Goal: Task Accomplishment & Management: Use online tool/utility

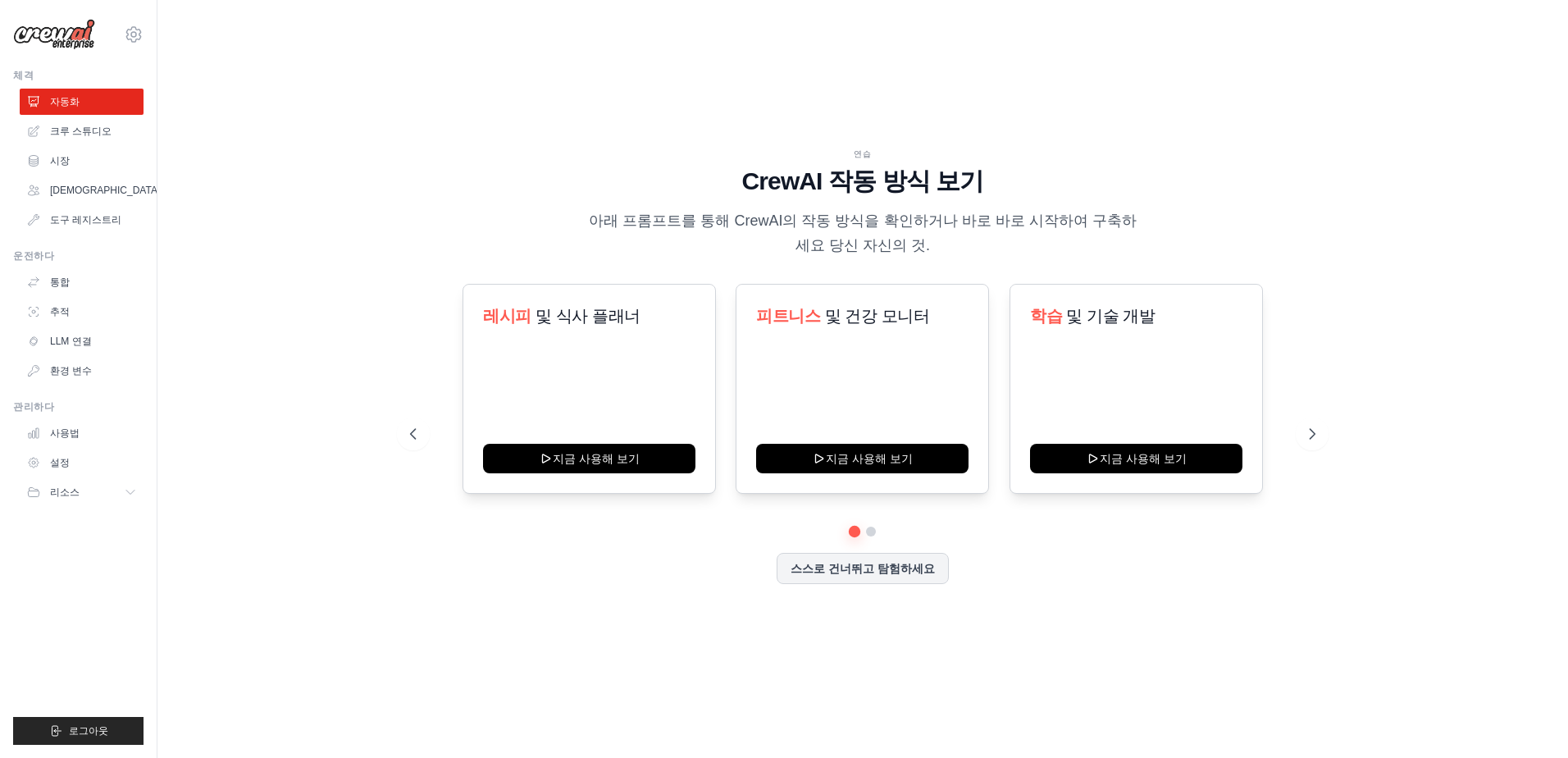
click at [886, 538] on div "레시피 및 식사 플래너 지금 사용해 보기 피트니스 및 건강 모니터 지금 사용해 보기 학습 및 기술 개발 지금 사용해 보기 개인" at bounding box center [863, 433] width 905 height 300
click at [882, 536] on div at bounding box center [863, 531] width 905 height 10
click at [875, 535] on button at bounding box center [872, 532] width 14 height 14
click at [849, 531] on button at bounding box center [855, 532] width 12 height 12
click at [47, 95] on link "자동화" at bounding box center [83, 102] width 124 height 26
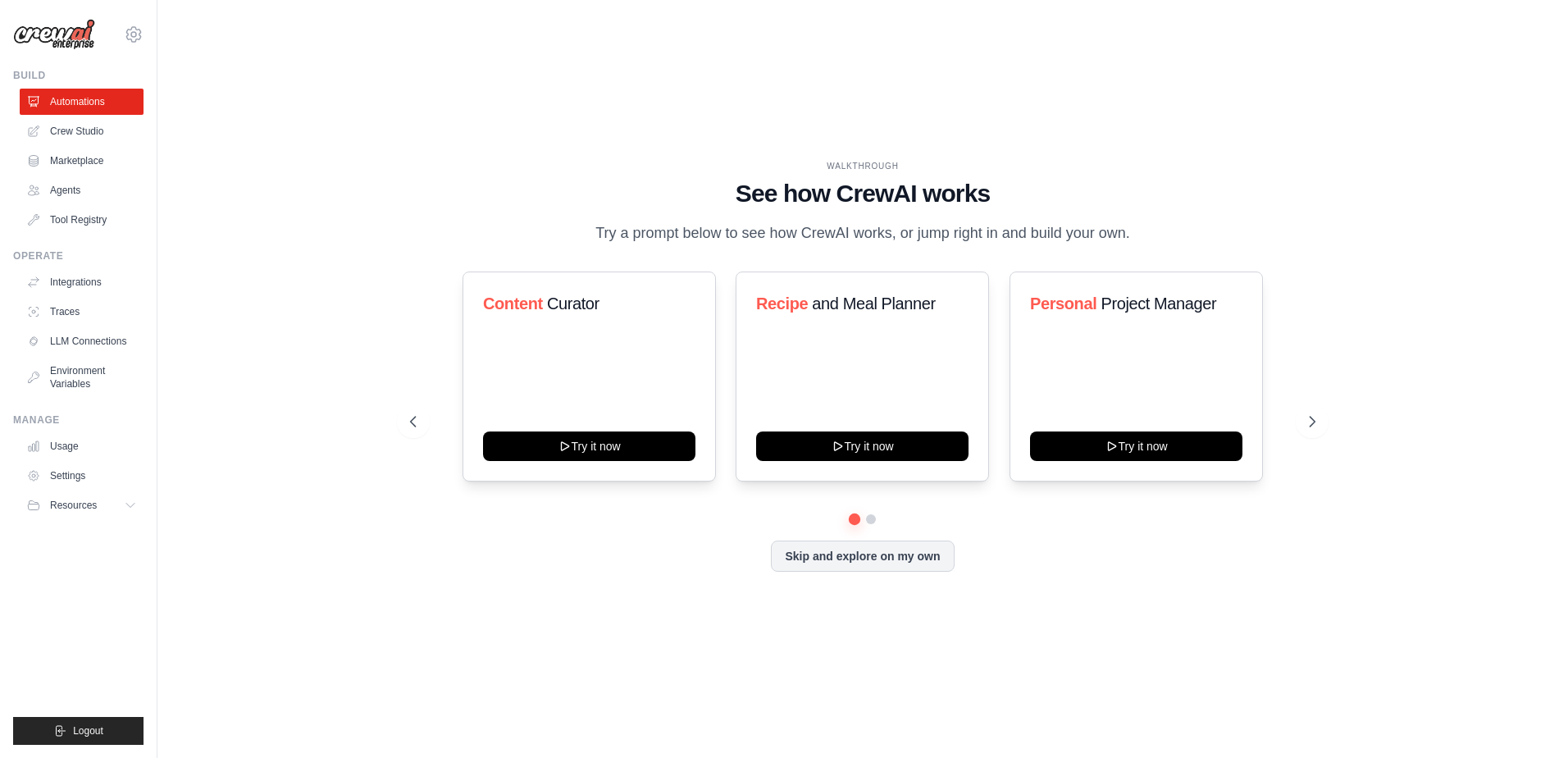
drag, startPoint x: 1049, startPoint y: 554, endPoint x: 1025, endPoint y: 568, distance: 27.8
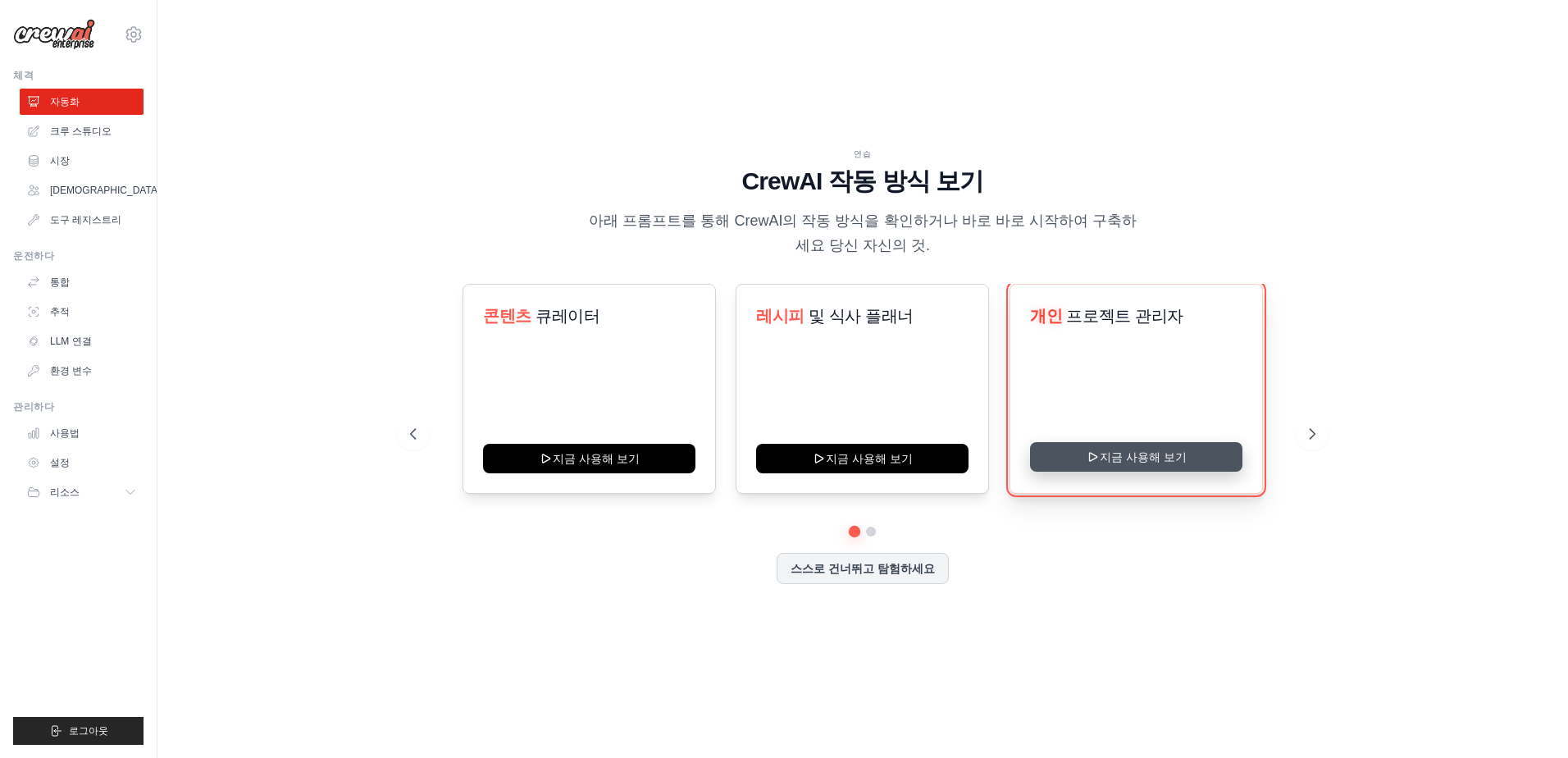
click at [1081, 455] on button "지금 사용해 보기" at bounding box center [1137, 456] width 213 height 30
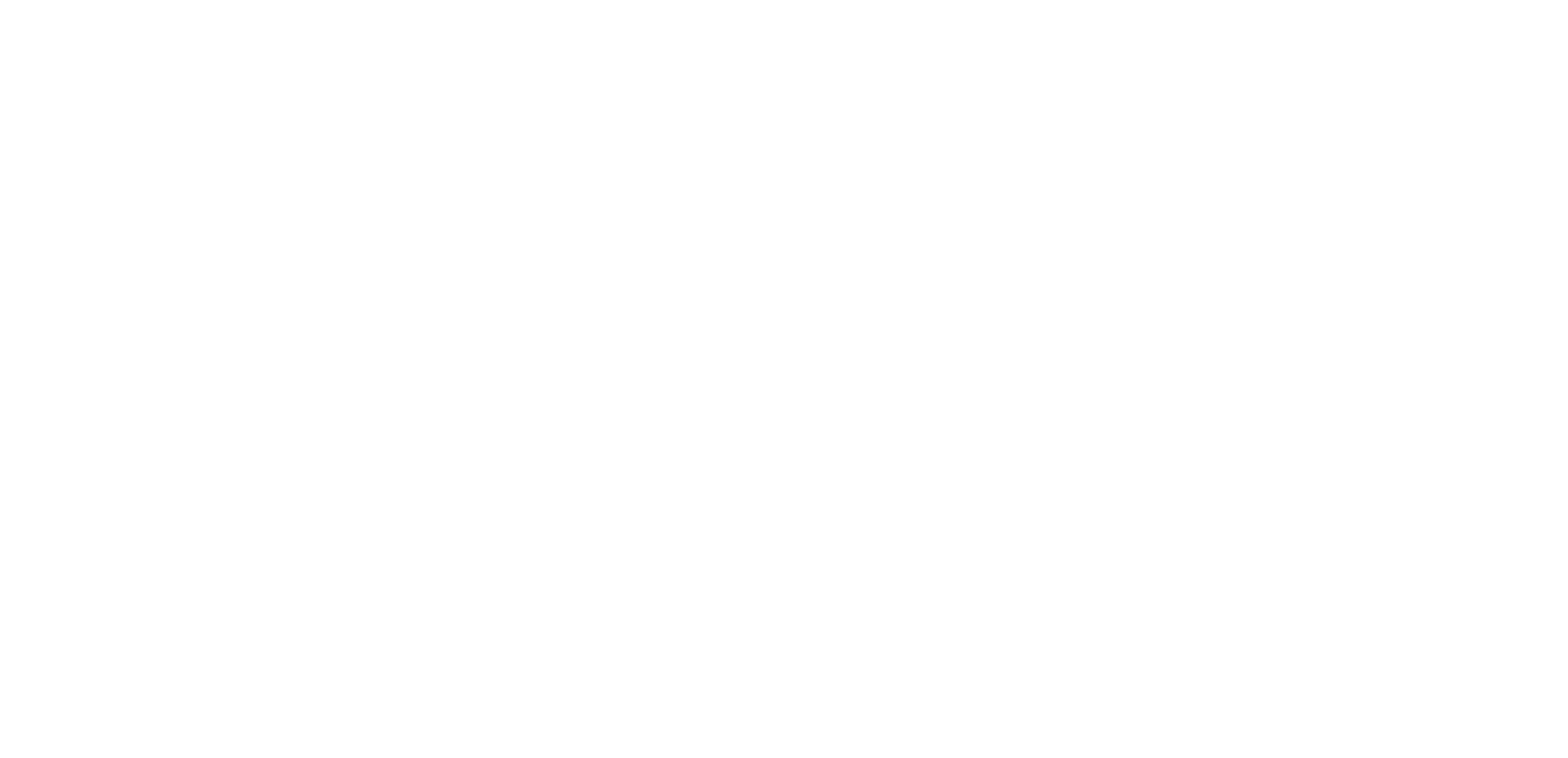
click at [873, 0] on html at bounding box center [784, 0] width 1568 height 0
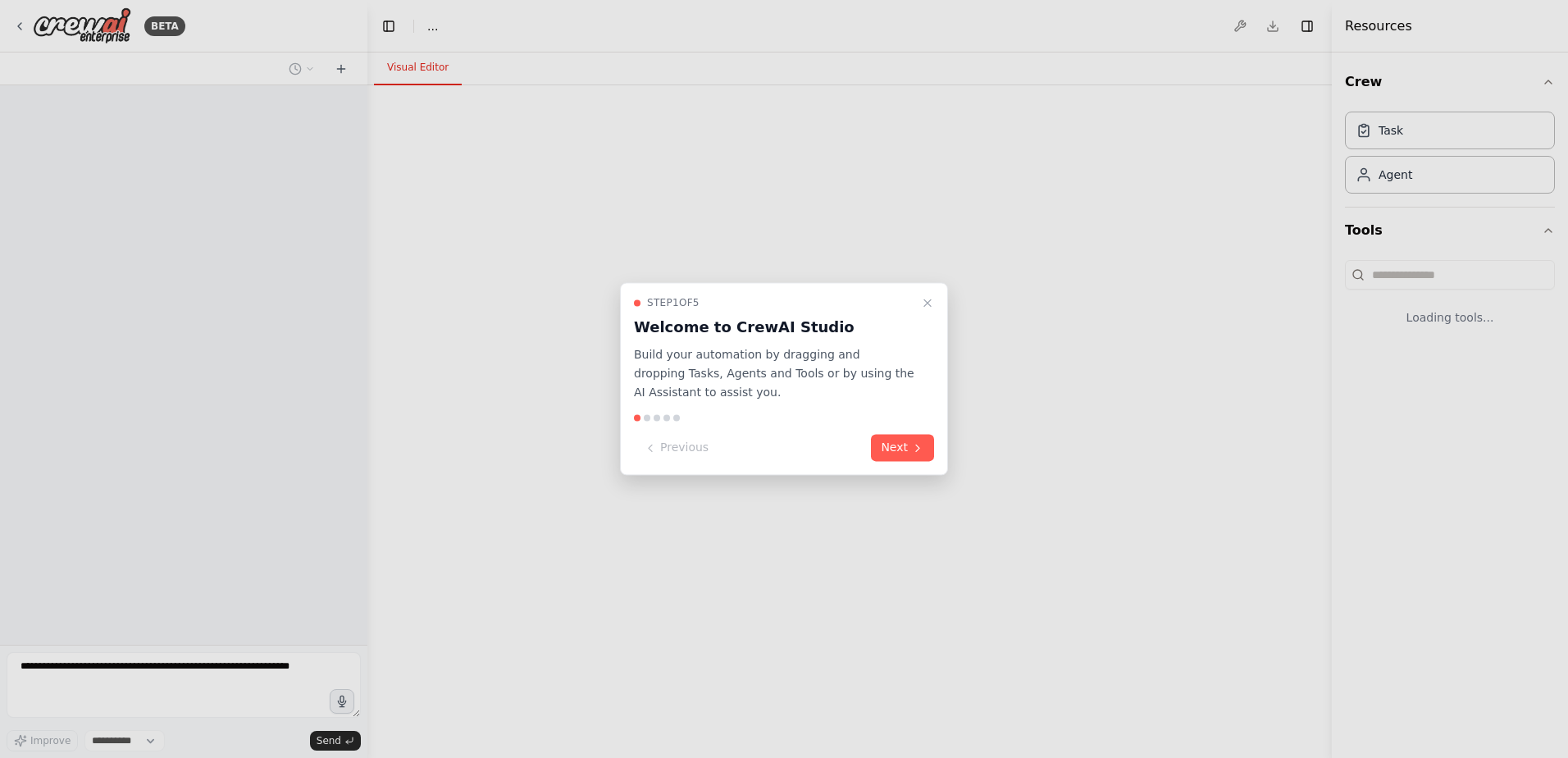
select select "****"
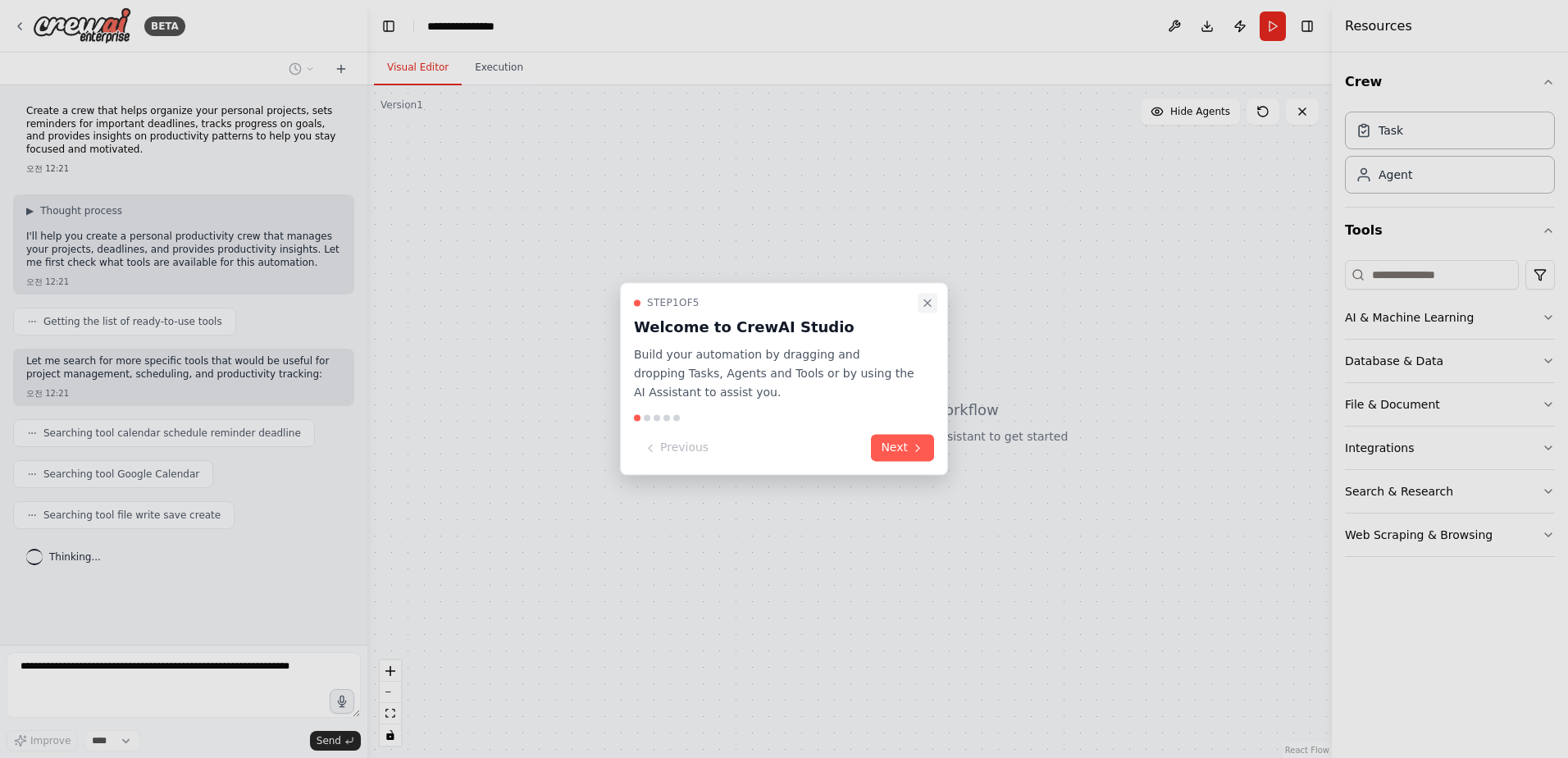
click at [922, 299] on icon "Close walkthrough" at bounding box center [928, 303] width 14 height 14
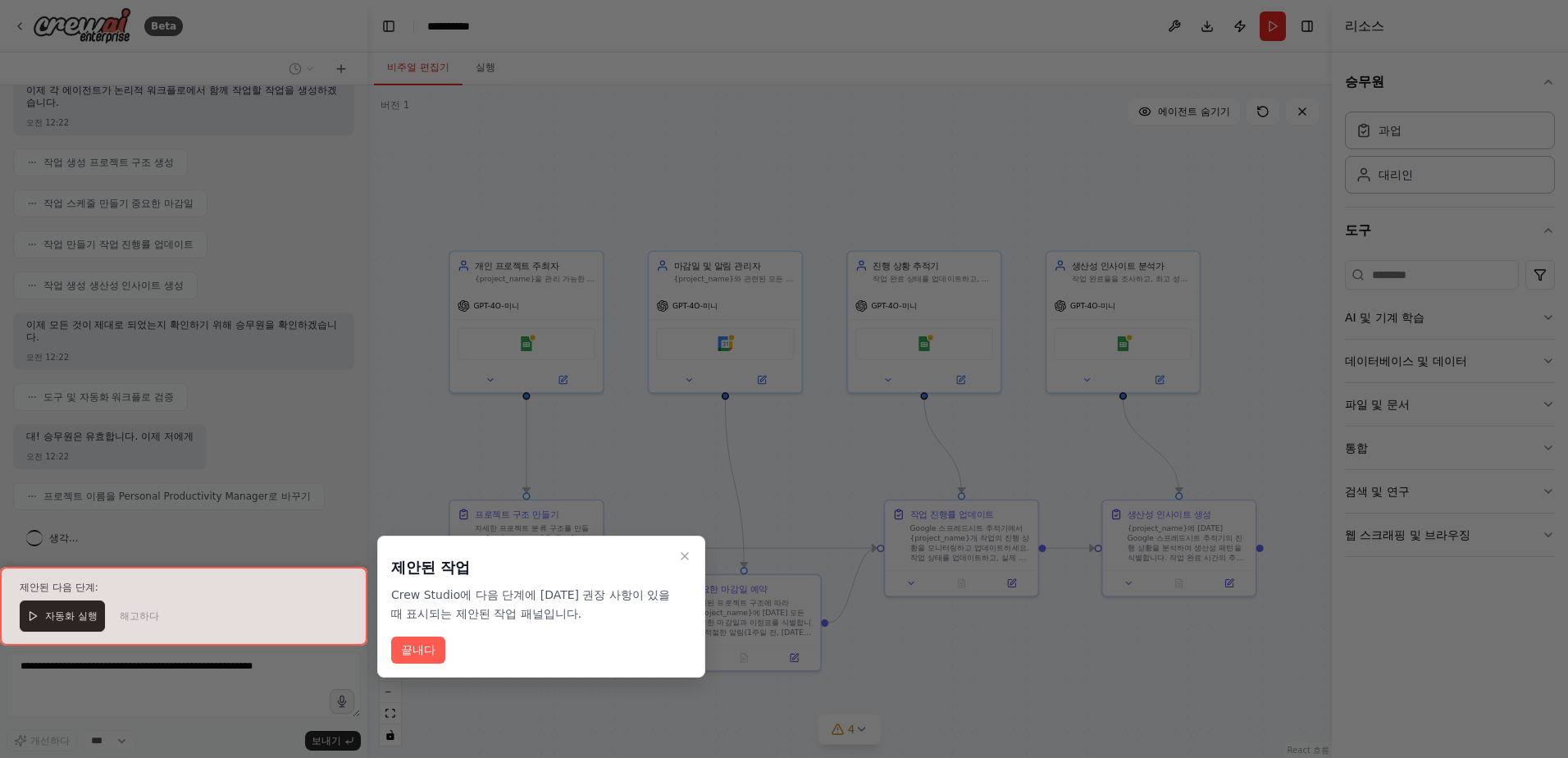
scroll to position [791, 0]
click at [974, 679] on div at bounding box center [784, 379] width 1568 height 758
click at [679, 561] on icon "연습 닫기" at bounding box center [685, 556] width 14 height 14
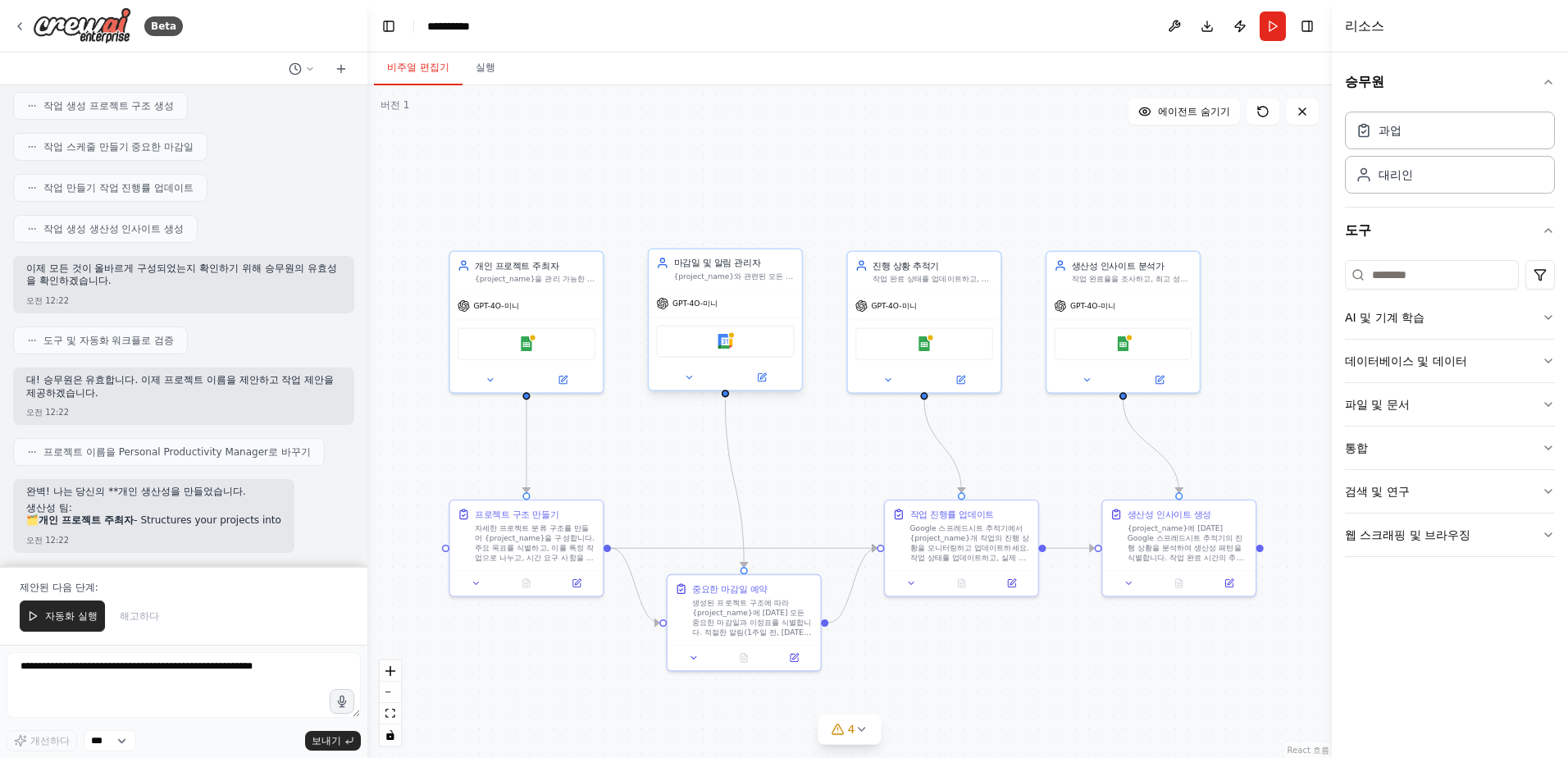
click at [704, 310] on div "GPT-4O-미니" at bounding box center [725, 303] width 153 height 27
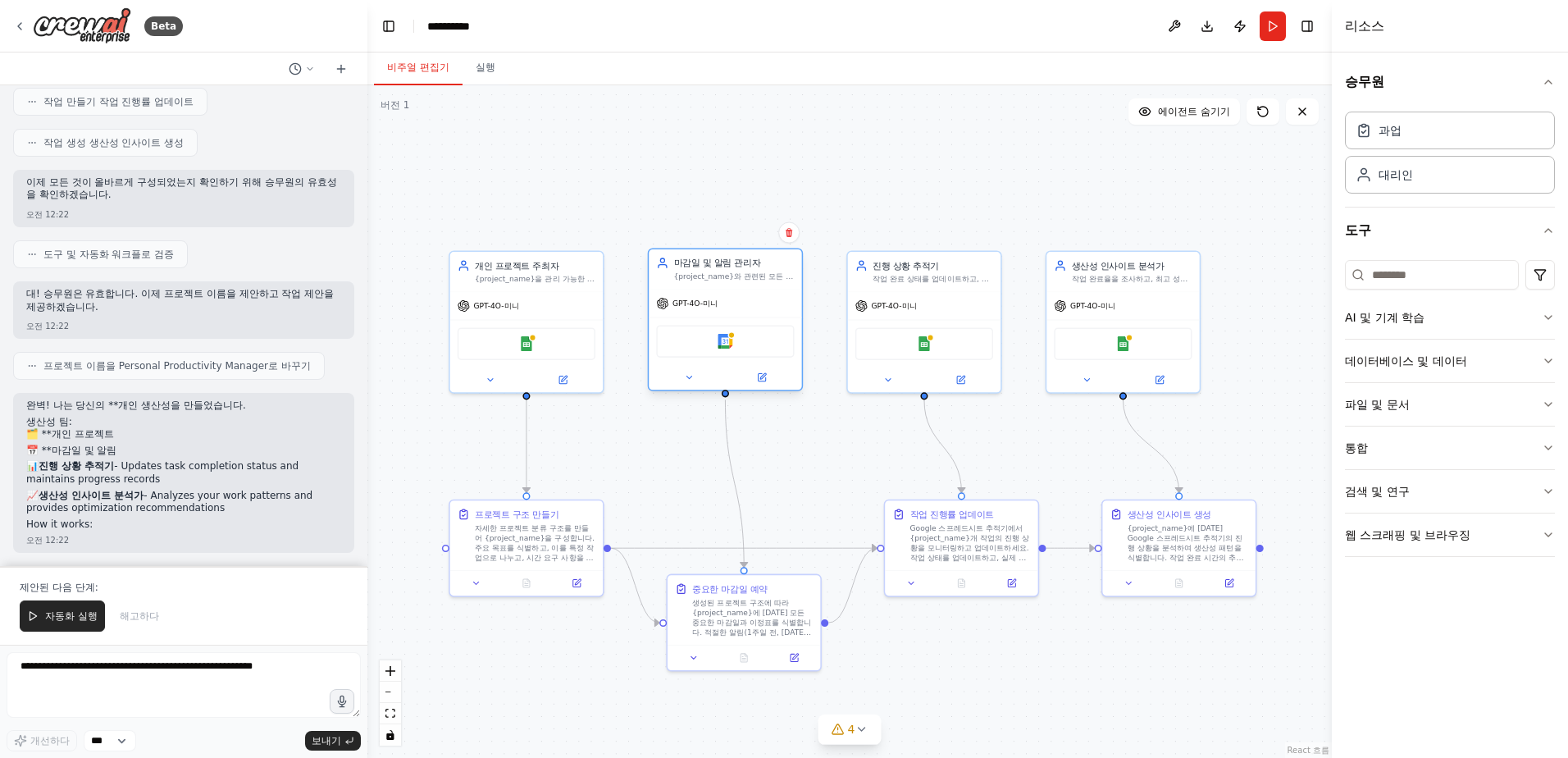
click at [705, 303] on span "GPT-4O-미니" at bounding box center [695, 304] width 45 height 10
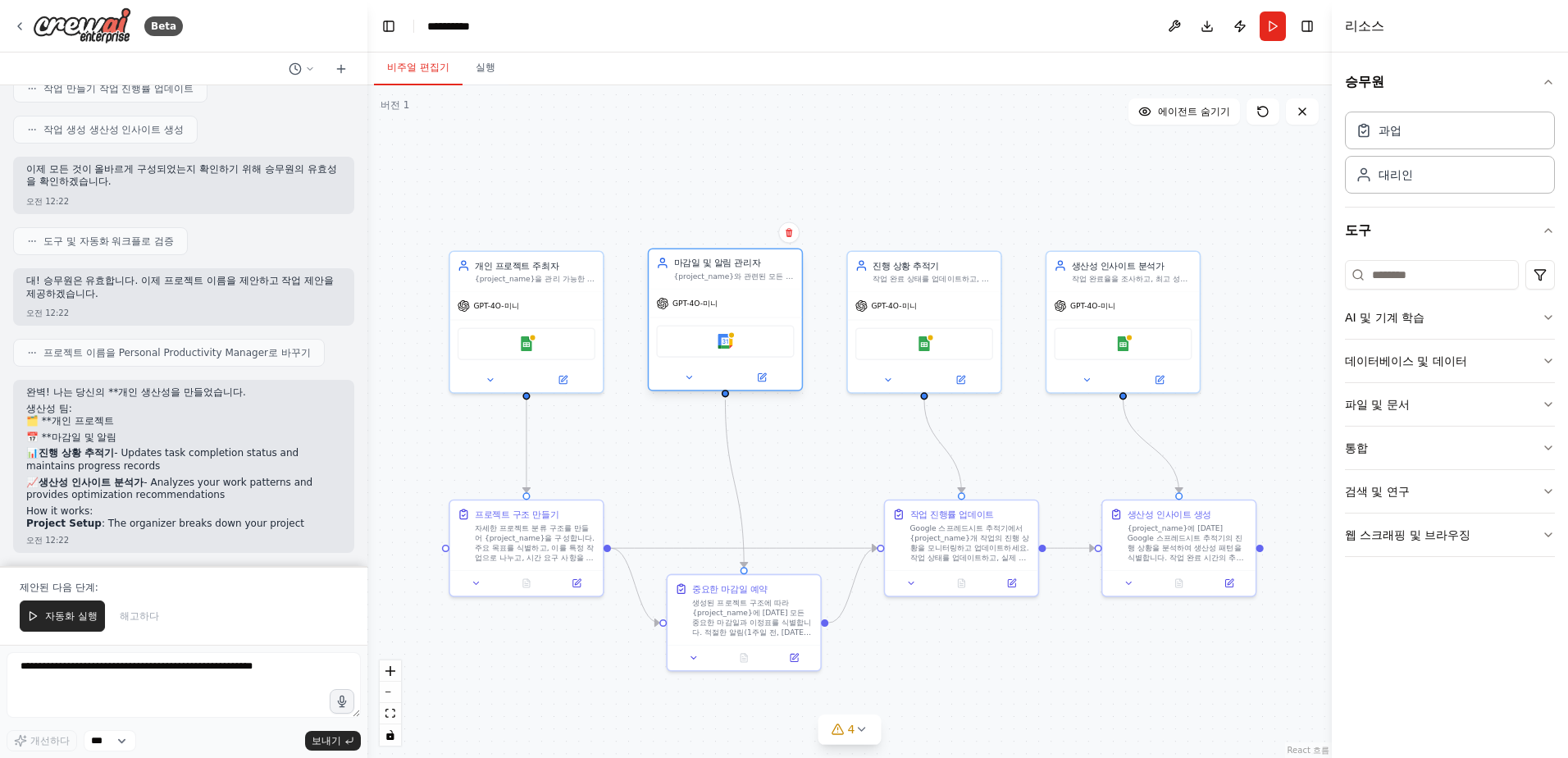
click at [705, 303] on span "GPT-4O-미니" at bounding box center [695, 304] width 45 height 10
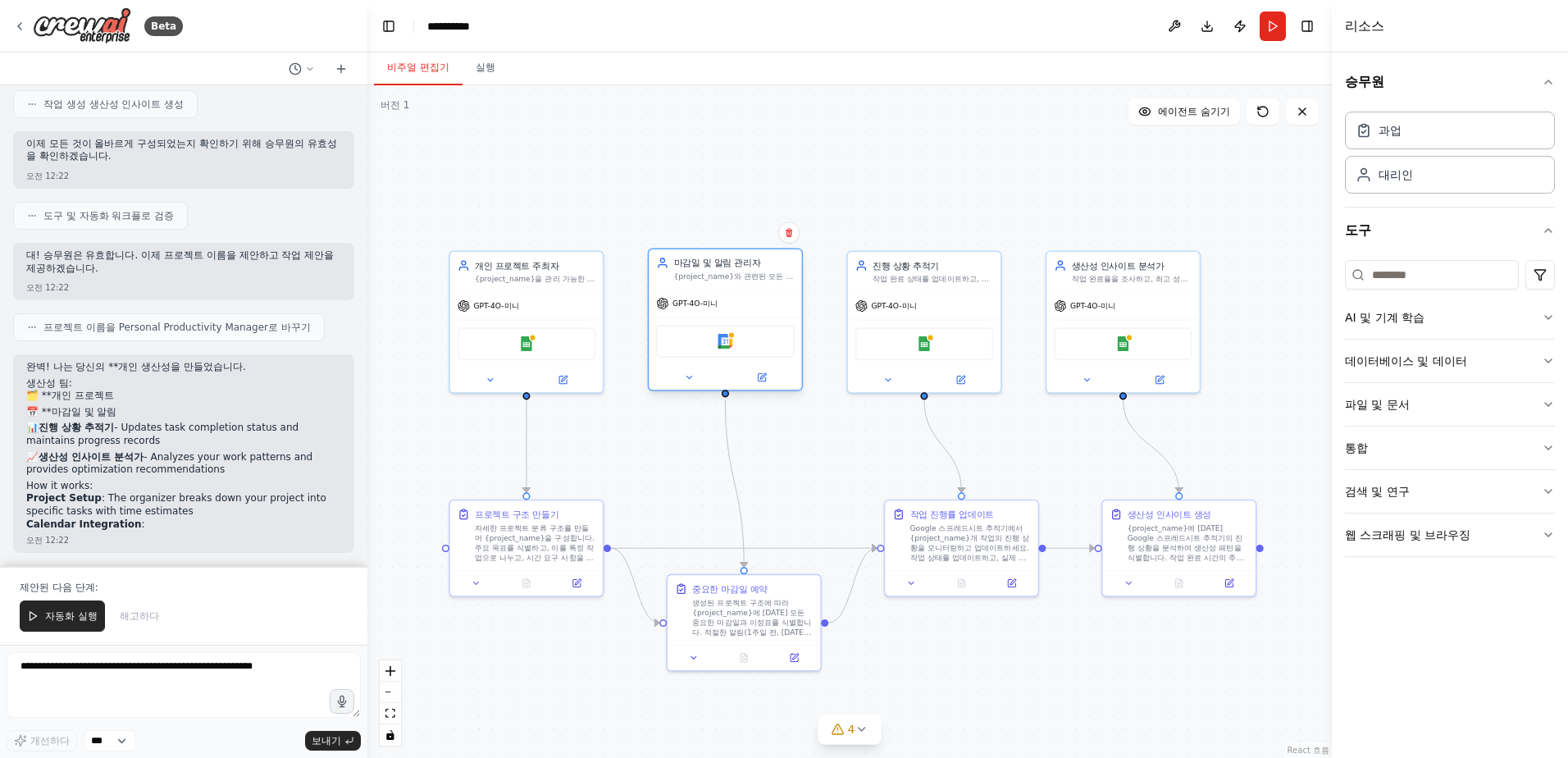
click at [705, 303] on span "GPT-4O-미니" at bounding box center [695, 304] width 45 height 10
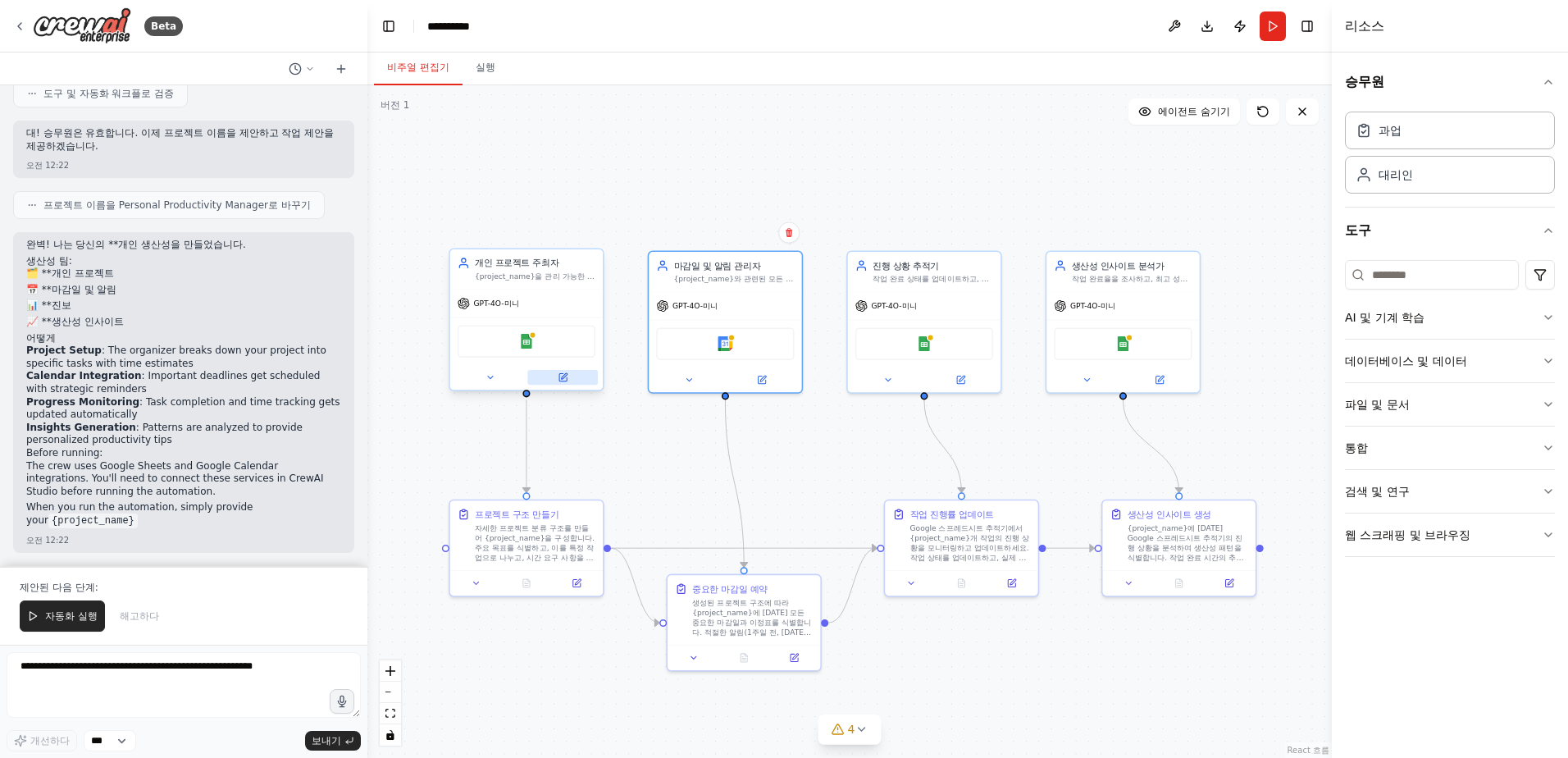
scroll to position [1095, 0]
click at [539, 380] on button at bounding box center [562, 376] width 71 height 15
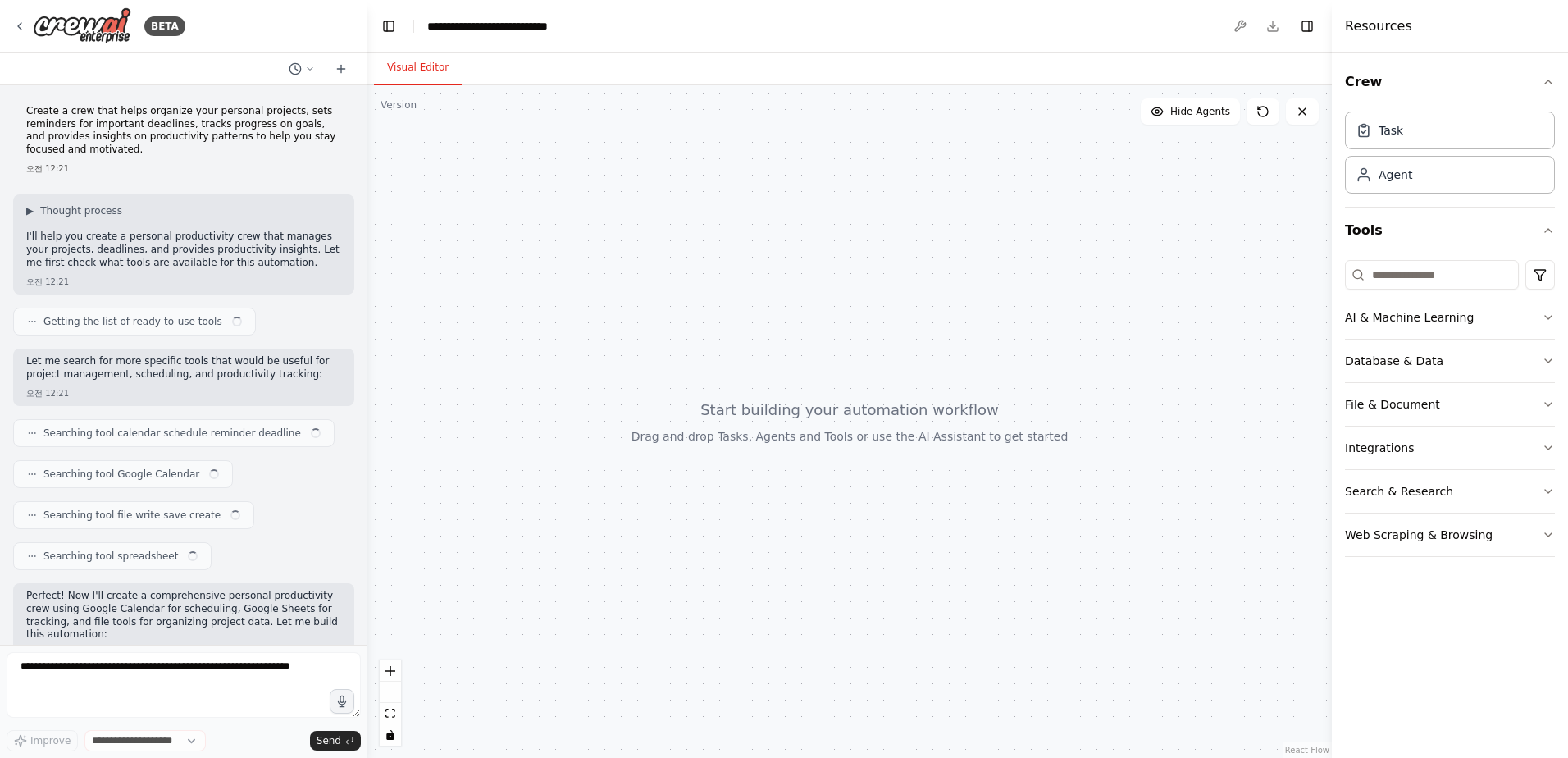
scroll to position [1122, 0]
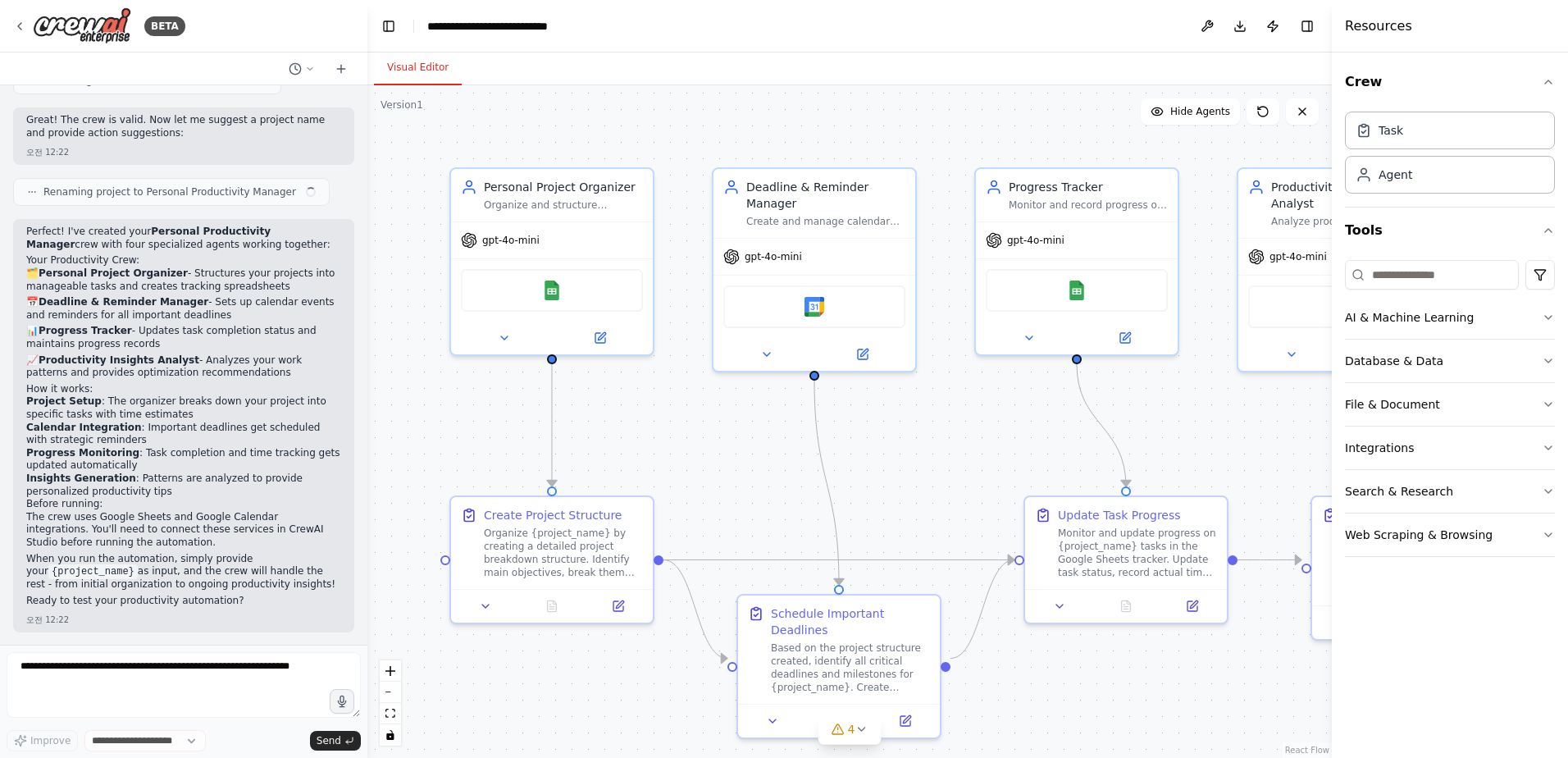
click at [792, 484] on div ".deletable-edge-delete-btn { width: 20px; height: 20px; border: 0px solid #ffff…" at bounding box center [849, 421] width 964 height 672
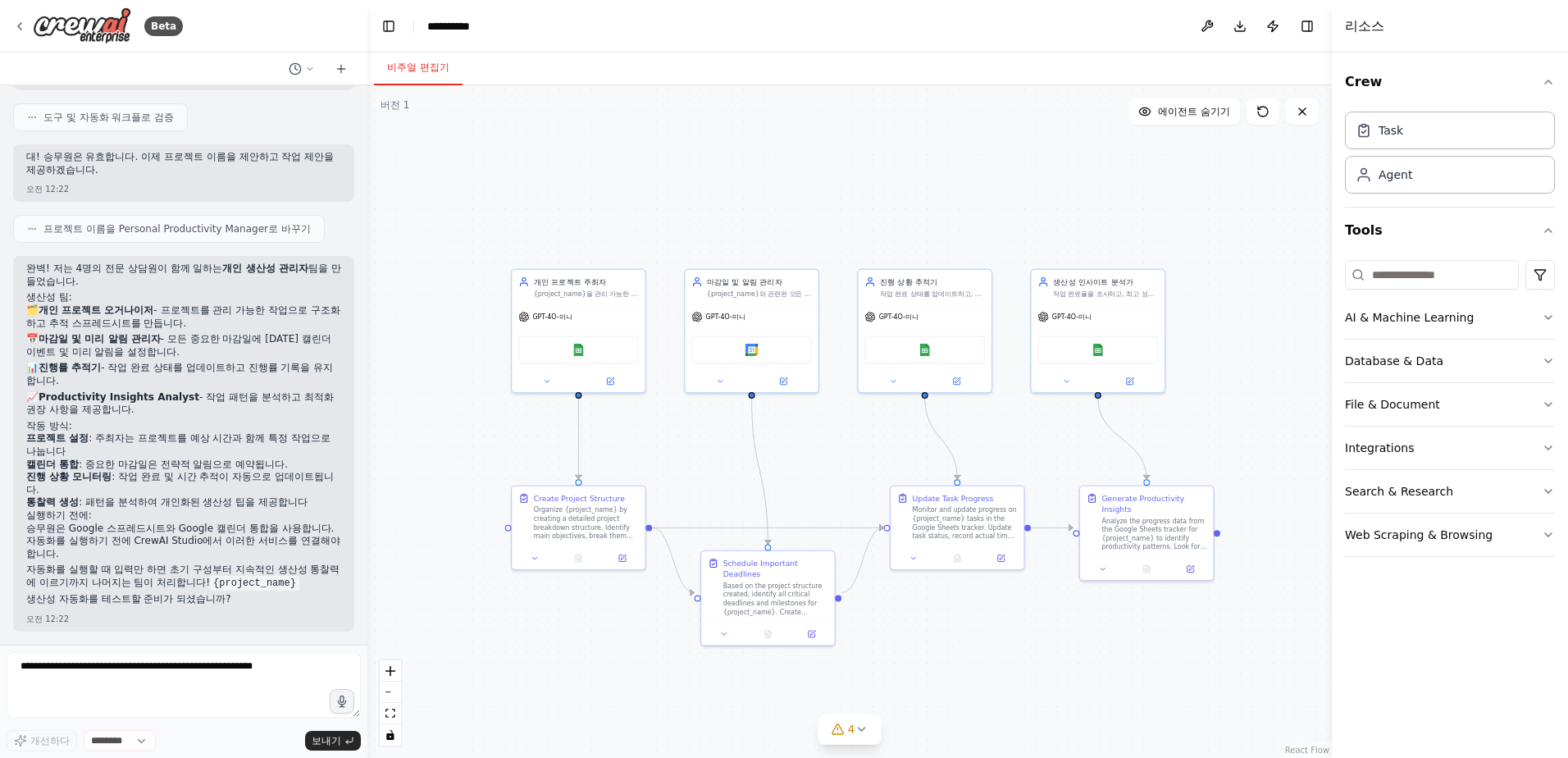
scroll to position [1084, 0]
drag, startPoint x: 591, startPoint y: 510, endPoint x: 591, endPoint y: 521, distance: 11.0
click at [590, 510] on div "Organize {project_name} by creating a detailed project breakdown structure. Ide…" at bounding box center [586, 521] width 105 height 35
click at [593, 512] on div "자세한 프로젝트 분류 구조를 만들어 {project_name}을 구성합니다. 주요 목표를 식별하고, 이를 특정 작업으로 나누고, 시간 요구 사…" at bounding box center [586, 521] width 105 height 35
click at [1506, 541] on button "웹 스크래핑 및 브라우징" at bounding box center [1450, 535] width 210 height 43
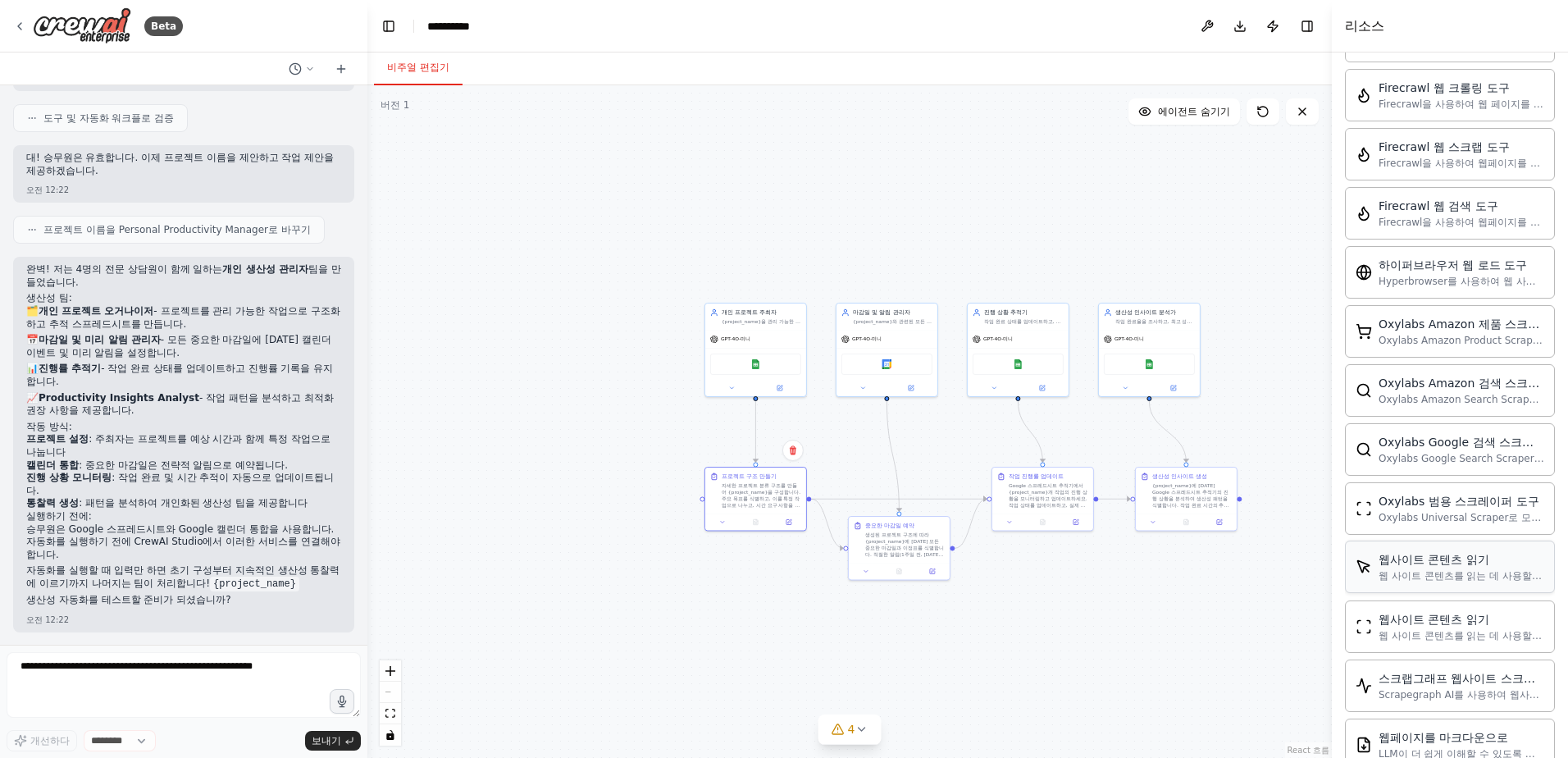
scroll to position [724, 0]
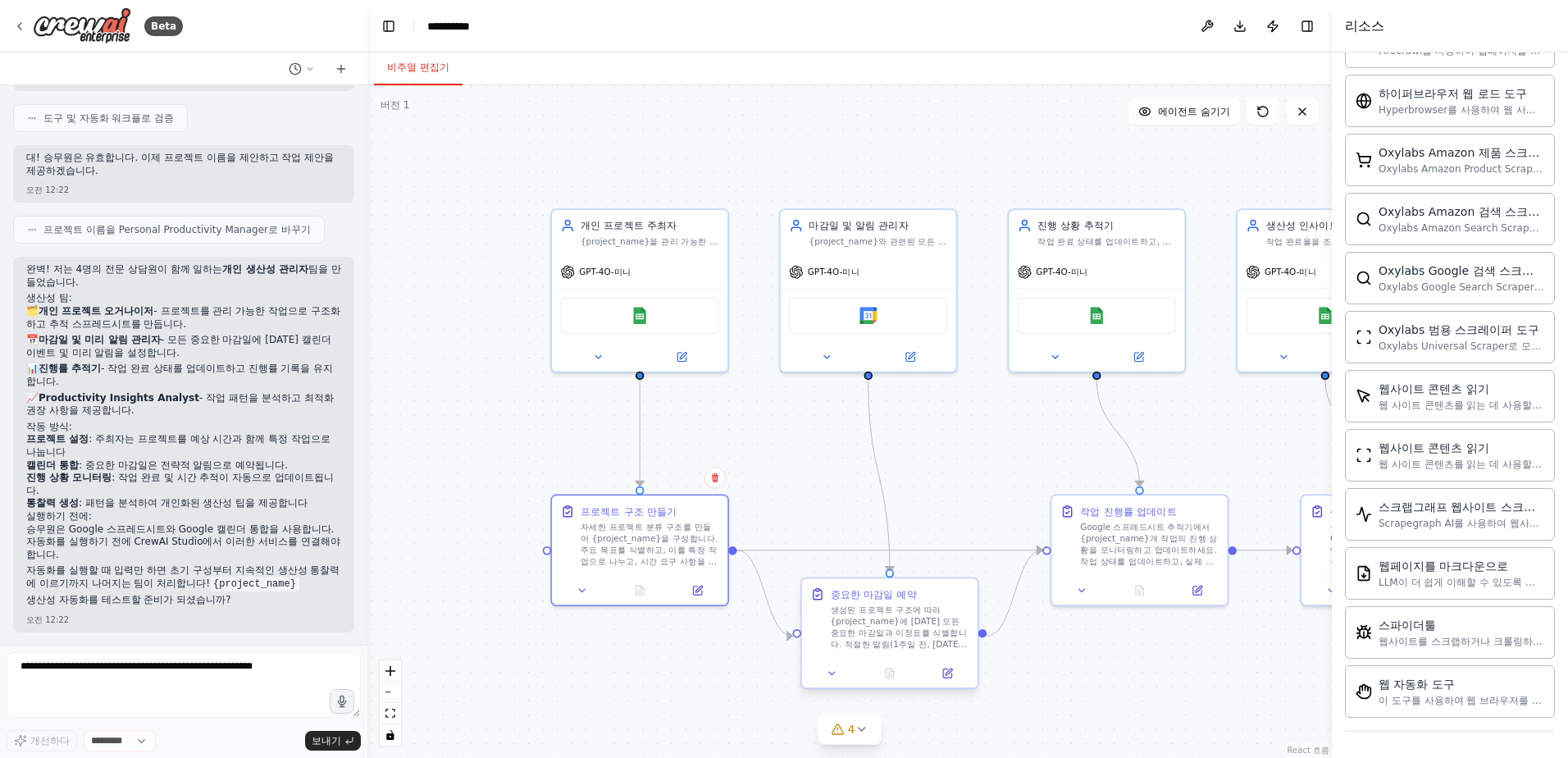
click at [870, 622] on div "생성된 프로젝트 구조에 따라 {project_name}에 대한 모든 중요한 마감일과 이정표를 식별합니다. 적절한 알림(1주일 전, 2일 전, …" at bounding box center [900, 626] width 138 height 45
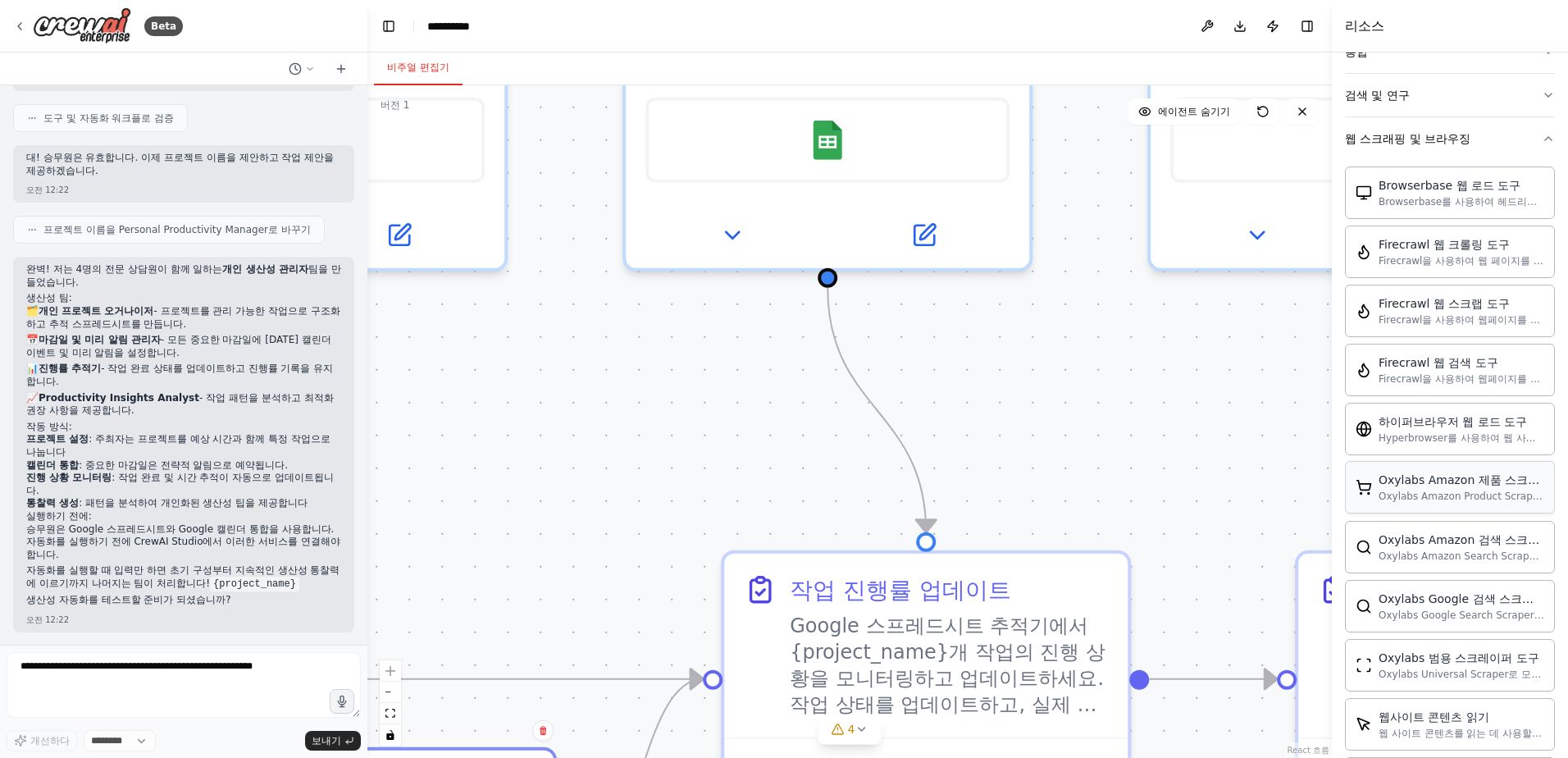
scroll to position [68, 0]
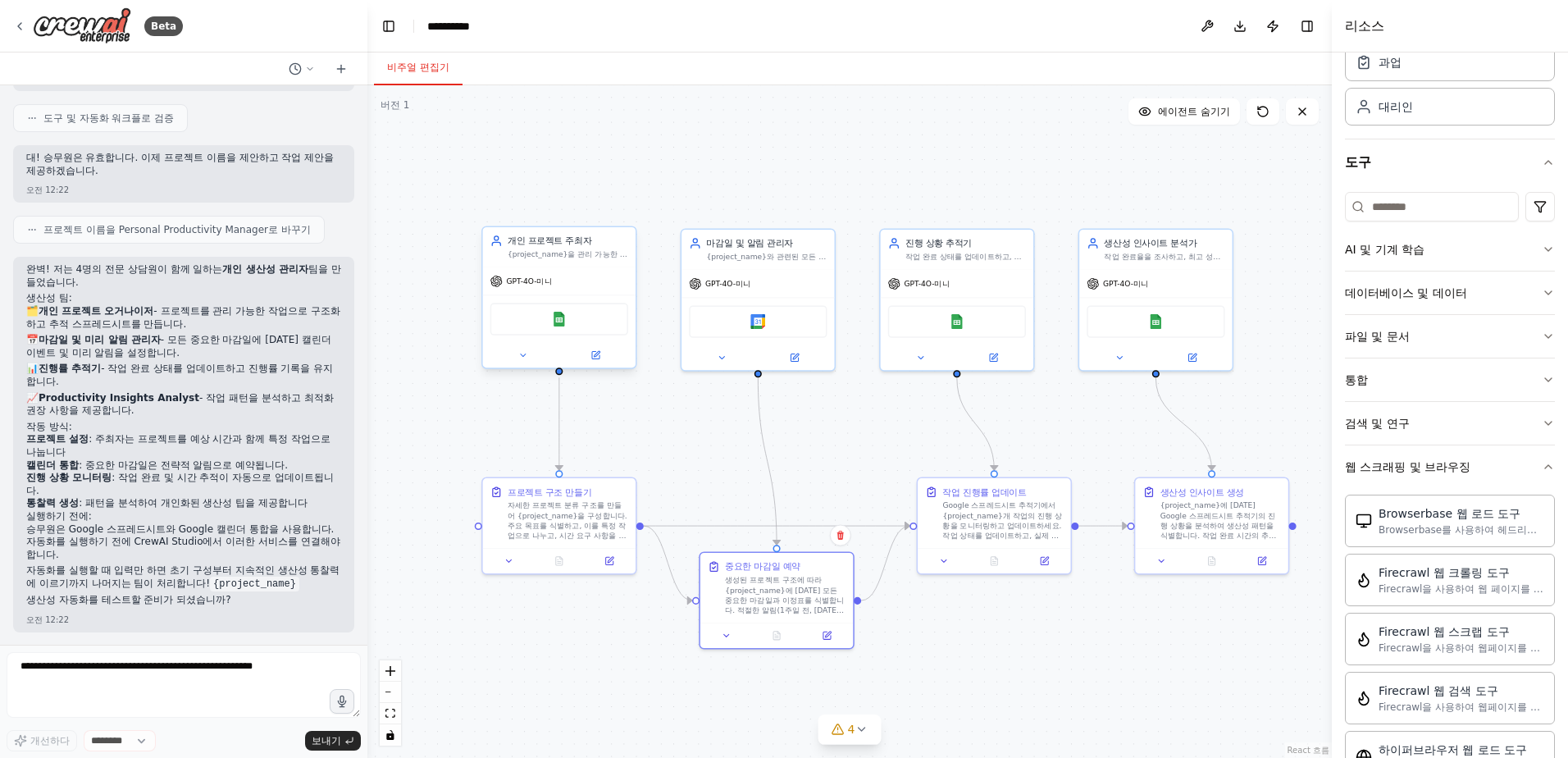
click at [511, 318] on div "Google 스프레드시트" at bounding box center [559, 318] width 137 height 32
click at [541, 273] on div "GPT-4O-미니" at bounding box center [559, 280] width 153 height 27
click at [861, 510] on div ".deletable-edge-delete-btn { width: 20px; height: 20px; border: 0px solid #ffff…" at bounding box center [849, 421] width 964 height 672
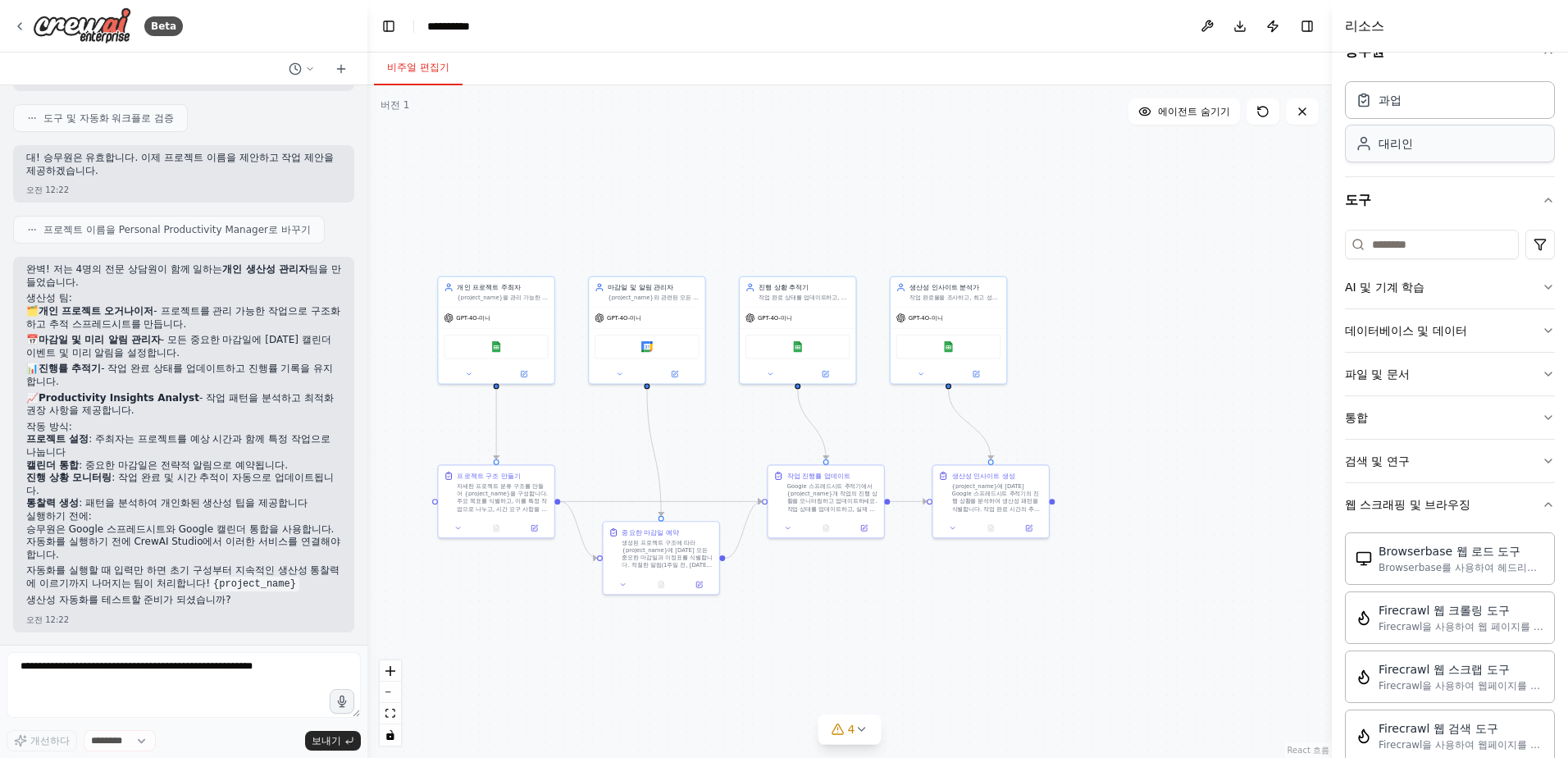
scroll to position [0, 0]
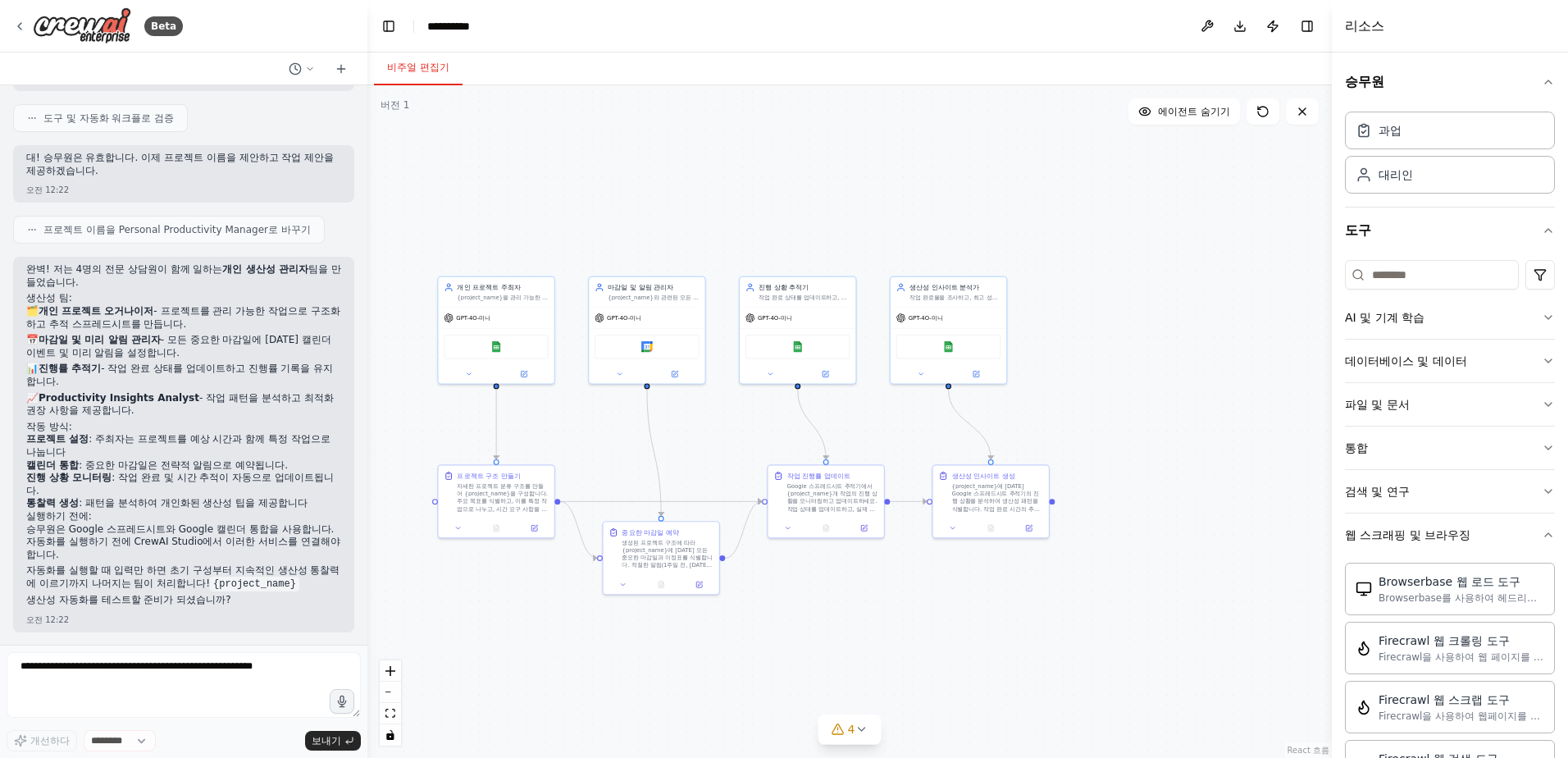
click at [1269, 126] on div ".deletable-edge-delete-btn { width: 20px; height: 20px; border: 0px solid #ffff…" at bounding box center [849, 421] width 964 height 672
click at [1268, 111] on icon at bounding box center [1263, 111] width 10 height 10
click at [1217, 114] on span "에이전트 숨기기" at bounding box center [1194, 112] width 73 height 14
click at [1207, 111] on span "에이전트 표시" at bounding box center [1199, 112] width 62 height 14
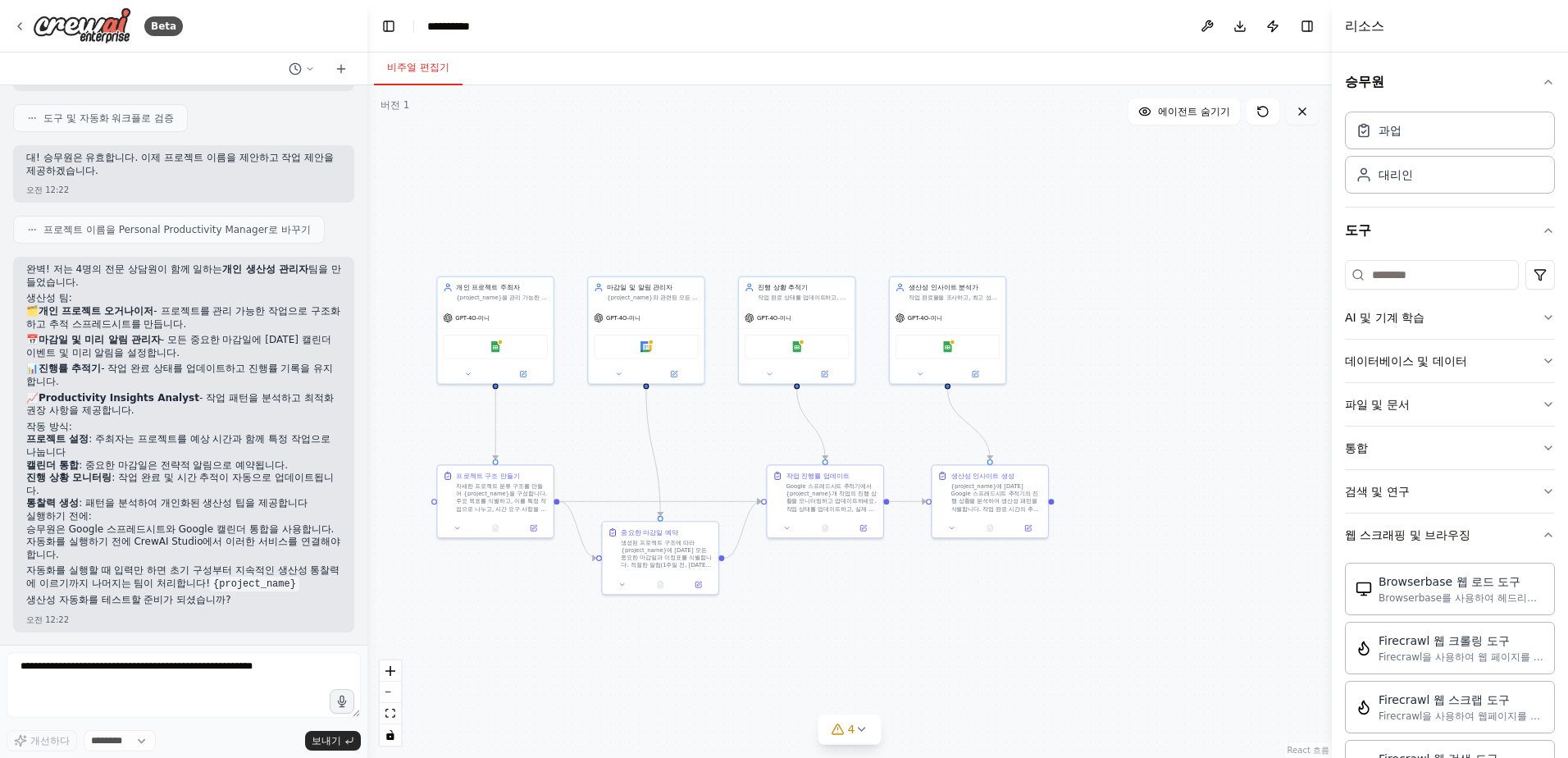
click at [1300, 116] on icon at bounding box center [1303, 112] width 14 height 14
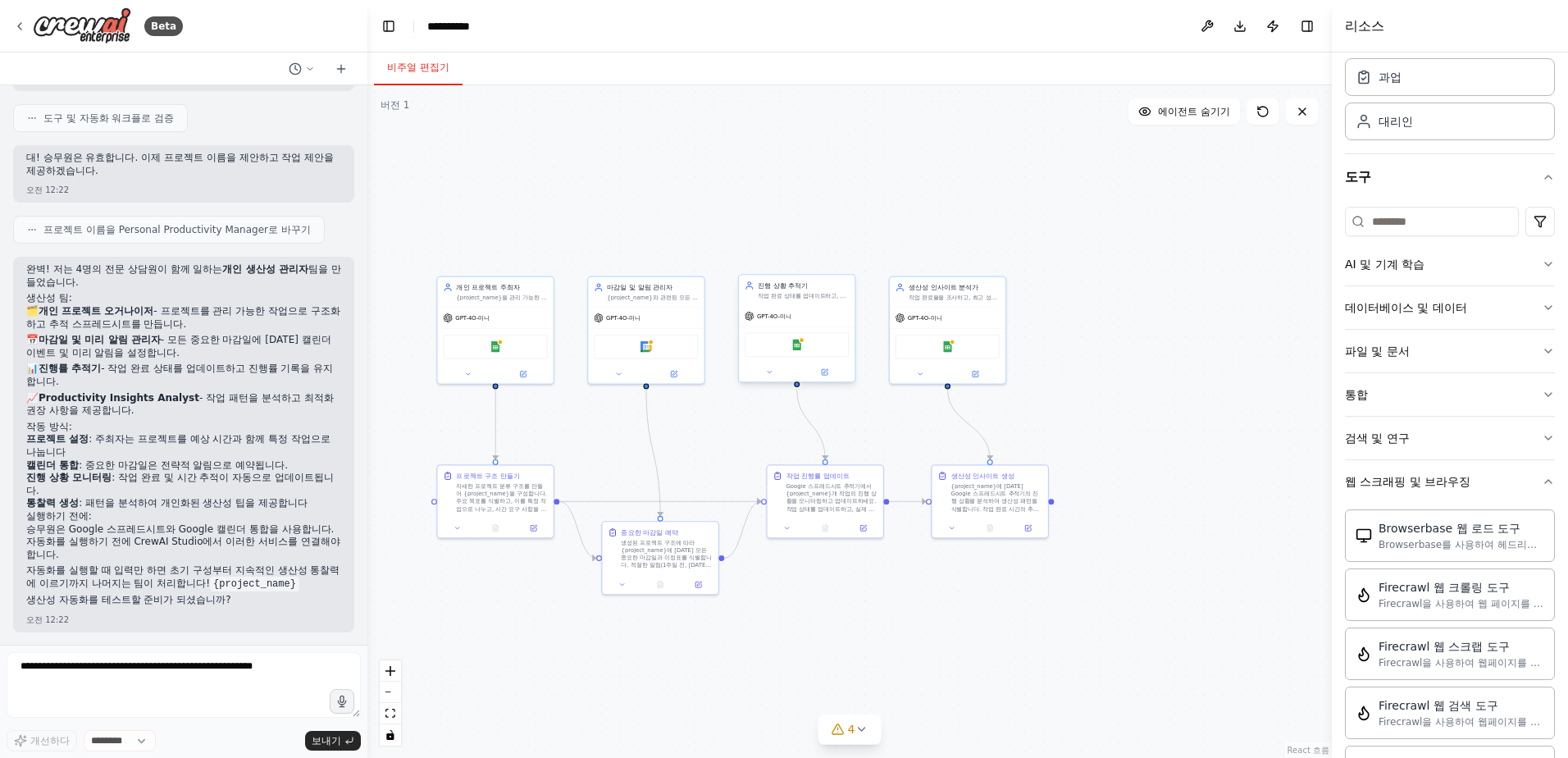
scroll to position [82, 0]
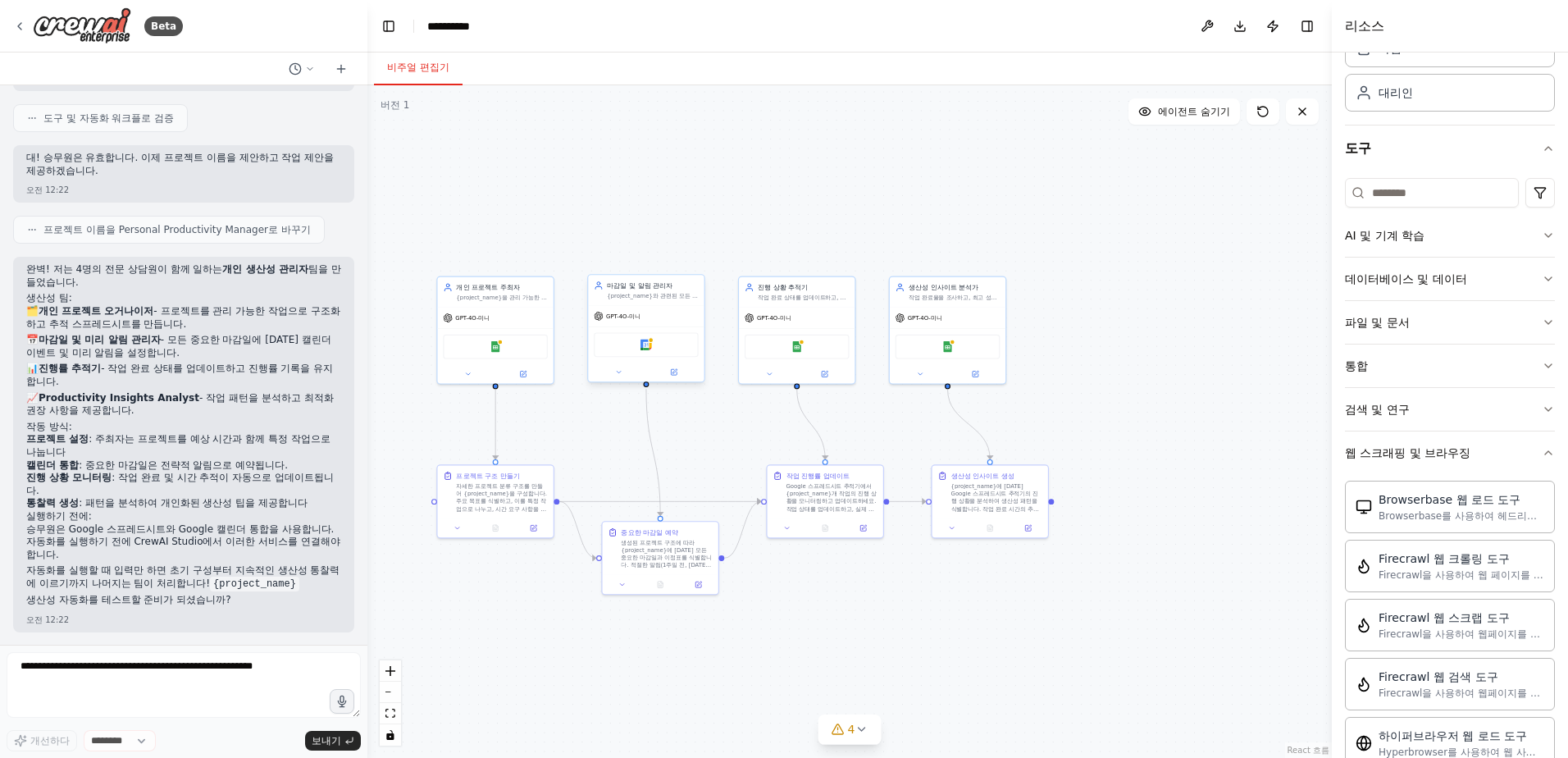
click at [670, 311] on div "GPT-4O-미니" at bounding box center [646, 315] width 116 height 20
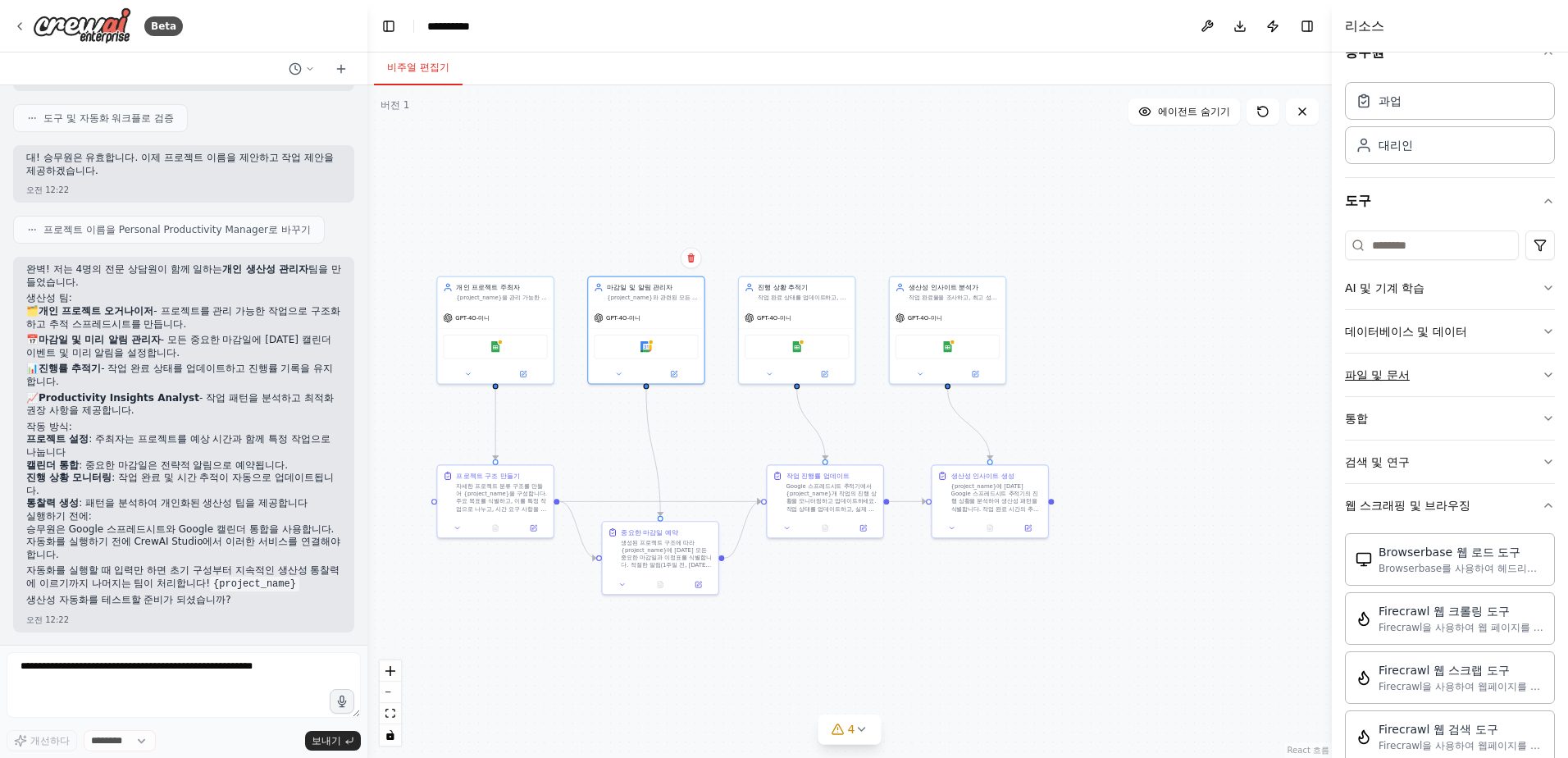
scroll to position [0, 0]
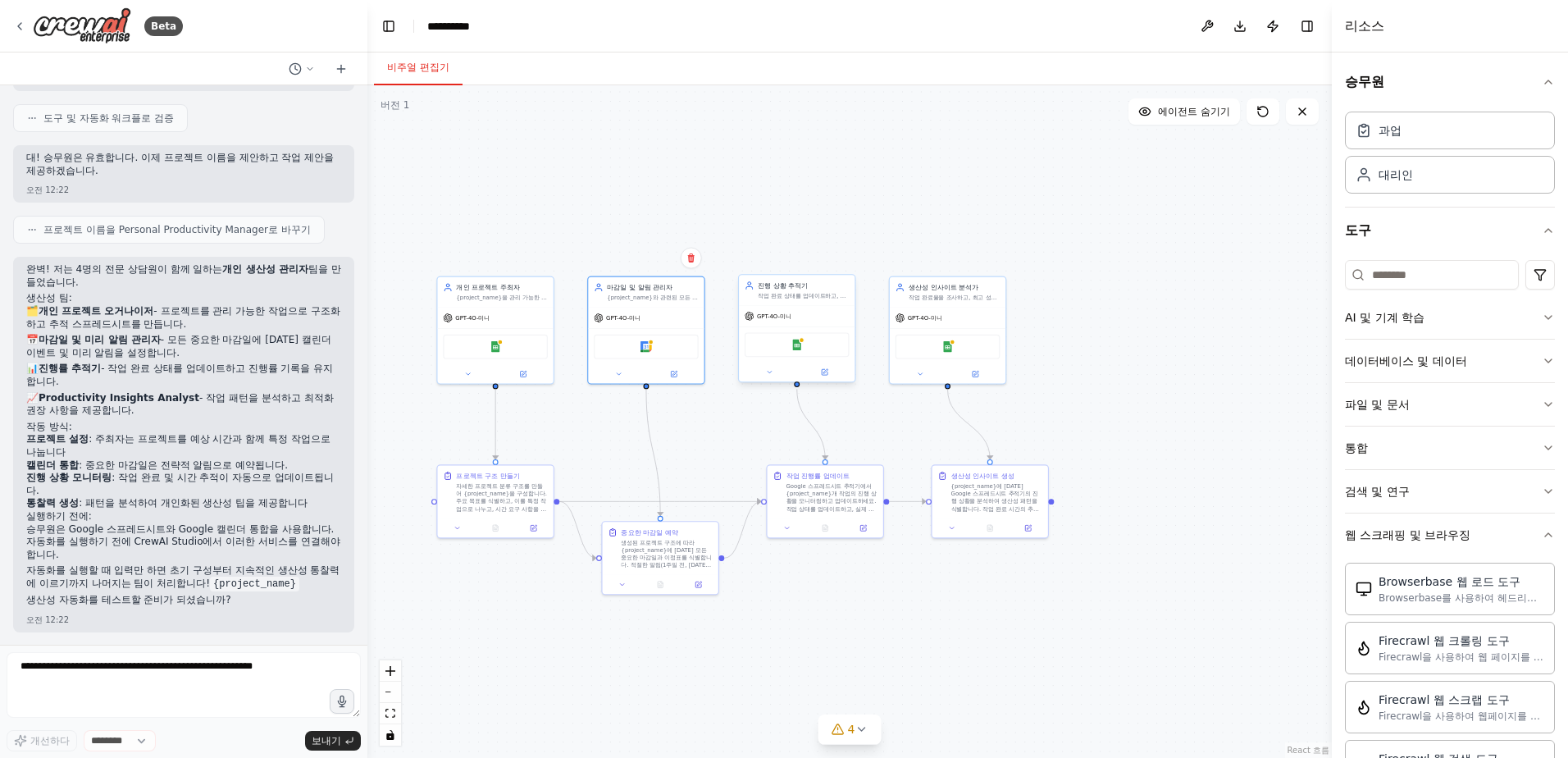
click at [832, 330] on div "Google 스프레드시트" at bounding box center [797, 344] width 116 height 36
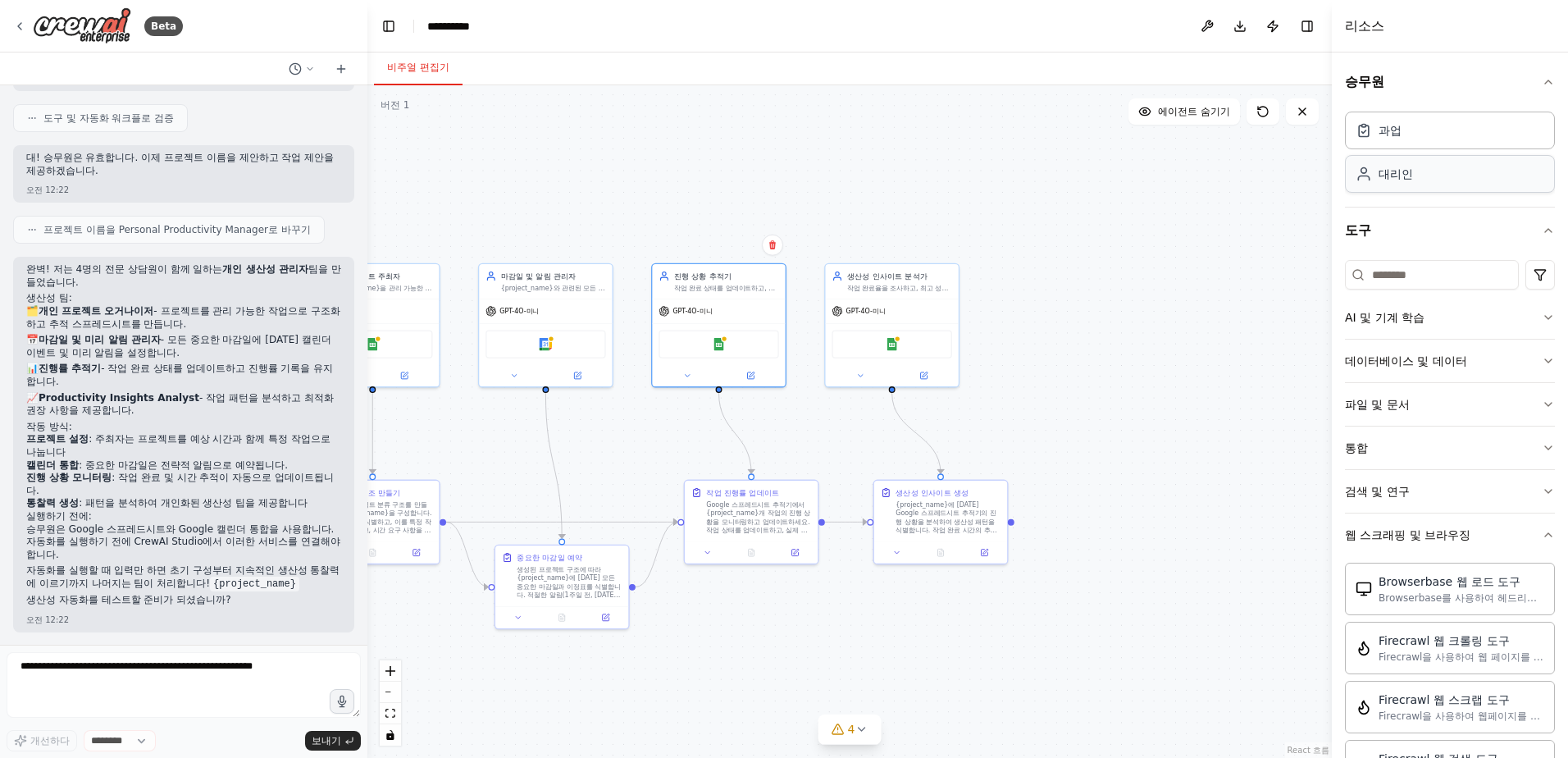
click at [1427, 171] on div "대리인" at bounding box center [1450, 173] width 210 height 38
click at [1428, 128] on div "과업" at bounding box center [1450, 129] width 210 height 38
click at [612, 353] on div "마감일 및 알림 관리자 {project_name}와 관련된 모든 중요한 마감일에 대한 캘린더 이벤트를 생성 및 관리하여 균열에서 빠져나가는 일…" at bounding box center [546, 323] width 135 height 125
click at [350, 742] on icon "submit" at bounding box center [349, 739] width 7 height 5
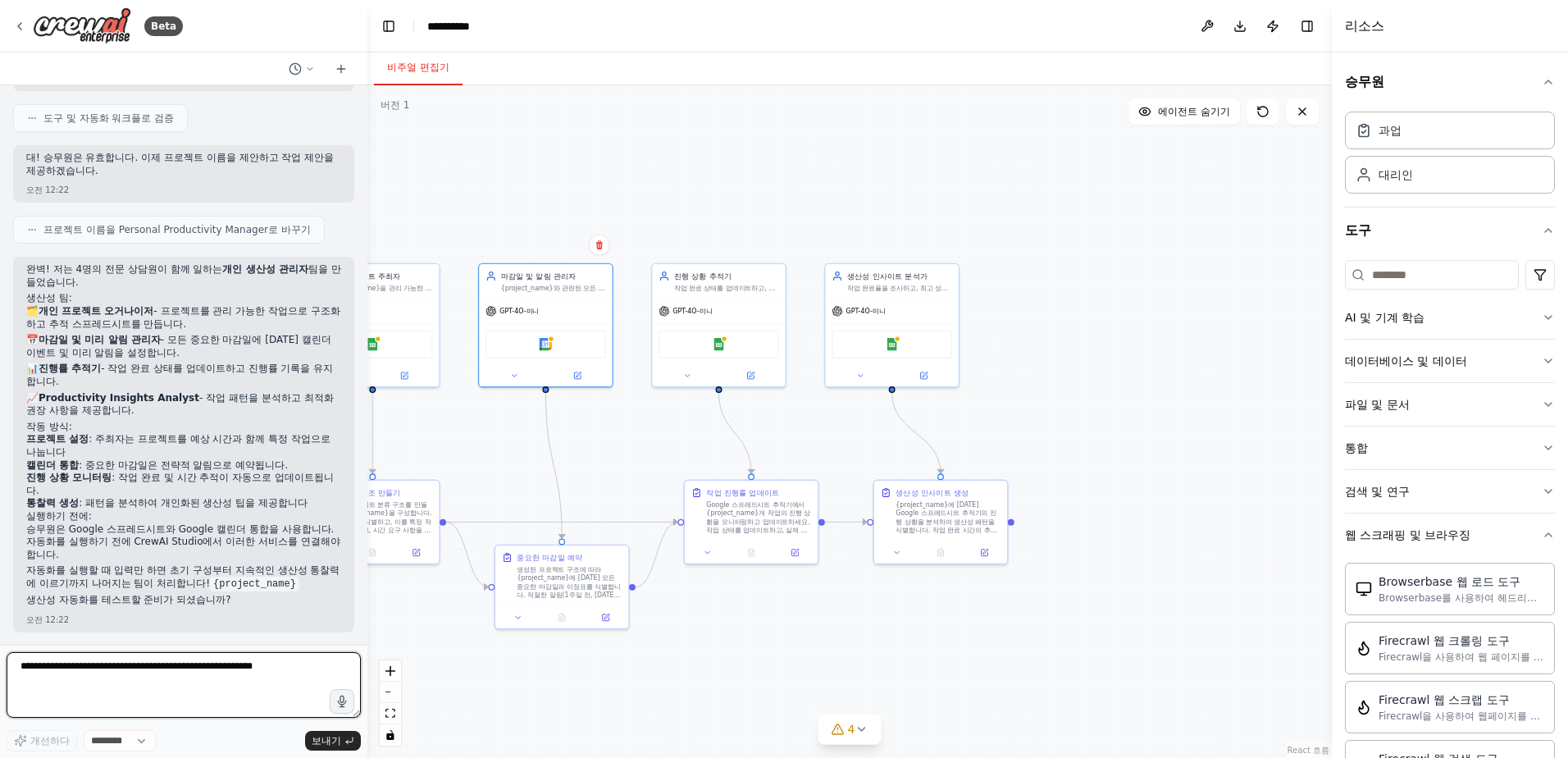
click at [250, 683] on textarea at bounding box center [184, 685] width 354 height 66
click at [540, 457] on div ".deletable-edge-delete-btn { width: 20px; height: 20px; border: 0px solid #ffff…" at bounding box center [849, 421] width 964 height 672
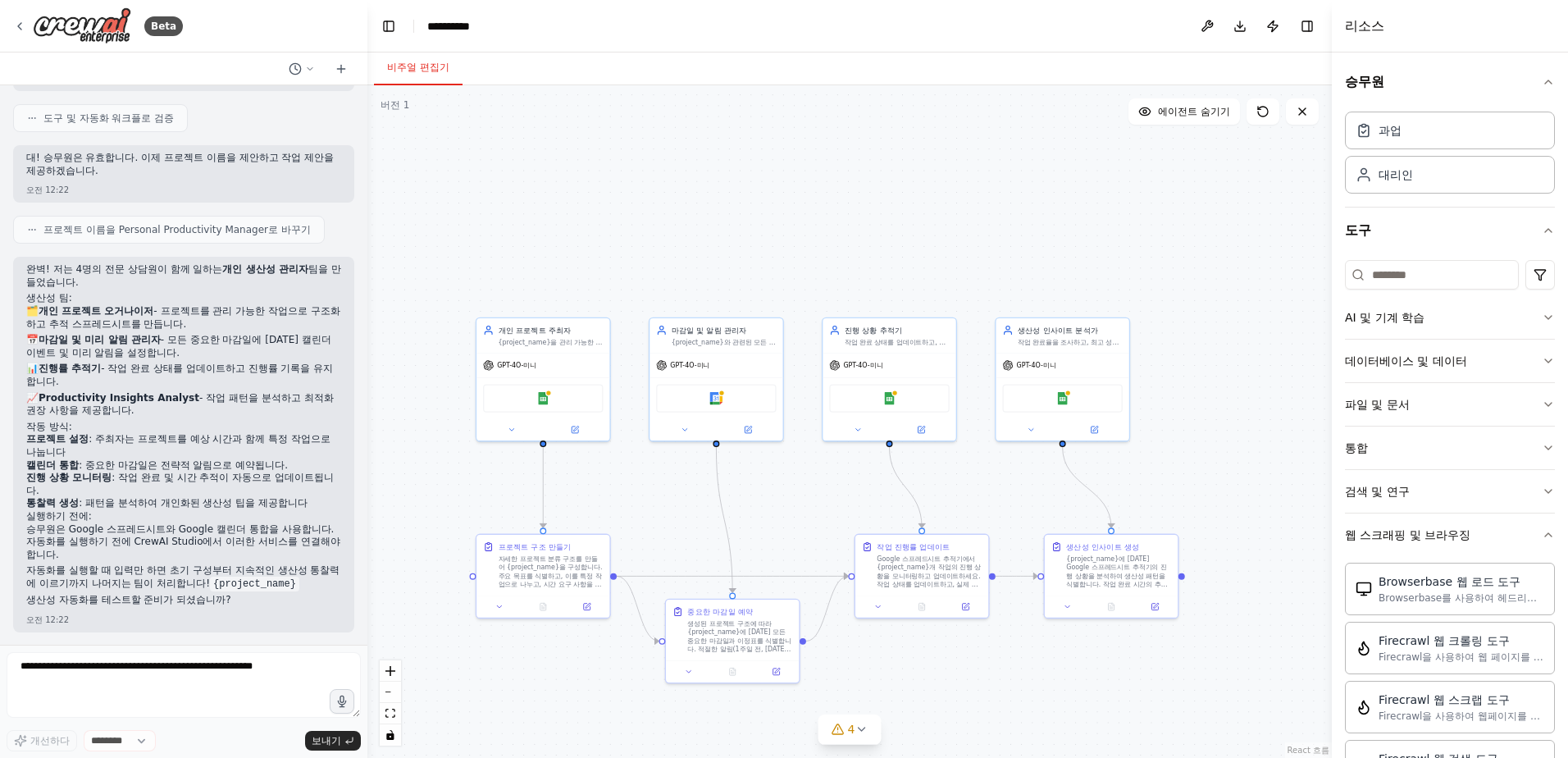
drag, startPoint x: 1000, startPoint y: 645, endPoint x: 1169, endPoint y: 729, distance: 188.7
click at [1169, 729] on div ".deletable-edge-delete-btn { width: 20px; height: 20px; border: 0px solid #ffff…" at bounding box center [849, 421] width 964 height 672
click at [207, 605] on p "생산성 자동화를 테스트할 준비가 되셨습니까?" at bounding box center [184, 600] width 315 height 14
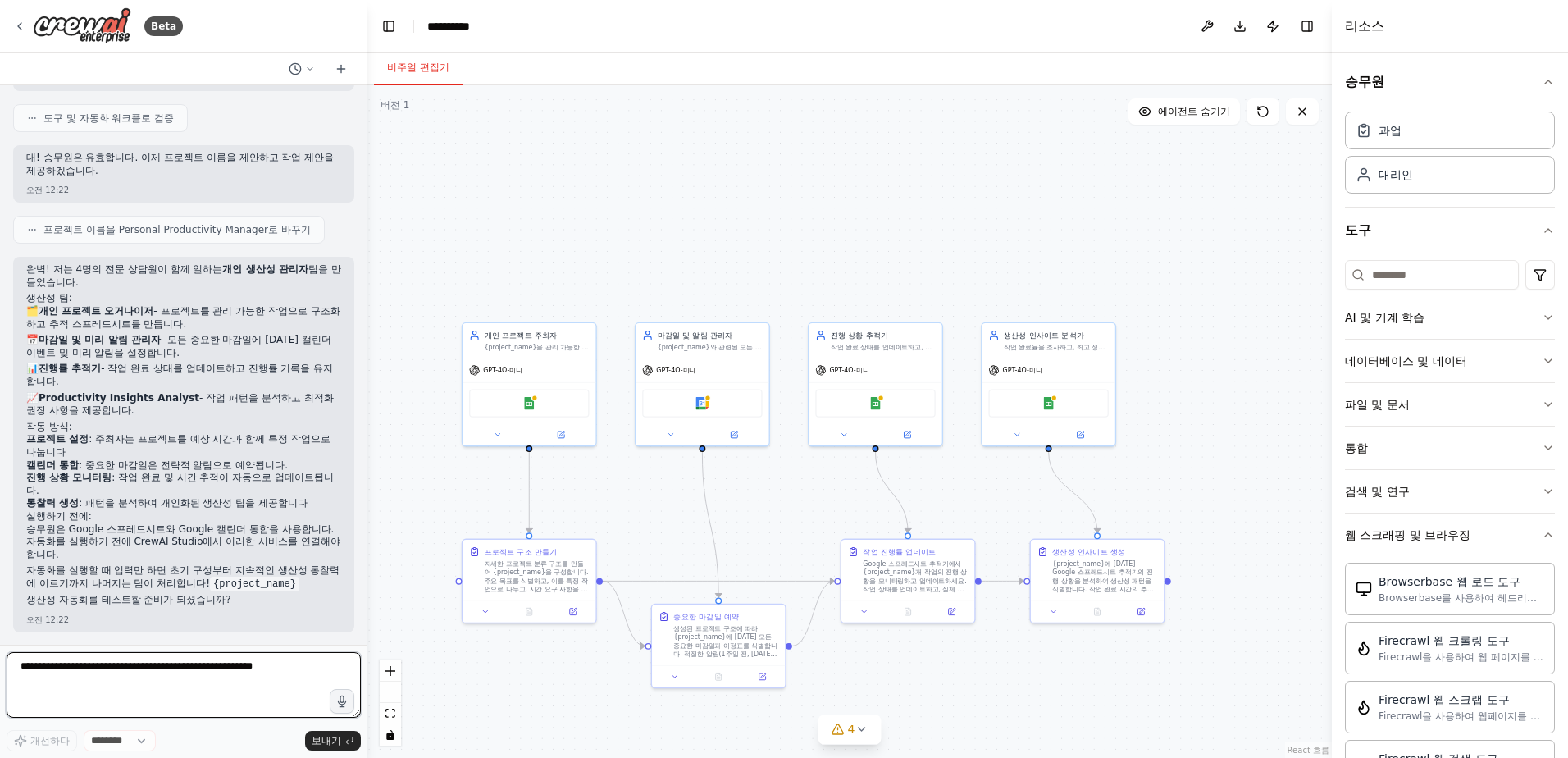
click at [216, 657] on textarea at bounding box center [184, 685] width 354 height 66
type textarea "*"
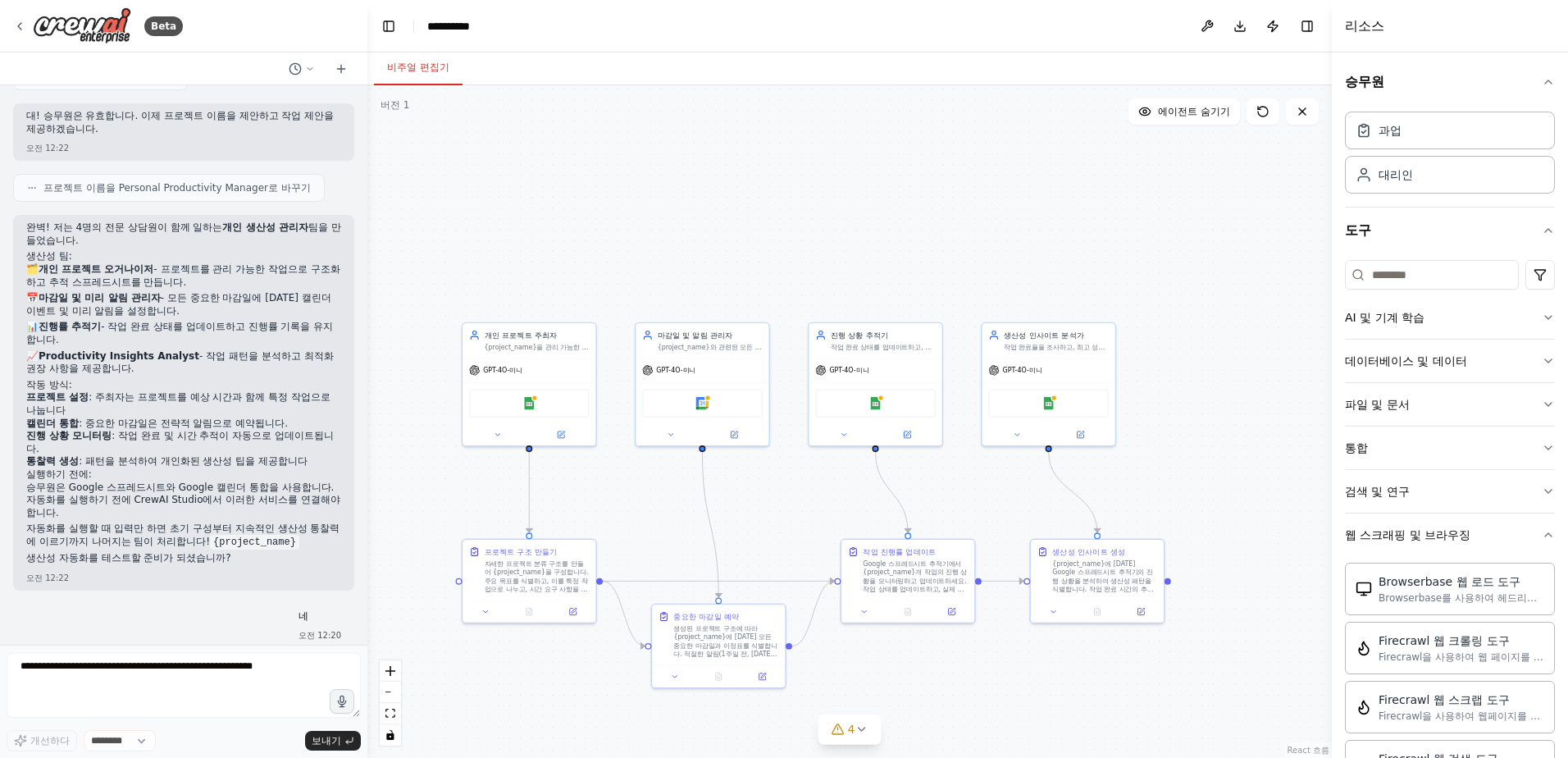
scroll to position [1184, 0]
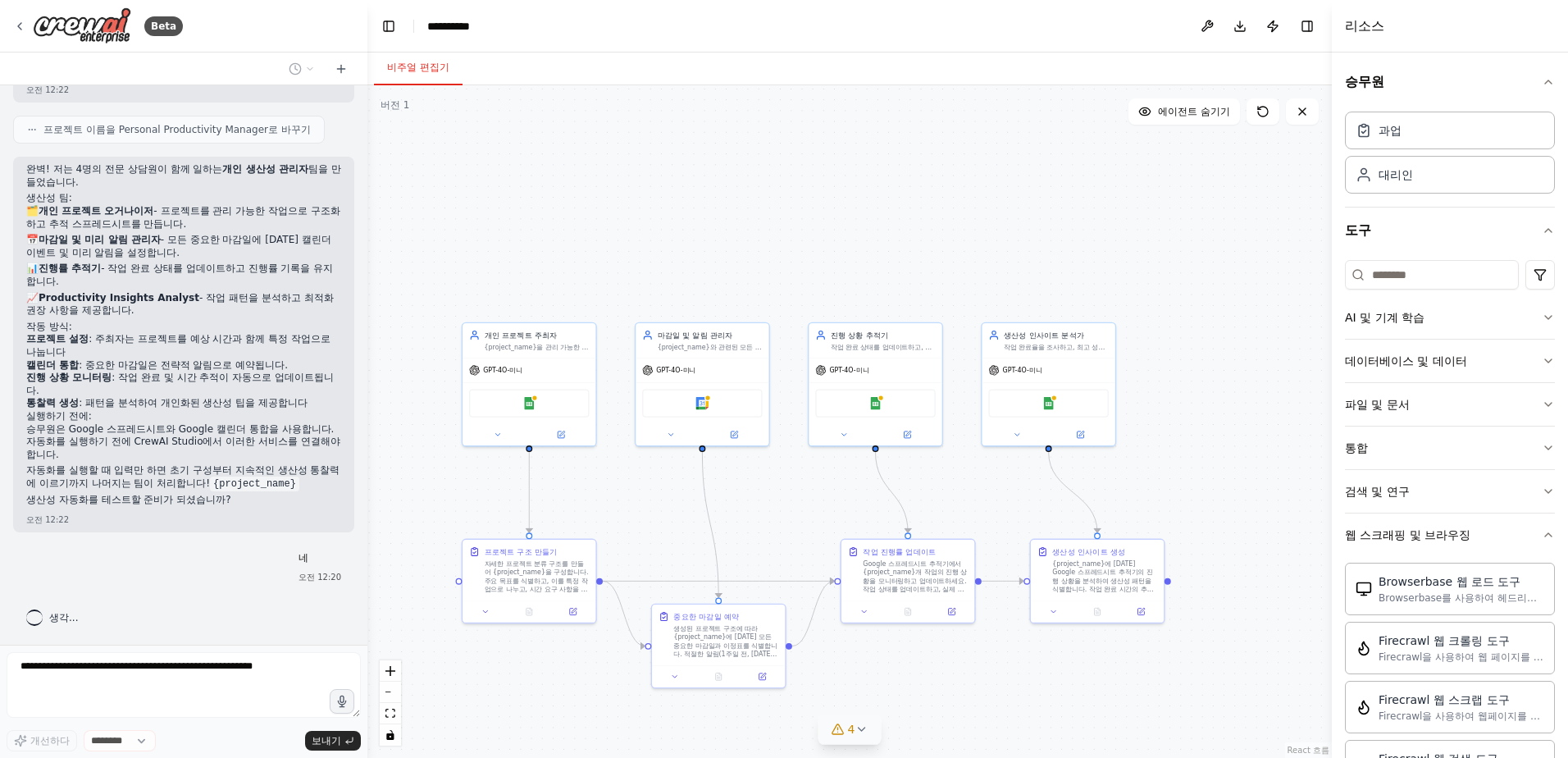
click at [869, 741] on button "4" at bounding box center [849, 729] width 63 height 30
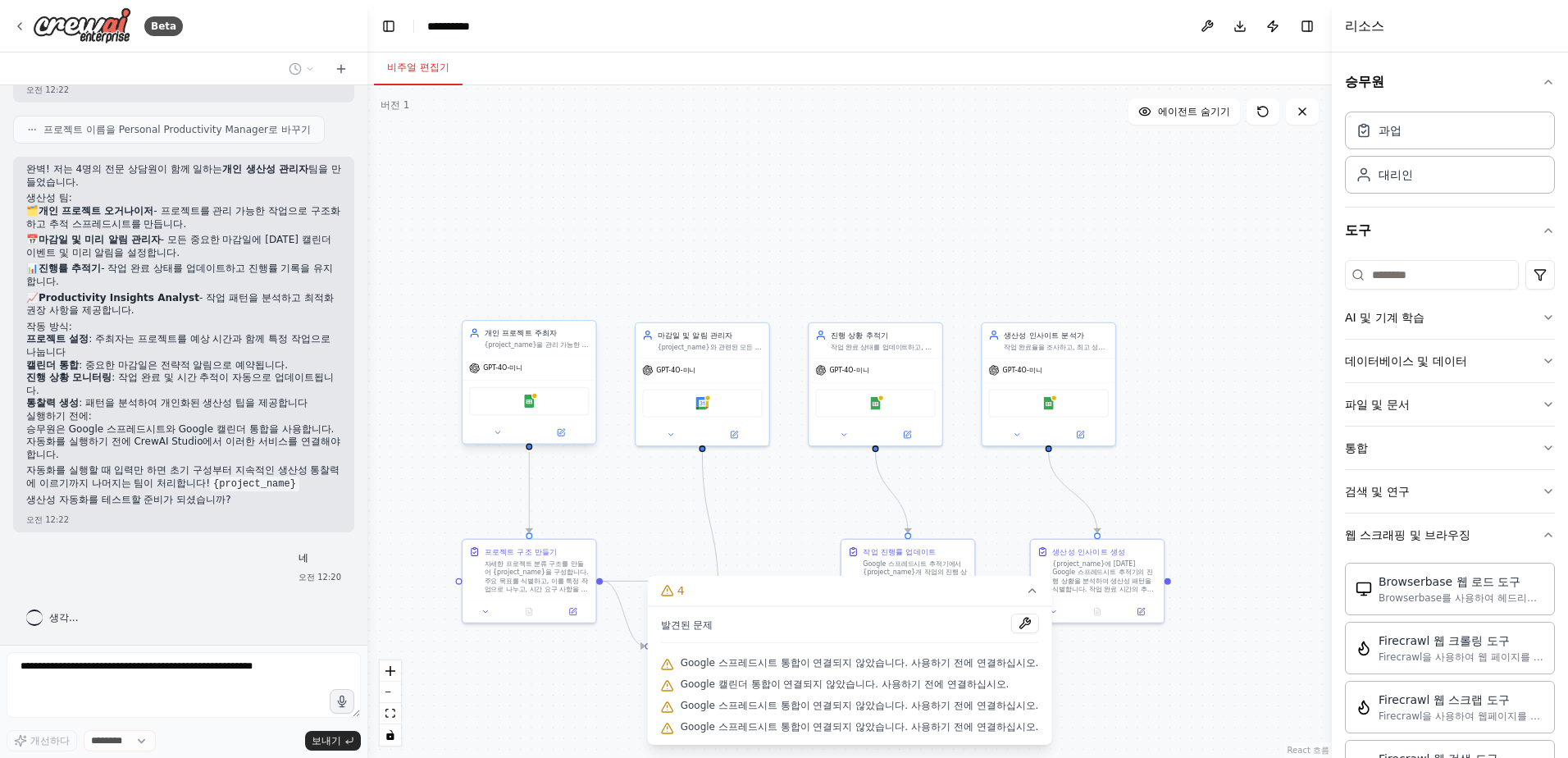
click at [508, 398] on div "Google 스프레드시트" at bounding box center [529, 400] width 120 height 28
click at [536, 410] on div "Google 스프레드시트" at bounding box center [529, 400] width 120 height 28
click at [535, 403] on img at bounding box center [529, 401] width 14 height 14
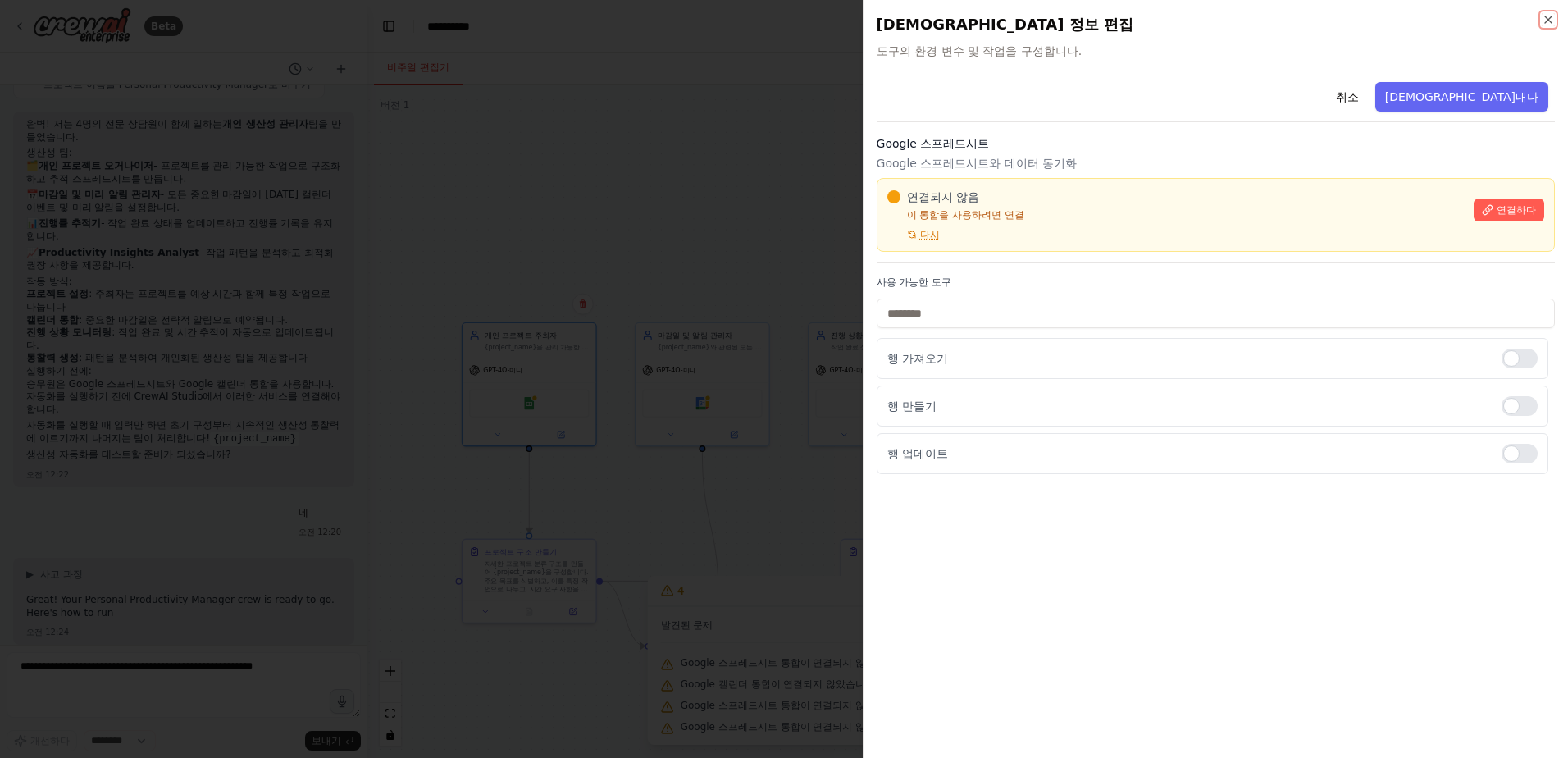
scroll to position [1241, 0]
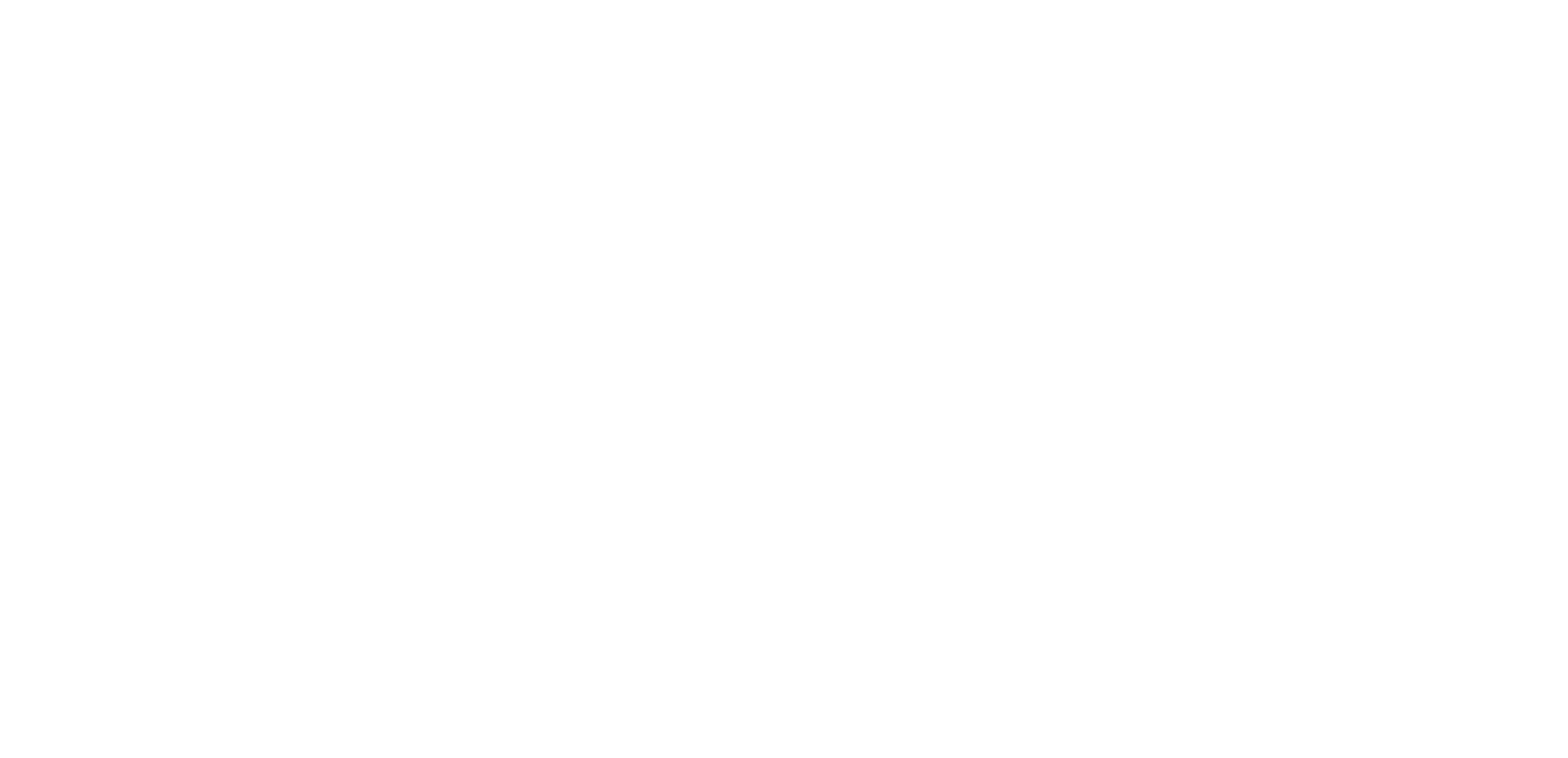
click at [529, 0] on html at bounding box center [784, 0] width 1568 height 0
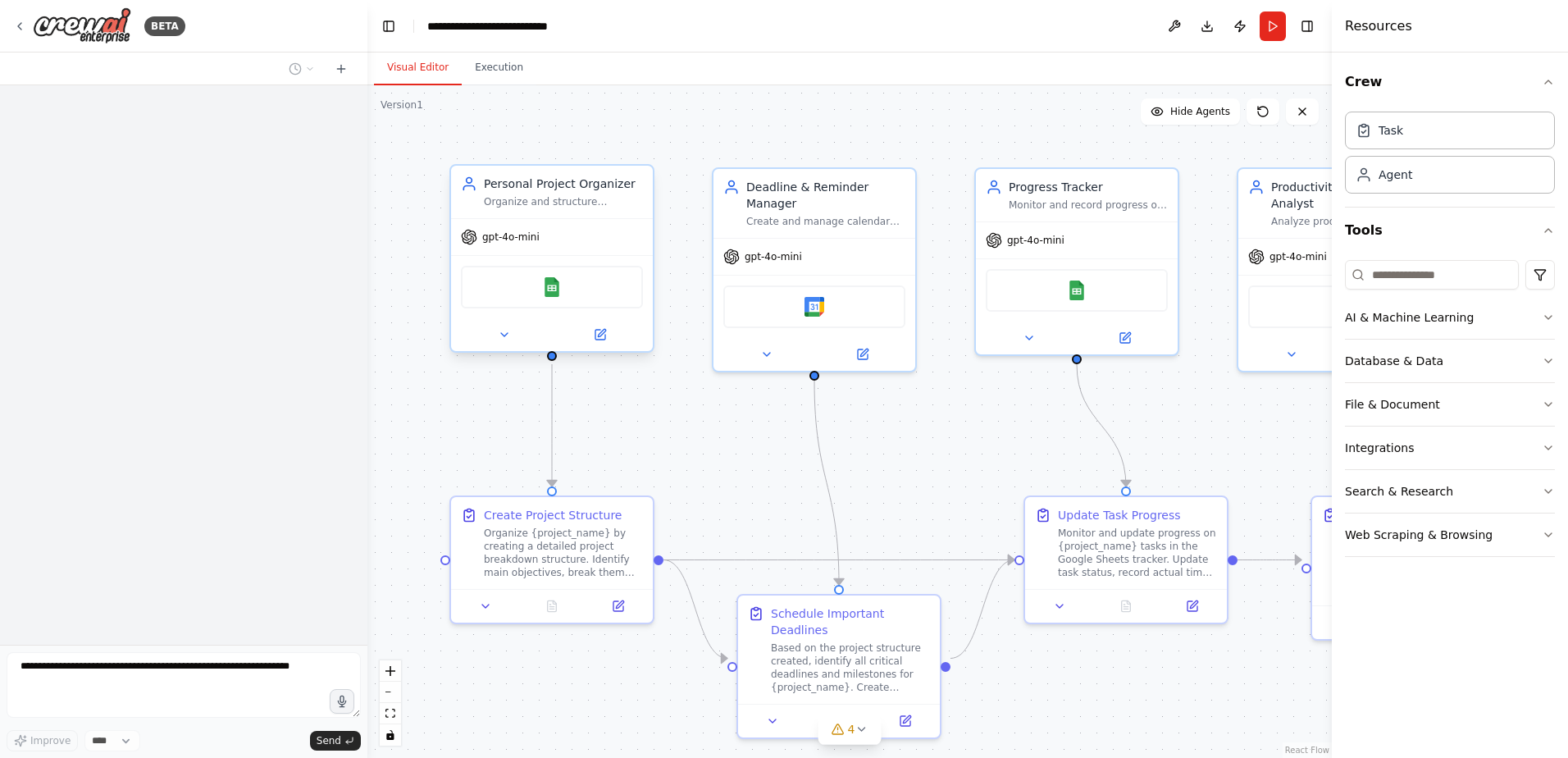
scroll to position [1569, 0]
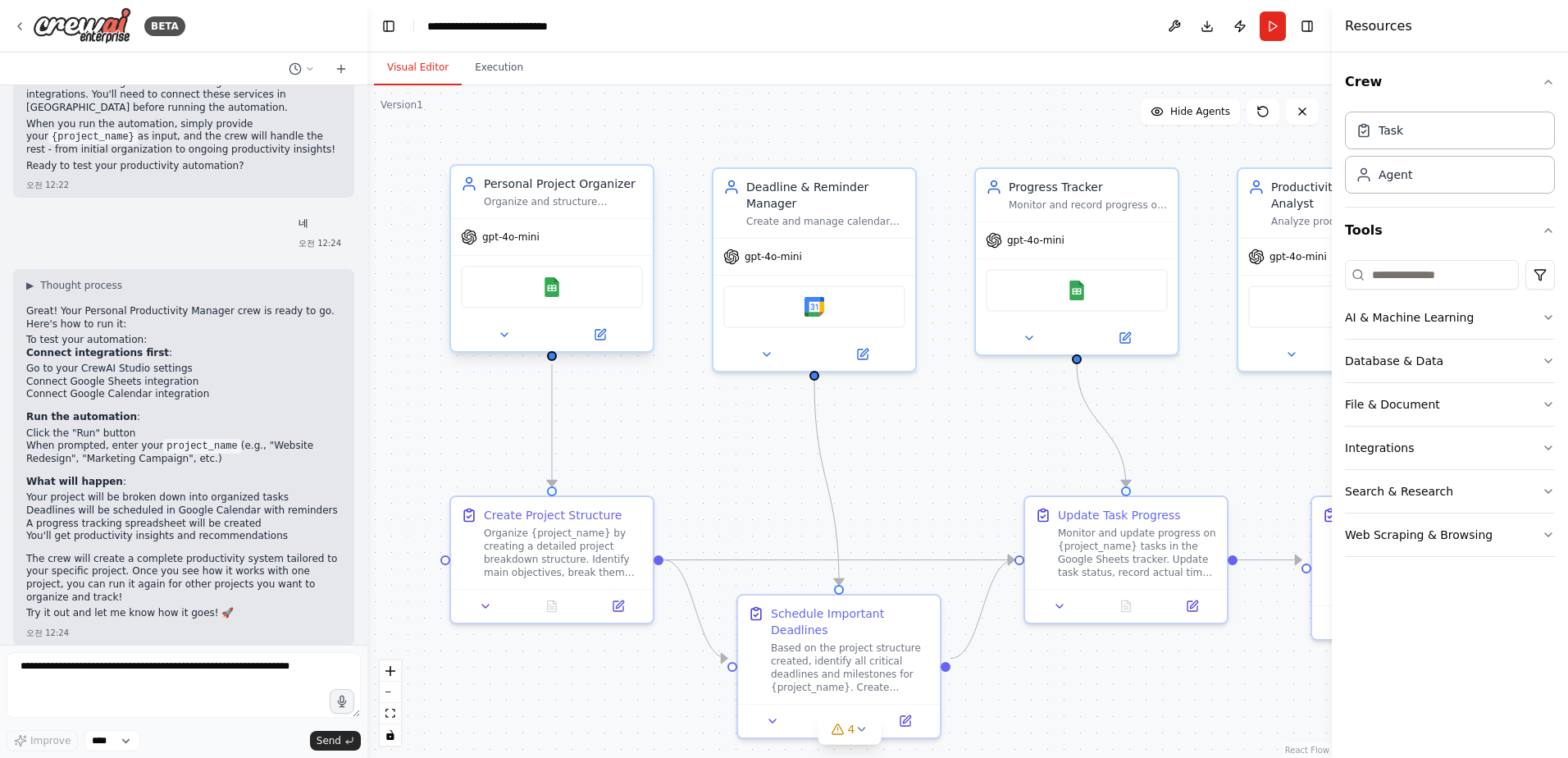
click at [561, 250] on div "gpt-4o-mini" at bounding box center [551, 236] width 202 height 36
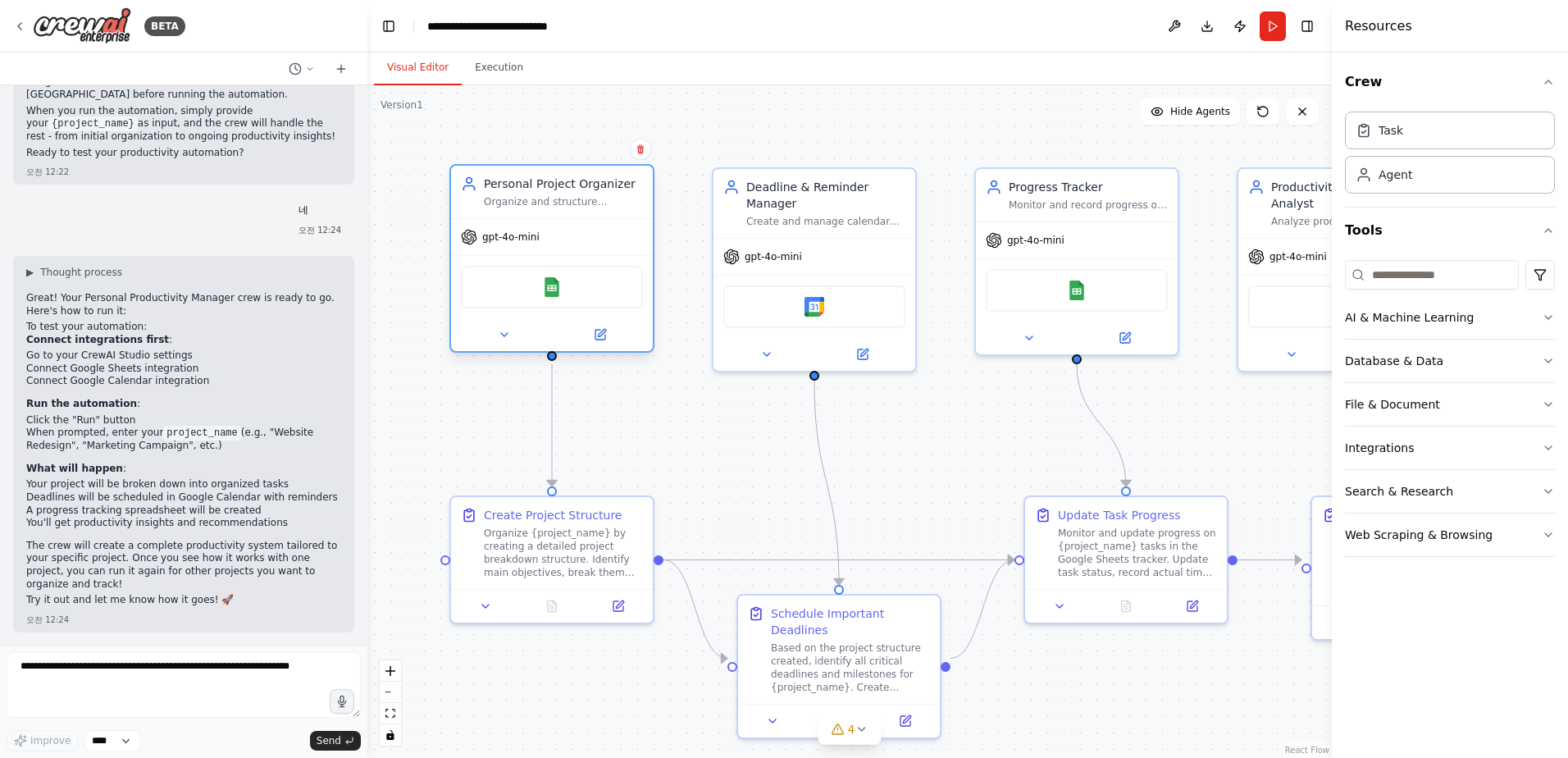
click at [547, 302] on div "Google Sheets" at bounding box center [552, 287] width 182 height 43
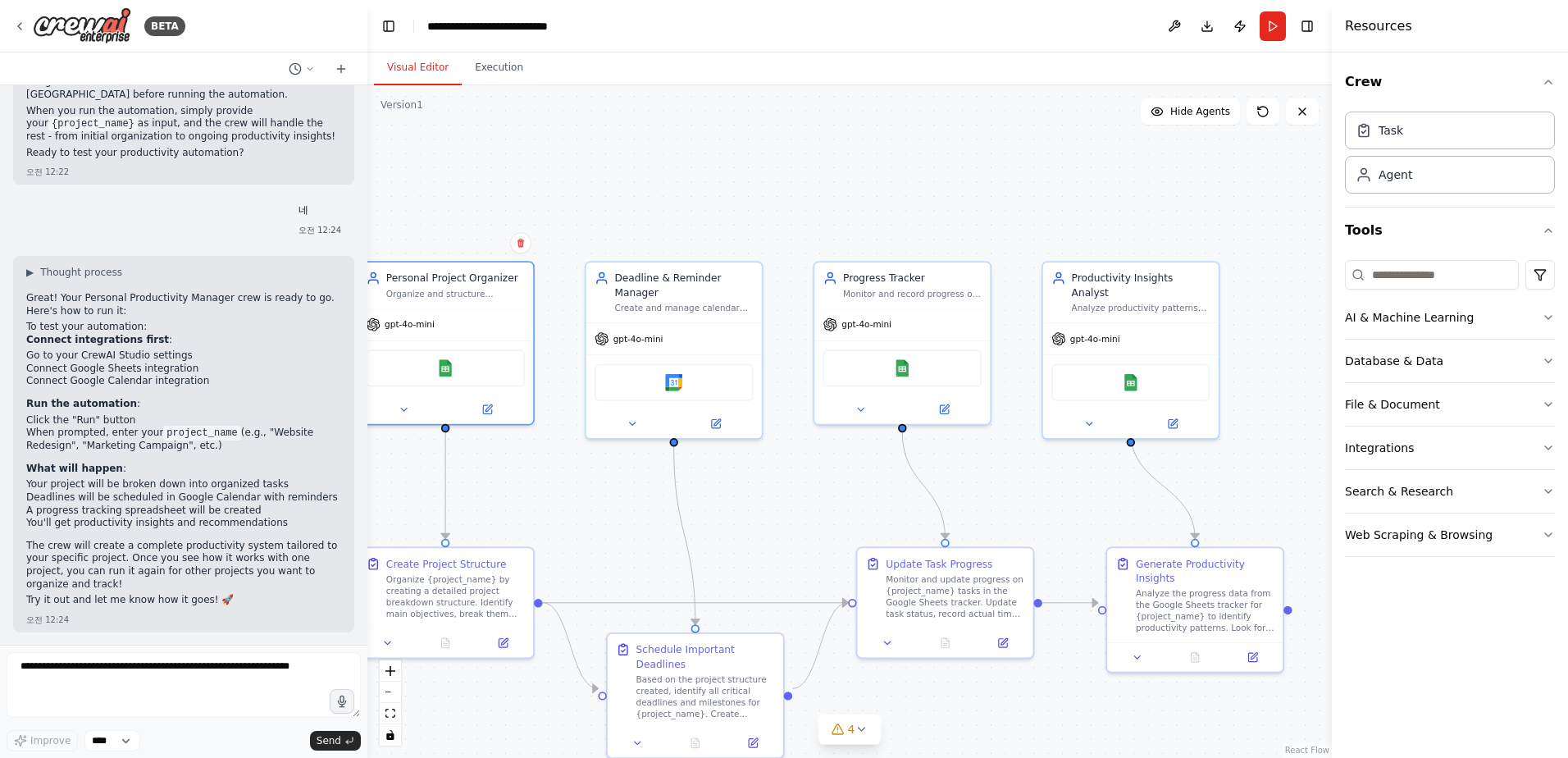
drag, startPoint x: 667, startPoint y: 126, endPoint x: 613, endPoint y: 98, distance: 60.8
click at [613, 98] on div ".deletable-edge-delete-btn { width: 20px; height: 20px; border: 0px solid #ffff…" at bounding box center [849, 421] width 964 height 672
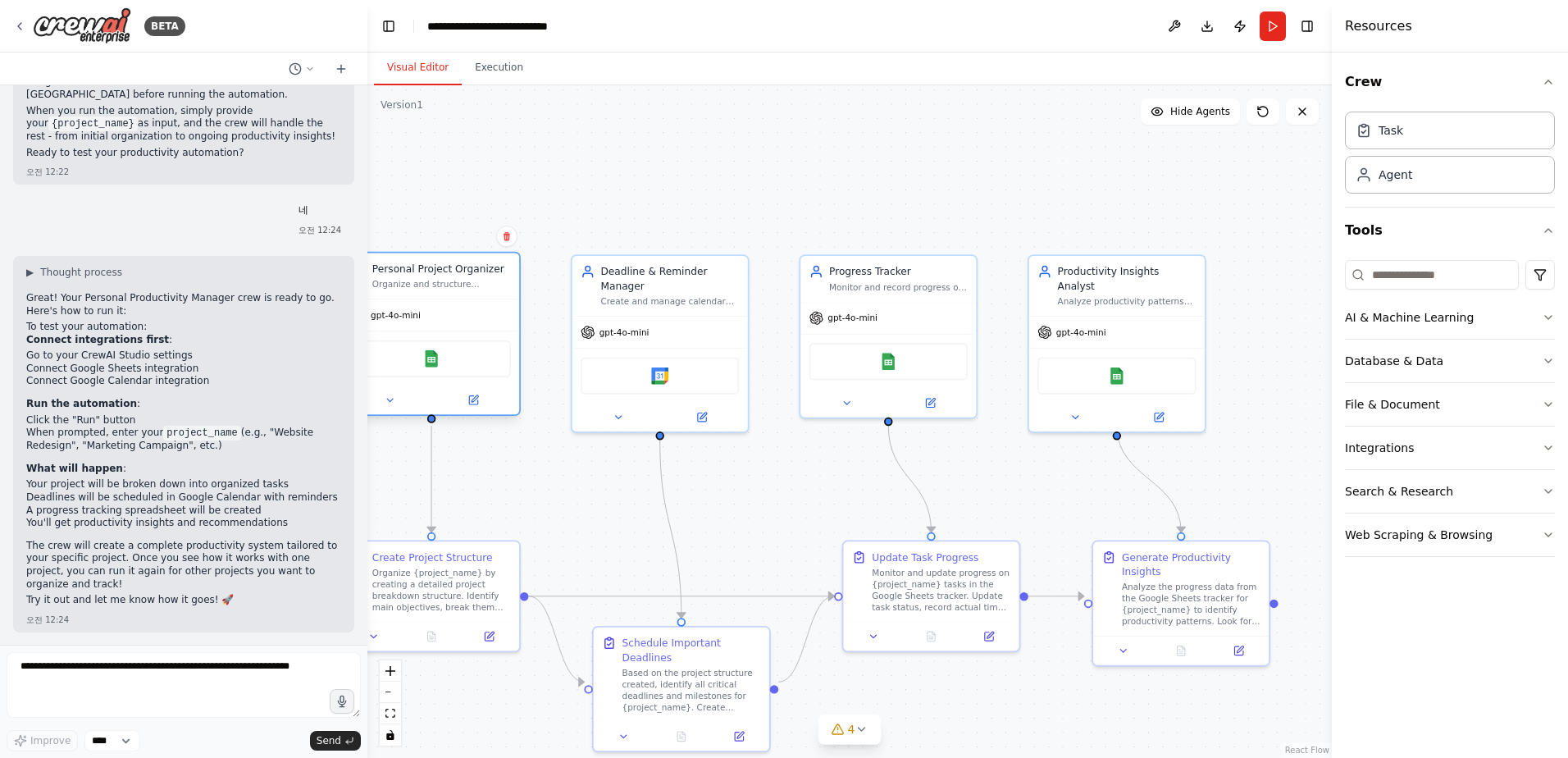
click at [475, 313] on div "gpt-4o-mini" at bounding box center [430, 315] width 175 height 31
click at [662, 311] on div "Deadline & Reminder Manager Create and manage calendar events for all important…" at bounding box center [660, 282] width 175 height 60
click at [460, 289] on div "Organize and structure {project_name} by breaking it down into manageable tasks…" at bounding box center [441, 284] width 138 height 12
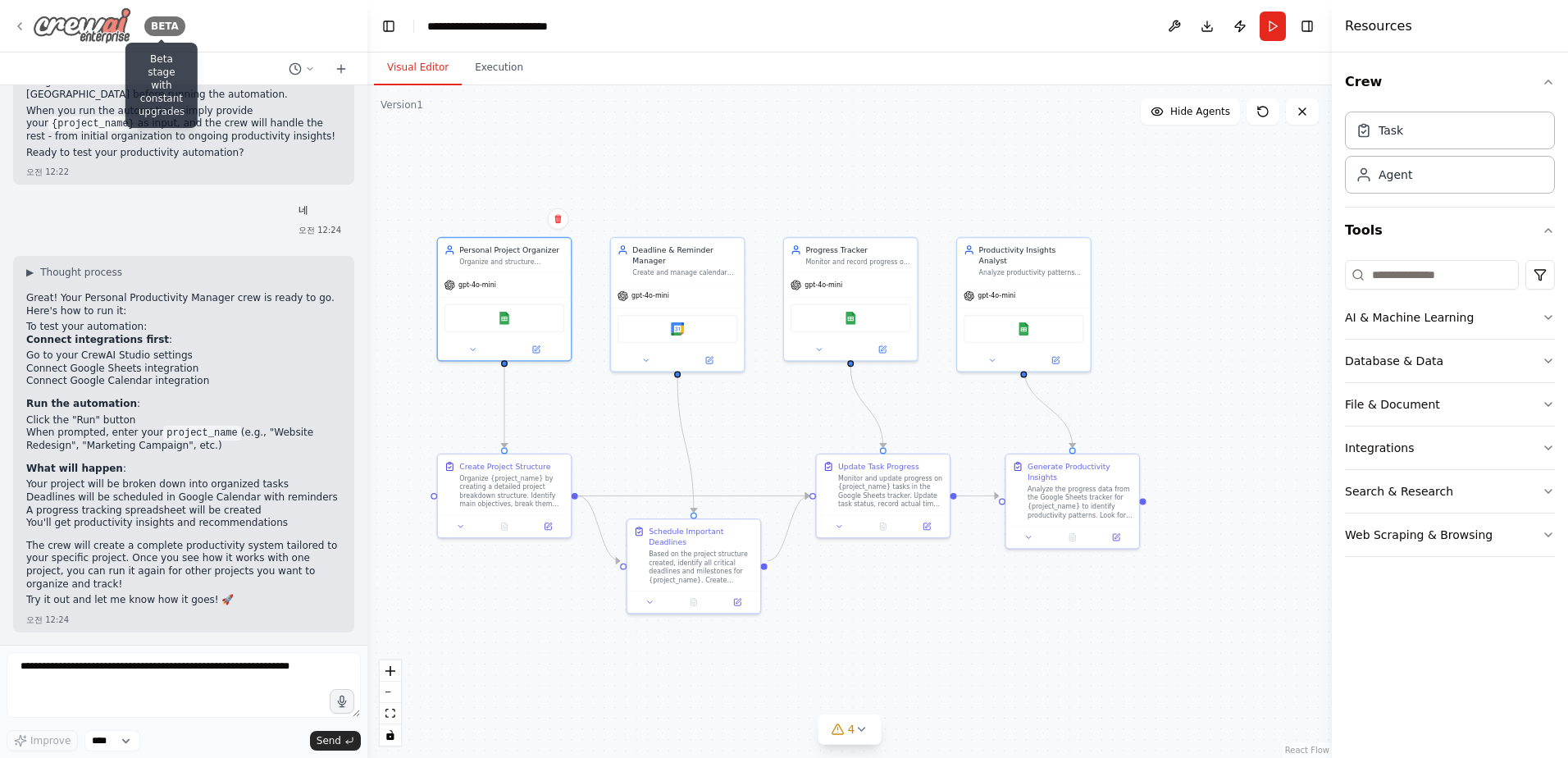
click at [120, 15] on img at bounding box center [82, 26] width 99 height 37
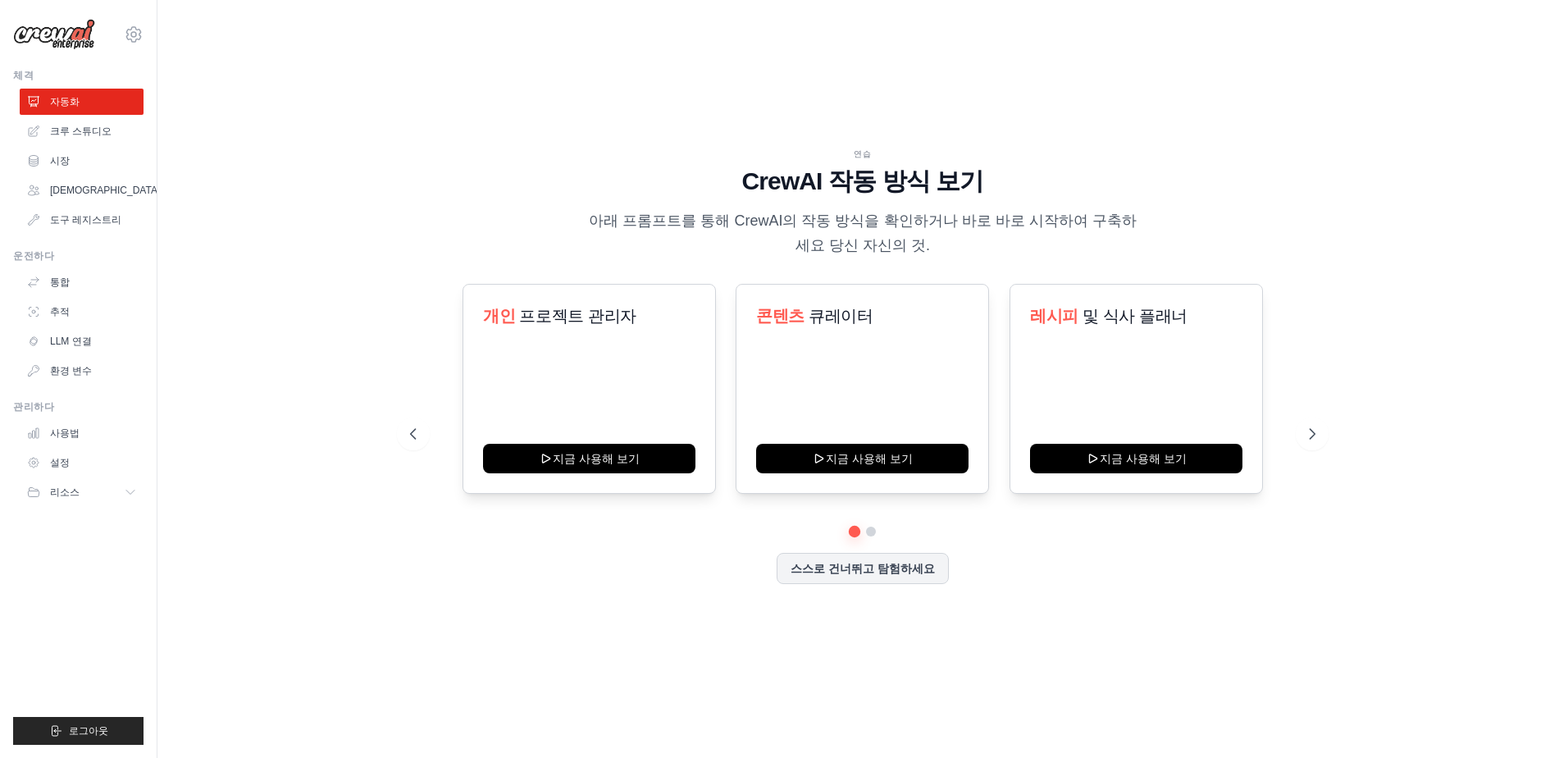
click at [871, 541] on div "개인 프로젝트 관리자 지금 사용해 보기 콘텐츠 큐레이터 지금 사용해 보기 레시피 및 식사 플래너 지금 사용해 보기 [GEOGRAPHIC_DAT…" at bounding box center [863, 433] width 905 height 300
click at [873, 534] on button at bounding box center [872, 532] width 14 height 14
click at [873, 532] on button at bounding box center [872, 531] width 13 height 13
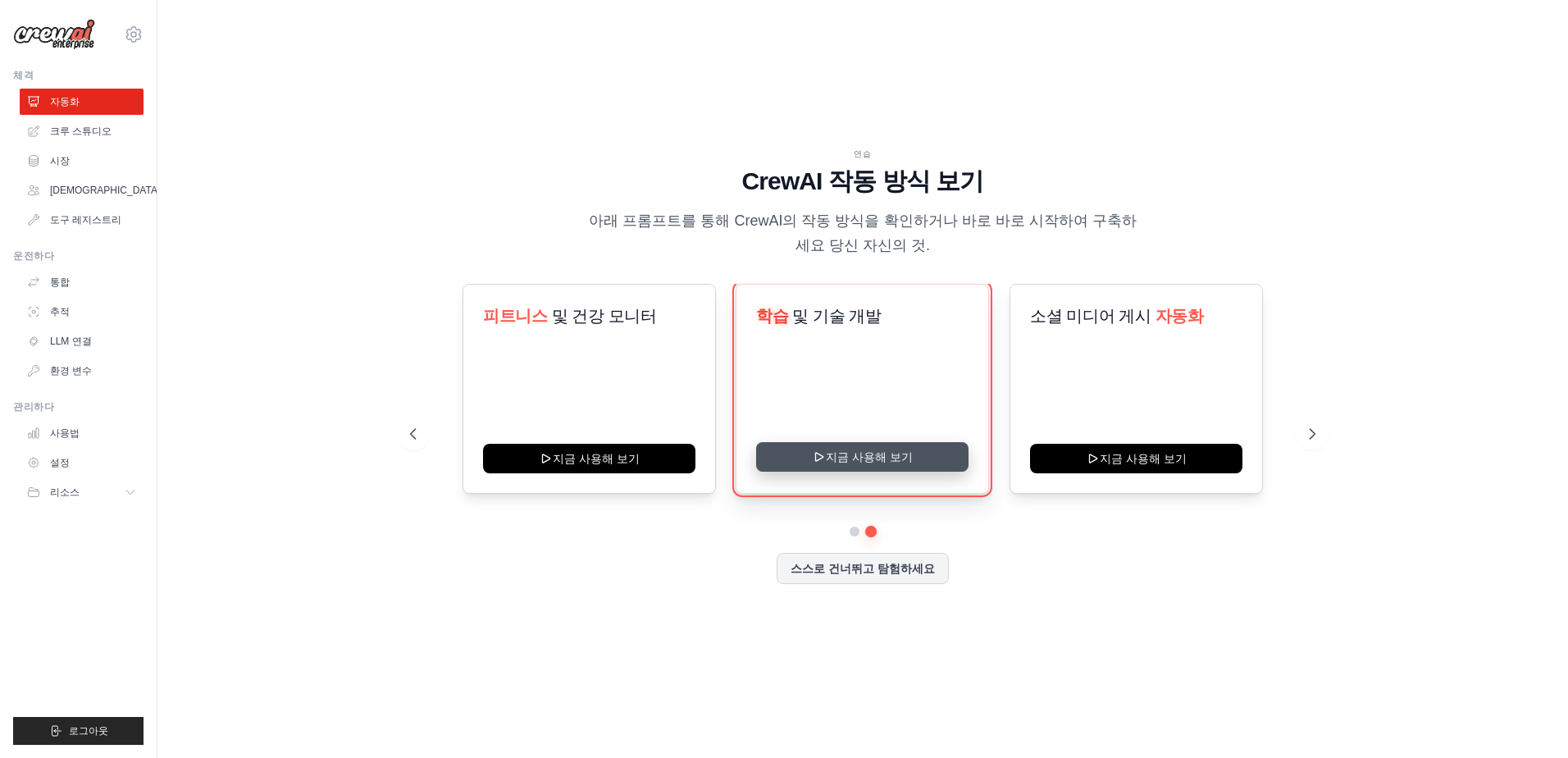
click at [864, 452] on button "지금 사용해 보기" at bounding box center [863, 456] width 213 height 30
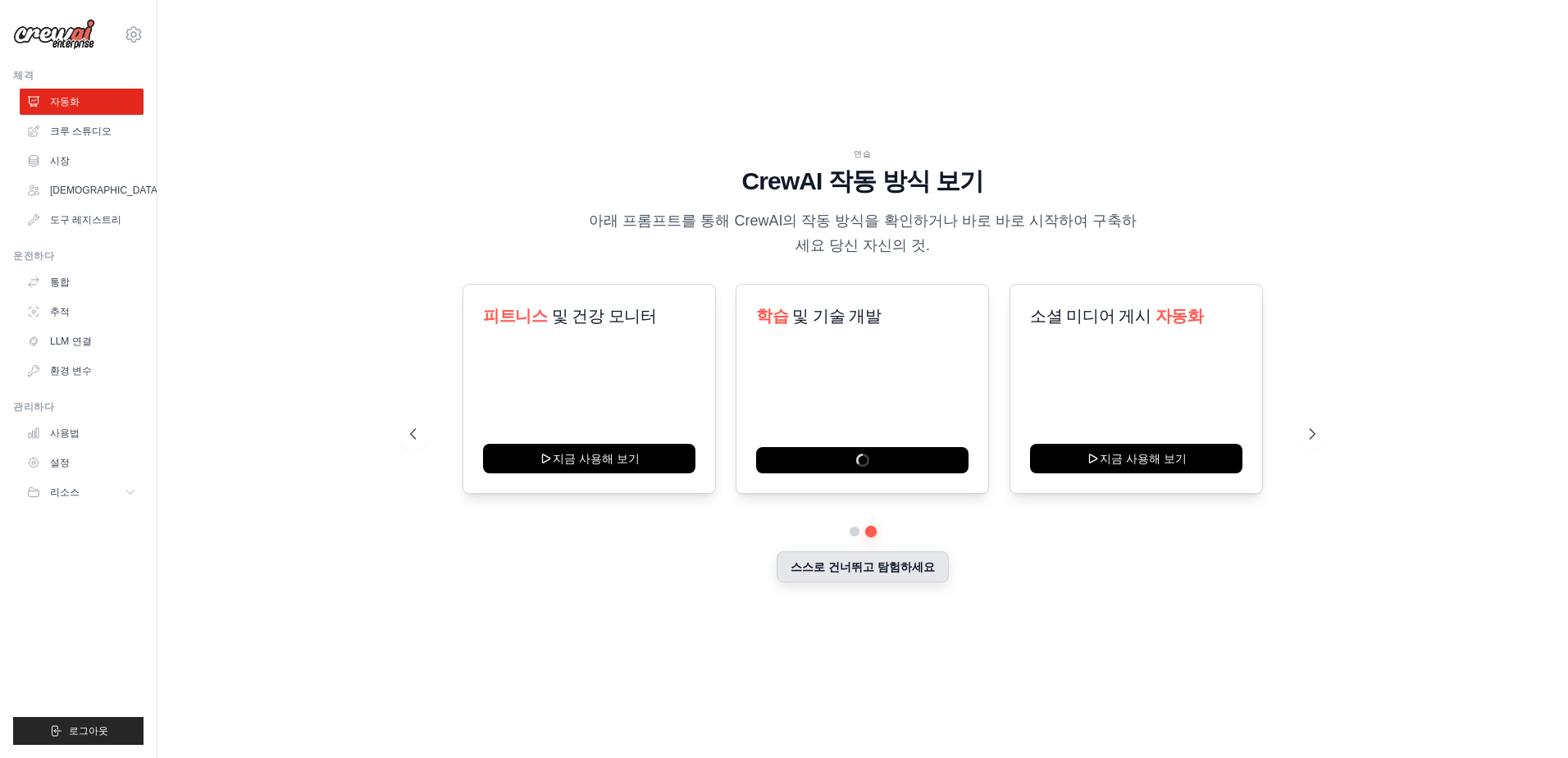
click at [818, 564] on button "스스로 건너뛰고 탐험하세요" at bounding box center [863, 567] width 172 height 31
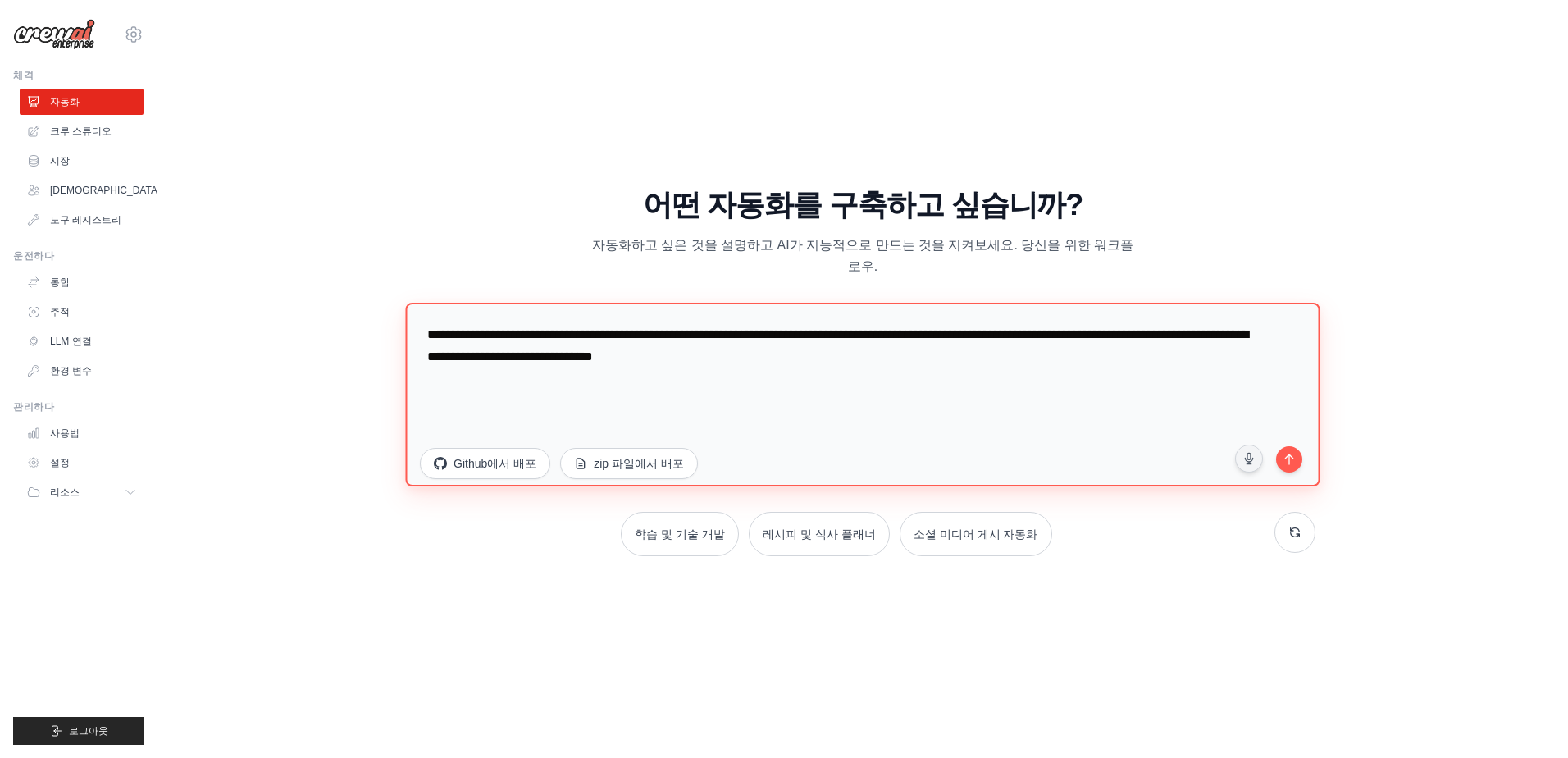
click at [837, 389] on textarea "**********" at bounding box center [863, 394] width 915 height 184
click at [828, 409] on textarea "**********" at bounding box center [863, 394] width 915 height 184
type textarea "*"
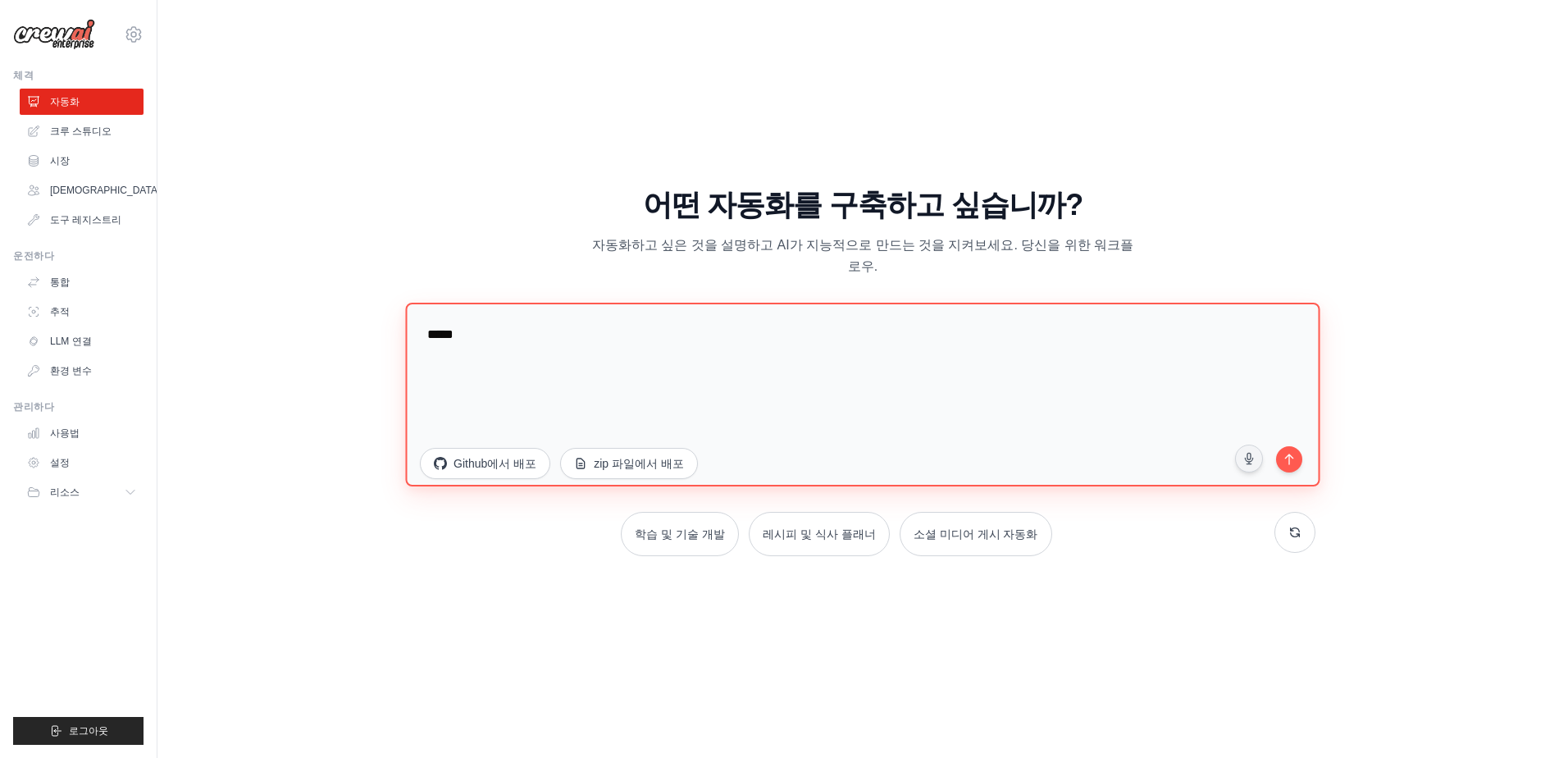
type textarea "****"
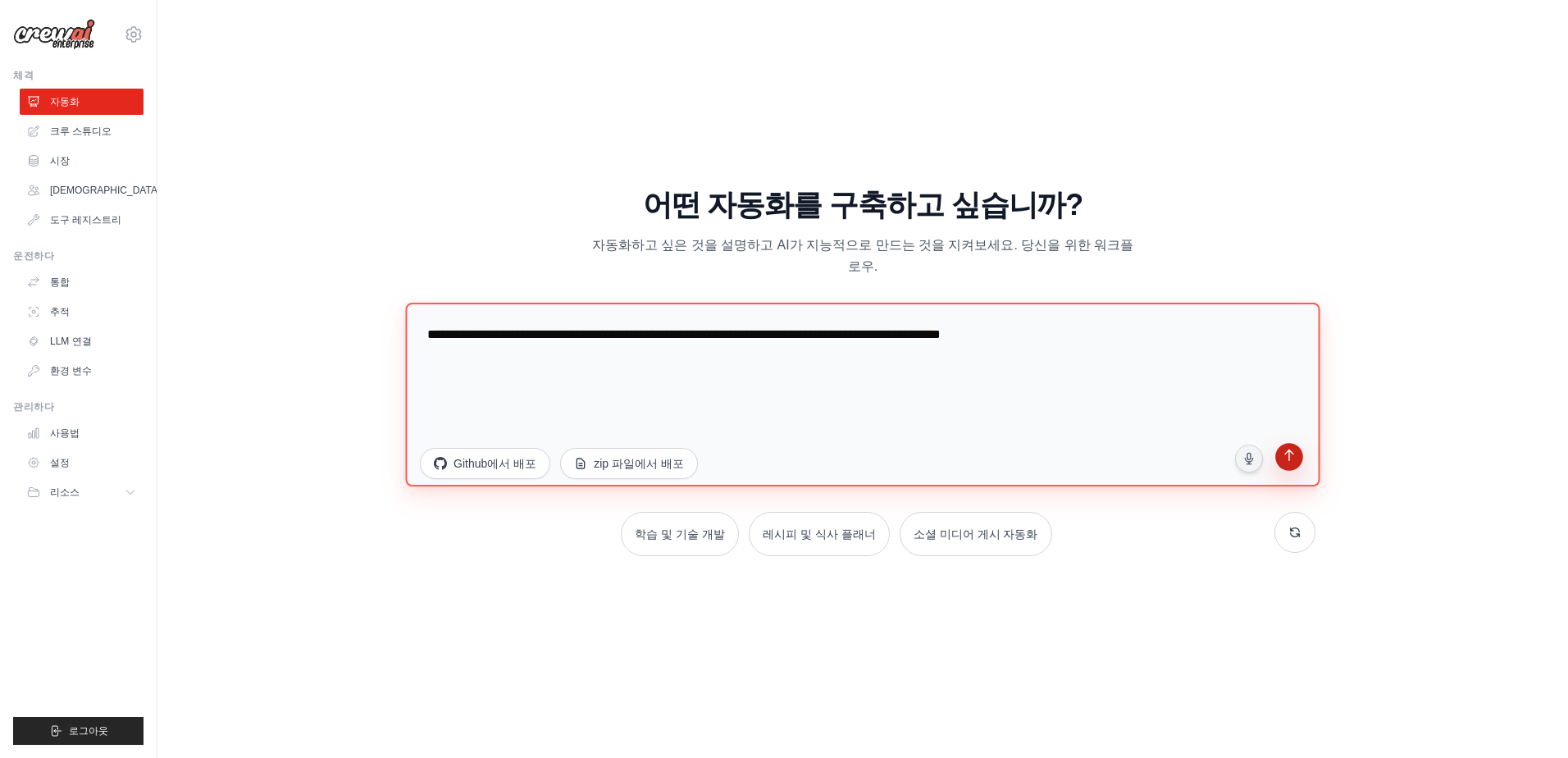
type textarea "**********"
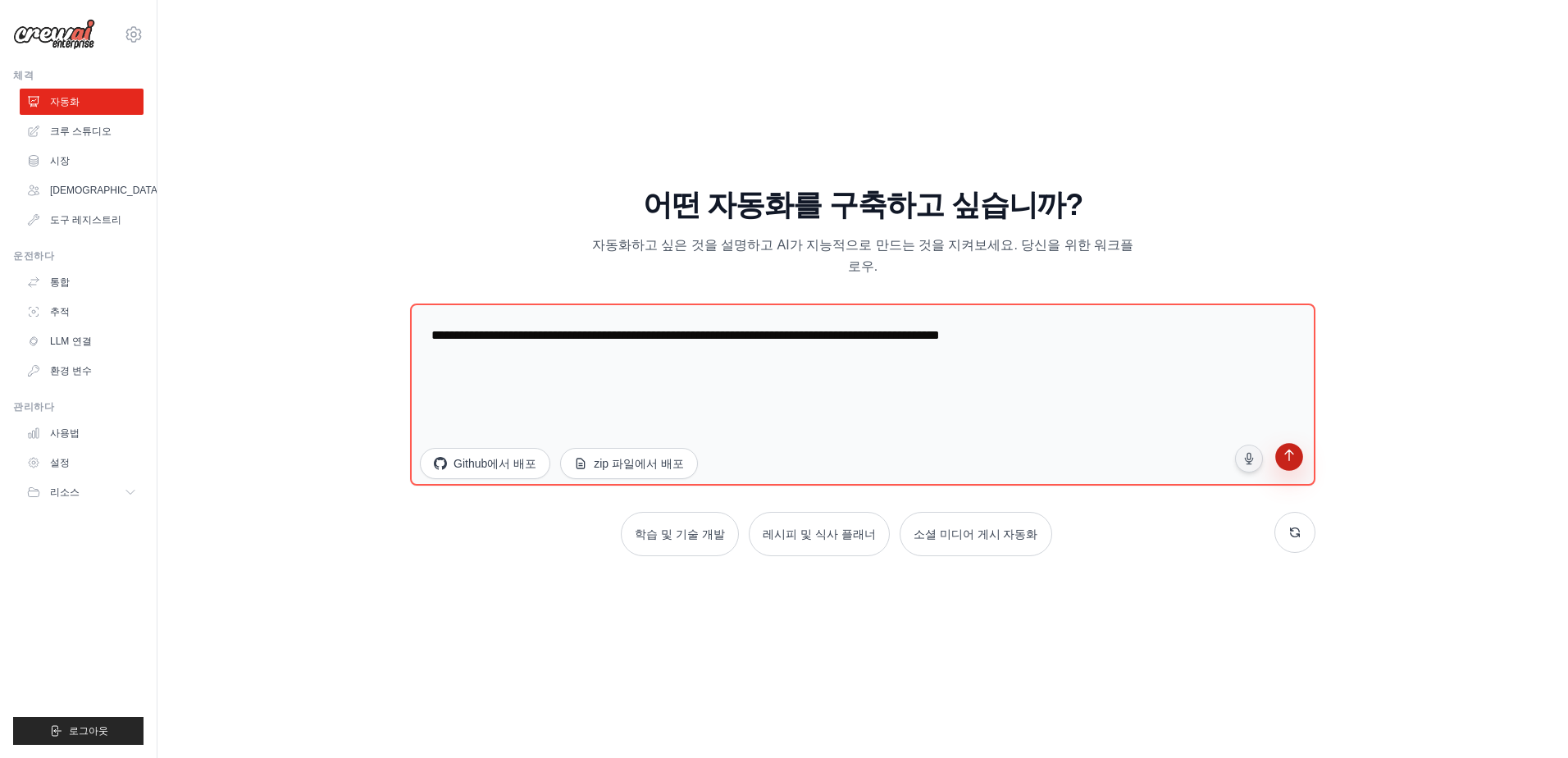
click at [1282, 449] on icon "submit" at bounding box center [1290, 457] width 17 height 17
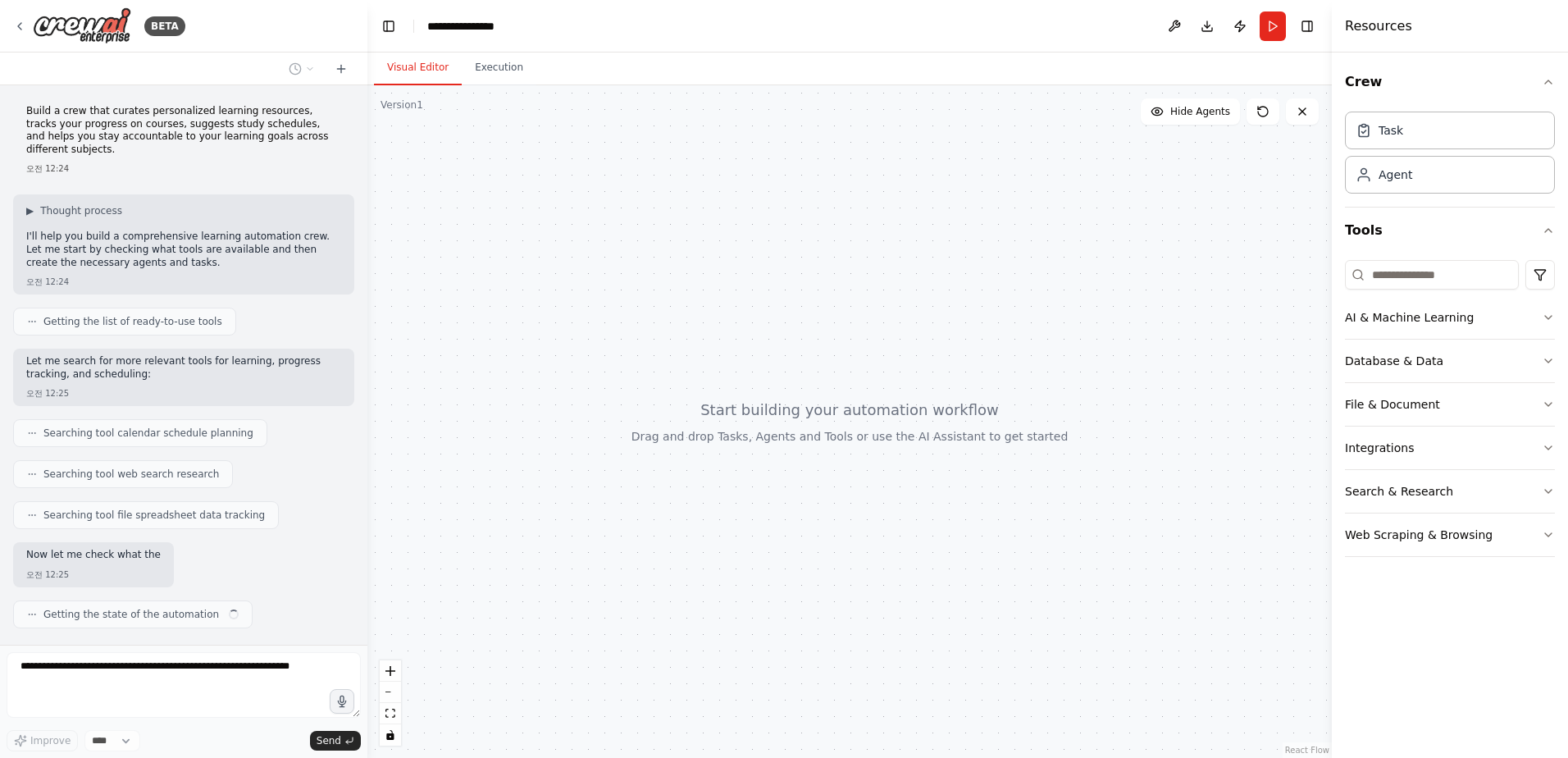
scroll to position [25, 0]
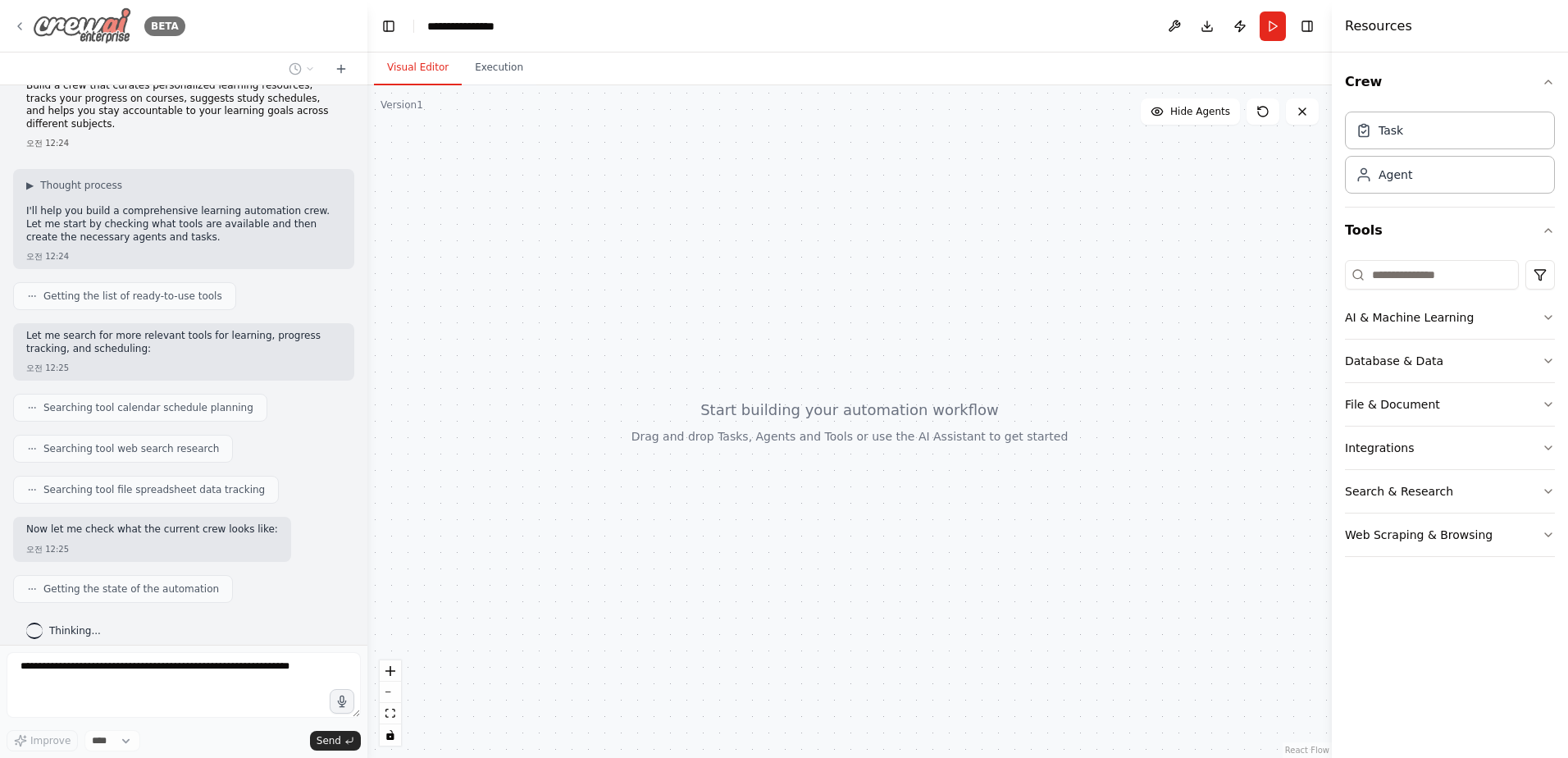
click at [66, 19] on img at bounding box center [82, 26] width 99 height 37
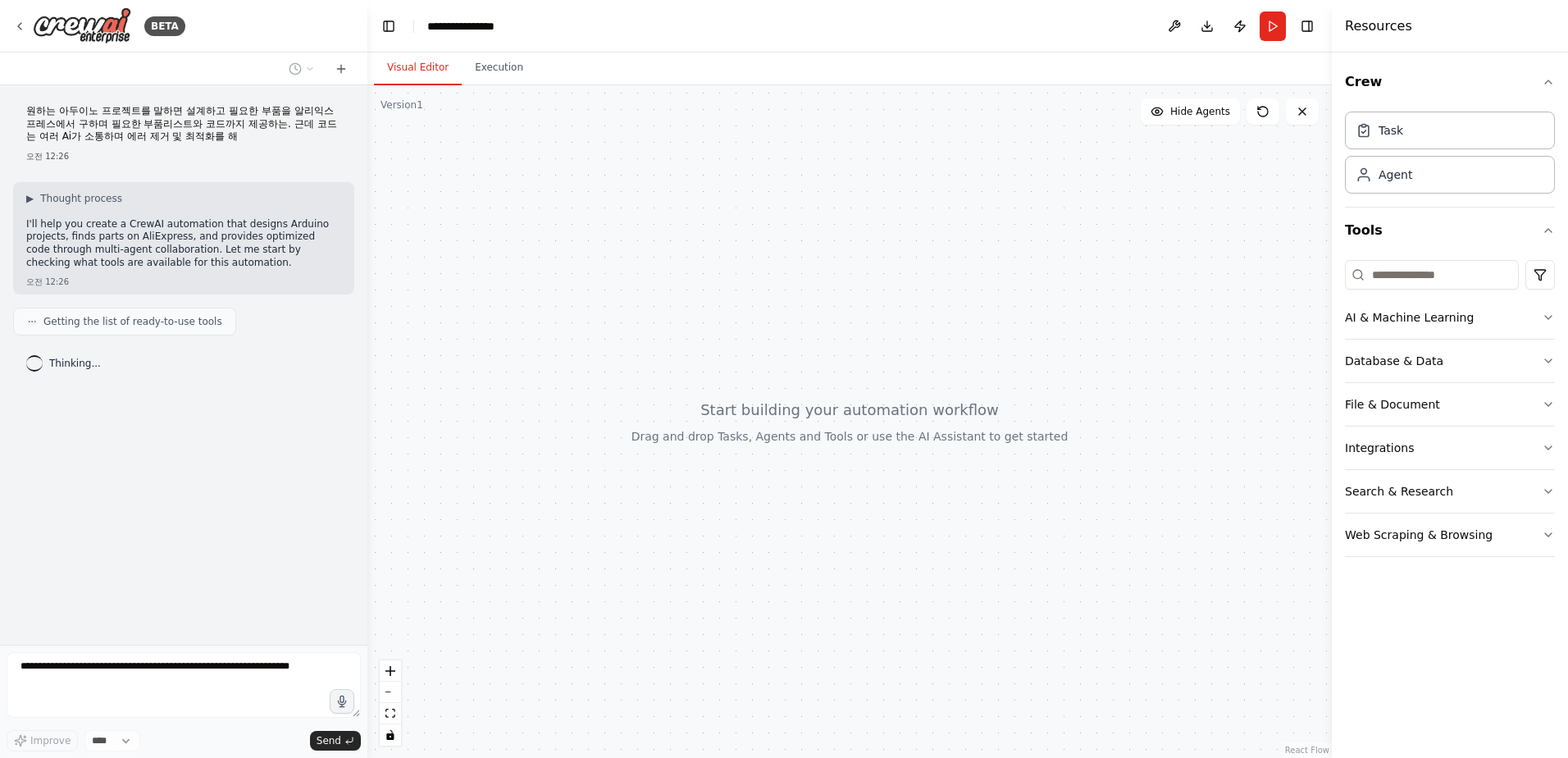
drag, startPoint x: 345, startPoint y: 283, endPoint x: 338, endPoint y: 286, distance: 7.6
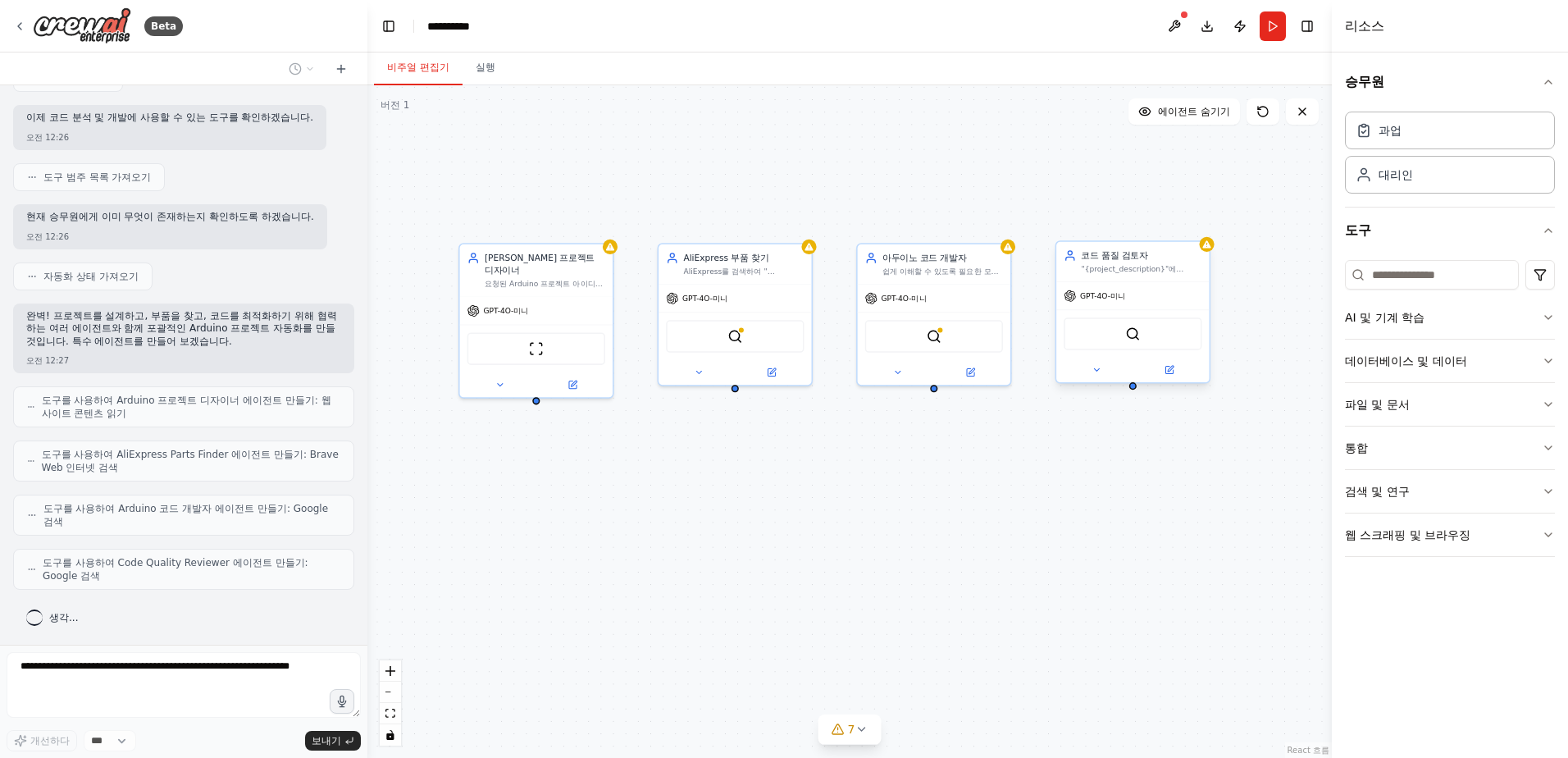
scroll to position [437, 0]
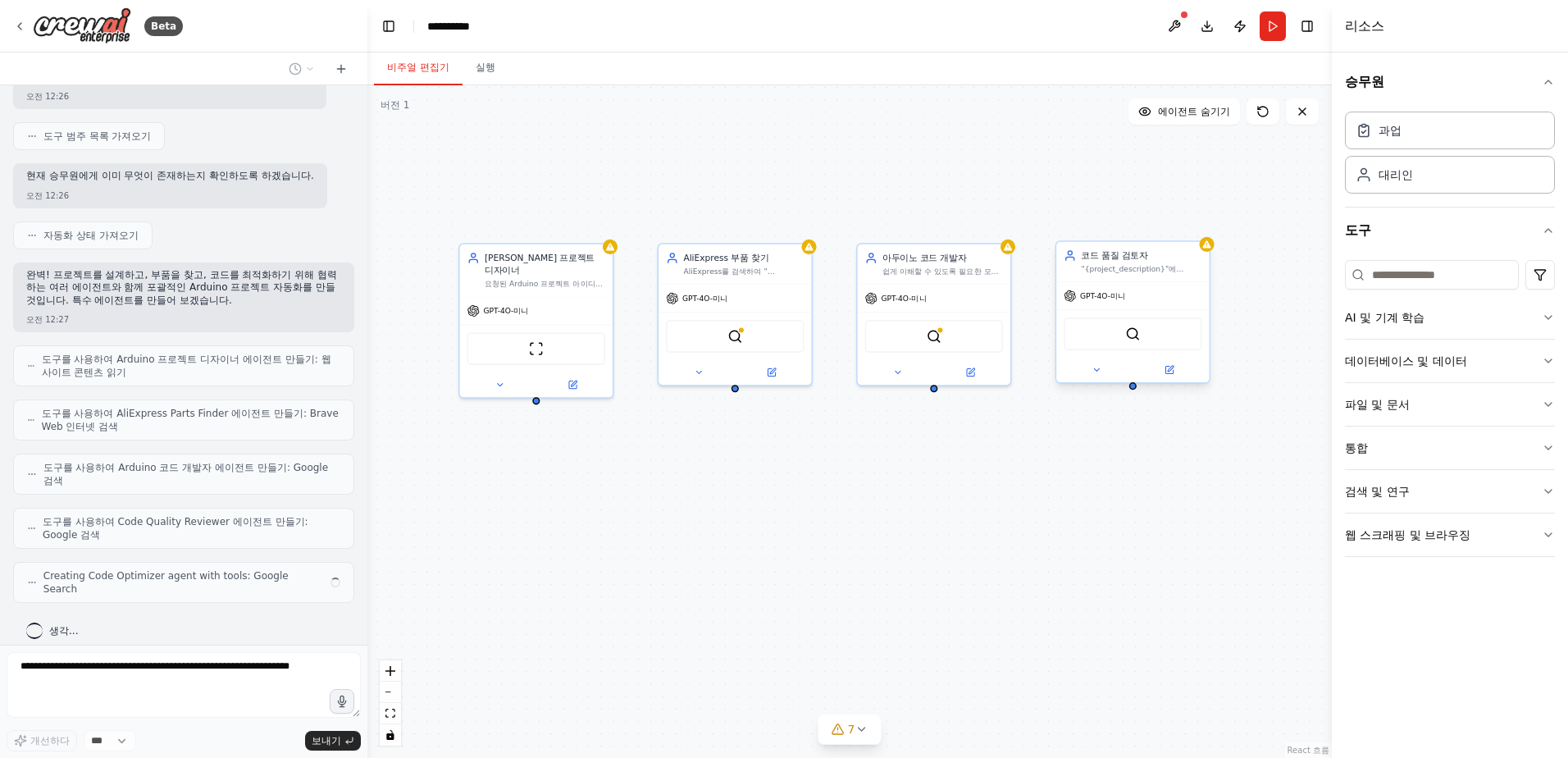
click at [1174, 300] on div "GPT-4O-미니" at bounding box center [1133, 296] width 153 height 27
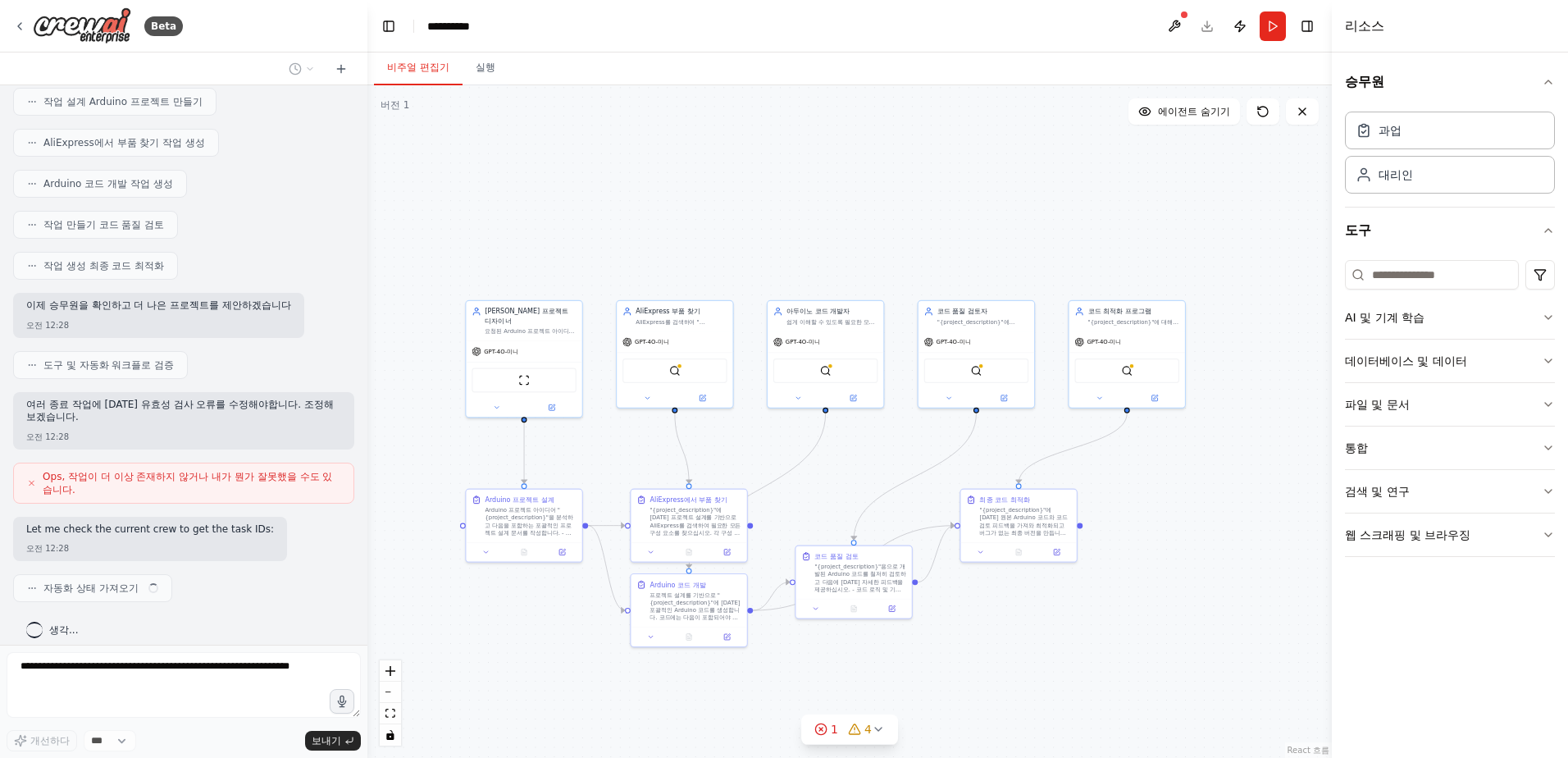
scroll to position [1022, 0]
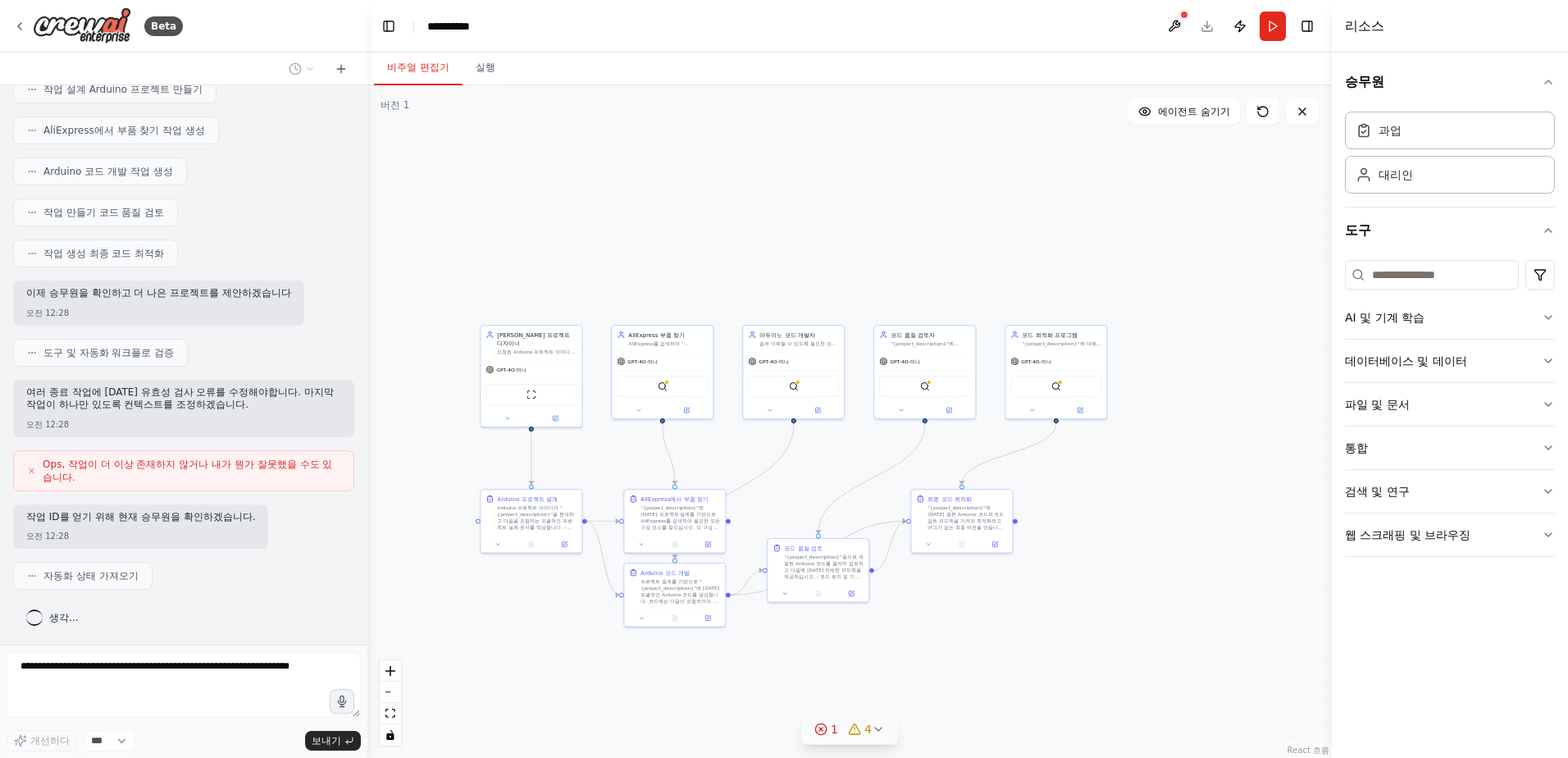
click at [860, 733] on icon at bounding box center [854, 729] width 11 height 10
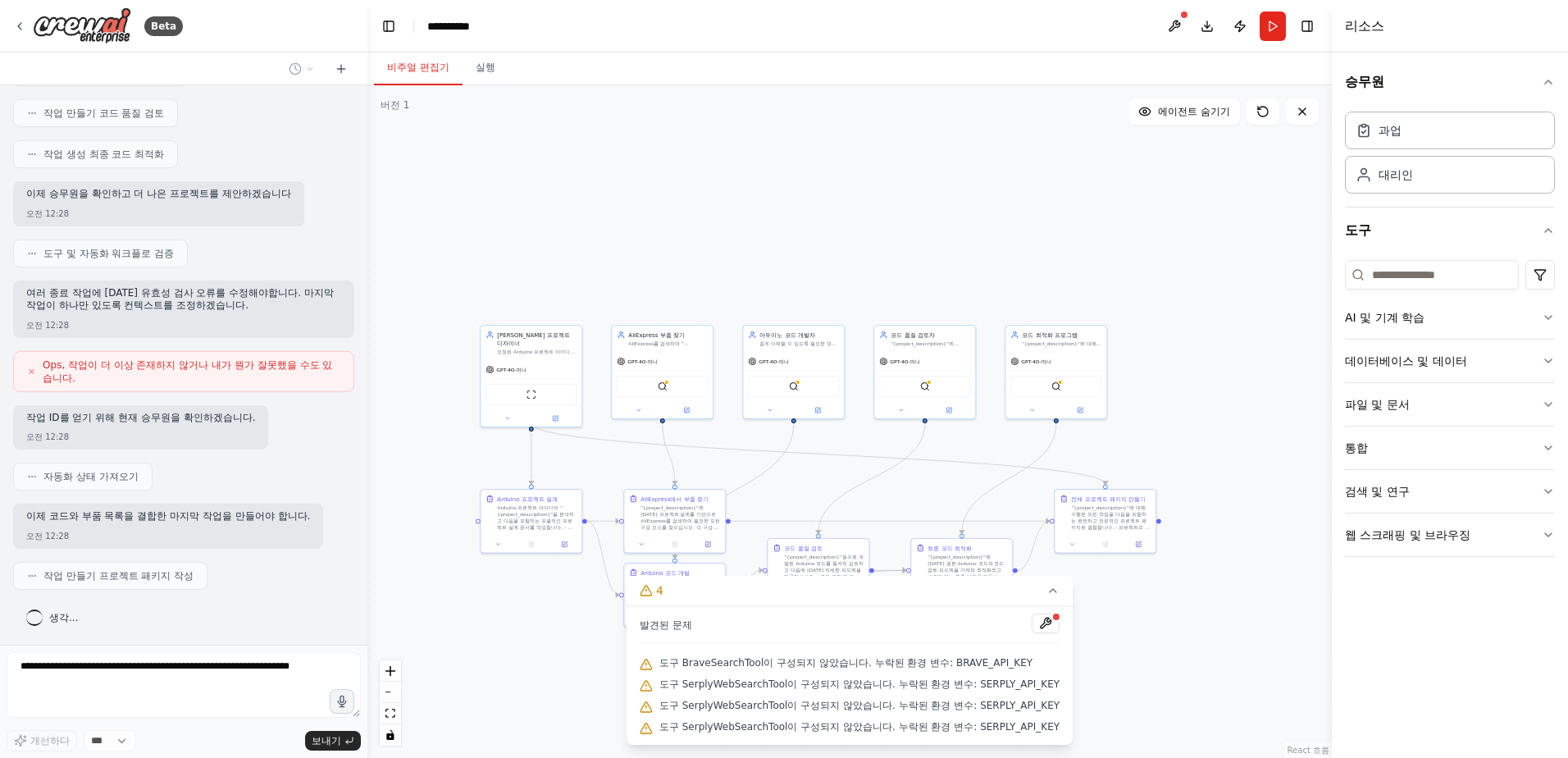
click at [1190, 635] on div ".deletable-edge-delete-btn { width: 20px; height: 20px; border: 0px solid #ffff…" at bounding box center [849, 421] width 964 height 672
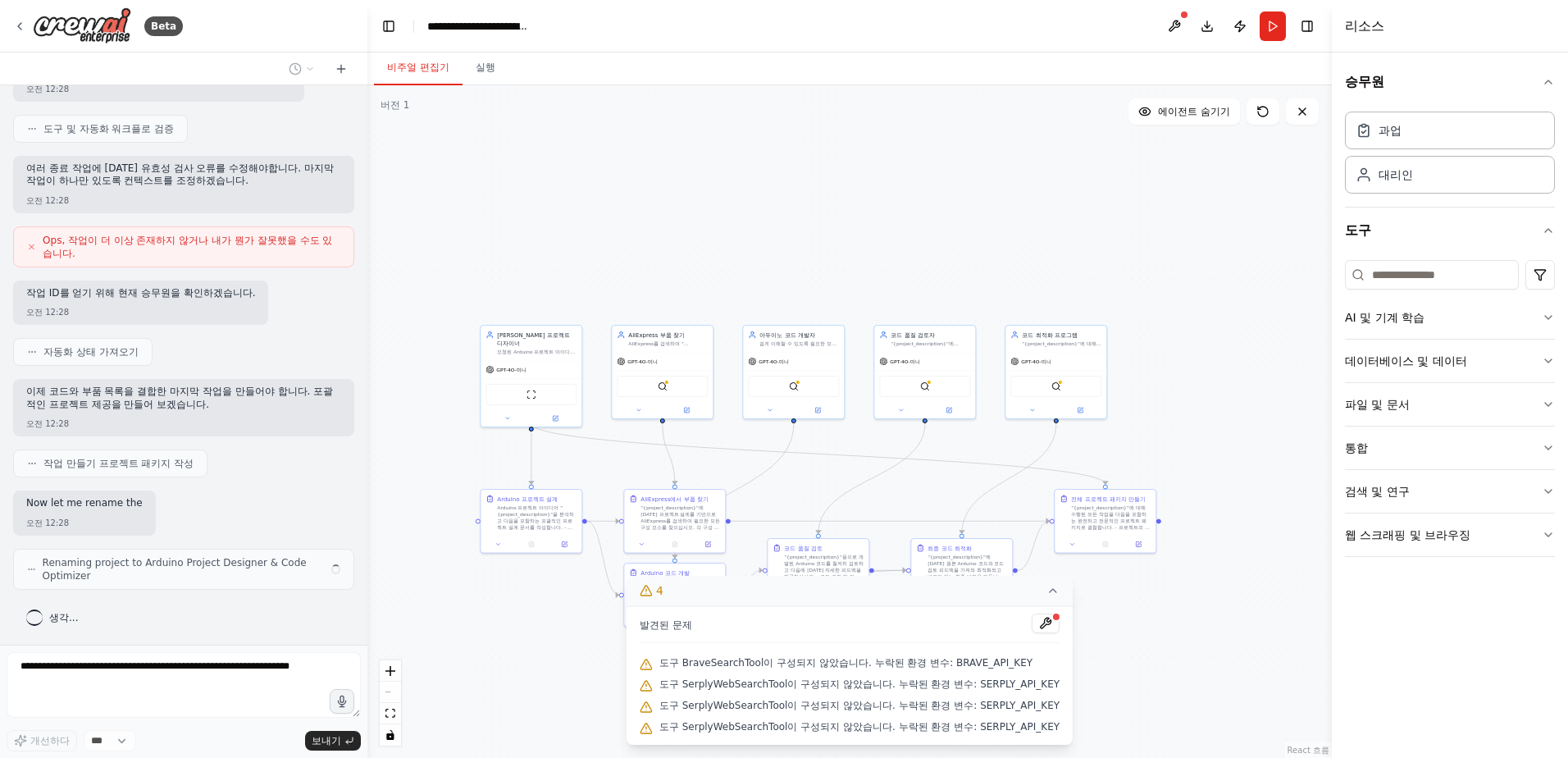
scroll to position [1246, 0]
click at [499, 364] on span "GPT-4O-미니" at bounding box center [511, 367] width 30 height 7
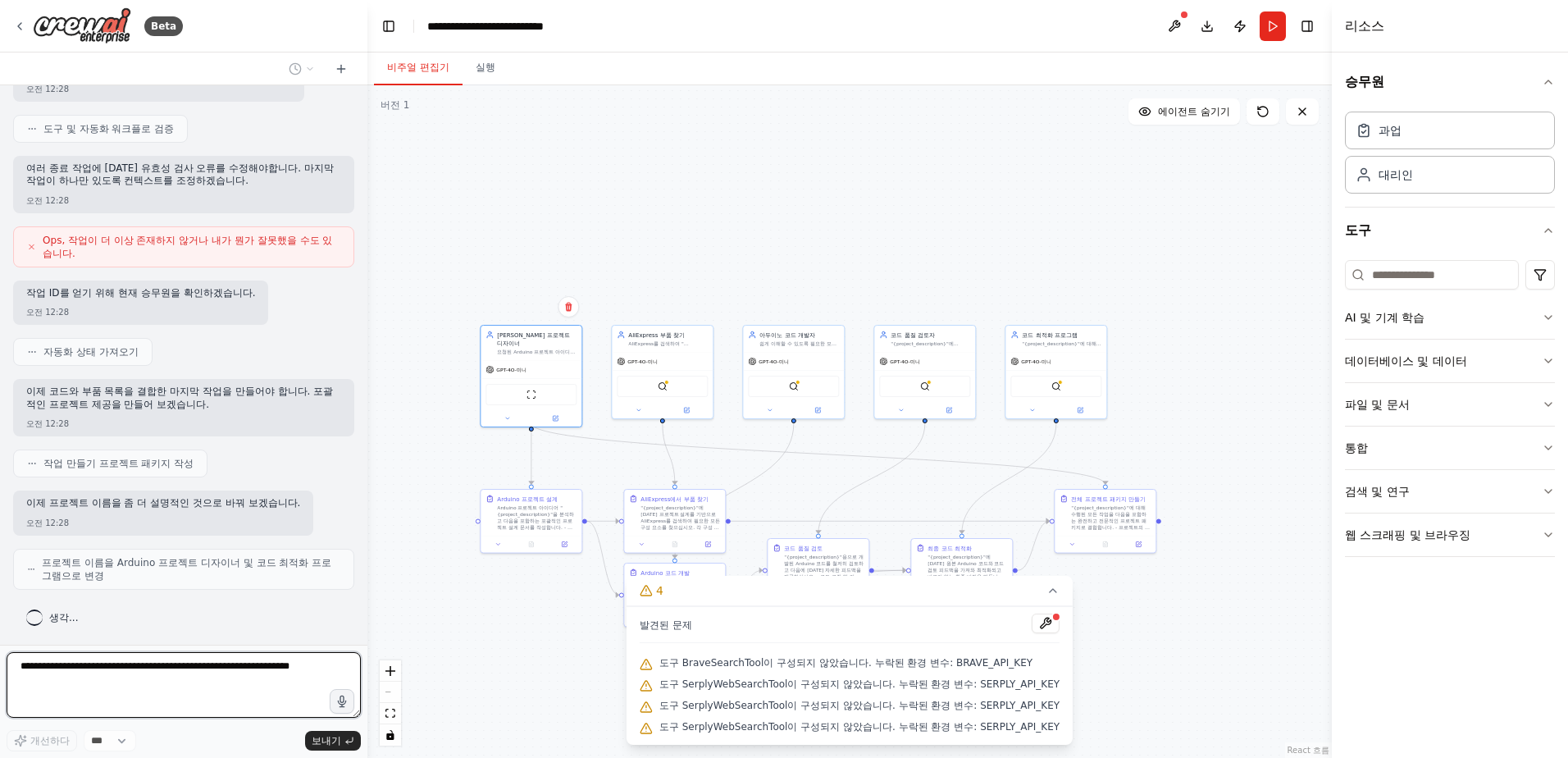
click at [458, 530] on div ".deletable-edge-delete-btn { width: 20px; height: 20px; border: 0px solid #ffff…" at bounding box center [849, 421] width 964 height 672
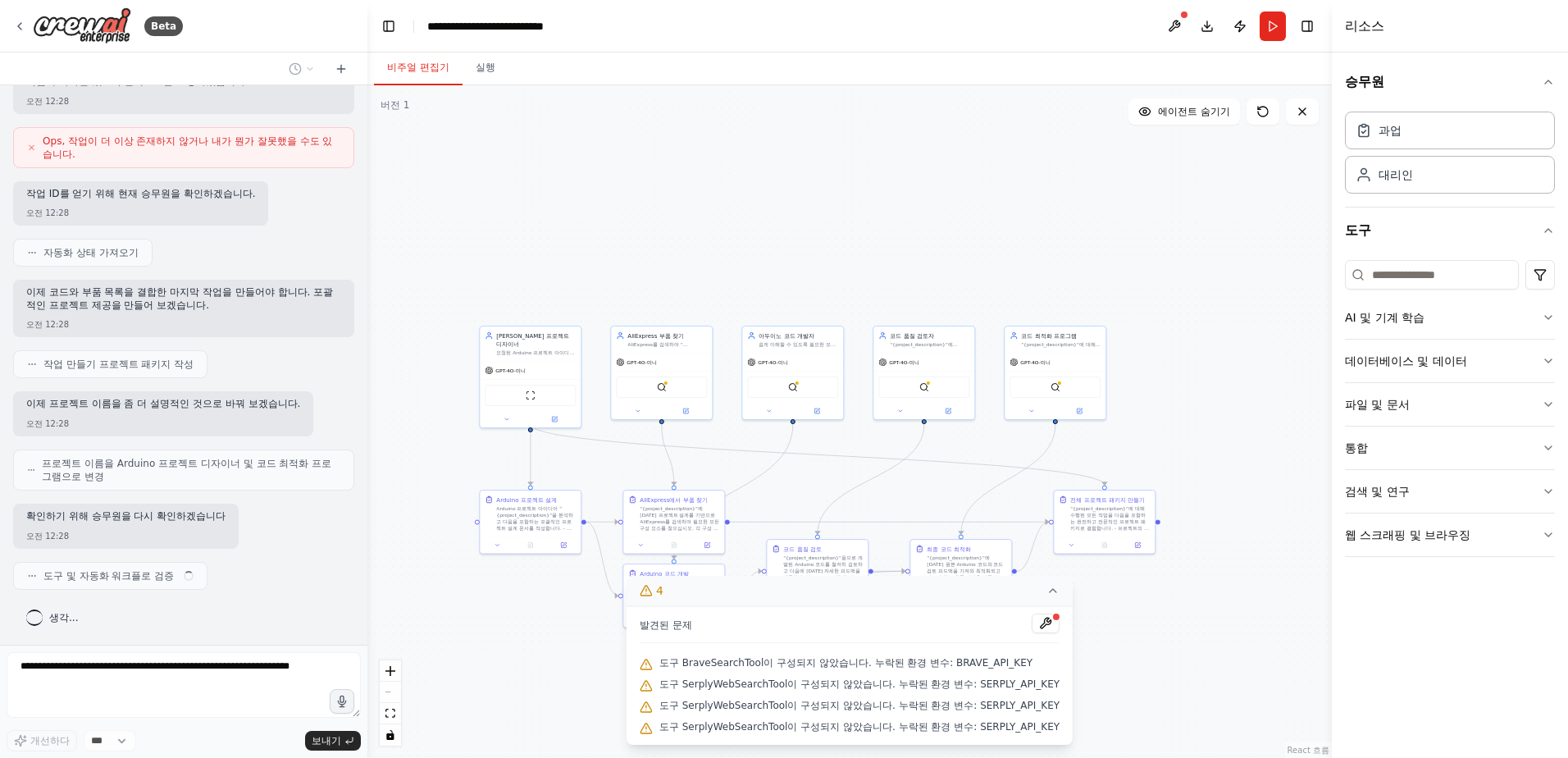
click at [1050, 588] on button "4" at bounding box center [849, 590] width 446 height 30
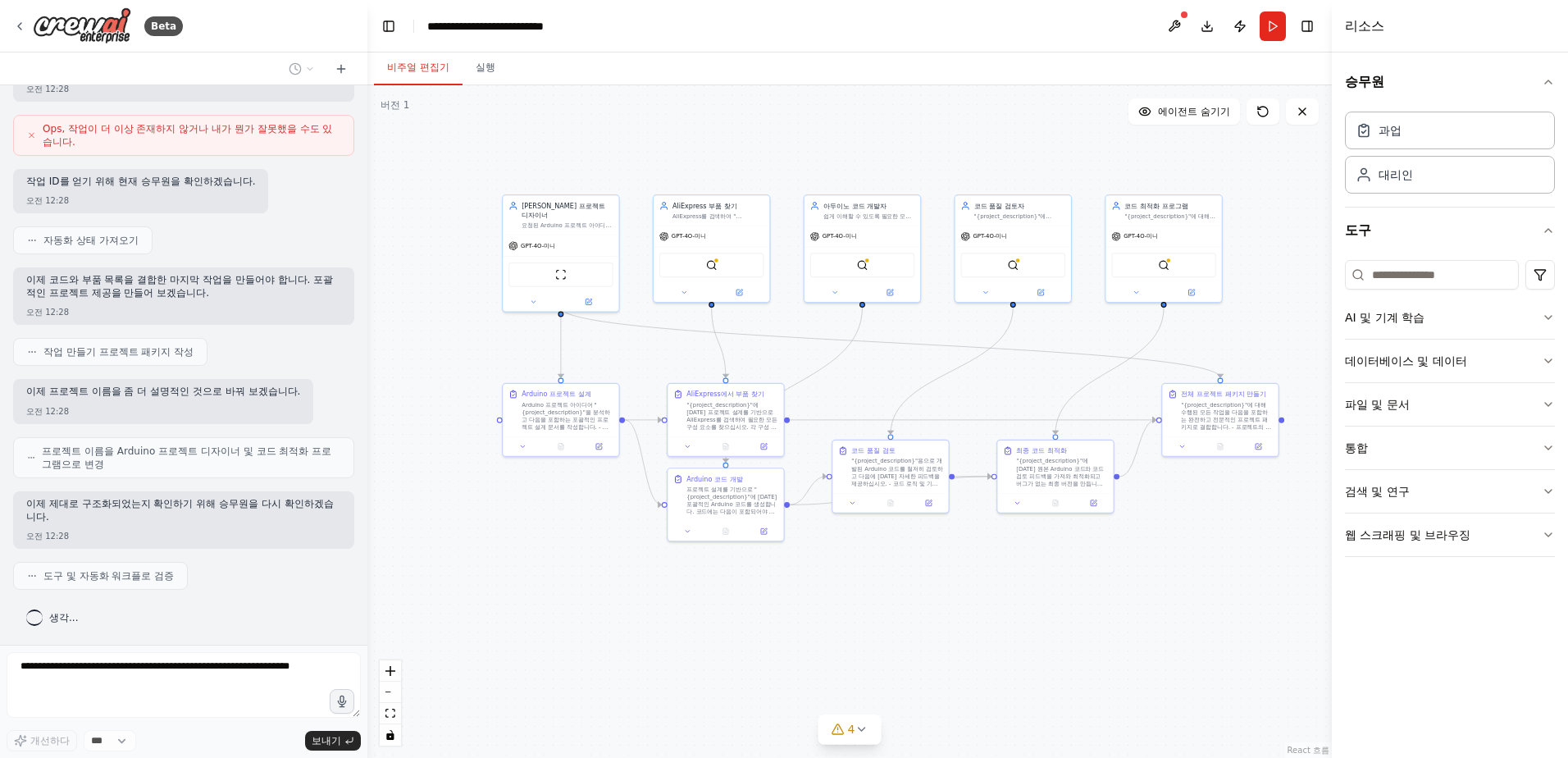
drag, startPoint x: 586, startPoint y: 673, endPoint x: 661, endPoint y: 597, distance: 106.8
click at [661, 597] on div ".deletable-edge-delete-btn { width: 20px; height: 20px; border: 0px solid #ffff…" at bounding box center [849, 421] width 964 height 672
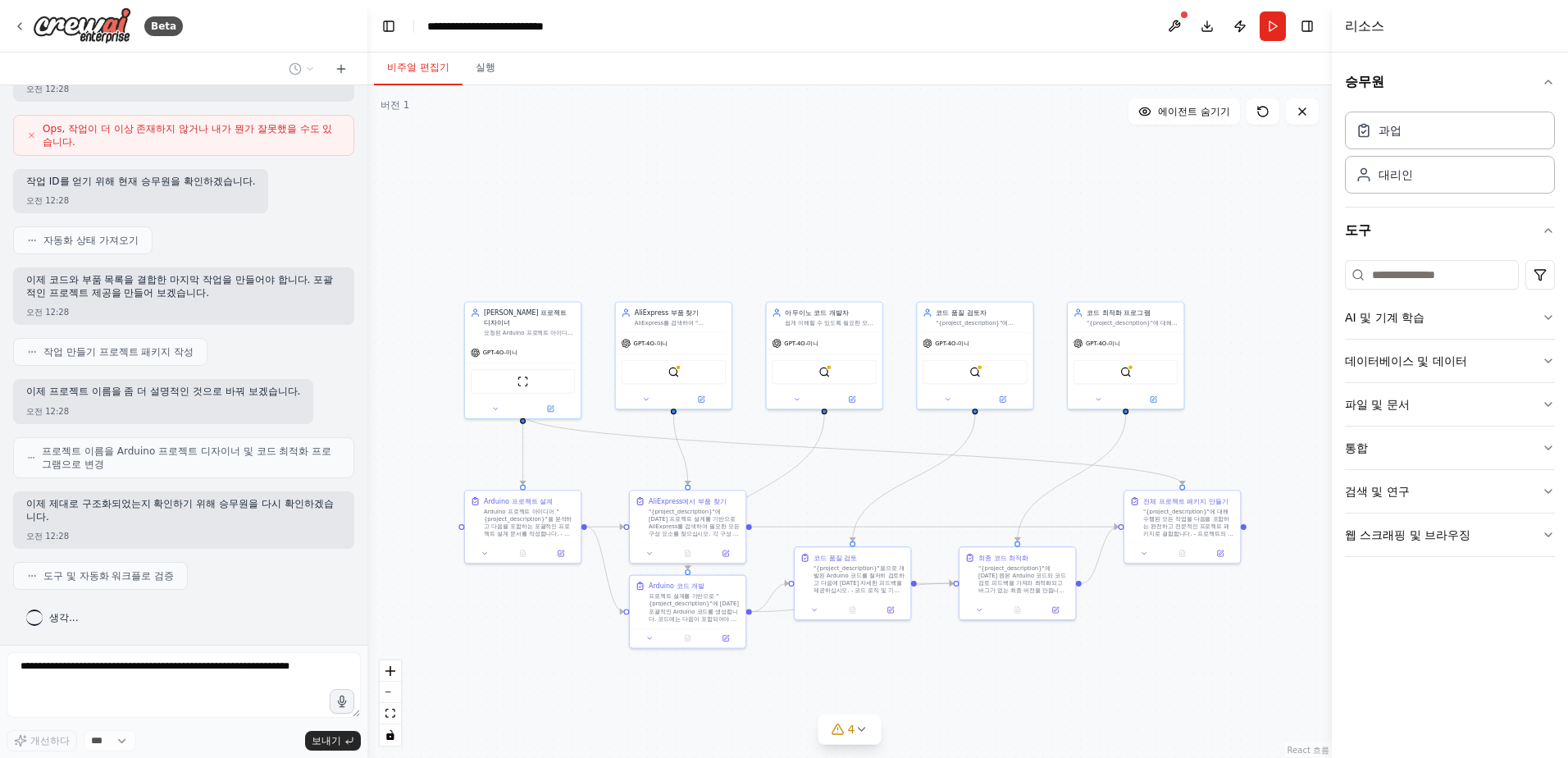
drag, startPoint x: 844, startPoint y: 503, endPoint x: 787, endPoint y: 665, distance: 171.7
click at [787, 665] on div ".deletable-edge-delete-btn { width: 20px; height: 20px; border: 0px solid #ffff…" at bounding box center [849, 421] width 964 height 672
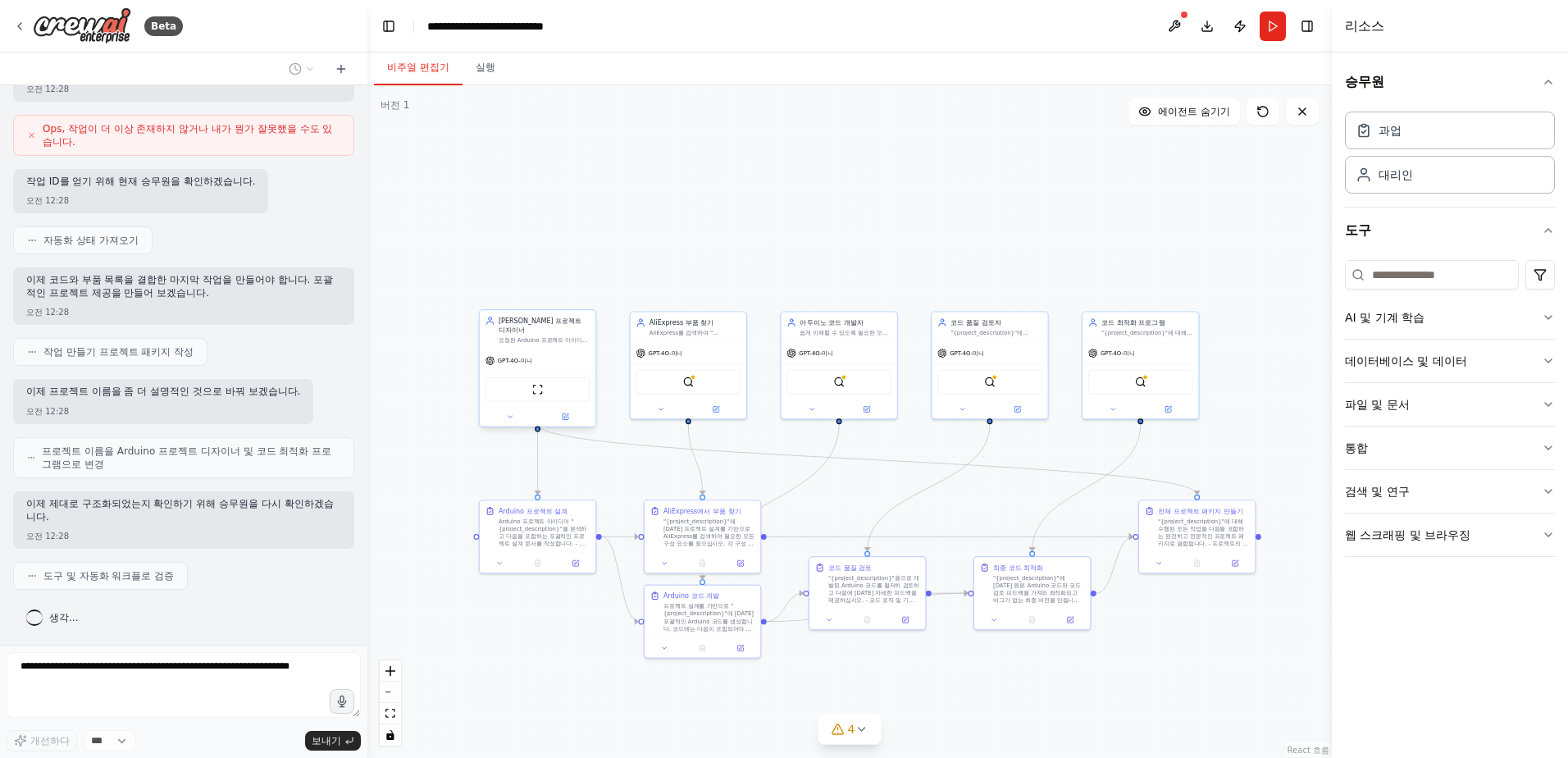
click at [560, 350] on div "GPT-4O-미니" at bounding box center [538, 360] width 116 height 20
click at [636, 346] on icon at bounding box center [640, 350] width 9 height 9
click at [552, 350] on div "GPT-4O-미니" at bounding box center [538, 360] width 116 height 20
click at [1541, 87] on button "승무원" at bounding box center [1450, 81] width 210 height 45
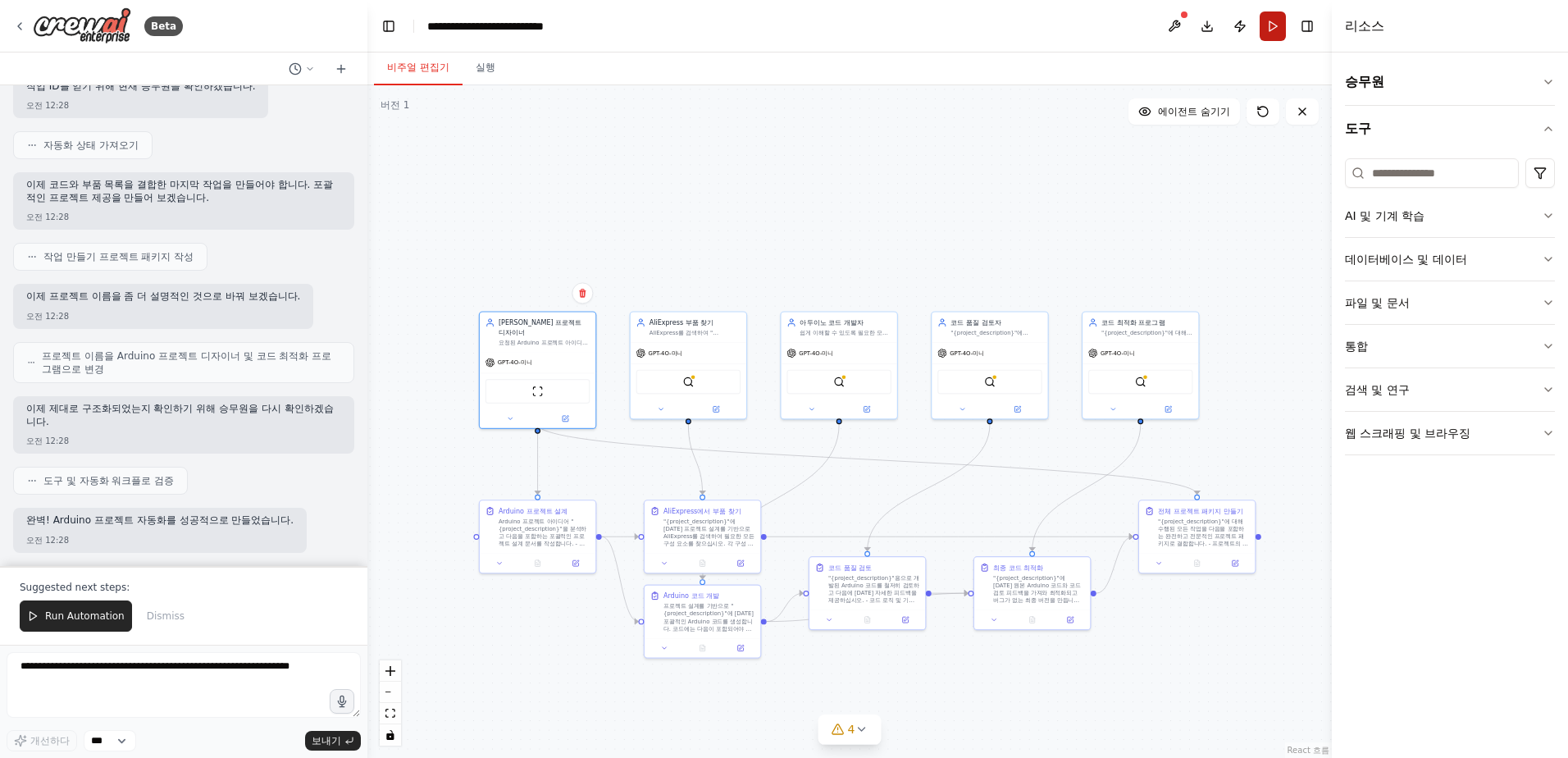
click at [1276, 30] on button "Run" at bounding box center [1273, 26] width 26 height 30
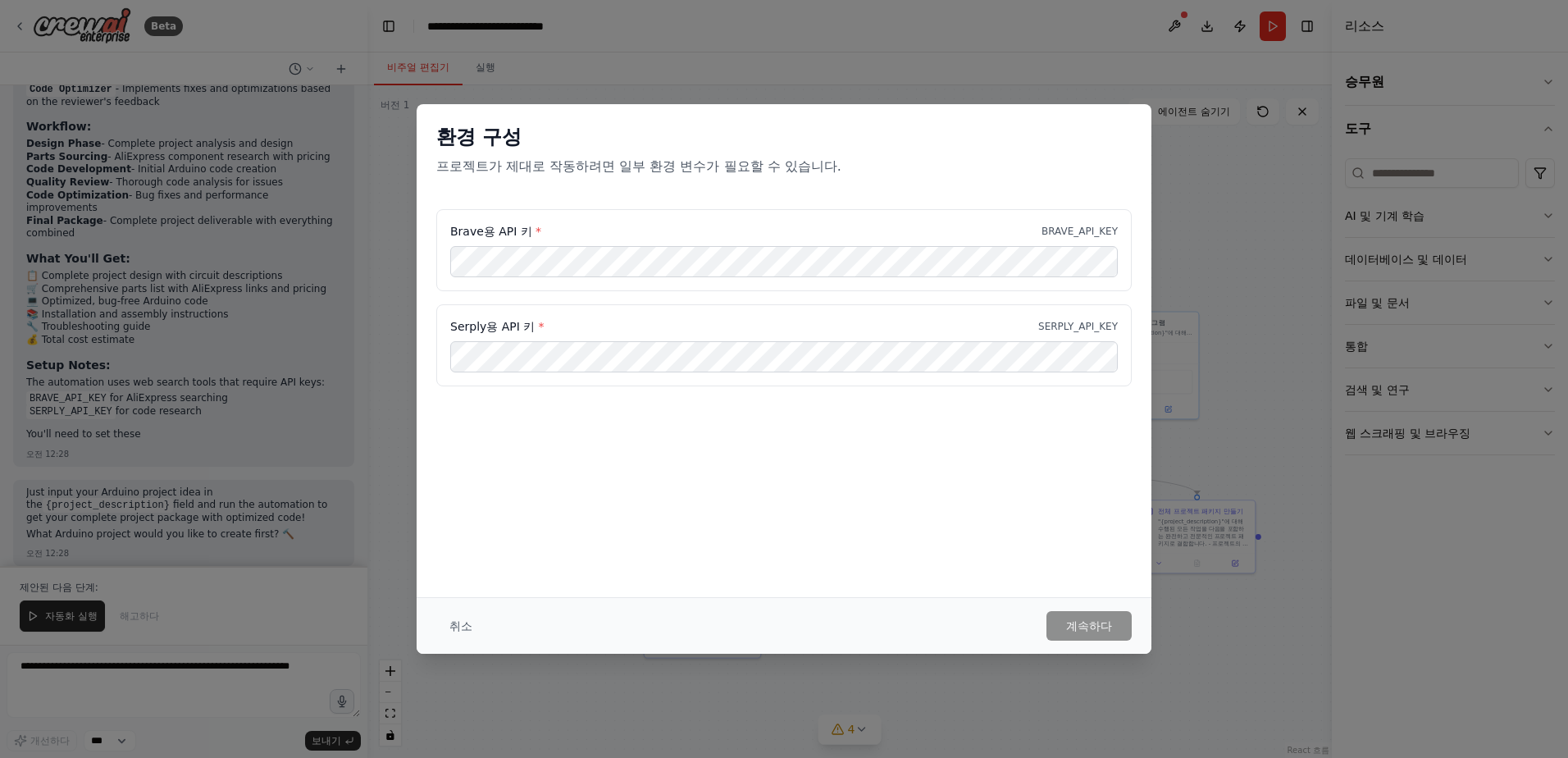
scroll to position [2031, 0]
drag, startPoint x: 994, startPoint y: 439, endPoint x: 878, endPoint y: 423, distance: 117.1
click at [878, 423] on div "환경 구성 프로젝트가 제대로 작동하려면 일부 환경 변수가 필요할 수 있습니다. Brave용 API 키 * BRAVE_API_KEY Serply…" at bounding box center [784, 351] width 735 height 493
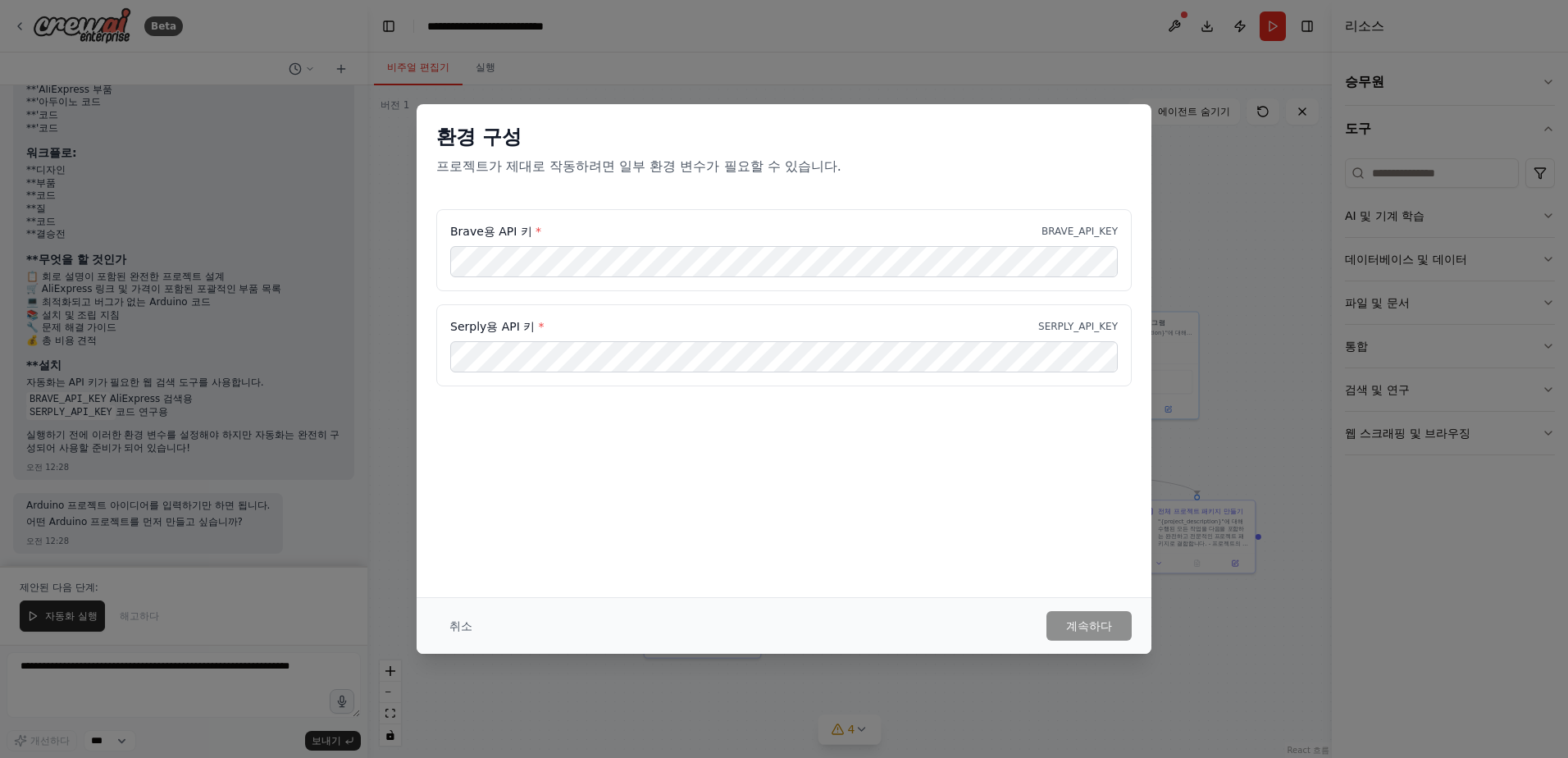
scroll to position [0, 0]
drag, startPoint x: 452, startPoint y: 238, endPoint x: 530, endPoint y: 231, distance: 78.3
click at [530, 231] on label "Brave용 API 키 *" at bounding box center [496, 231] width 91 height 16
copy font "Brave용 API 키"
click at [536, 232] on div "Brave용 API 키 * BRAVE_API_KEY" at bounding box center [784, 231] width 667 height 16
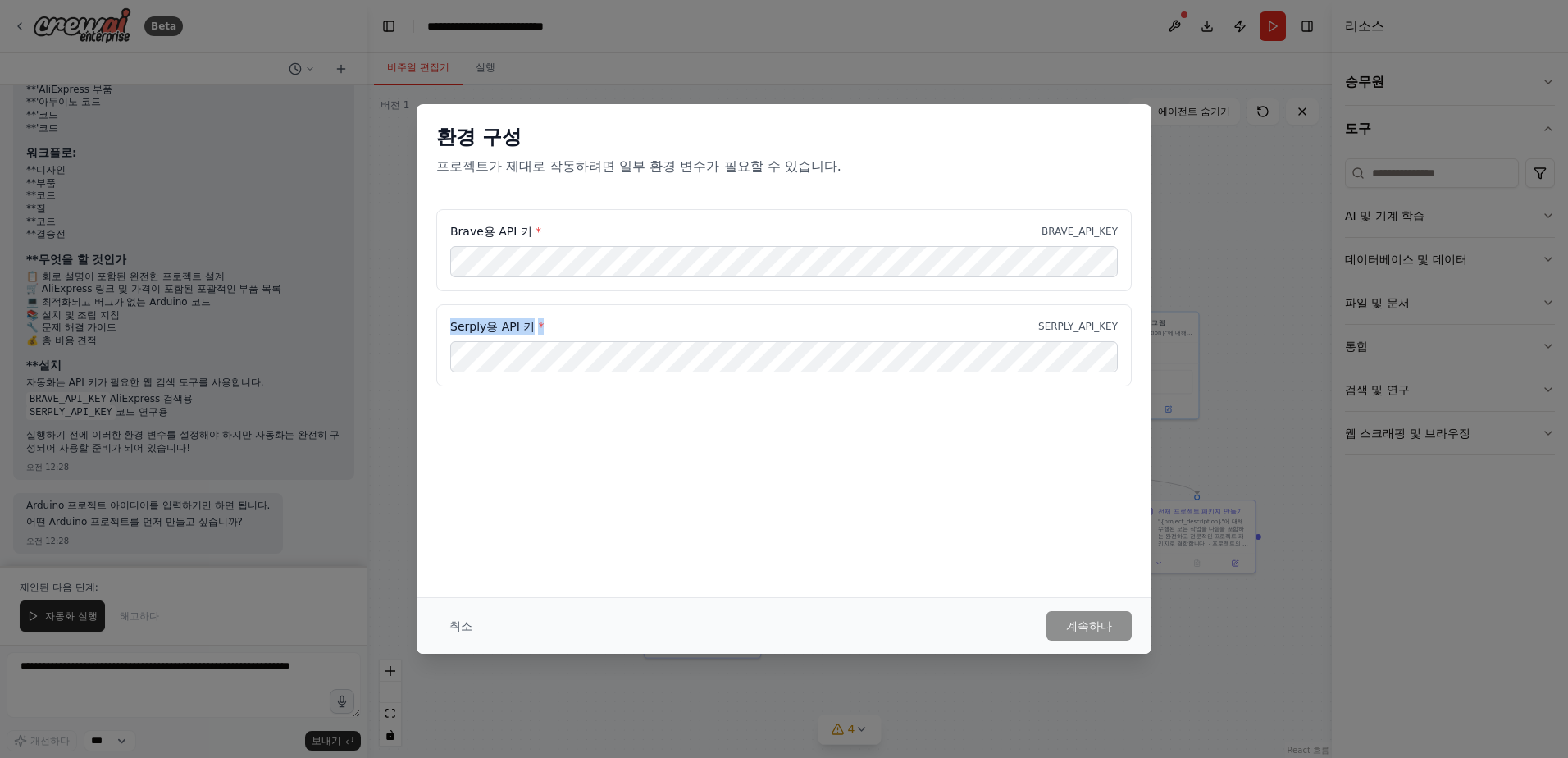
drag, startPoint x: 447, startPoint y: 323, endPoint x: 559, endPoint y: 322, distance: 112.0
click at [559, 322] on div "Serply용 API 키 * SERPLY_API_KEY" at bounding box center [784, 345] width 695 height 82
copy label "Serply용 API 키 *"
click at [1118, 131] on h2 "환경 구성" at bounding box center [784, 136] width 695 height 26
click at [1216, 192] on div "환경 구성 프로젝트가 제대로 작동하려면 일부 환경 변수가 필요할 수 있습니다. Brave용 API 키 * BRAVE_API_KEY Serply…" at bounding box center [784, 379] width 1568 height 758
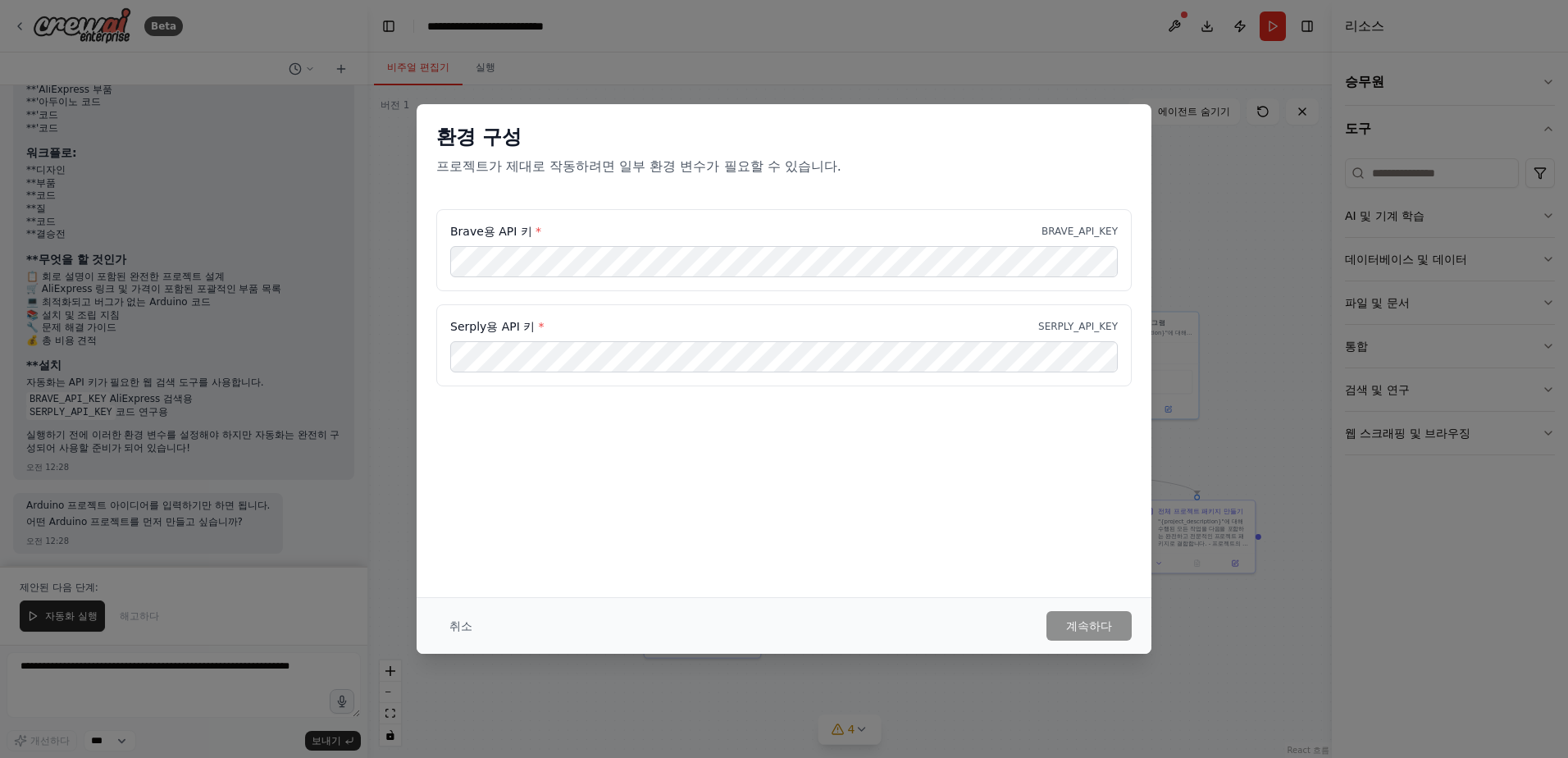
click at [482, 629] on button "취소" at bounding box center [460, 626] width 49 height 30
click at [447, 627] on div ".deletable-edge-delete-btn { width: 20px; height: 20px; border: 0px solid #ffff…" at bounding box center [849, 421] width 964 height 672
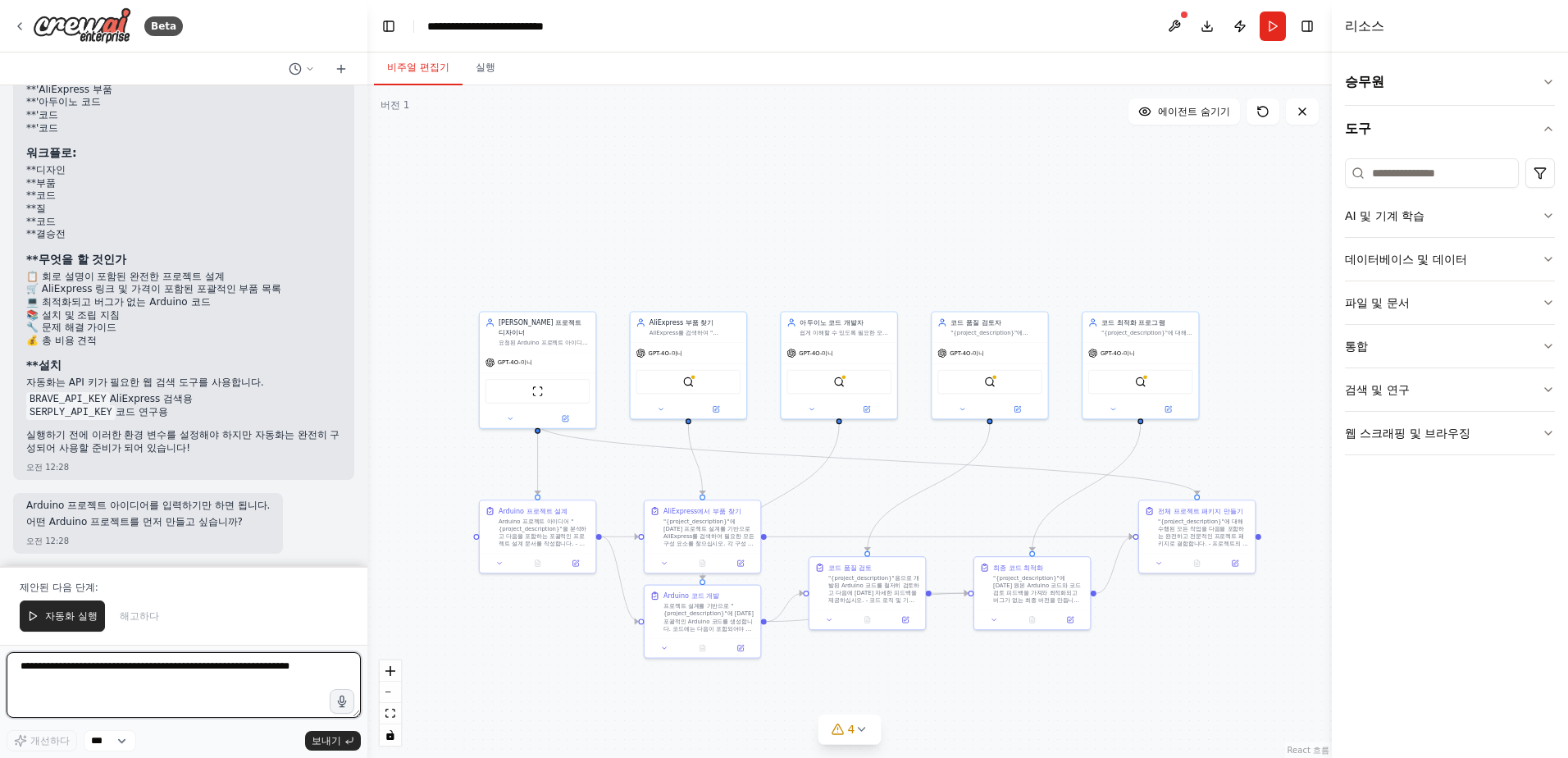
click at [262, 687] on textarea at bounding box center [184, 685] width 354 height 66
type textarea "*"
type textarea "**********"
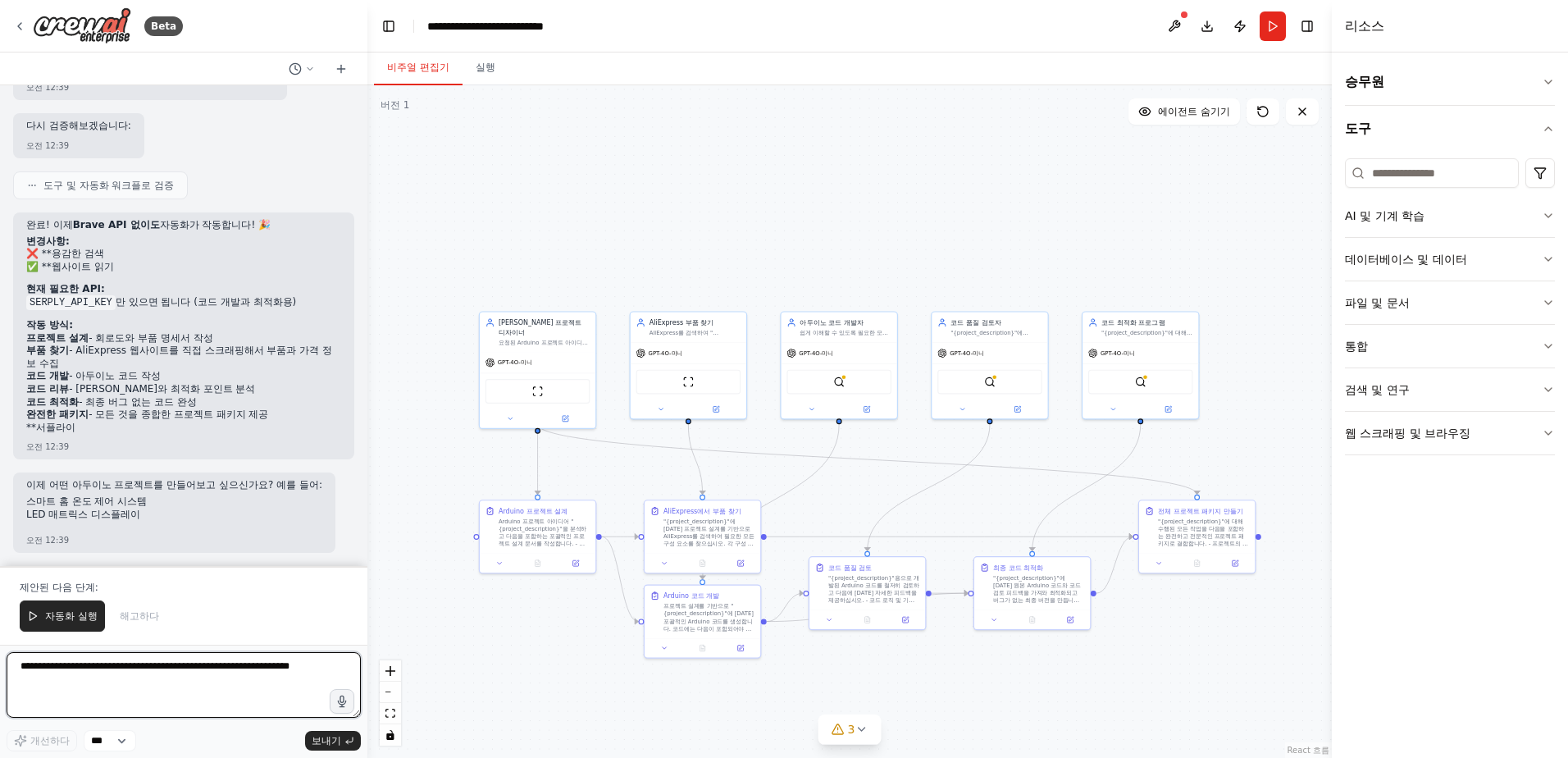
scroll to position [2923, 0]
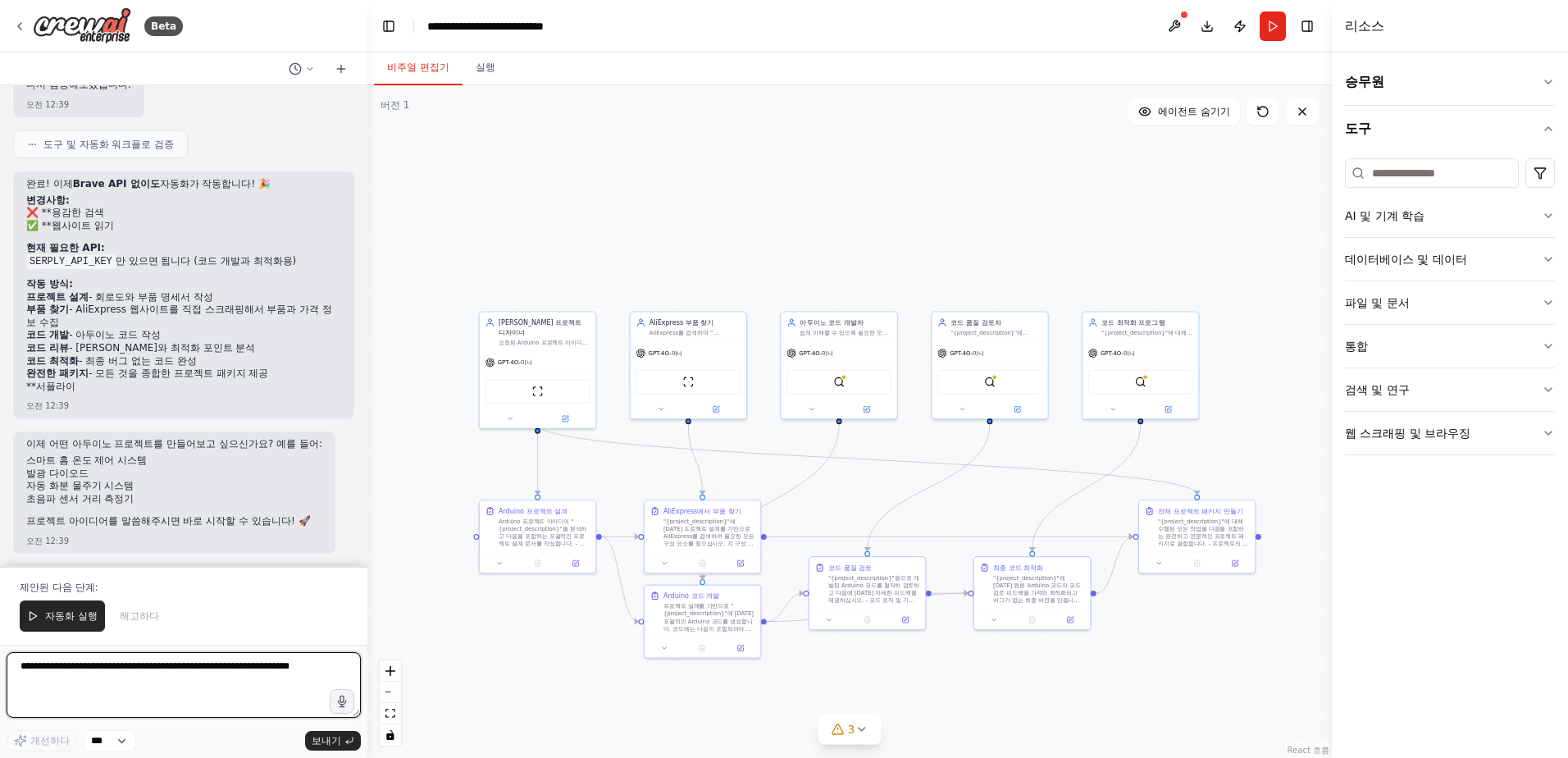
click at [220, 677] on textarea at bounding box center [184, 685] width 354 height 66
type textarea "**********"
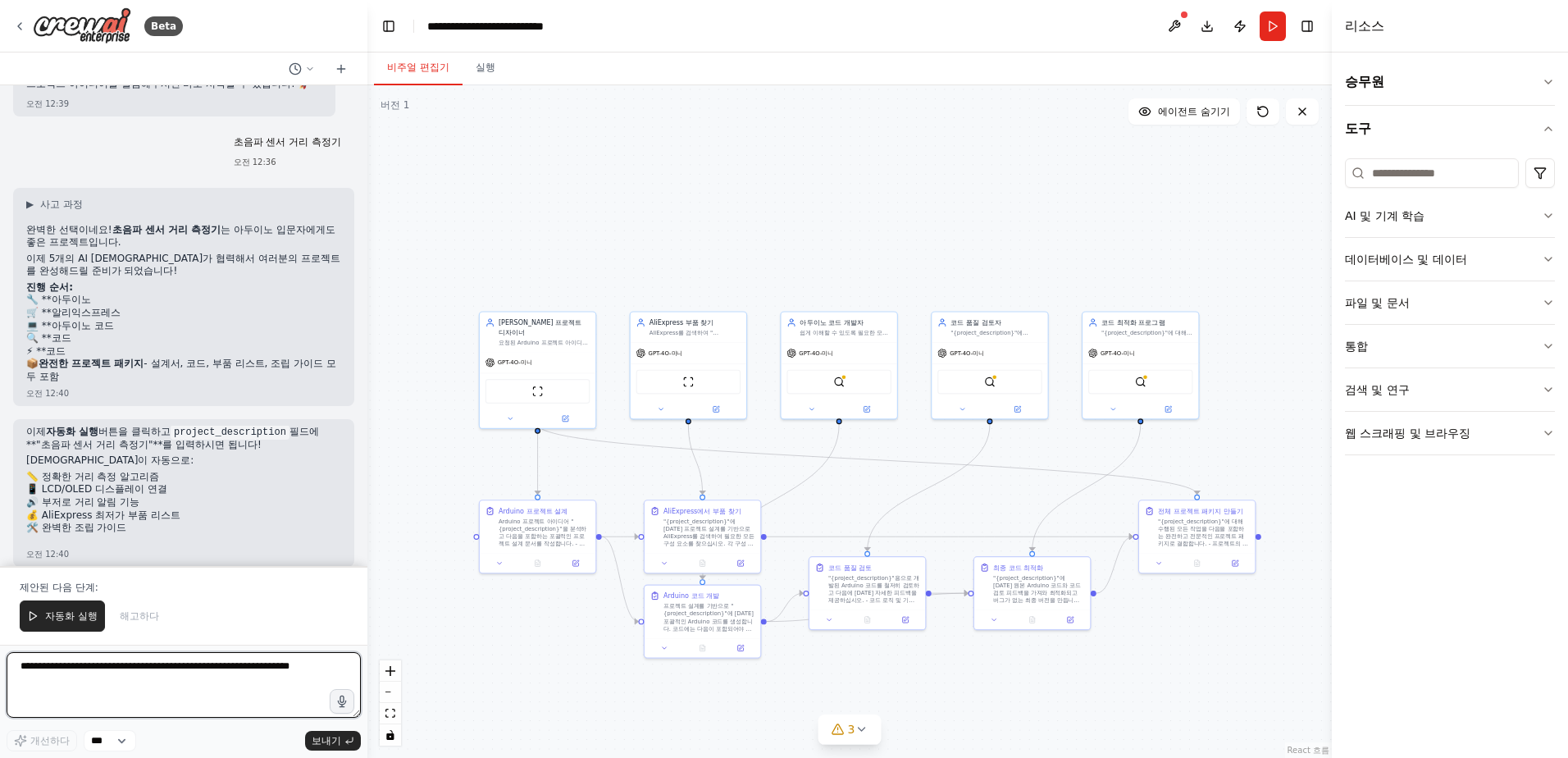
scroll to position [3389, 0]
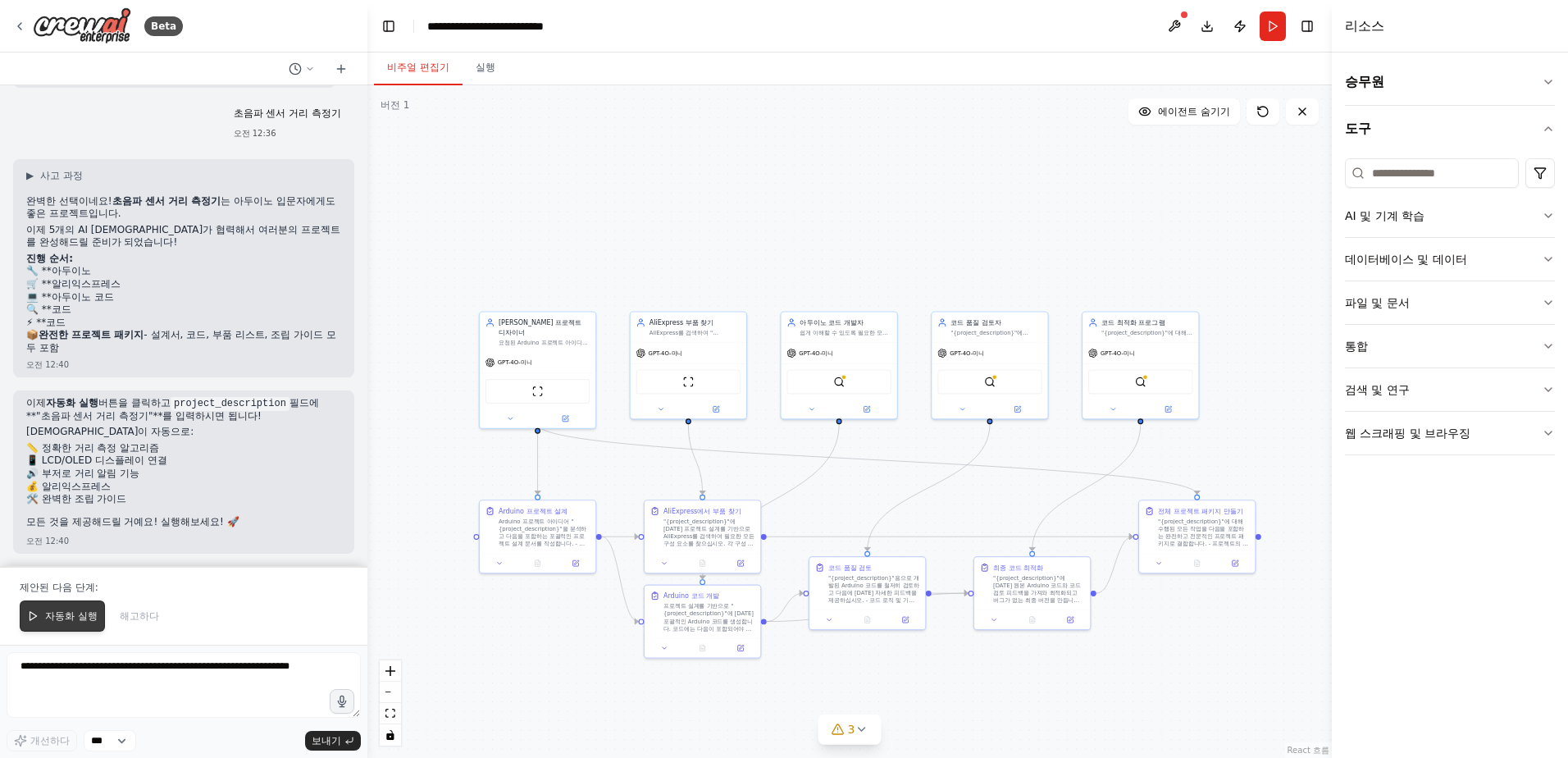
click at [77, 610] on span "자동화 실행" at bounding box center [72, 616] width 52 height 14
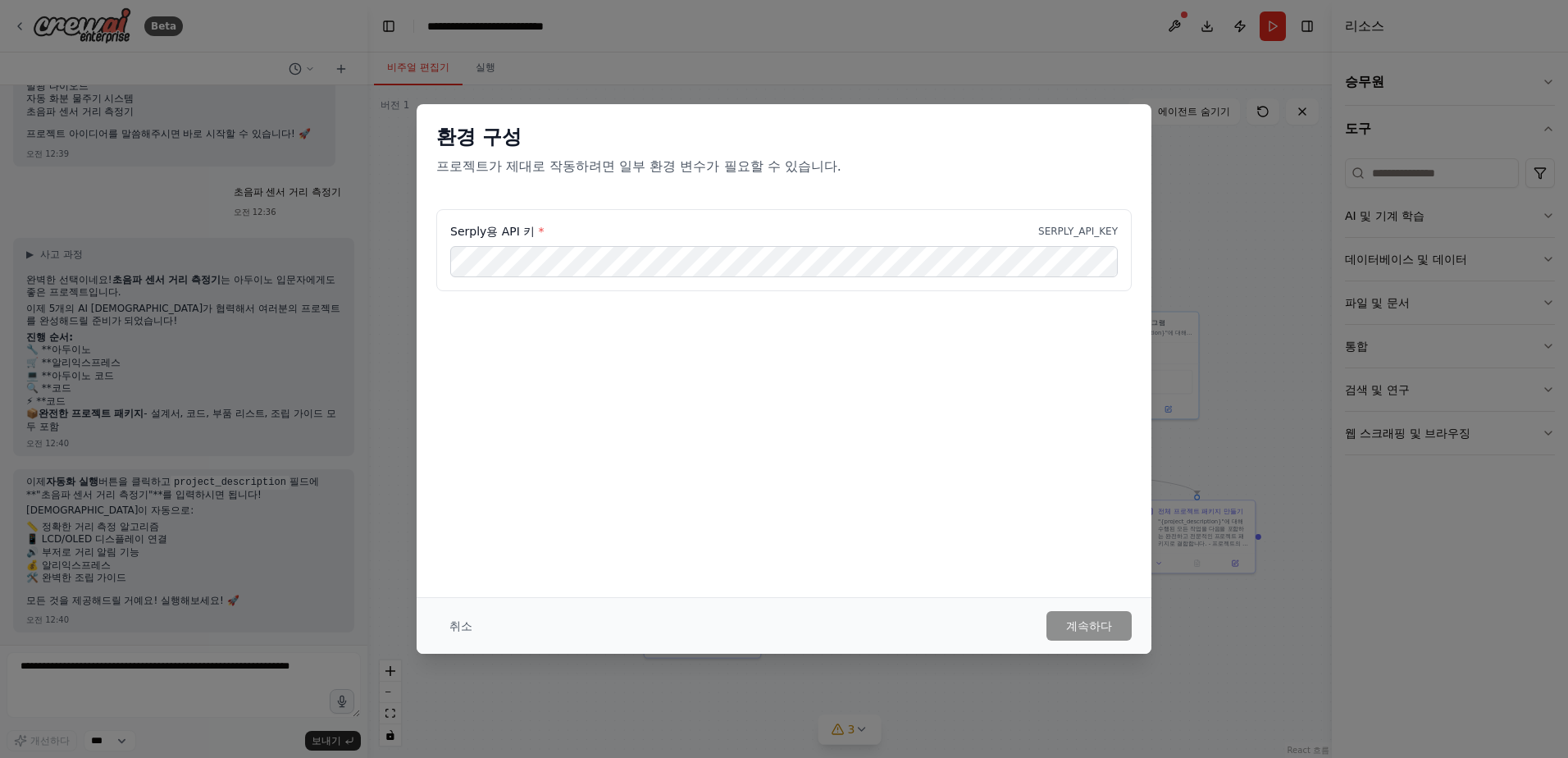
click at [916, 243] on div "Serply용 API 키 * SERPLY_API_KEY" at bounding box center [784, 249] width 695 height 82
click at [1091, 623] on button "계속하다" at bounding box center [1089, 626] width 85 height 30
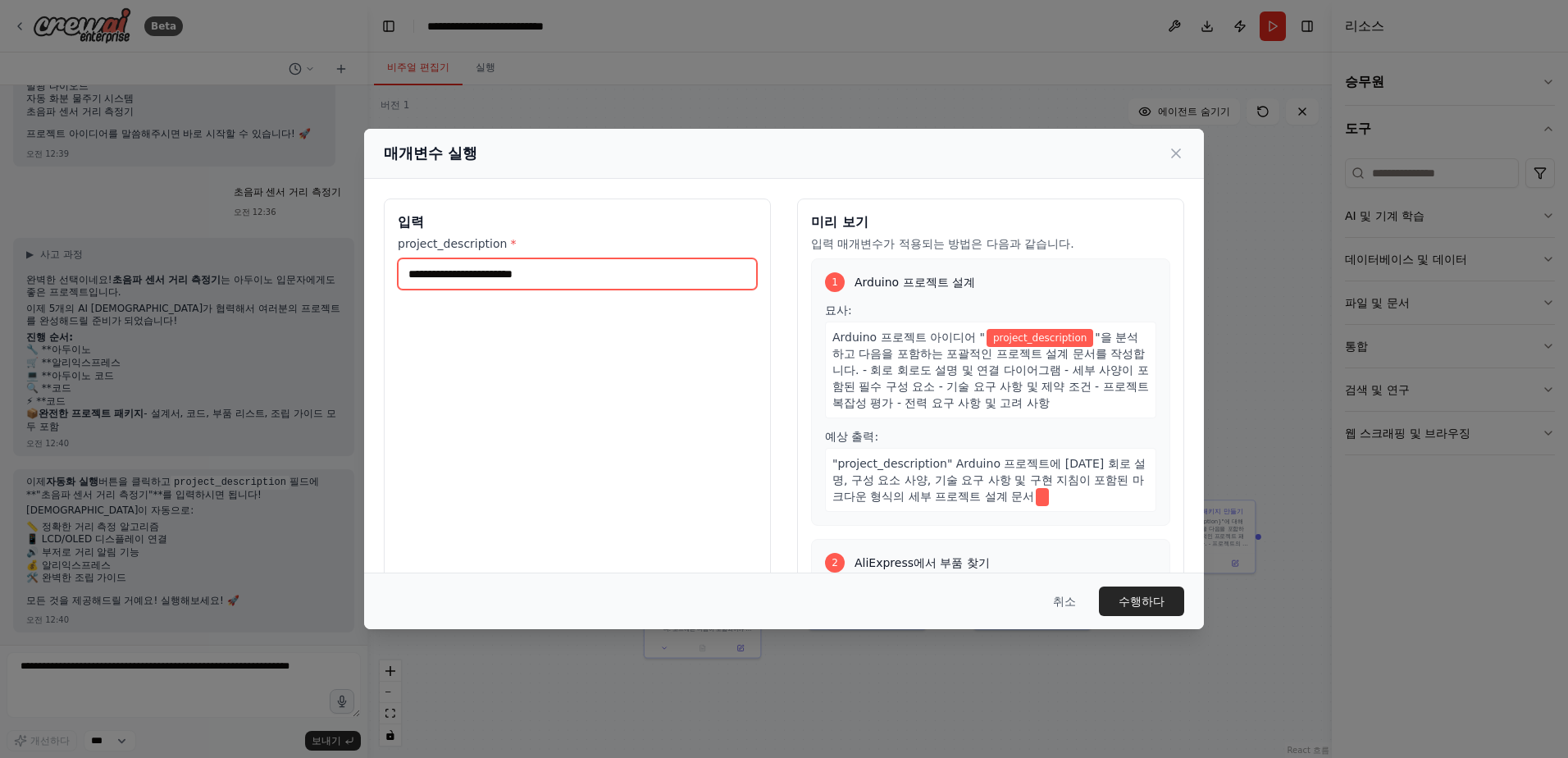
click at [691, 275] on input "project_description *" at bounding box center [577, 274] width 359 height 31
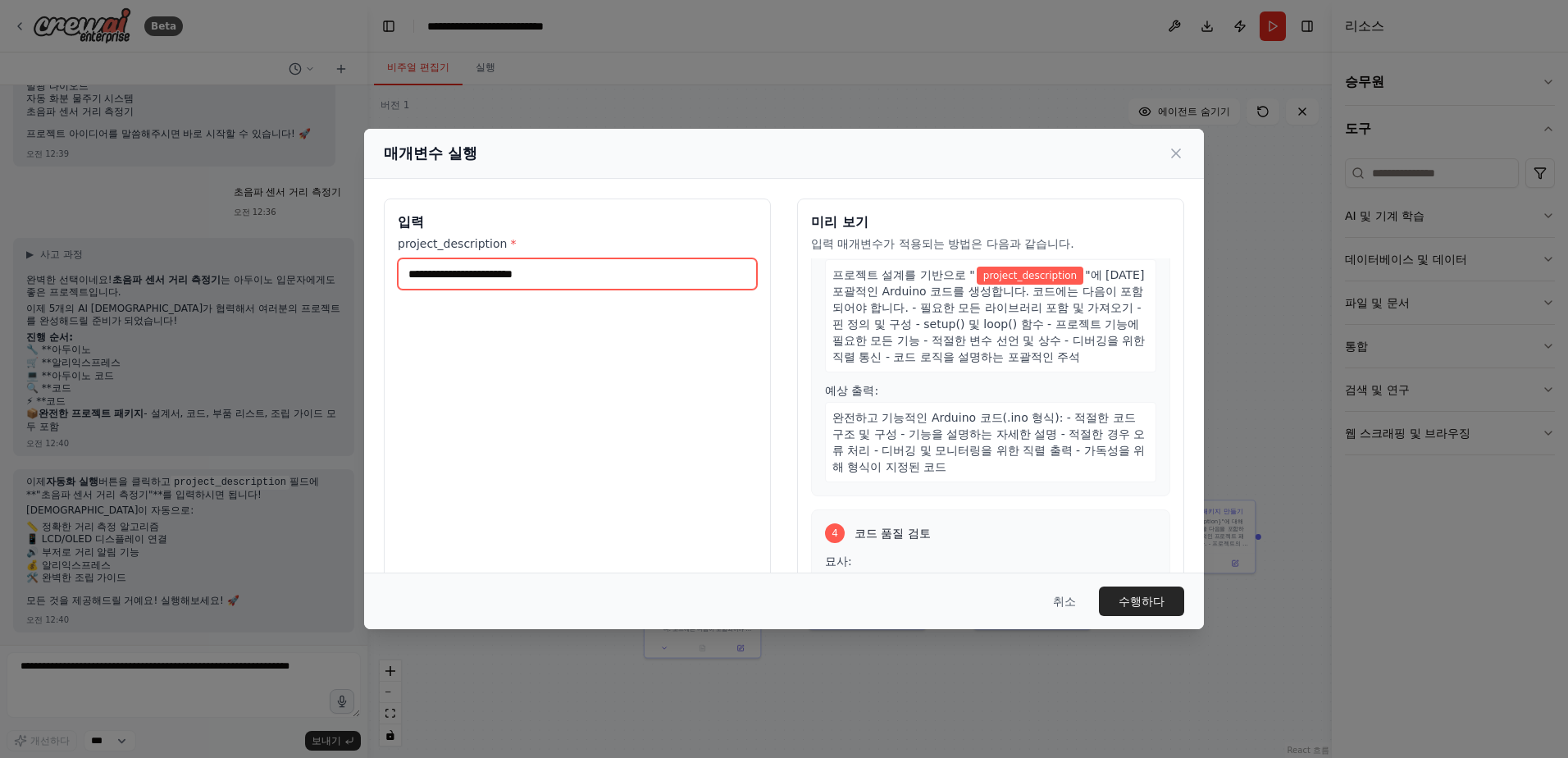
type input "*"
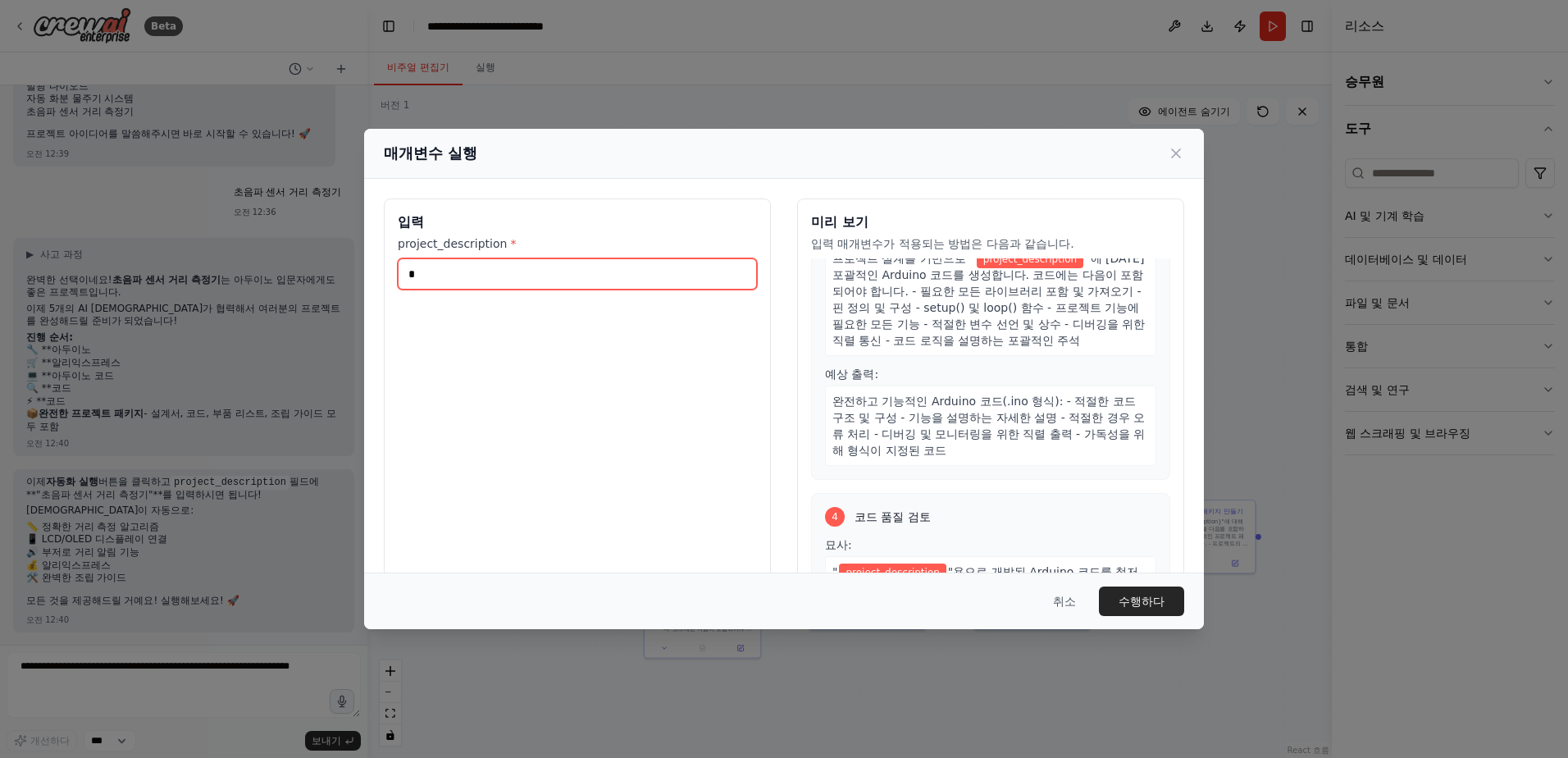
scroll to position [639, 0]
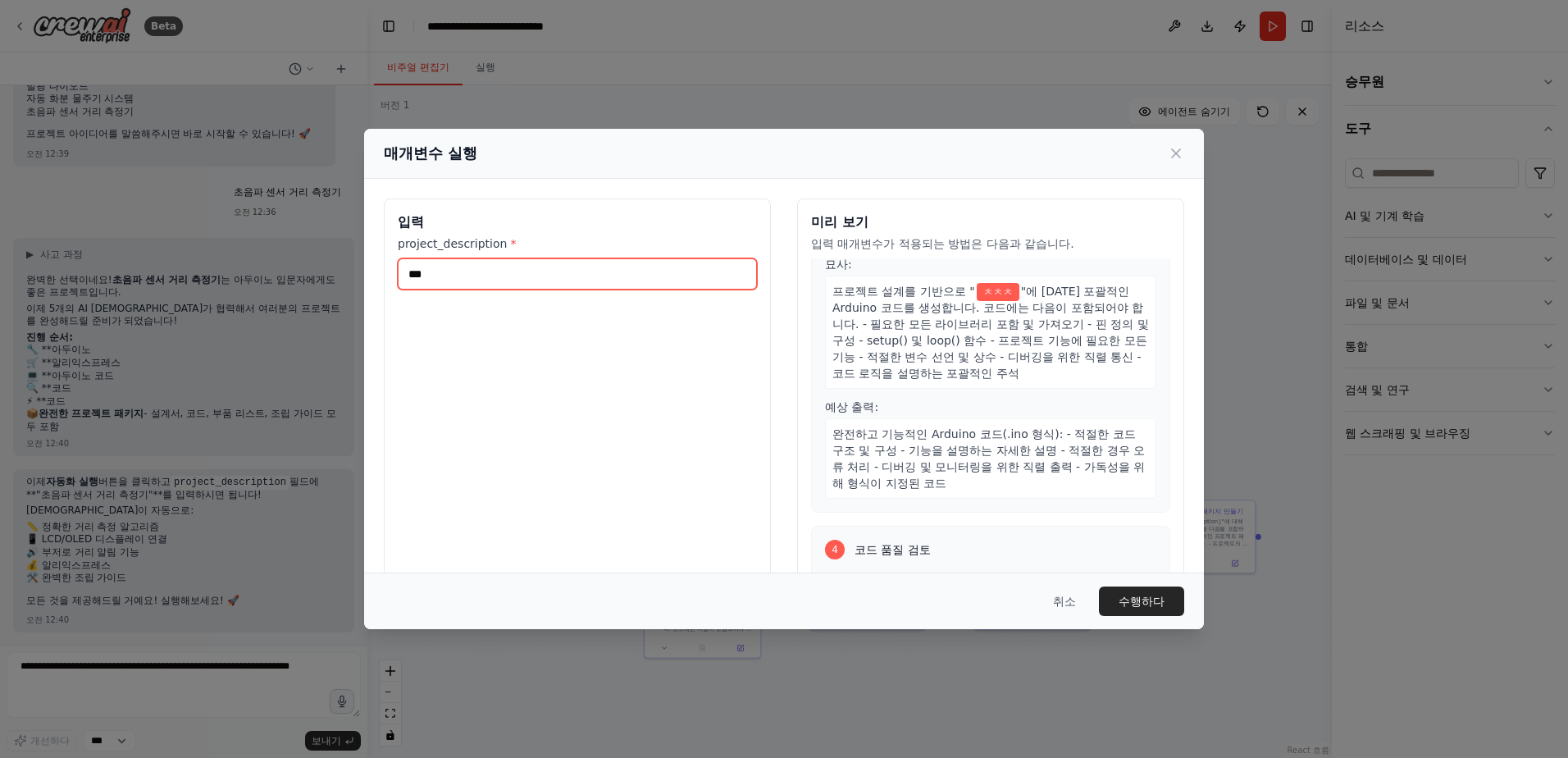
type input "****"
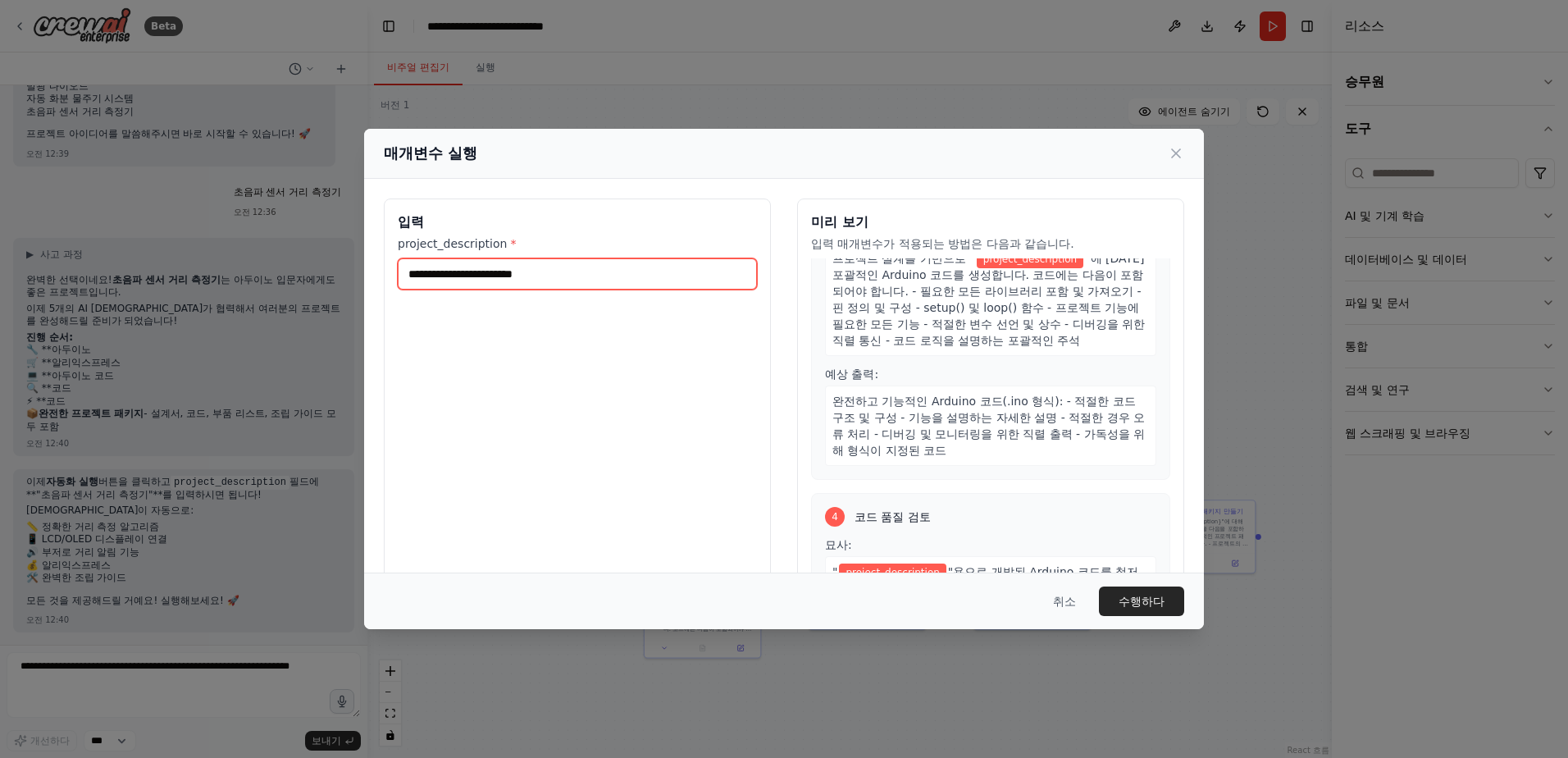
type input "*"
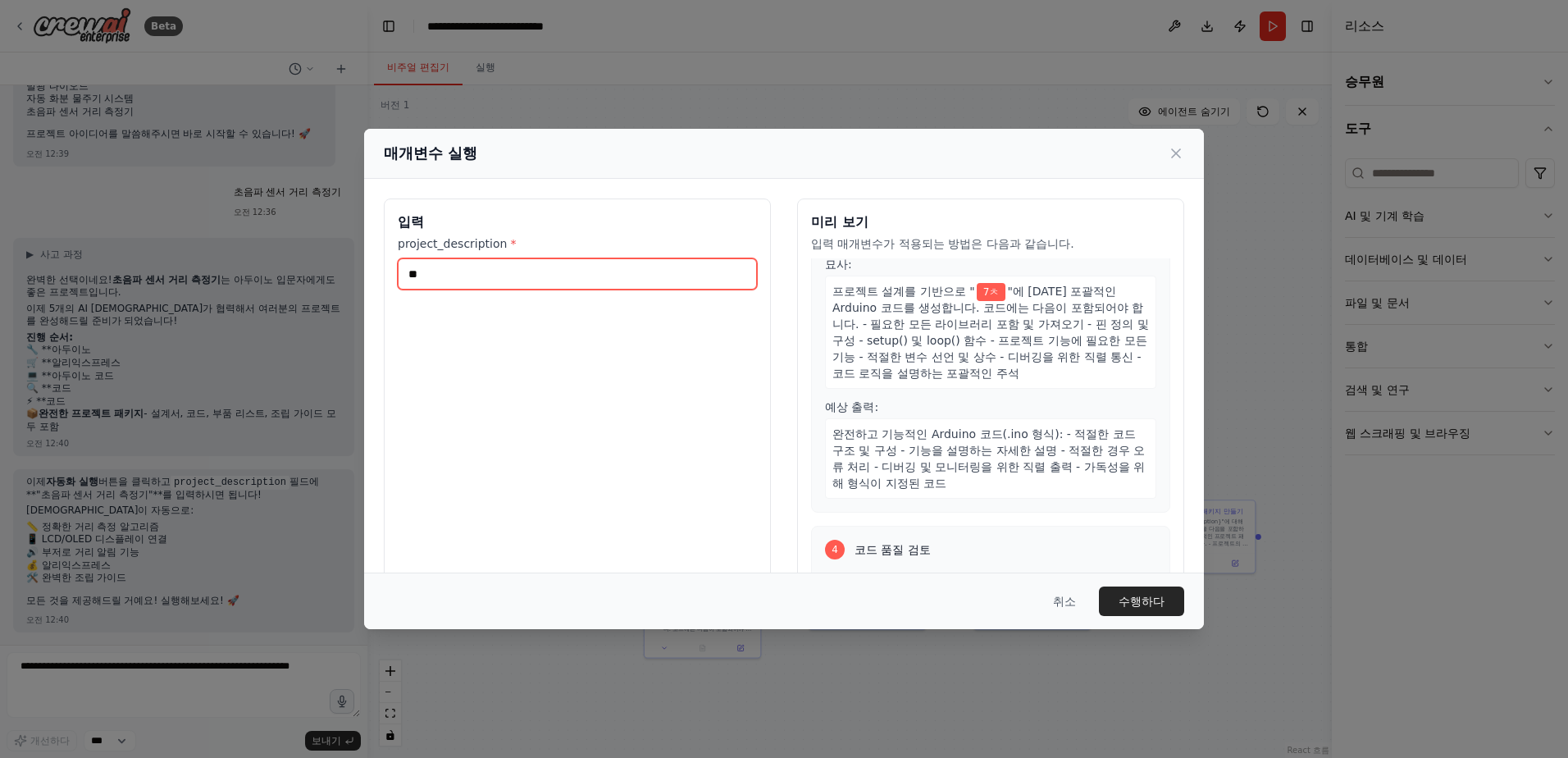
type input "**"
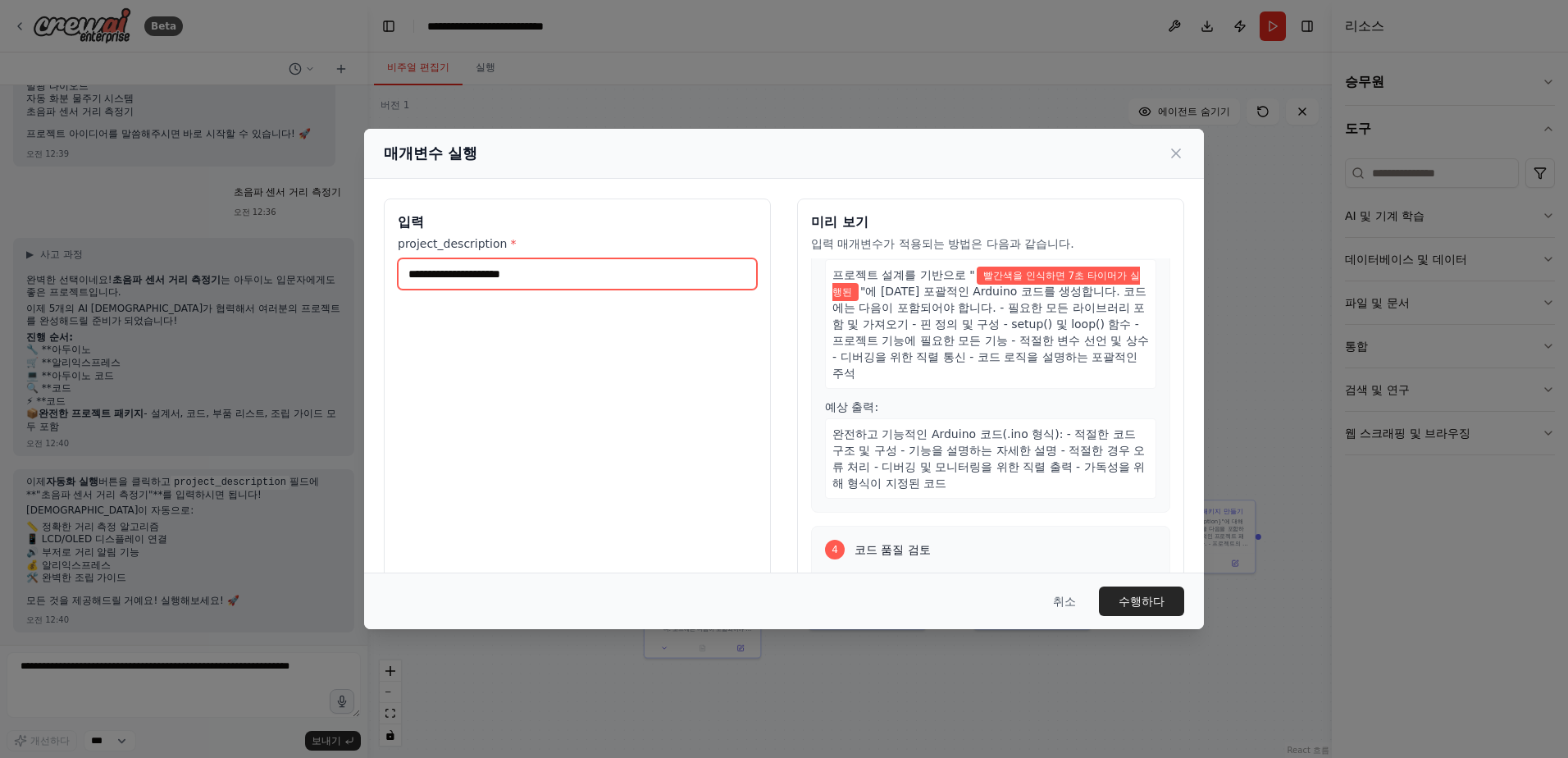
type input "**********"
click at [1155, 602] on button "수행하다" at bounding box center [1141, 600] width 85 height 30
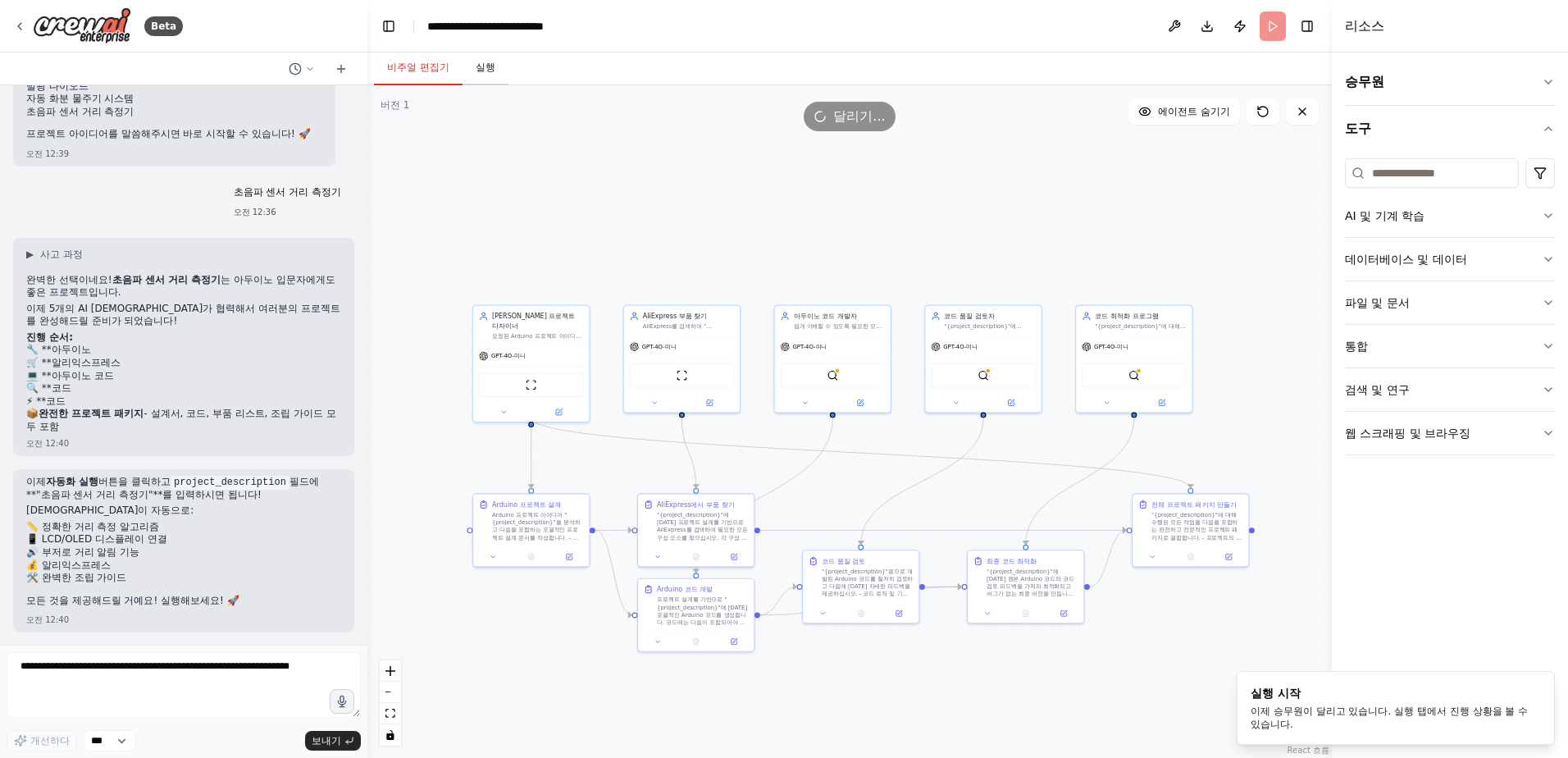
click at [476, 79] on button "실행" at bounding box center [485, 69] width 45 height 35
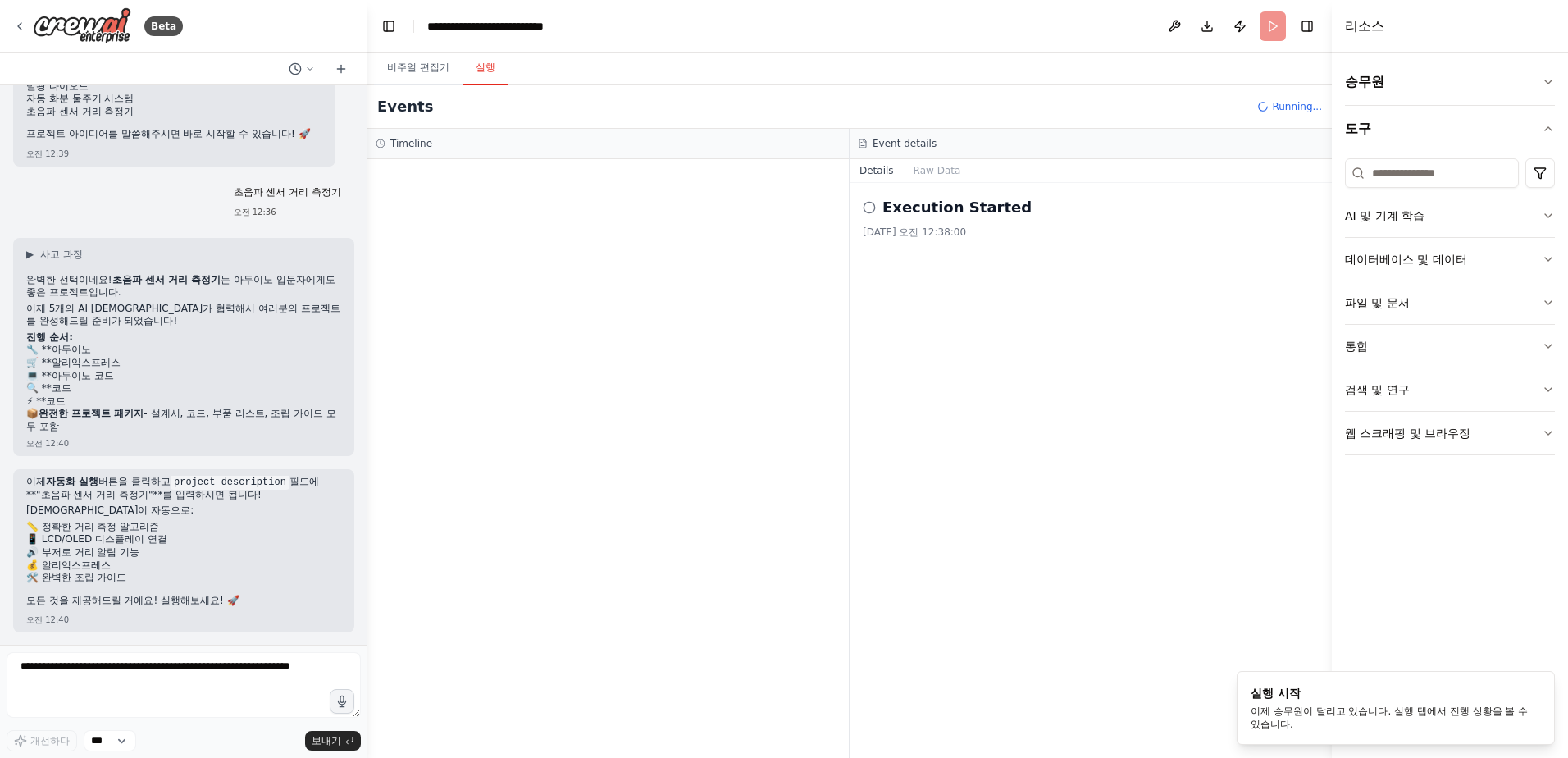
drag, startPoint x: 1011, startPoint y: 389, endPoint x: 937, endPoint y: 514, distance: 145.3
click at [937, 514] on div "Execution Started 2025. 9. 16. 오전 12:38:00" at bounding box center [1091, 470] width 483 height 574
click at [410, 75] on button "비주얼 편집기" at bounding box center [419, 69] width 89 height 35
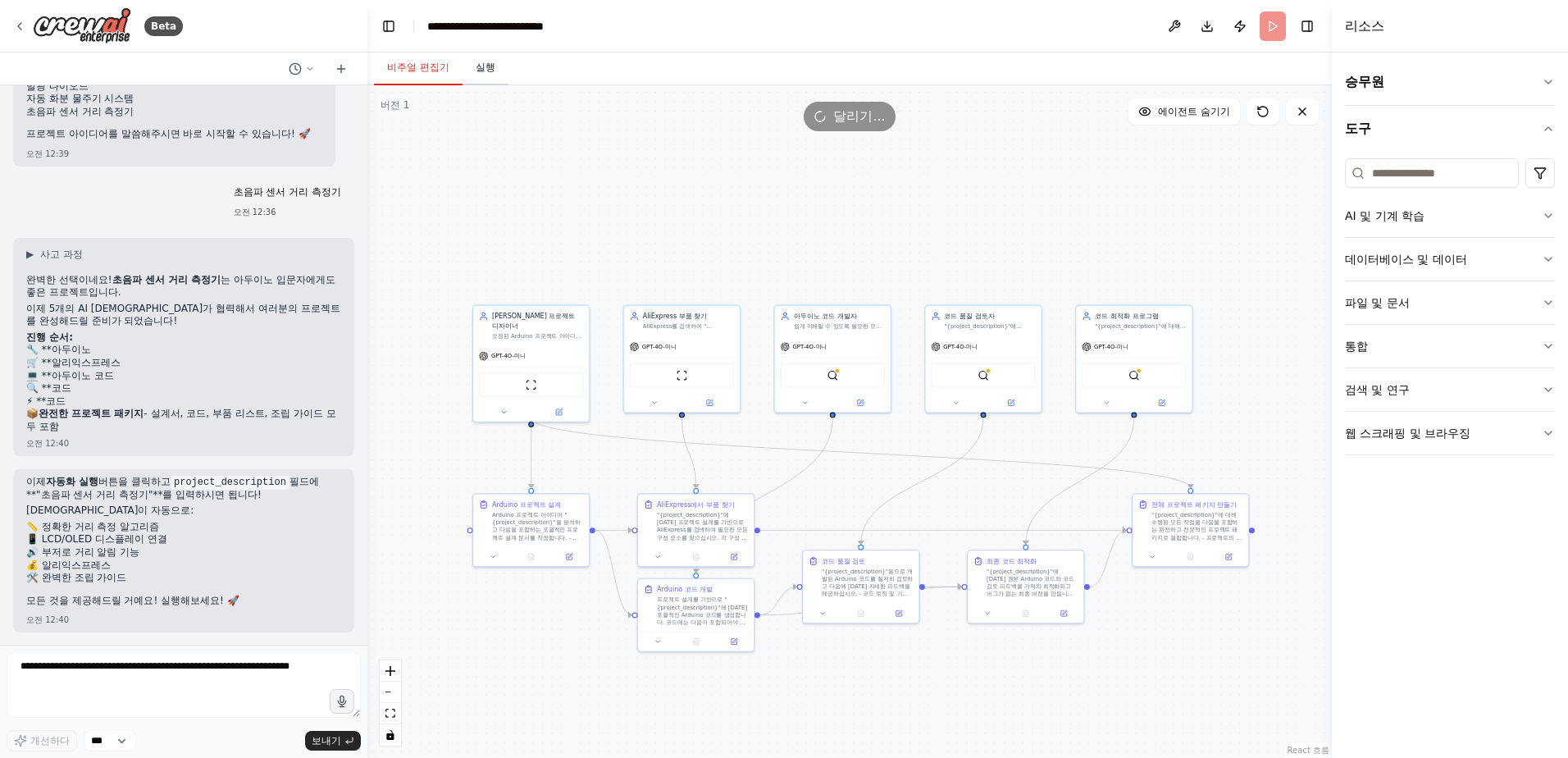
click at [484, 72] on button "실행" at bounding box center [485, 69] width 45 height 35
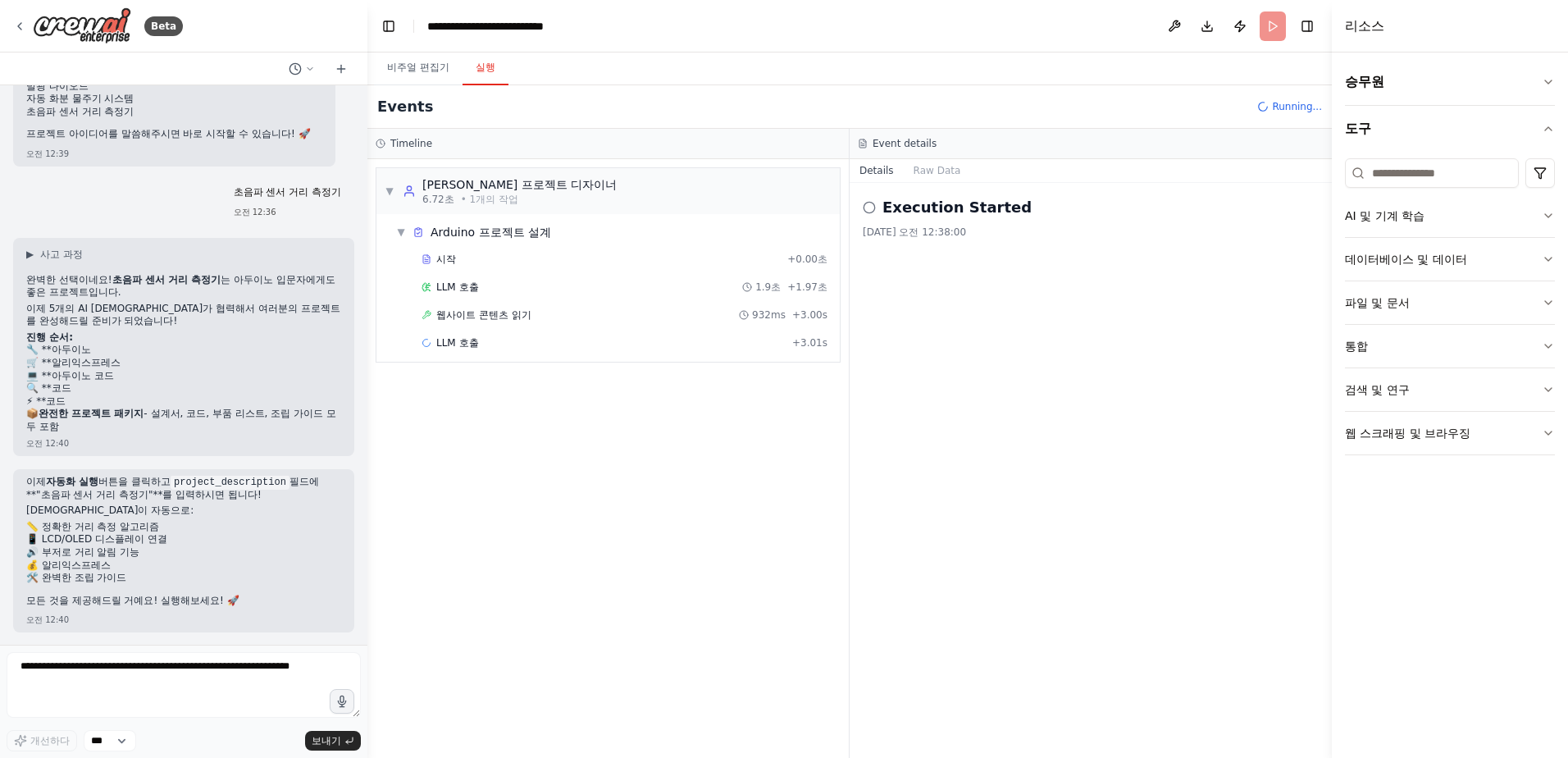
scroll to position [3349, 0]
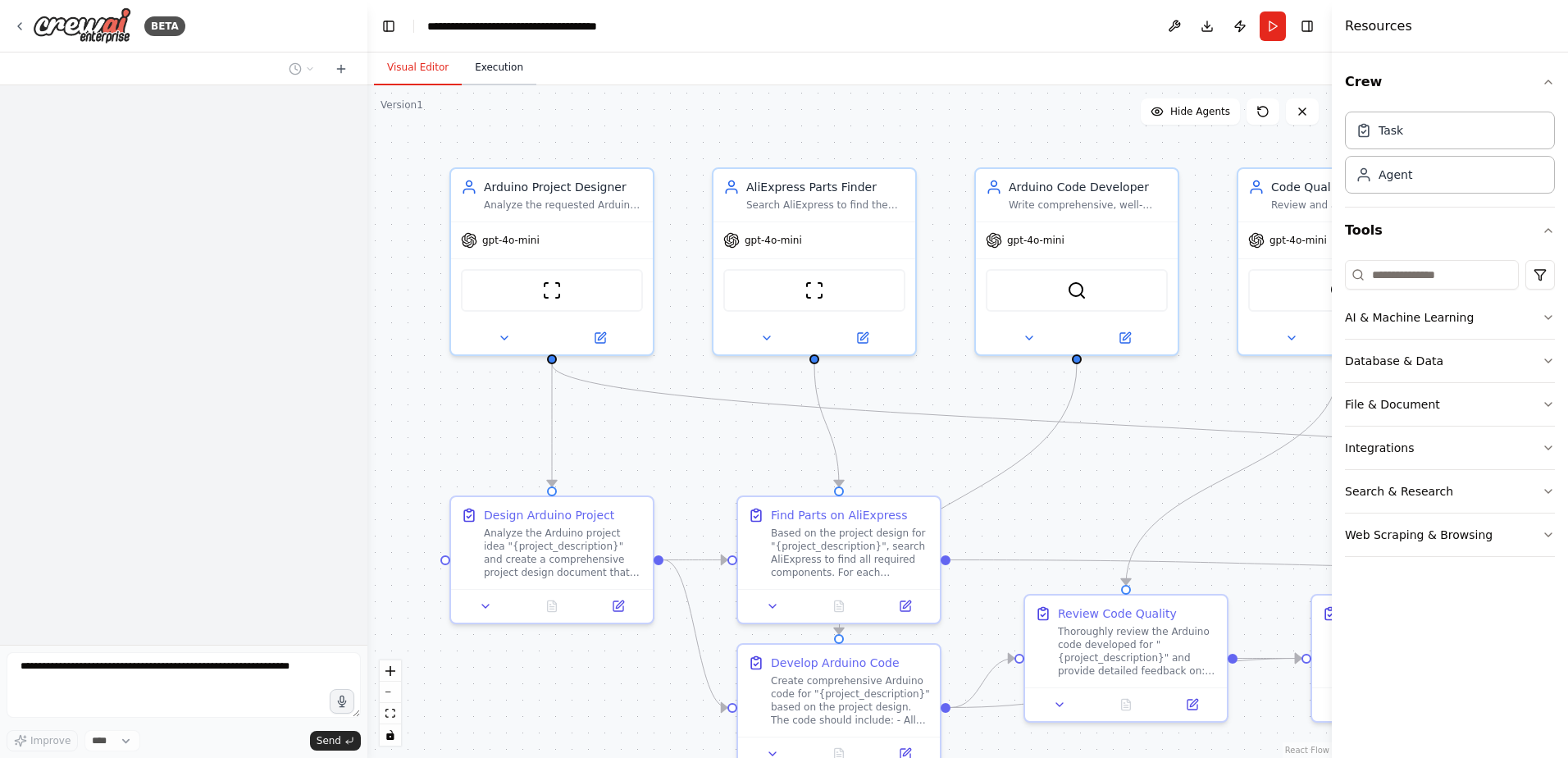
click at [482, 65] on button "Execution" at bounding box center [498, 69] width 74 height 35
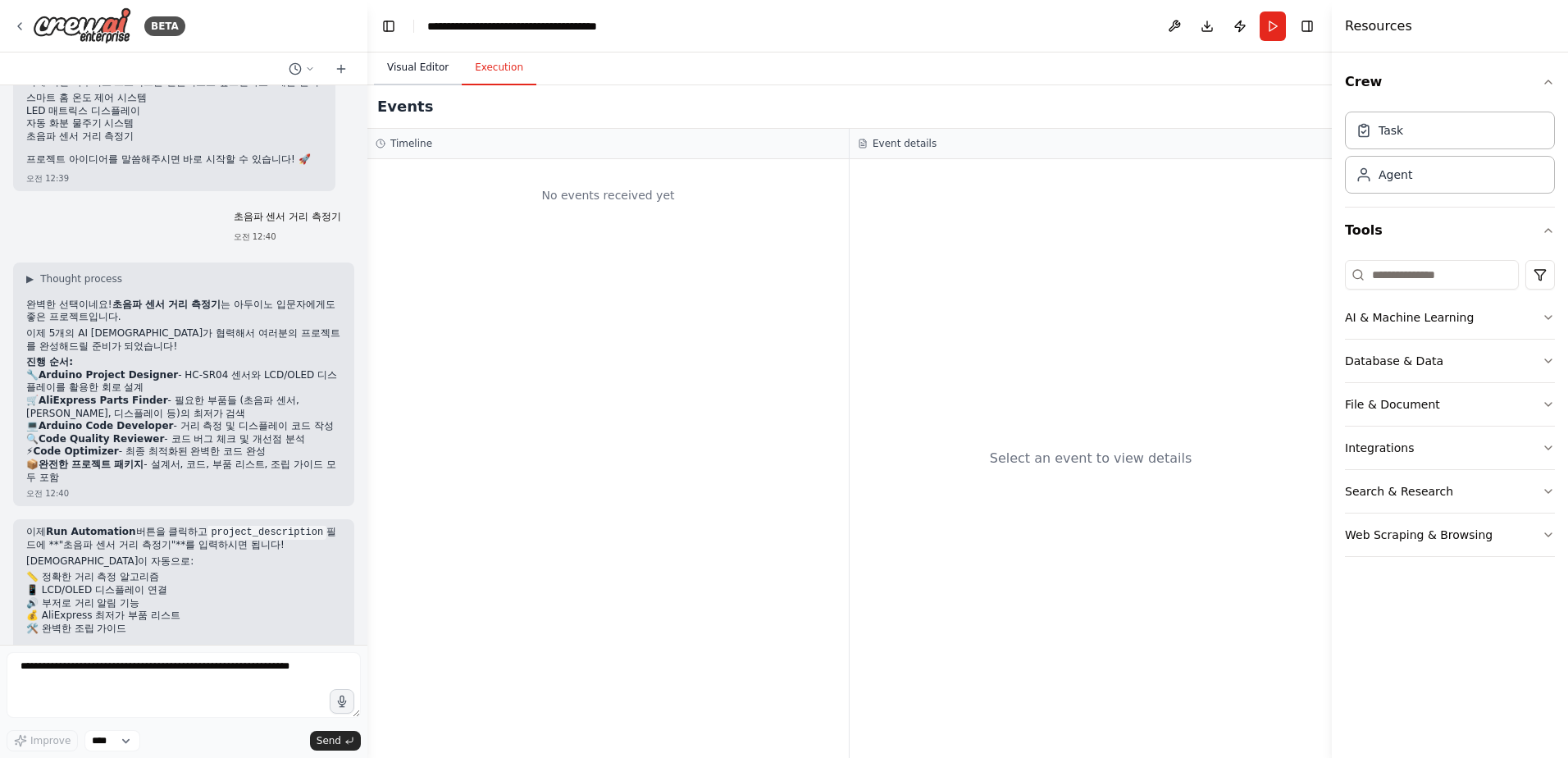
click at [413, 73] on button "Visual Editor" at bounding box center [418, 69] width 88 height 35
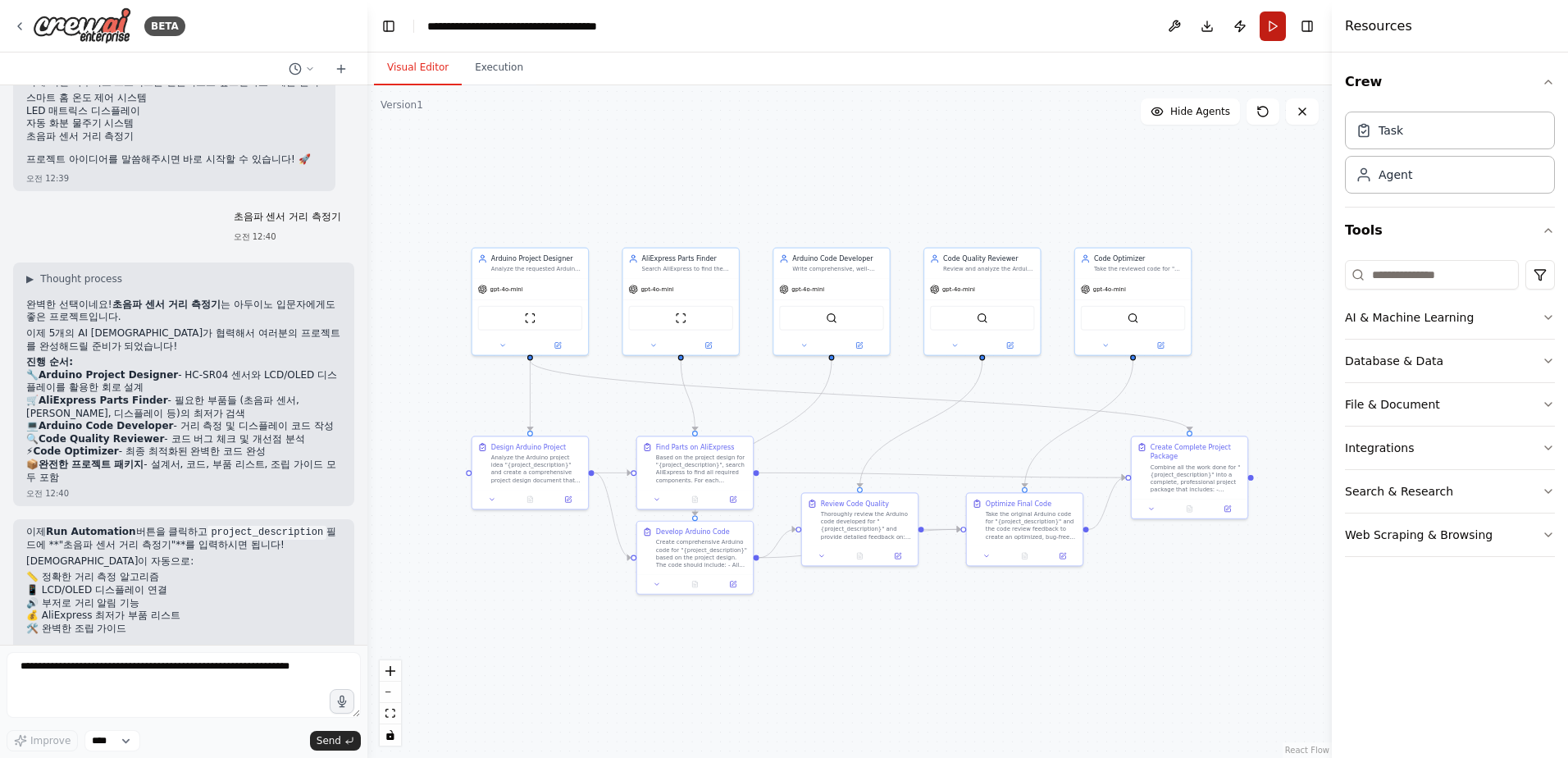
click at [1273, 30] on button "Run" at bounding box center [1273, 26] width 26 height 30
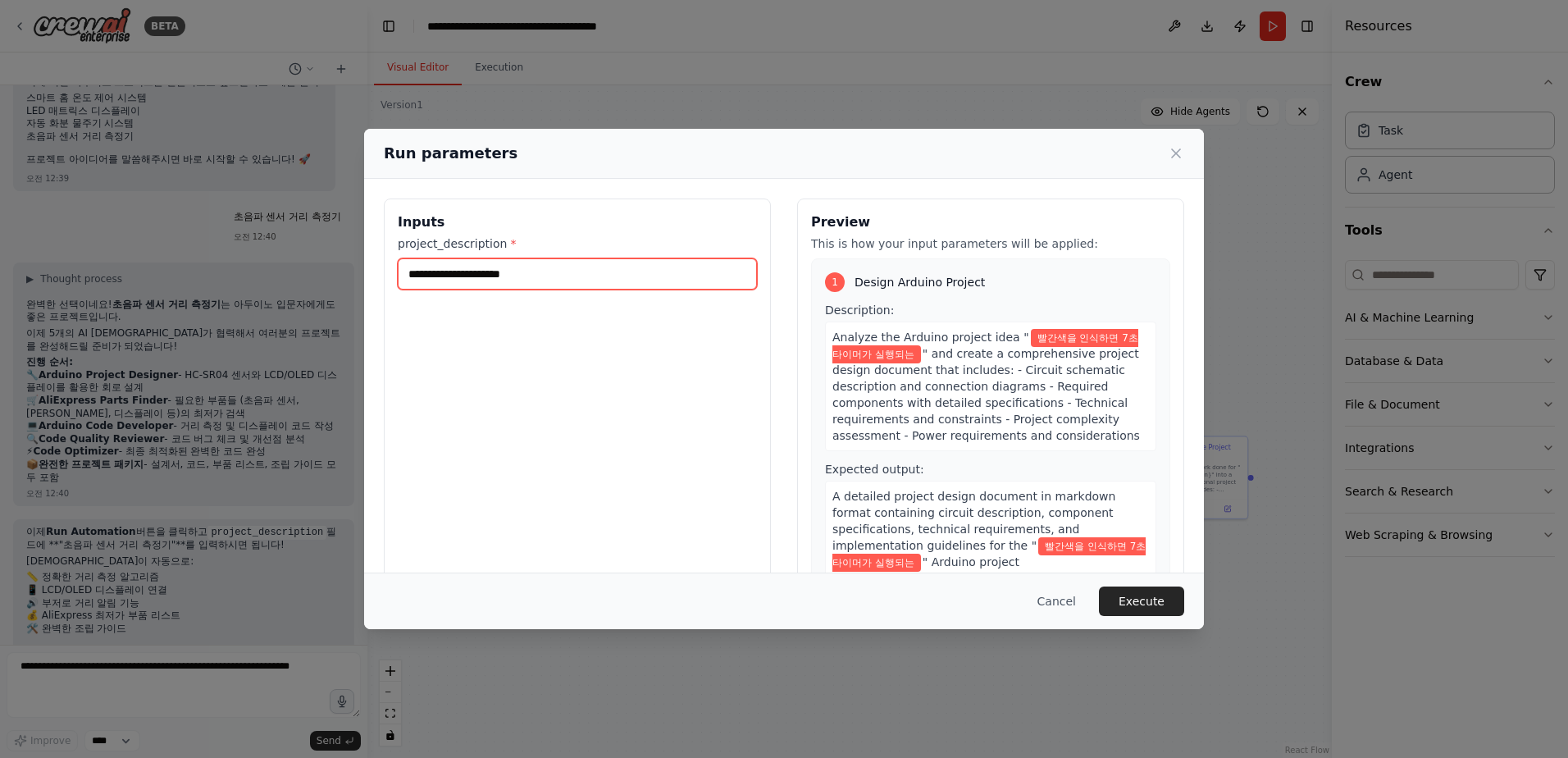
click at [583, 273] on input "**********" at bounding box center [577, 274] width 359 height 31
click at [639, 269] on input "**********" at bounding box center [577, 274] width 359 height 31
click at [1155, 606] on button "Execute" at bounding box center [1141, 600] width 85 height 30
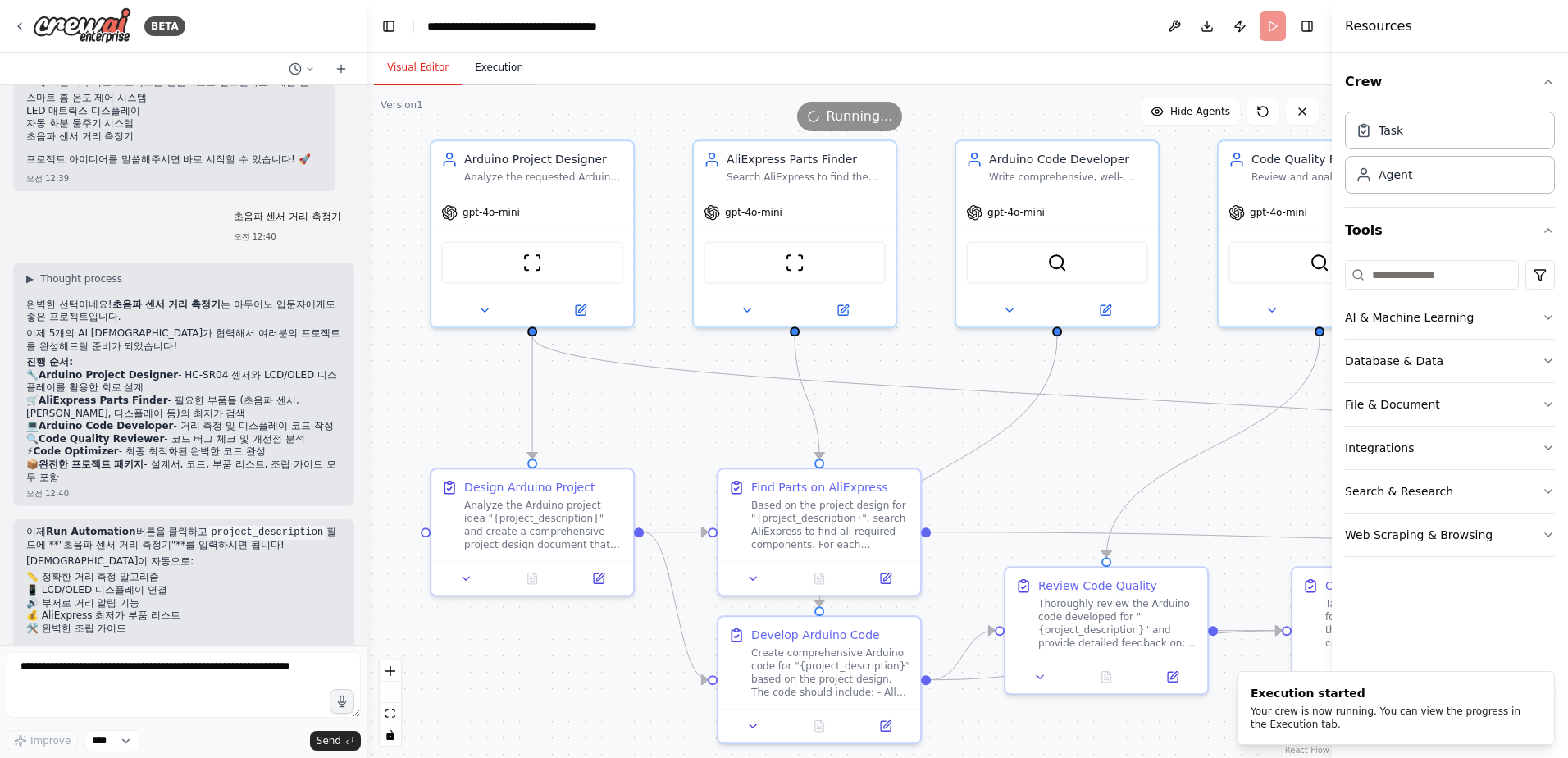
click at [486, 72] on button "Execution" at bounding box center [498, 69] width 74 height 35
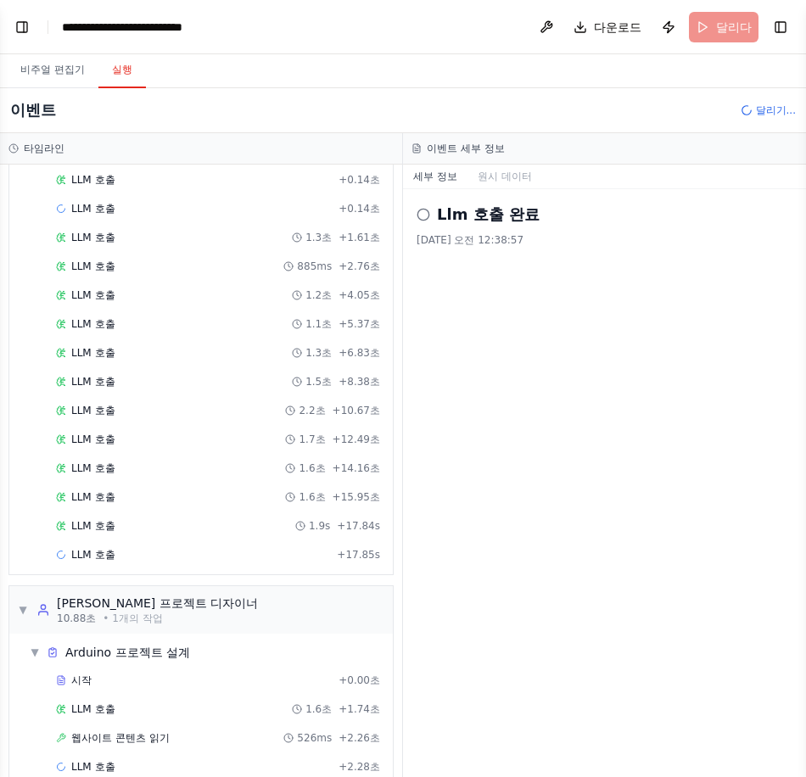
scroll to position [232, 0]
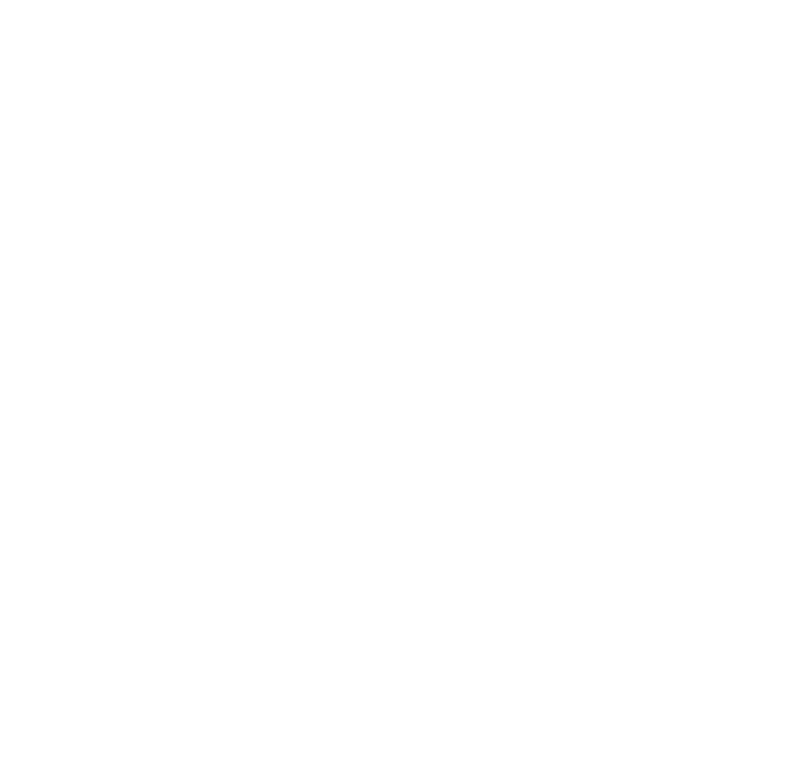
click at [477, 0] on html at bounding box center [403, 0] width 806 height 0
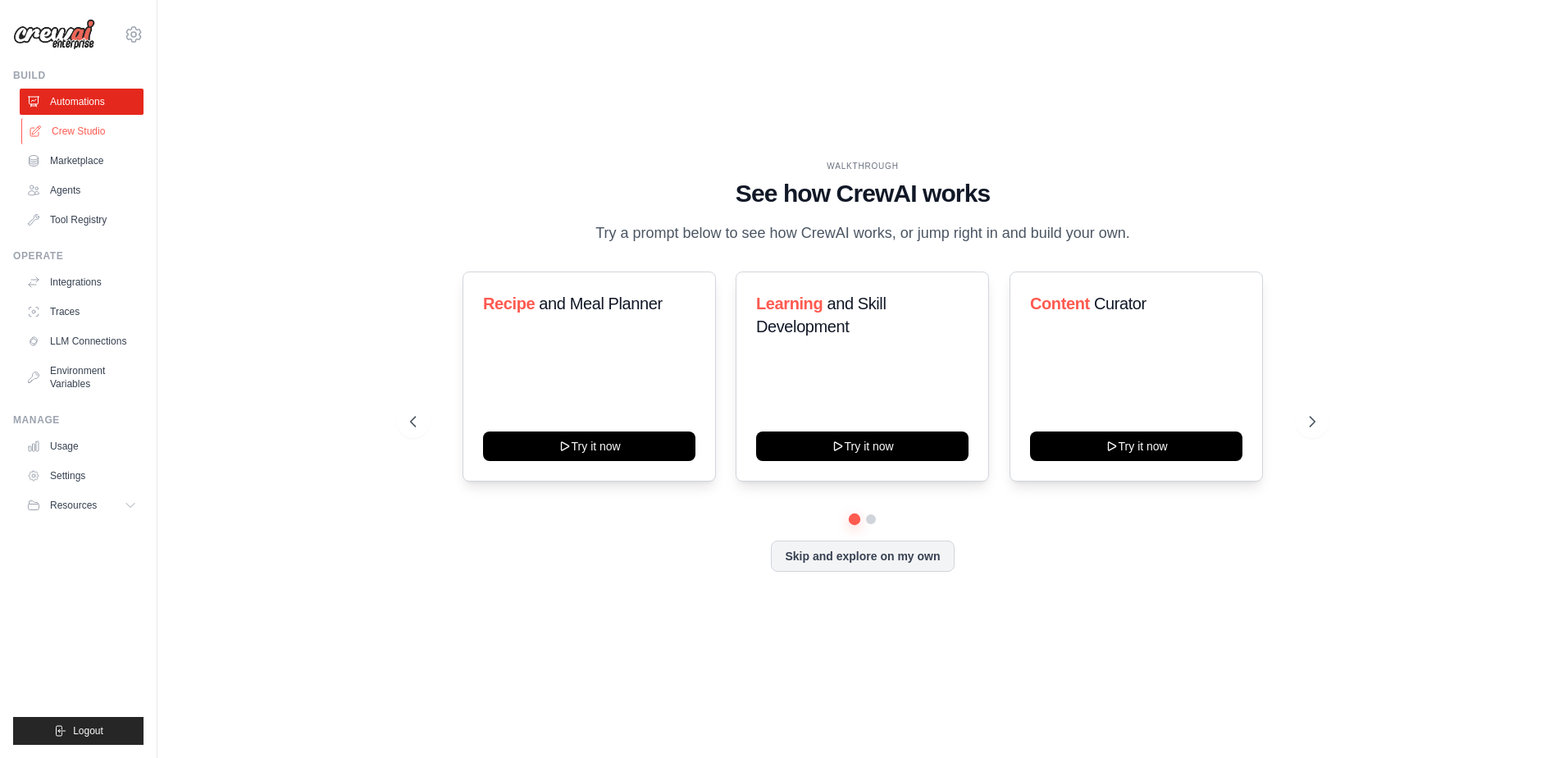
click at [87, 137] on link "Crew Studio" at bounding box center [83, 131] width 124 height 26
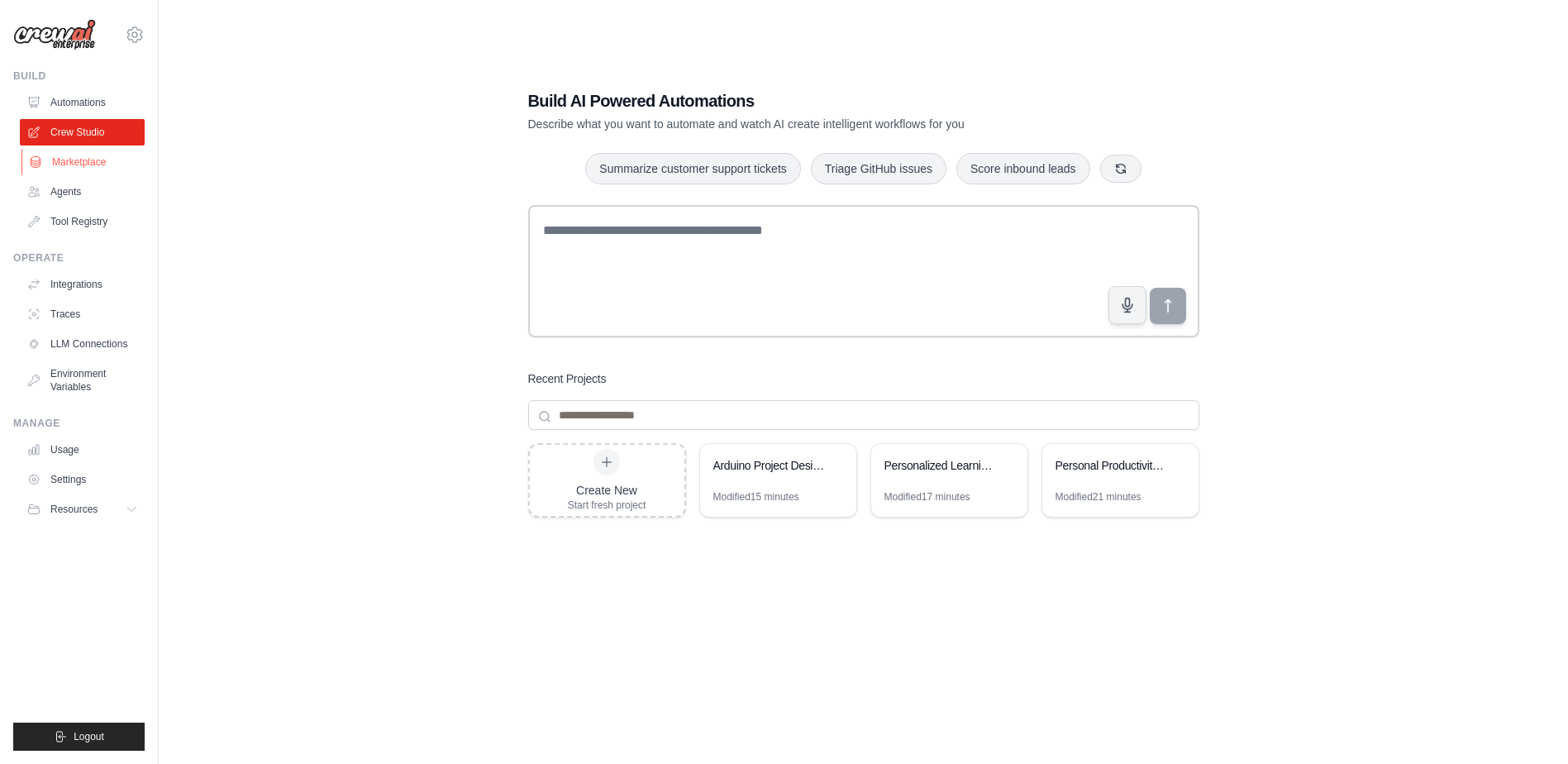
click at [115, 161] on link "Marketplace" at bounding box center [84, 162] width 125 height 26
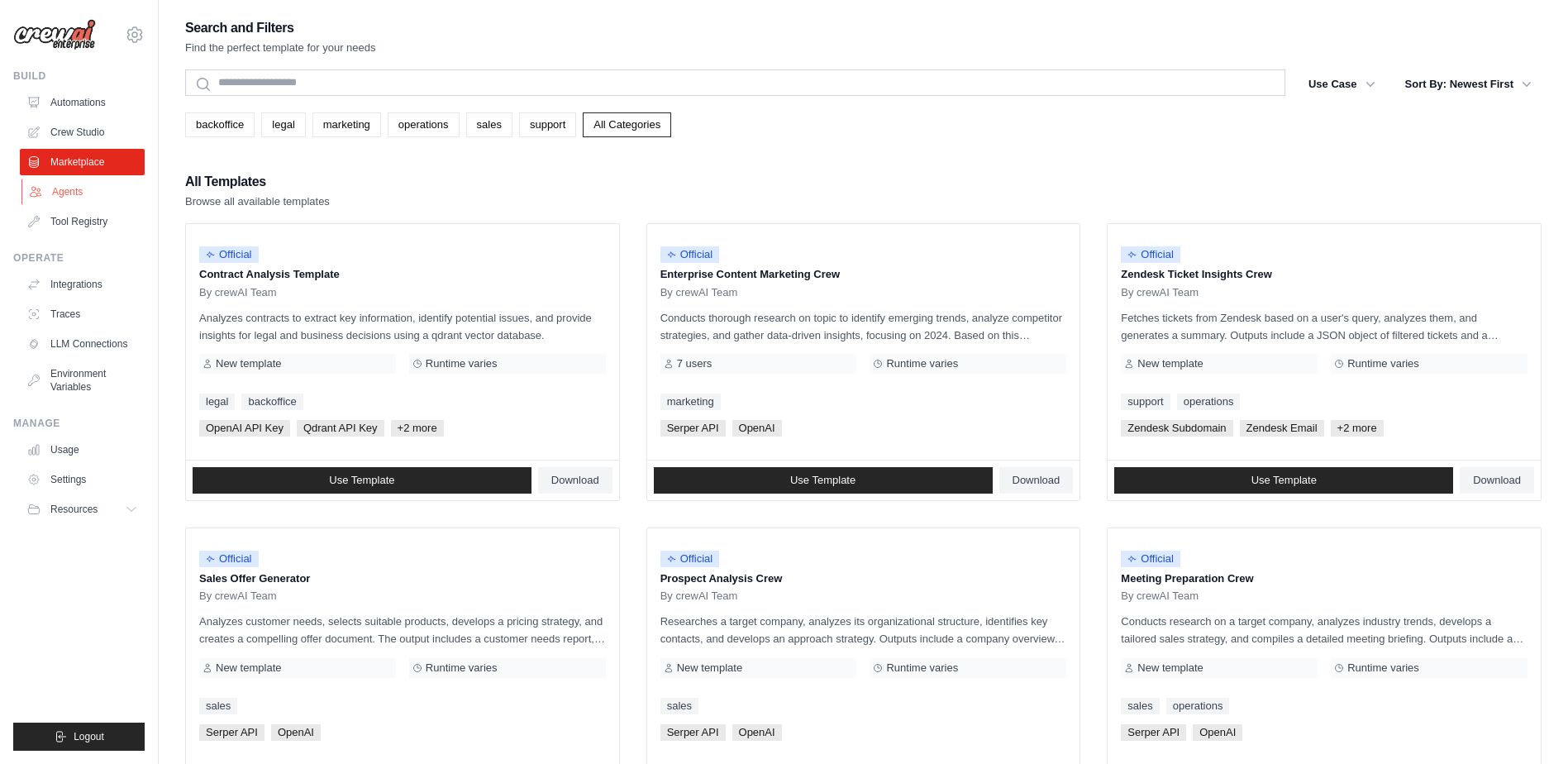
click at [134, 192] on link "Agents" at bounding box center [84, 191] width 125 height 26
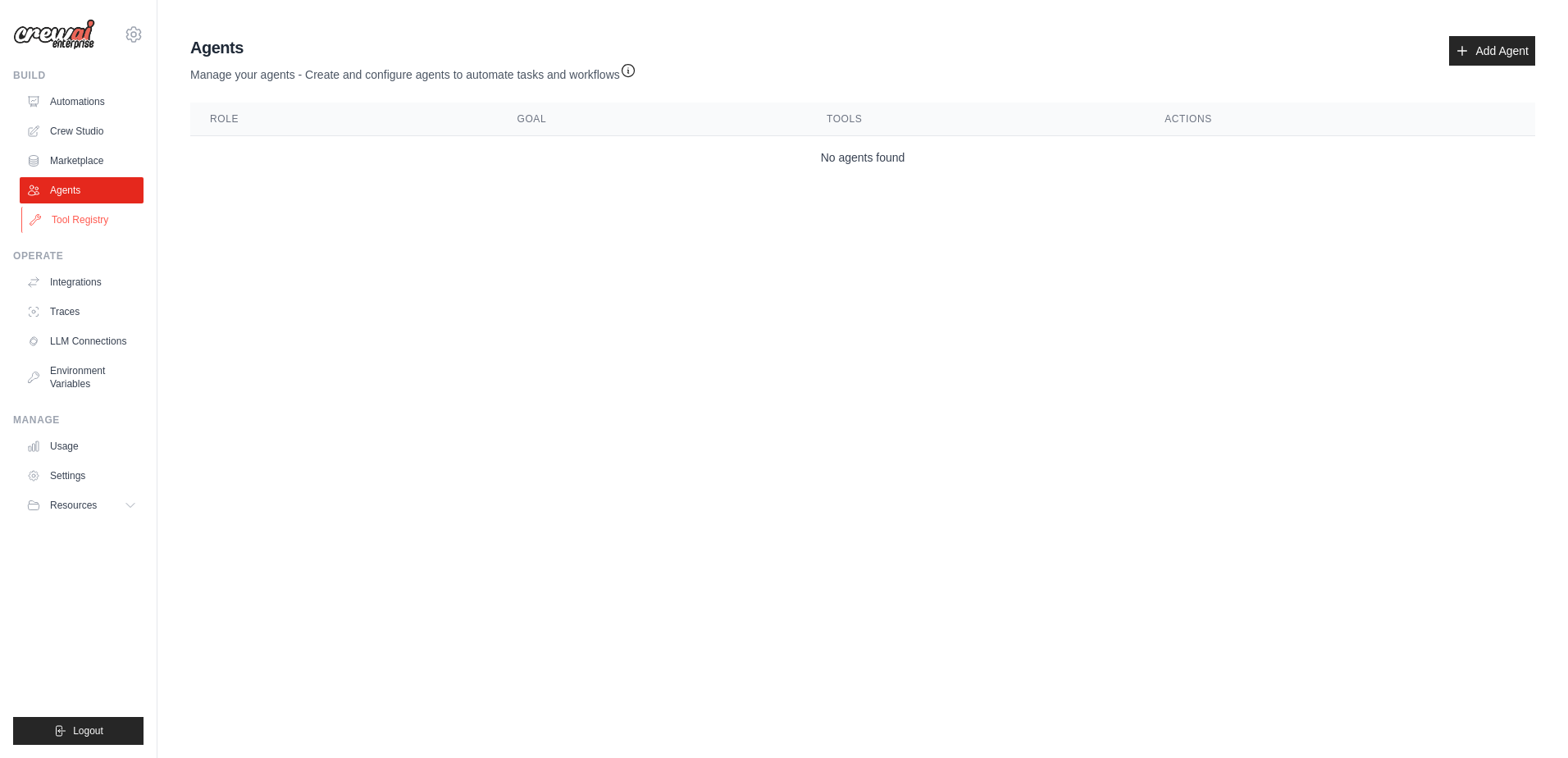
click at [122, 224] on link "Tool Registry" at bounding box center [83, 219] width 124 height 26
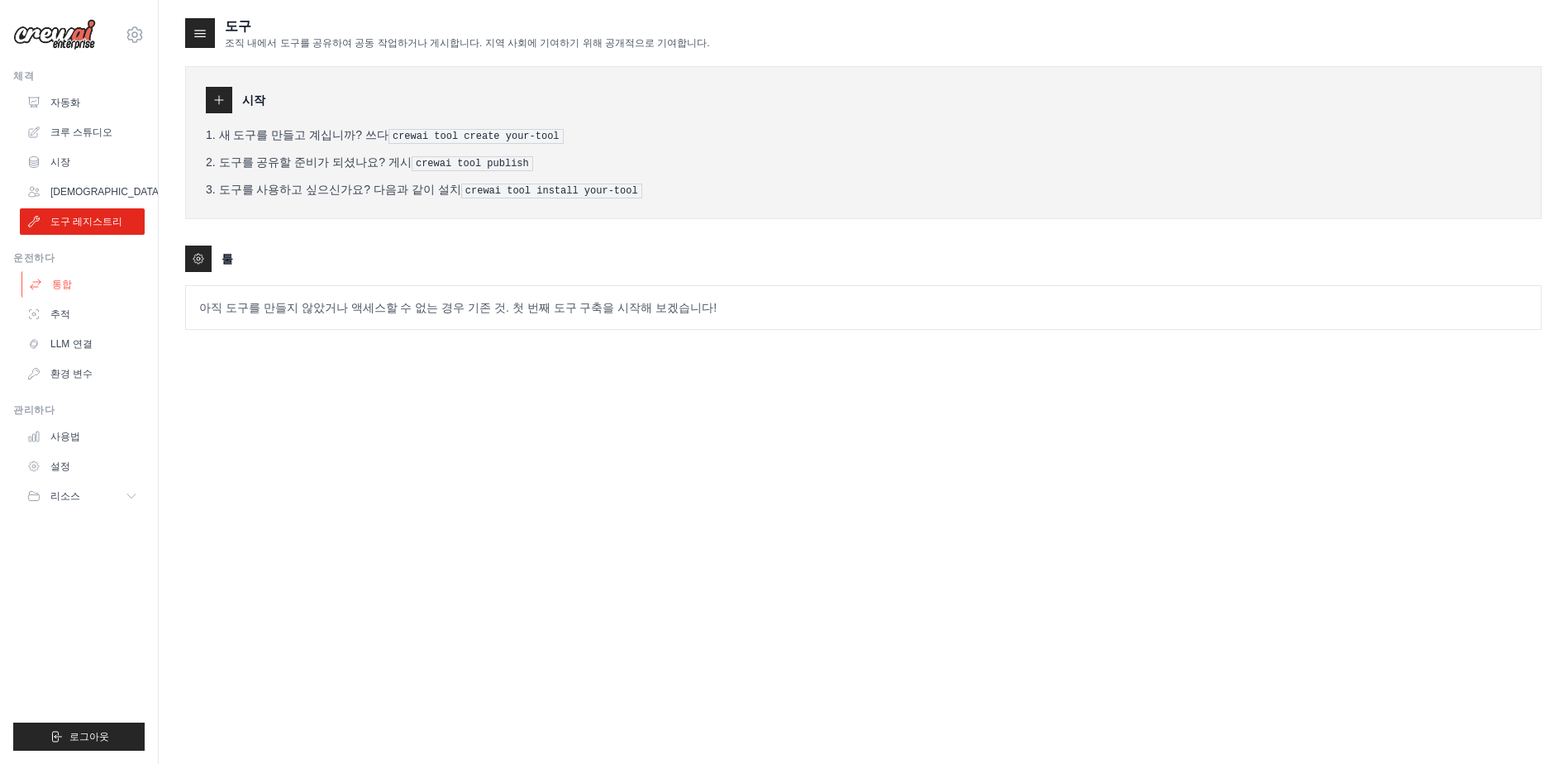
click at [81, 284] on link "통합" at bounding box center [84, 284] width 125 height 26
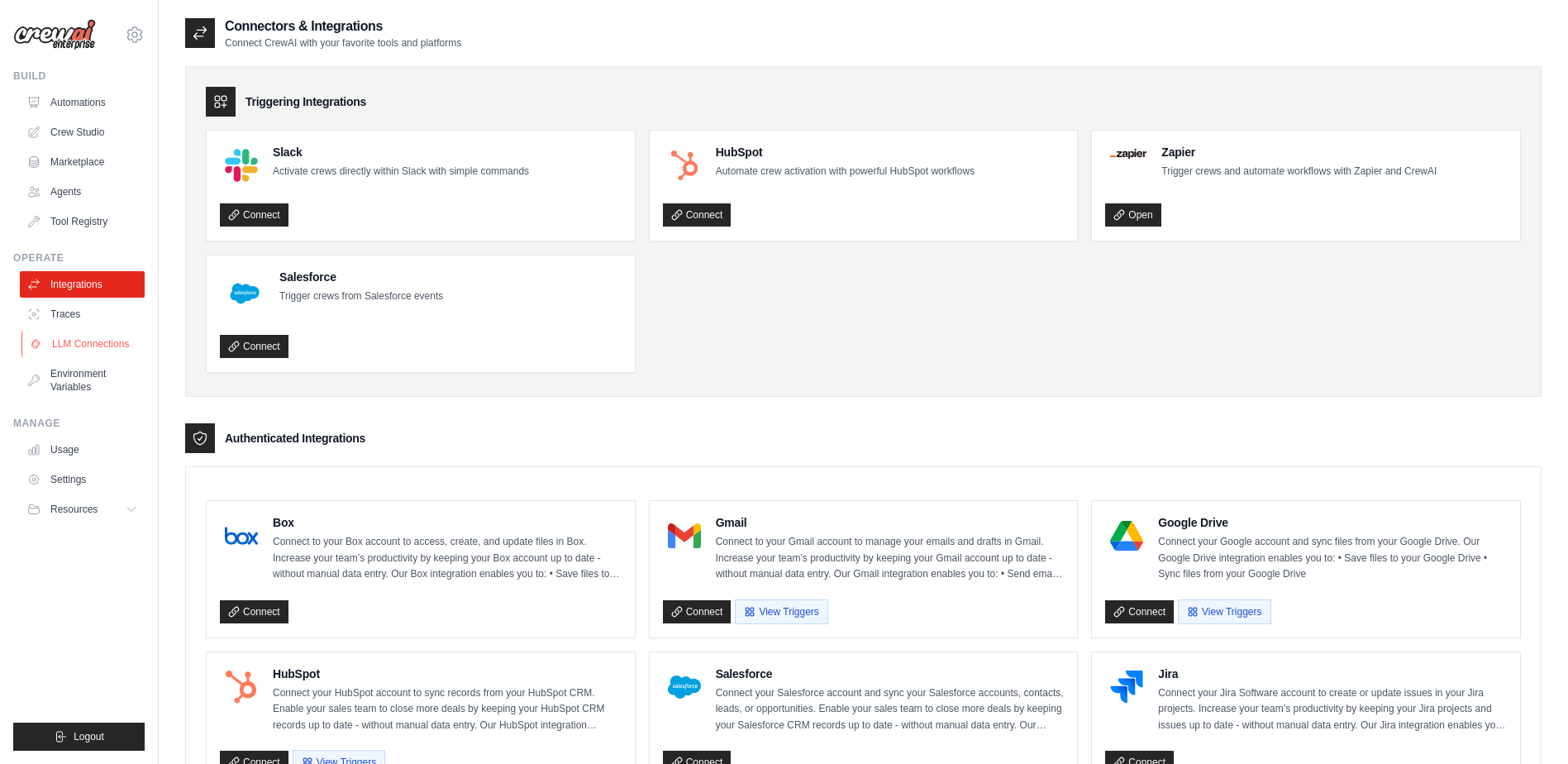
click at [106, 330] on link "LLM Connections" at bounding box center [84, 343] width 125 height 26
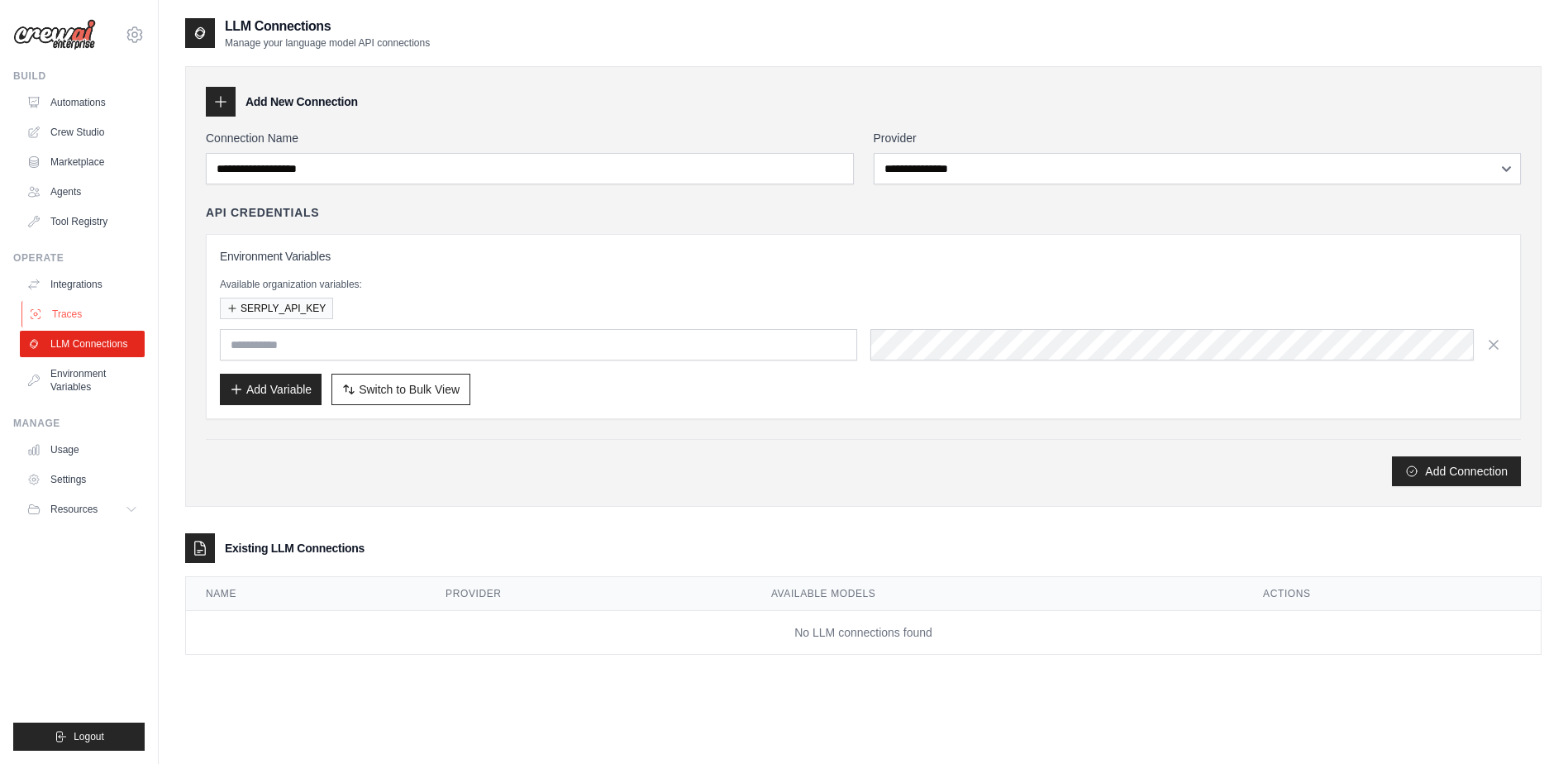
click at [98, 307] on link "Traces" at bounding box center [84, 314] width 125 height 26
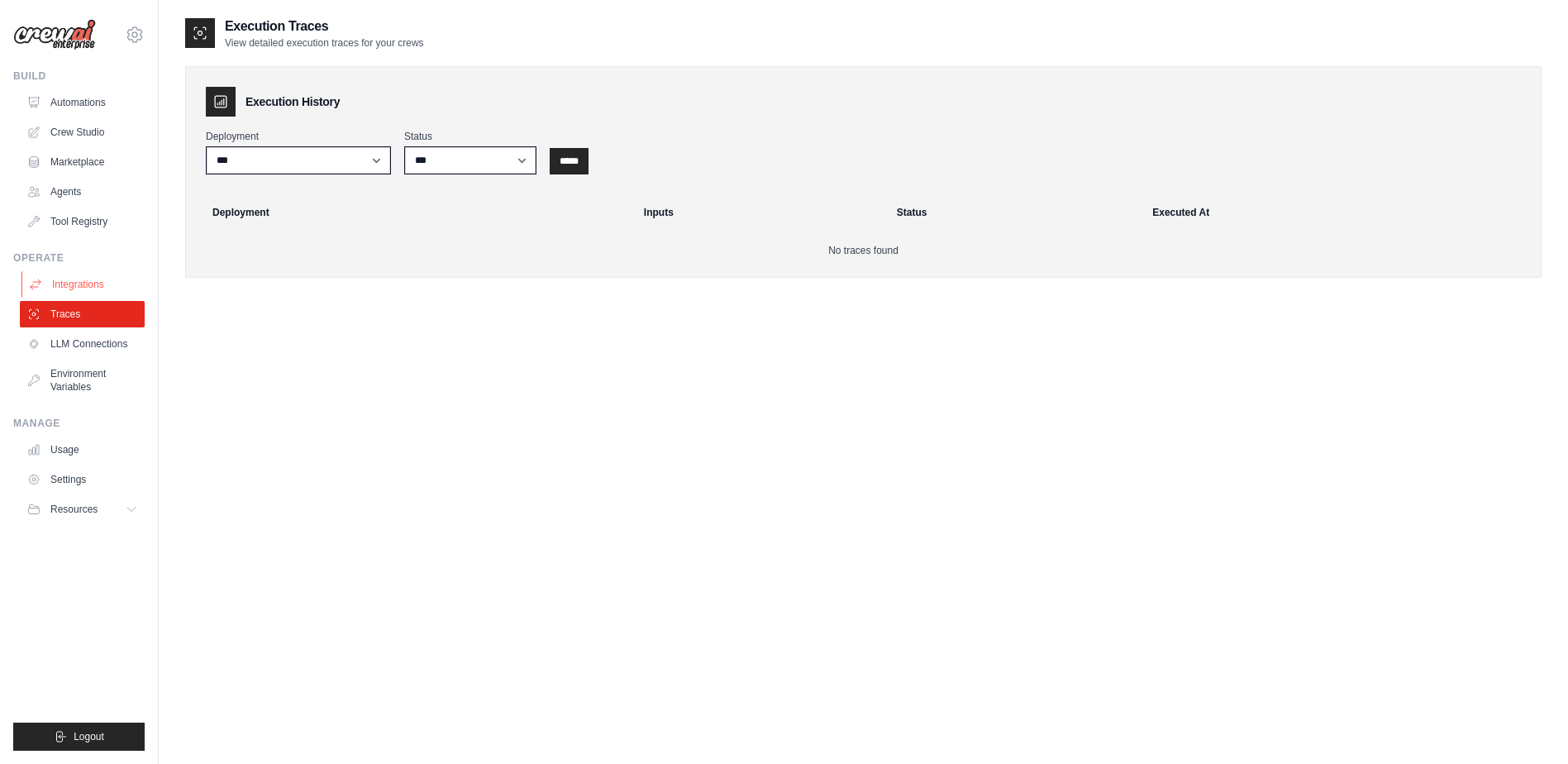
click at [96, 280] on link "Integrations" at bounding box center [84, 284] width 125 height 26
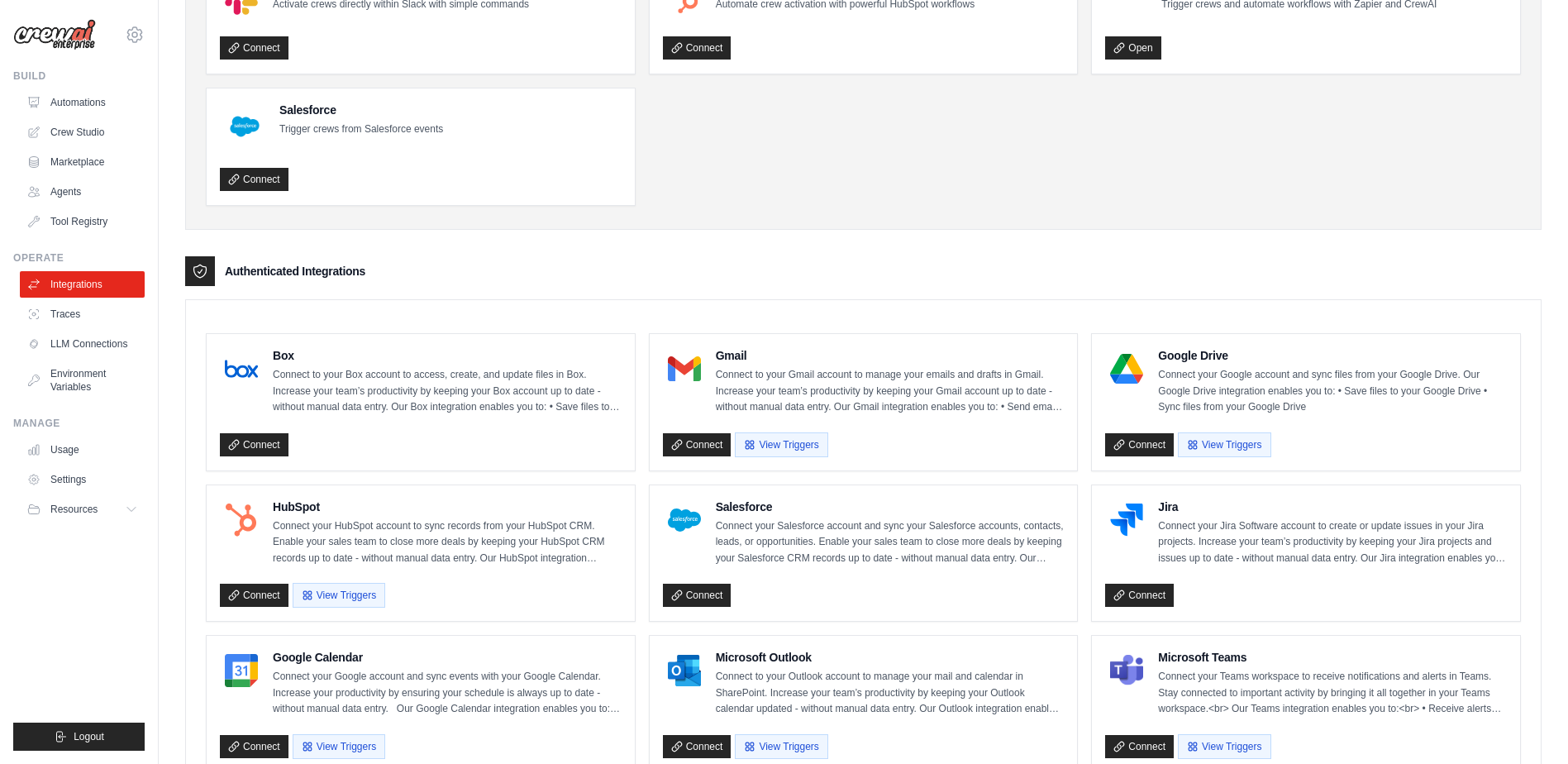
scroll to position [166, 0]
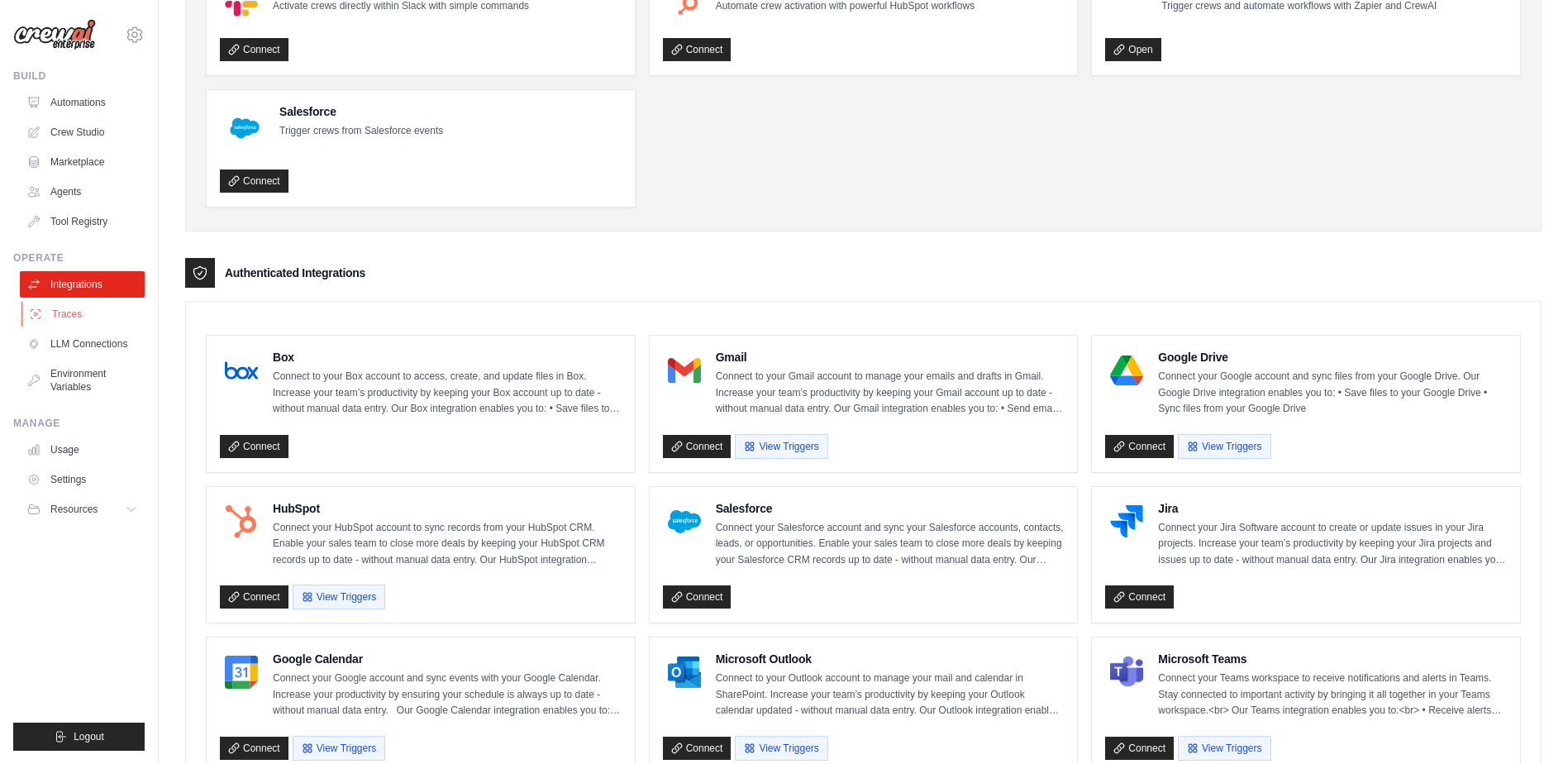
click at [81, 323] on link "Traces" at bounding box center [84, 314] width 125 height 26
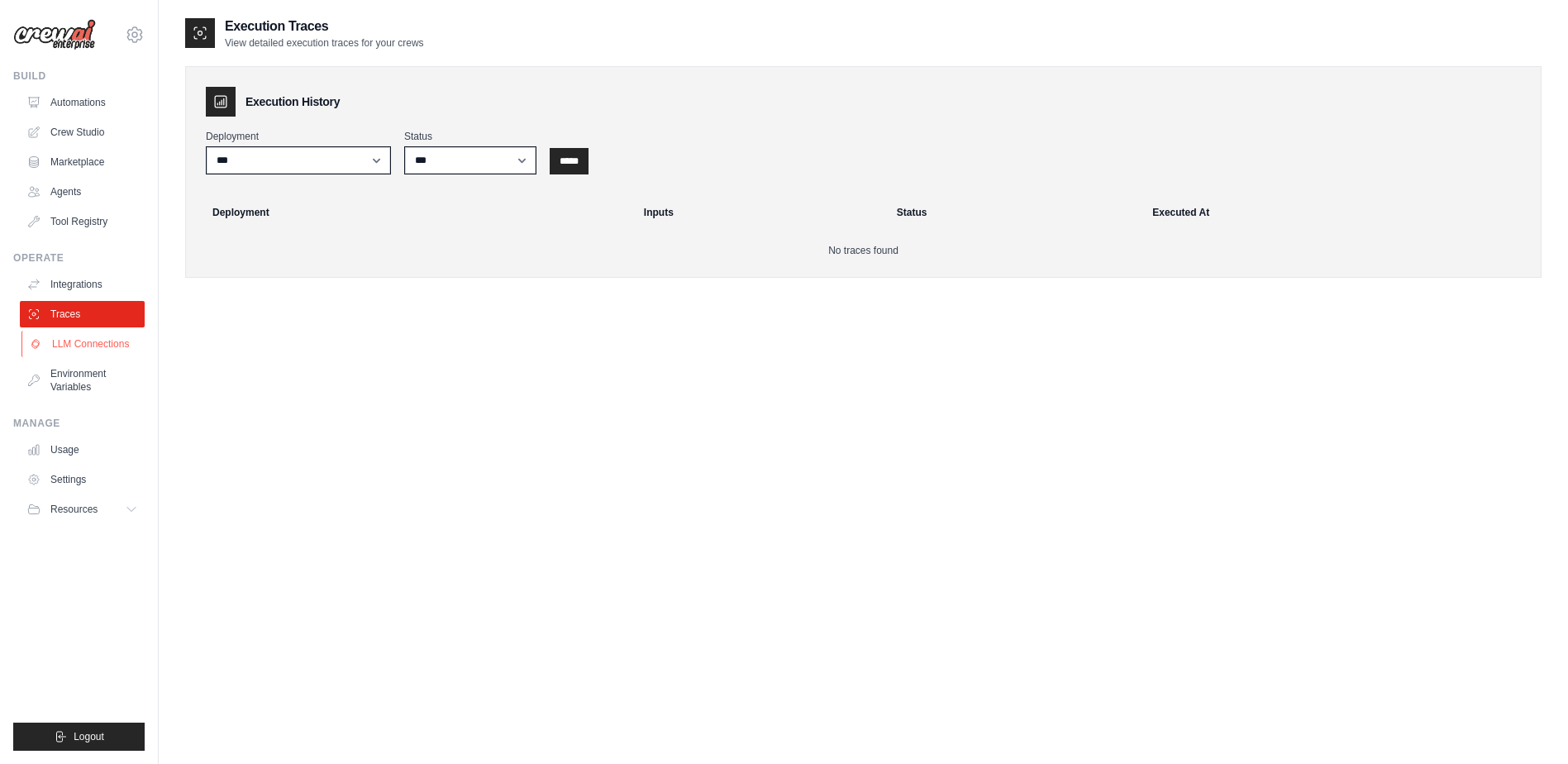
click at [96, 351] on link "LLM Connections" at bounding box center [84, 343] width 125 height 26
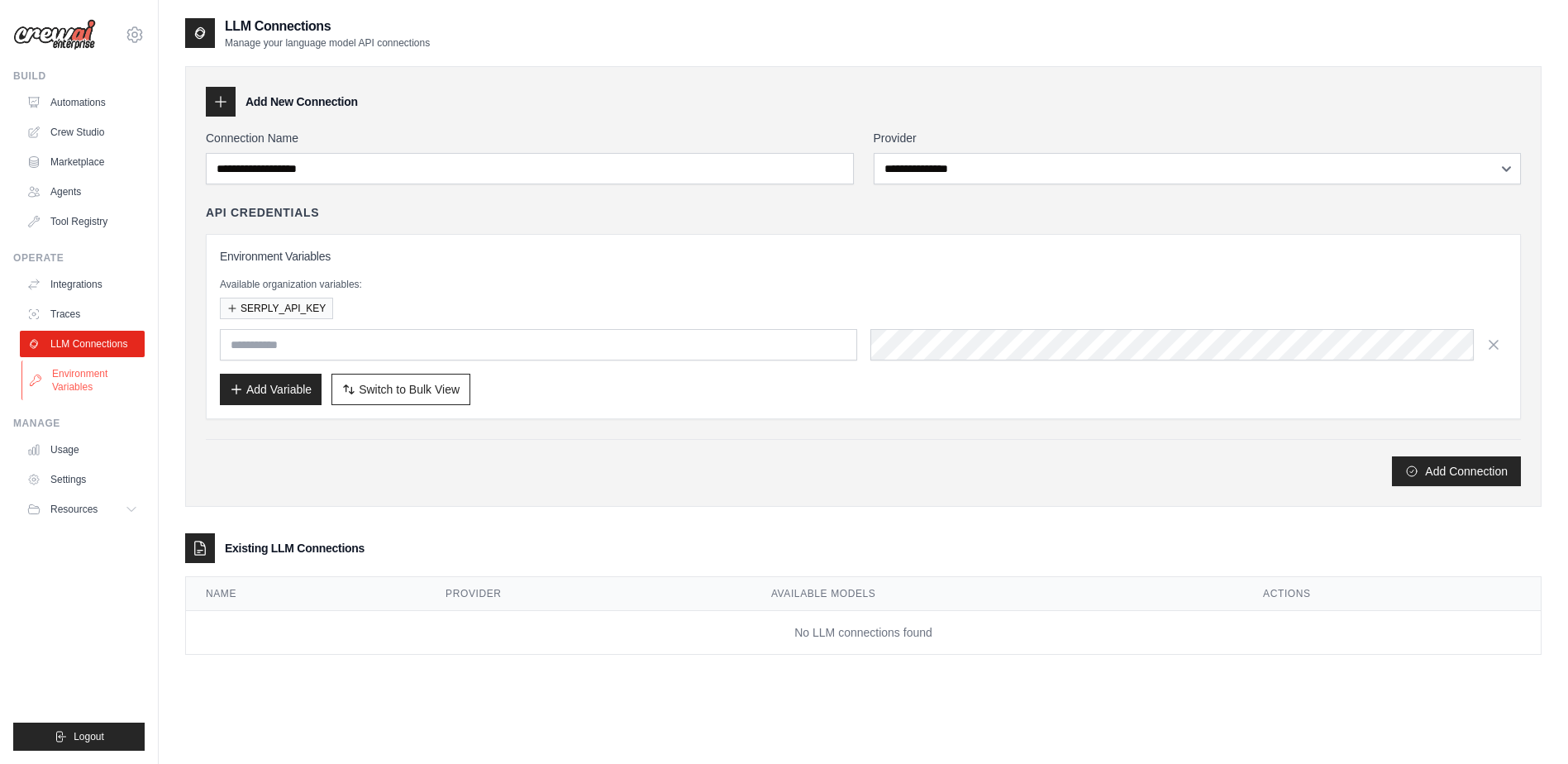
click at [100, 388] on link "Environment Variables" at bounding box center [84, 380] width 125 height 40
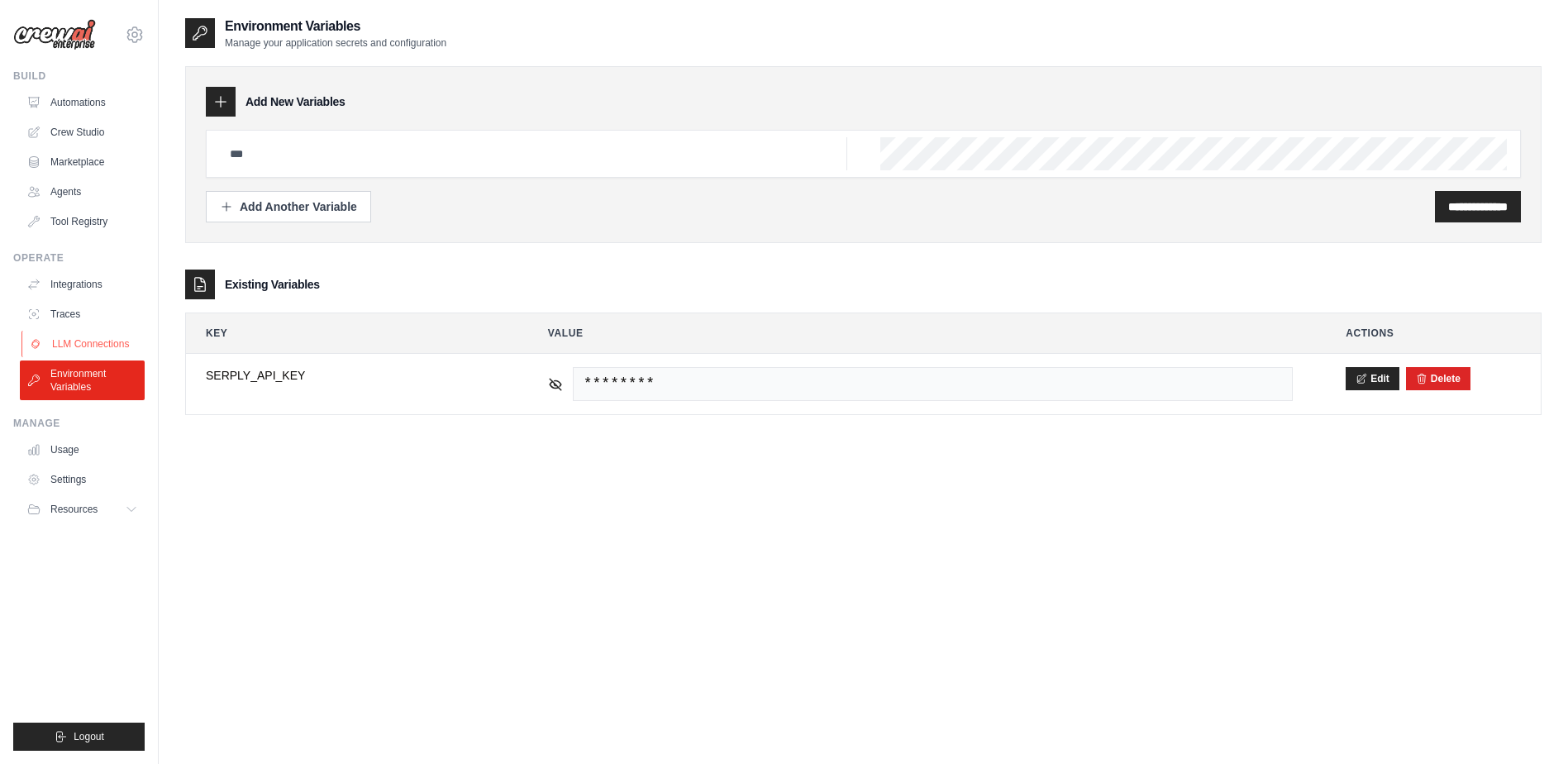
click at [98, 352] on link "LLM Connections" at bounding box center [84, 343] width 125 height 26
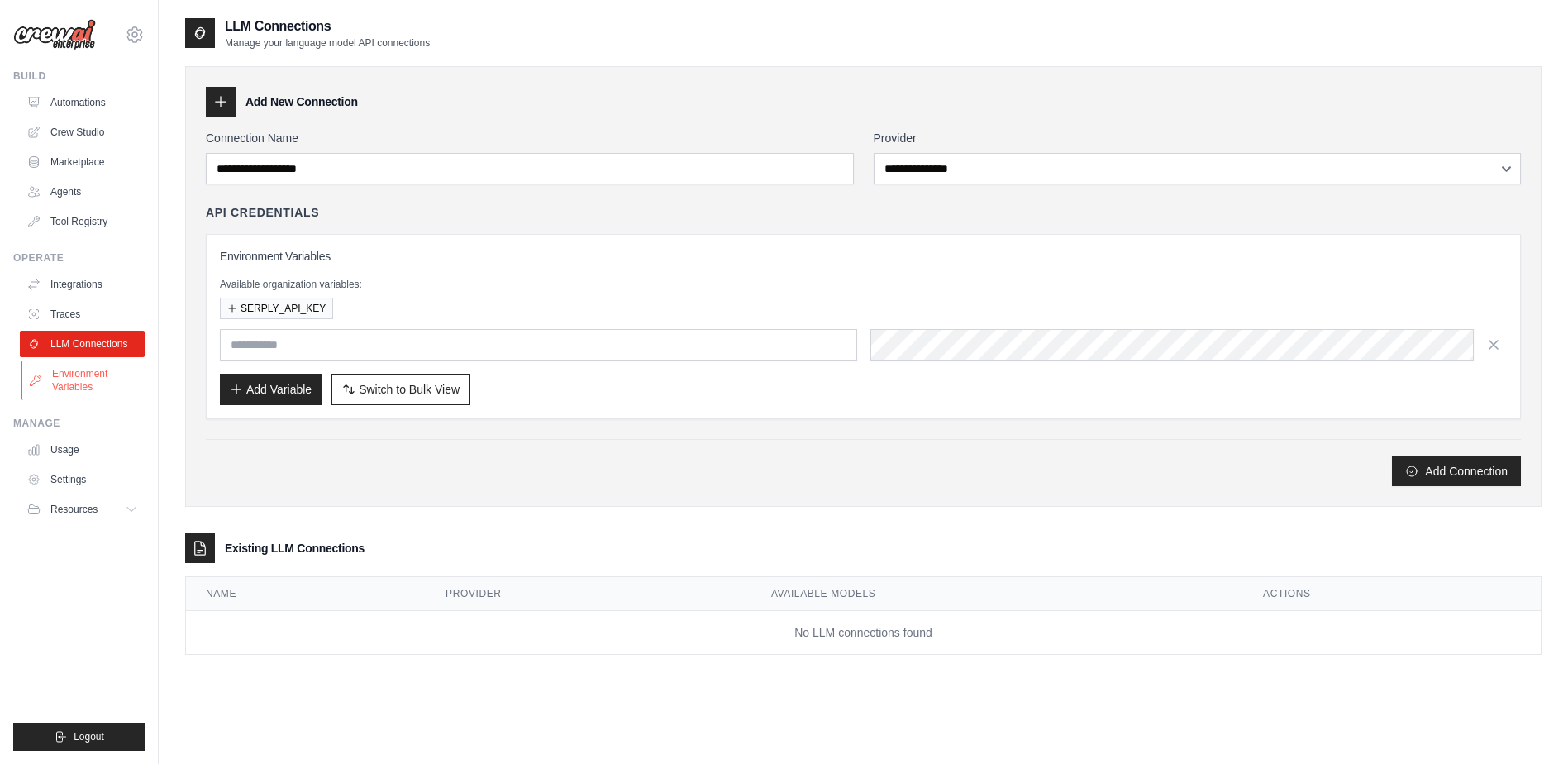
click at [113, 395] on link "Environment Variables" at bounding box center [84, 380] width 125 height 40
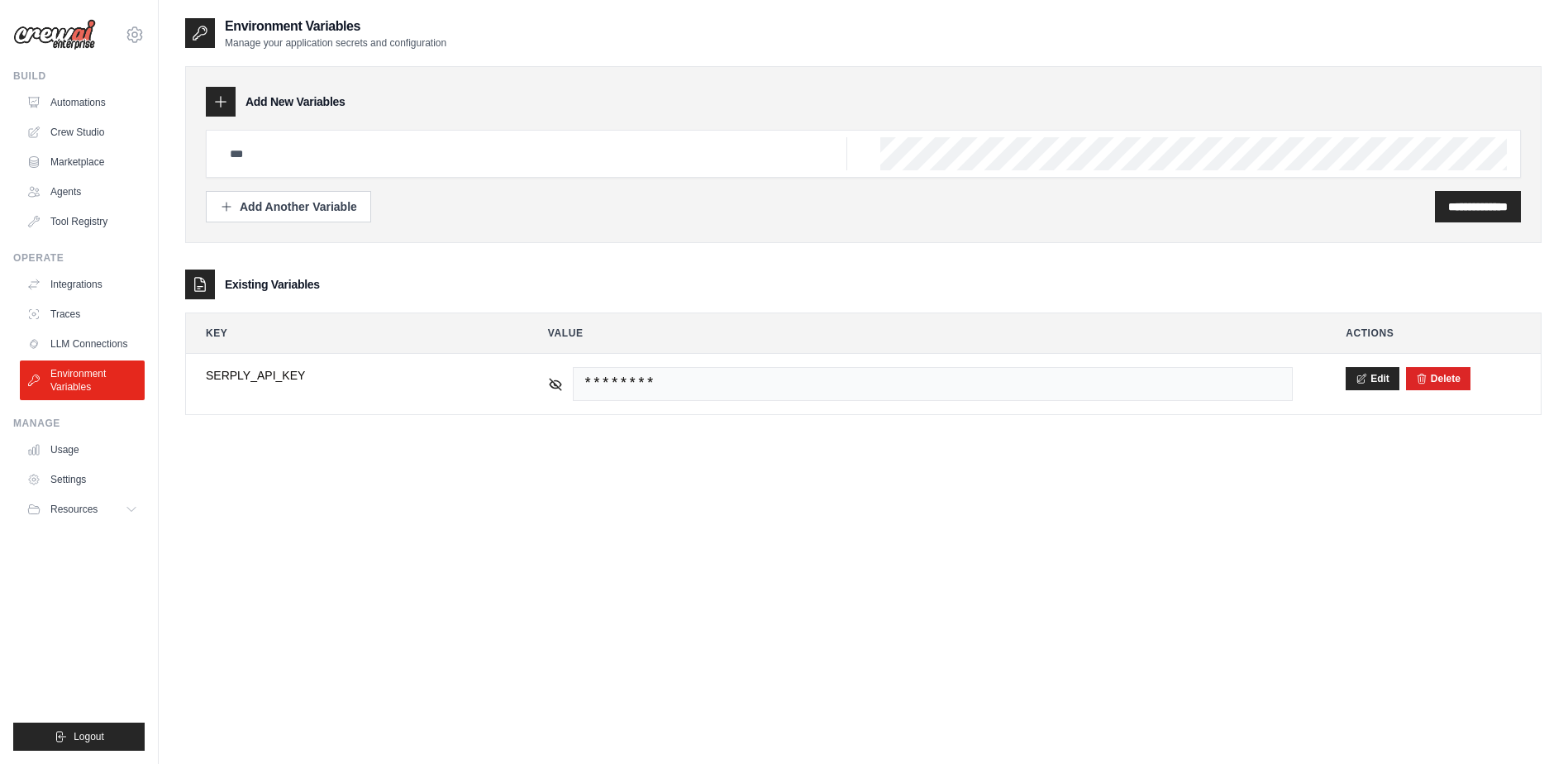
click at [121, 80] on div "Build" at bounding box center [79, 76] width 132 height 14
click at [100, 106] on link "Automations" at bounding box center [84, 102] width 125 height 26
click at [100, 137] on link "Crew Studio" at bounding box center [84, 132] width 125 height 26
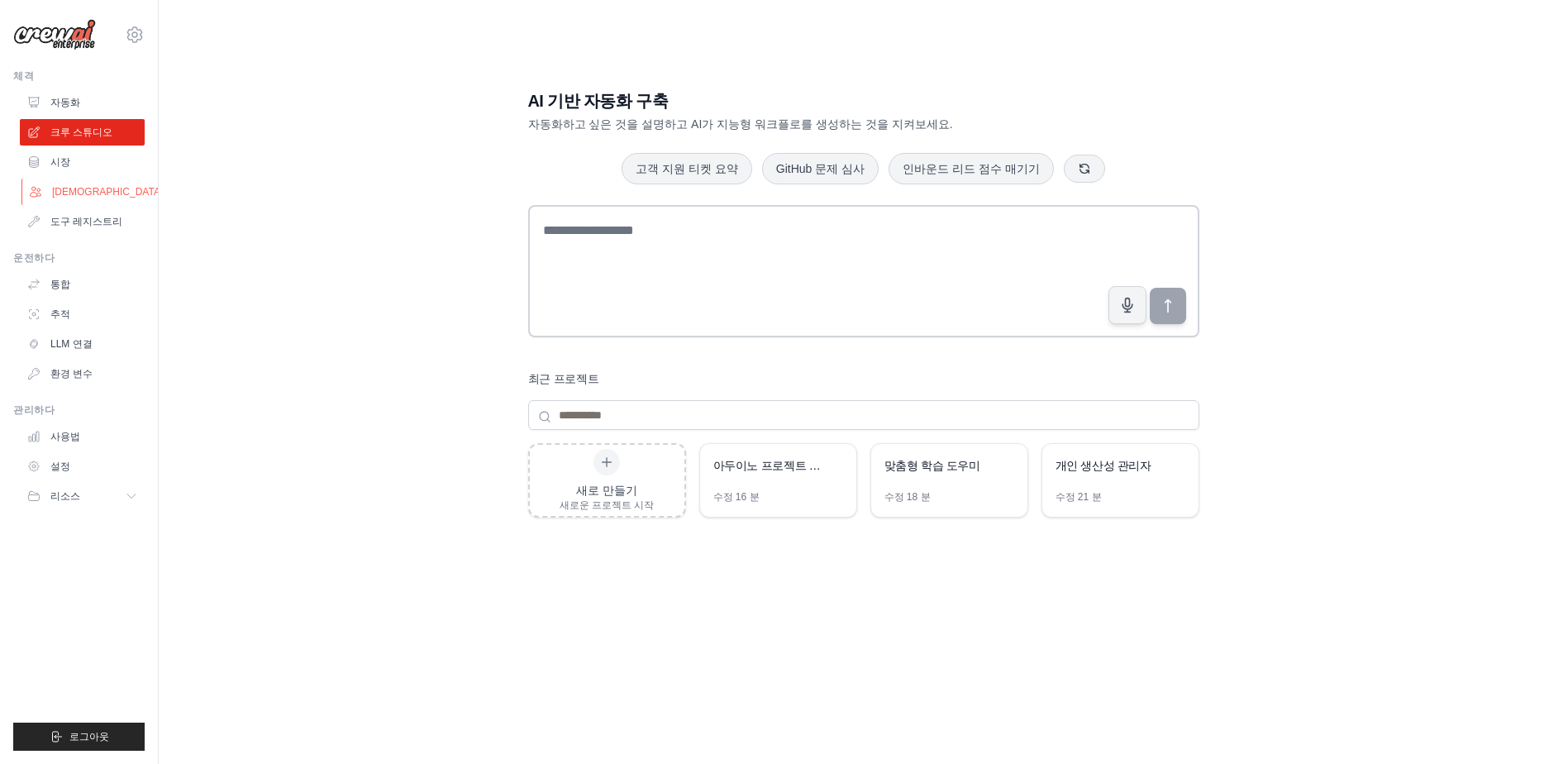
click at [108, 188] on link "[DEMOGRAPHIC_DATA]" at bounding box center [84, 191] width 125 height 26
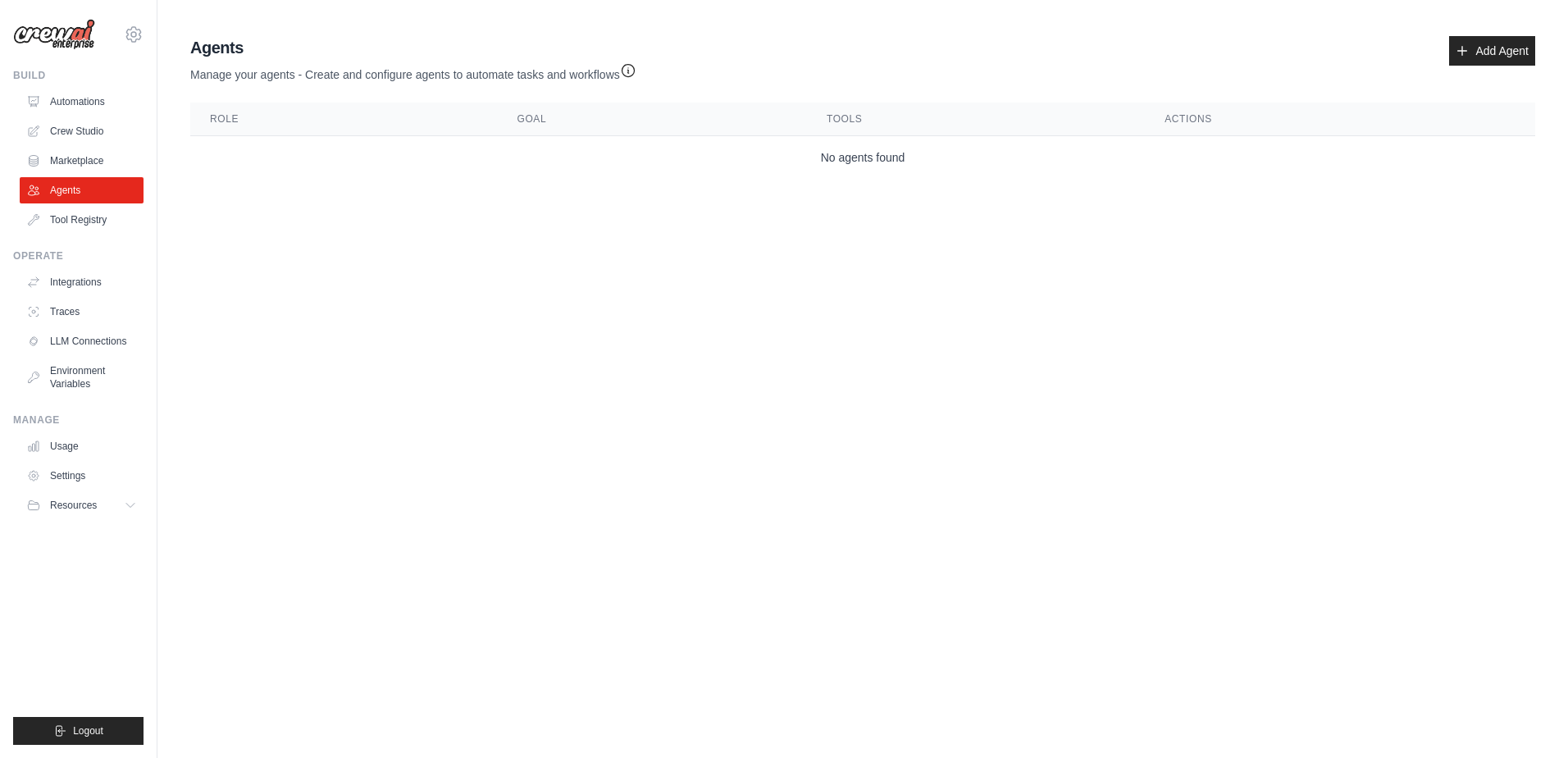
click at [989, 160] on td "No agents found" at bounding box center [863, 158] width 1346 height 44
click at [1503, 60] on link "Add Agent" at bounding box center [1492, 50] width 86 height 30
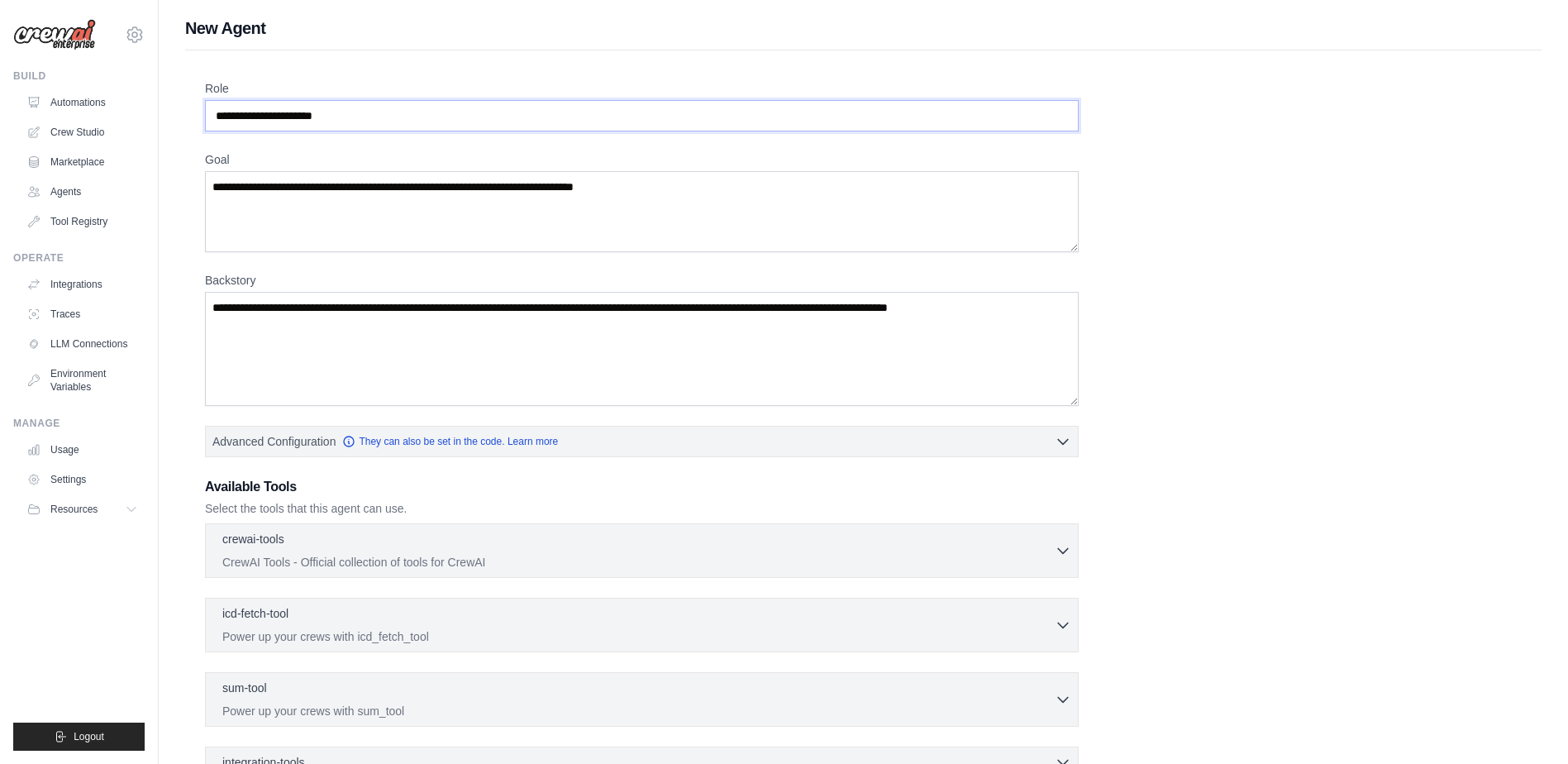
click at [628, 107] on input "Role" at bounding box center [641, 116] width 873 height 31
drag, startPoint x: 1102, startPoint y: 170, endPoint x: 1188, endPoint y: 616, distance: 454.2
click at [1188, 616] on div "Role Goal [GEOGRAPHIC_DATA] Advanced Configuration They can also be set in the …" at bounding box center [862, 483] width 1317 height 807
click at [756, 143] on div "Role Goal [GEOGRAPHIC_DATA] Advanced Configuration They can also be set in the …" at bounding box center [862, 483] width 1317 height 807
click at [768, 125] on input "Role" at bounding box center [641, 116] width 873 height 31
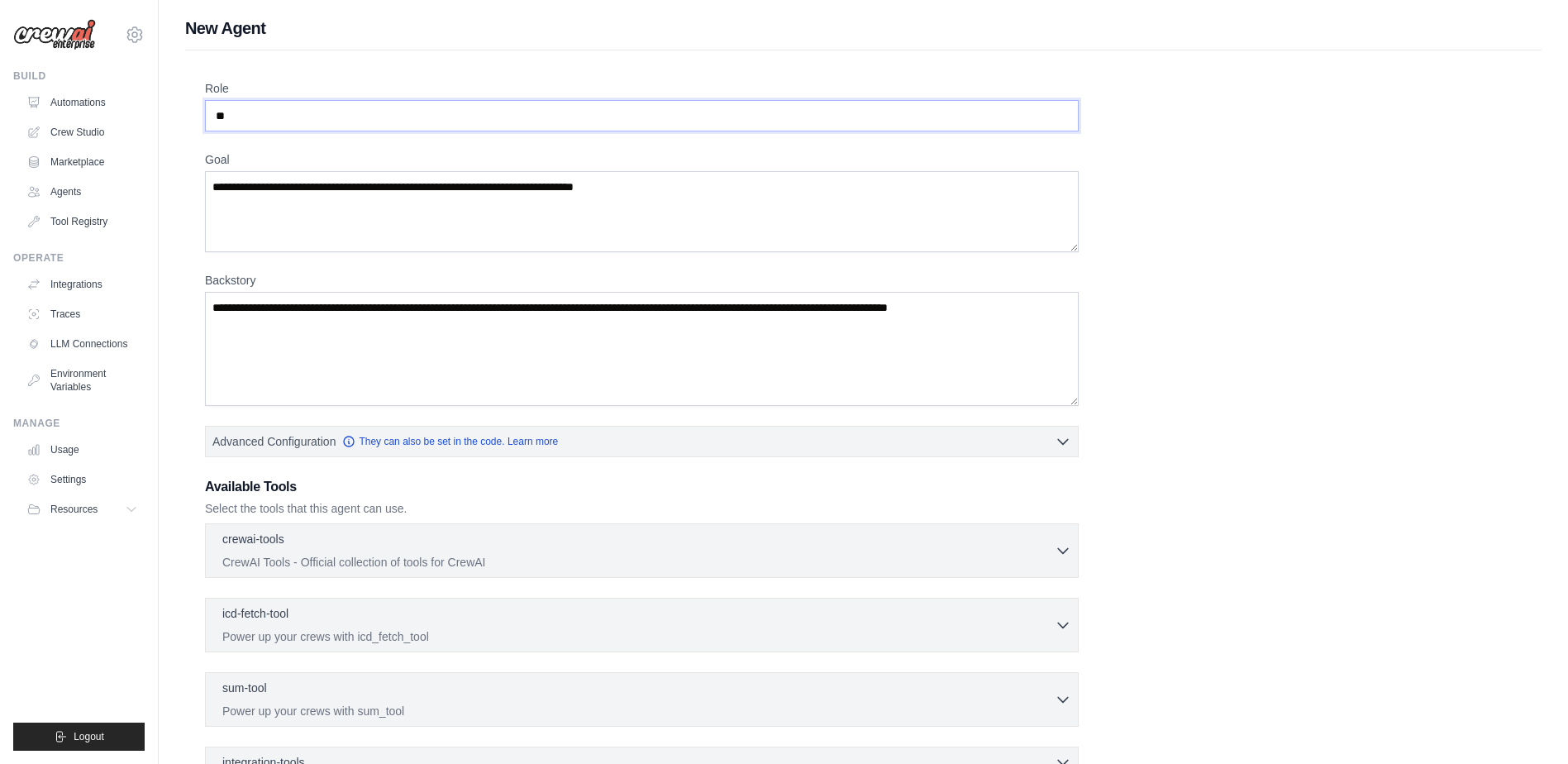
type input "*"
type input "********"
drag, startPoint x: 1095, startPoint y: 83, endPoint x: 1095, endPoint y: 94, distance: 11.0
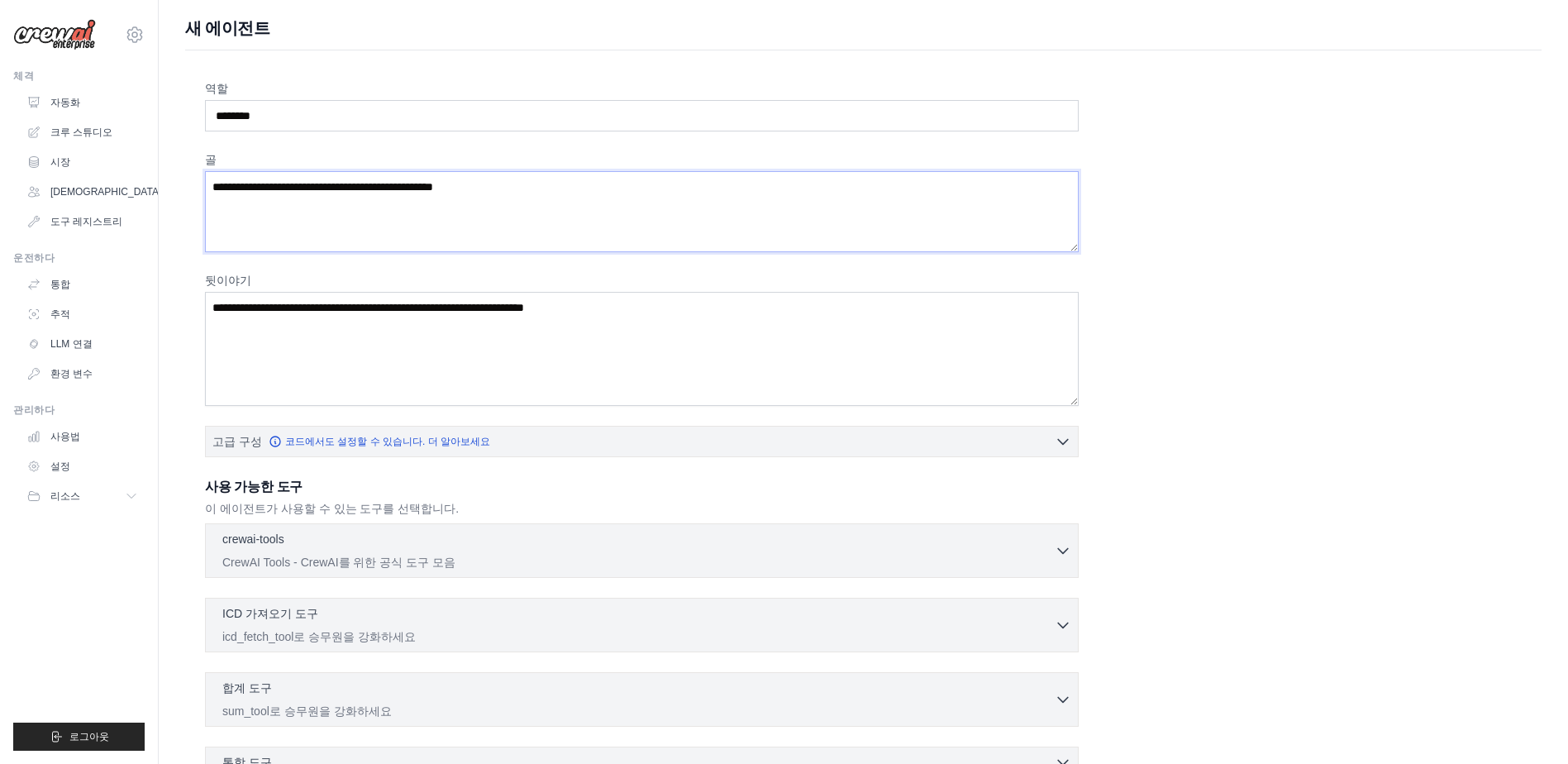
click at [703, 199] on textarea "골" at bounding box center [641, 211] width 873 height 81
type textarea "*"
type textarea "**********"
click at [840, 337] on textarea "뒷이야기" at bounding box center [641, 348] width 873 height 114
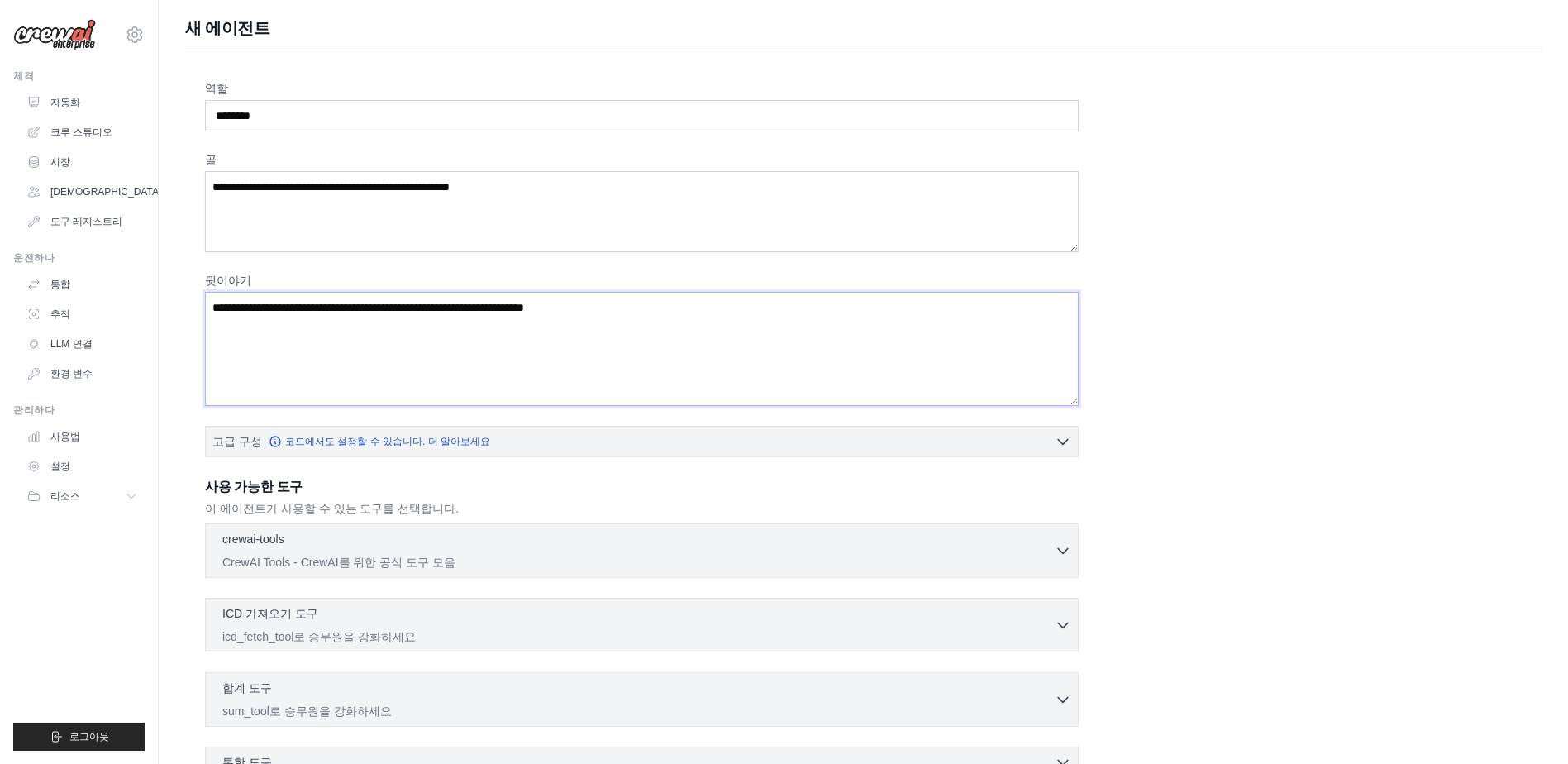
drag, startPoint x: 881, startPoint y: 306, endPoint x: 282, endPoint y: 311, distance: 599.0
click at [295, 311] on textarea "뒷이야기" at bounding box center [641, 348] width 873 height 114
click at [275, 307] on textarea "뒷이야기" at bounding box center [641, 348] width 873 height 114
type textarea "*"
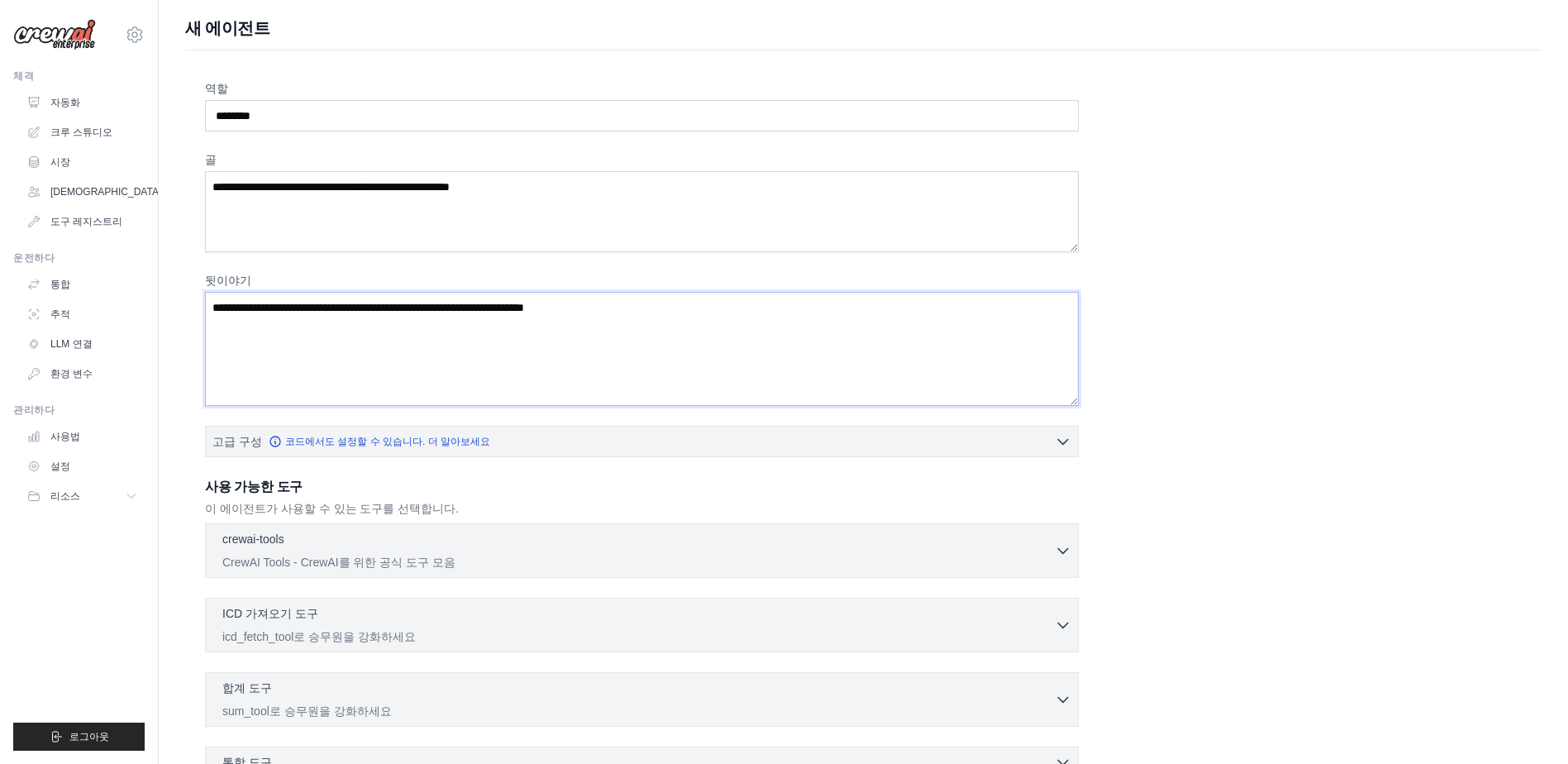
type textarea "*"
type textarea "**********"
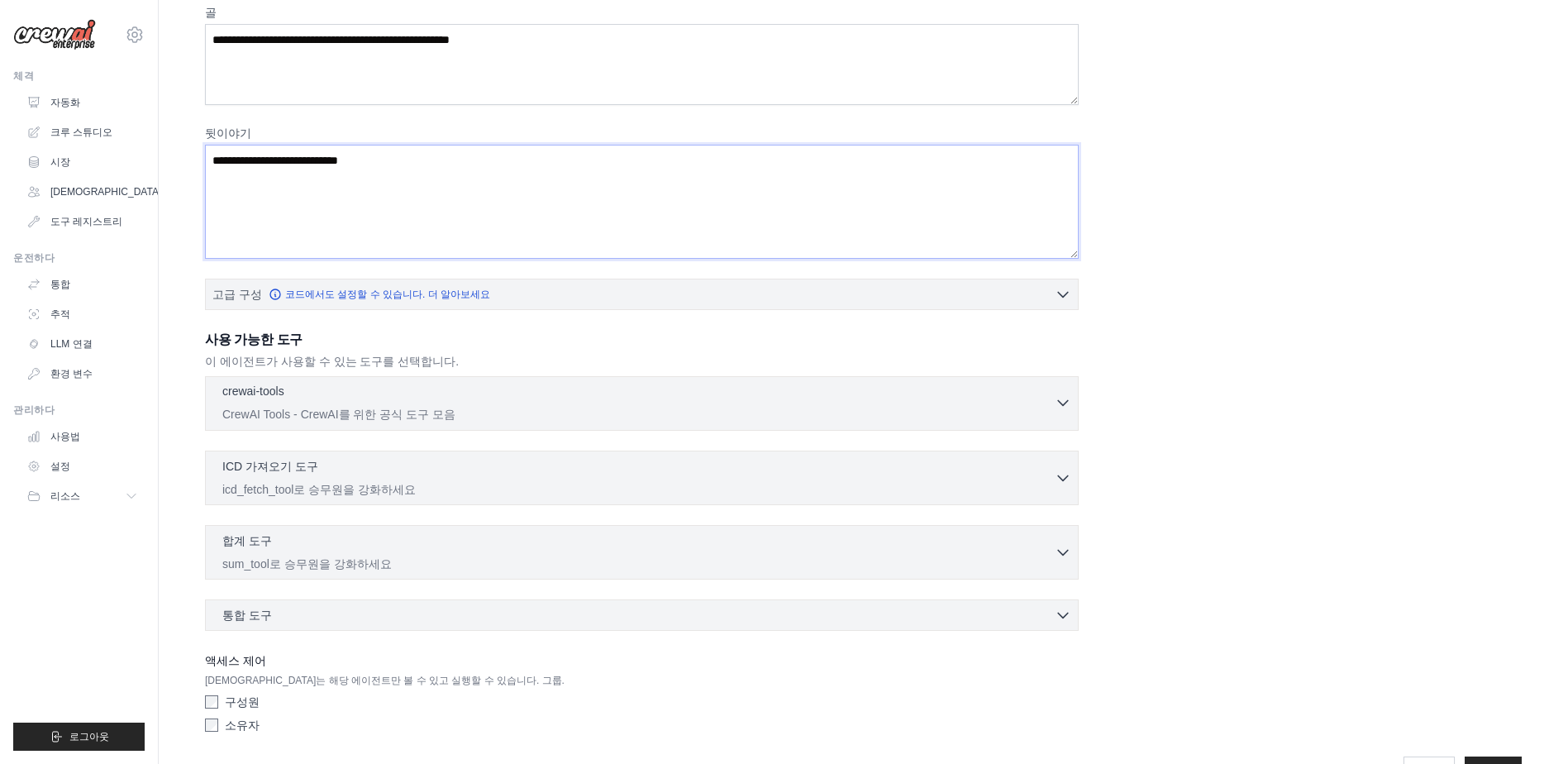
scroll to position [166, 0]
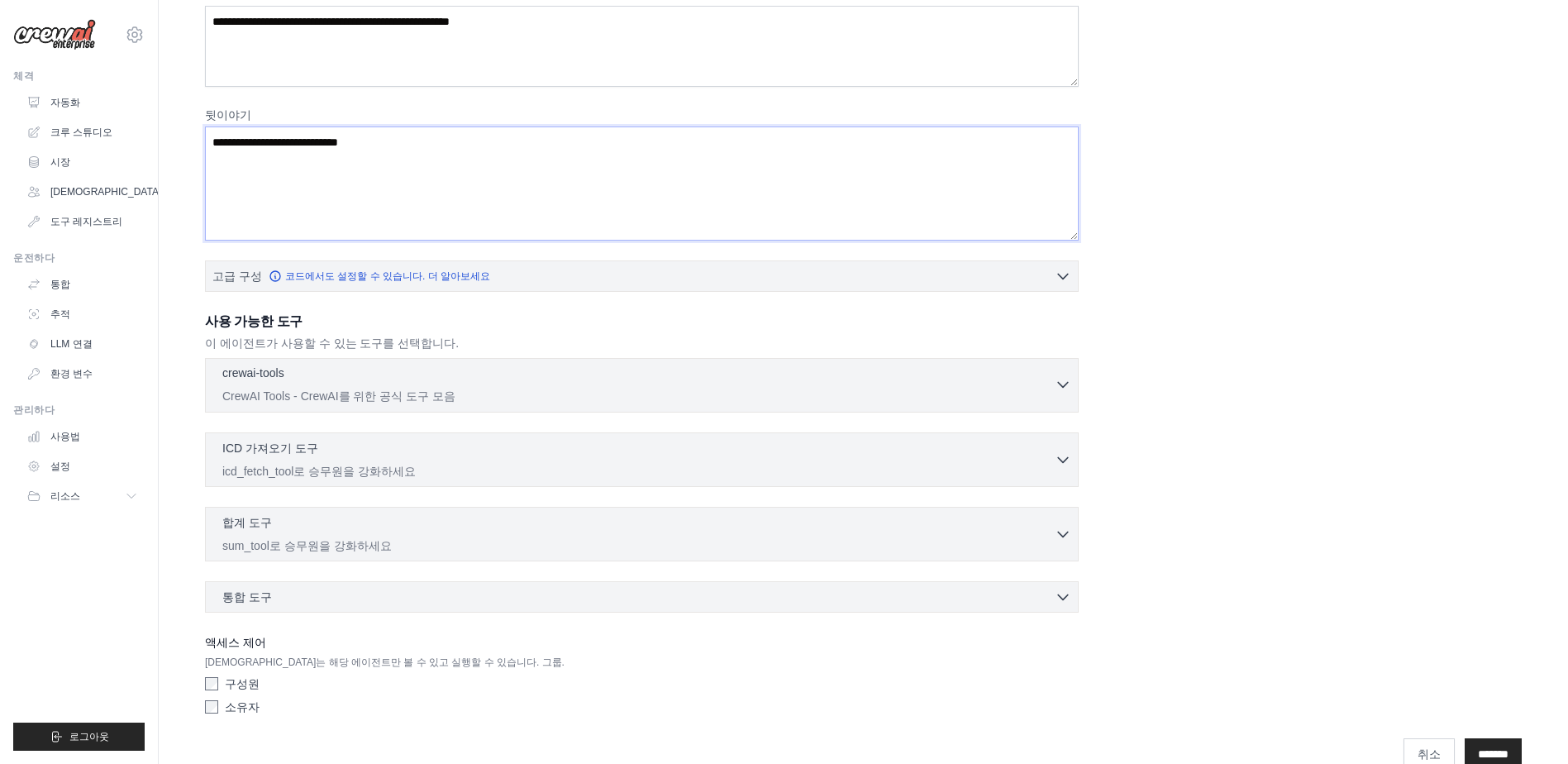
type textarea "**********"
click at [416, 394] on p "CrewAI Tools - CrewAI를 위한 공식 도구 모음" at bounding box center [638, 396] width 832 height 17
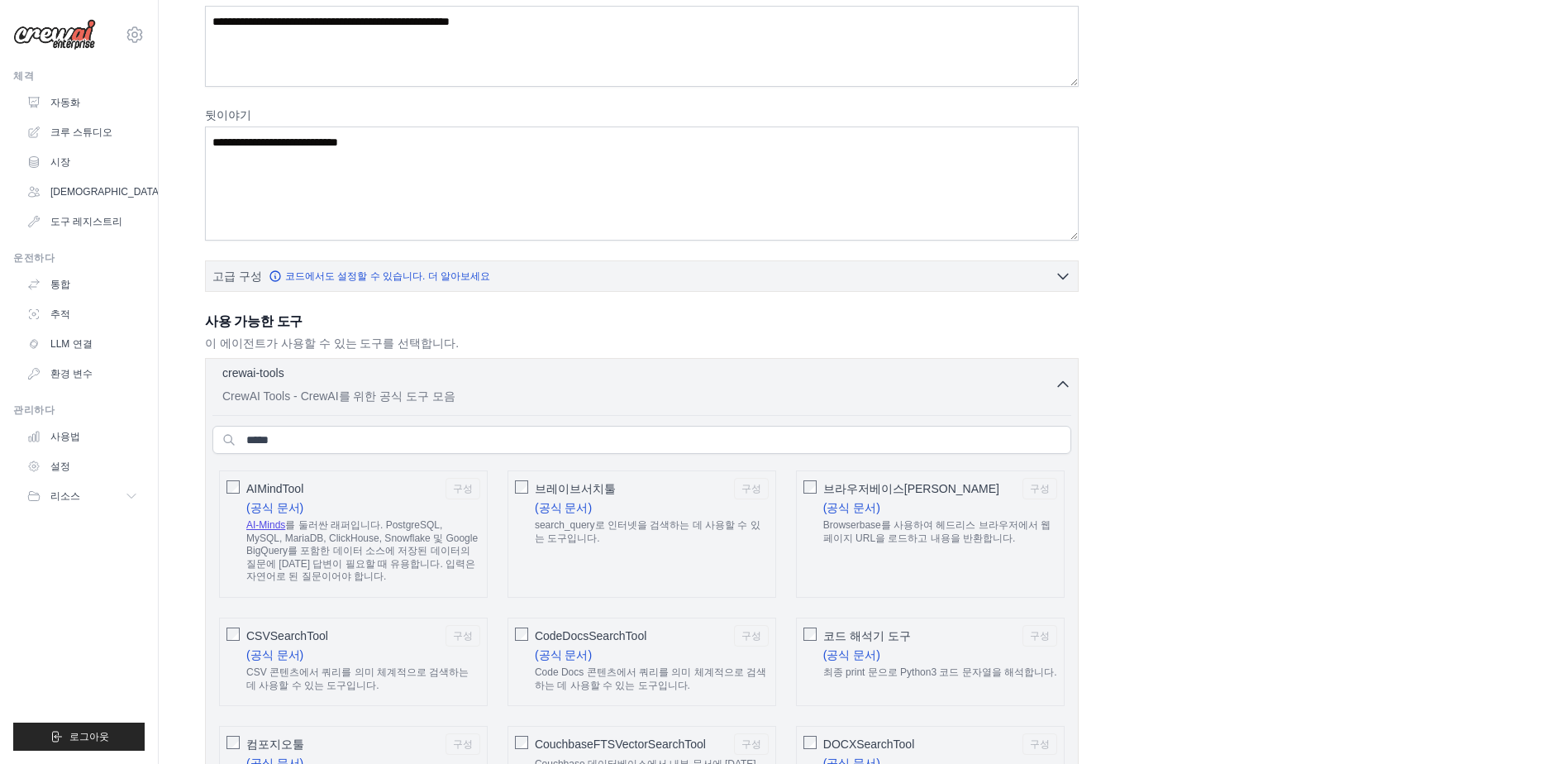
click at [434, 400] on p "CrewAI Tools - CrewAI를 위한 공식 도구 모음" at bounding box center [638, 396] width 832 height 17
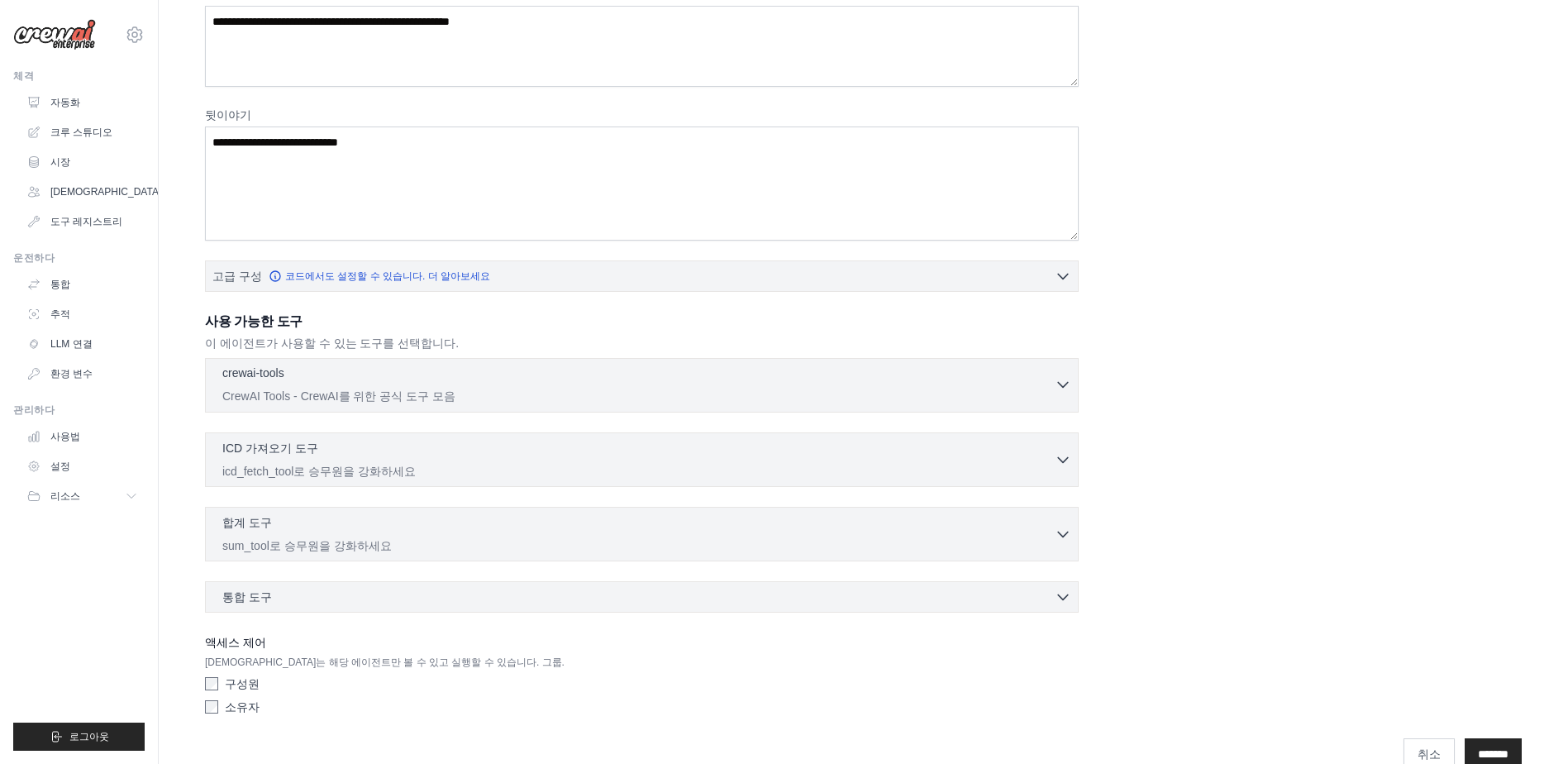
click at [434, 400] on p "CrewAI Tools - CrewAI를 위한 공식 도구 모음" at bounding box center [638, 396] width 832 height 17
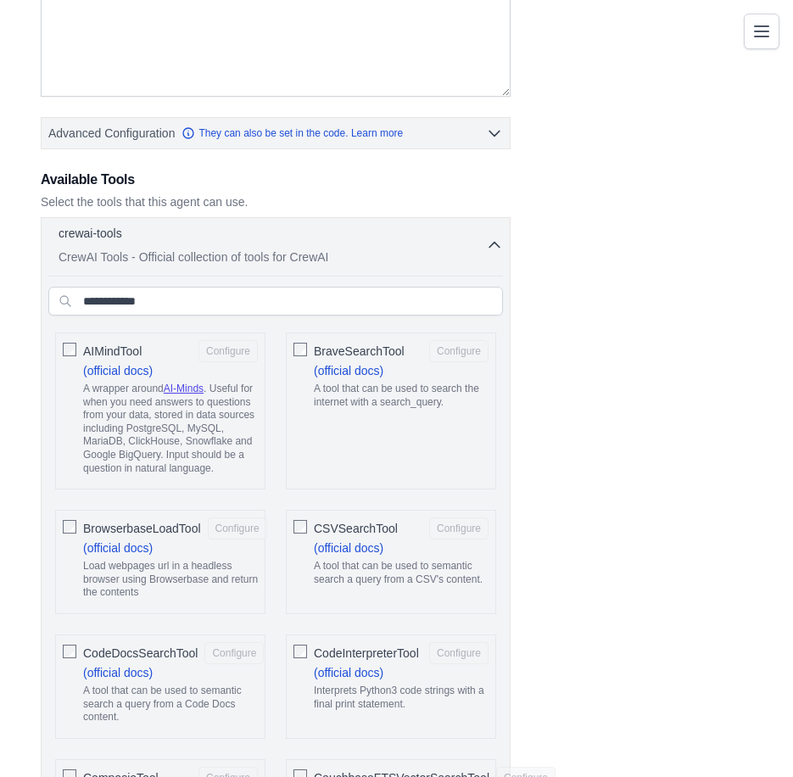
scroll to position [14, 0]
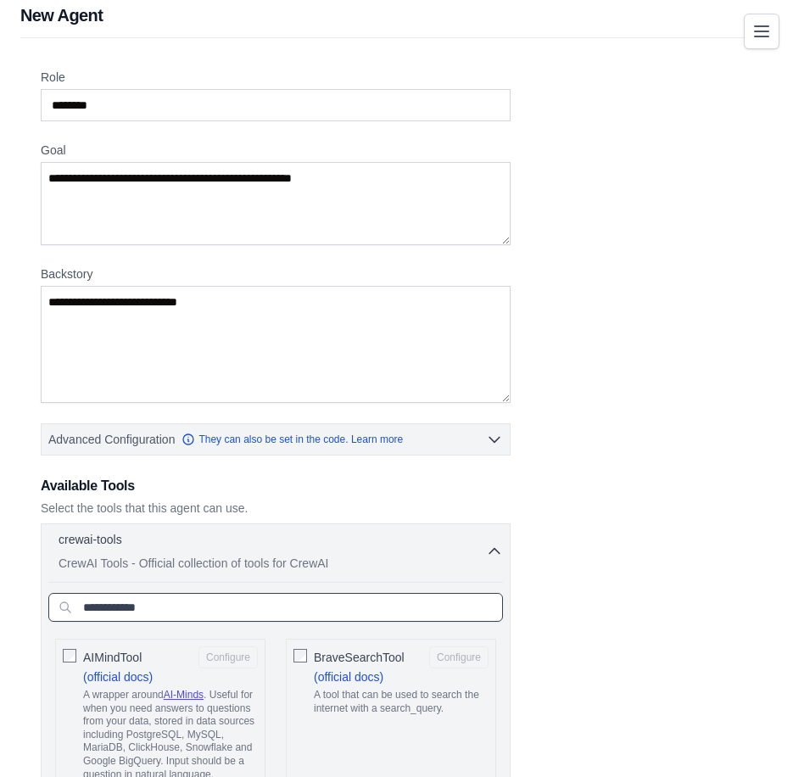
click at [238, 607] on input "text" at bounding box center [275, 607] width 455 height 29
type input "*"
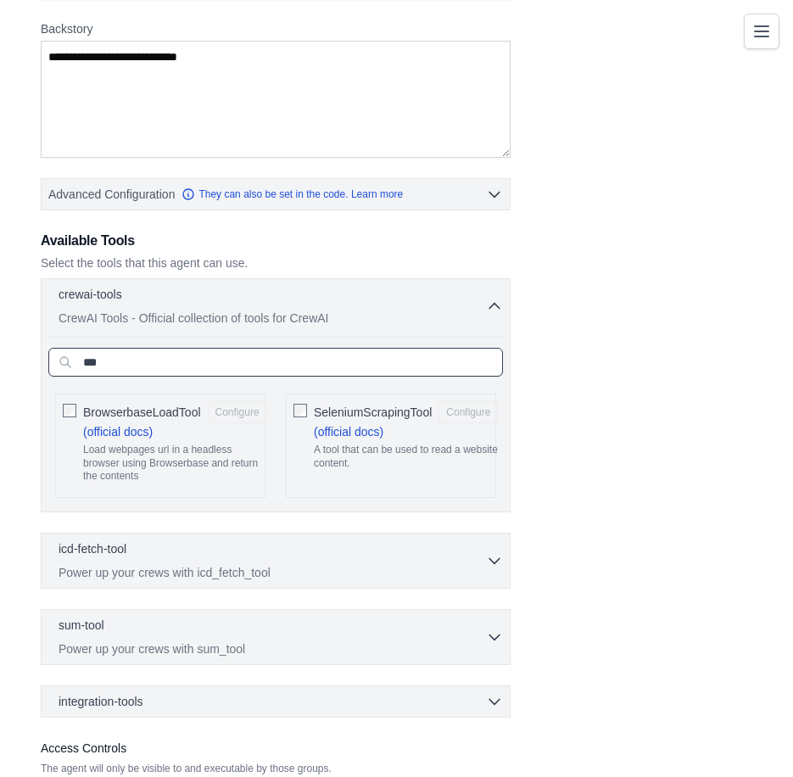
scroll to position [268, 0]
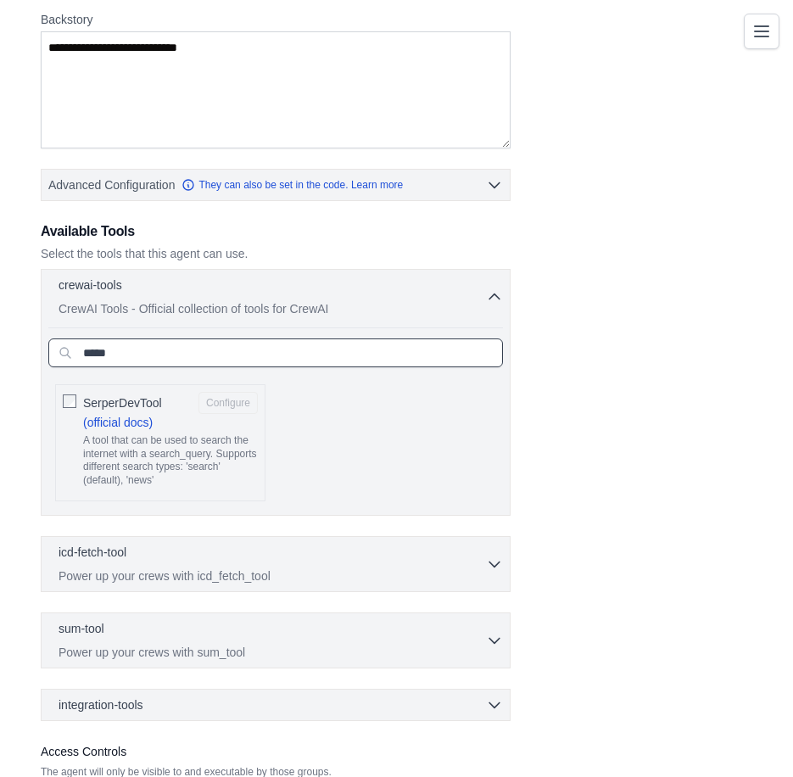
click at [201, 344] on input "*****" at bounding box center [275, 352] width 455 height 29
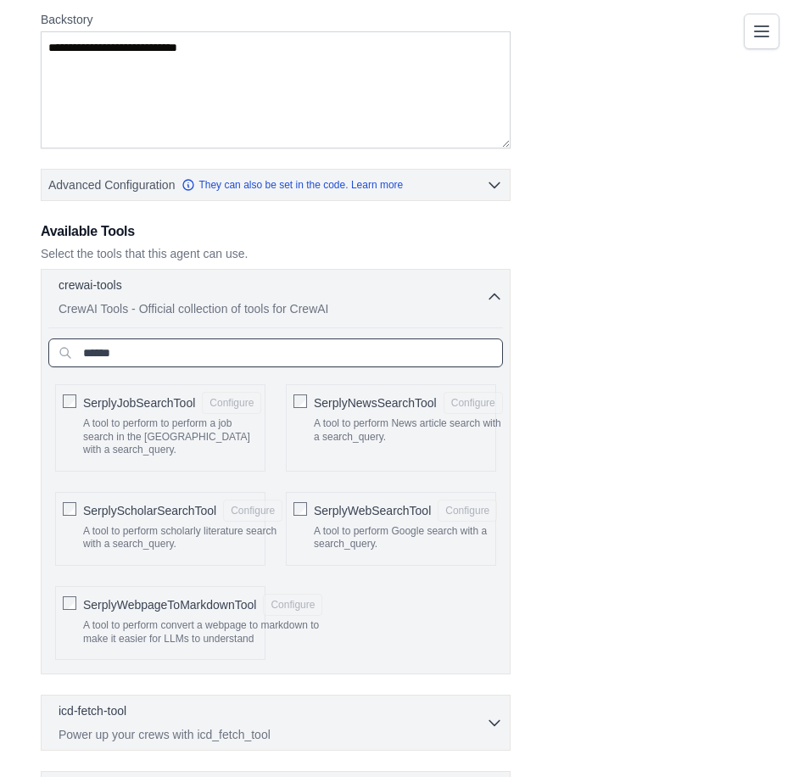
type input "******"
drag, startPoint x: 372, startPoint y: 580, endPoint x: 388, endPoint y: 627, distance: 49.1
click at [388, 627] on div "AIMindTool Configure (official docs) A wrapper around AI-Minds . Useful for whe…" at bounding box center [275, 521] width 455 height 289
drag, startPoint x: 396, startPoint y: 619, endPoint x: 382, endPoint y: 622, distance: 14.8
click at [388, 633] on div "AIMindTool Configure (official docs) A wrapper around AI-Minds . Useful for whe…" at bounding box center [275, 521] width 455 height 289
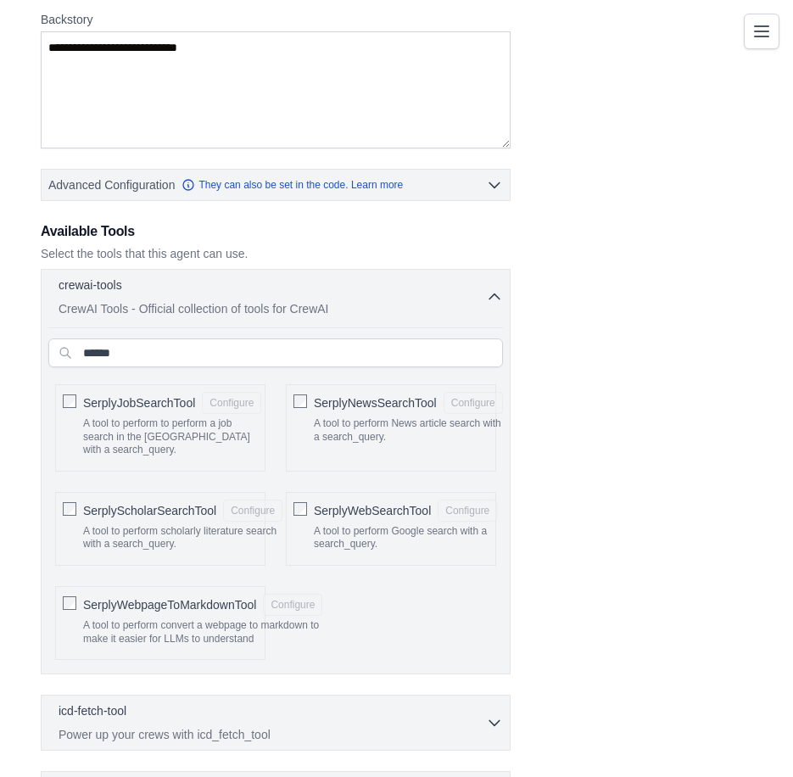
click at [309, 499] on div "SerplyWebSearchTool Configure A tool to perform Google search with a search_que…" at bounding box center [391, 529] width 210 height 74
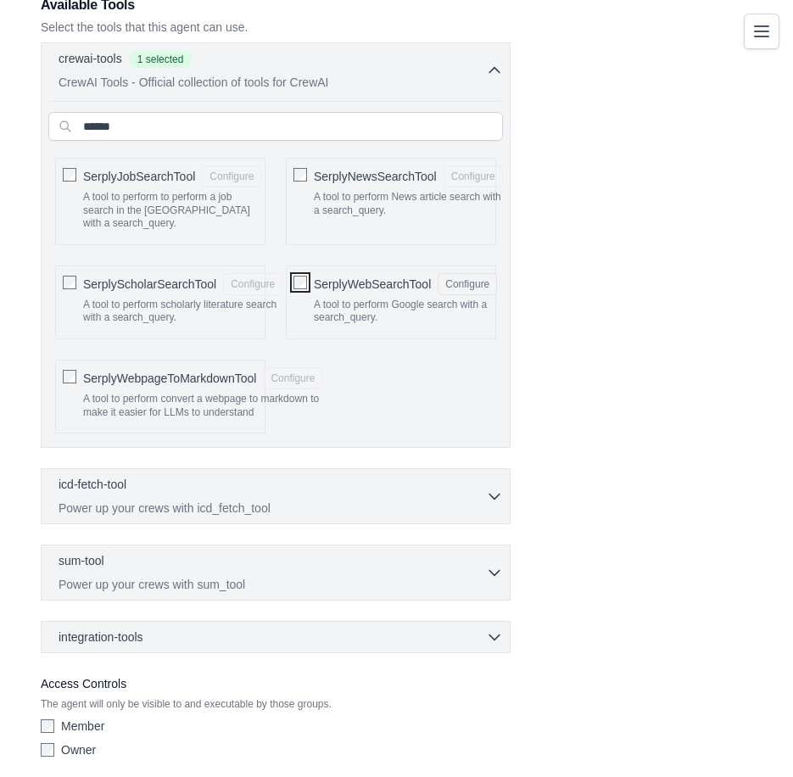
scroll to position [522, 0]
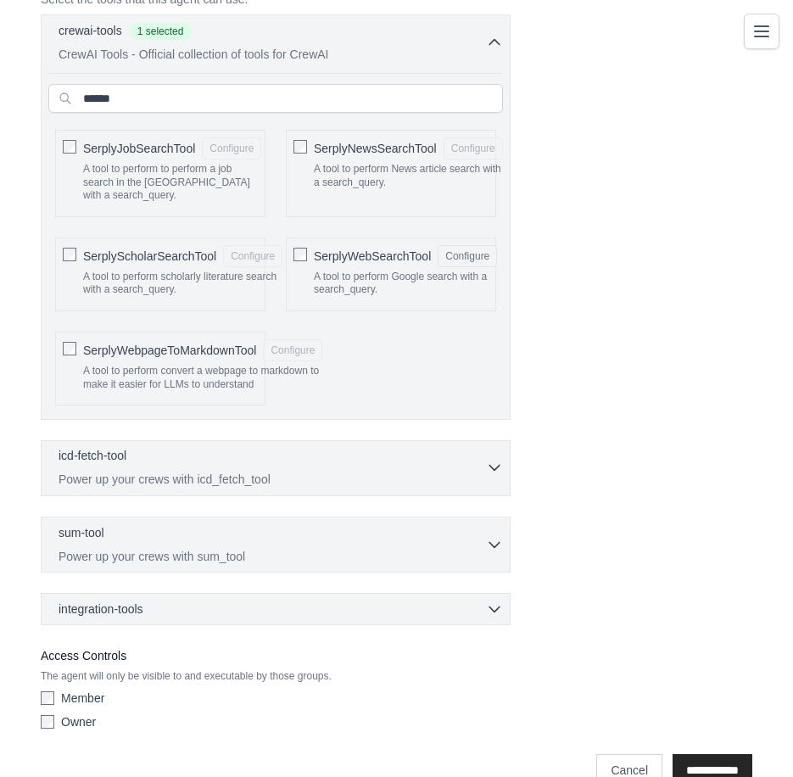
click at [344, 471] on p "Power up your crews with icd_fetch_tool" at bounding box center [272, 479] width 427 height 17
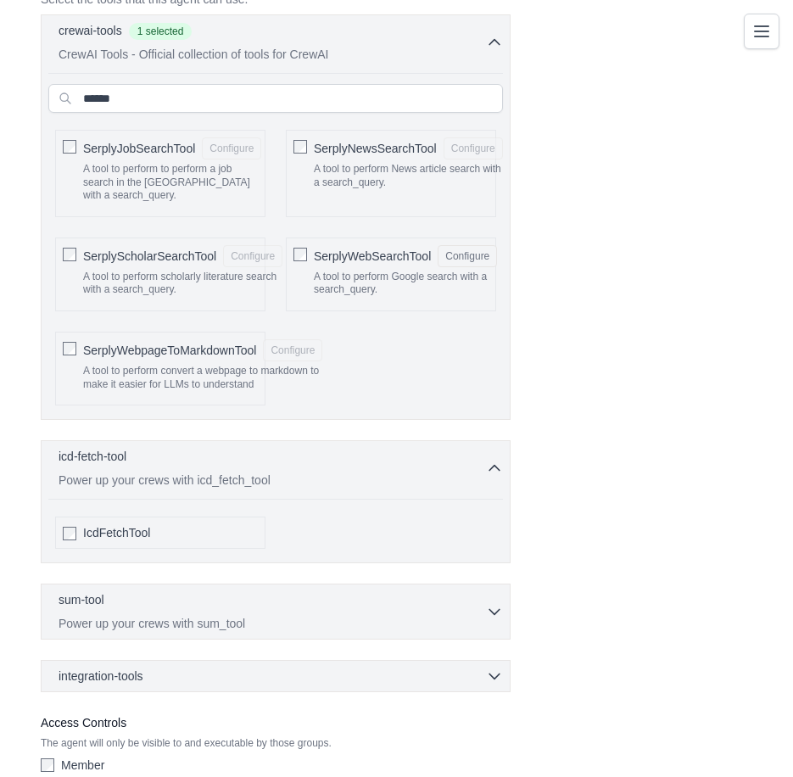
click at [336, 618] on div "sum-tool 0 selected Power up your crews with sum_tool SumTool" at bounding box center [276, 611] width 470 height 56
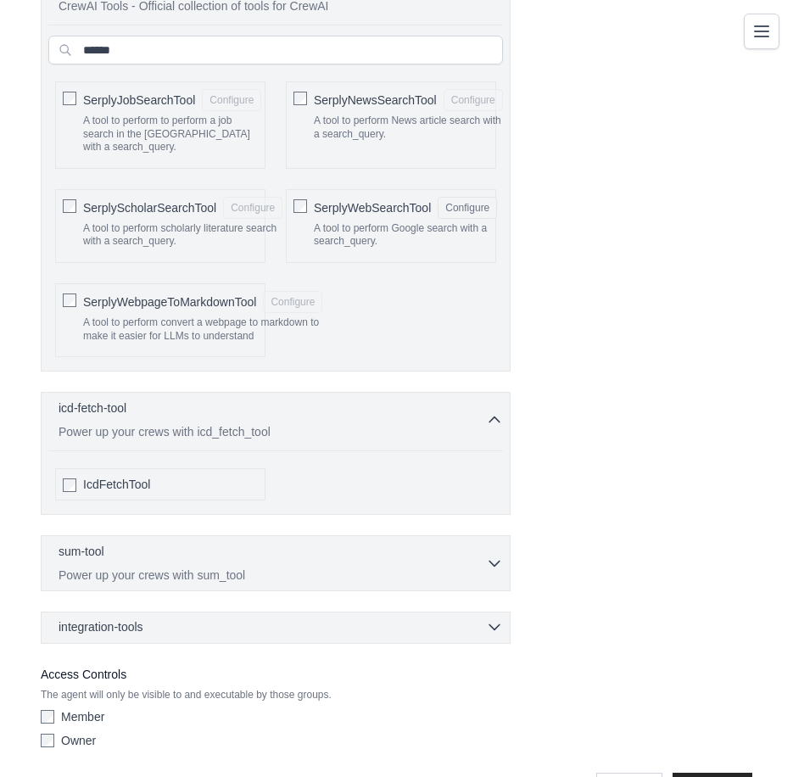
scroll to position [613, 0]
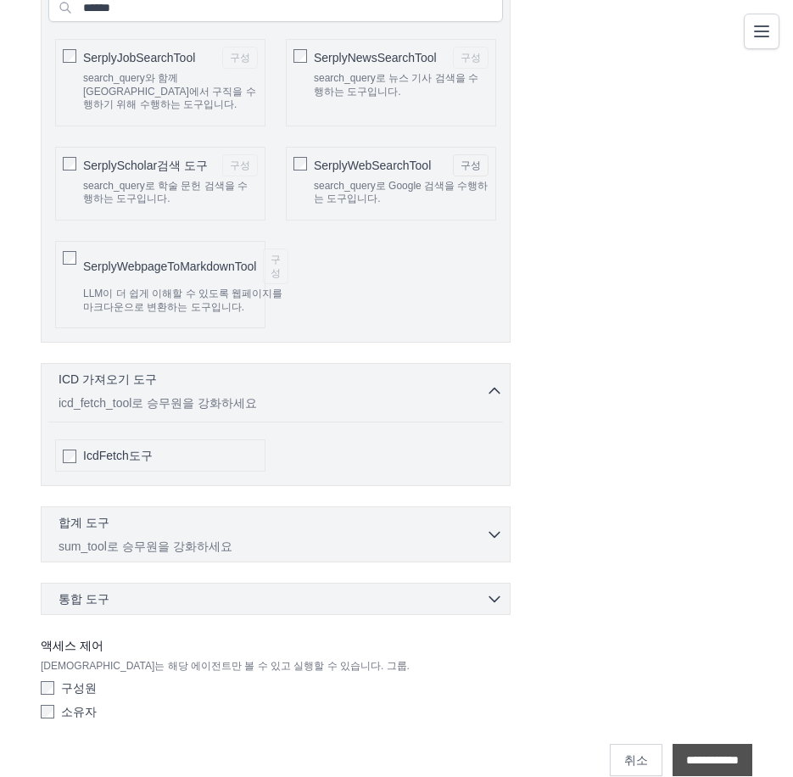
drag, startPoint x: 716, startPoint y: 739, endPoint x: 707, endPoint y: 737, distance: 8.9
click at [716, 744] on input "**********" at bounding box center [712, 760] width 80 height 32
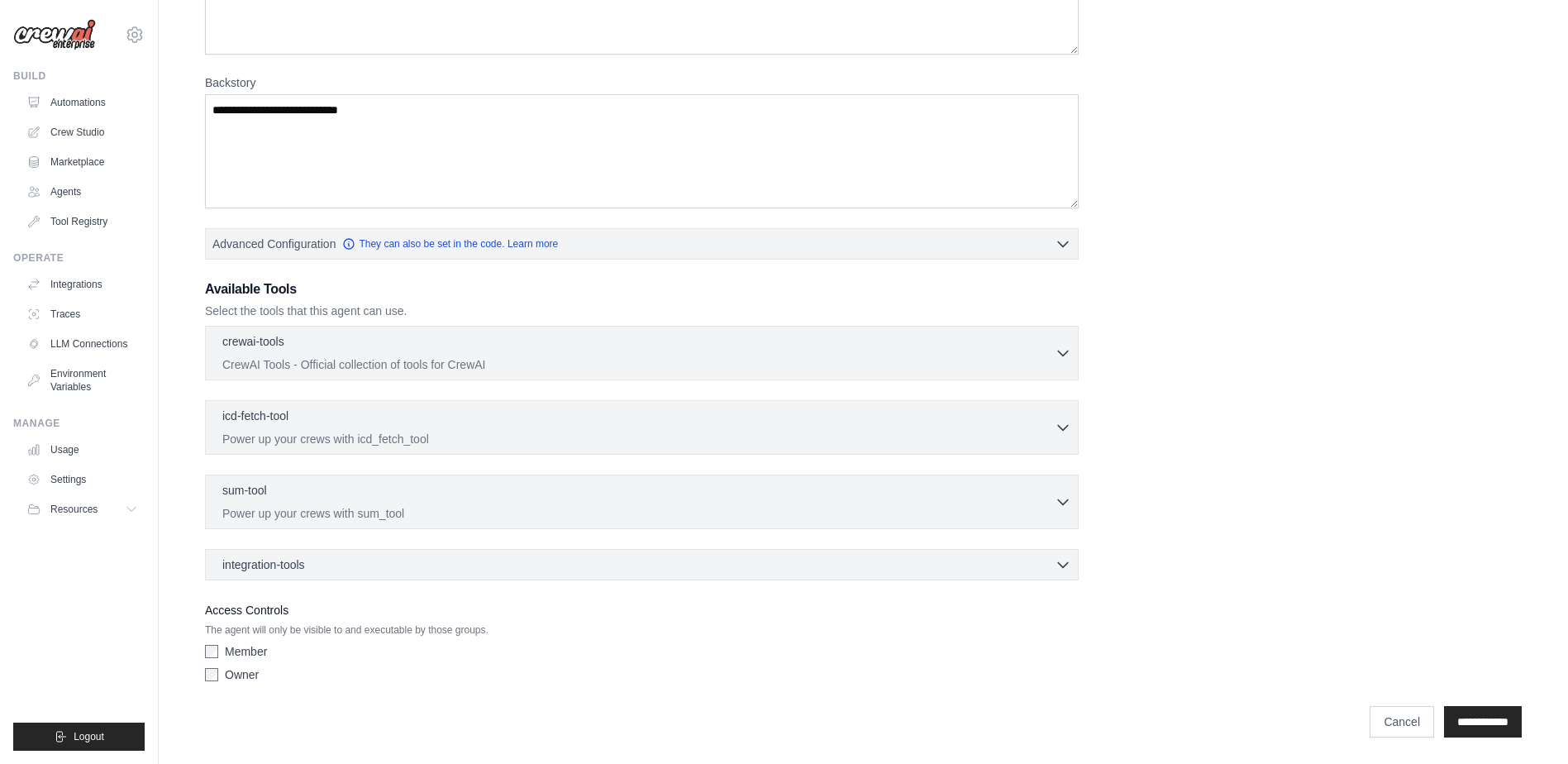
scroll to position [0, 0]
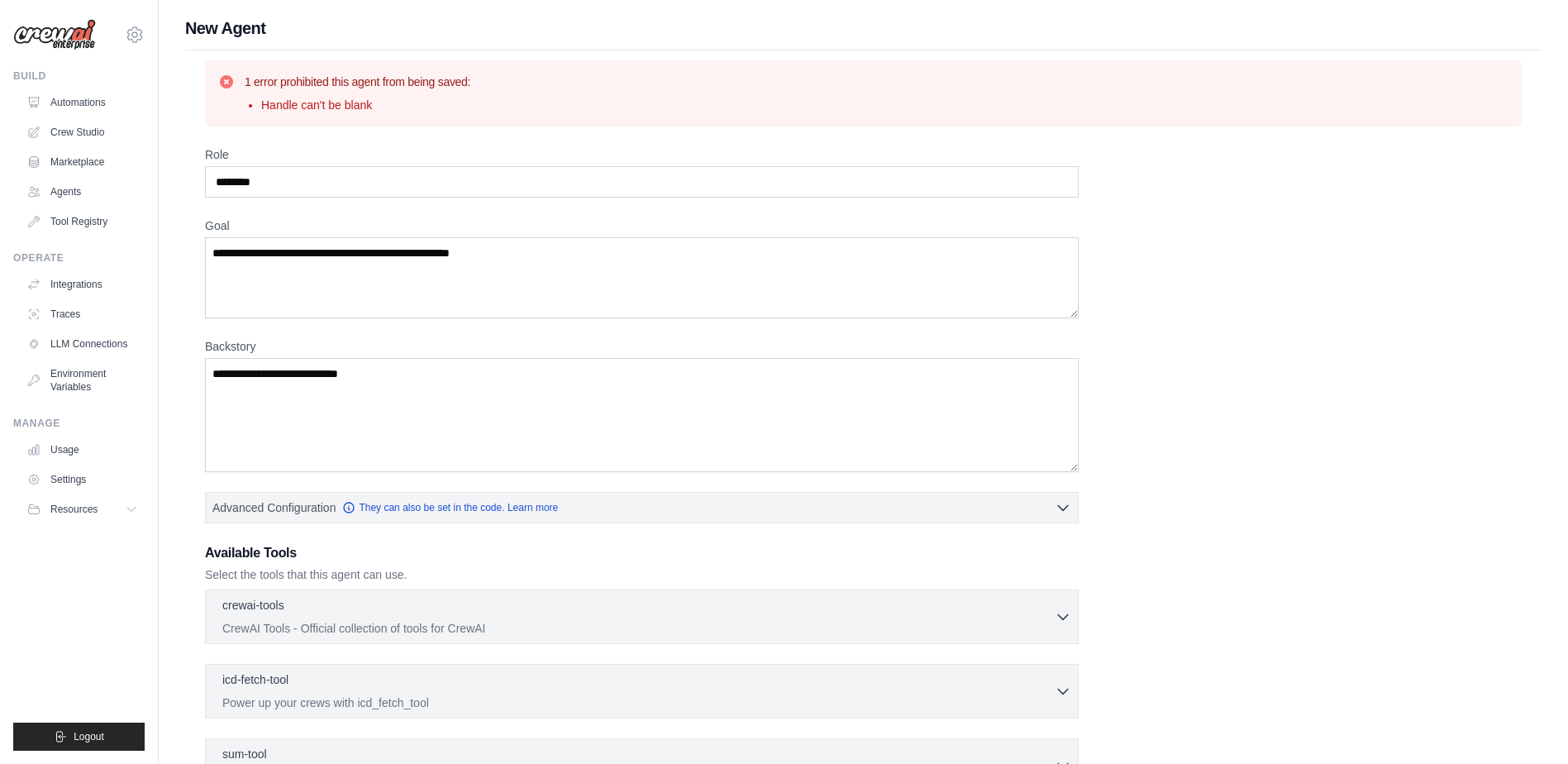
drag, startPoint x: 1116, startPoint y: 216, endPoint x: 1417, endPoint y: 83, distance: 329.1
click at [1417, 83] on div "1 error prohibited this agent from being saved: Handle can't be blank" at bounding box center [863, 93] width 1290 height 40
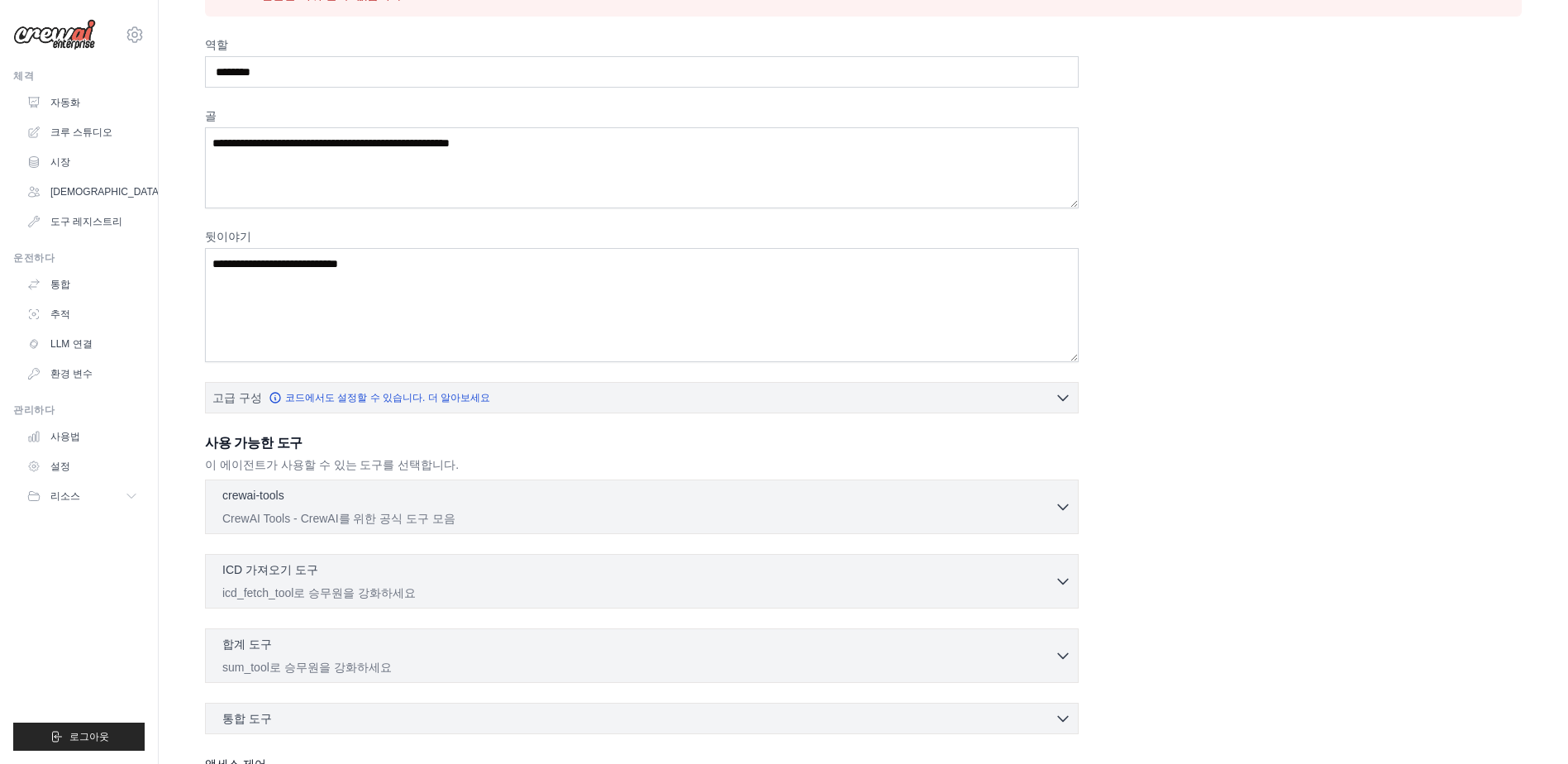
scroll to position [248, 0]
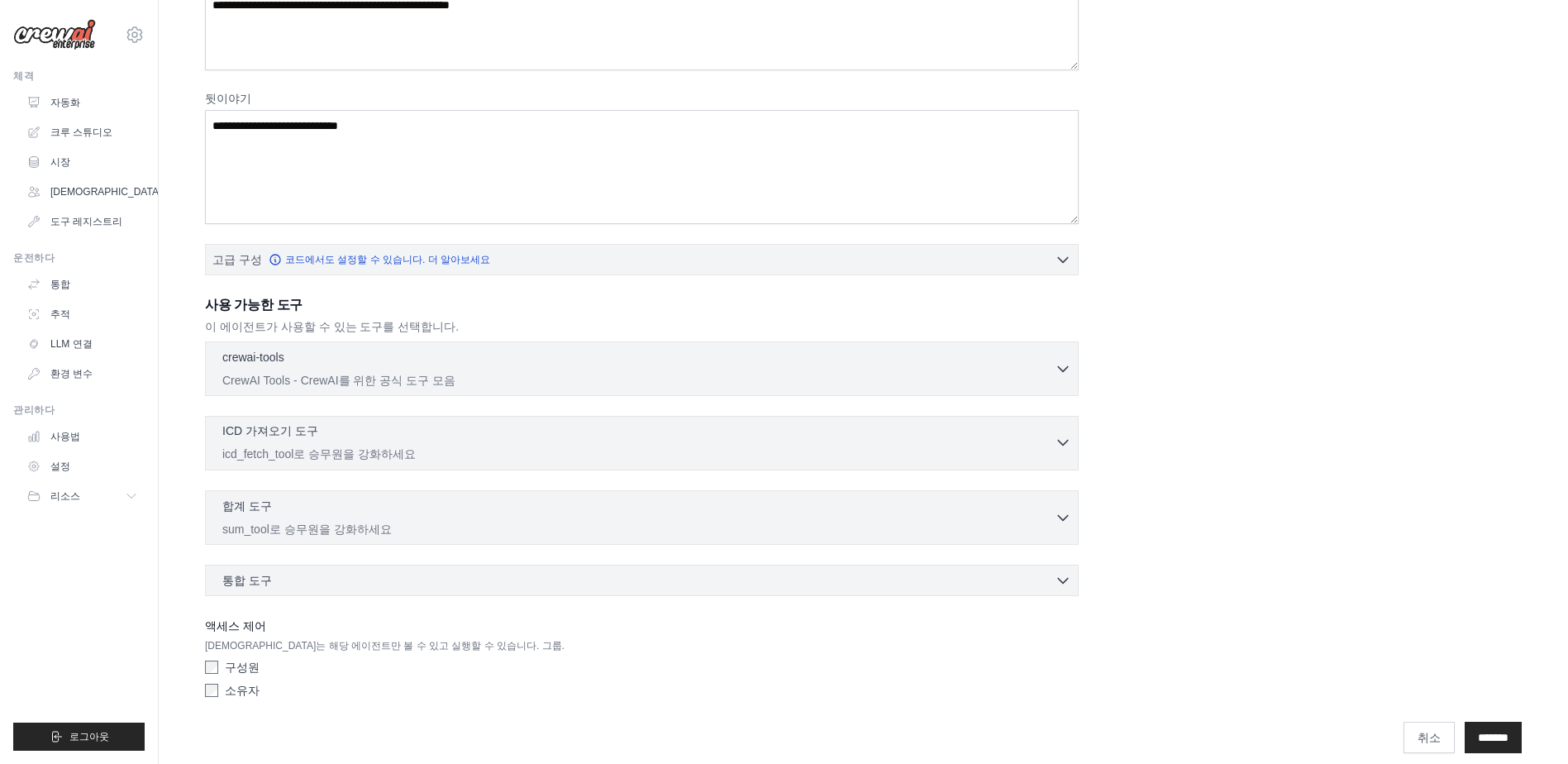
click at [486, 455] on p "icd_fetch_tool로 승무원을 강화하세요" at bounding box center [638, 453] width 832 height 17
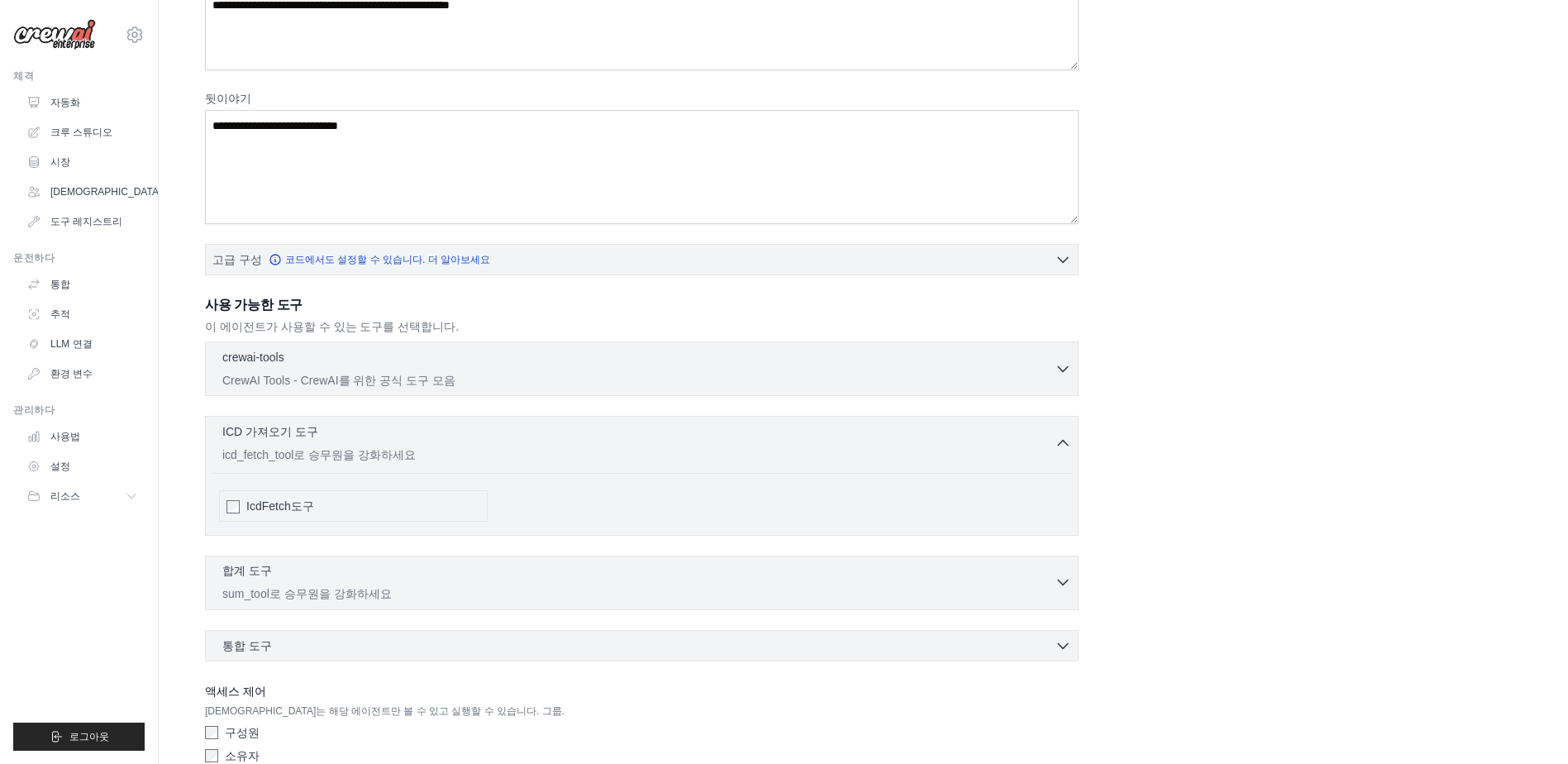
click at [427, 576] on div "합계 도구 0 selected" at bounding box center [638, 572] width 832 height 19
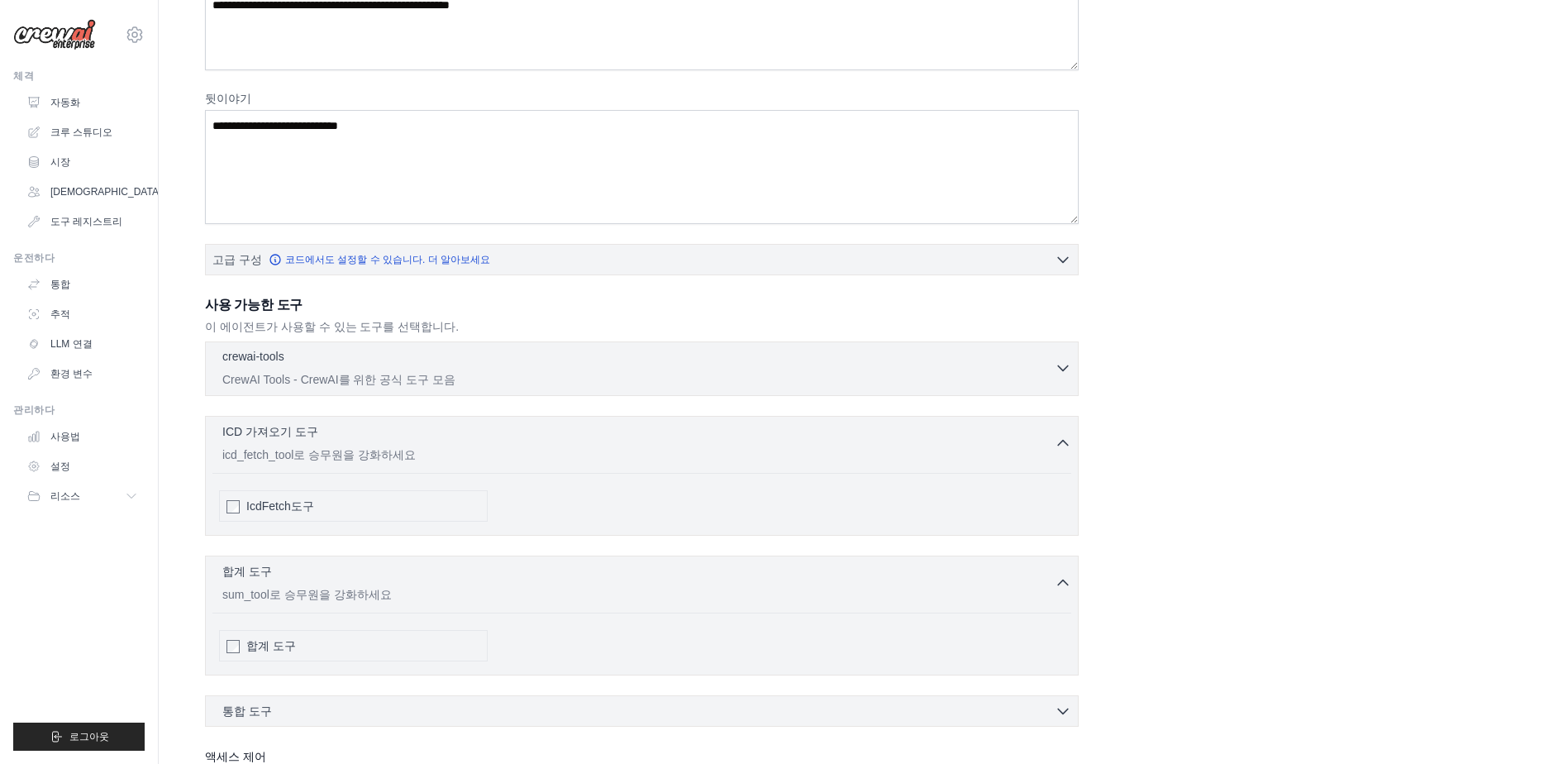
click at [532, 363] on div "crewai-tools 0 selected" at bounding box center [638, 358] width 832 height 19
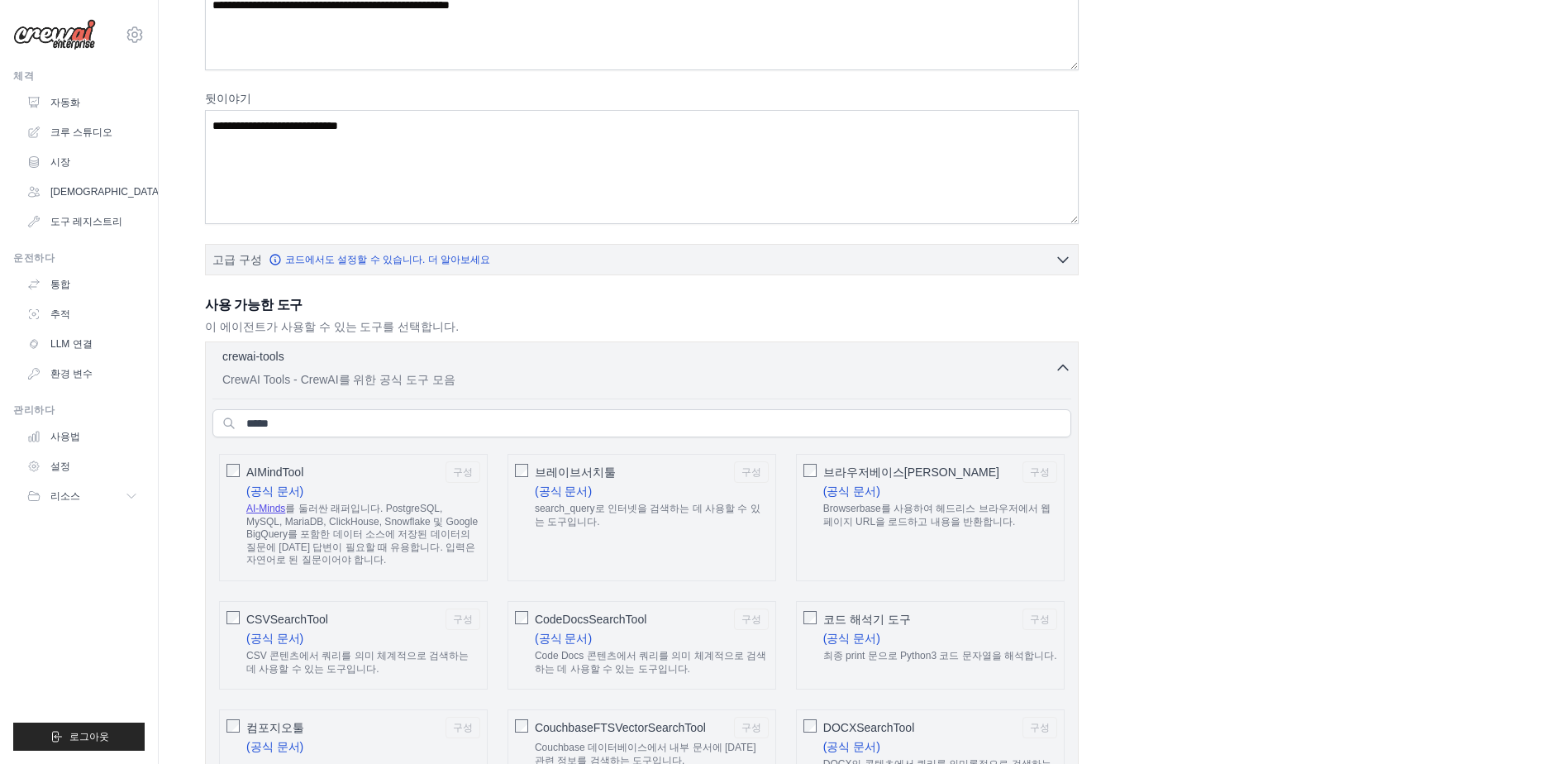
click at [532, 363] on div "crewai-tools 0 selected" at bounding box center [638, 358] width 832 height 19
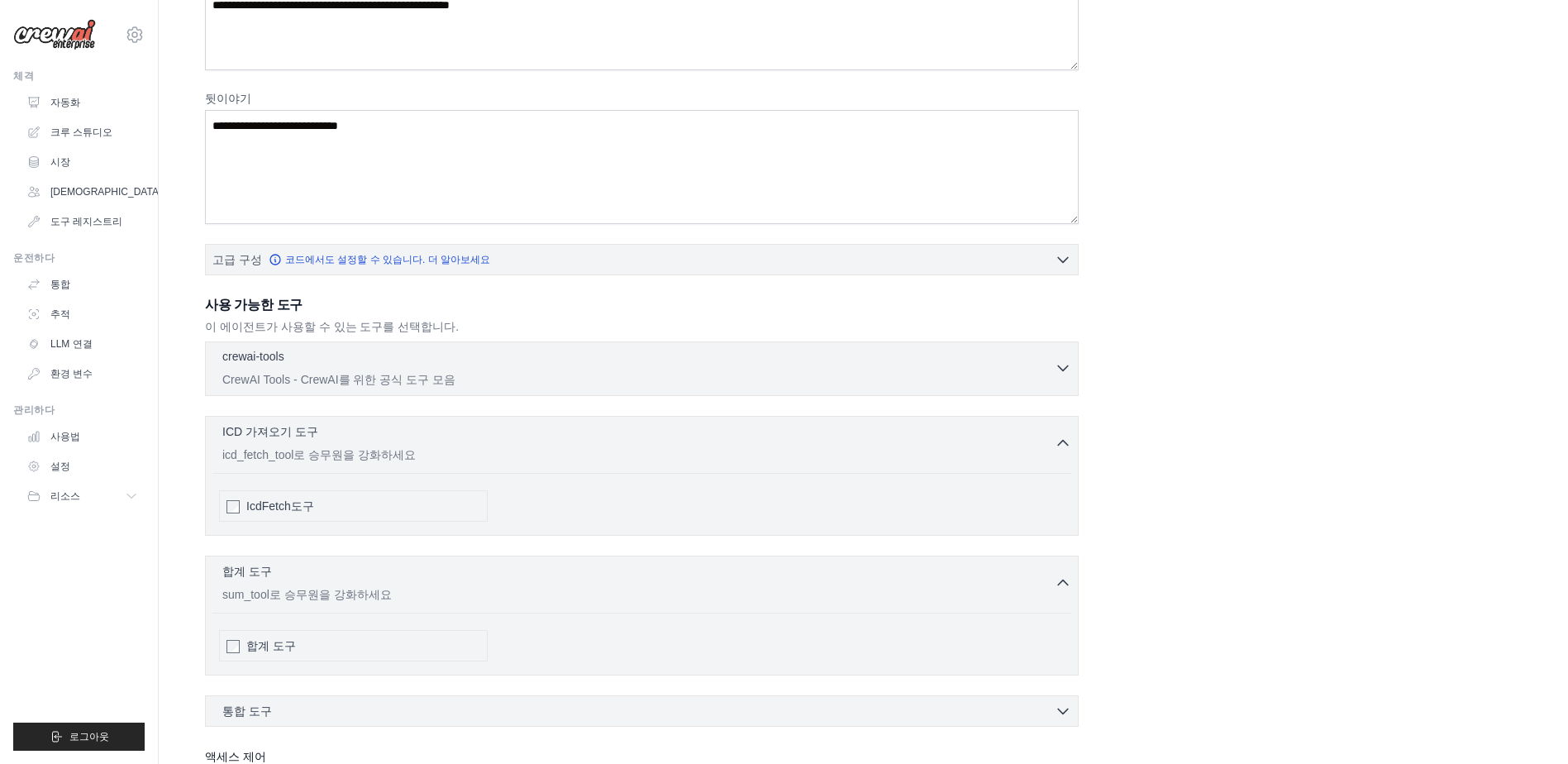
click at [526, 365] on div "crewai-tools 0 selected" at bounding box center [638, 358] width 832 height 19
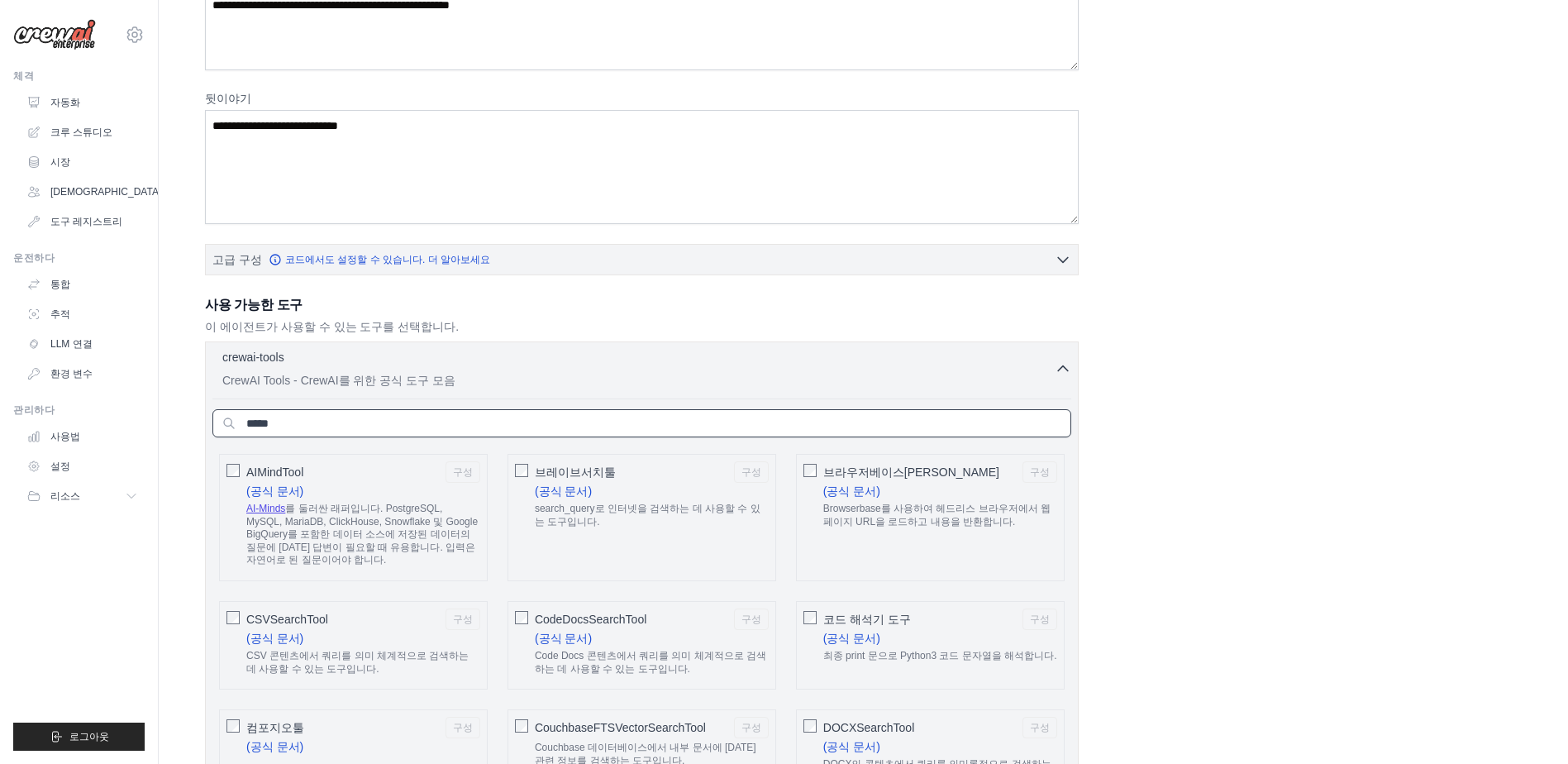
click at [510, 426] on input "text" at bounding box center [641, 423] width 859 height 28
type input "*"
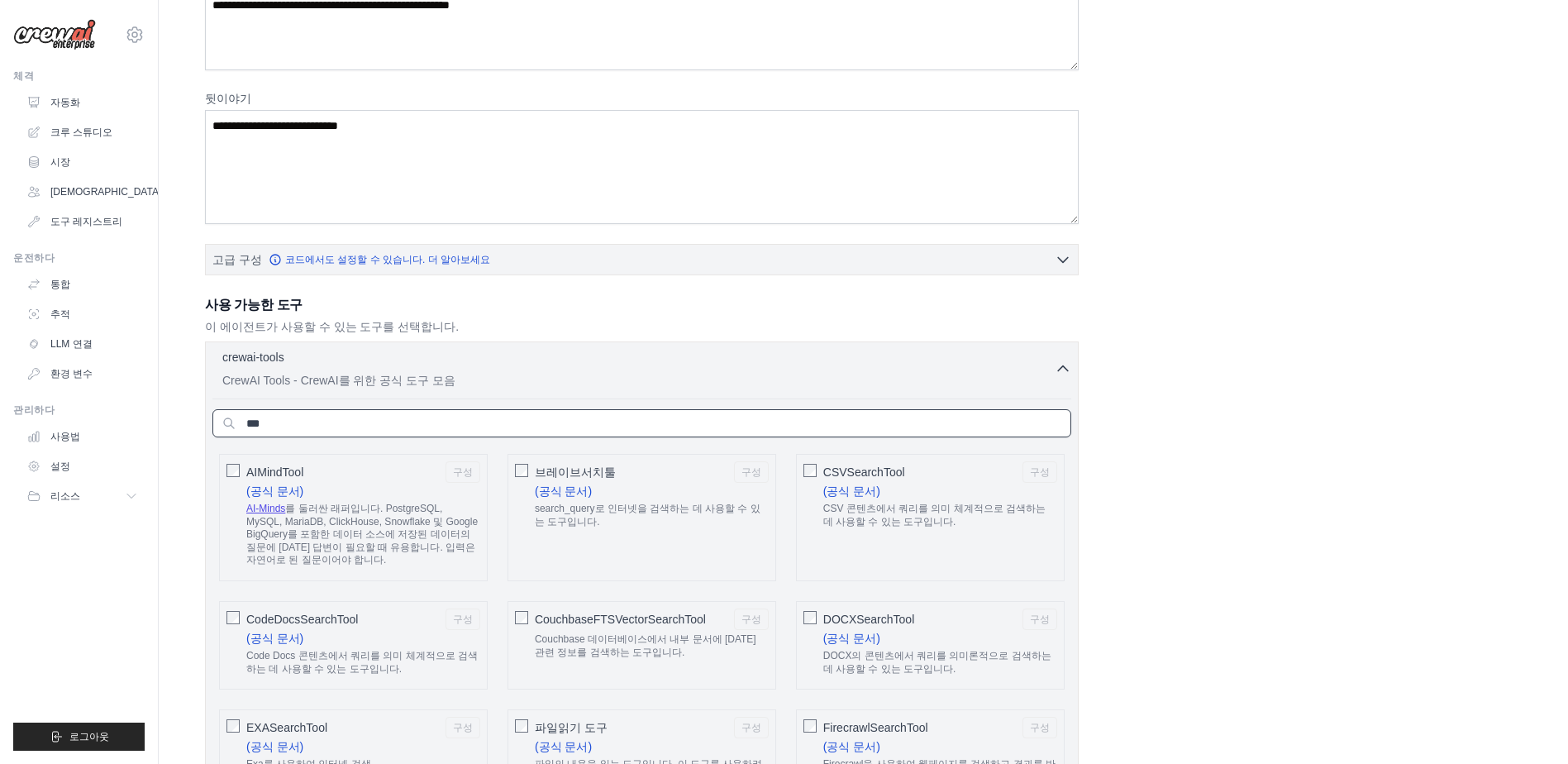
type input "****"
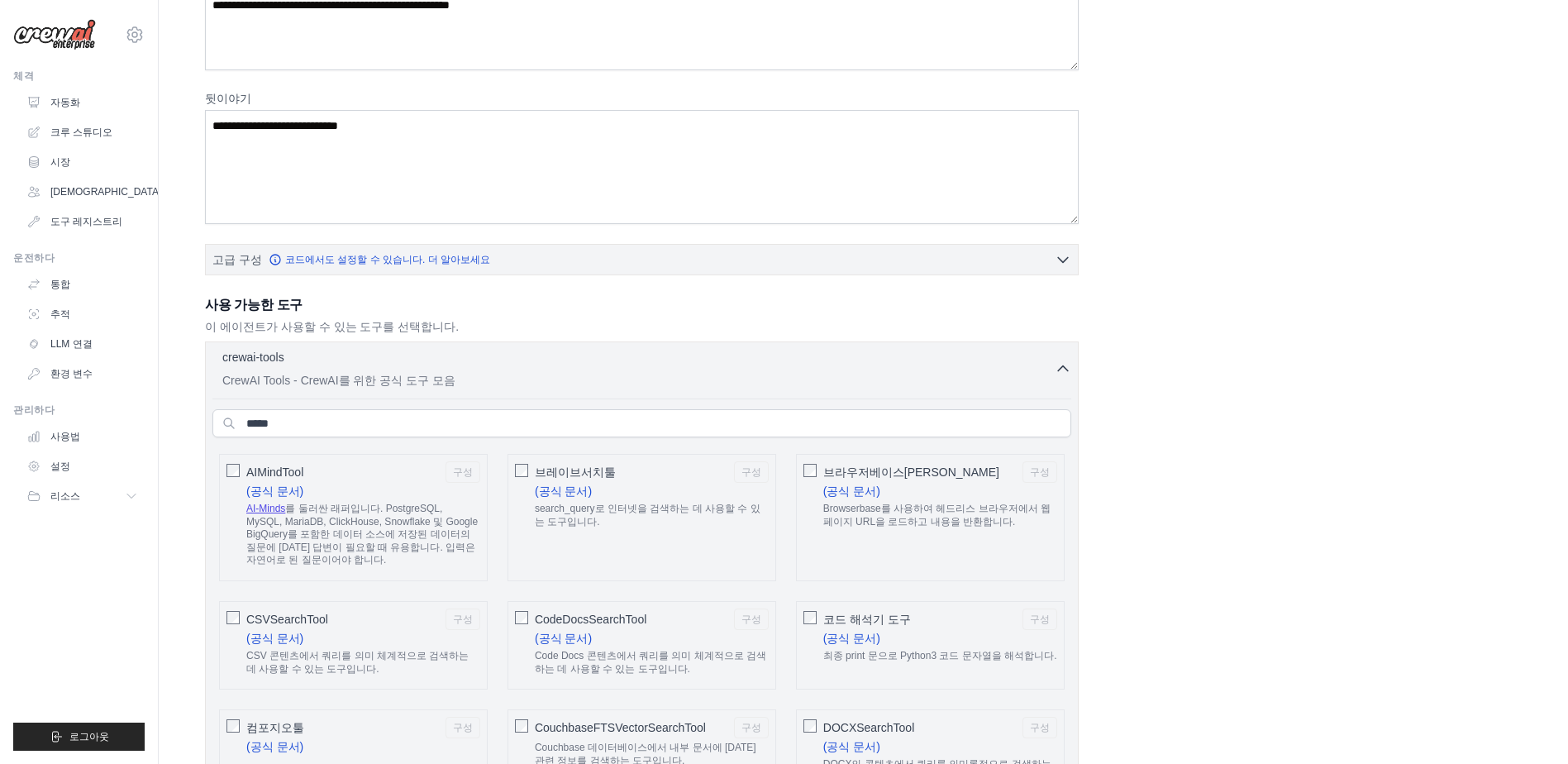
click at [224, 469] on div "AIMindTool 구성 (공식 문서) AI-Minds 를 둘러싼 래퍼입니다. PostgreSQL, MySQL, MariaDB, ClickHo…" at bounding box center [354, 517] width 269 height 128
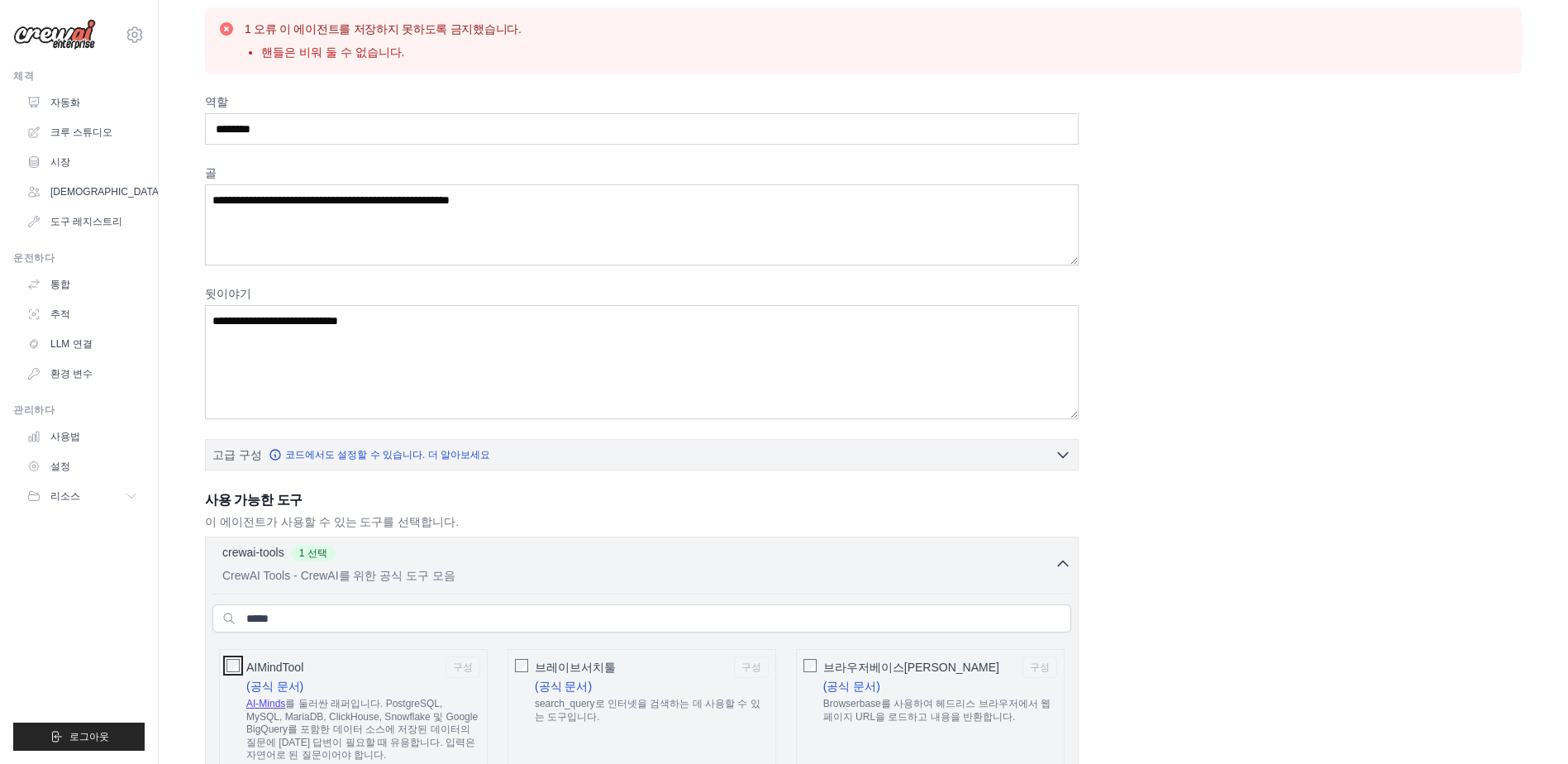
scroll to position [83, 0]
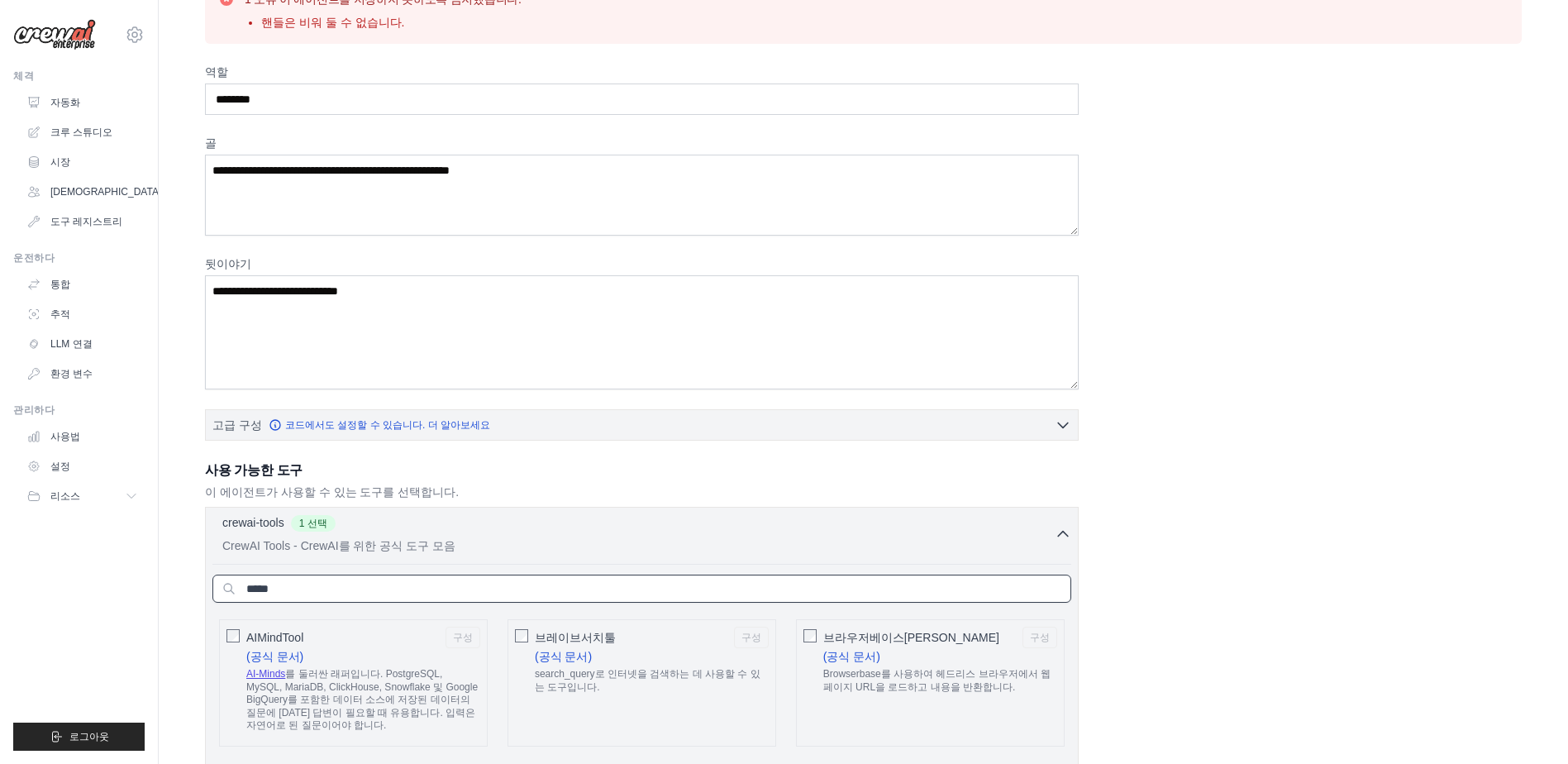
click at [388, 591] on input "text" at bounding box center [641, 588] width 859 height 28
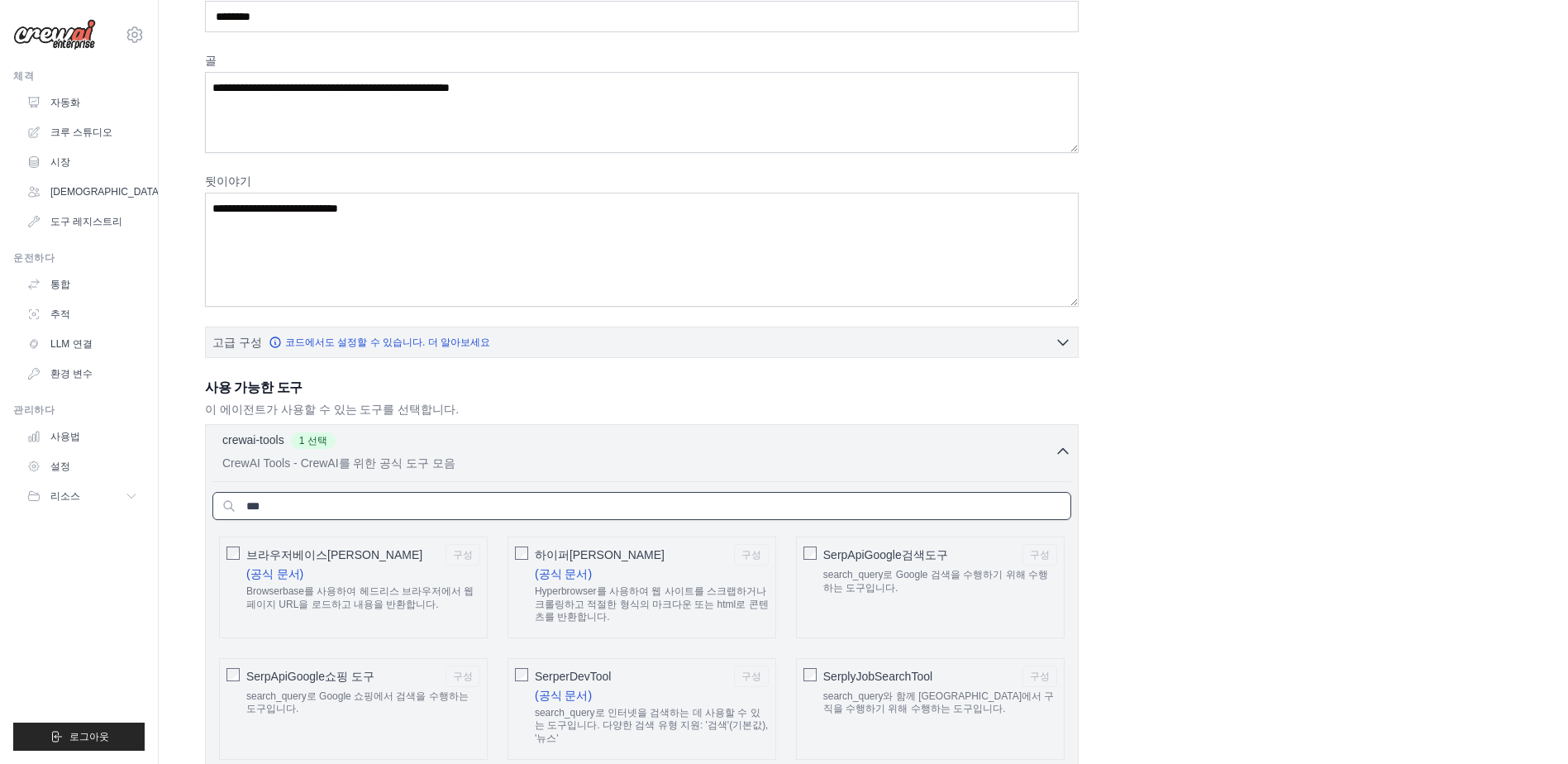
scroll to position [330, 0]
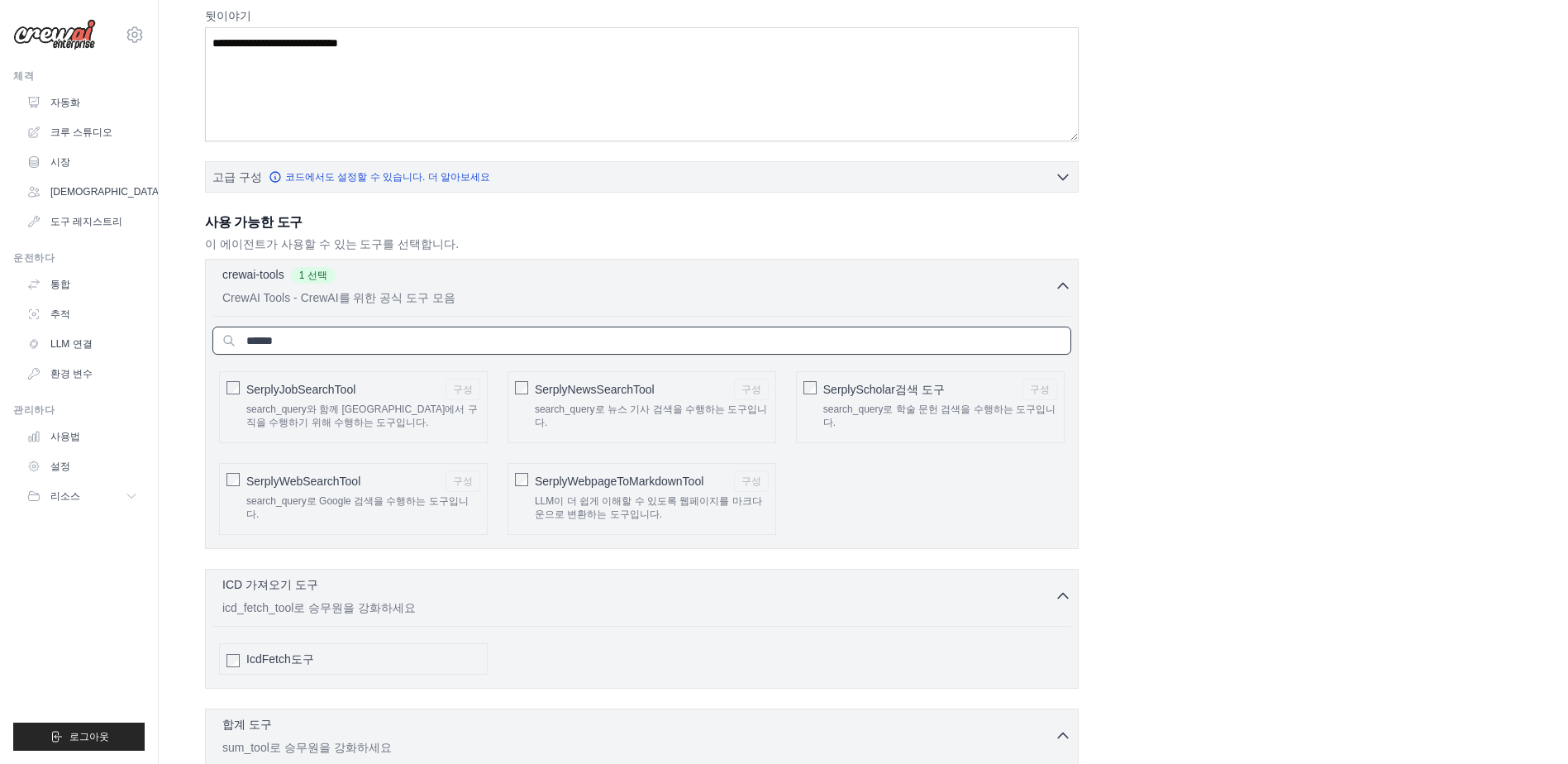
type input "******"
click at [489, 476] on div "AIMindTool 구성 (공식 문서) AI-Minds 를 둘러싼 래퍼입니다. PostgreSQL, MySQL, MariaDB, ClickHo…" at bounding box center [641, 452] width 859 height 176
click at [506, 383] on div "AIMindTool 구성 (공식 문서) AI-Minds 를 둘러싼 래퍼입니다. PostgreSQL, MySQL, MariaDB, ClickHo…" at bounding box center [641, 452] width 859 height 176
click at [234, 473] on div at bounding box center [233, 478] width 14 height 17
click at [220, 476] on div "SerplyWebSearchTool 구성 search_query로 Google 검색을 수행하는 도구입니다." at bounding box center [354, 499] width 269 height 72
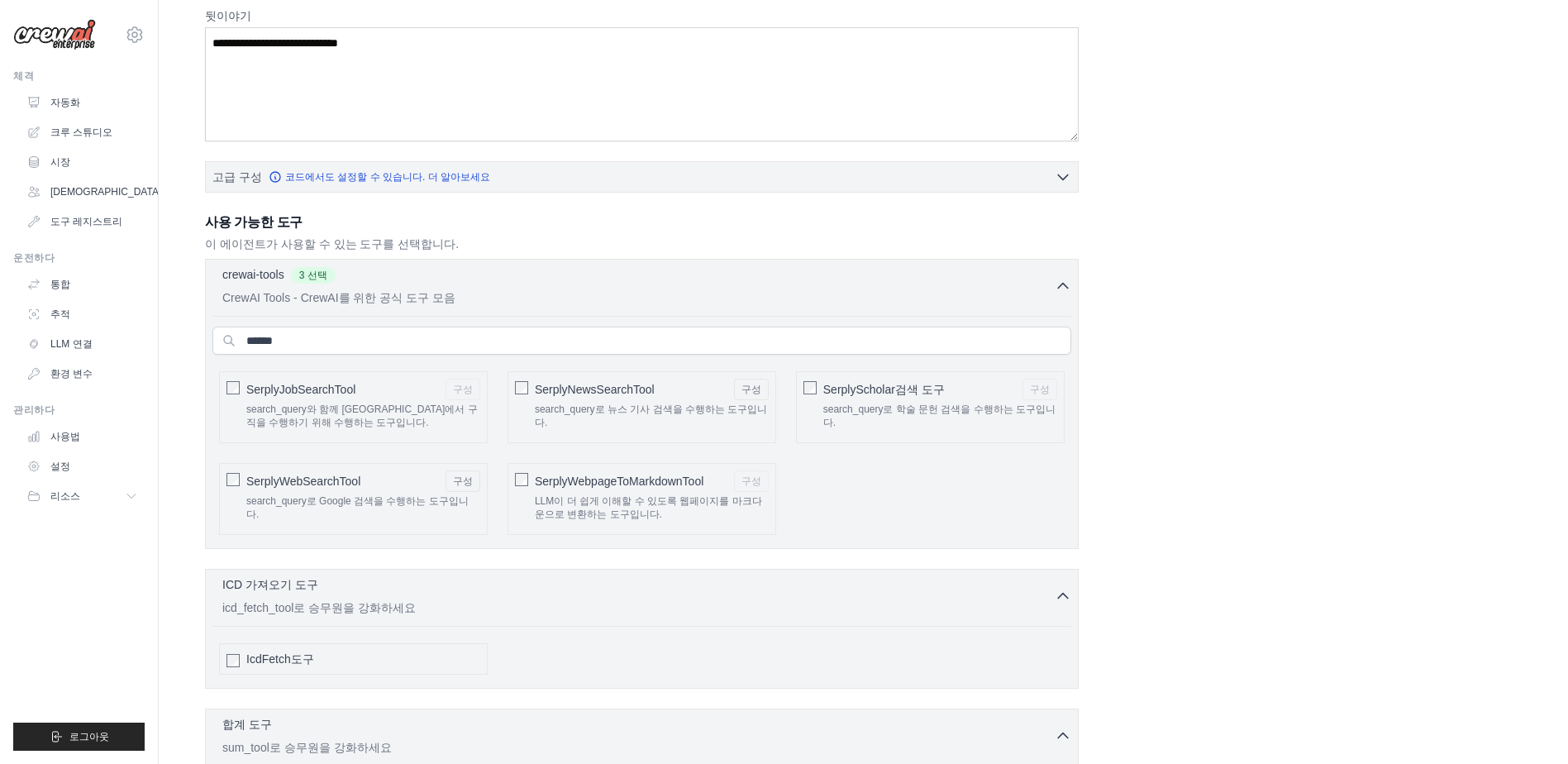
click at [529, 387] on div "SerplyNewsSearchTool 구성 search_query로 뉴스 기사 검색을 수행하는 도구입니다." at bounding box center [642, 407] width 269 height 72
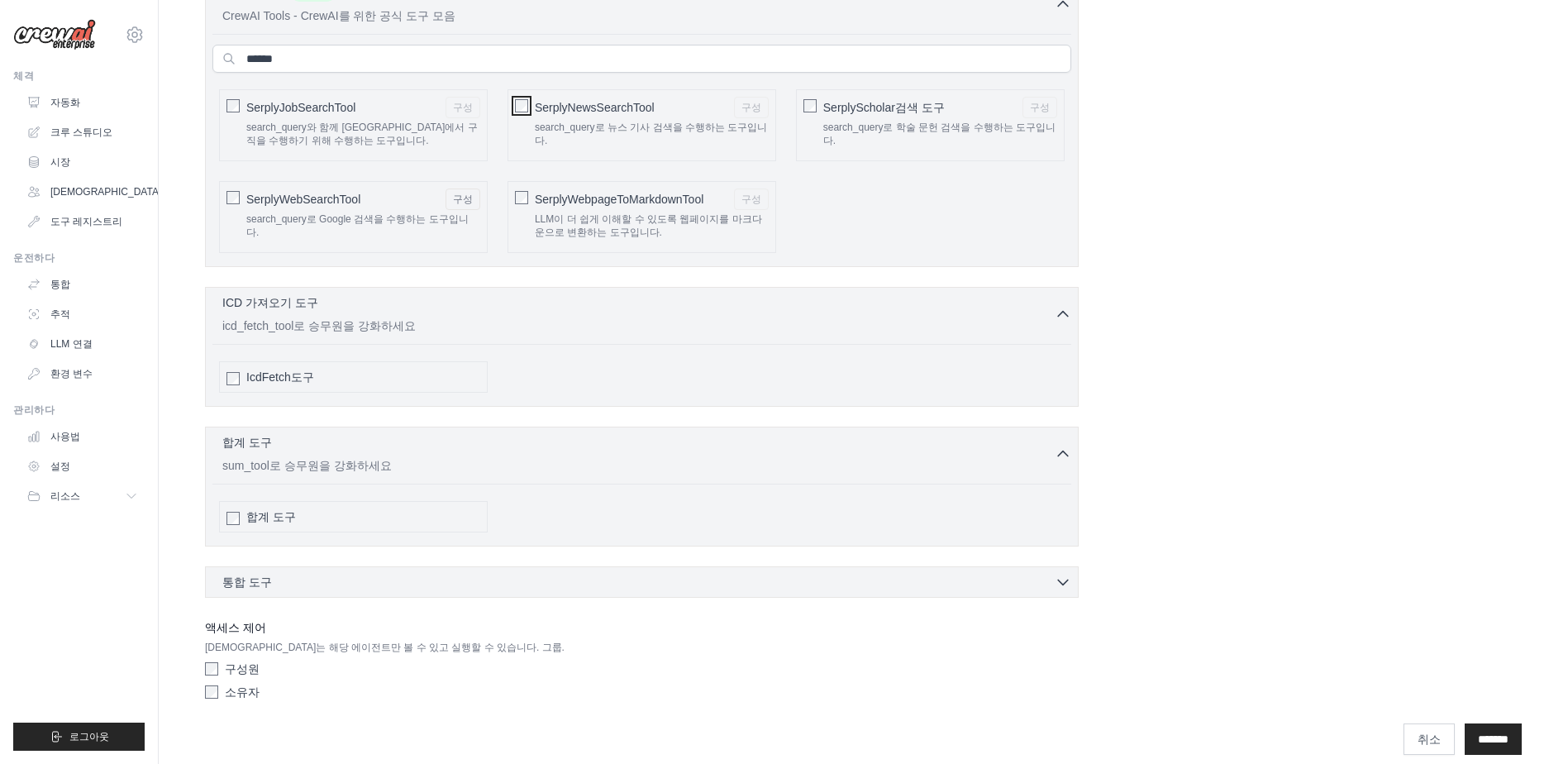
scroll to position [630, 0]
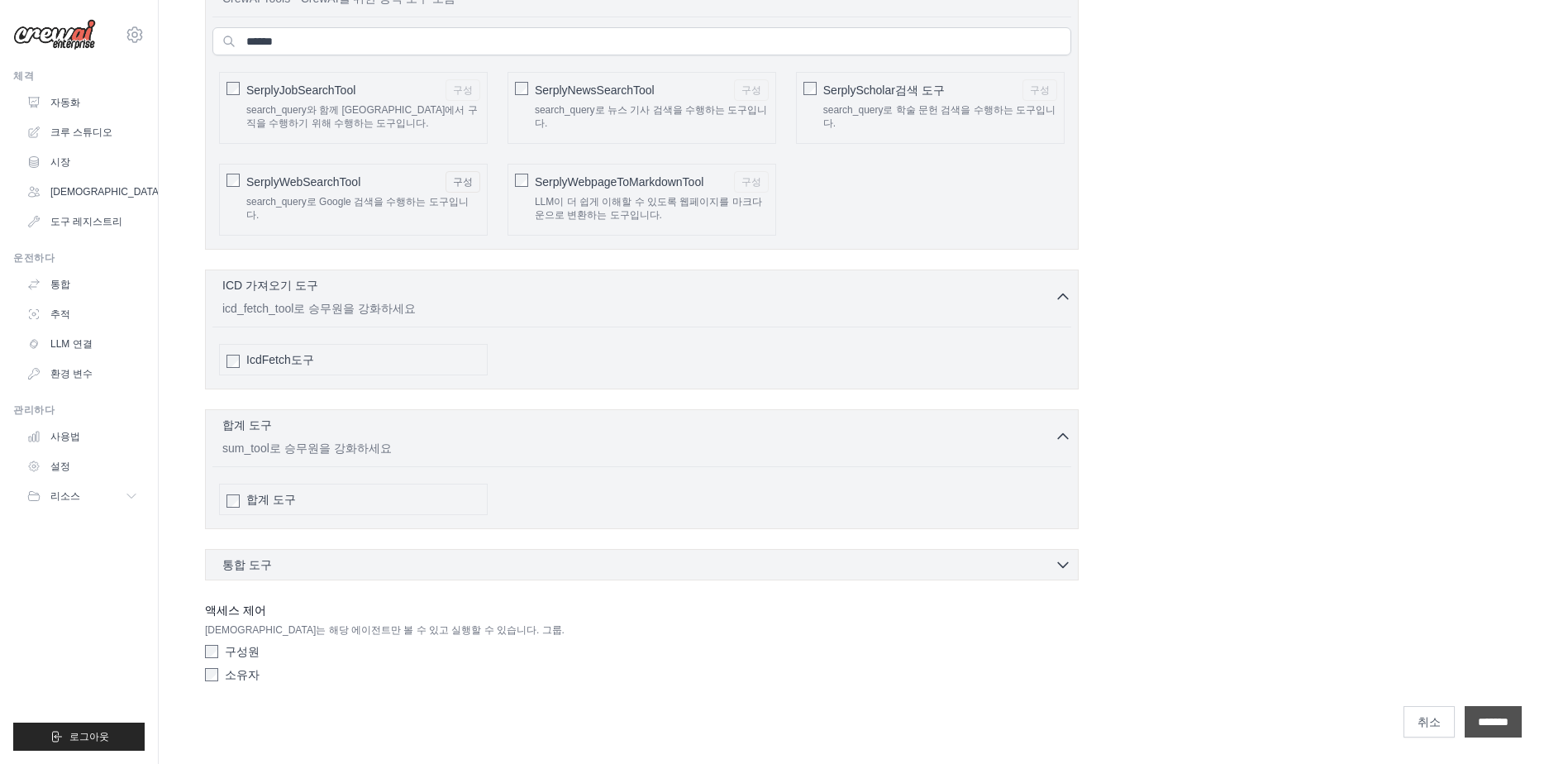
click at [1465, 723] on input "**********" at bounding box center [1493, 721] width 57 height 31
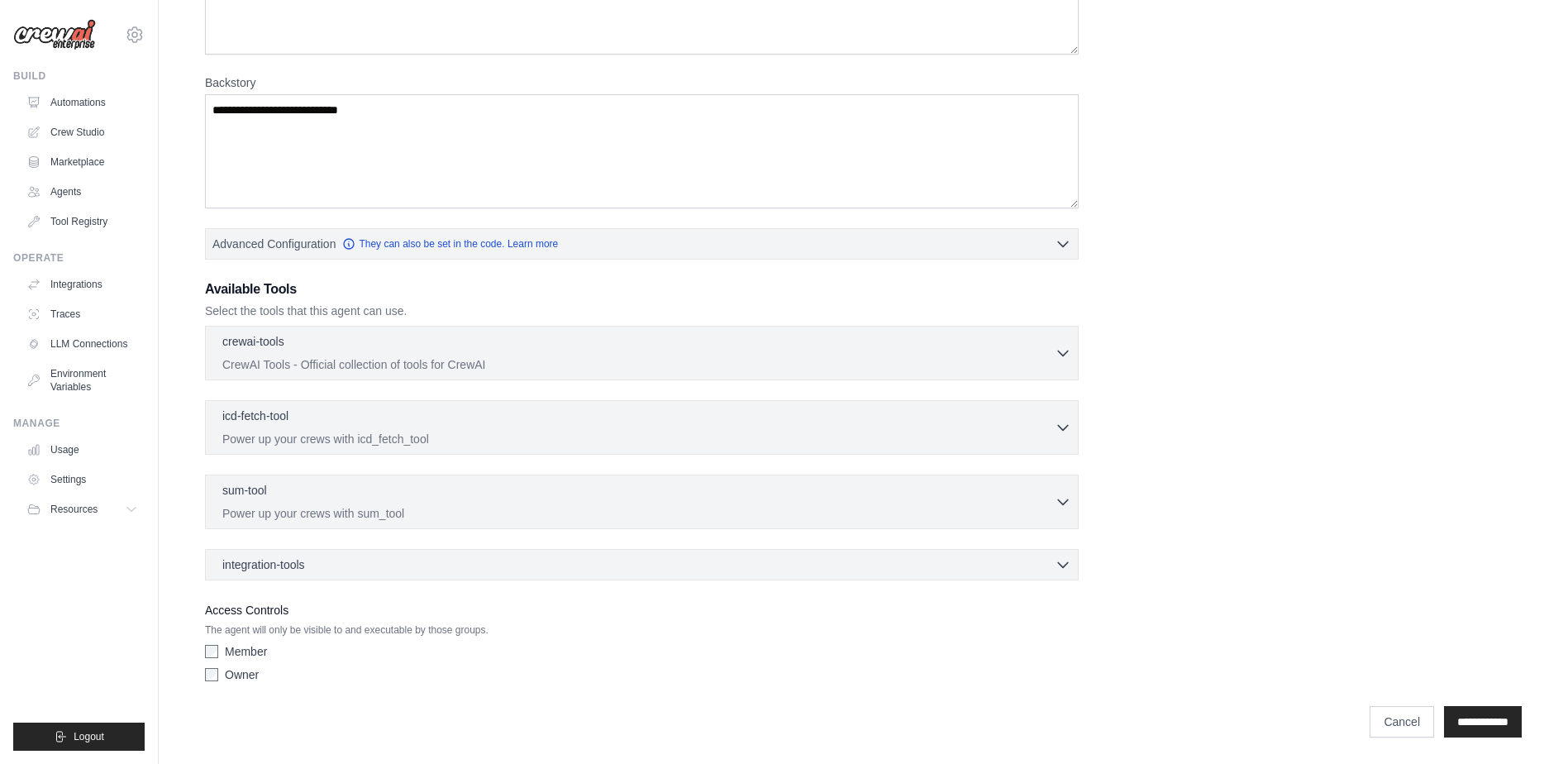
scroll to position [0, 0]
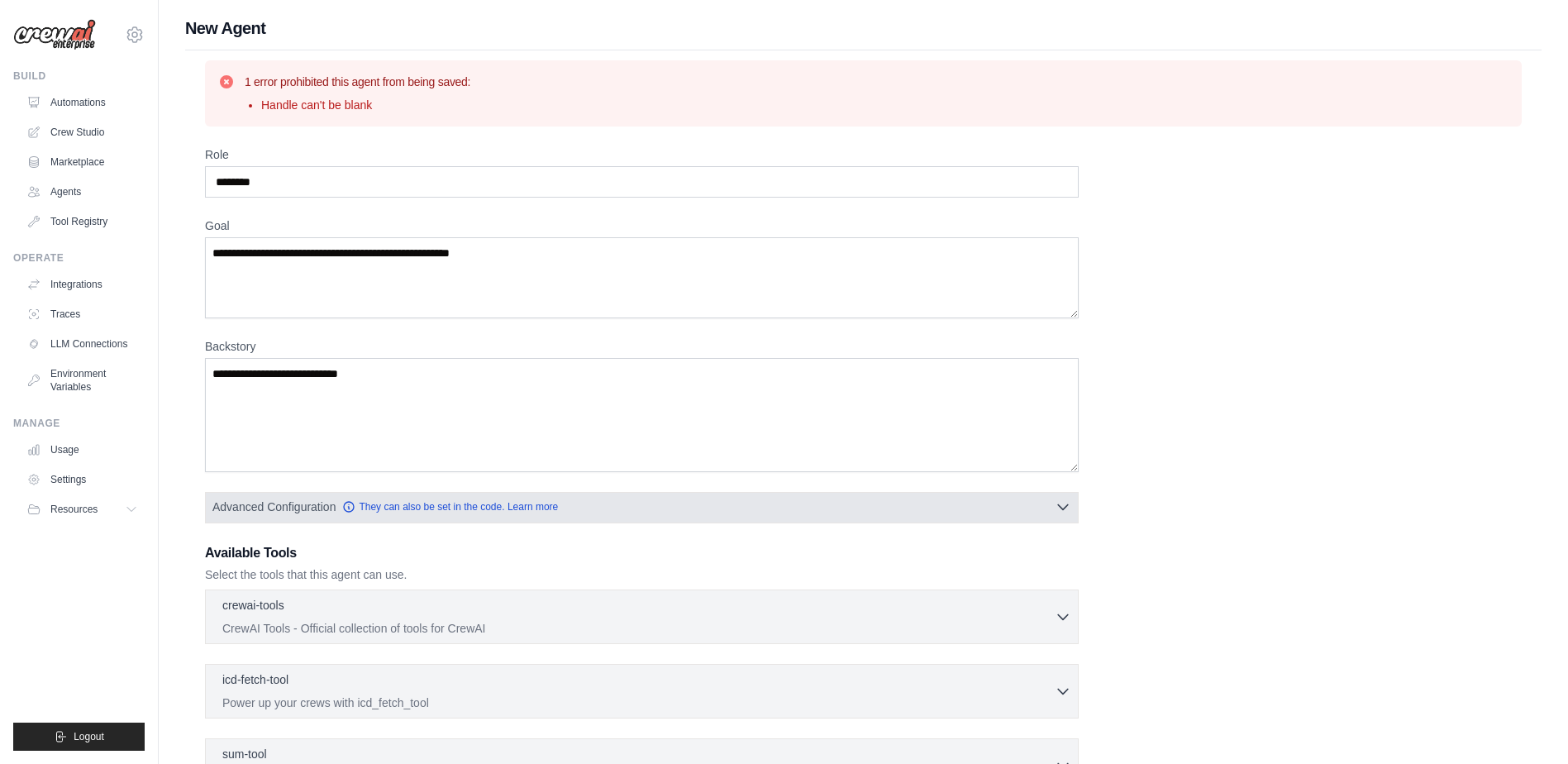
click at [317, 498] on button "Advanced Configuration They can also be set in the code. Learn more" at bounding box center [641, 507] width 872 height 30
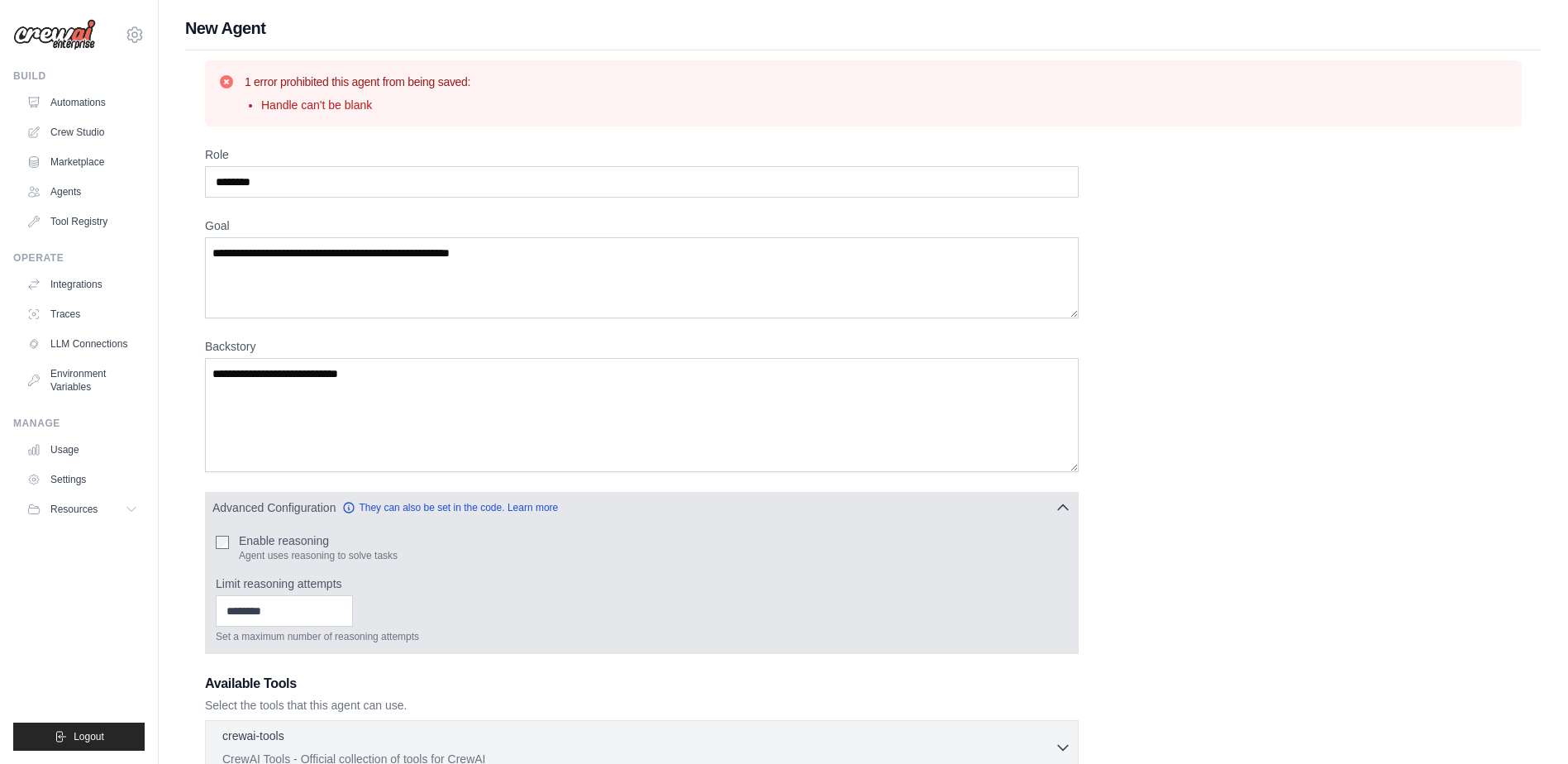
click at [233, 538] on div "Enable reasoning Agent uses reasoning to solve tasks" at bounding box center [641, 547] width 852 height 30
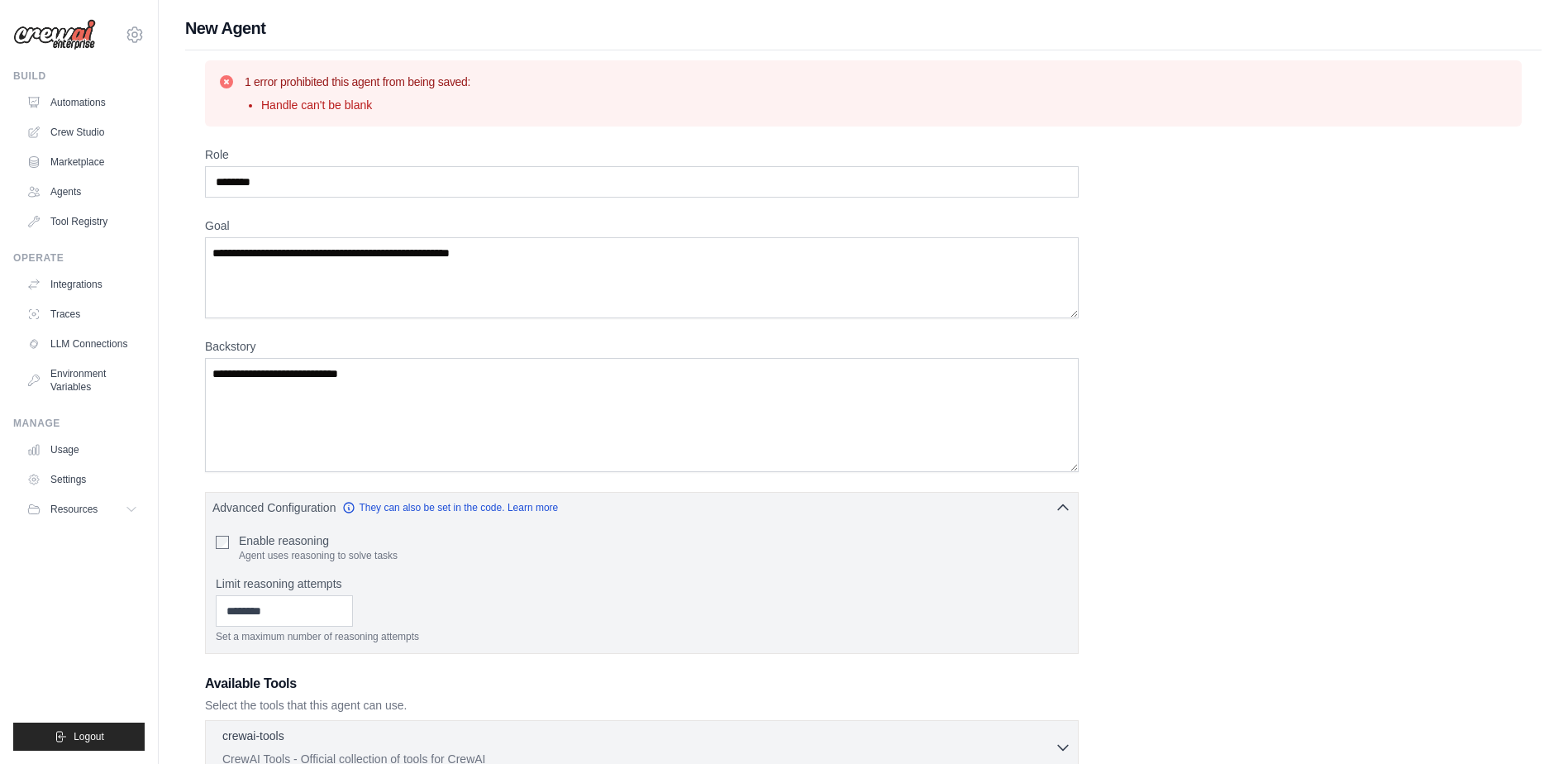
drag, startPoint x: 593, startPoint y: 558, endPoint x: 1419, endPoint y: 275, distance: 873.1
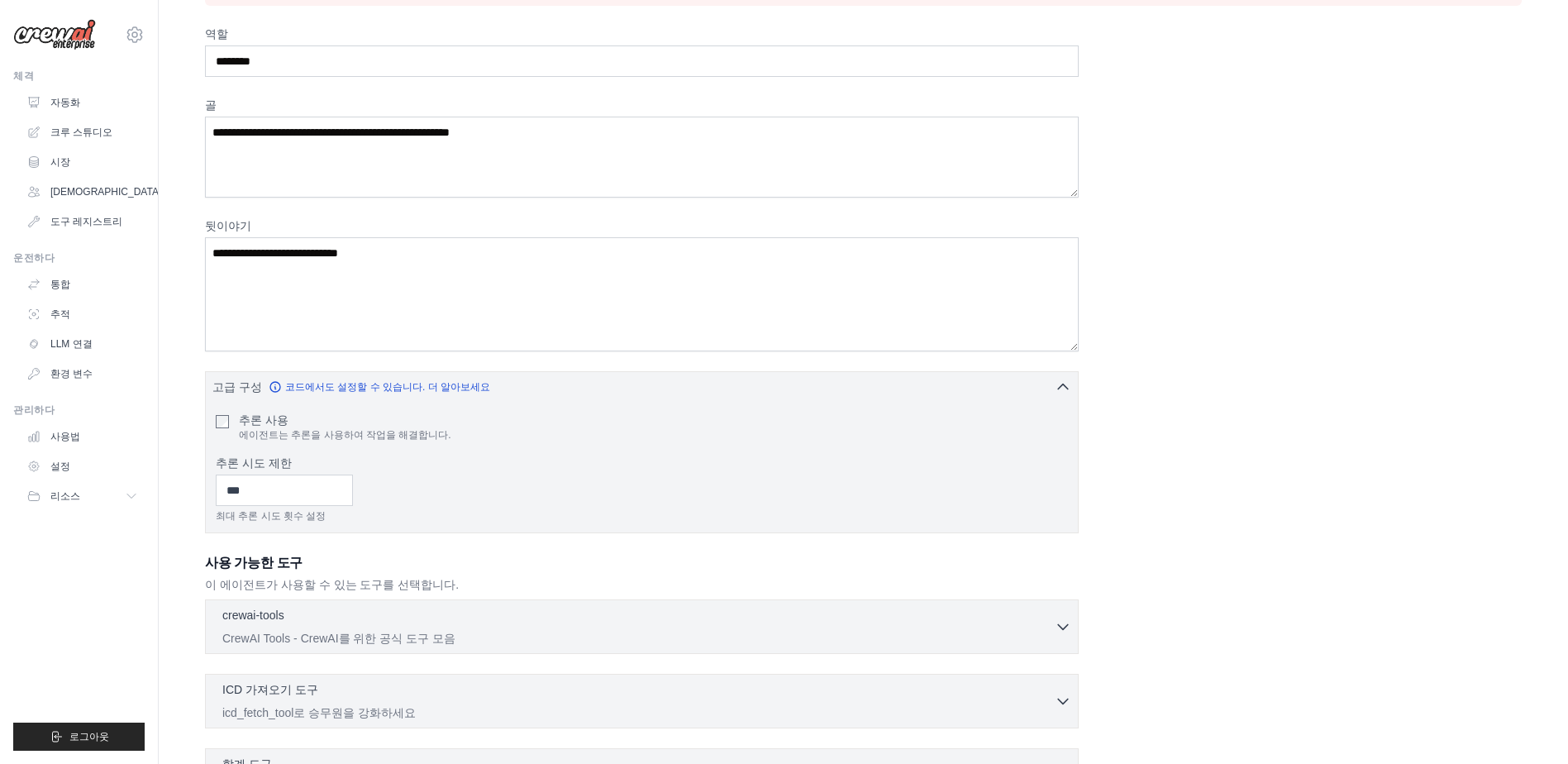
scroll to position [248, 0]
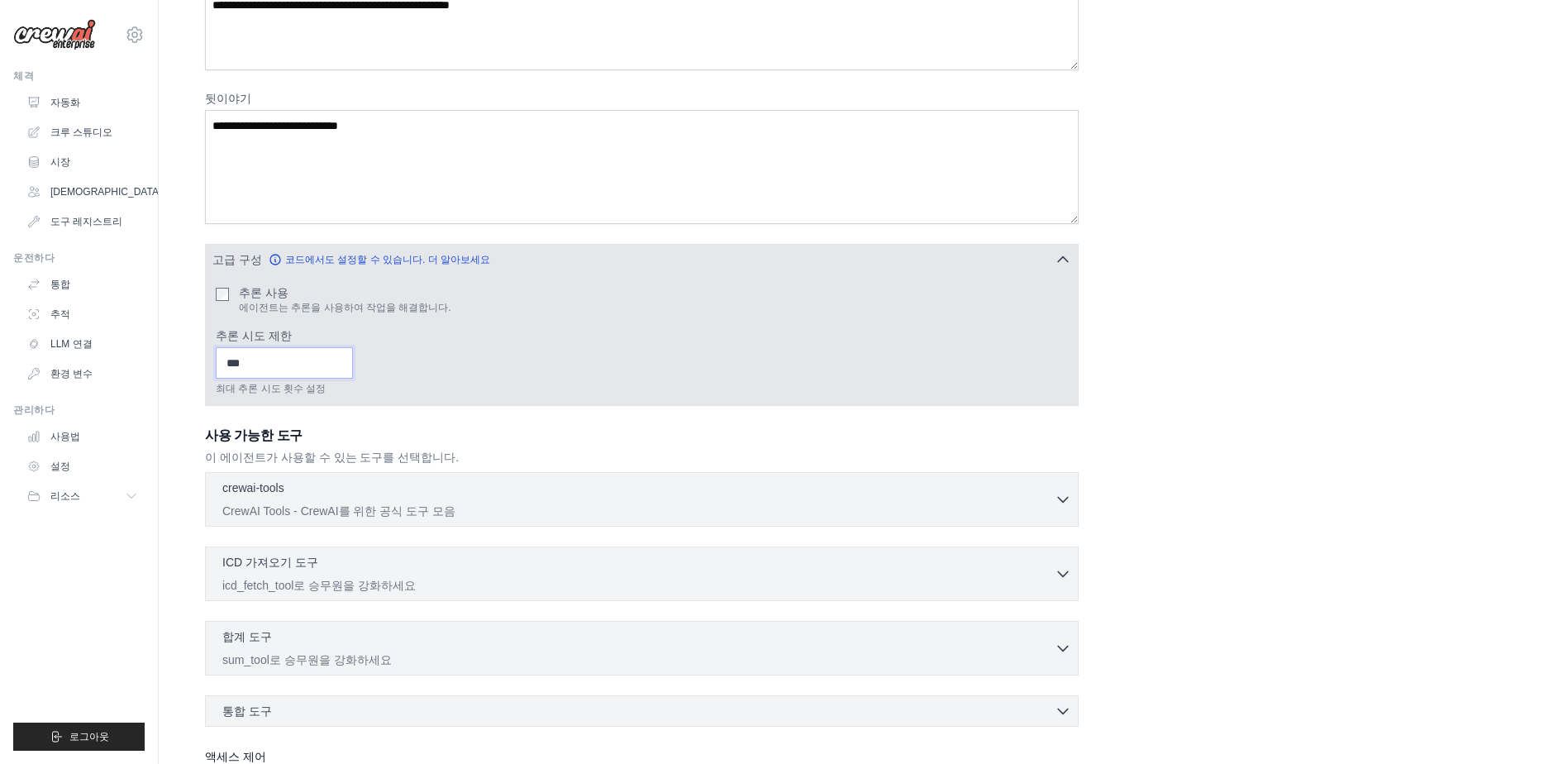
click at [314, 361] on input "추론 시도 제한" at bounding box center [284, 363] width 137 height 31
click at [410, 355] on div "최대 추론 시도 횟수 설정" at bounding box center [641, 370] width 852 height 48
click at [353, 356] on input "추론 시도 제한" at bounding box center [284, 363] width 137 height 31
click at [353, 350] on input "추론 시도 제한" at bounding box center [284, 363] width 137 height 31
click at [353, 362] on input "*" at bounding box center [284, 363] width 137 height 31
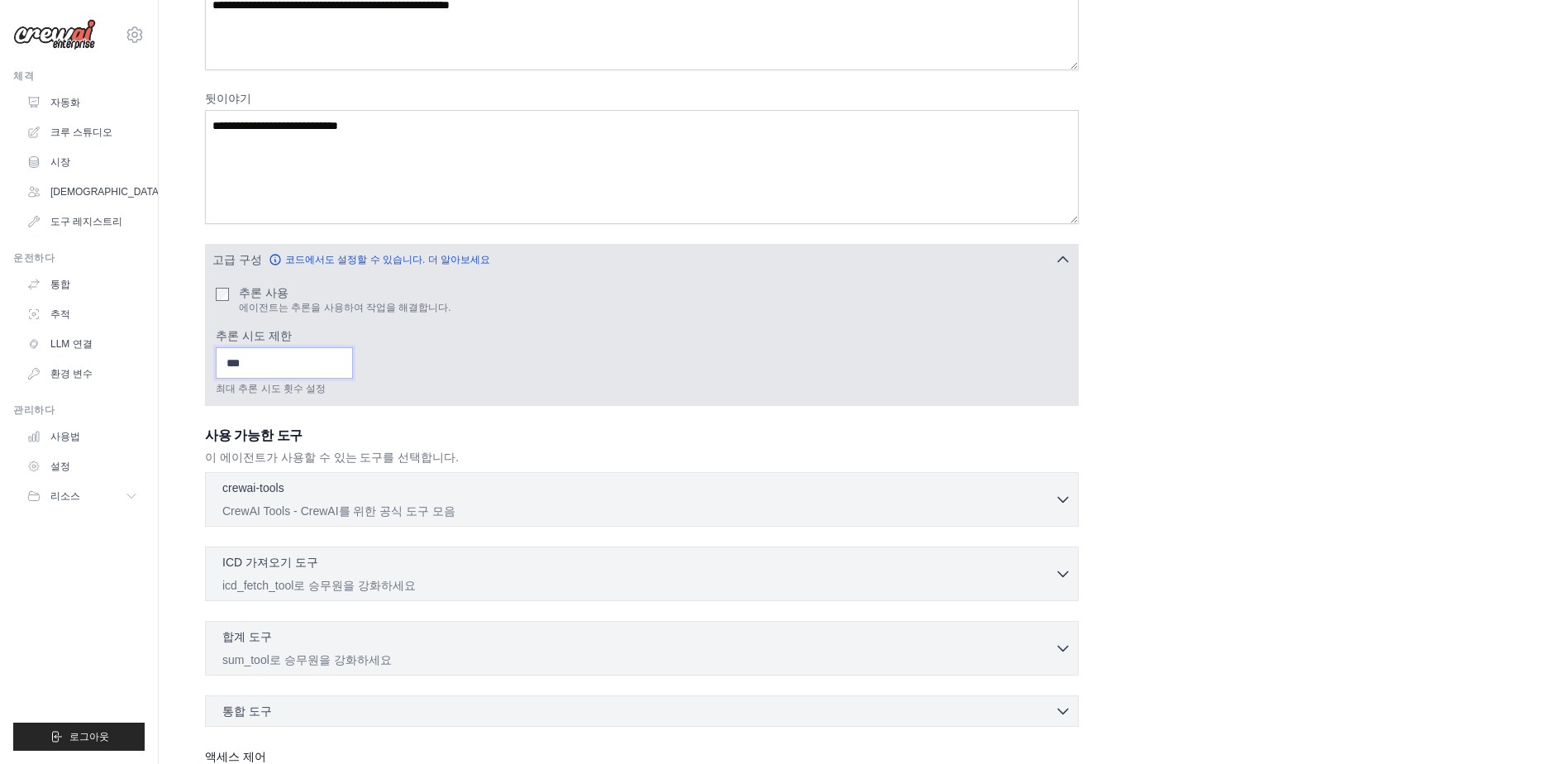
click at [353, 362] on input "*" at bounding box center [284, 363] width 137 height 31
click at [353, 371] on input "*" at bounding box center [284, 363] width 137 height 31
click at [353, 367] on input "*" at bounding box center [284, 363] width 137 height 31
click at [353, 368] on input "*" at bounding box center [284, 363] width 137 height 31
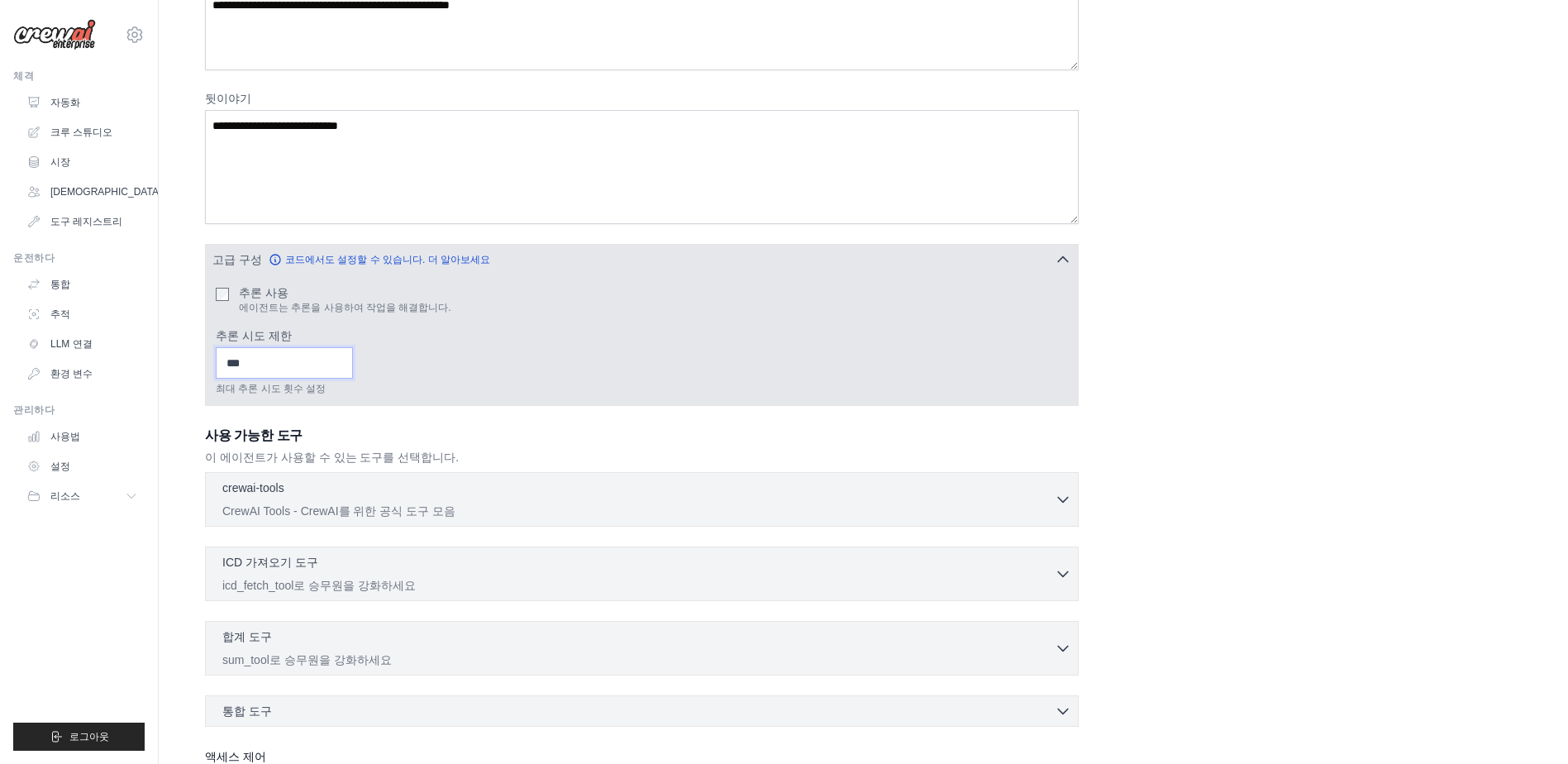
click at [353, 369] on input "*" at bounding box center [284, 363] width 137 height 31
click at [353, 367] on input "*" at bounding box center [284, 363] width 137 height 31
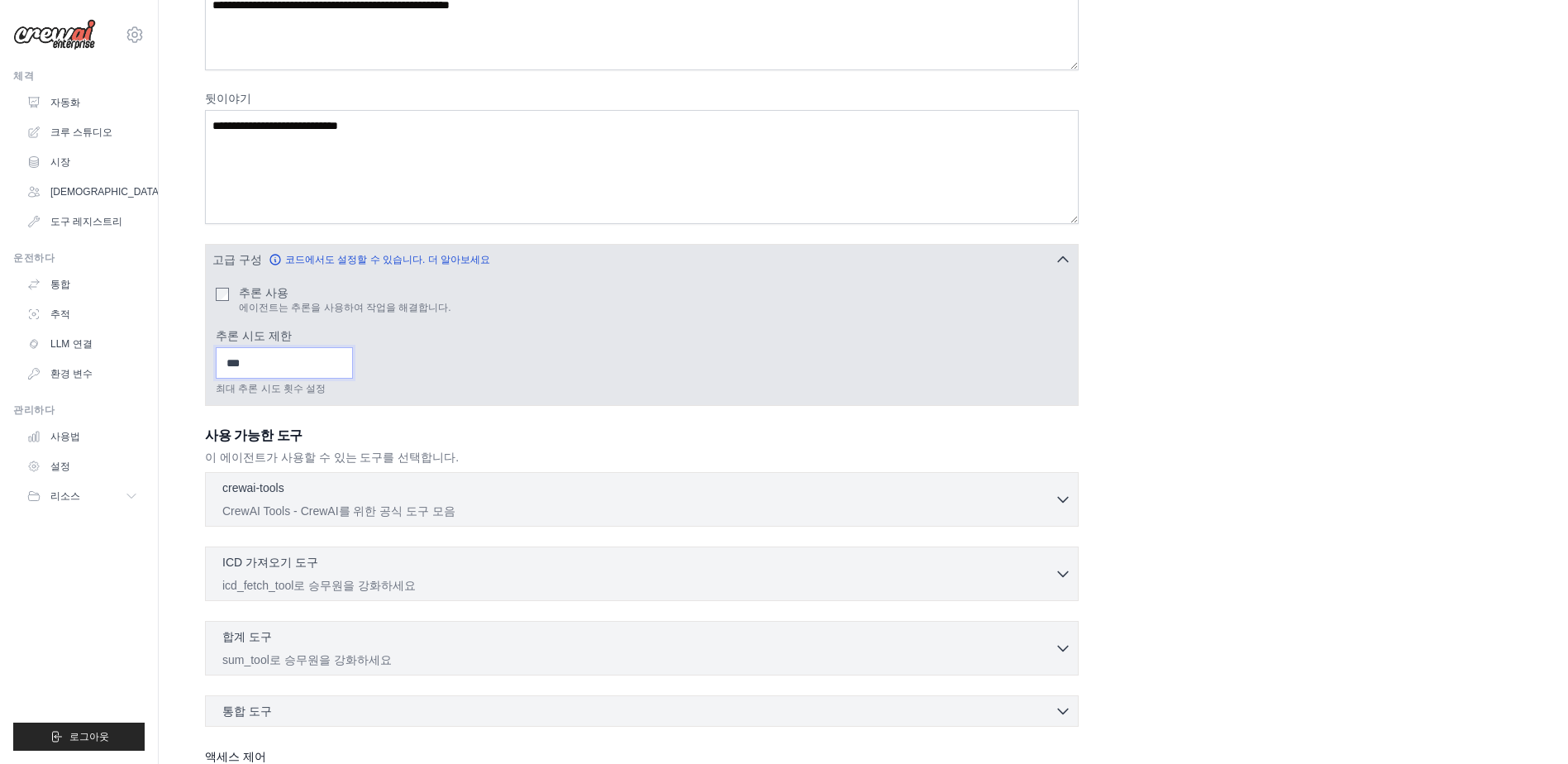
click at [341, 367] on input "*" at bounding box center [284, 363] width 137 height 31
click at [448, 354] on div "* 최대 추론 시도 횟수 설정" at bounding box center [641, 370] width 852 height 48
click at [235, 305] on div "추론 사용 에이전트는 추론을 사용하여 작업을 해결합니다." at bounding box center [641, 299] width 852 height 30
click at [275, 376] on input "*" at bounding box center [284, 363] width 137 height 31
click at [220, 305] on div "추론 사용 에이전트는 추론을 사용하여 작업을 해결합니다." at bounding box center [641, 299] width 852 height 30
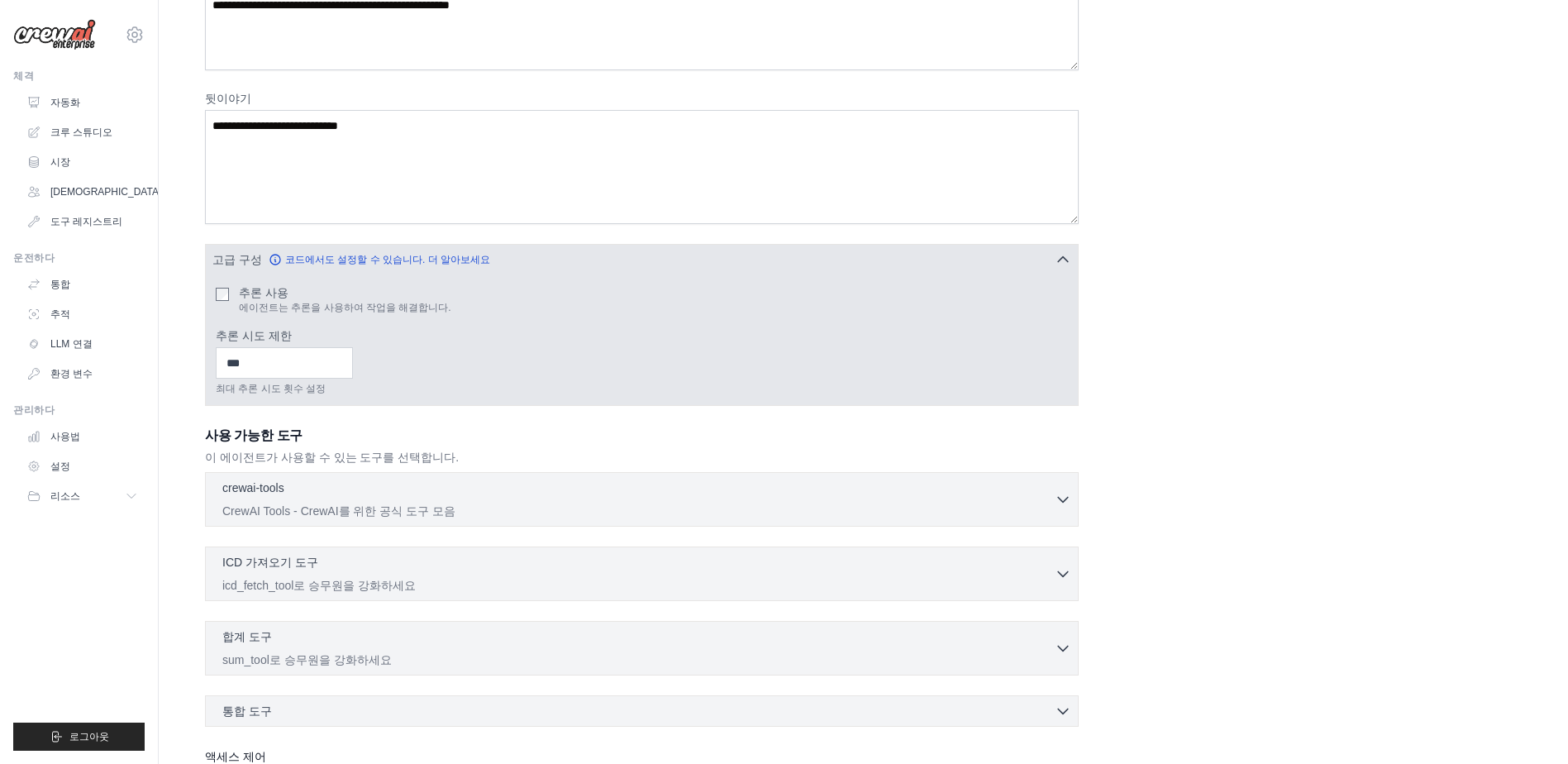
click at [220, 302] on div "추론 사용 에이전트는 추론을 사용하여 작업을 해결합니다." at bounding box center [641, 299] width 852 height 30
click at [261, 364] on input "*" at bounding box center [284, 363] width 137 height 31
type input "*"
click at [486, 369] on div "최대 추론 시도 횟수 설정" at bounding box center [641, 370] width 852 height 48
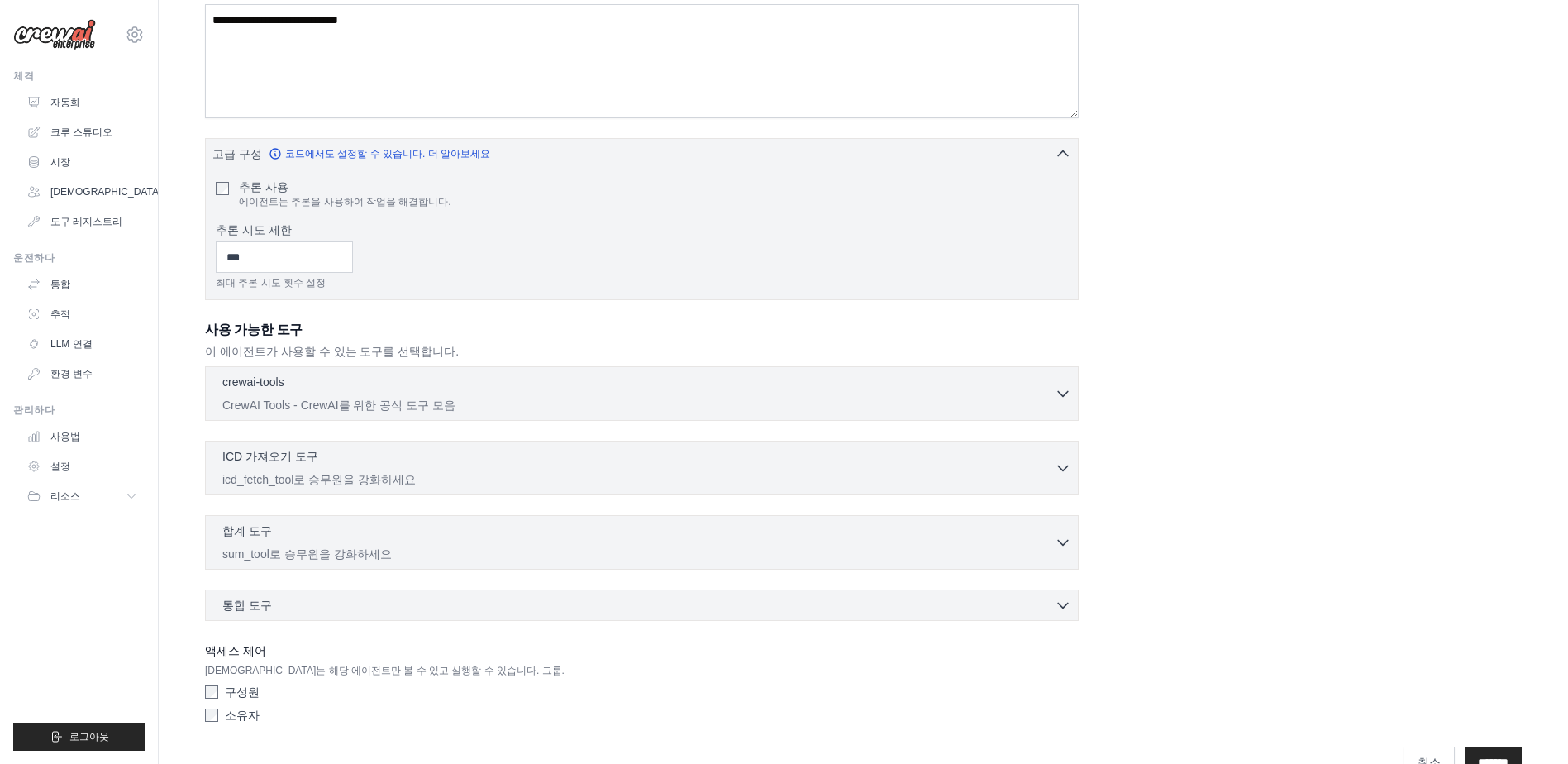
scroll to position [395, 0]
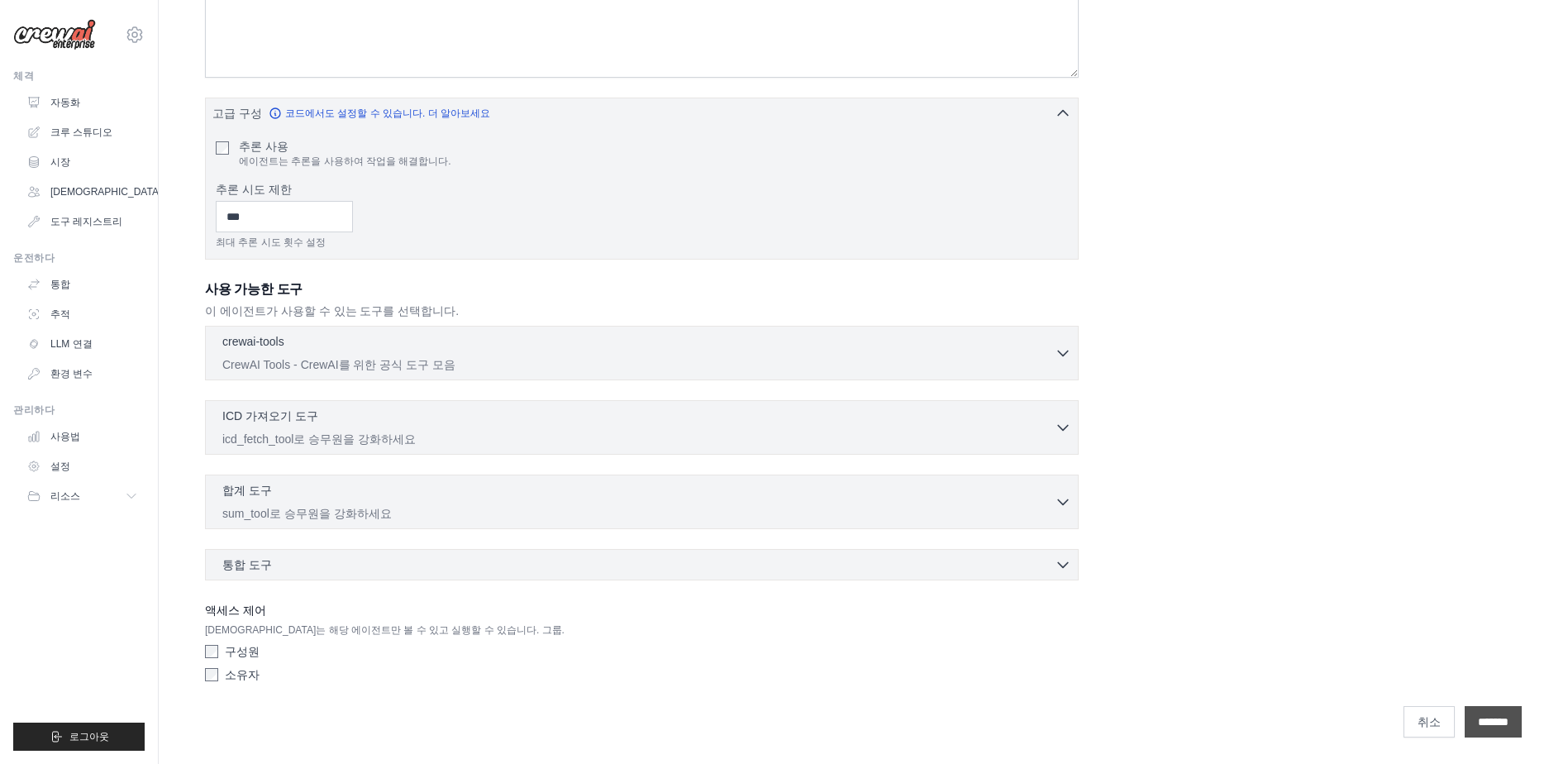
click at [1465, 721] on input "**********" at bounding box center [1493, 721] width 57 height 31
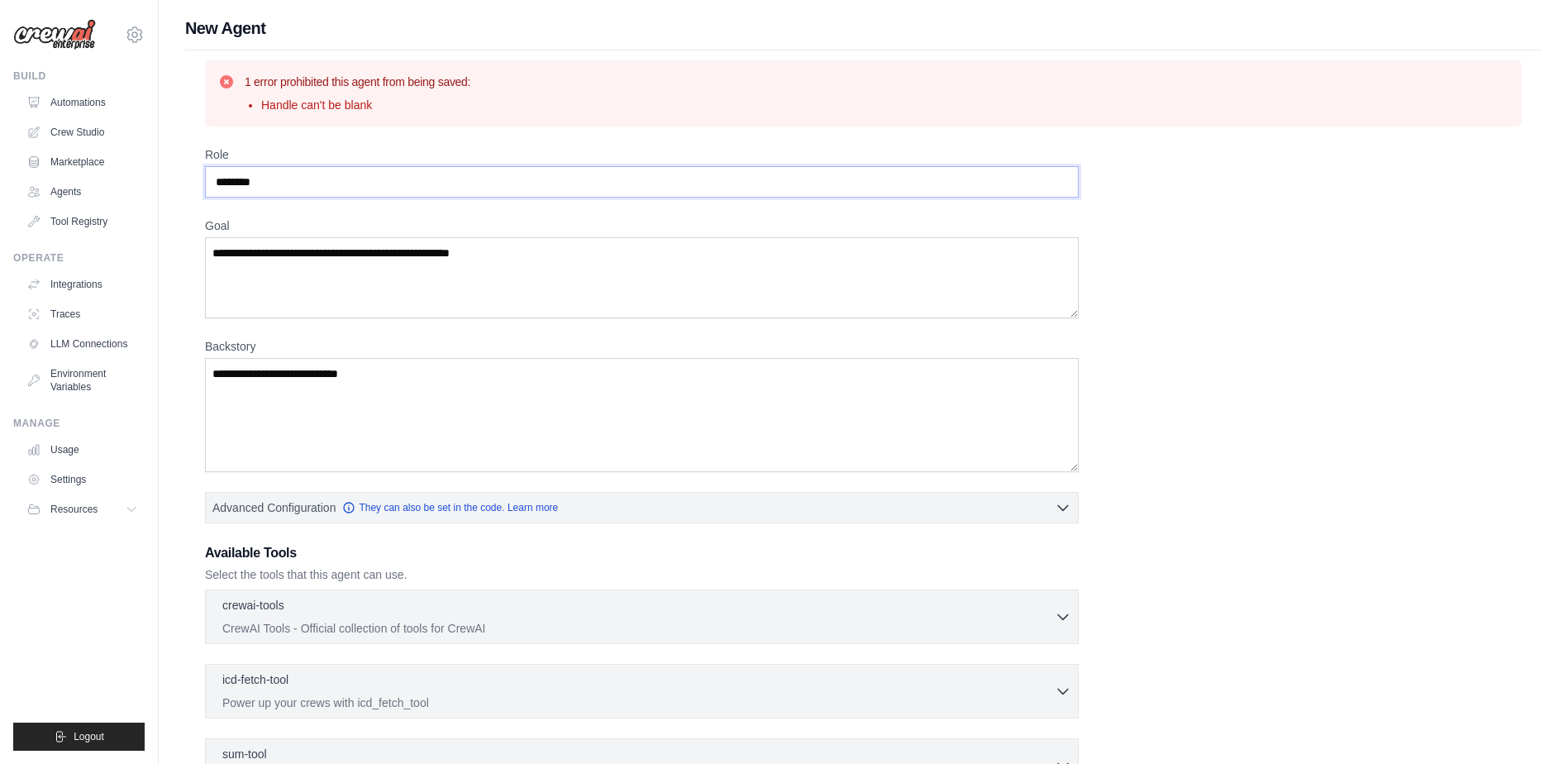
click at [307, 179] on input "********" at bounding box center [641, 181] width 873 height 31
drag, startPoint x: 303, startPoint y: 179, endPoint x: 260, endPoint y: 194, distance: 45.5
click at [260, 194] on input "********" at bounding box center [641, 181] width 873 height 31
click at [261, 188] on input "********" at bounding box center [641, 181] width 873 height 31
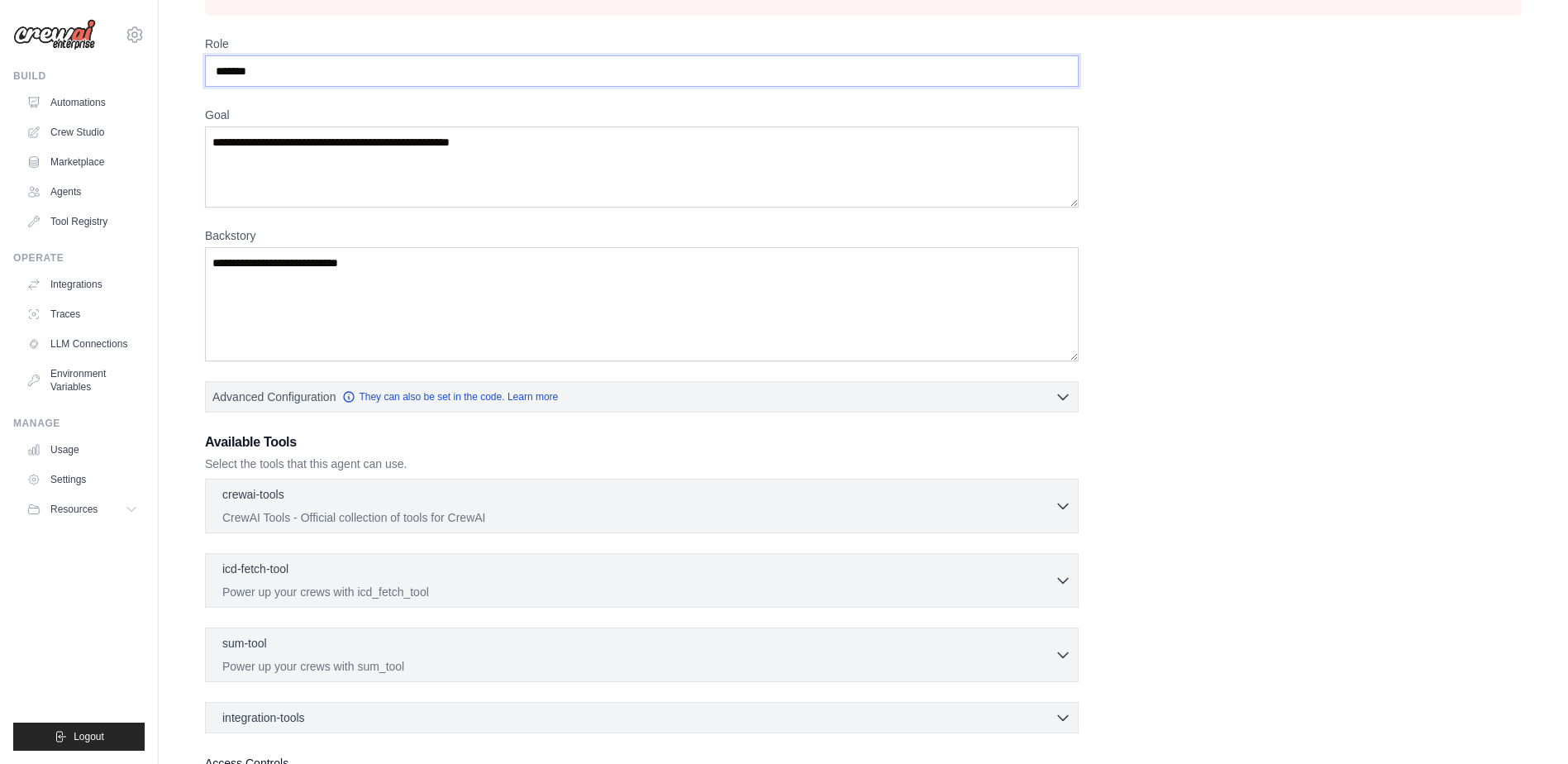
scroll to position [264, 0]
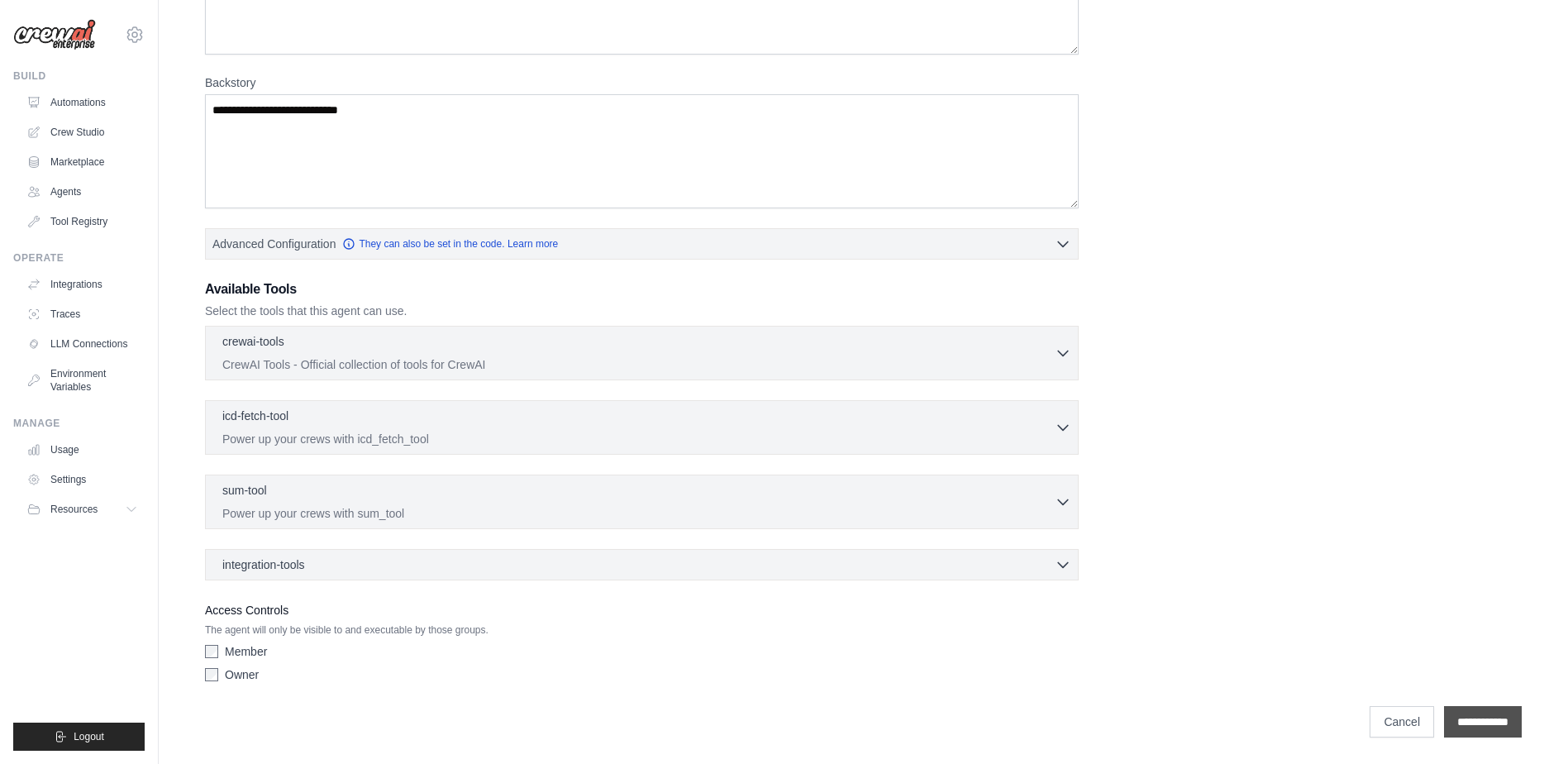
type input "*******"
click at [1466, 720] on input "**********" at bounding box center [1482, 721] width 78 height 31
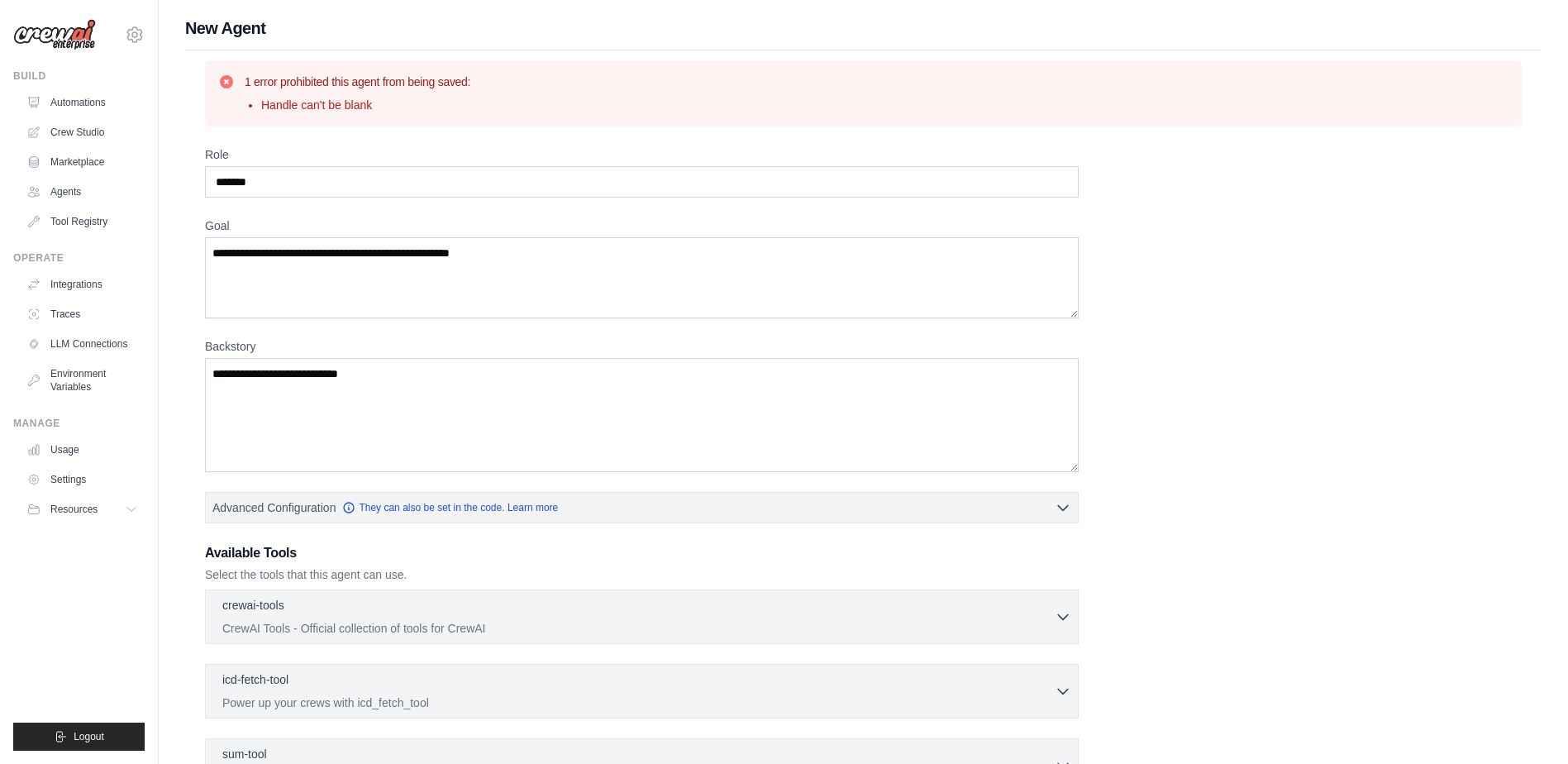
click at [351, 108] on li "Handle can't be blank" at bounding box center [365, 104] width 210 height 17
drag, startPoint x: 250, startPoint y: 109, endPoint x: 481, endPoint y: 123, distance: 231.4
click at [481, 123] on div "1 error prohibited this agent from being saved: Handle can't be blank" at bounding box center [862, 94] width 1317 height 66
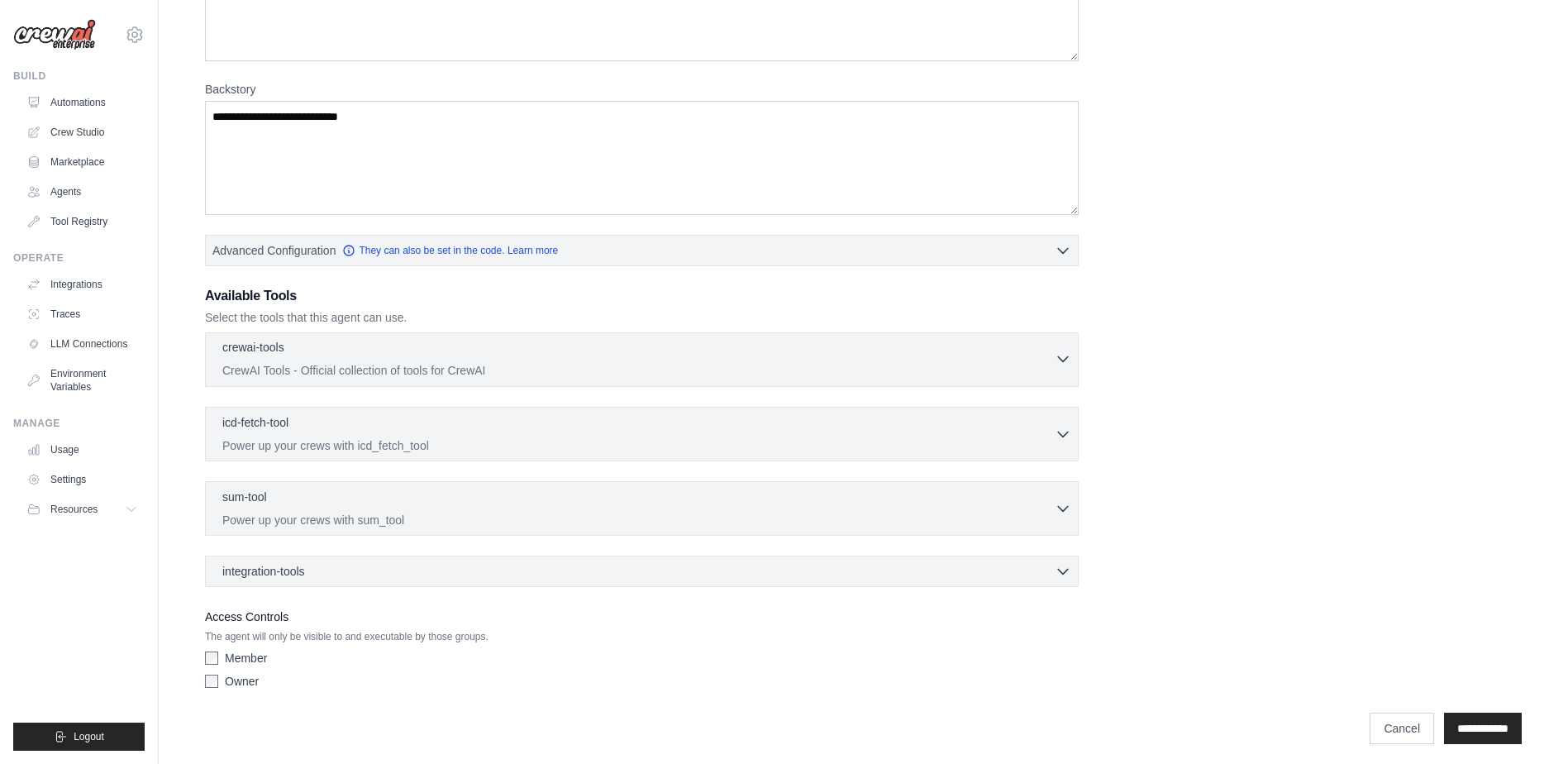
scroll to position [264, 0]
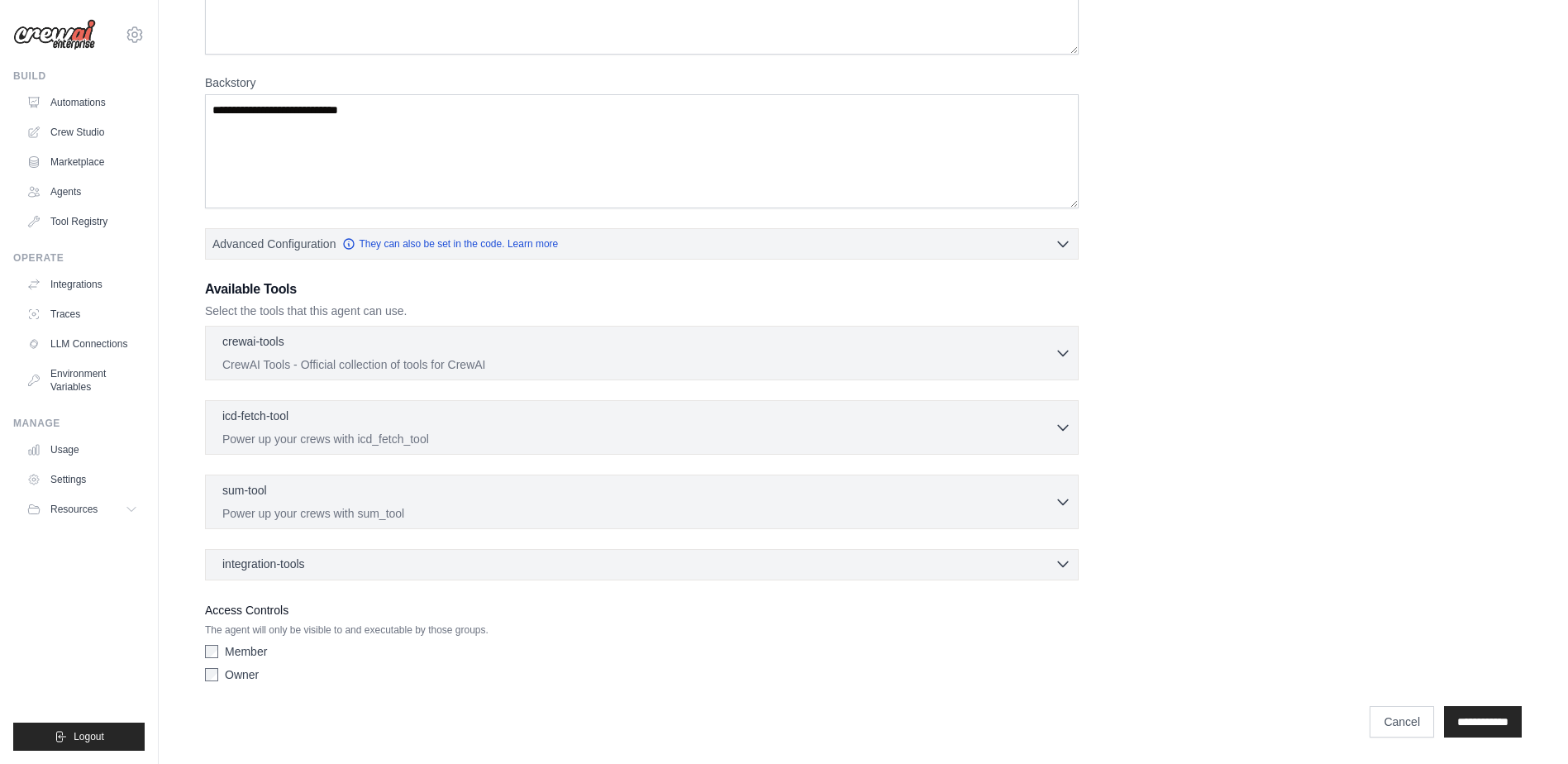
click at [312, 570] on div "integration-tools 0 selected" at bounding box center [267, 563] width 90 height 17
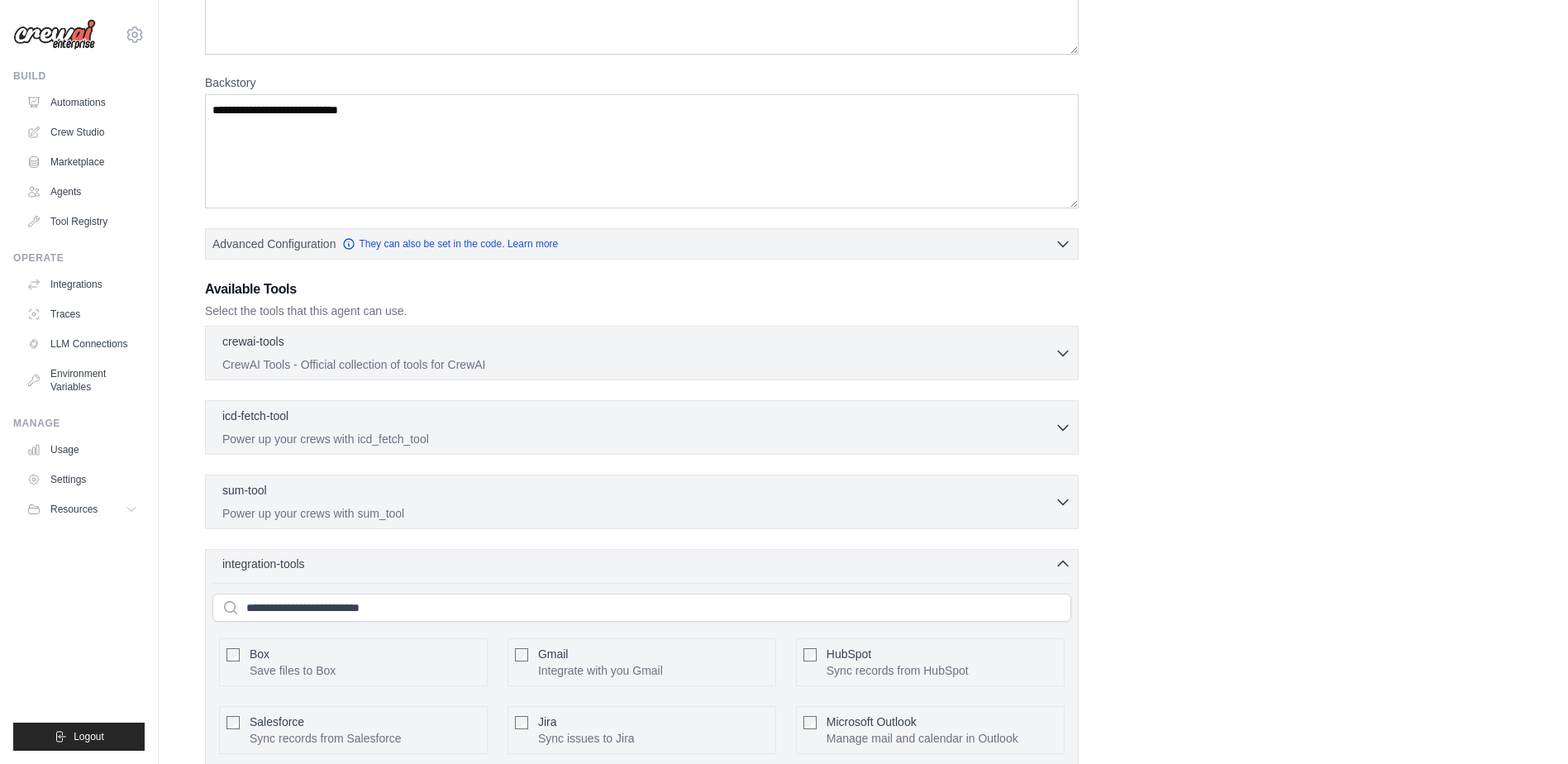
click at [312, 569] on div "integration-tools 0 selected" at bounding box center [267, 563] width 90 height 17
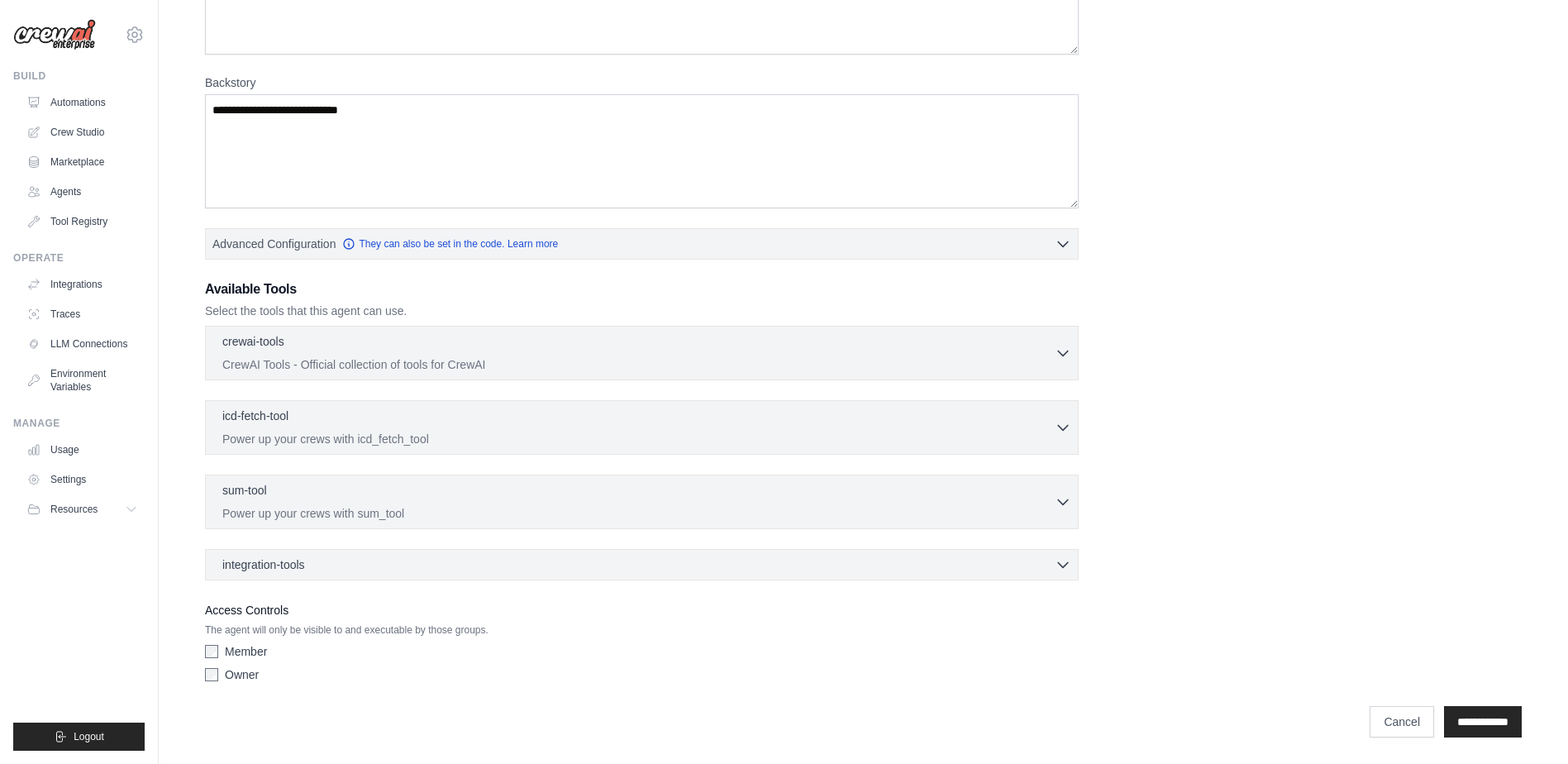
drag, startPoint x: 319, startPoint y: 569, endPoint x: 242, endPoint y: 669, distance: 126.2
click at [242, 669] on label "Owner" at bounding box center [242, 674] width 34 height 17
click at [344, 554] on div "integration-tools 0 selected Box Save files to Box Gmail" at bounding box center [641, 564] width 873 height 31
click at [329, 565] on div "integration-tools 0 selected" at bounding box center [646, 563] width 849 height 17
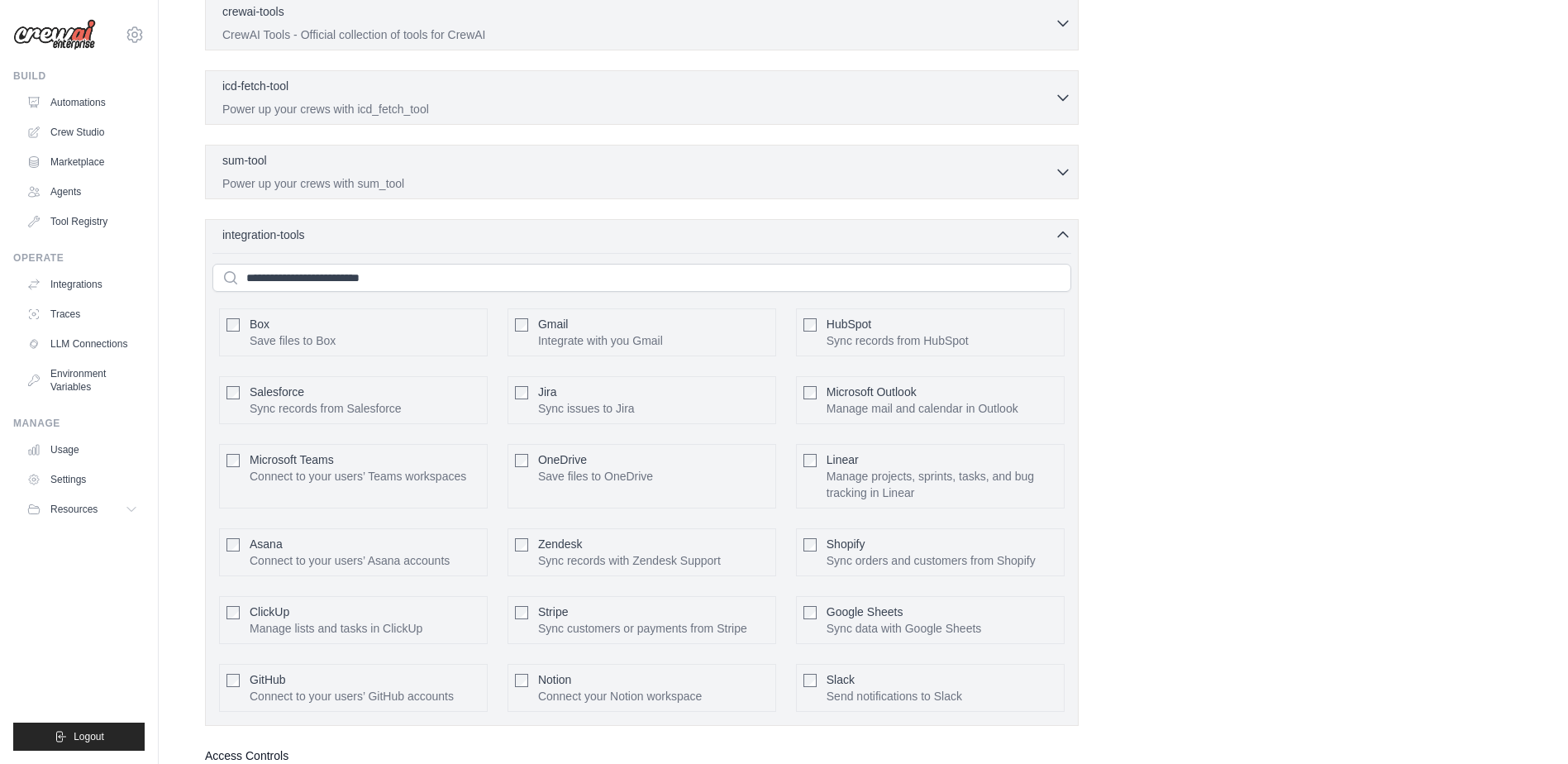
scroll to position [594, 0]
drag, startPoint x: 1090, startPoint y: 335, endPoint x: 981, endPoint y: 490, distance: 189.5
drag, startPoint x: 981, startPoint y: 490, endPoint x: 990, endPoint y: 667, distance: 177.2
click at [992, 668] on div "Slack Send notifications to Slack Configure" at bounding box center [931, 686] width 269 height 48
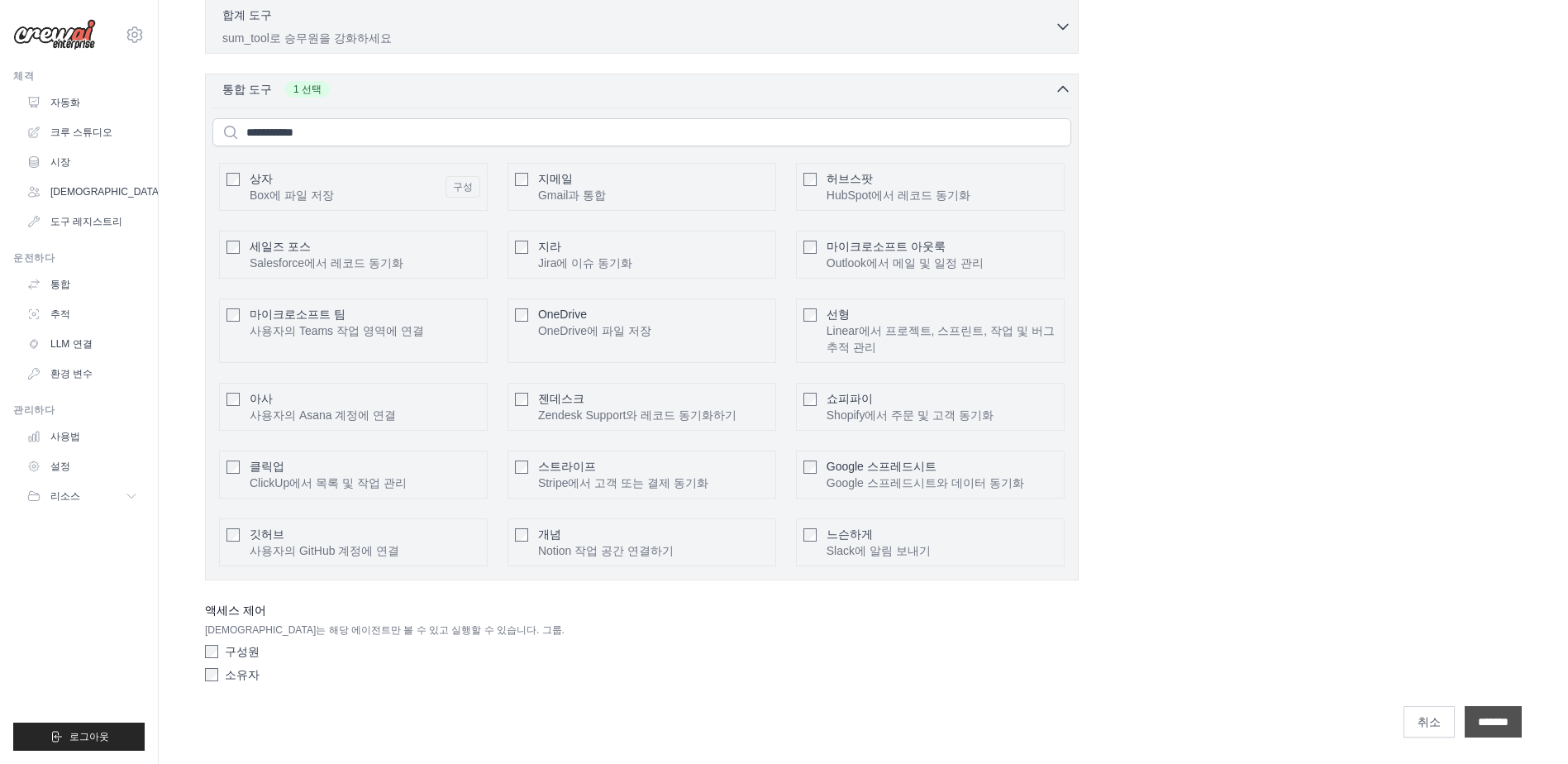
click at [1486, 718] on input "**********" at bounding box center [1493, 721] width 57 height 31
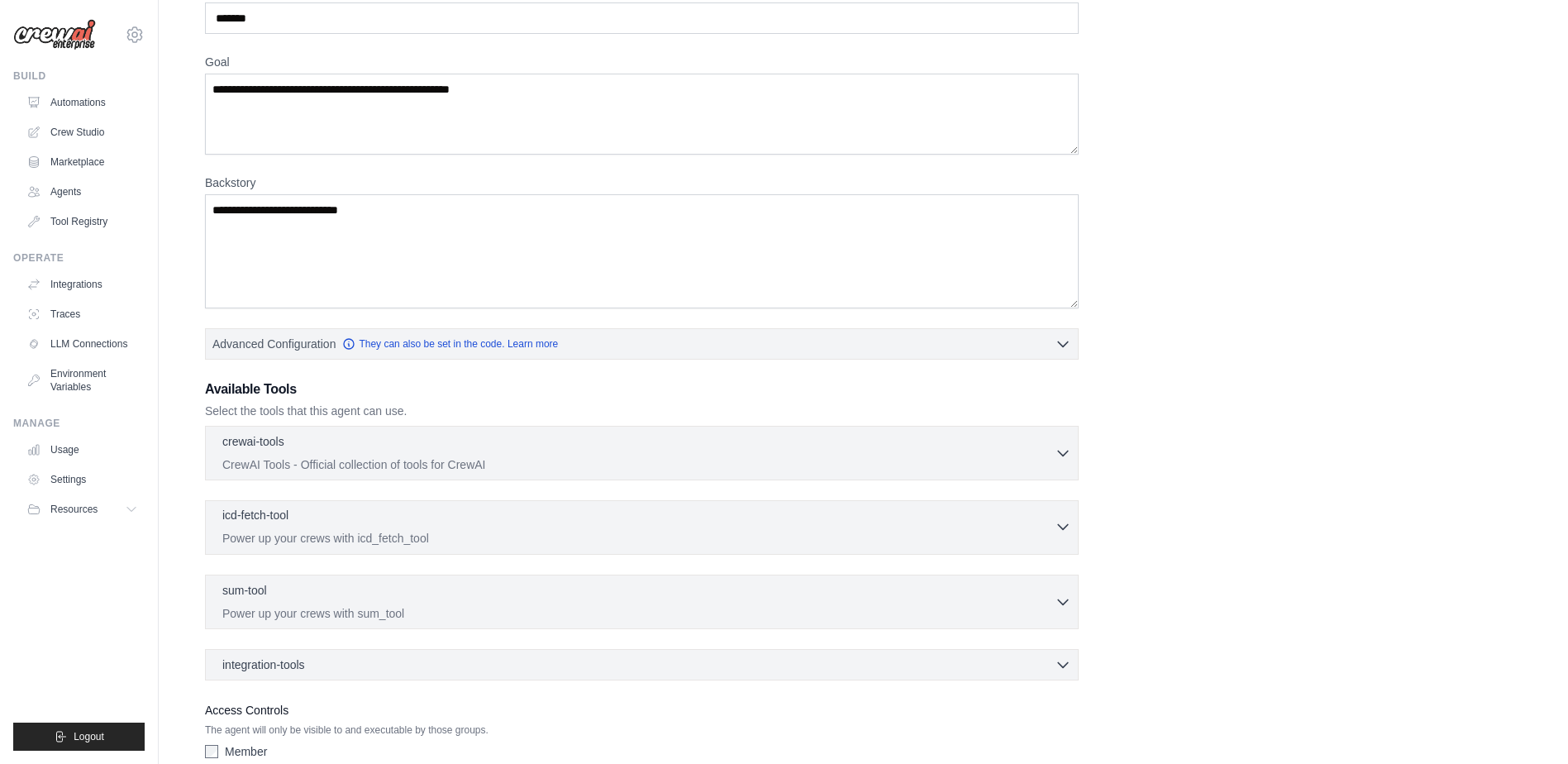
scroll to position [166, 0]
click at [848, 606] on p "Power up your crews with sum_tool" at bounding box center [638, 610] width 832 height 17
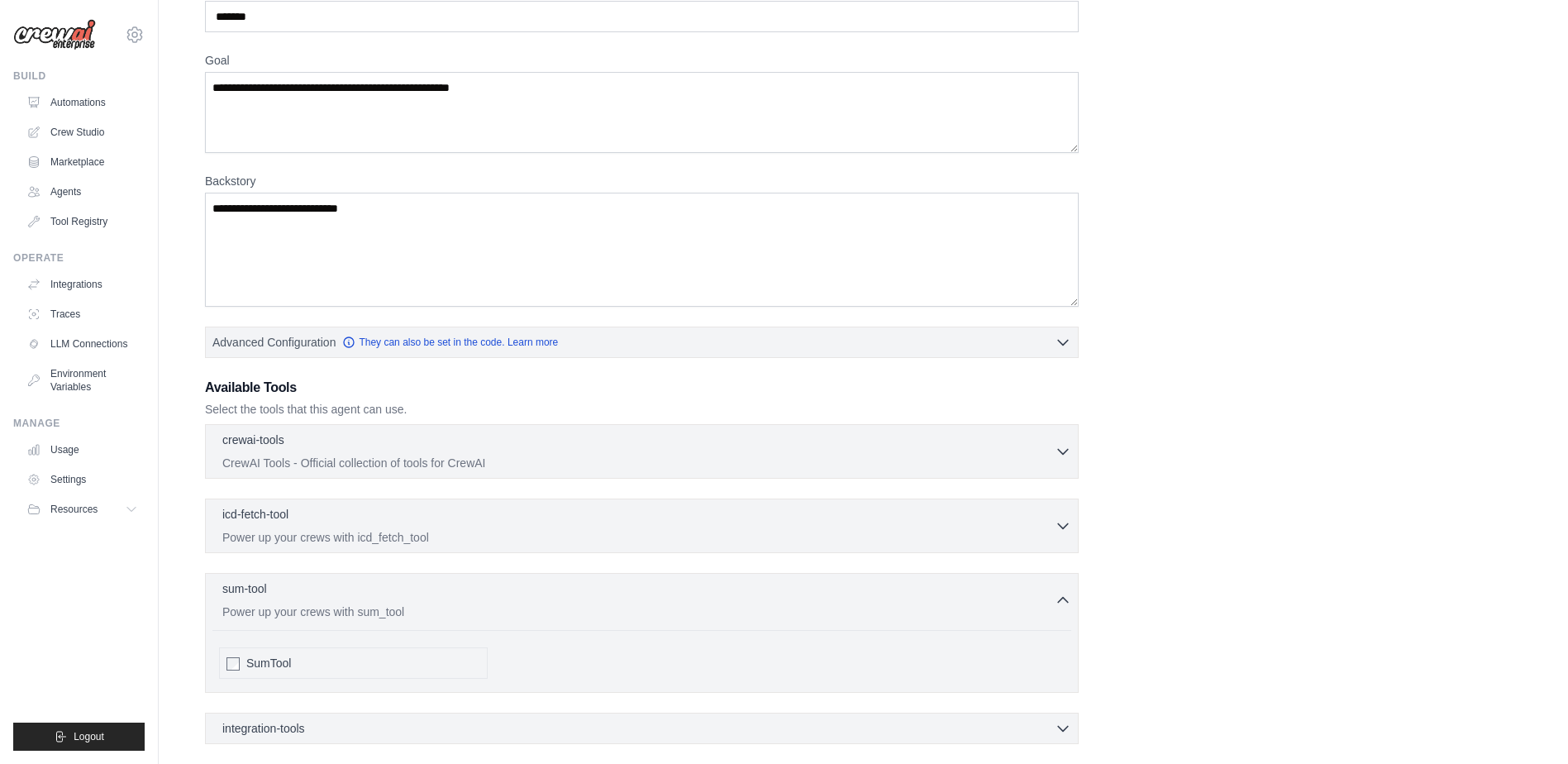
click at [898, 548] on div "icd-fetch-tool 0 selected Power up your crews with icd_fetch_tool IcdFetchTool" at bounding box center [641, 525] width 873 height 55
click at [889, 531] on p "Power up your crews with icd_fetch_tool" at bounding box center [638, 536] width 832 height 17
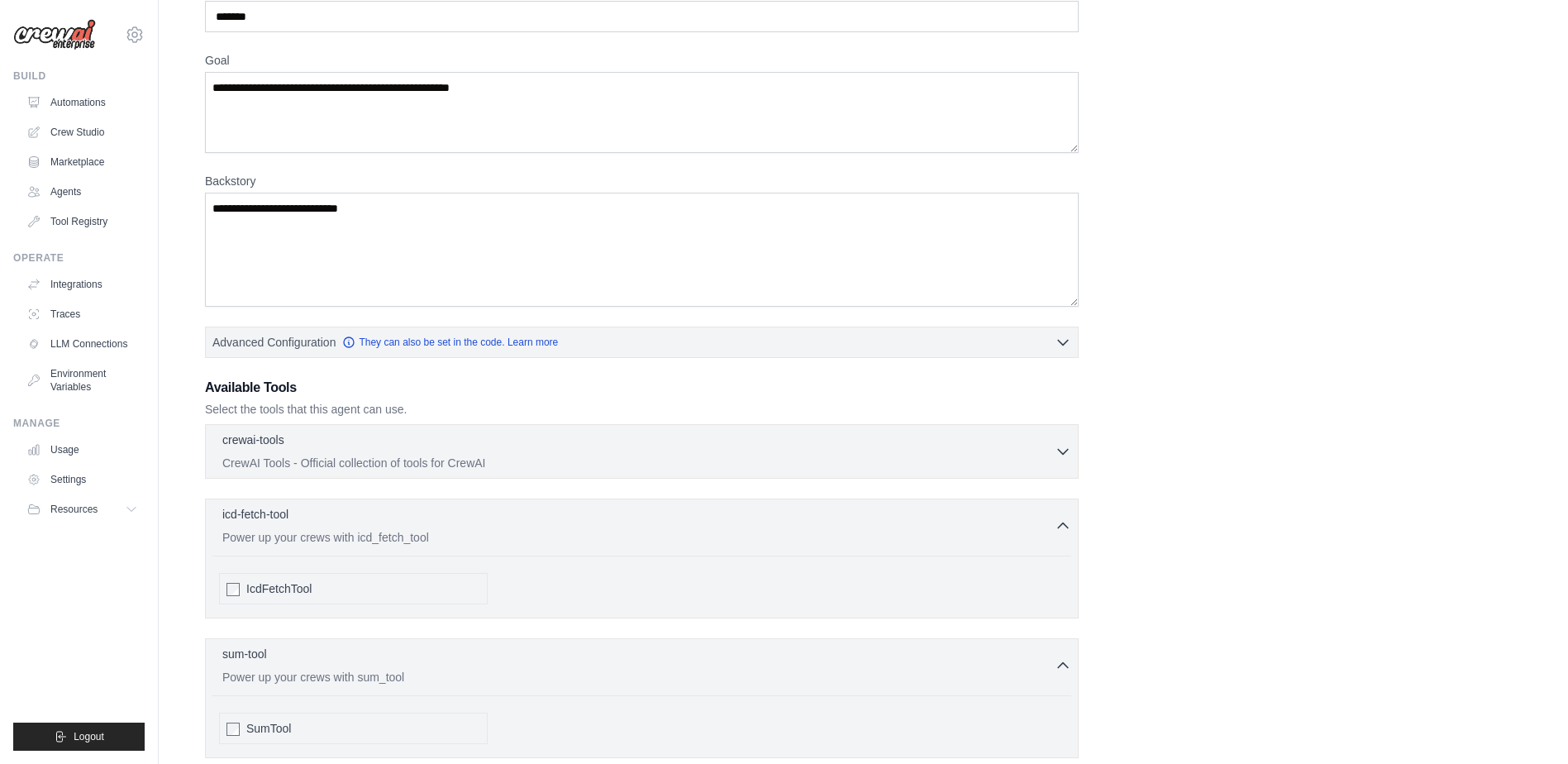
click at [337, 574] on div "IcdFetchTool" at bounding box center [641, 589] width 859 height 45
click at [335, 583] on div "IcdFetchTool" at bounding box center [363, 588] width 234 height 17
click at [307, 734] on div "SumTool" at bounding box center [363, 728] width 234 height 17
click at [431, 458] on p "CrewAI Tools - Official collection of tools for CrewAI" at bounding box center [638, 462] width 832 height 17
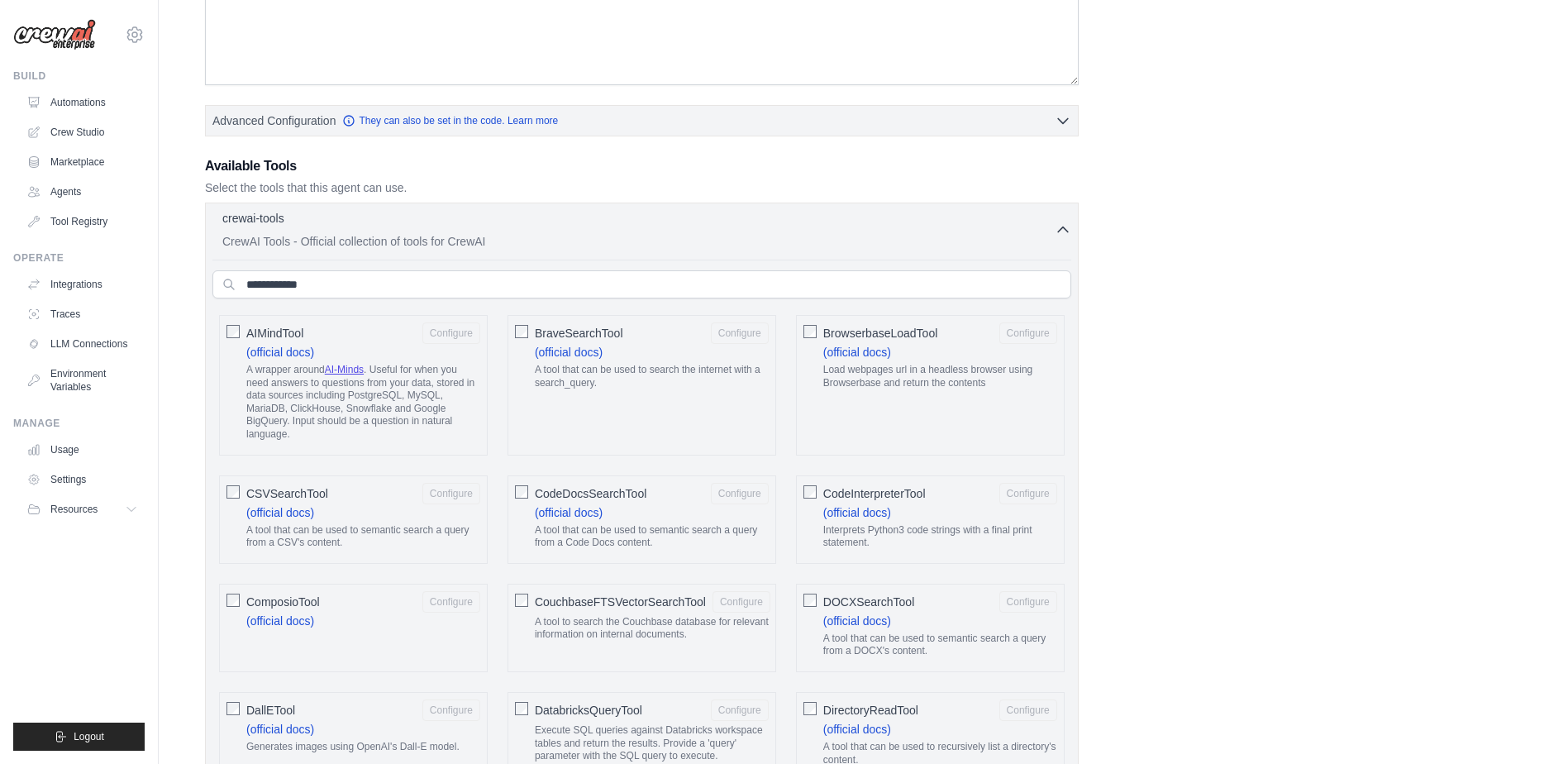
scroll to position [413, 0]
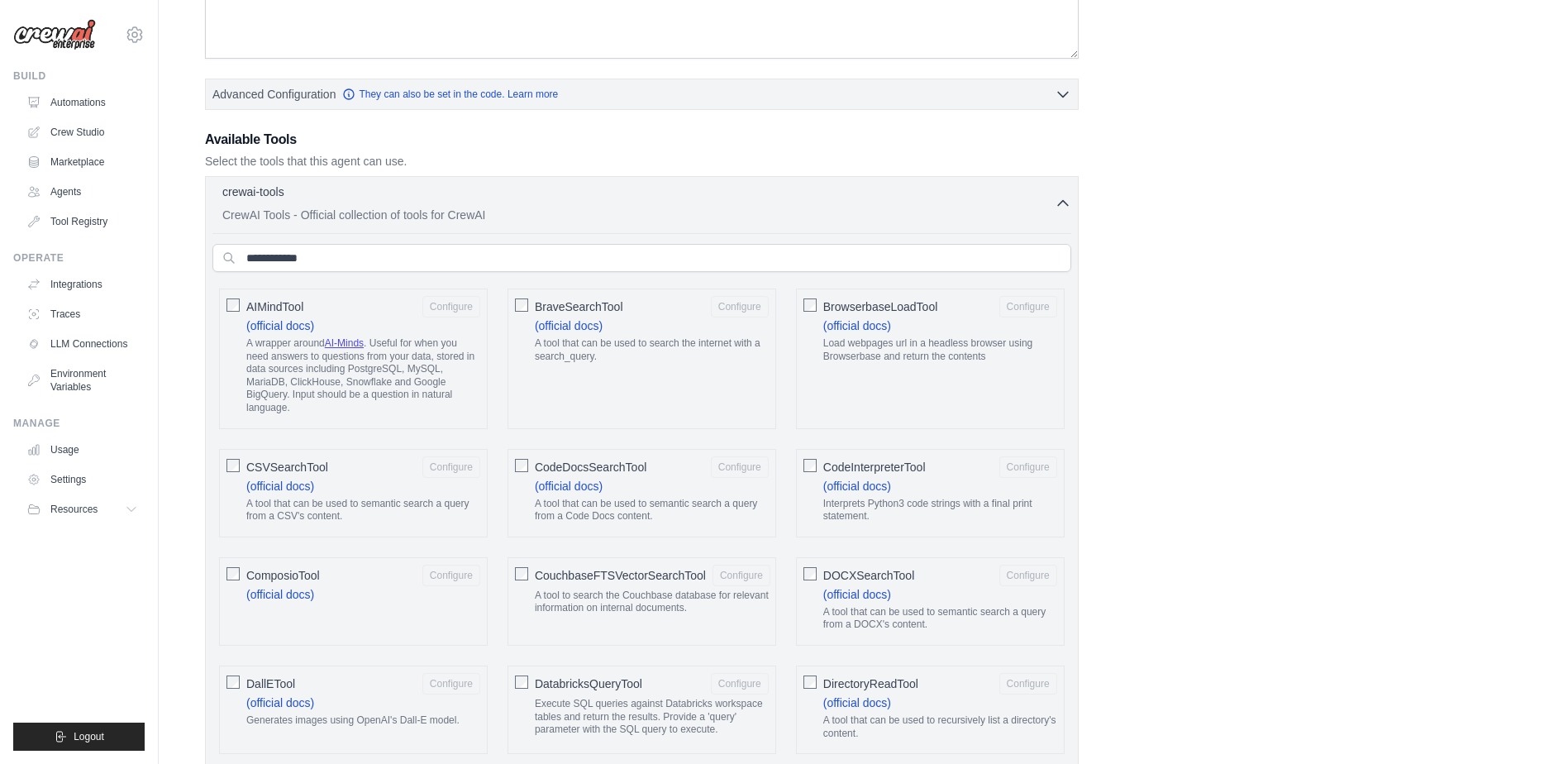
click at [797, 460] on div "CodeInterpreterTool Configure (official docs) Interprets Python3 code strings w…" at bounding box center [931, 492] width 269 height 89
click at [530, 251] on input "text" at bounding box center [641, 257] width 859 height 28
type input "*"
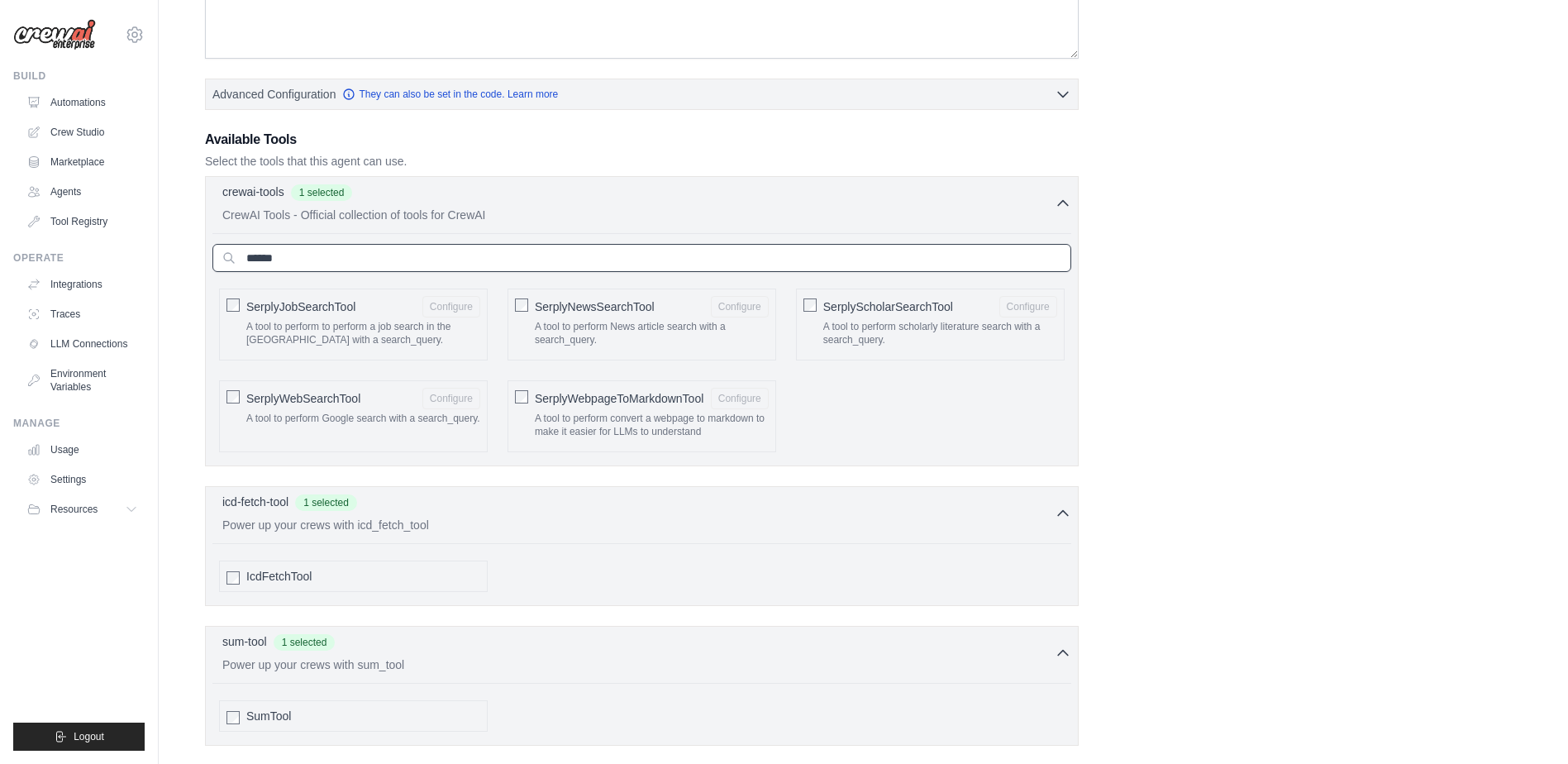
type input "******"
click at [225, 398] on div "SerplyWebSearchTool Configure A tool to perform Google search with a search_que…" at bounding box center [354, 416] width 269 height 72
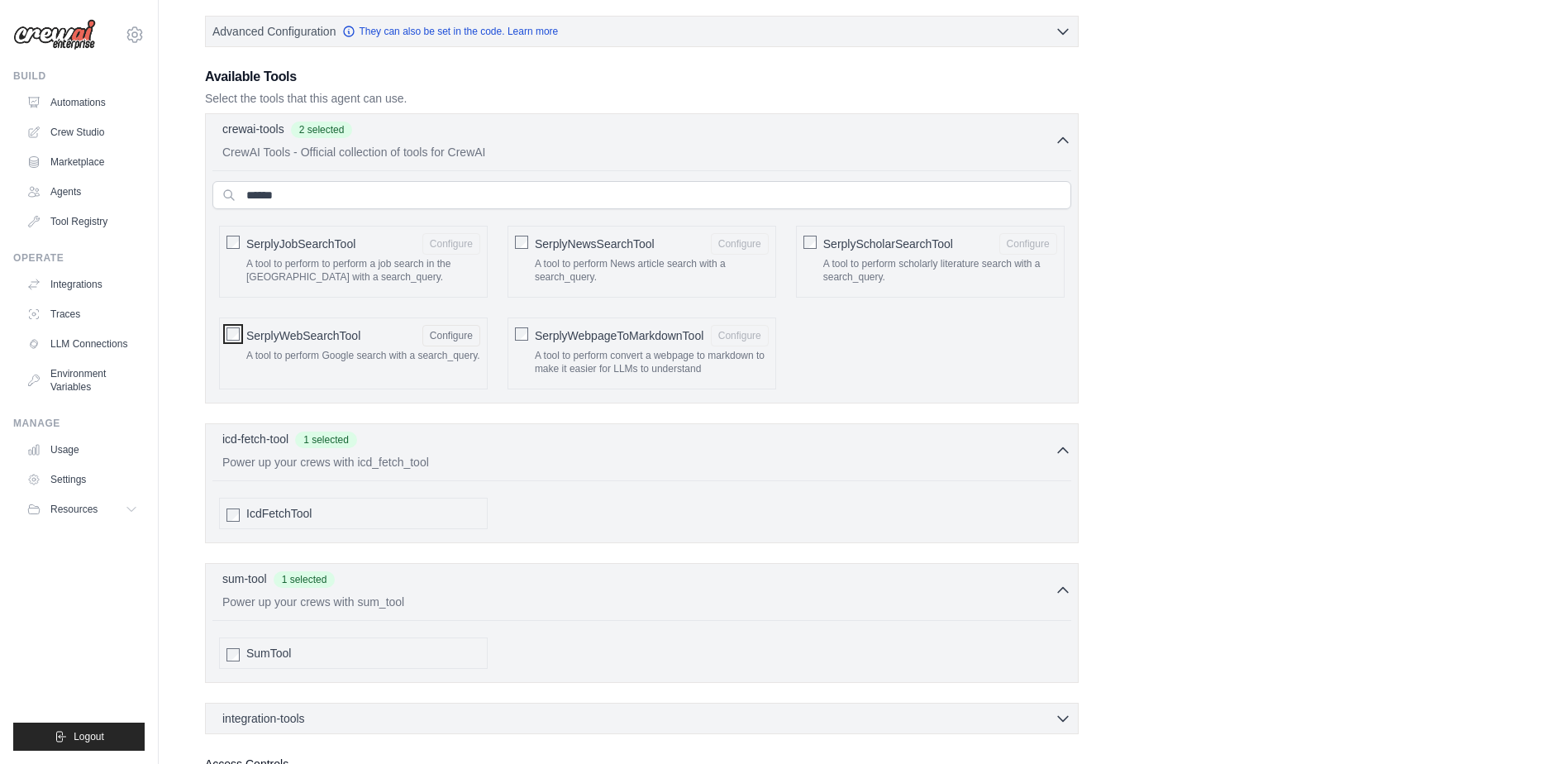
scroll to position [579, 0]
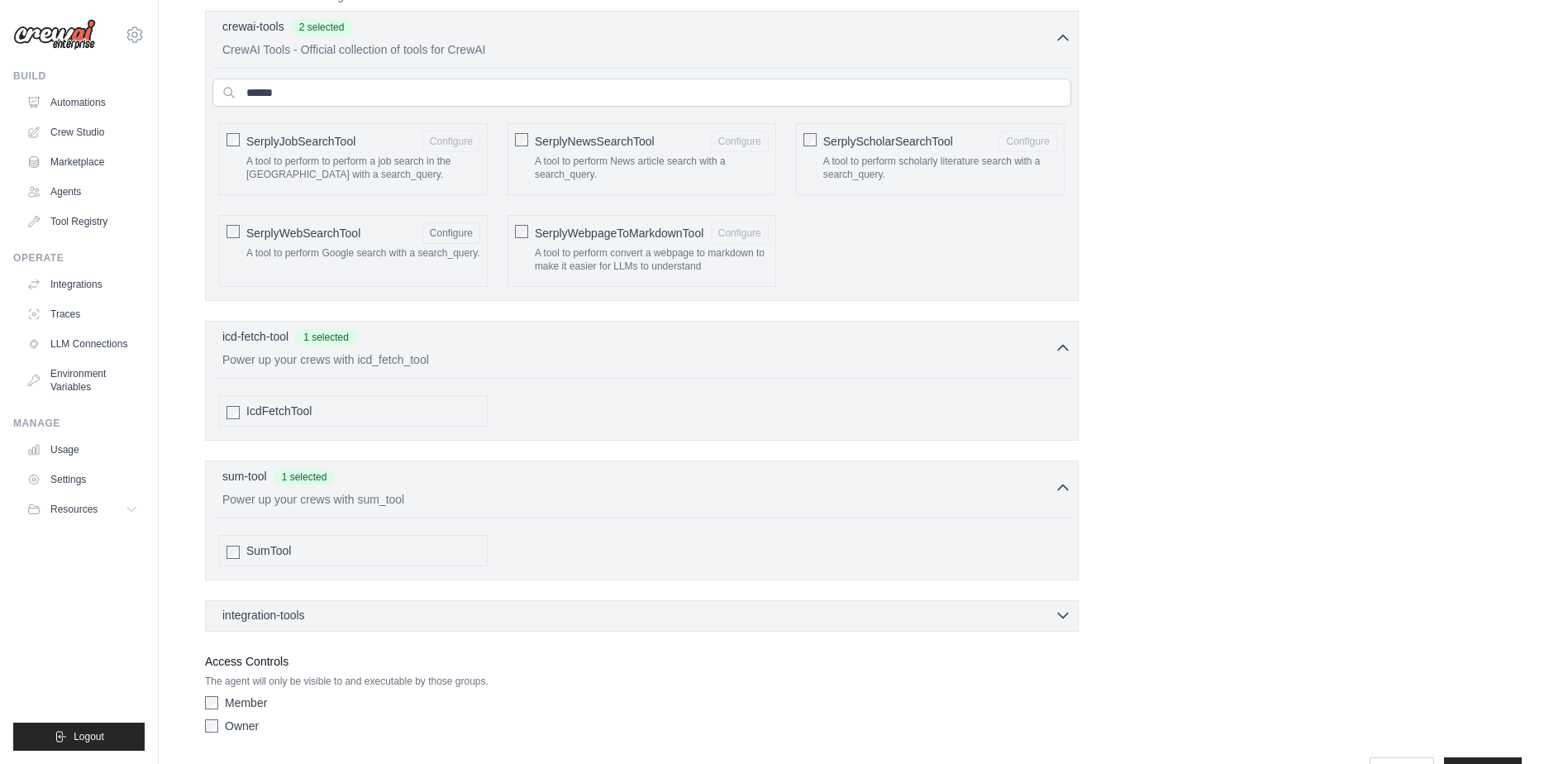
click at [440, 607] on div "integration-tools 0 selected" at bounding box center [646, 614] width 849 height 17
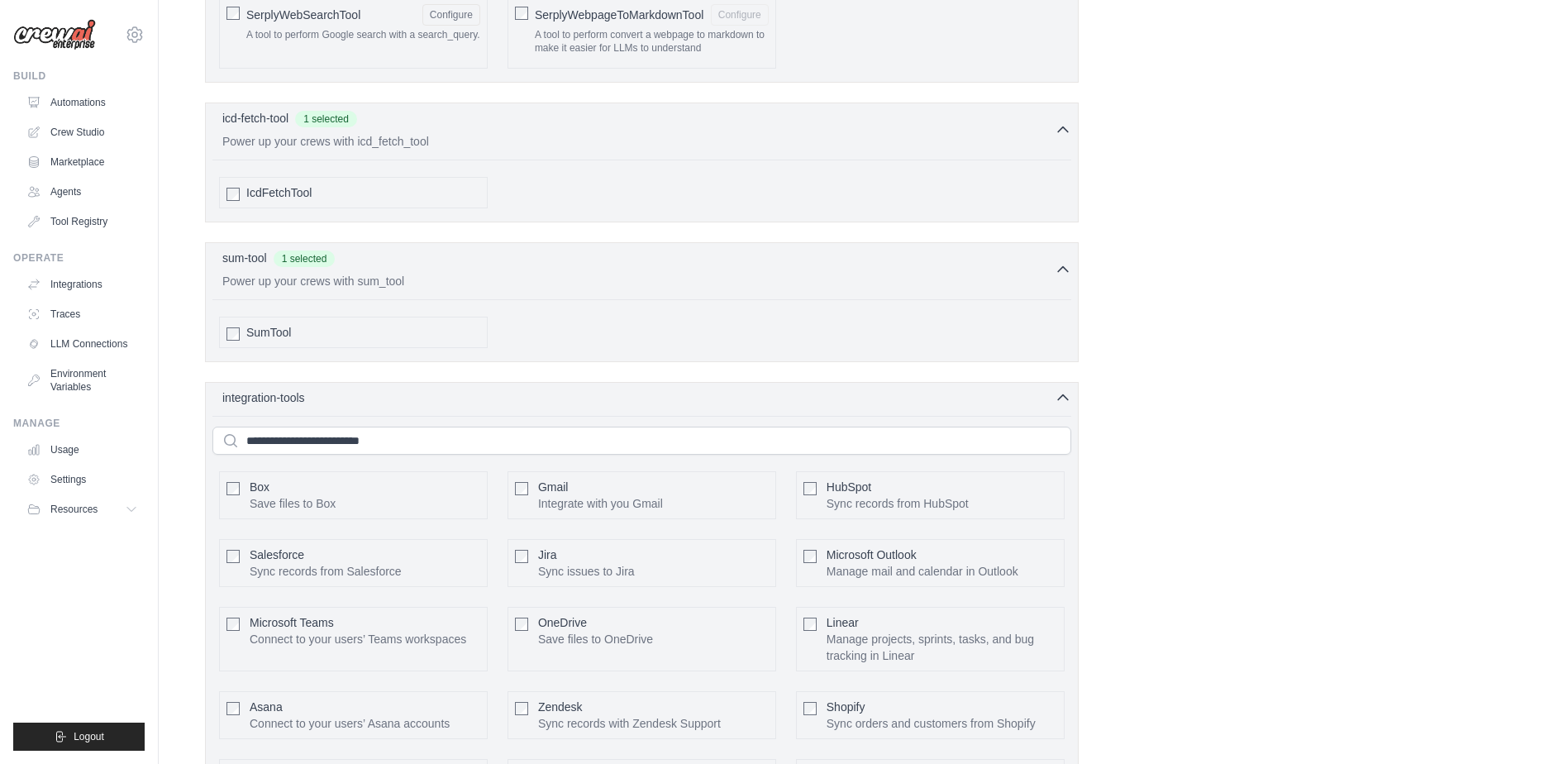
scroll to position [826, 0]
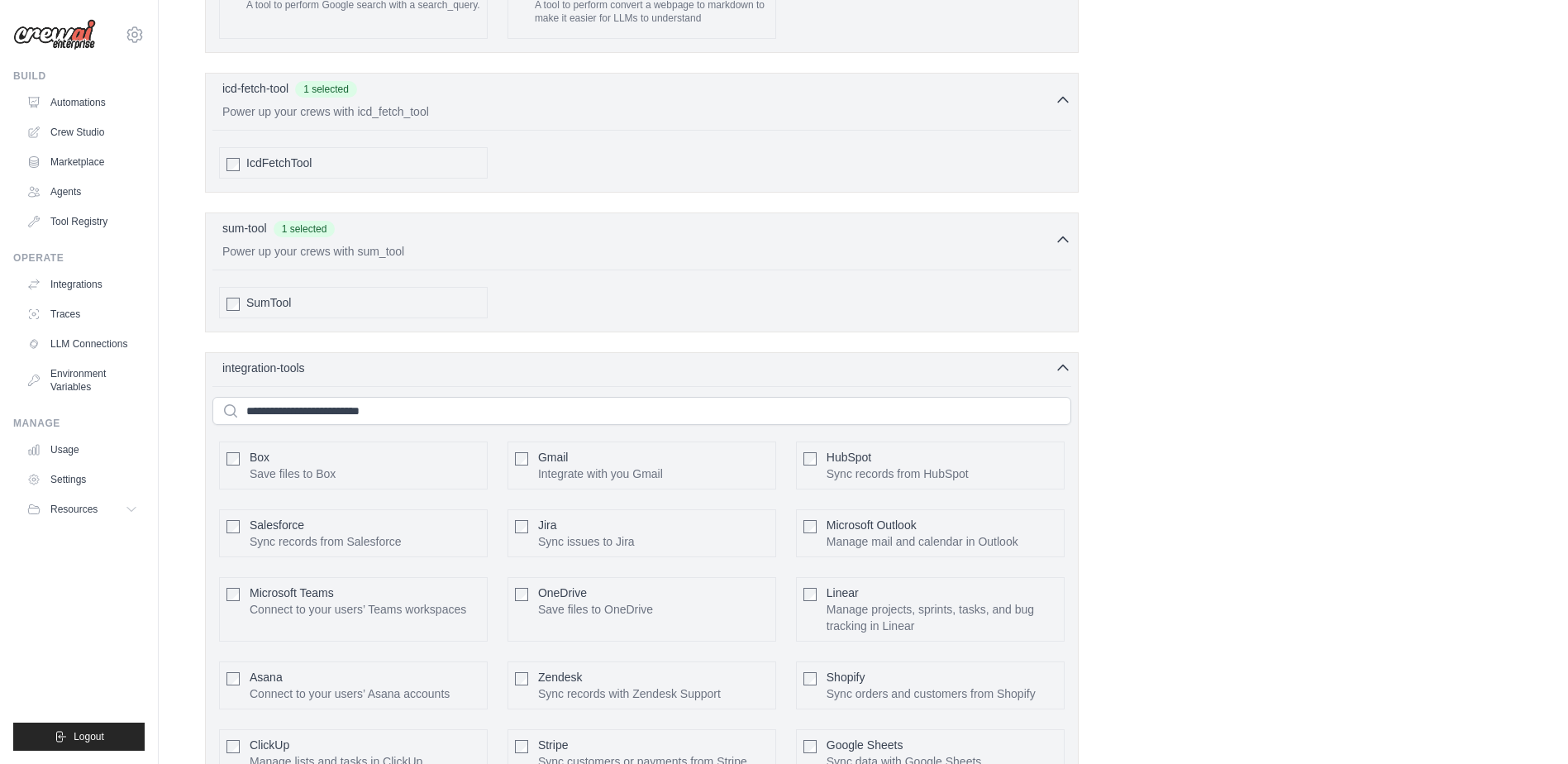
click at [309, 471] on p "Save files to Box" at bounding box center [292, 473] width 86 height 17
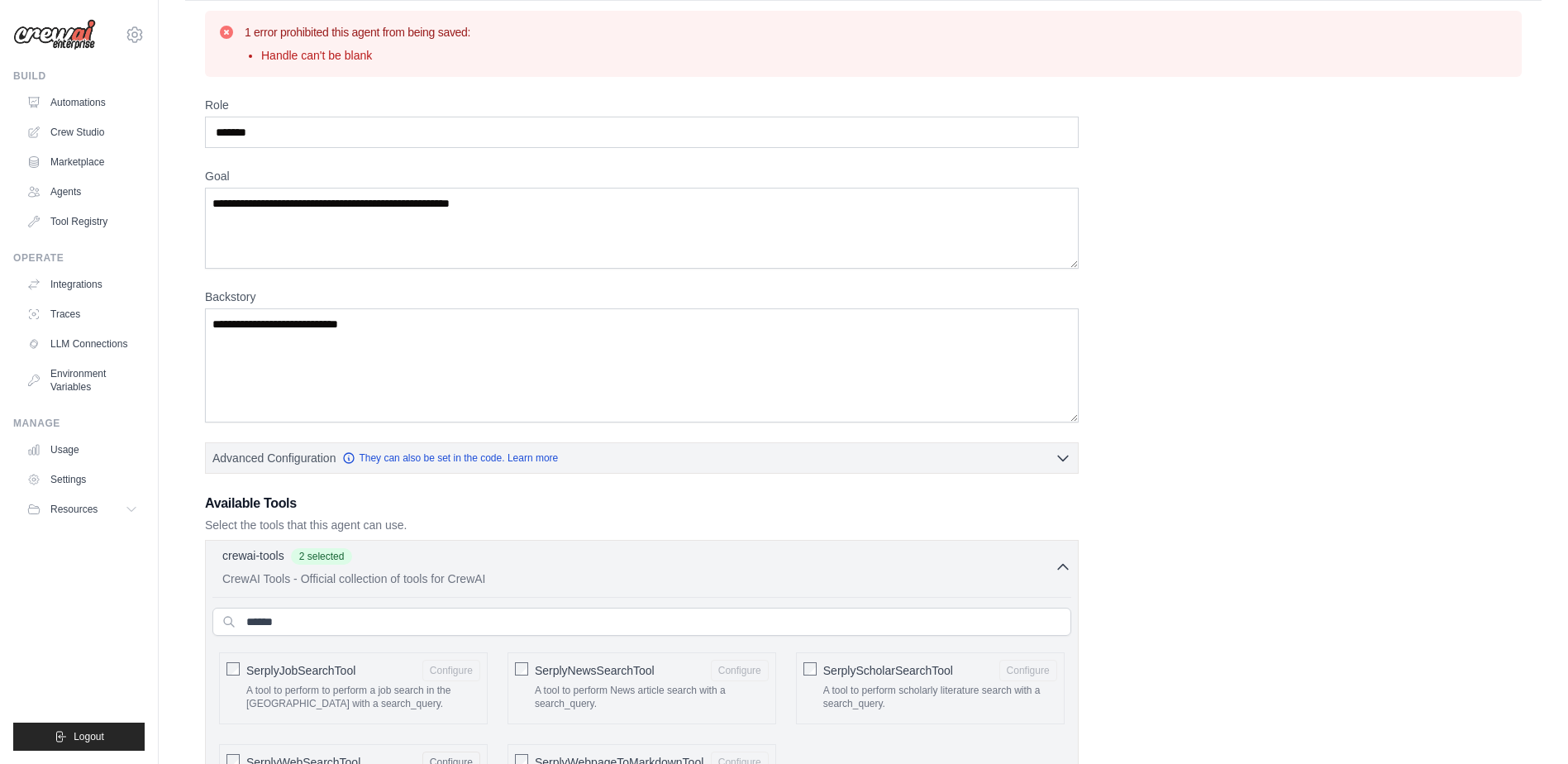
scroll to position [0, 0]
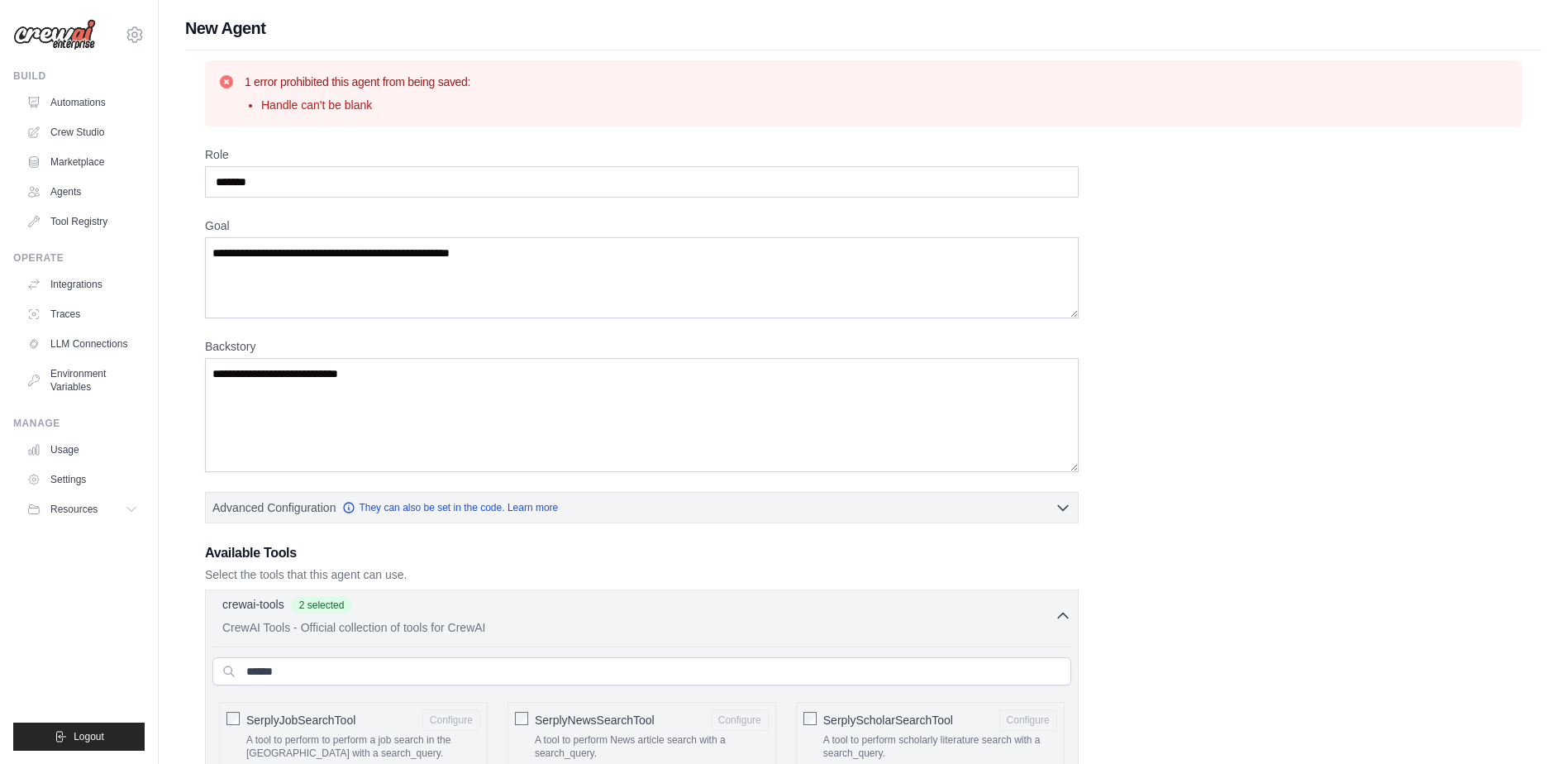
click at [681, 598] on div "crewai-tools 2 selected" at bounding box center [638, 605] width 832 height 19
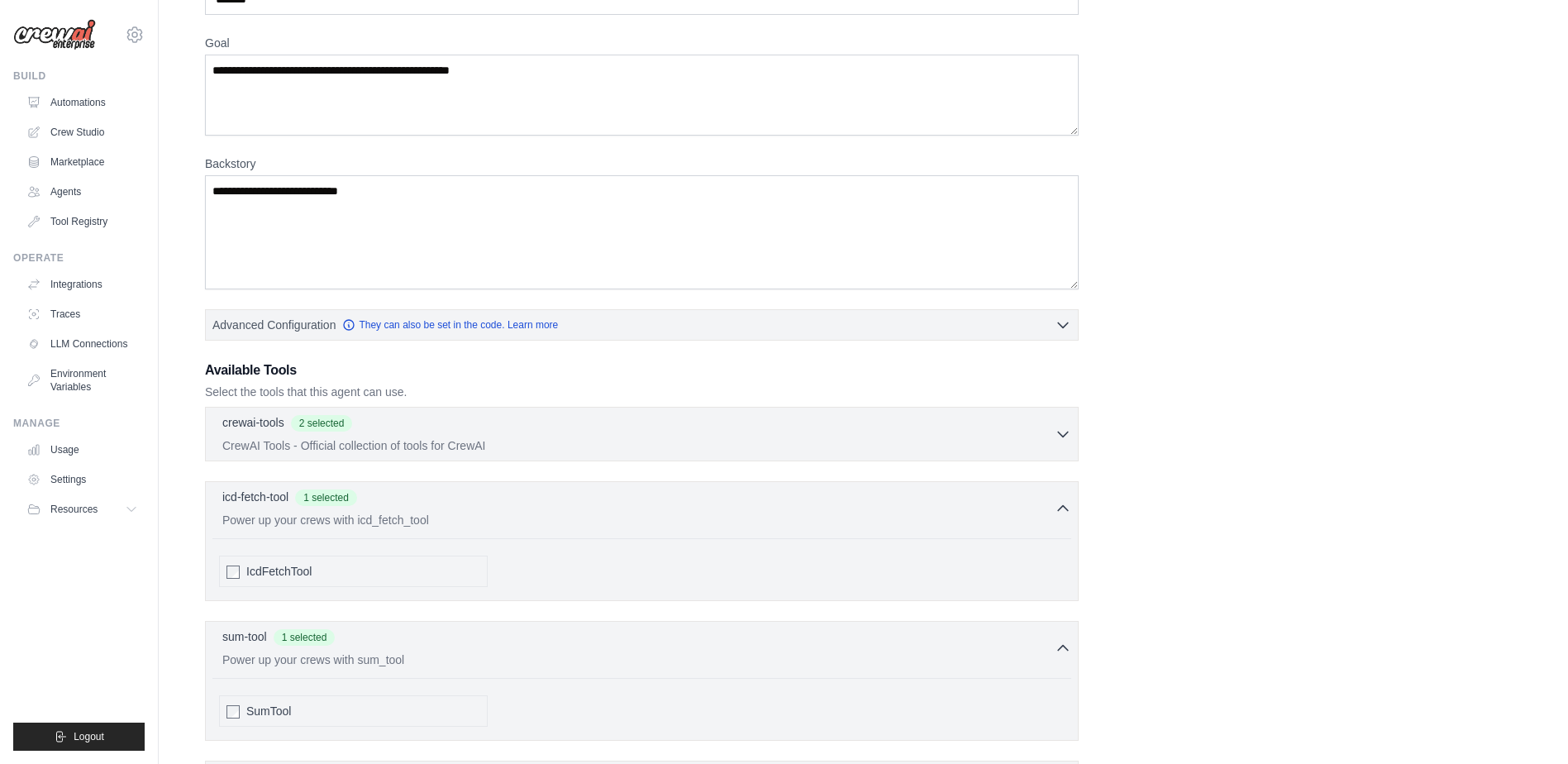
scroll to position [248, 0]
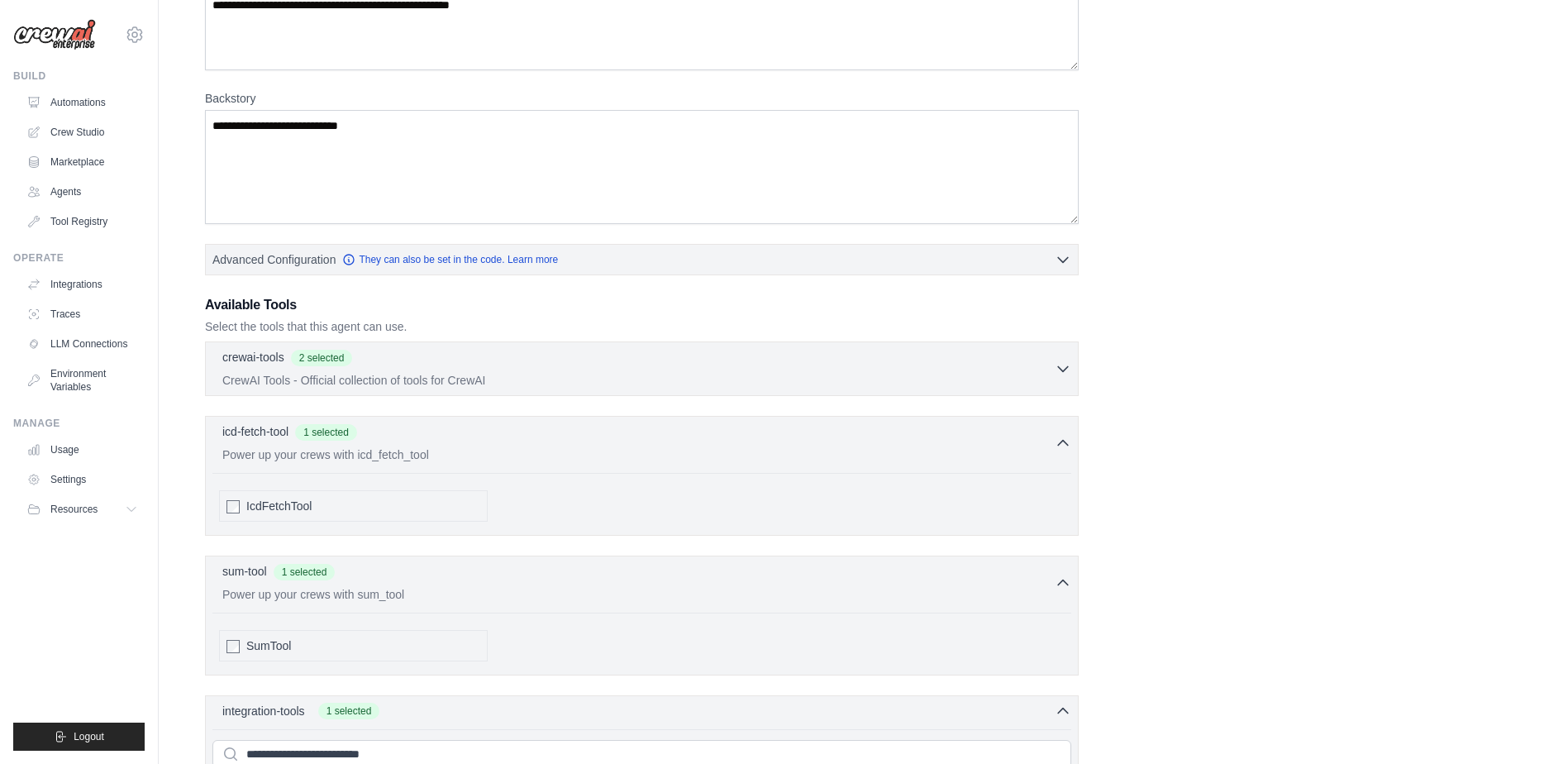
click at [641, 465] on div "icd-fetch-tool 1 selected Power up your crews with icd_fetch_tool IcdFetchTool" at bounding box center [641, 476] width 873 height 120
click at [650, 453] on p "Power up your crews with icd_fetch_tool" at bounding box center [638, 453] width 832 height 17
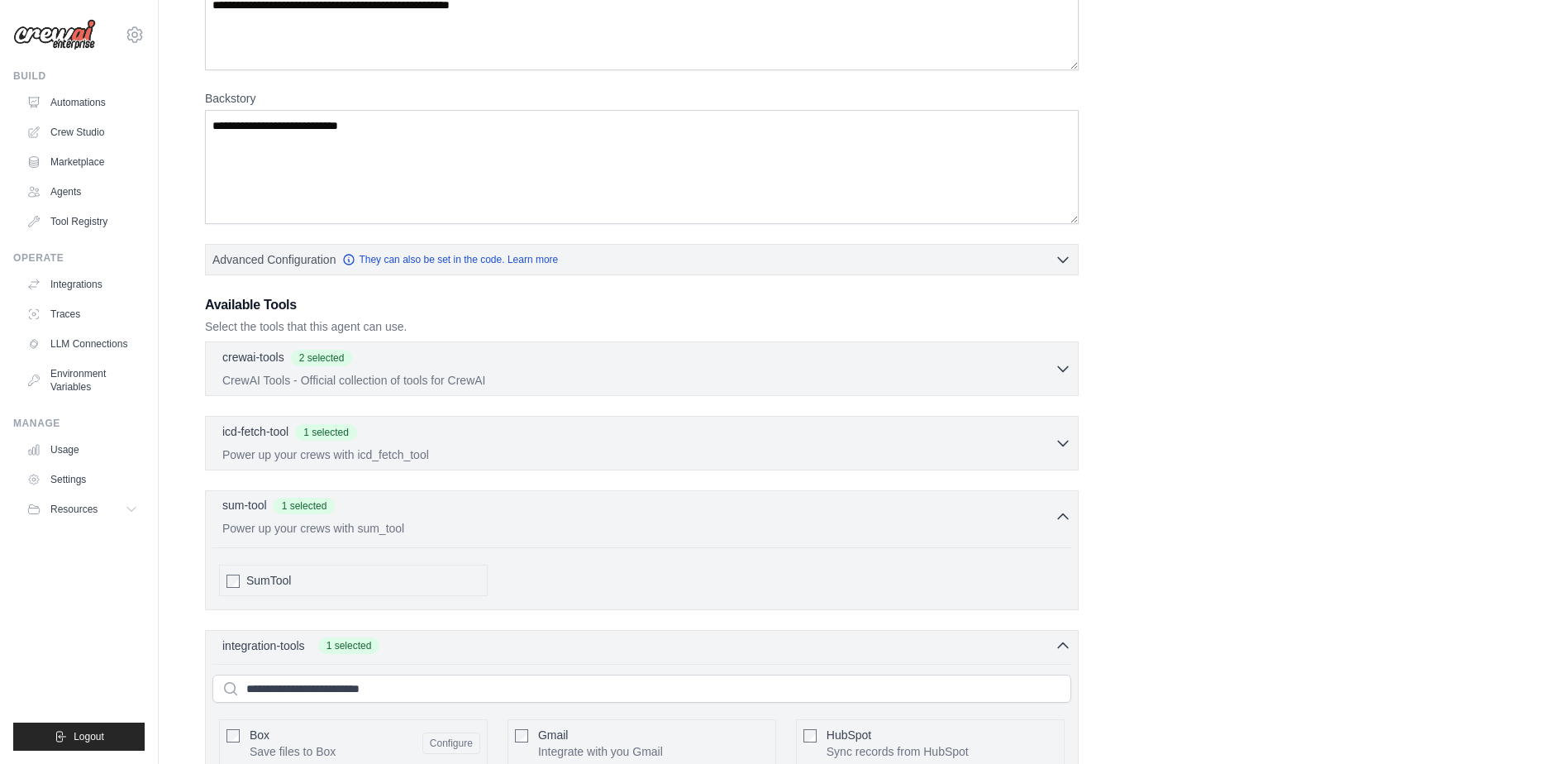
click at [646, 524] on p "Power up your crews with sum_tool" at bounding box center [638, 527] width 832 height 17
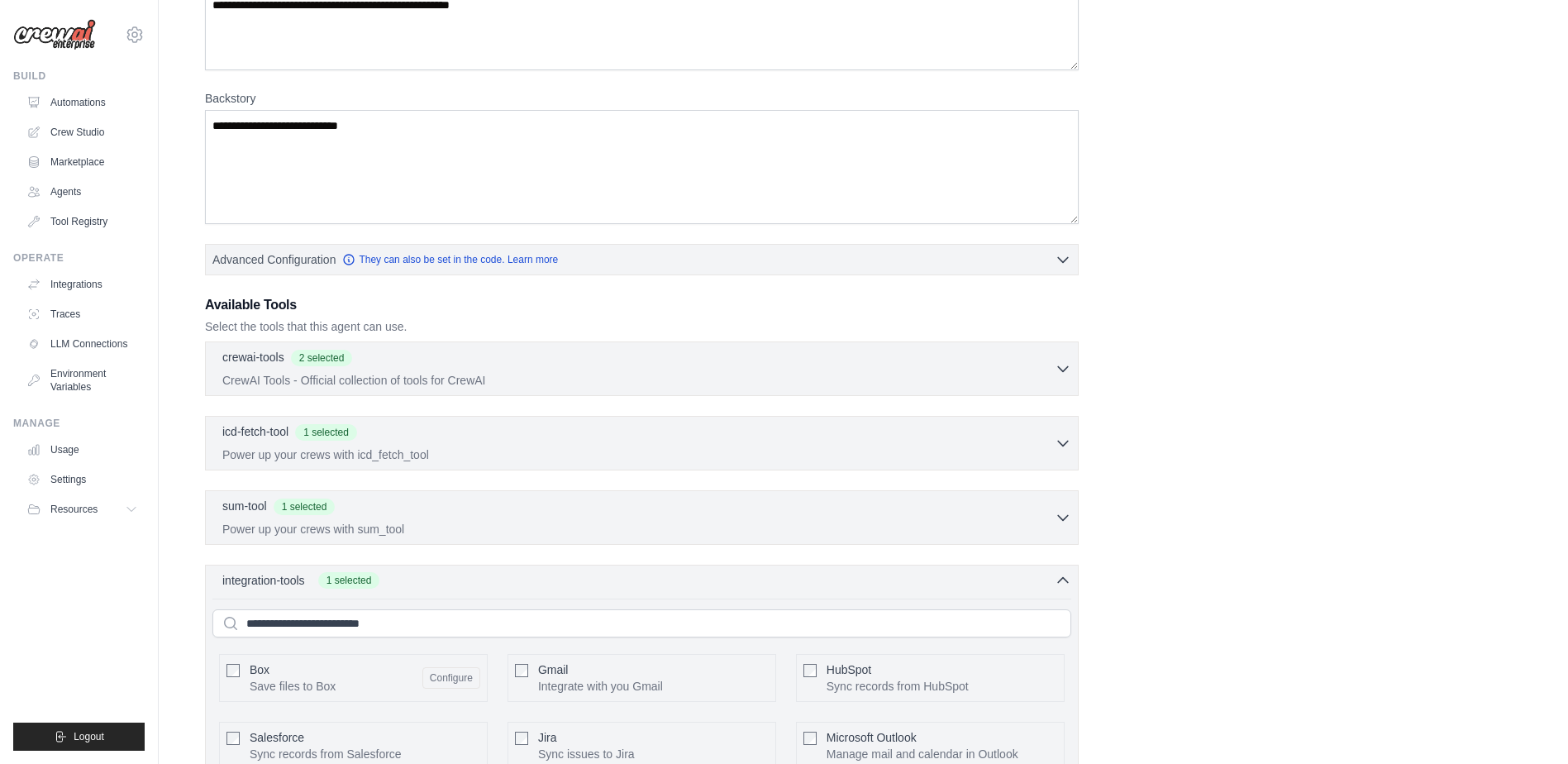
click at [674, 585] on div "integration-tools 1 selected" at bounding box center [646, 579] width 849 height 17
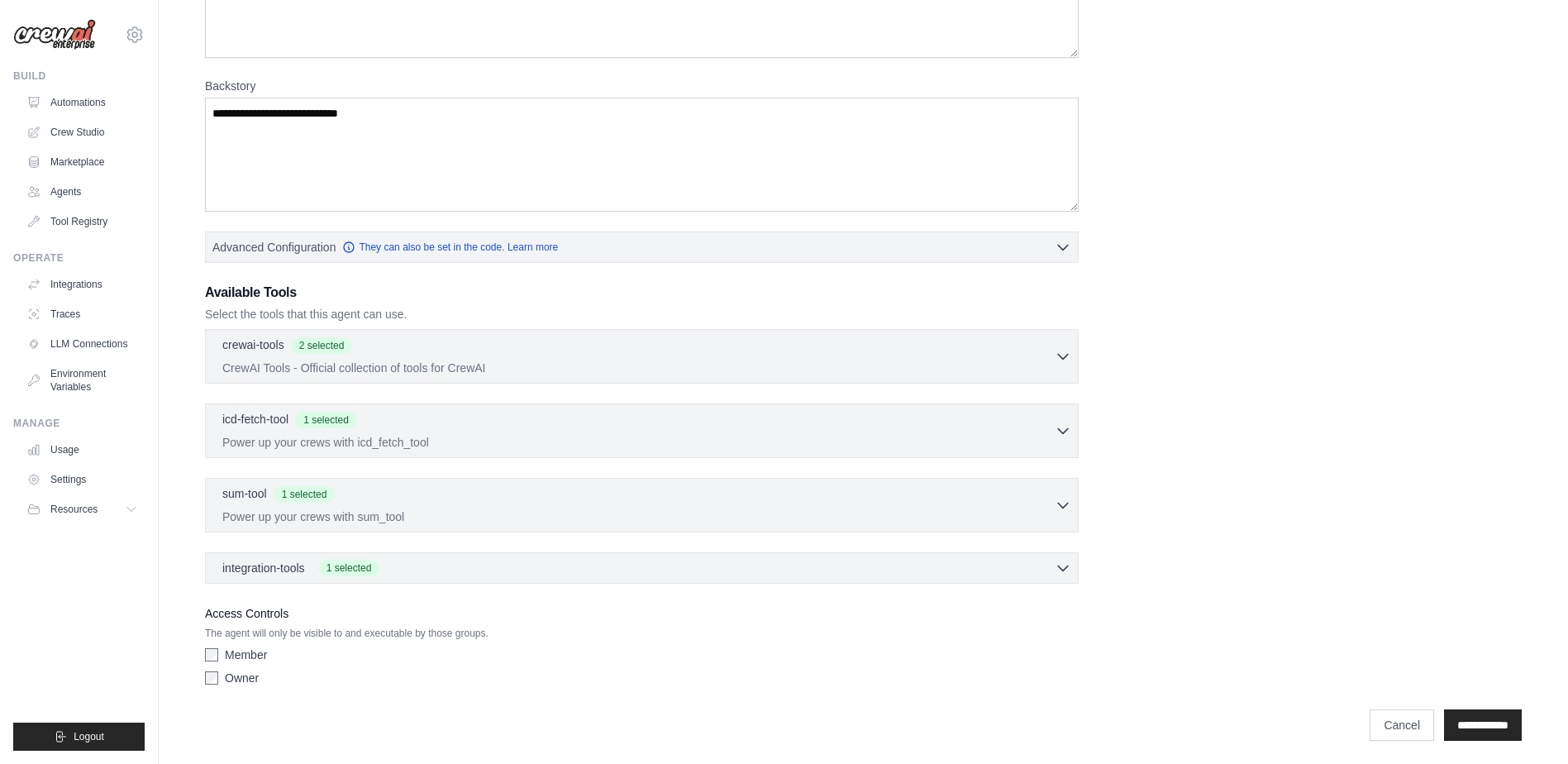
scroll to position [264, 0]
click at [1448, 711] on input "**********" at bounding box center [1482, 721] width 78 height 31
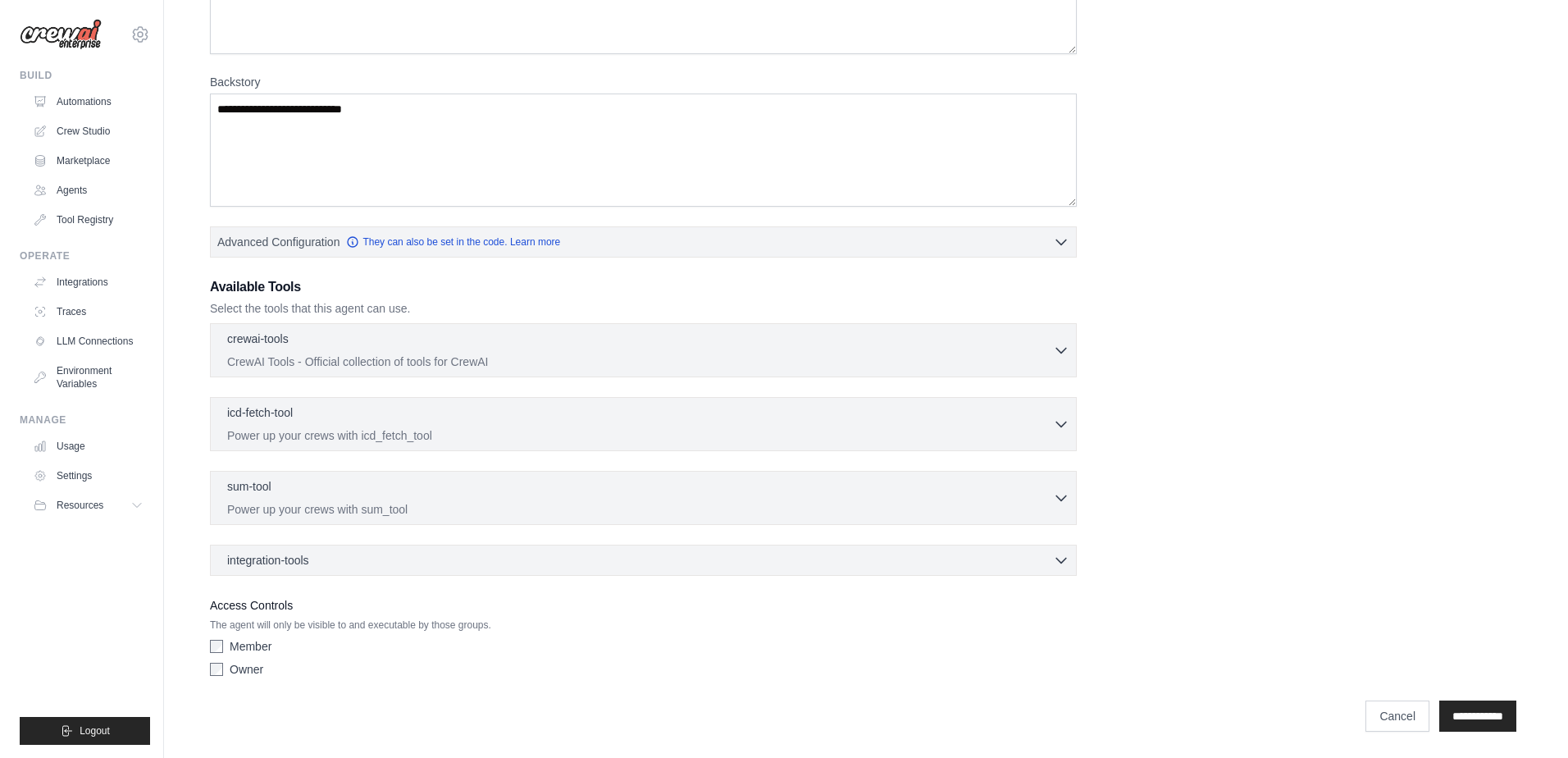
scroll to position [0, 0]
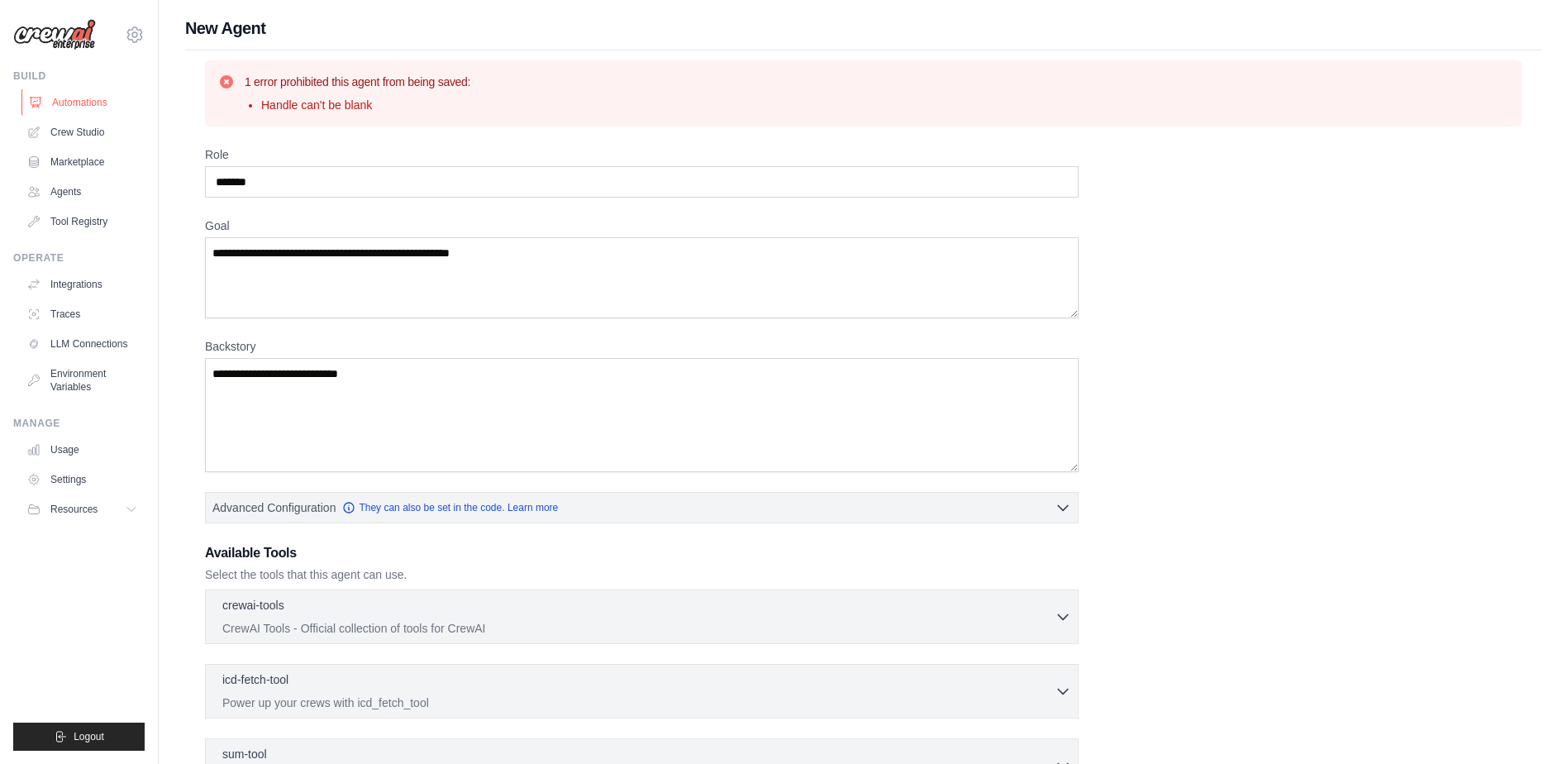
click at [100, 100] on link "Automations" at bounding box center [84, 102] width 125 height 26
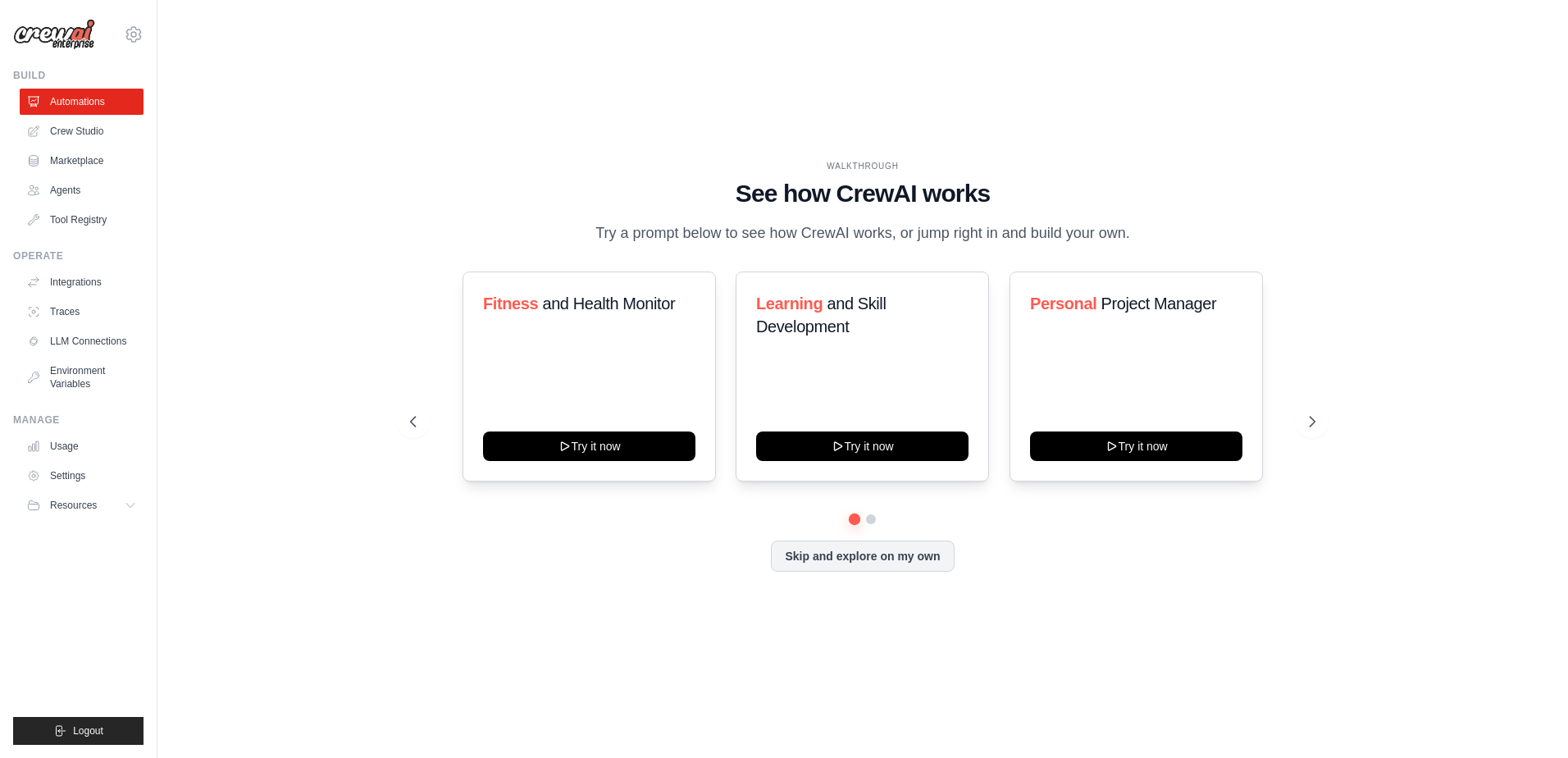
drag, startPoint x: 701, startPoint y: 586, endPoint x: 694, endPoint y: 602, distance: 17.5
drag, startPoint x: 694, startPoint y: 602, endPoint x: 578, endPoint y: 588, distance: 116.8
click at [571, 589] on div "WALKTHROUGH See how CrewAI works Try a prompt below to see how CrewAI works, or…" at bounding box center [863, 378] width 945 height 438
click at [912, 561] on button "Skip and explore on my own" at bounding box center [862, 554] width 183 height 31
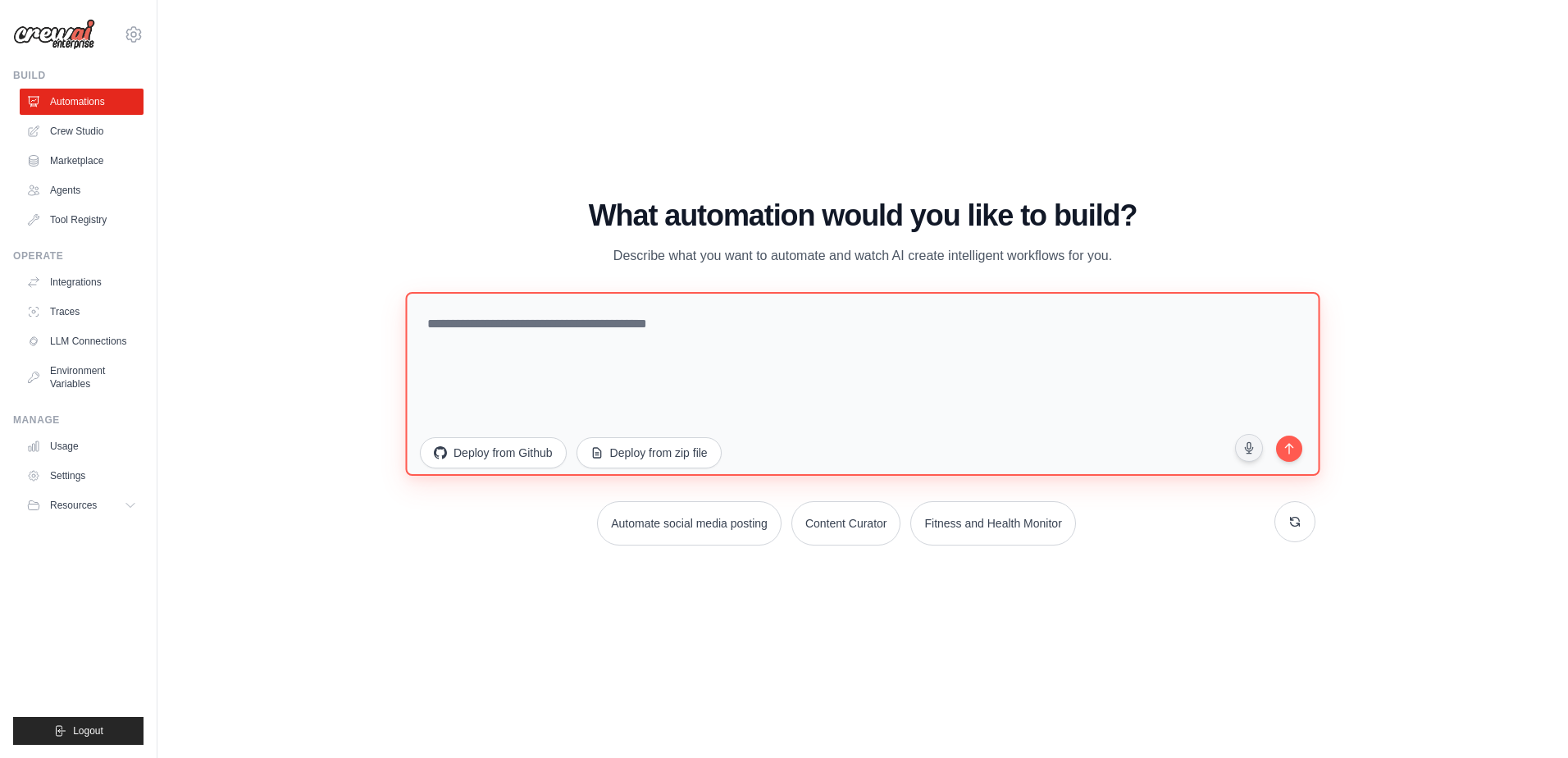
click at [956, 372] on textarea at bounding box center [863, 384] width 915 height 184
type textarea "*"
click at [777, 353] on textarea "********" at bounding box center [863, 384] width 915 height 184
click at [775, 347] on textarea "********" at bounding box center [863, 384] width 915 height 184
click at [742, 332] on textarea "********" at bounding box center [863, 384] width 915 height 184
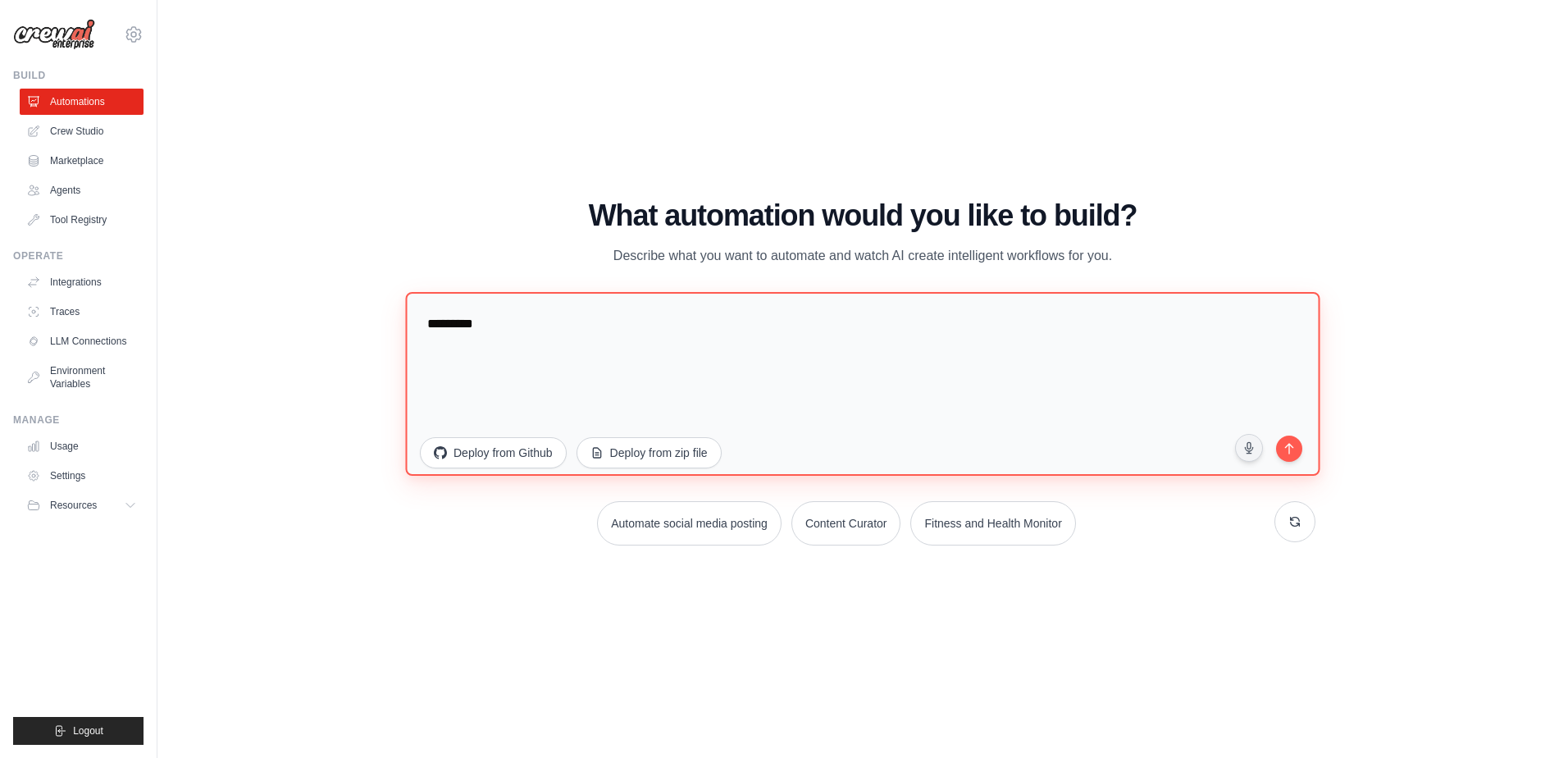
click at [689, 313] on textarea "********" at bounding box center [863, 384] width 915 height 184
click at [592, 321] on textarea "********" at bounding box center [863, 384] width 915 height 184
click at [571, 342] on textarea "********" at bounding box center [863, 384] width 915 height 184
click at [551, 311] on textarea "********" at bounding box center [863, 384] width 915 height 184
type textarea "*"
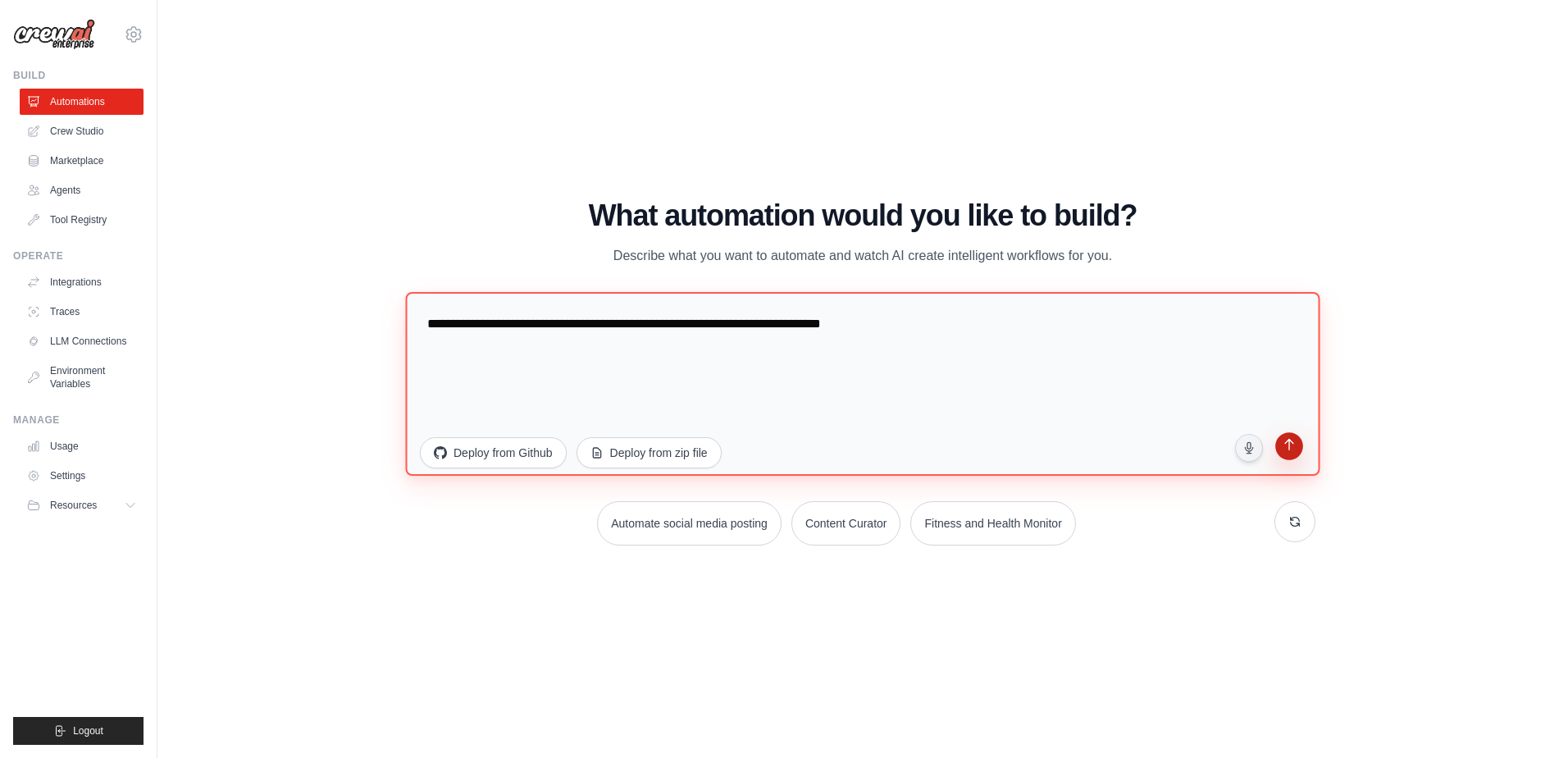
type textarea "**********"
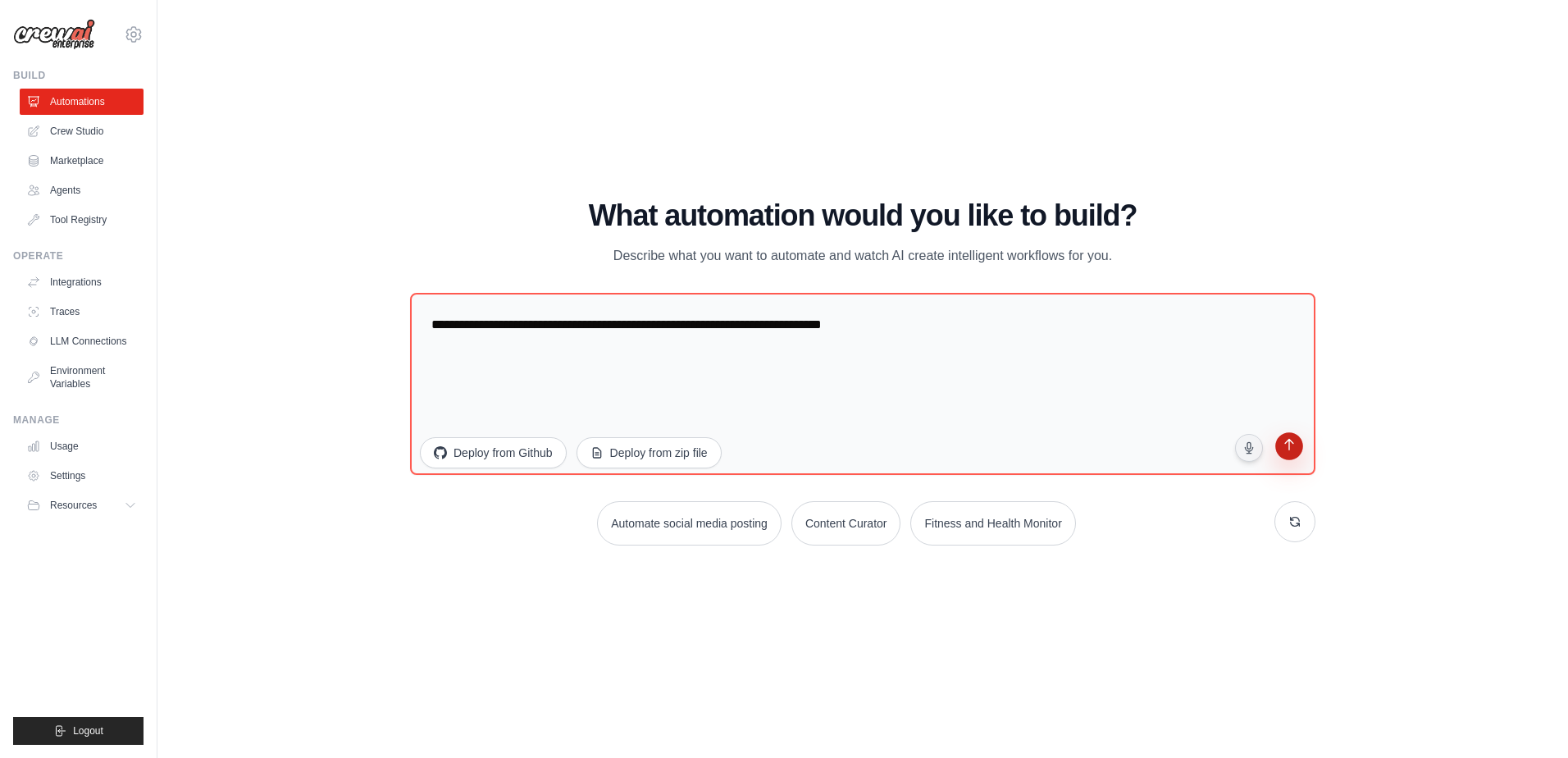
click at [1283, 434] on button "submit" at bounding box center [1289, 449] width 31 height 31
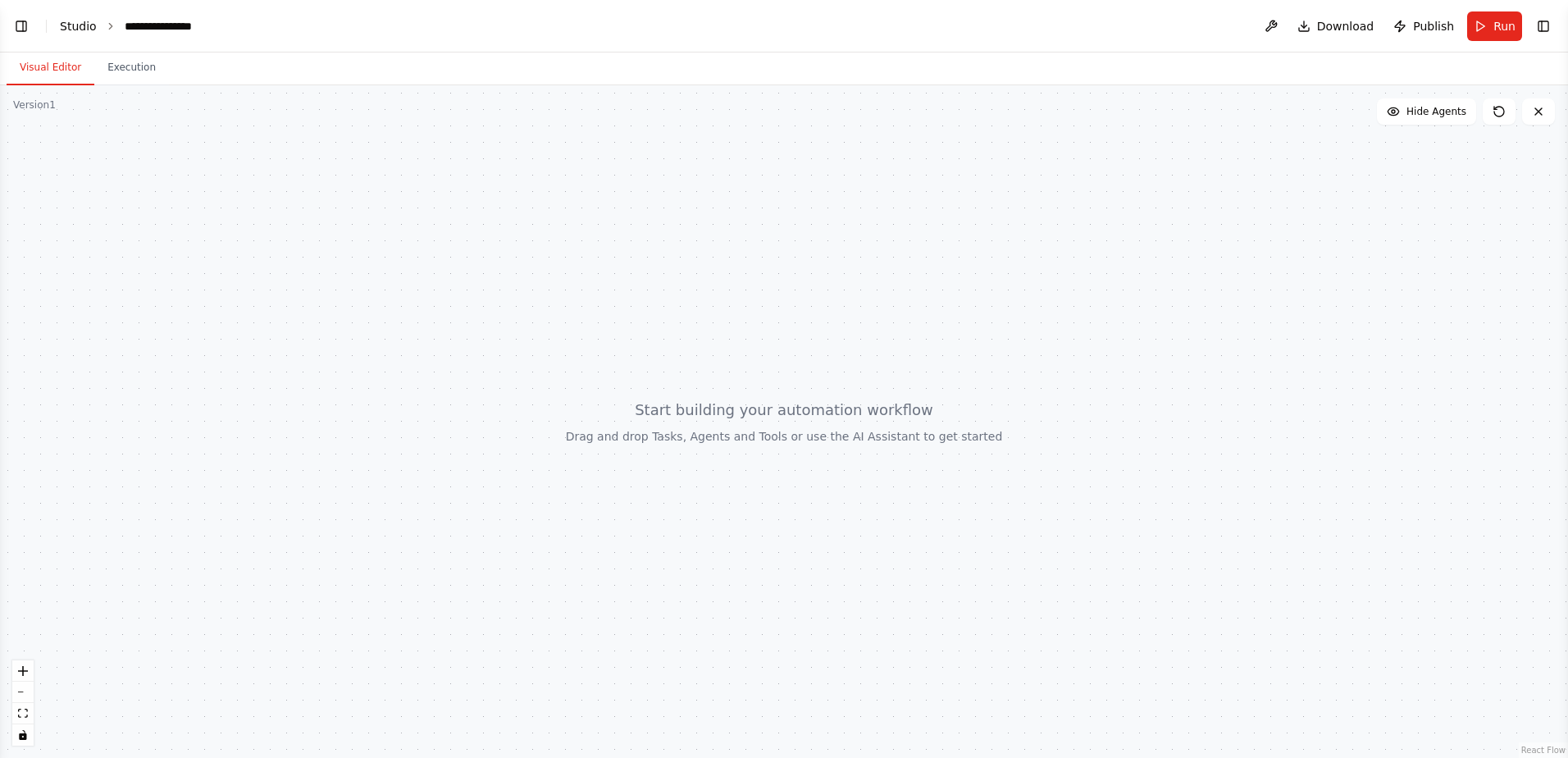
click at [74, 26] on link "Studio" at bounding box center [78, 26] width 37 height 14
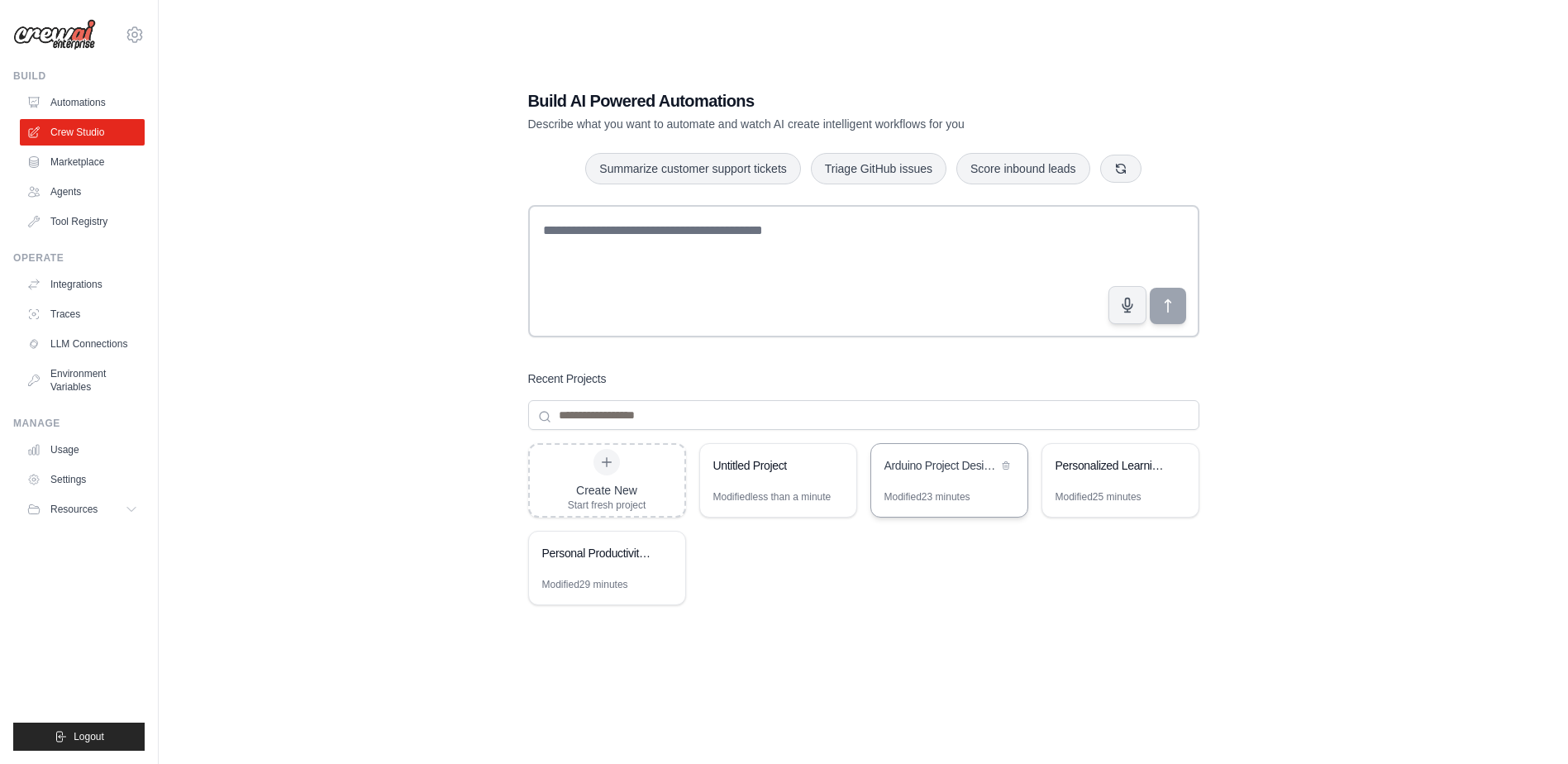
click at [923, 482] on div "Arduino Project Designer & Code Optimizer" at bounding box center [949, 466] width 156 height 46
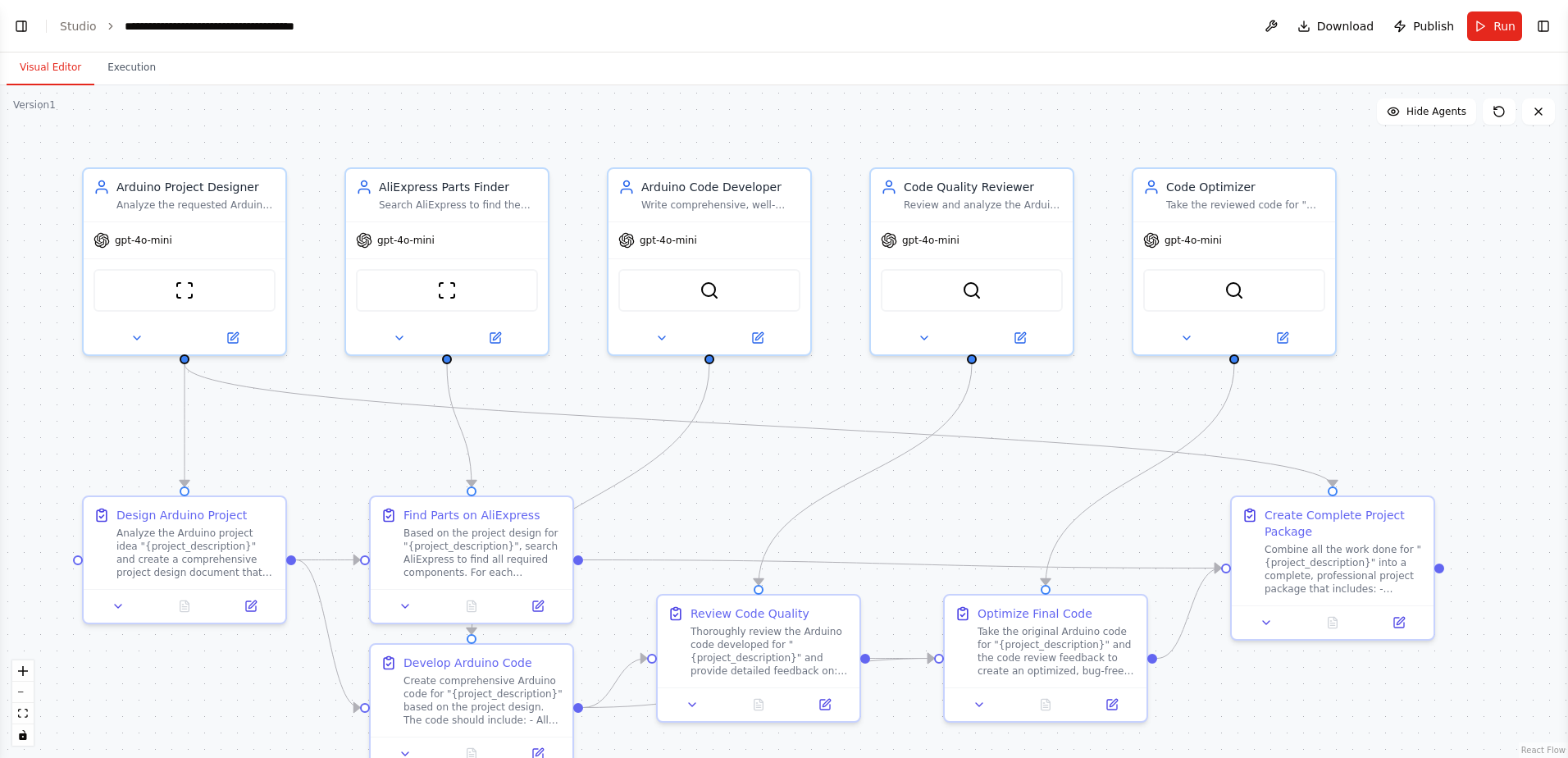
scroll to position [3492, 0]
click at [1537, 25] on button "오른쪽 사이드바 전환" at bounding box center [1544, 26] width 23 height 23
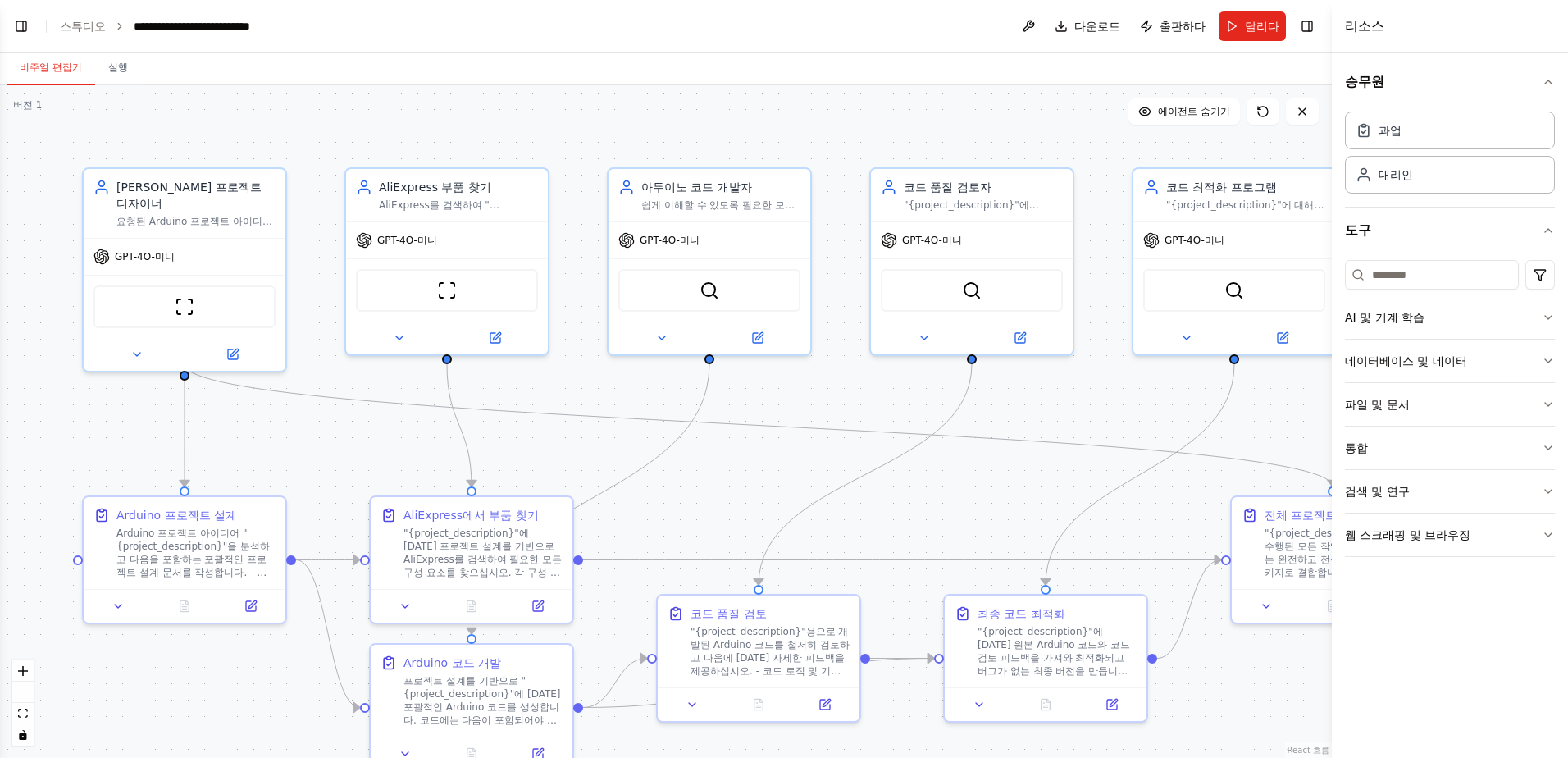
click at [770, 466] on div ".deletable-edge-delete-btn { width: 20px; height: 20px; border: 0px solid #ffff…" at bounding box center [666, 421] width 1332 height 672
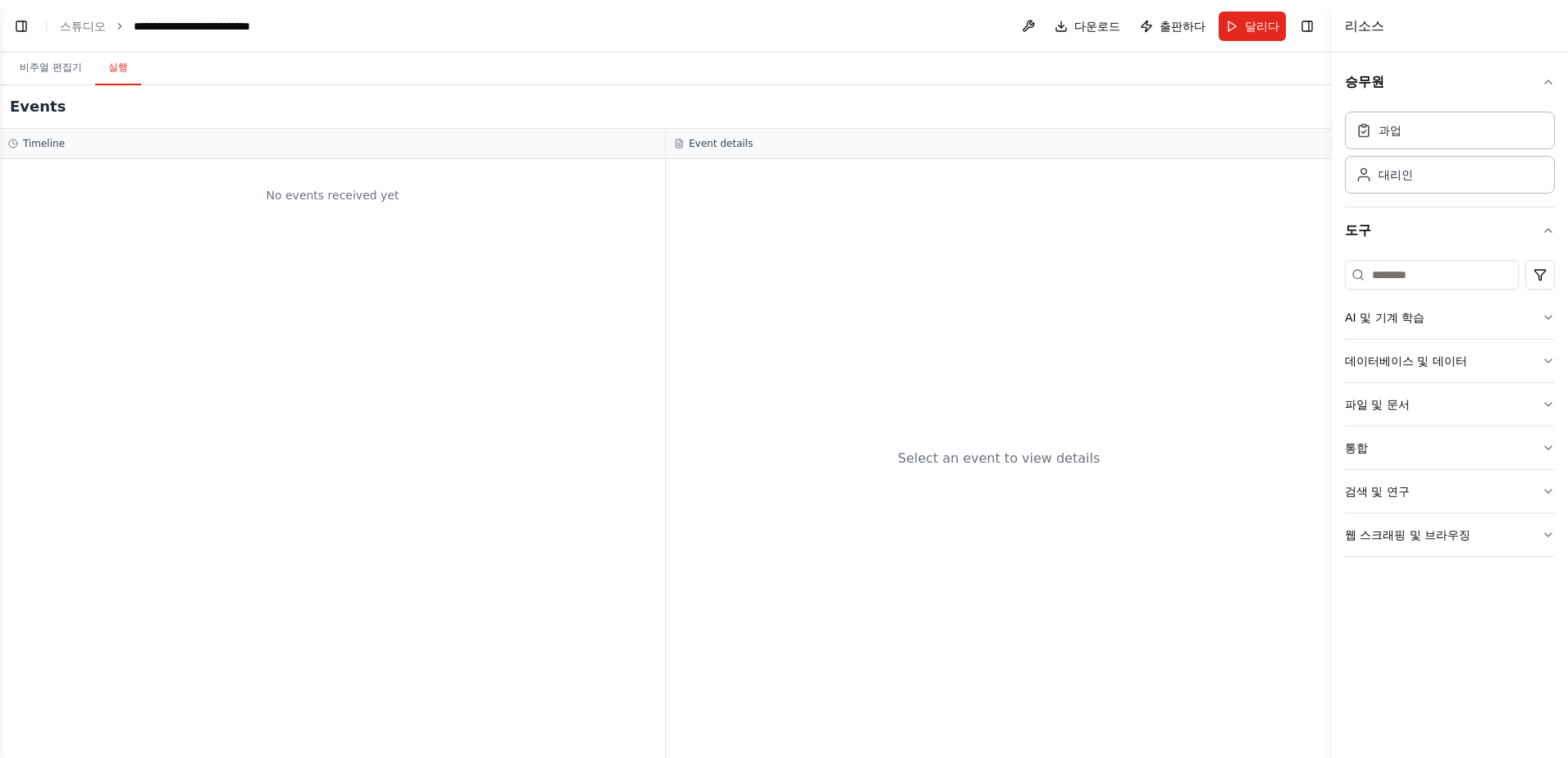
click at [114, 76] on button "실행" at bounding box center [117, 69] width 45 height 35
click at [43, 87] on div "Events" at bounding box center [666, 106] width 1332 height 44
click at [52, 80] on button "비주얼 편집기" at bounding box center [51, 69] width 89 height 35
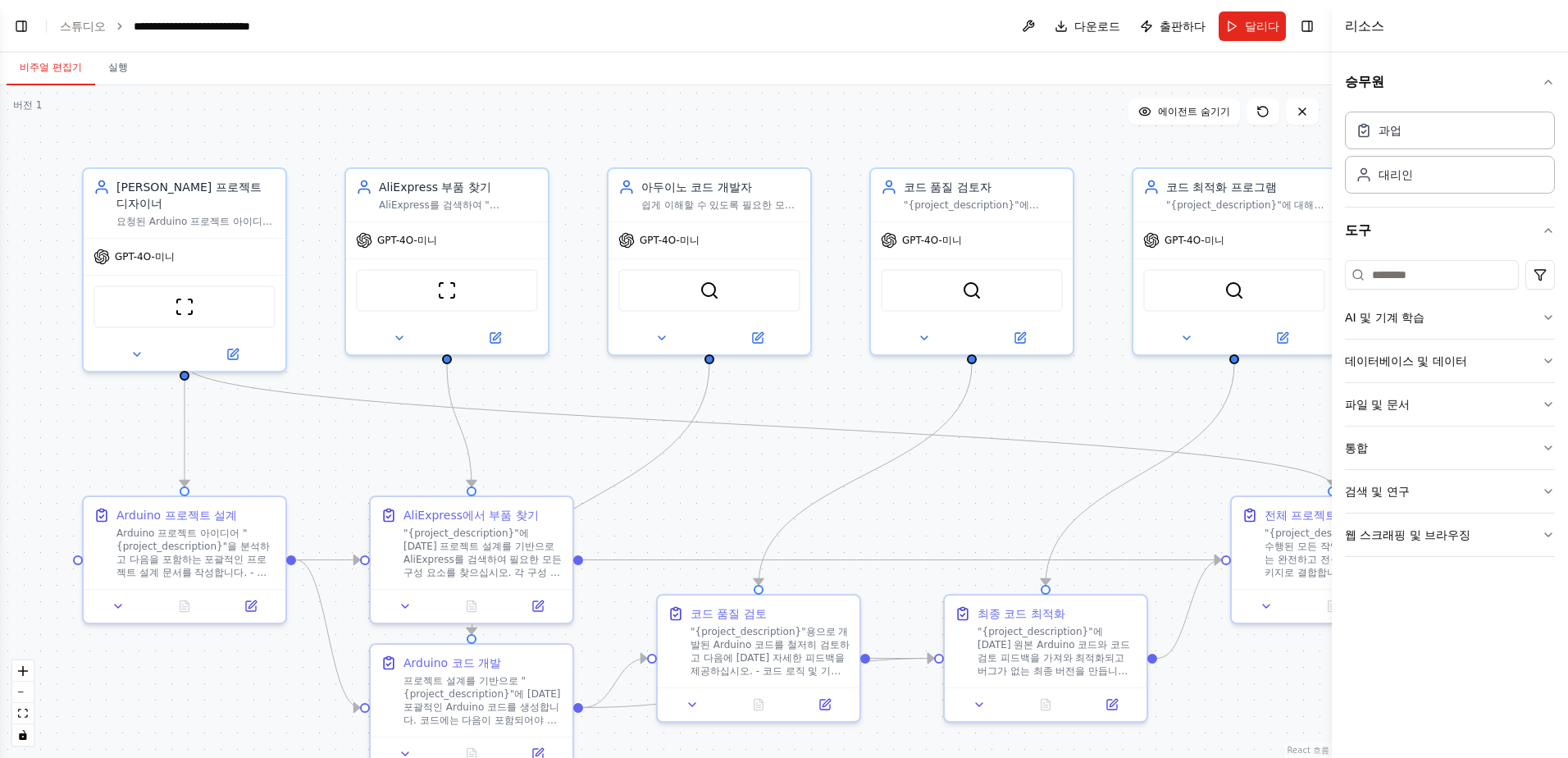
click at [89, 35] on header "**********" at bounding box center [666, 26] width 1332 height 52
click at [88, 29] on link "스튜디오" at bounding box center [82, 26] width 45 height 14
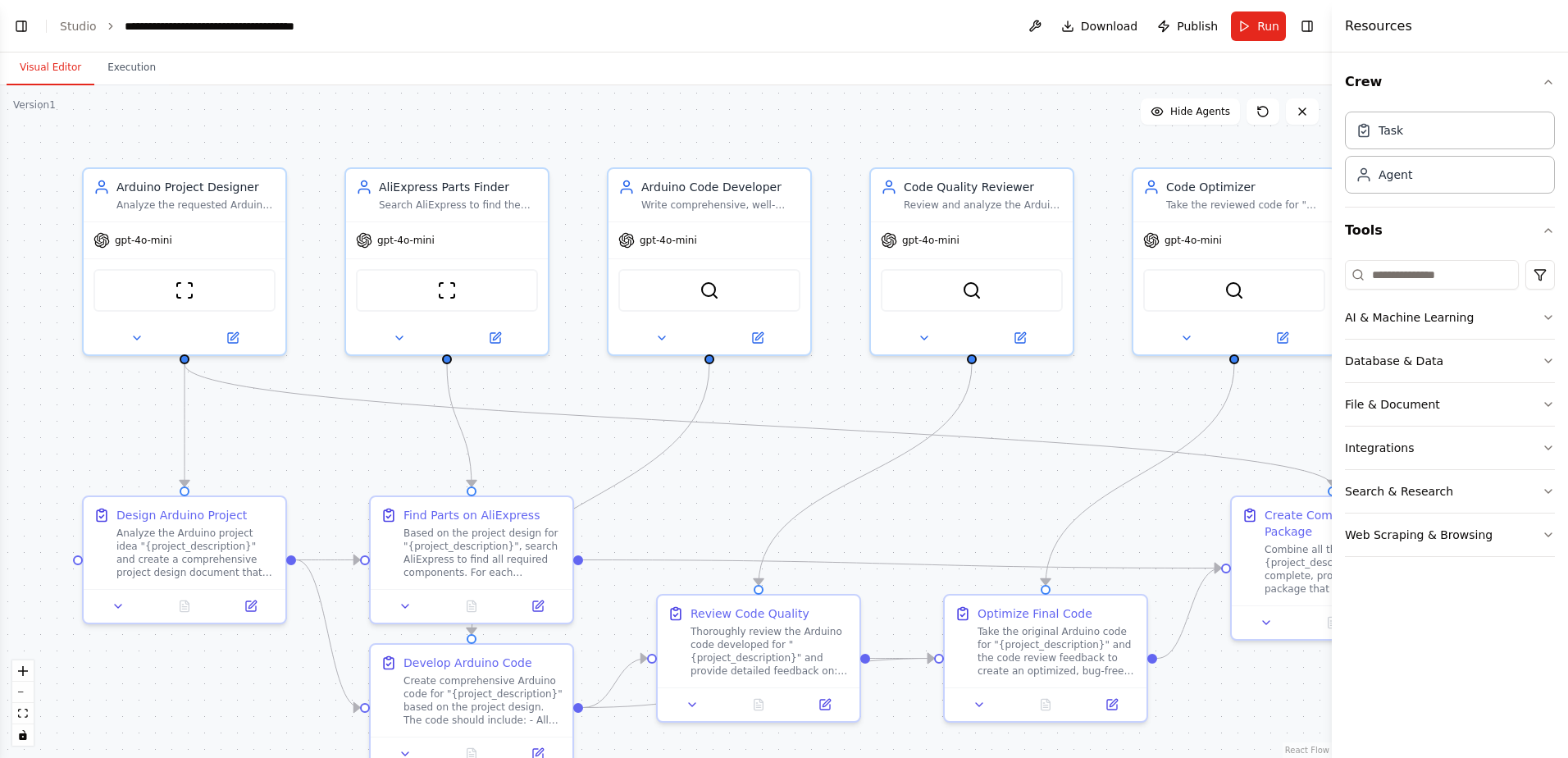
scroll to position [3492, 0]
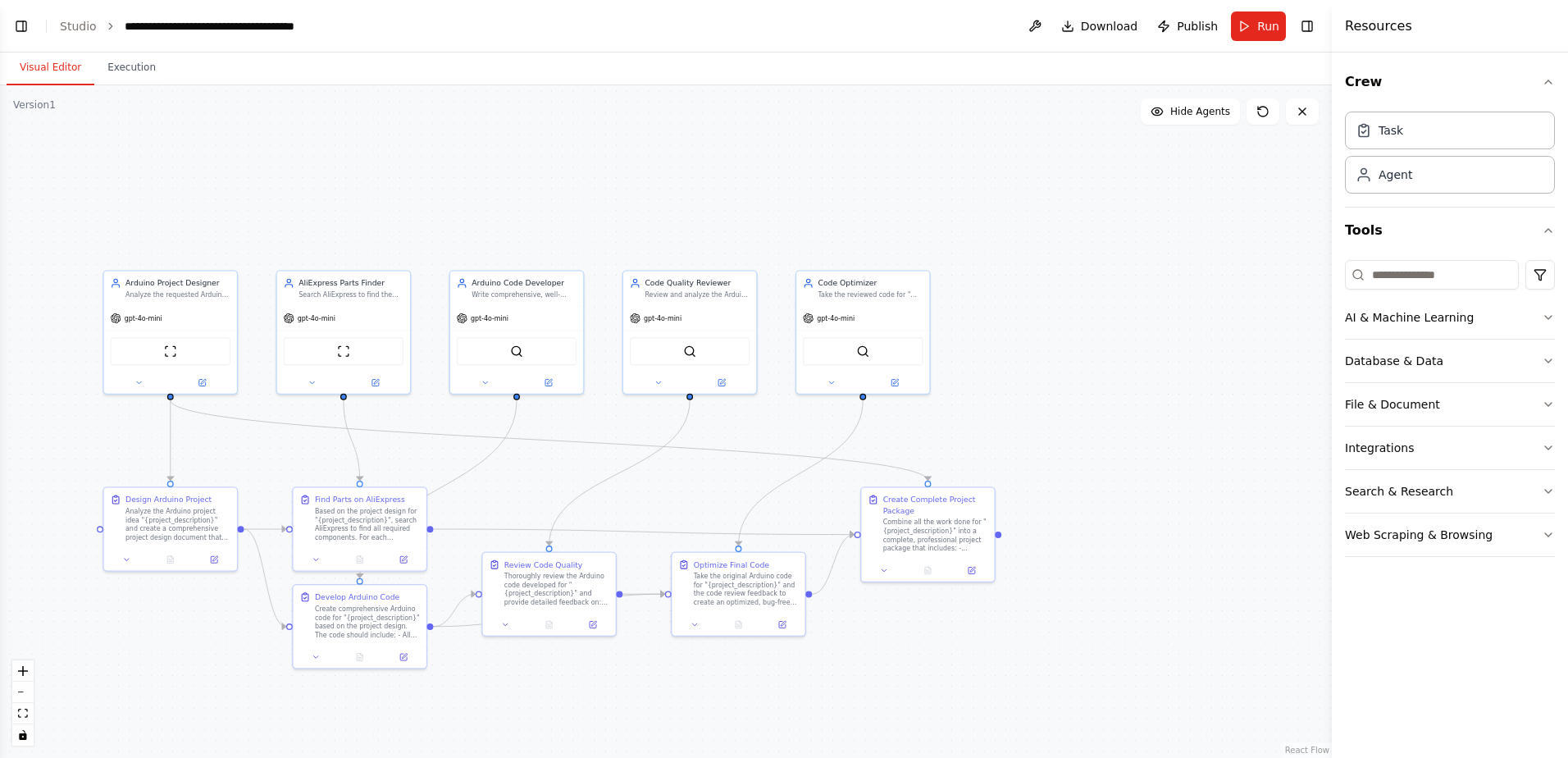
click at [757, 479] on div ".deletable-edge-delete-btn { width: 20px; height: 20px; border: 0px solid #ffff…" at bounding box center [666, 421] width 1332 height 672
click at [1430, 554] on button "Web Scraping & Browsing" at bounding box center [1450, 535] width 210 height 43
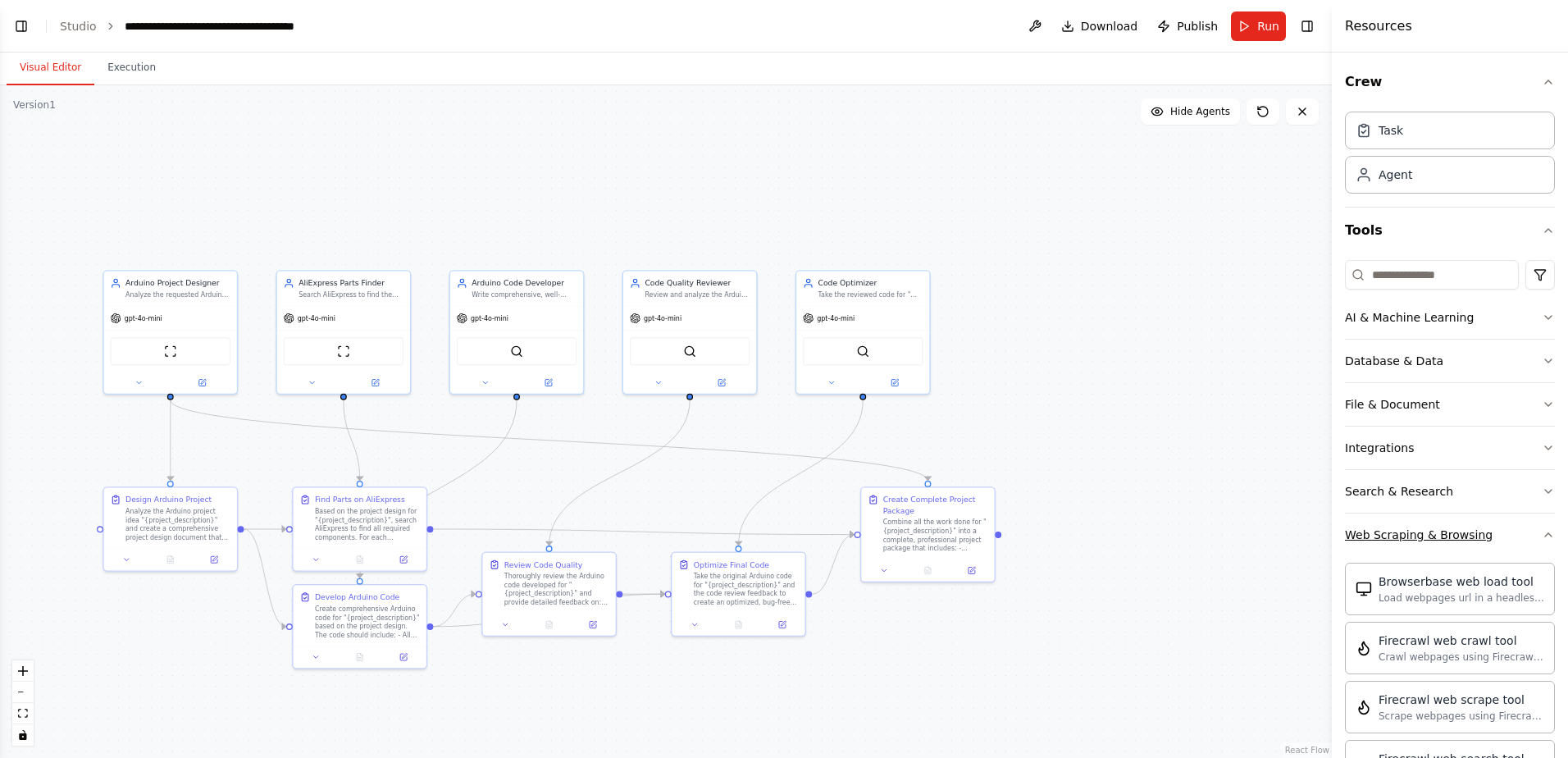
click at [1454, 534] on div "Web Scraping & Browsing" at bounding box center [1419, 534] width 148 height 16
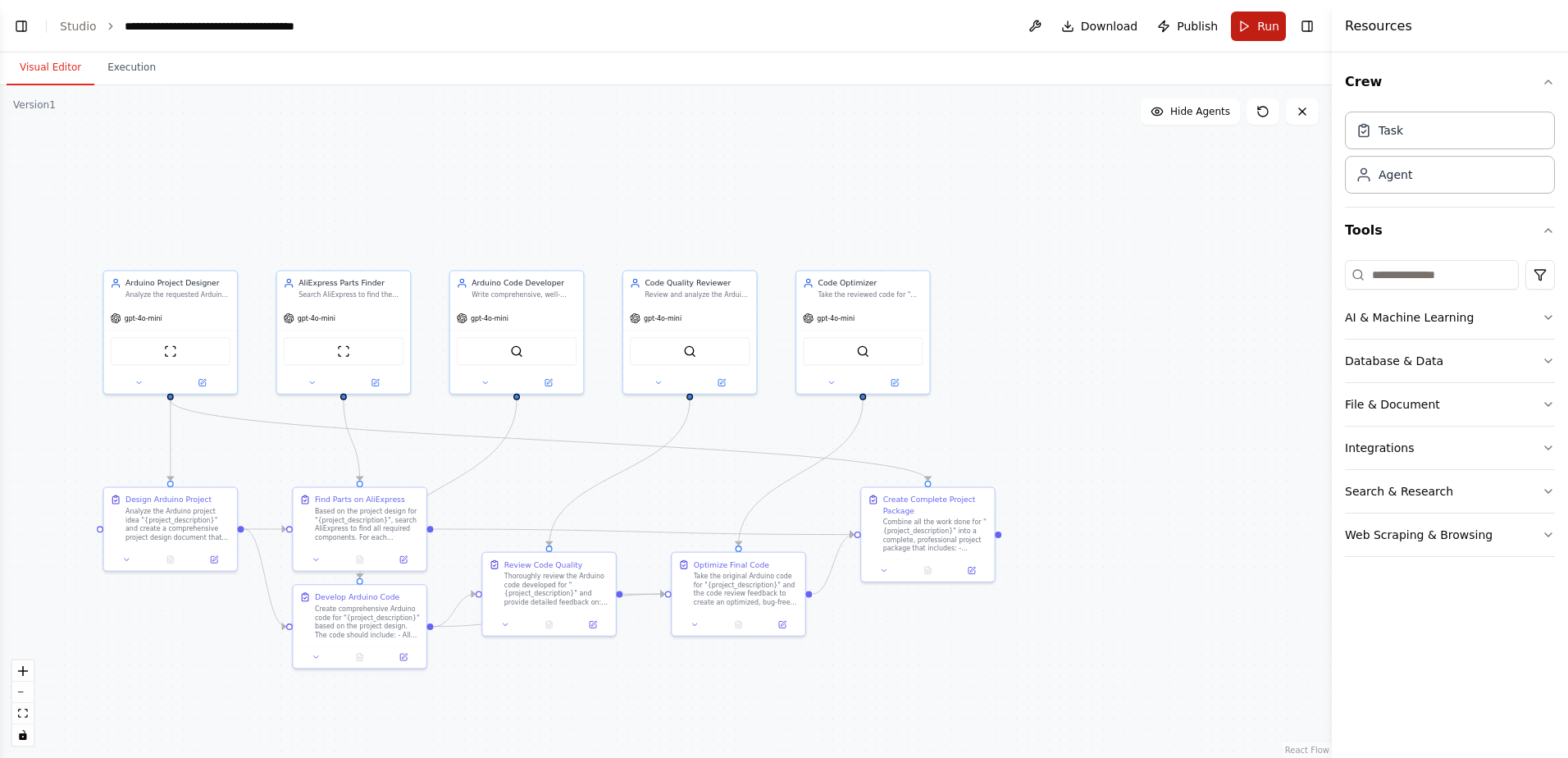
click at [1256, 15] on button "Run" at bounding box center [1258, 26] width 55 height 30
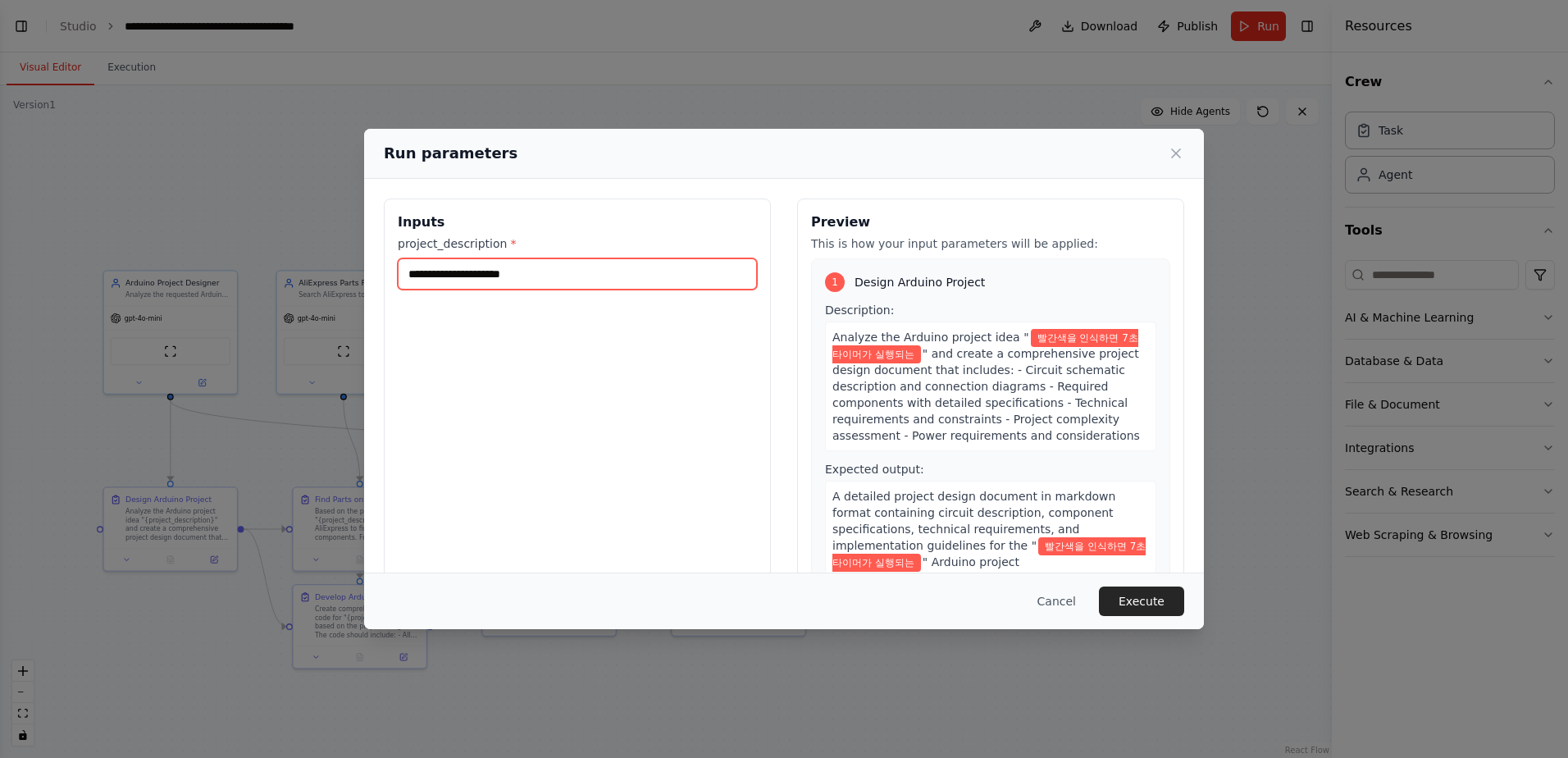
click at [403, 277] on input "**********" at bounding box center [577, 274] width 359 height 31
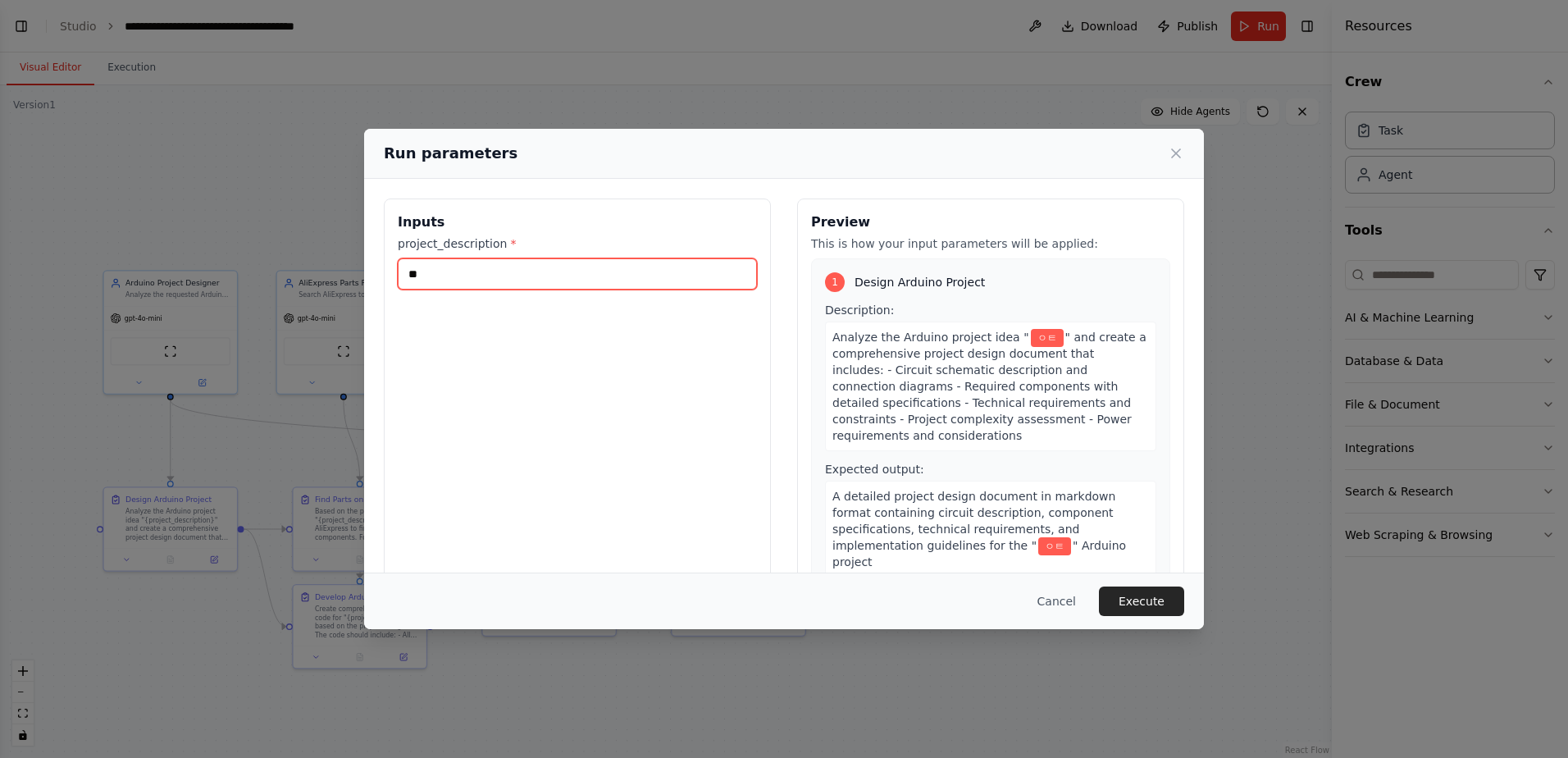
type input "*"
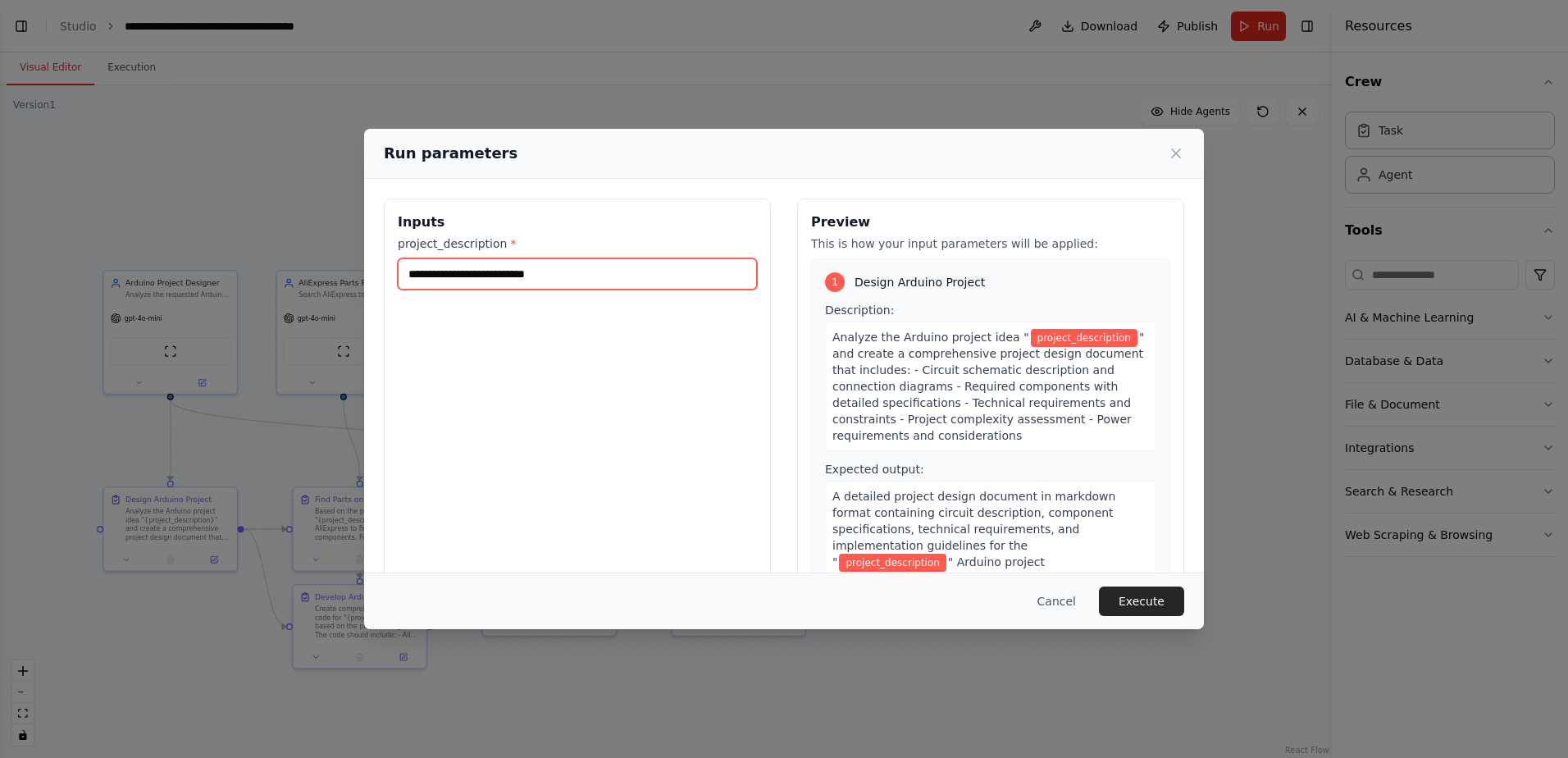
type input "*"
click at [608, 273] on input "project_description *" at bounding box center [577, 274] width 359 height 31
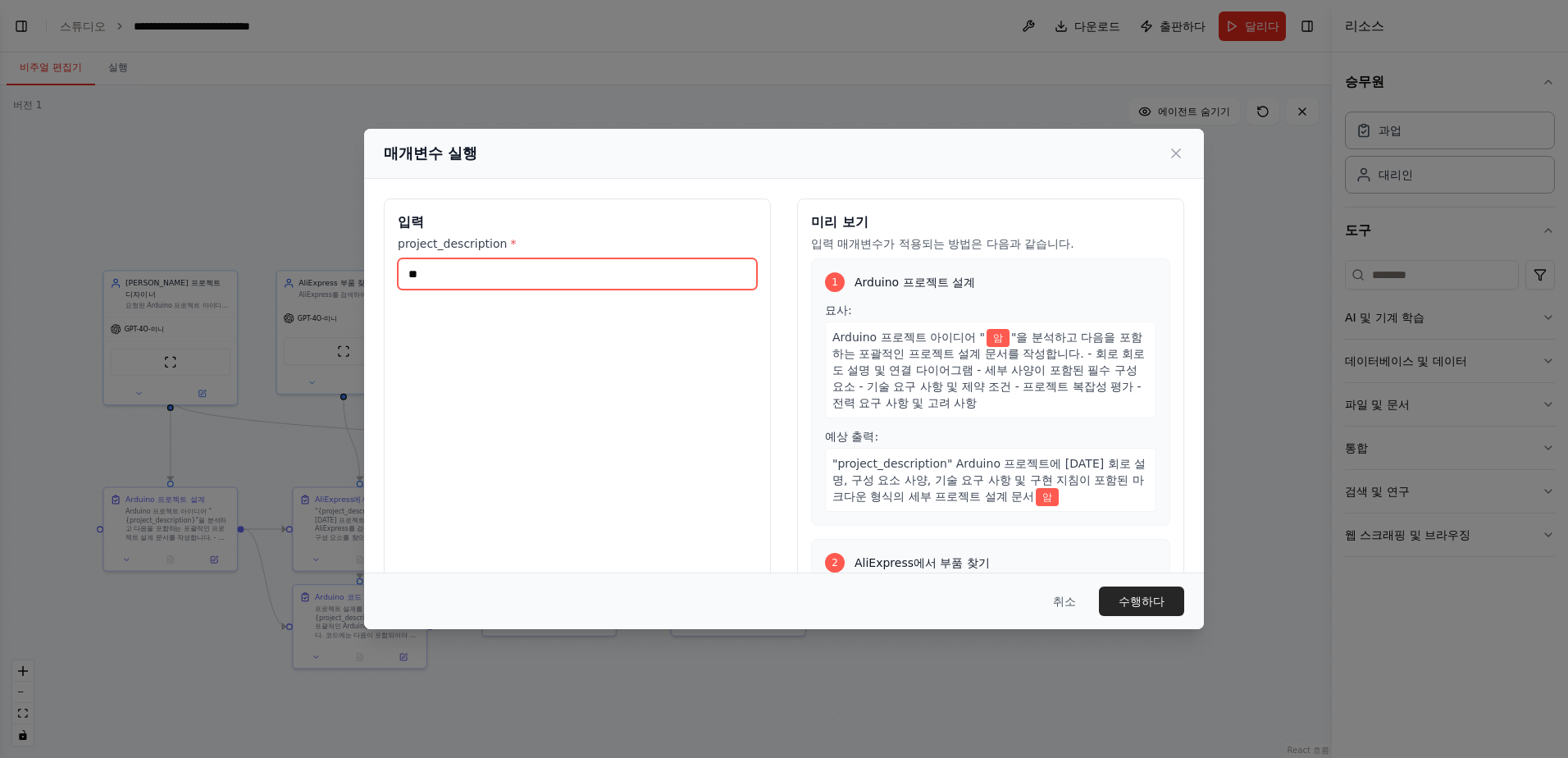
type input "*"
type input "*****"
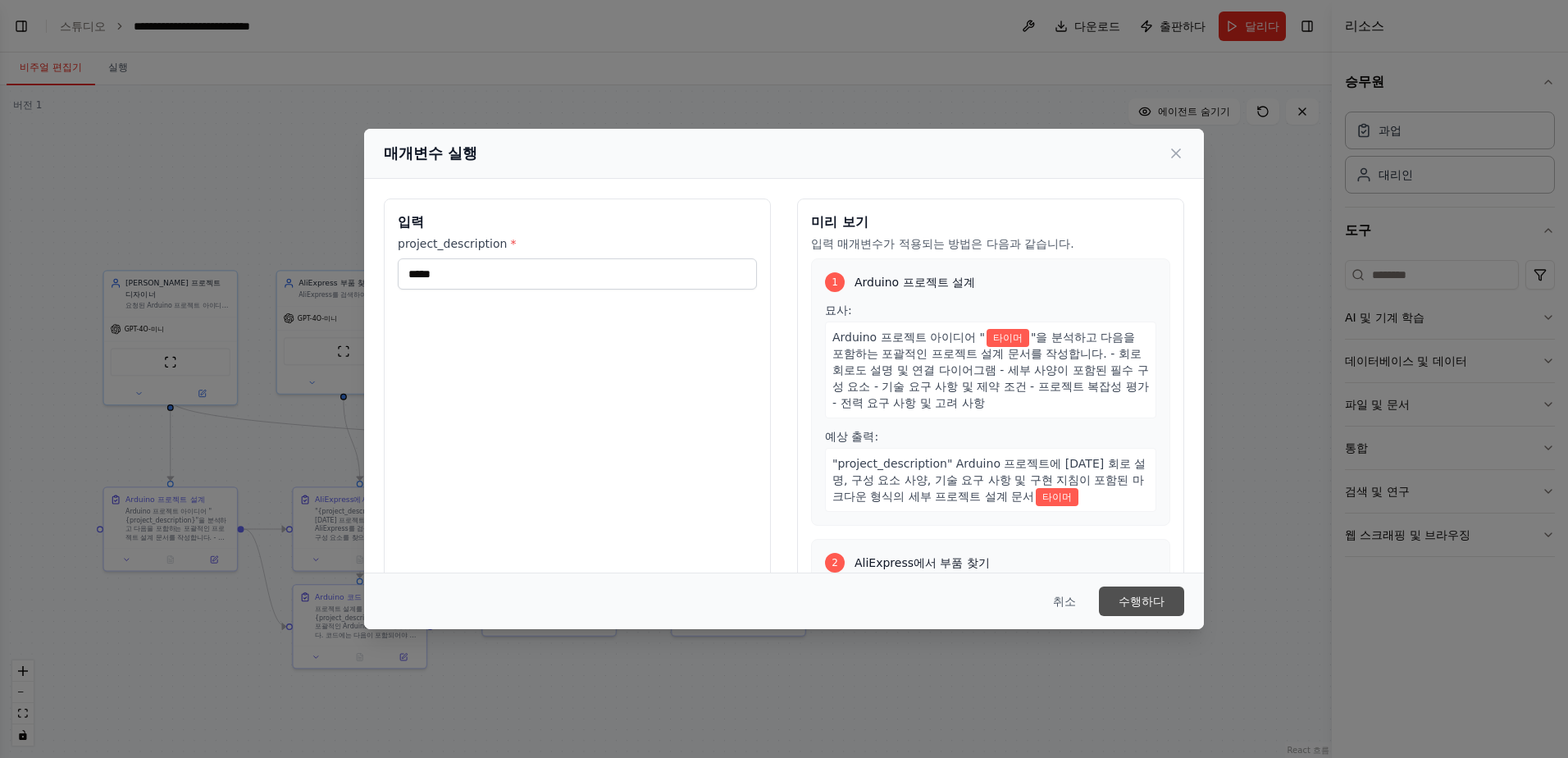
click at [1155, 596] on button "수행하다" at bounding box center [1141, 600] width 85 height 30
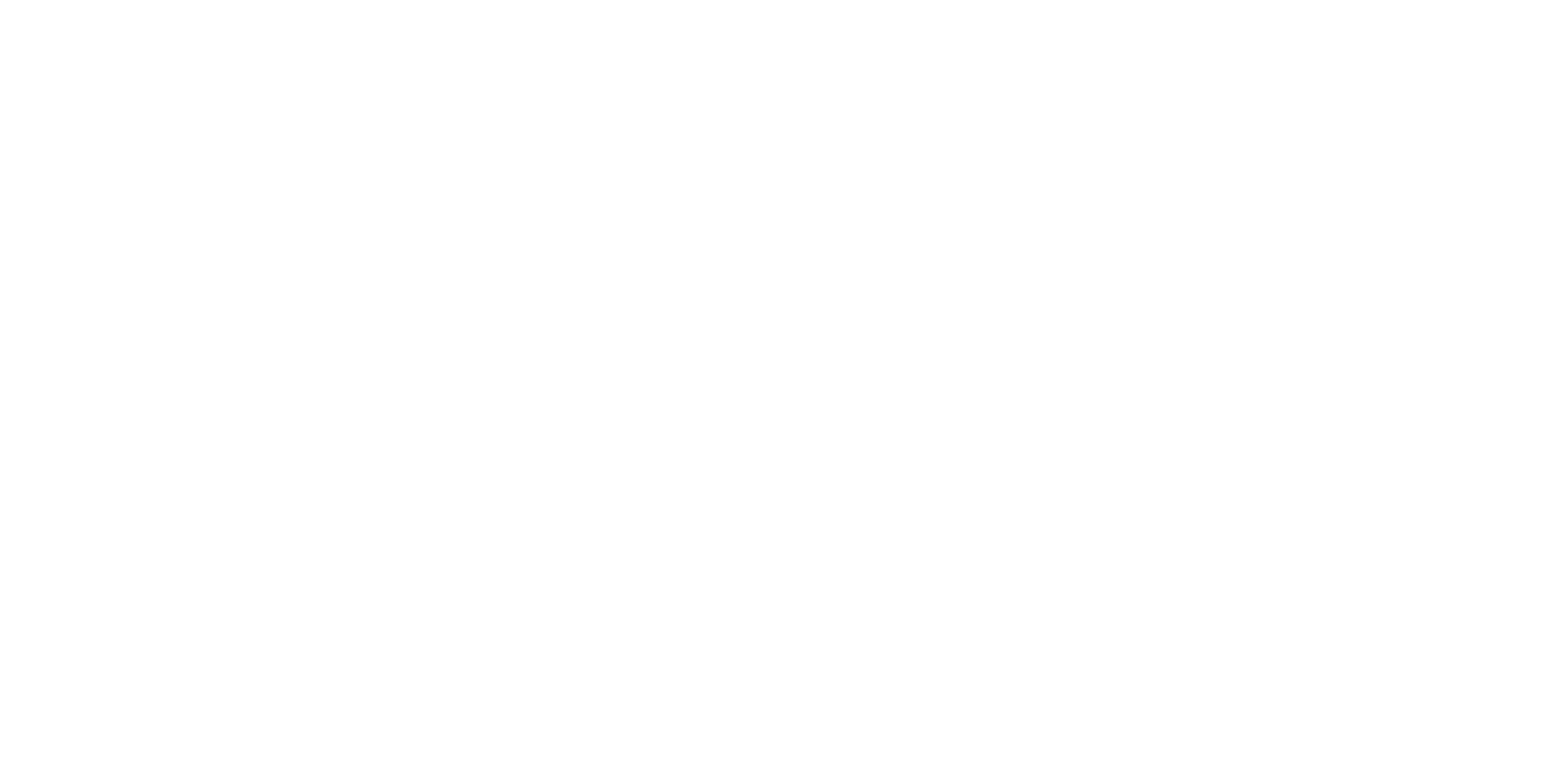
click at [542, 0] on html at bounding box center [784, 0] width 1568 height 0
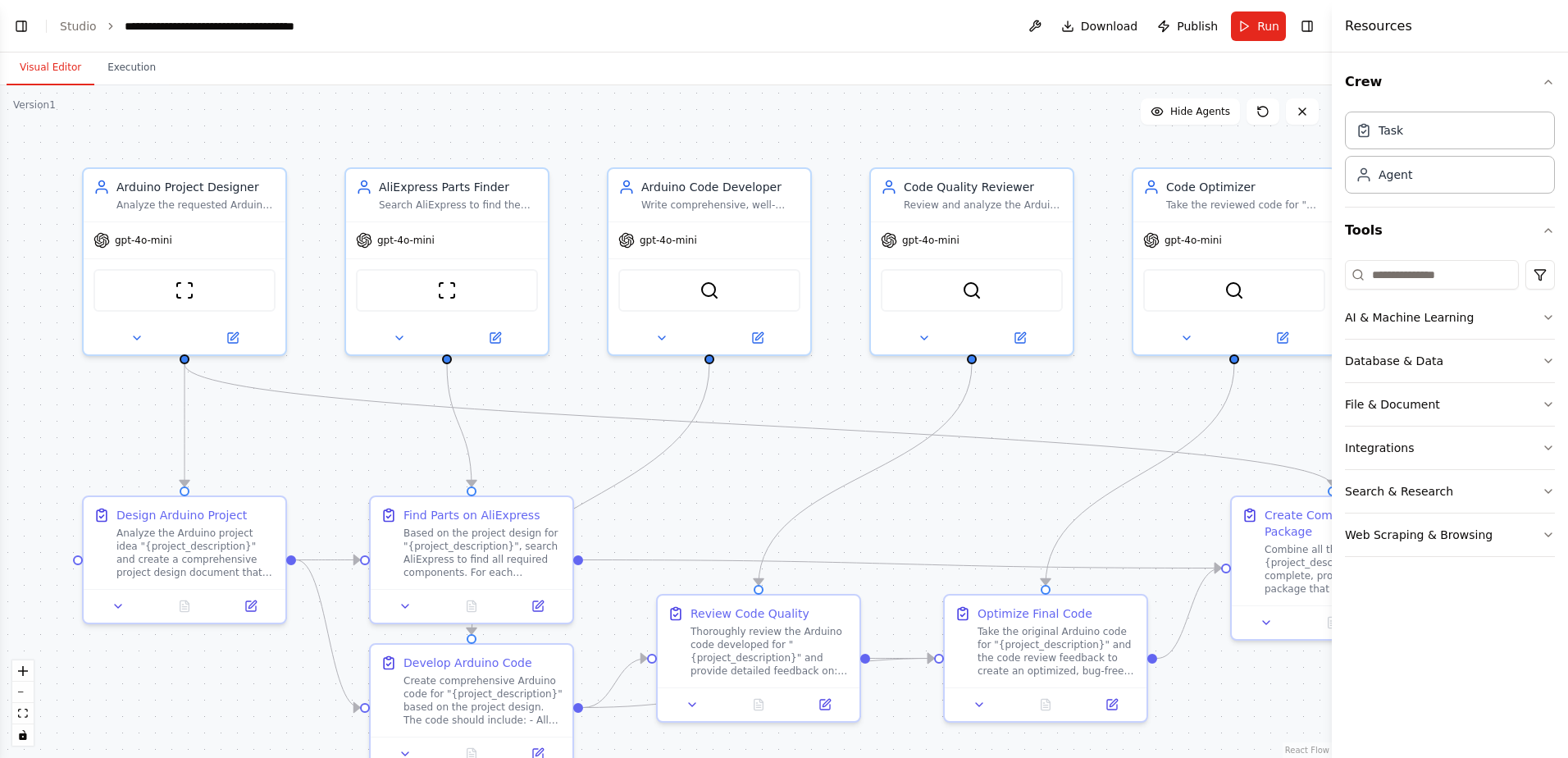
scroll to position [3492, 0]
click at [1261, 35] on button "Run" at bounding box center [1258, 26] width 55 height 30
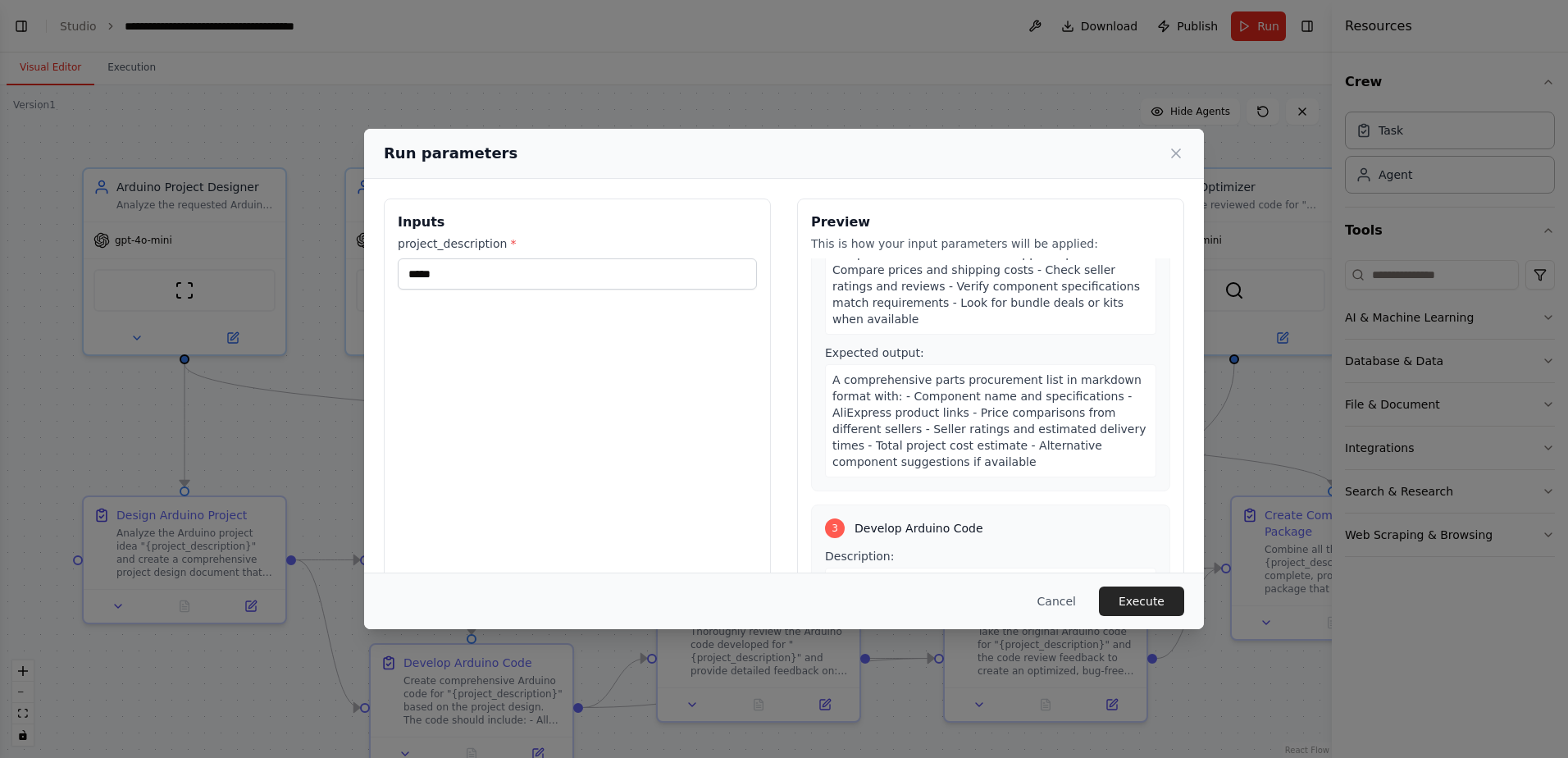
scroll to position [574, 0]
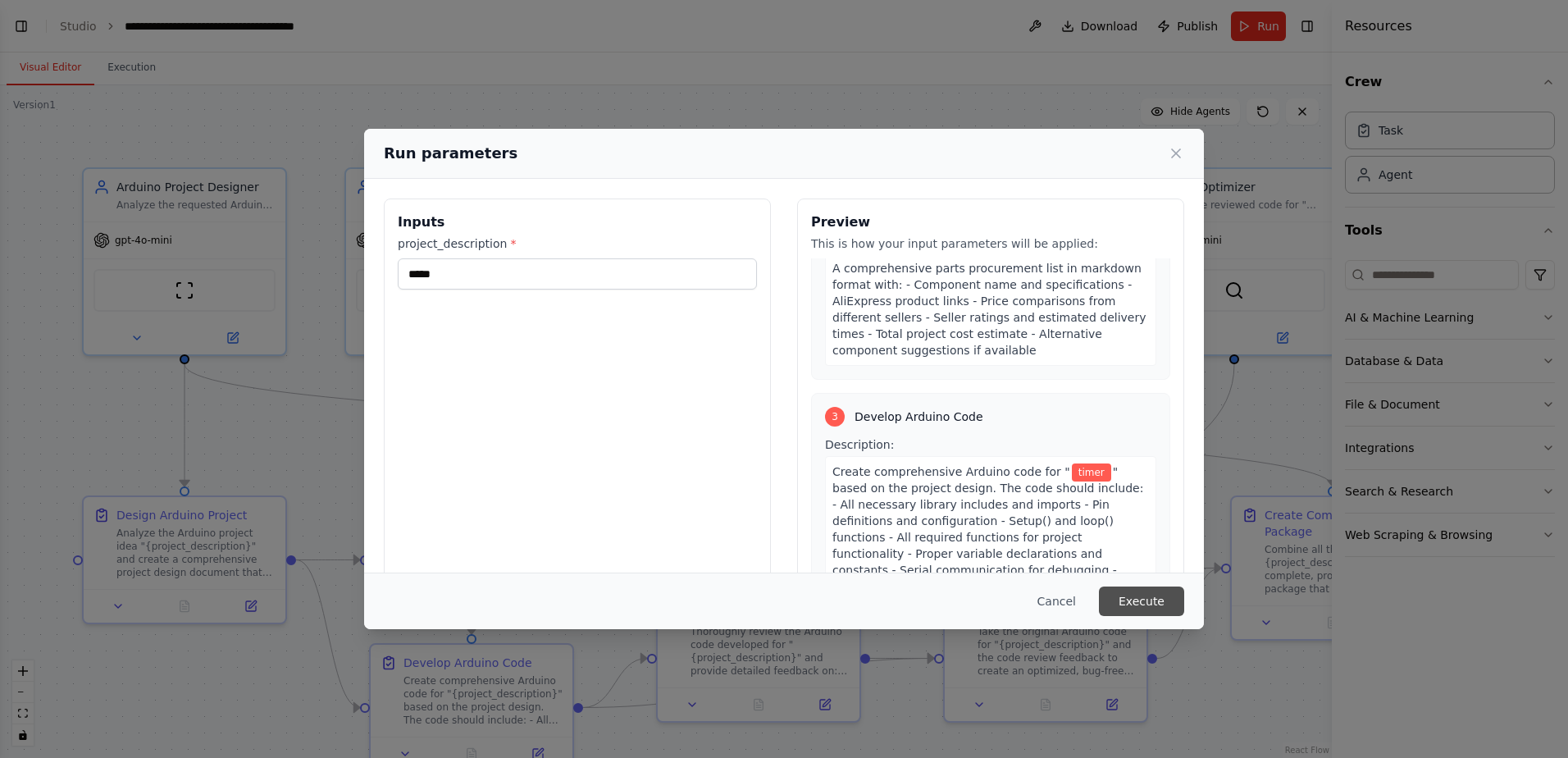
click at [1152, 598] on button "Execute" at bounding box center [1141, 600] width 85 height 30
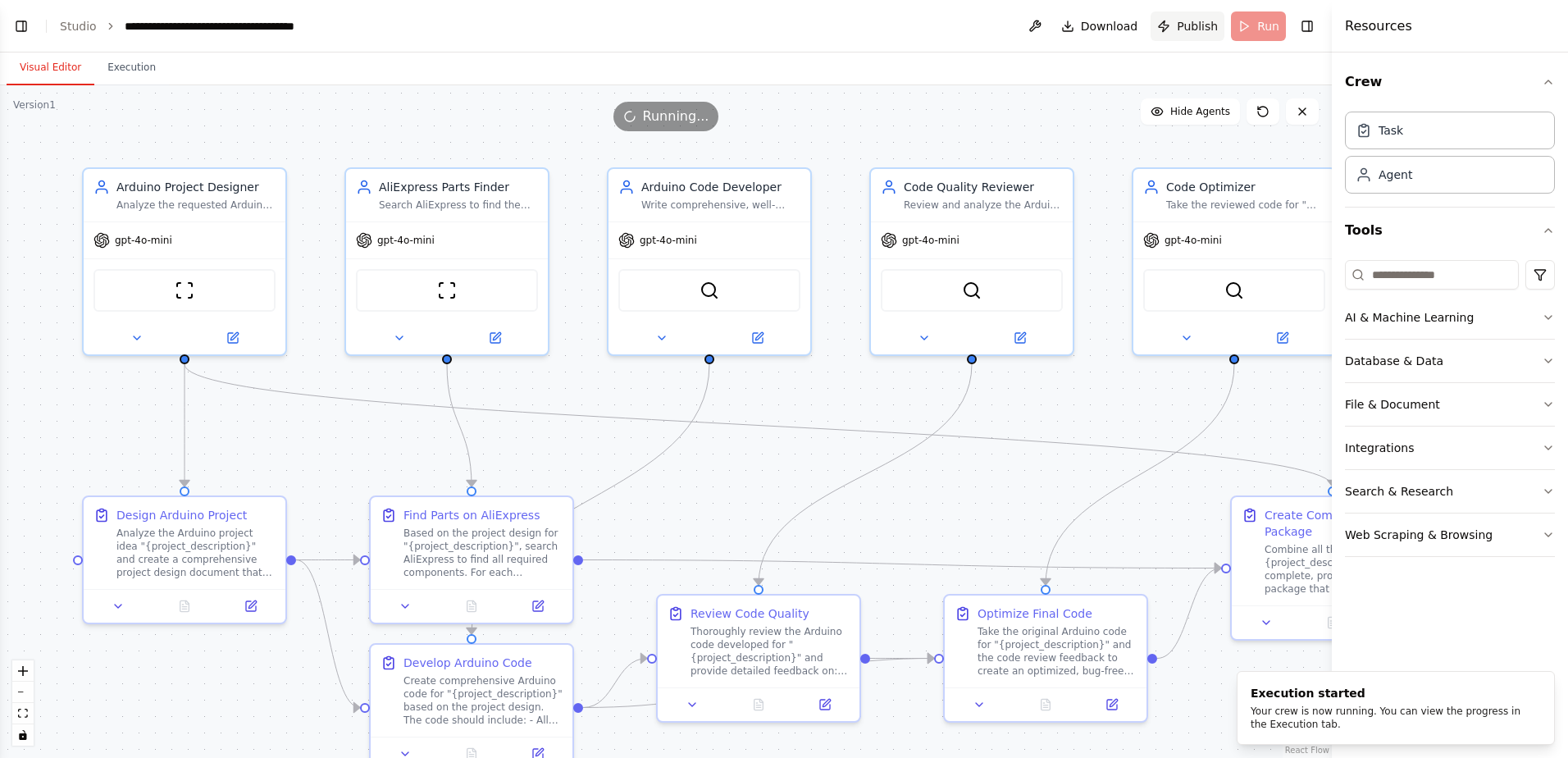
click at [1182, 28] on span "Publish" at bounding box center [1198, 26] width 41 height 16
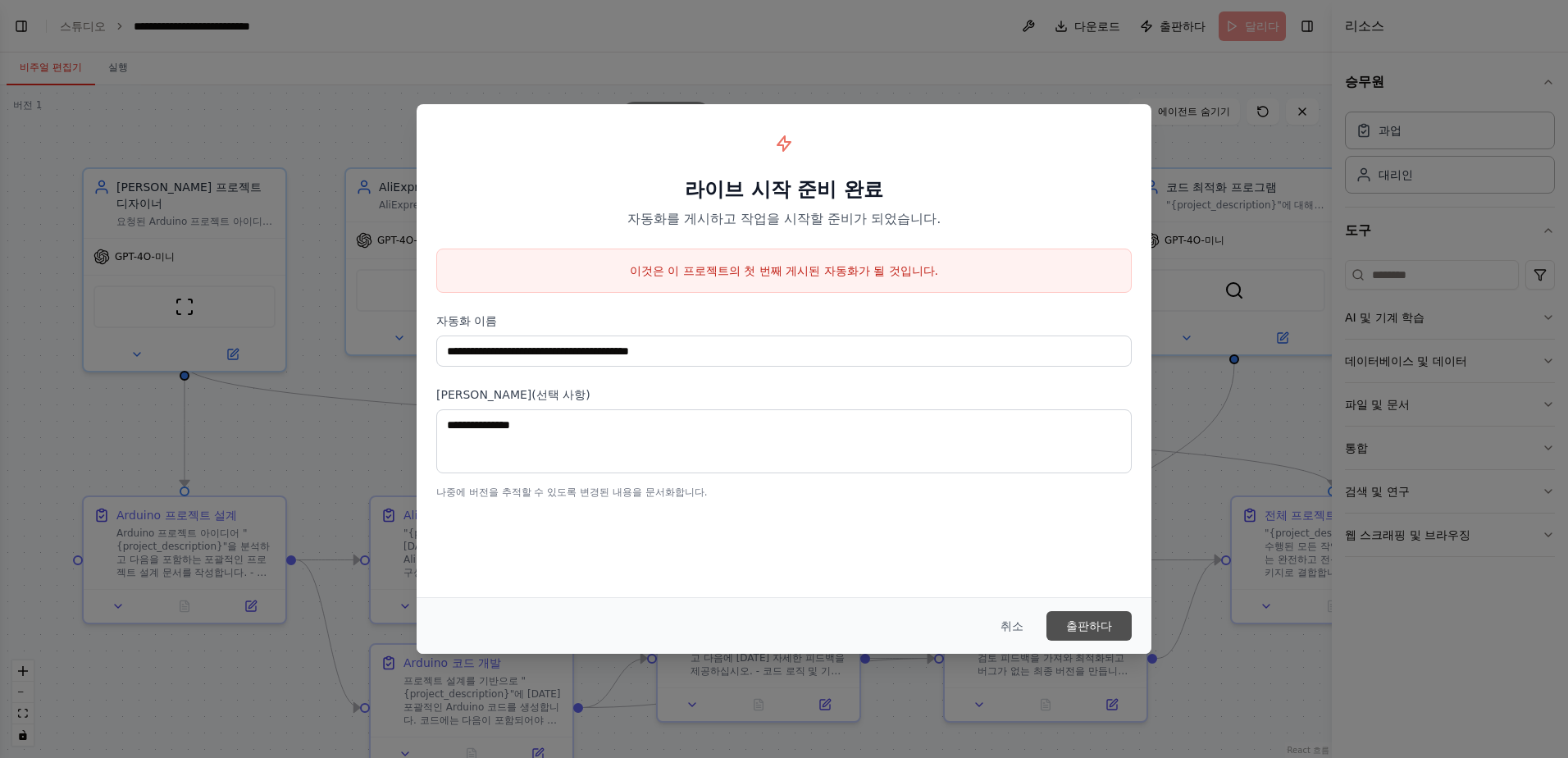
click at [1099, 635] on button "출판하다" at bounding box center [1089, 626] width 85 height 30
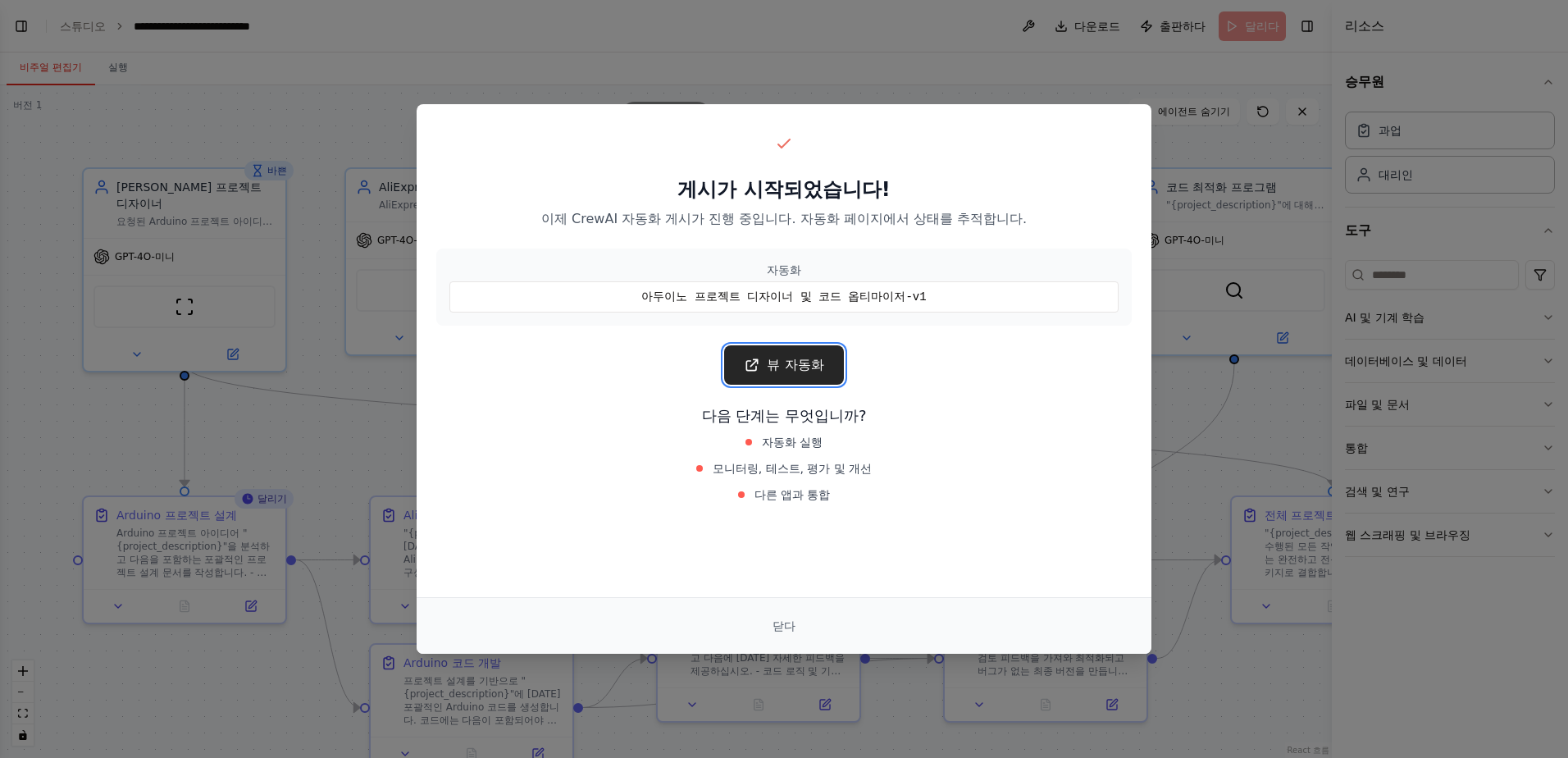
click at [796, 375] on link "뷰 자동화" at bounding box center [784, 364] width 119 height 40
click at [823, 363] on font "뷰 자동화" at bounding box center [795, 364] width 57 height 19
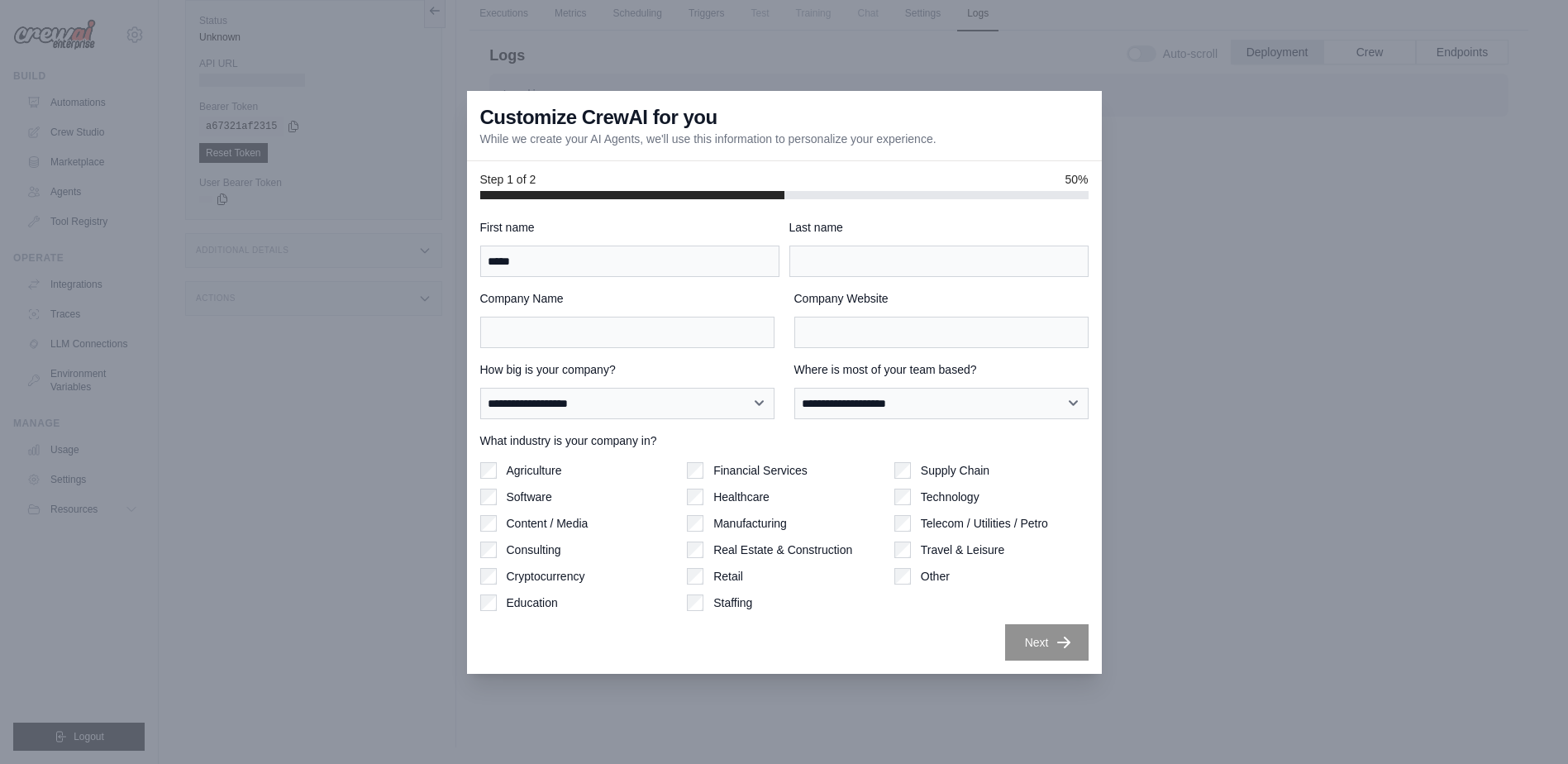
type input "******"
click at [856, 274] on input "*" at bounding box center [938, 261] width 299 height 31
type input "*****"
click at [726, 329] on input "*" at bounding box center [628, 332] width 294 height 31
type input "******"
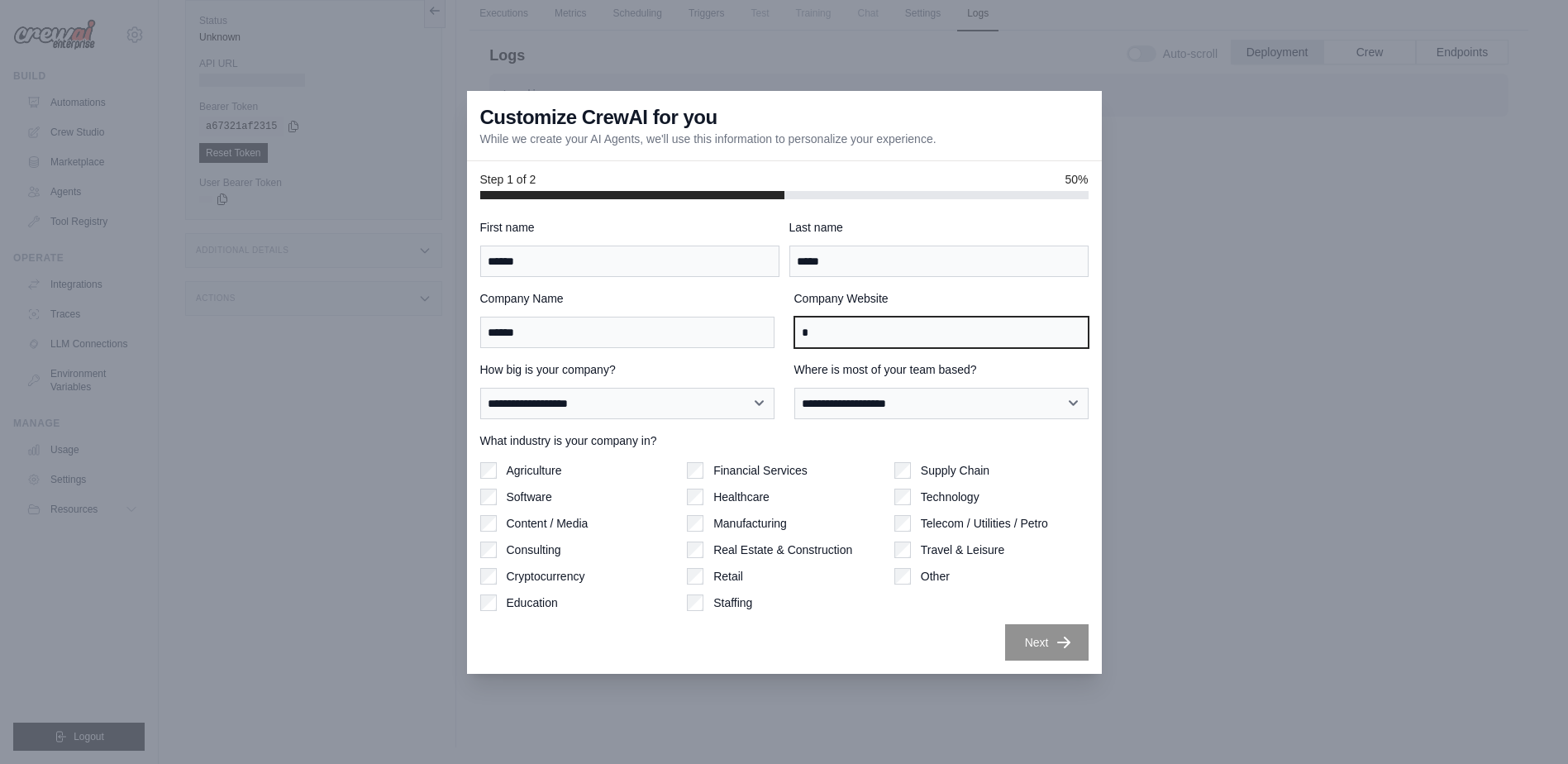
click at [859, 341] on input "*" at bounding box center [941, 332] width 294 height 31
type input "*******"
click at [538, 599] on label "Education" at bounding box center [532, 602] width 52 height 17
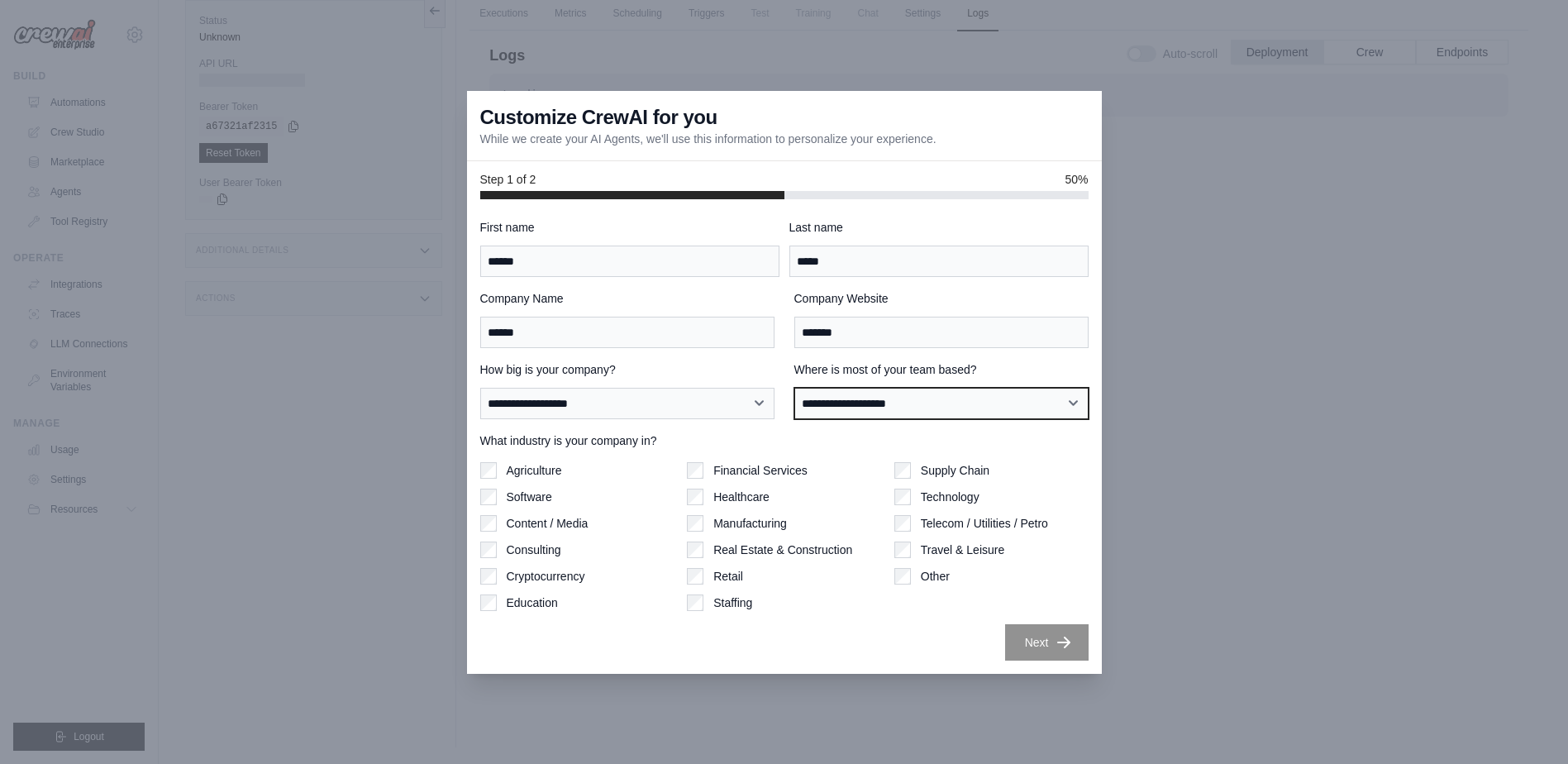
click at [969, 403] on select "**********" at bounding box center [941, 403] width 294 height 31
select select "**********"
click at [794, 388] on select "**********" at bounding box center [941, 403] width 294 height 31
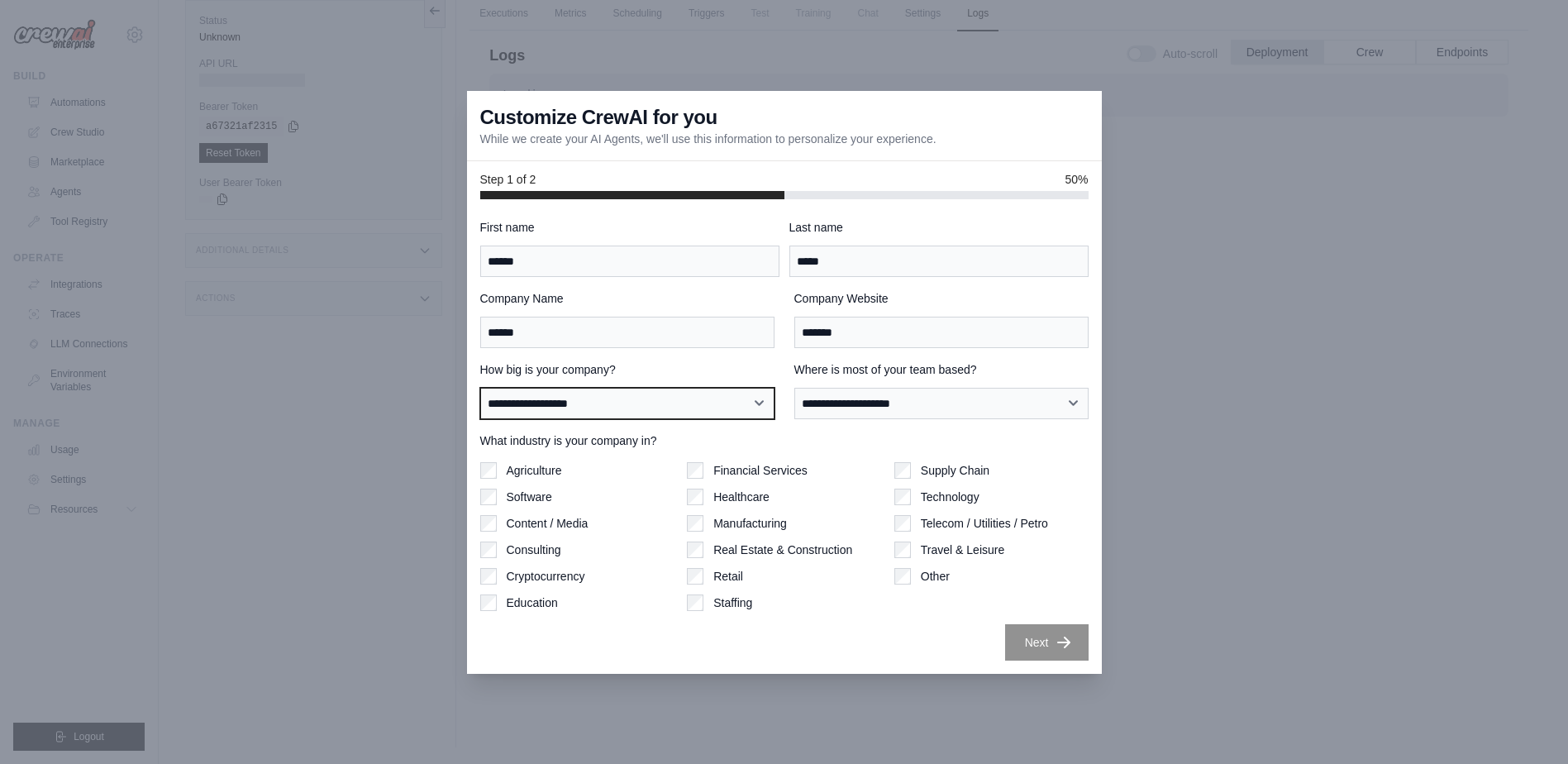
click at [636, 410] on select "**********" at bounding box center [628, 403] width 294 height 31
select select "**********"
click at [480, 388] on select "**********" at bounding box center [628, 403] width 294 height 31
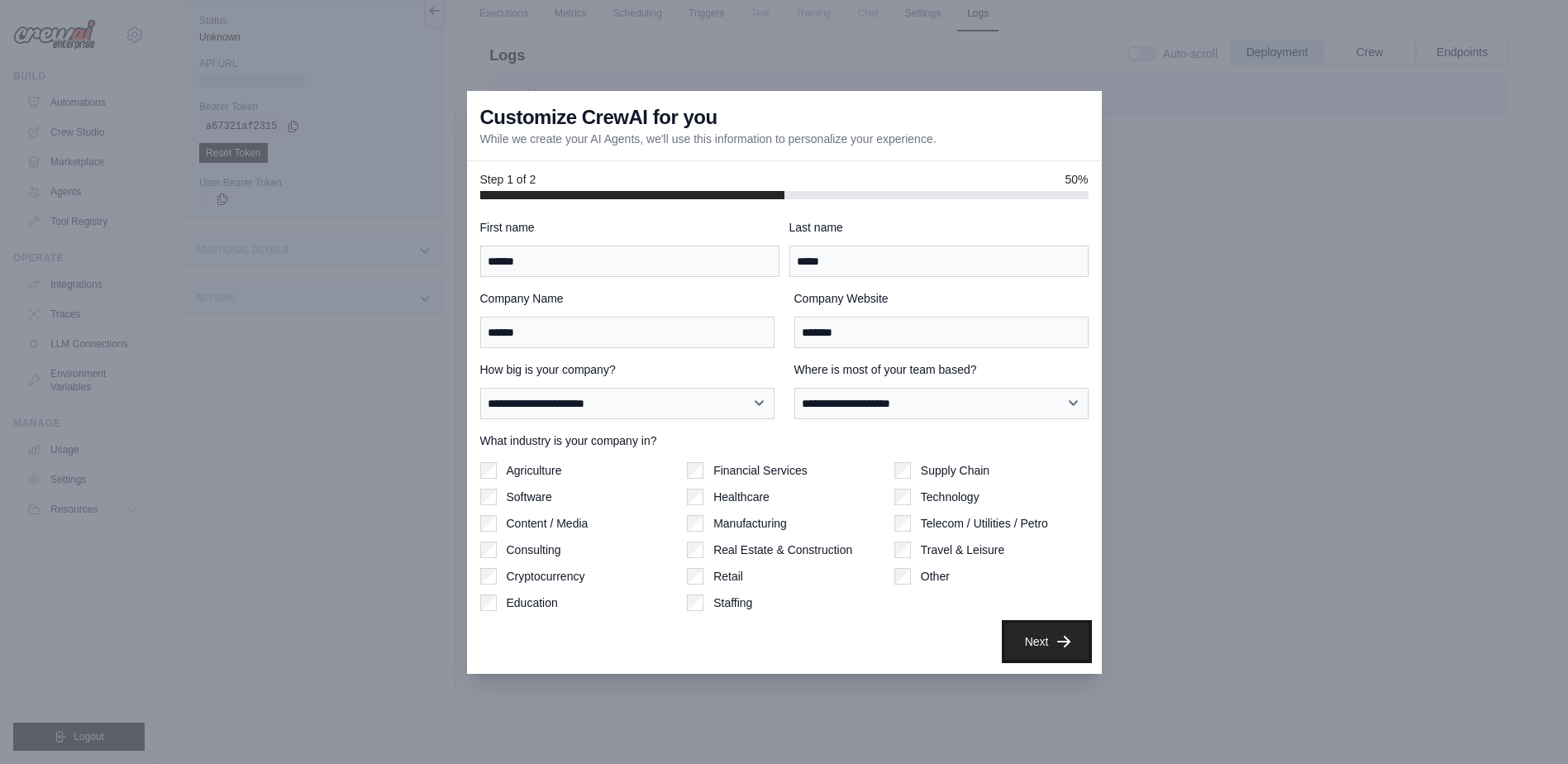
click at [1066, 654] on button "Next" at bounding box center [1047, 640] width 84 height 36
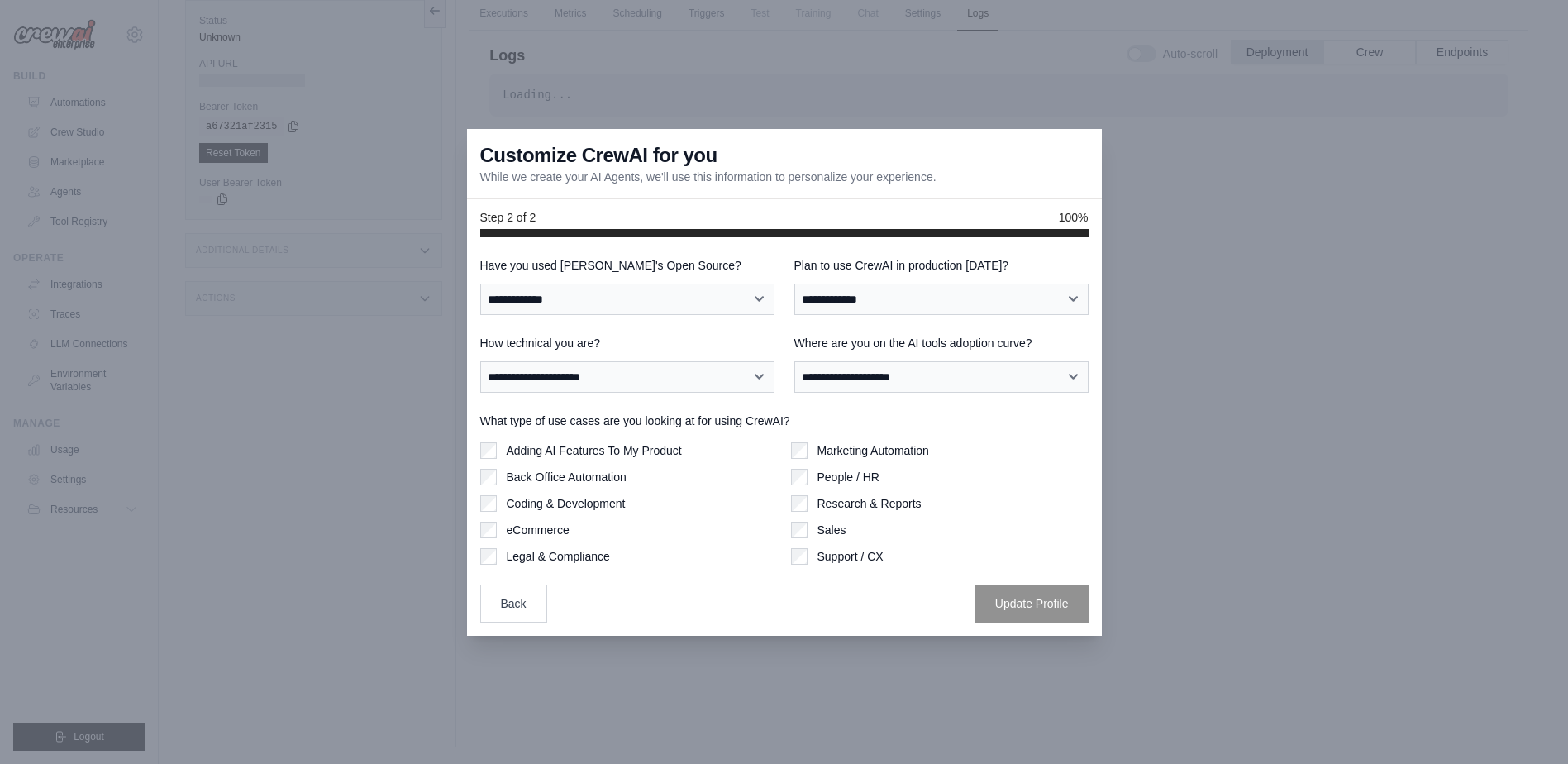
click at [656, 316] on div "**********" at bounding box center [784, 439] width 608 height 365
click at [662, 300] on select "**********" at bounding box center [628, 299] width 294 height 31
select select "**"
click at [480, 284] on select "**********" at bounding box center [628, 299] width 294 height 31
click at [855, 294] on select "**********" at bounding box center [941, 299] width 294 height 31
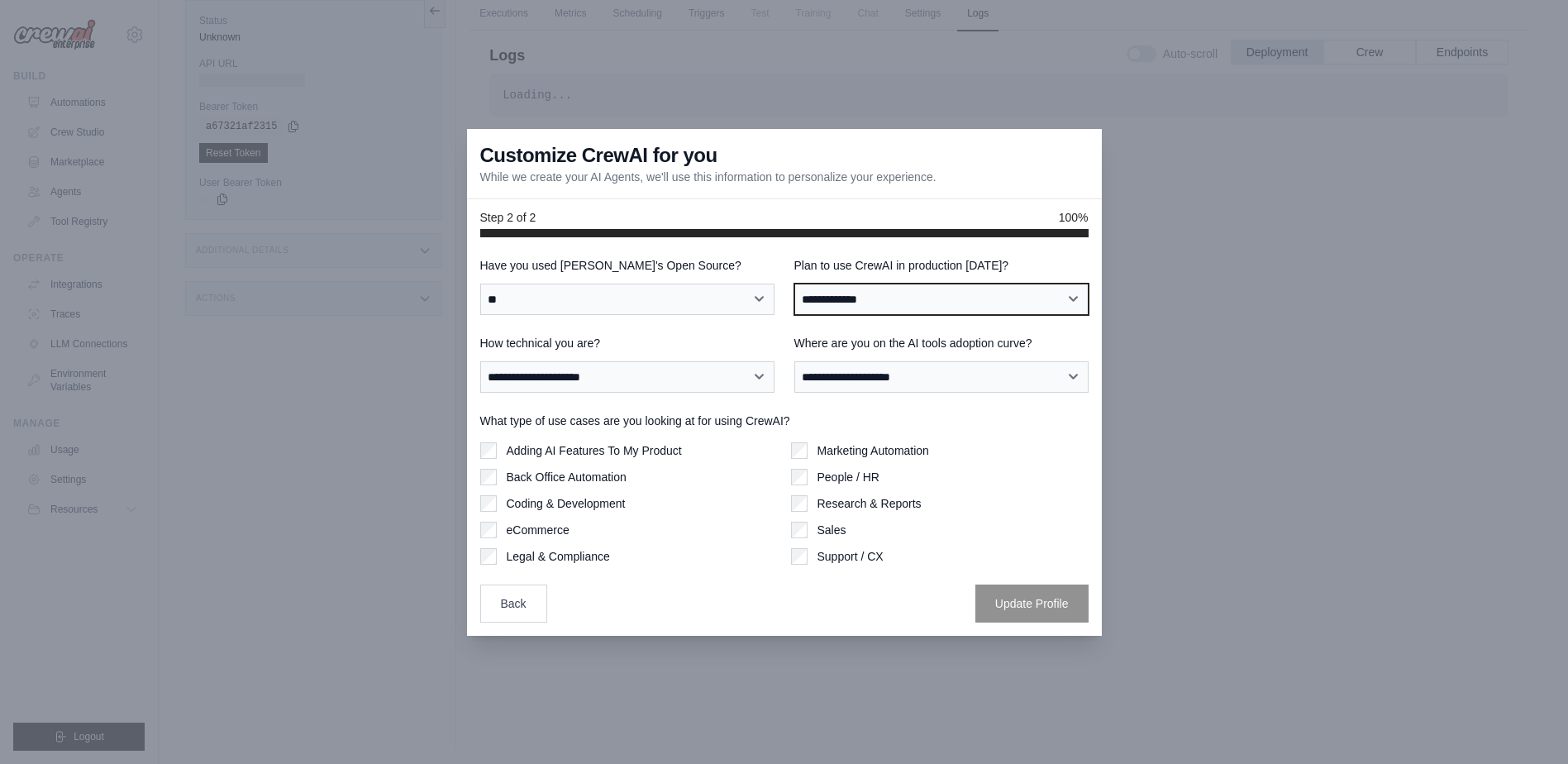
select select "*****"
click at [794, 284] on select "**********" at bounding box center [941, 299] width 294 height 31
click at [711, 357] on div "**********" at bounding box center [628, 363] width 294 height 57
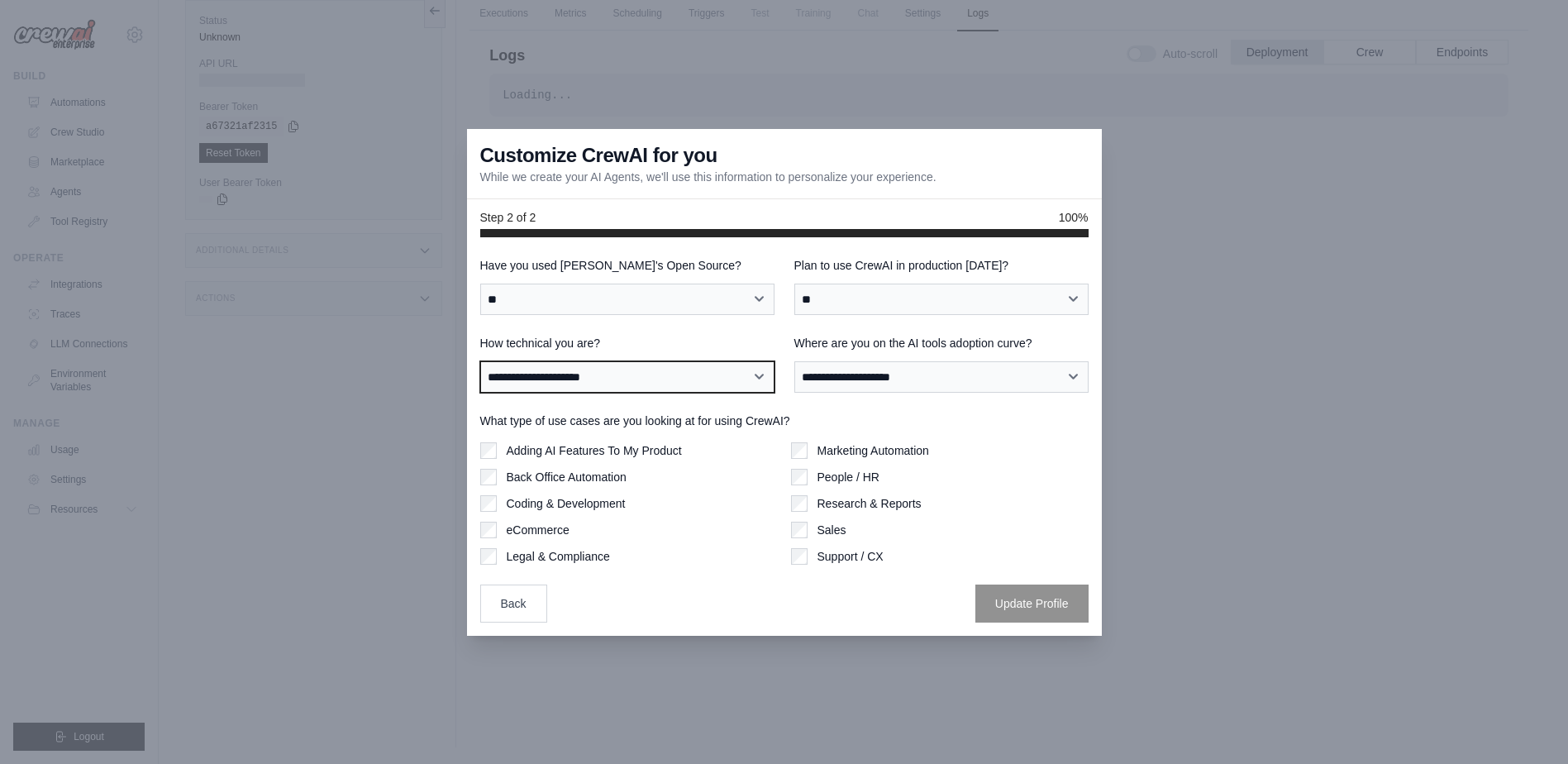
click at [710, 378] on select "**********" at bounding box center [628, 377] width 294 height 31
select select "**********"
click at [480, 362] on select "**********" at bounding box center [628, 377] width 294 height 31
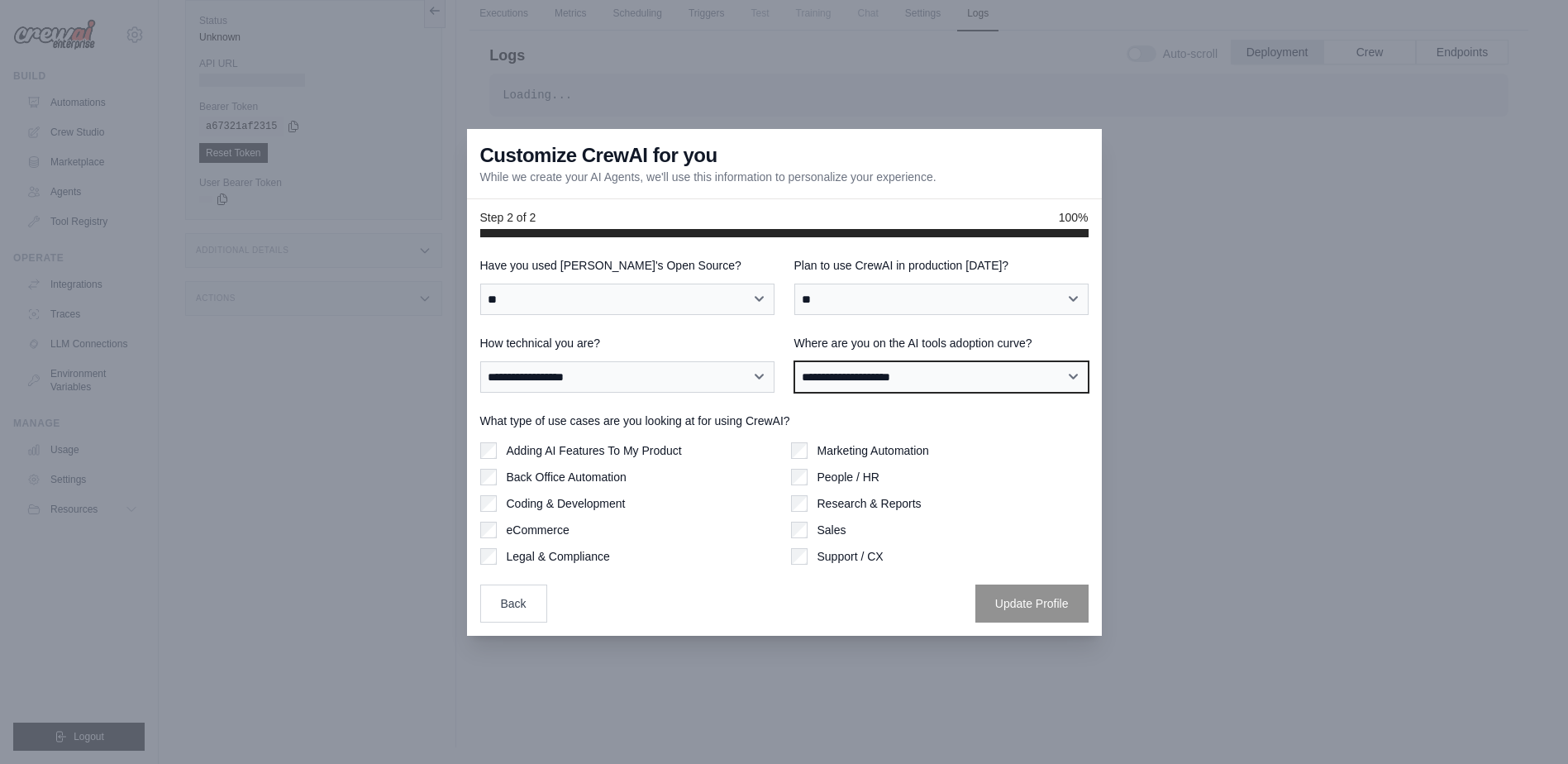
drag, startPoint x: 873, startPoint y: 379, endPoint x: 893, endPoint y: 384, distance: 20.6
click at [873, 379] on select "**********" at bounding box center [941, 377] width 294 height 31
click at [794, 362] on select "**********" at bounding box center [941, 377] width 294 height 31
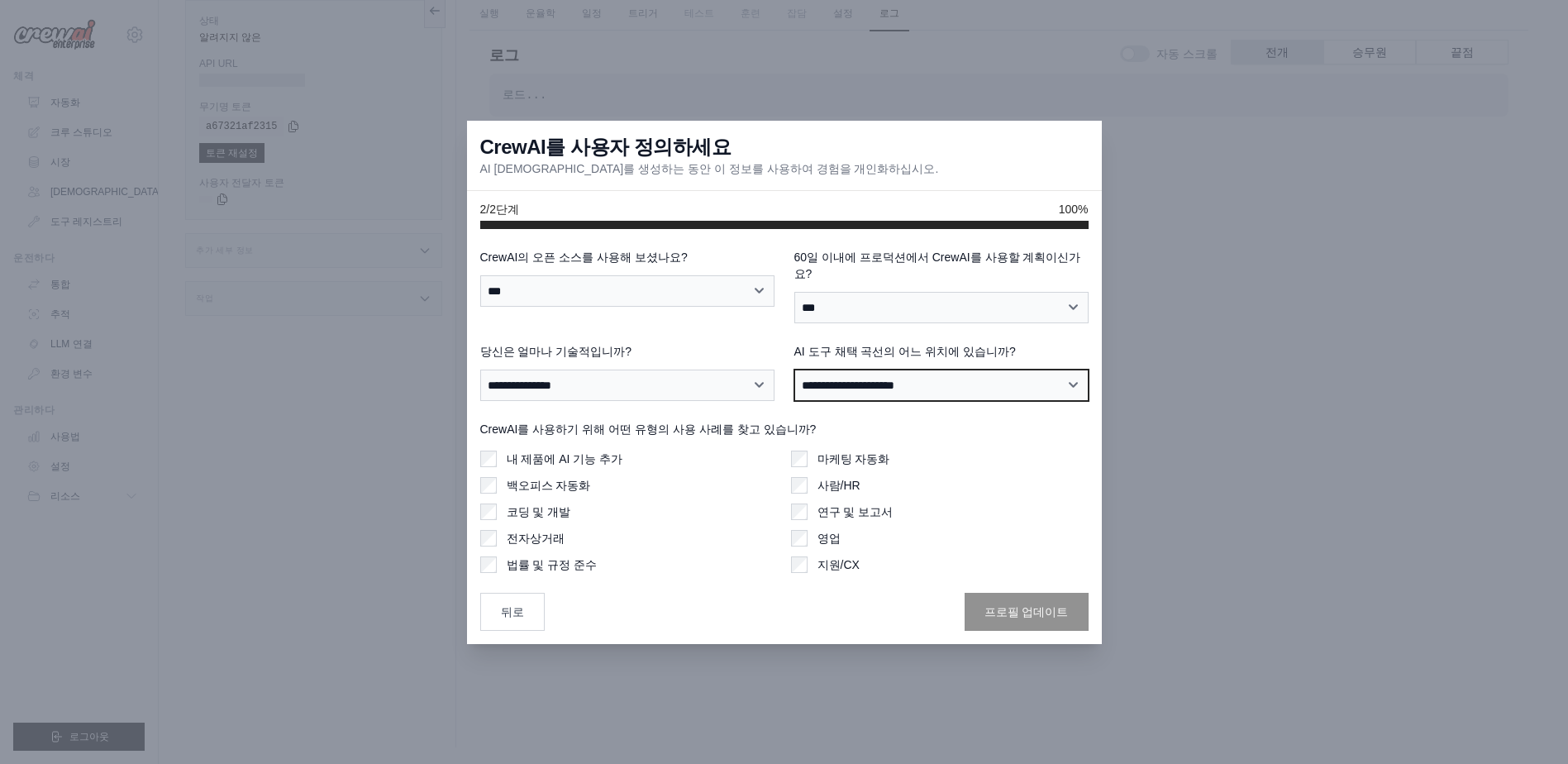
click at [928, 385] on select "**********" at bounding box center [941, 385] width 294 height 31
select select "**********"
click at [794, 369] on select "**********" at bounding box center [941, 385] width 294 height 31
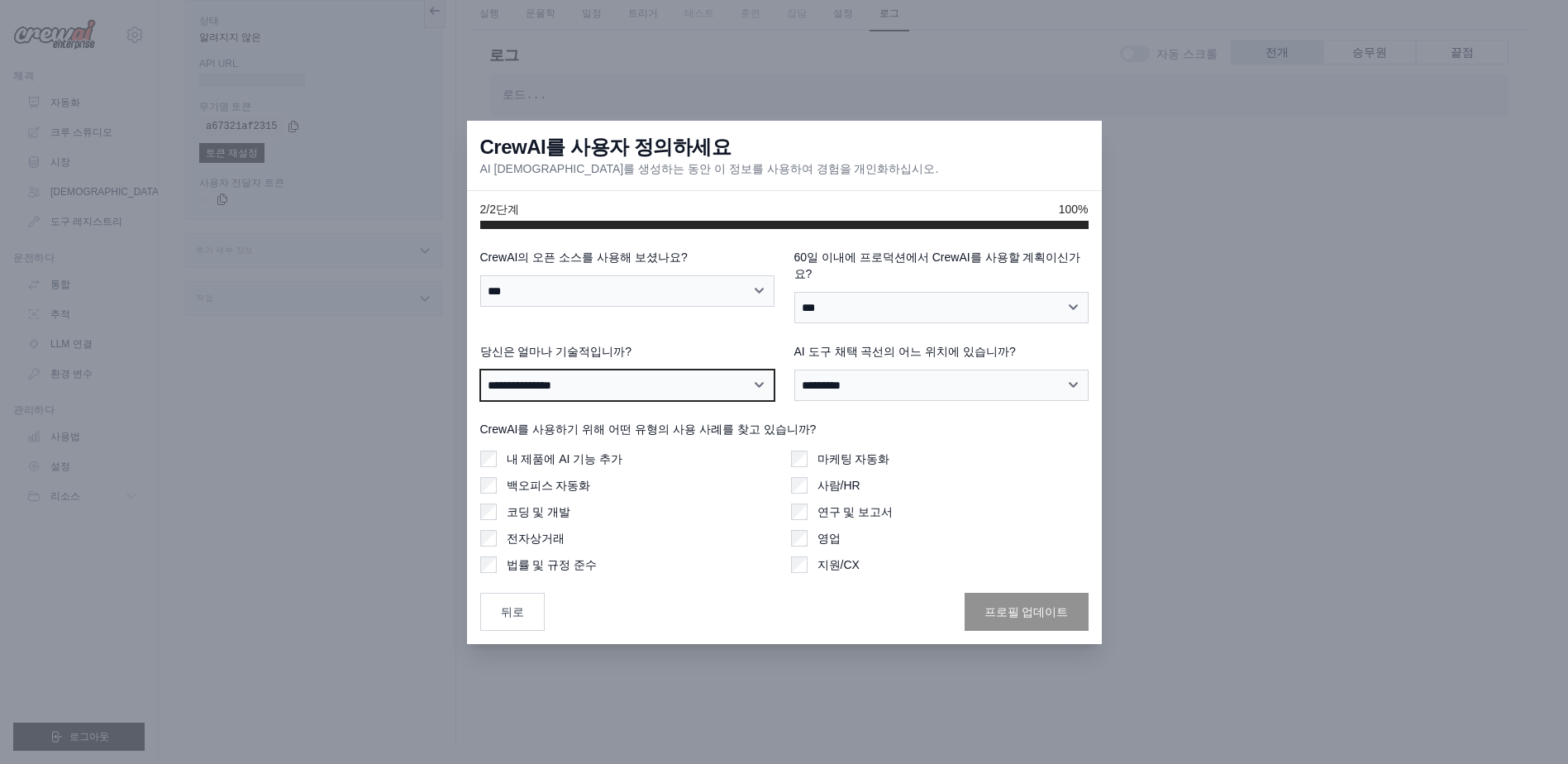
click at [709, 386] on select "**********" at bounding box center [628, 385] width 294 height 31
click at [708, 390] on select "**********" at bounding box center [628, 385] width 294 height 31
click at [548, 450] on label "내 제품에 AI 기능 추가" at bounding box center [565, 458] width 117 height 17
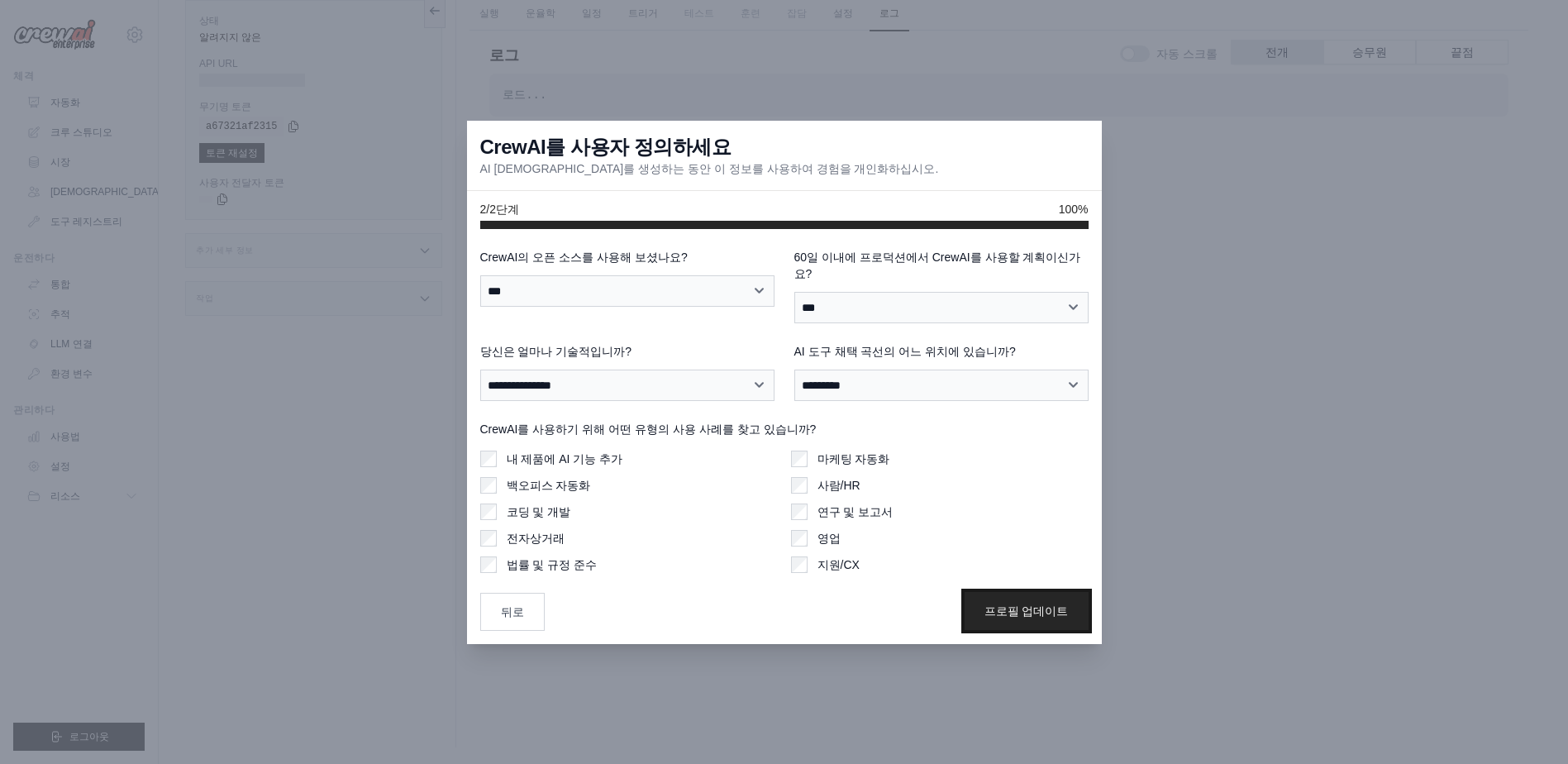
click at [991, 593] on button "프로필 업데이트" at bounding box center [1026, 610] width 124 height 38
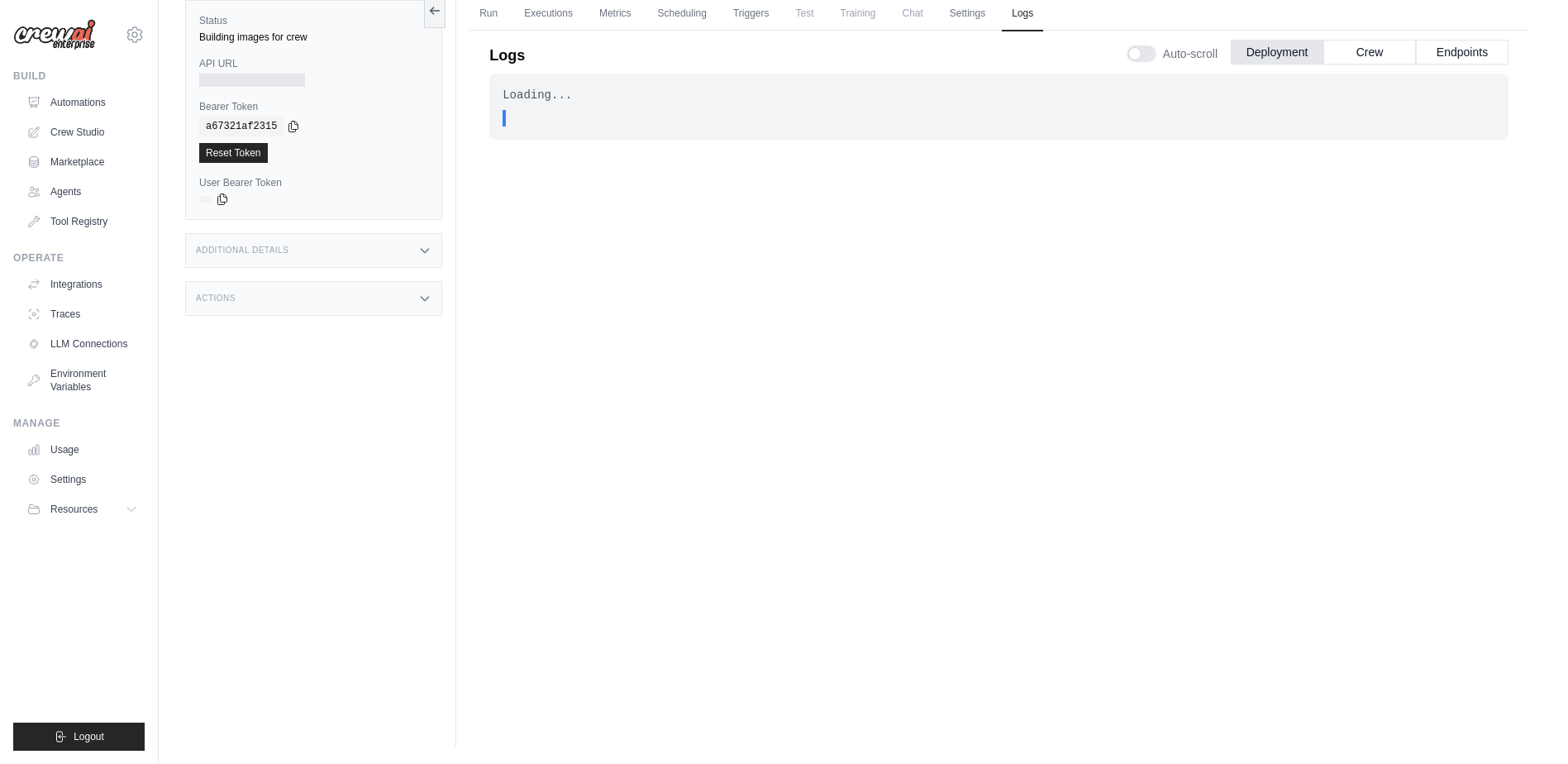
click at [885, 405] on div "Loading... . . . In Progress" at bounding box center [999, 367] width 1019 height 590
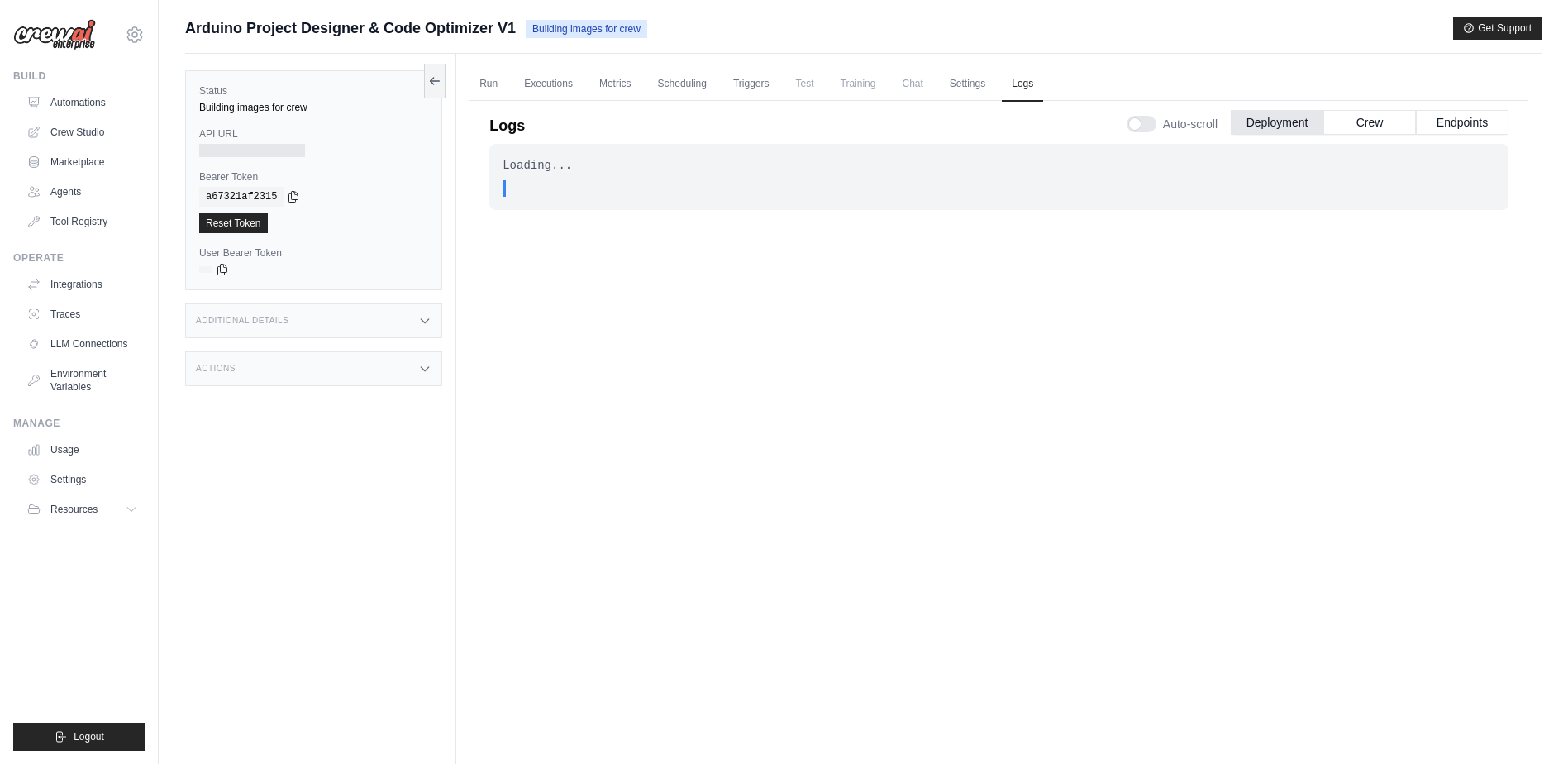
click at [272, 149] on div at bounding box center [251, 151] width 106 height 14
click at [493, 84] on link "Run" at bounding box center [488, 85] width 38 height 35
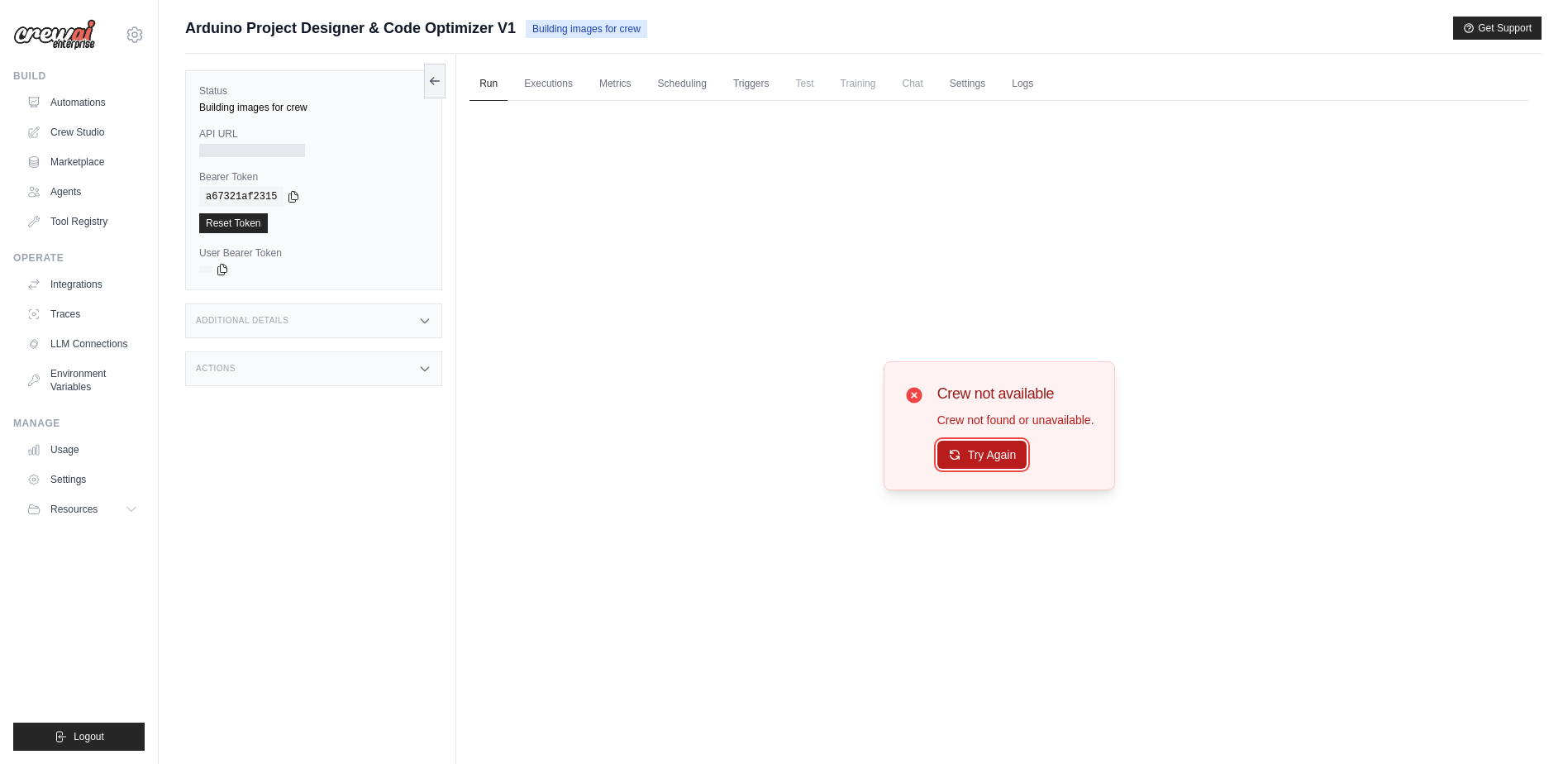
click at [971, 456] on button "Try Again" at bounding box center [982, 454] width 90 height 28
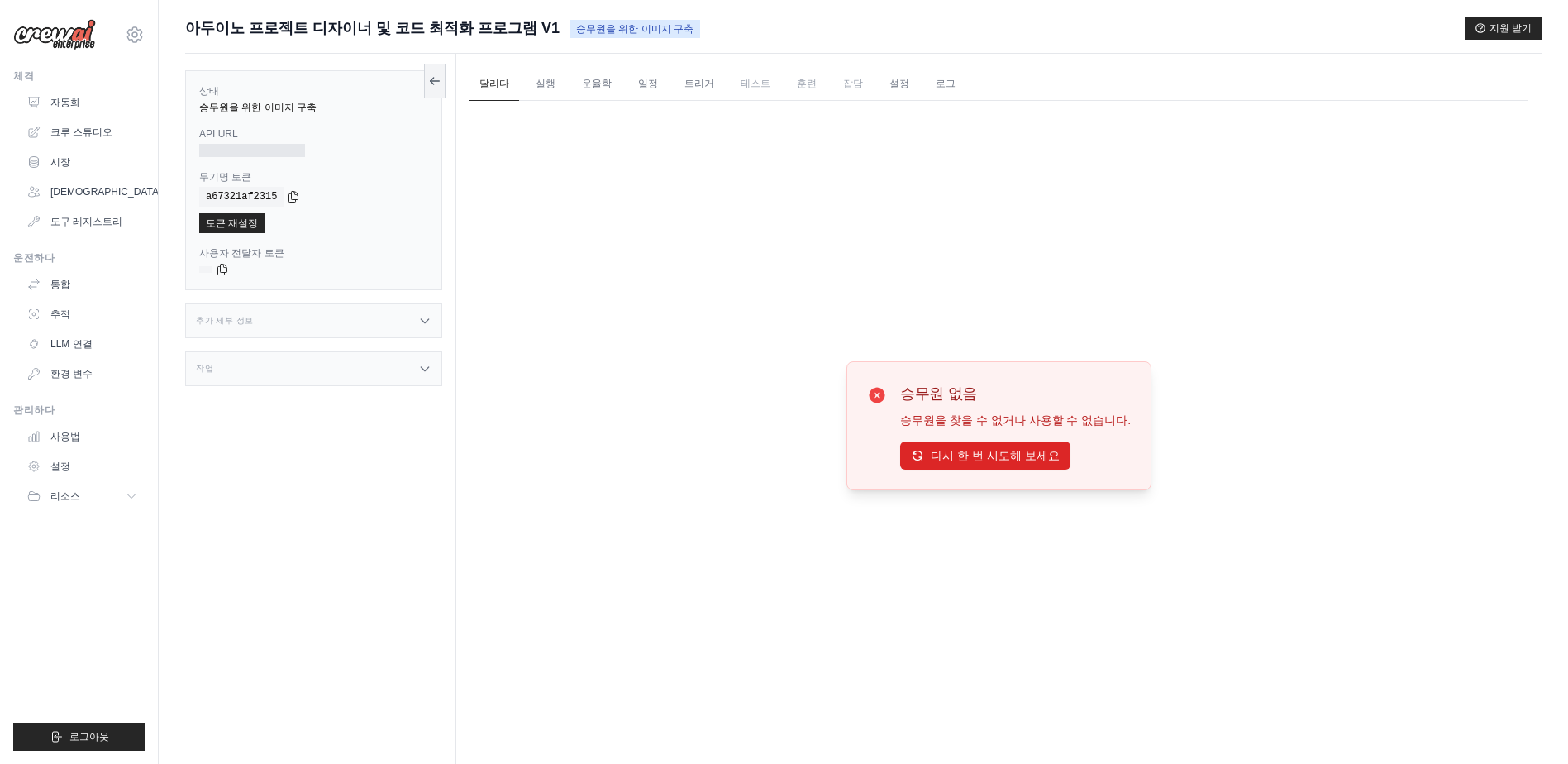
click at [267, 149] on div at bounding box center [251, 151] width 106 height 14
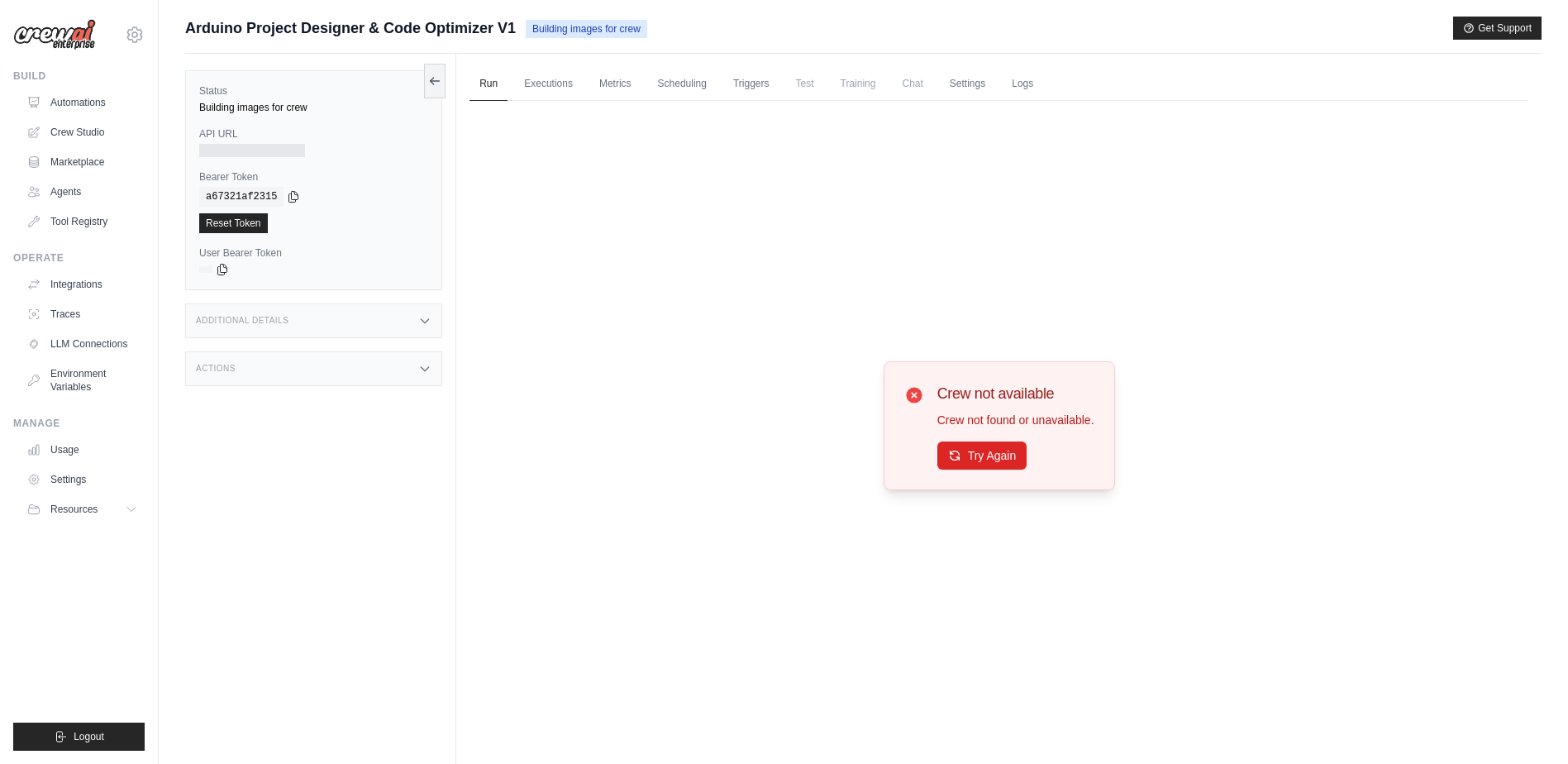
click at [507, 171] on div "Crew not available Crew not found or unavailable. Try Again" at bounding box center [999, 425] width 1058 height 649
drag, startPoint x: 506, startPoint y: 90, endPoint x: 532, endPoint y: 87, distance: 26.2
click at [507, 90] on link "Run" at bounding box center [488, 85] width 38 height 35
click at [541, 85] on link "Executions" at bounding box center [548, 85] width 68 height 35
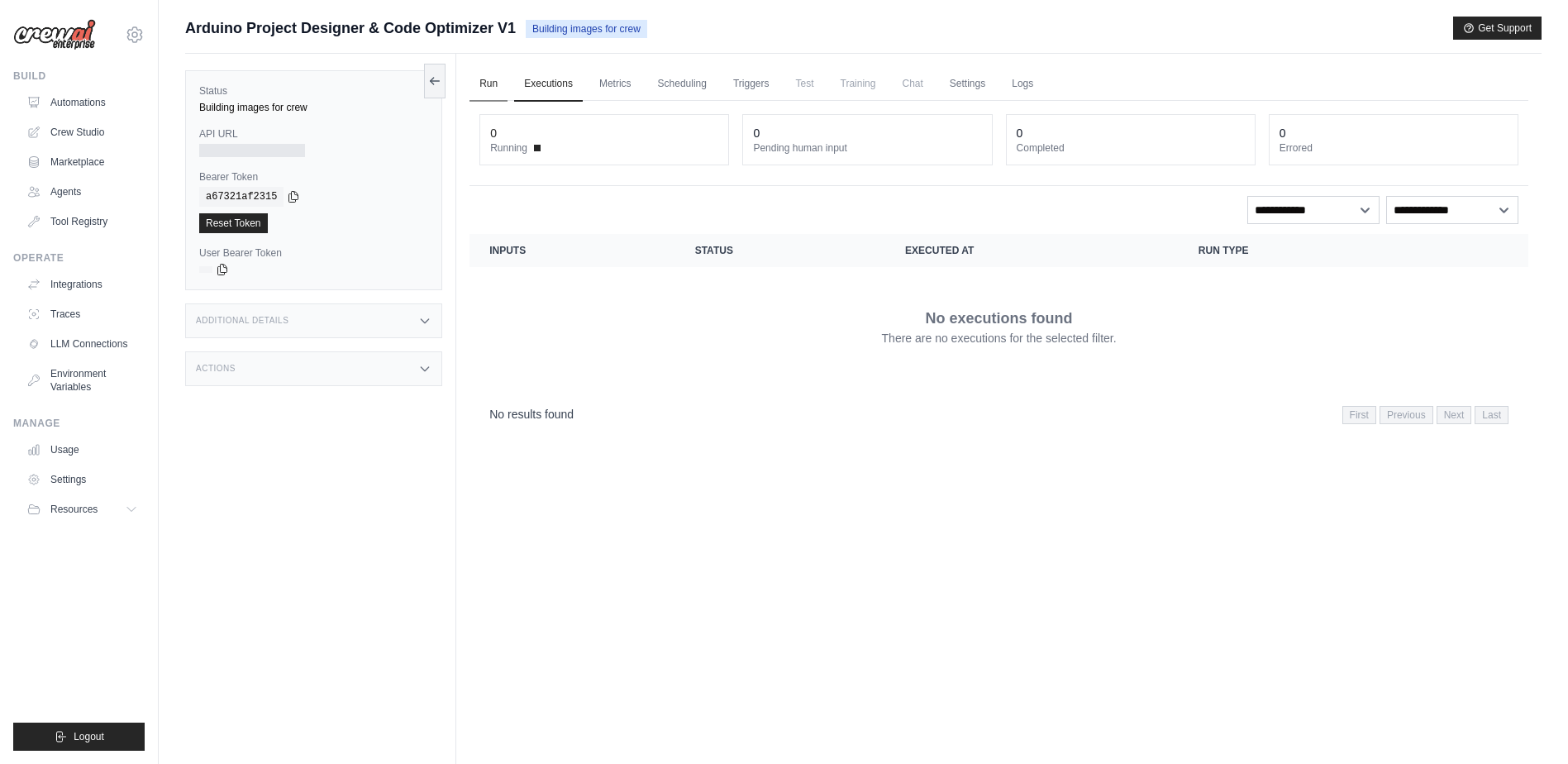
click at [487, 96] on link "Run" at bounding box center [488, 85] width 38 height 35
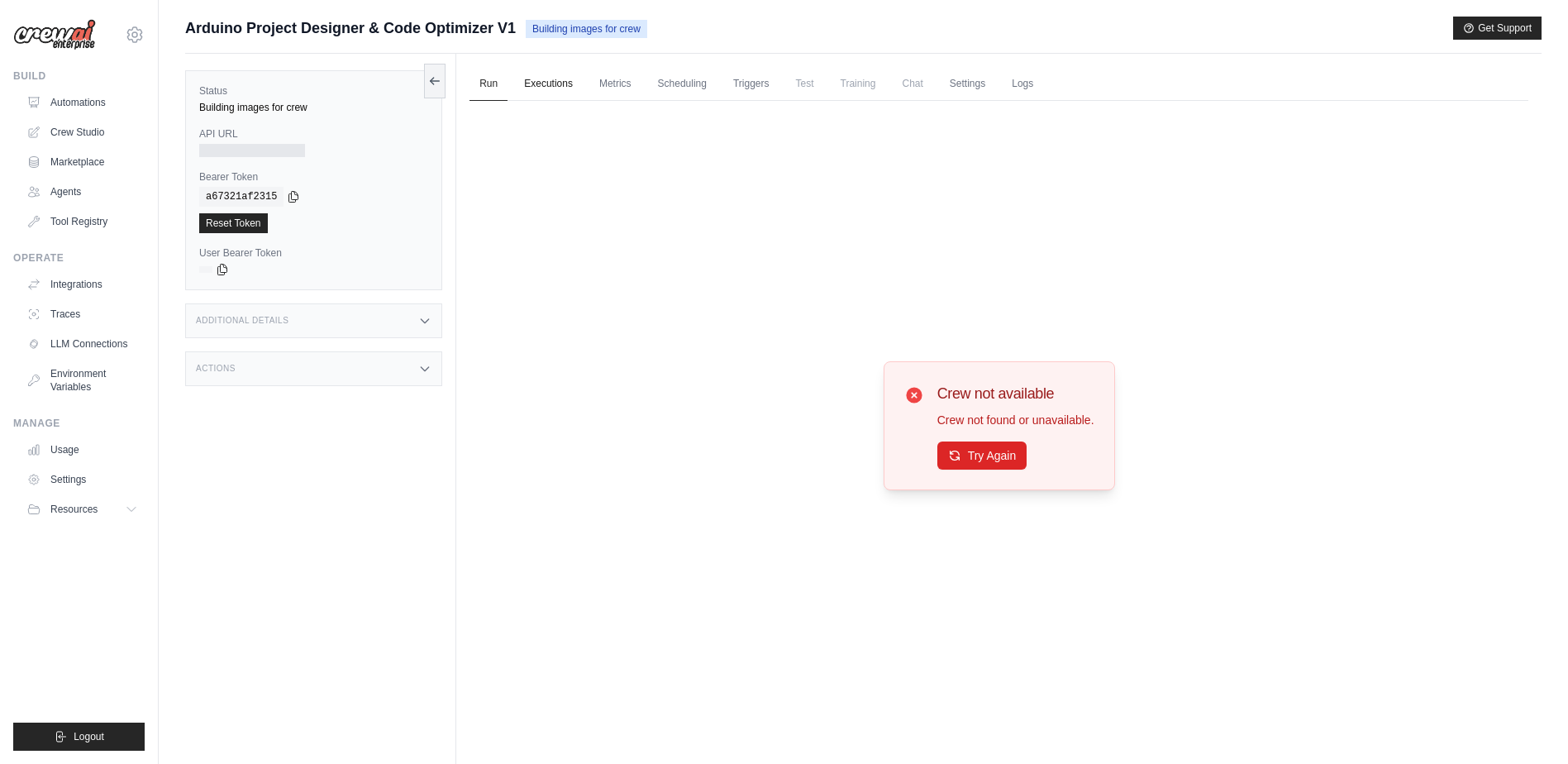
click at [551, 93] on link "Executions" at bounding box center [548, 85] width 68 height 35
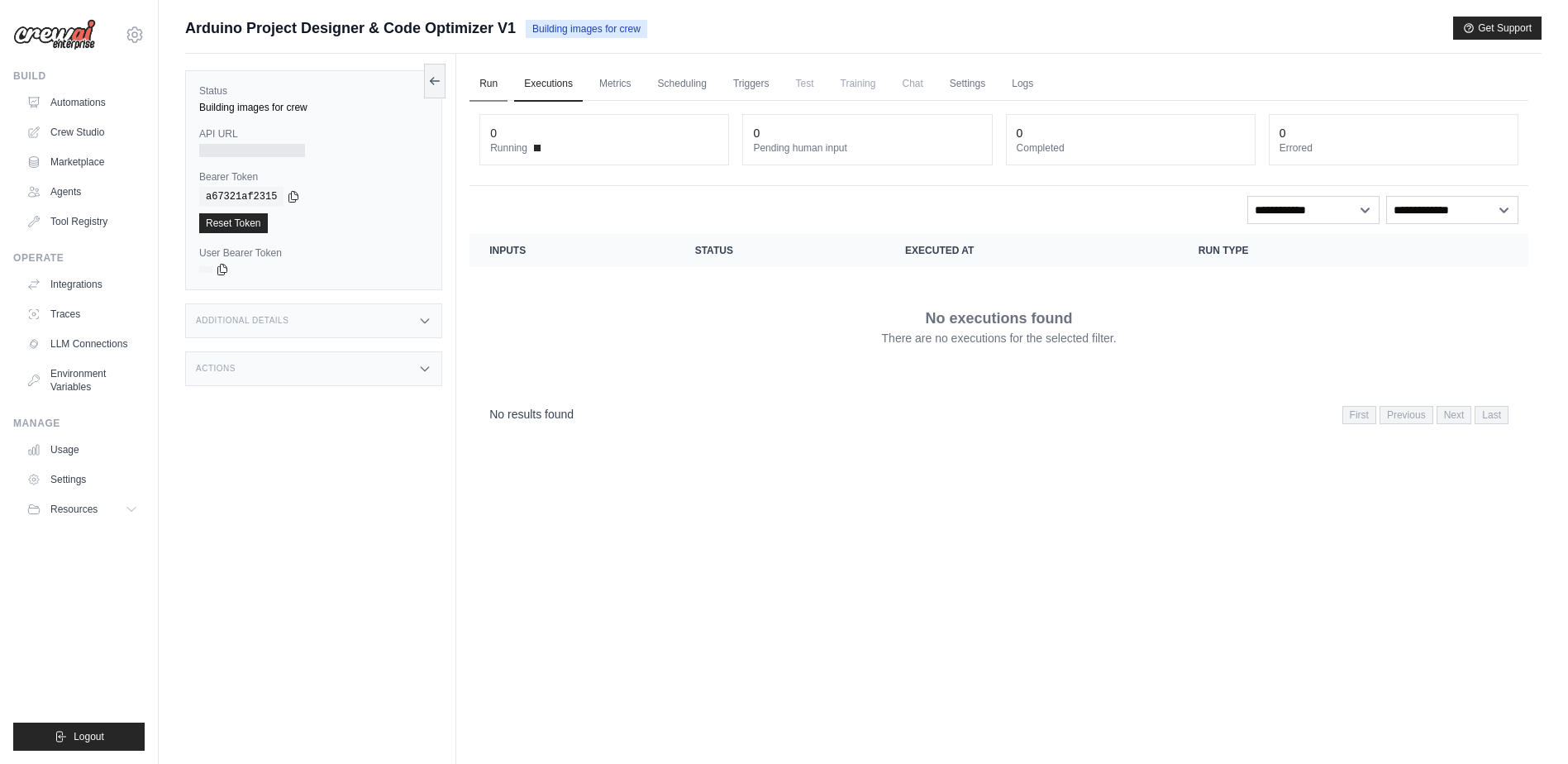
click at [494, 100] on link "Run" at bounding box center [488, 85] width 38 height 35
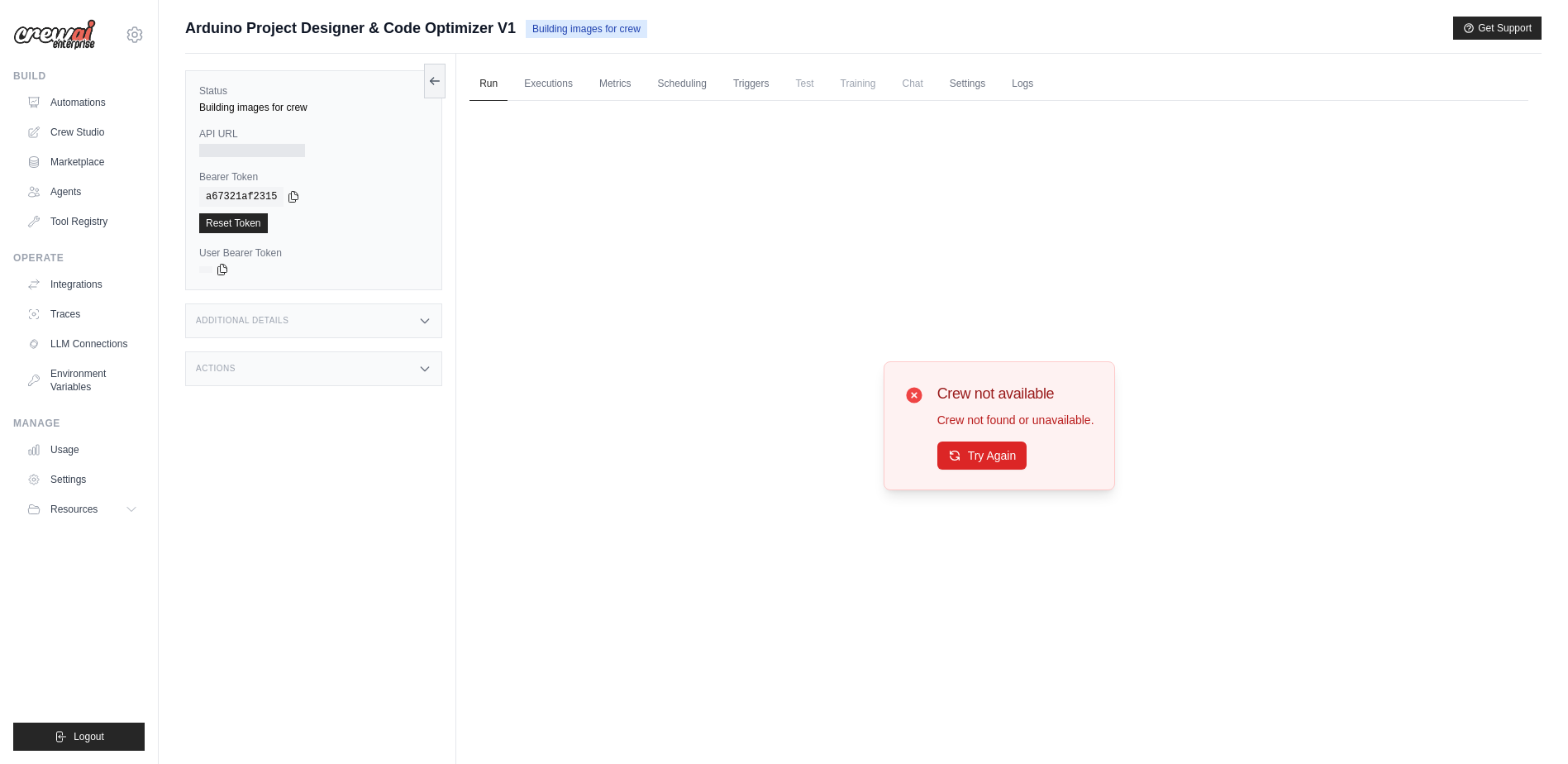
drag, startPoint x: 421, startPoint y: 321, endPoint x: 436, endPoint y: 314, distance: 16.6
click at [427, 318] on icon at bounding box center [425, 321] width 14 height 14
drag, startPoint x: 441, startPoint y: 486, endPoint x: 428, endPoint y: 484, distance: 13.2
click at [438, 483] on div "Actions" at bounding box center [314, 466] width 257 height 35
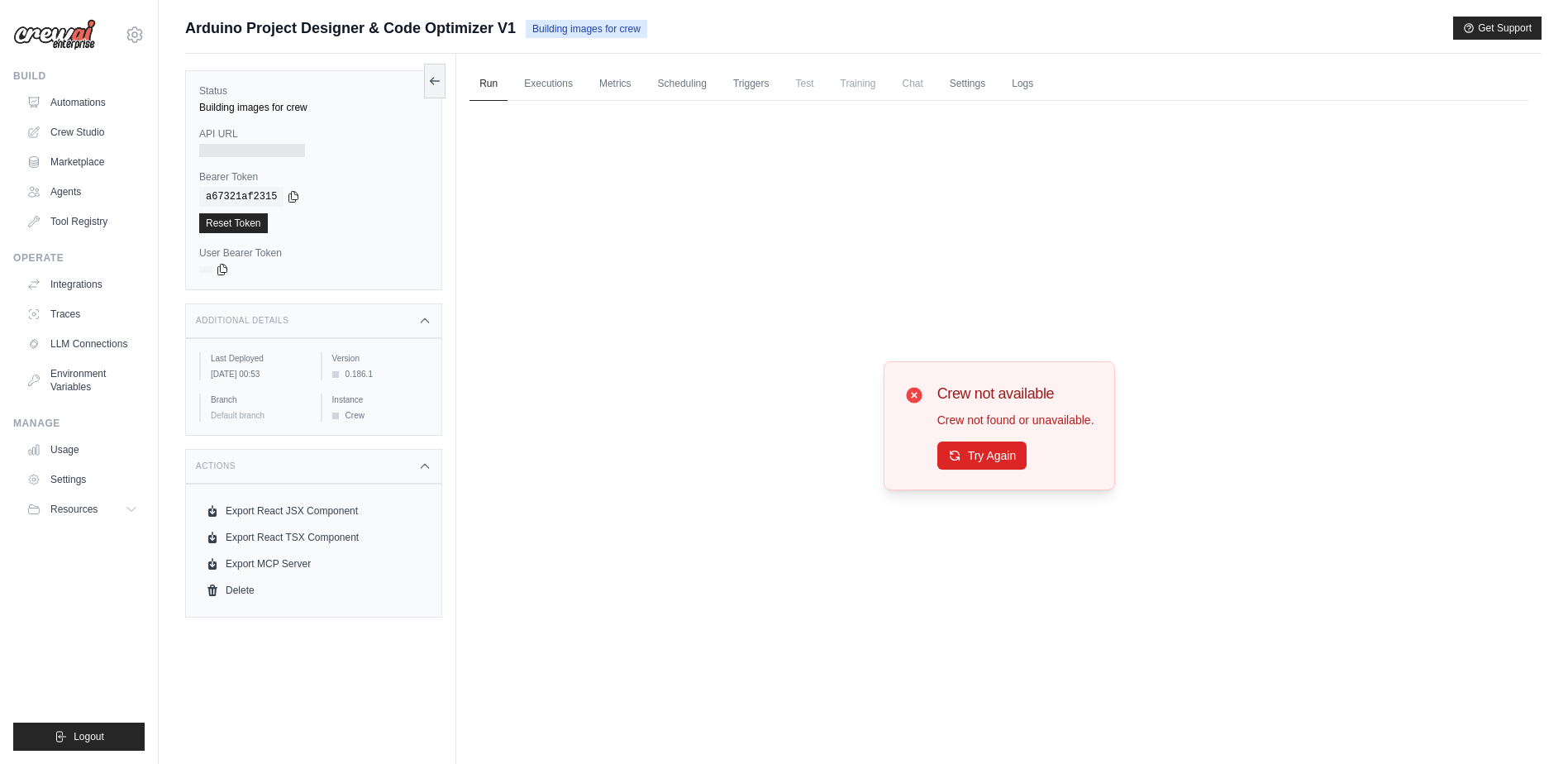
click at [428, 473] on icon at bounding box center [425, 467] width 14 height 14
click at [370, 19] on span "Arduino Project Designer & Code Optimizer V1" at bounding box center [350, 28] width 330 height 23
click at [386, 33] on span "Arduino Project Designer & Code Optimizer V1" at bounding box center [350, 28] width 330 height 23
click at [590, 41] on div "Submit a support request Describe your issue or question * Please be specific a…" at bounding box center [863, 35] width 1357 height 37
click at [595, 36] on span "Building images for crew" at bounding box center [586, 28] width 122 height 19
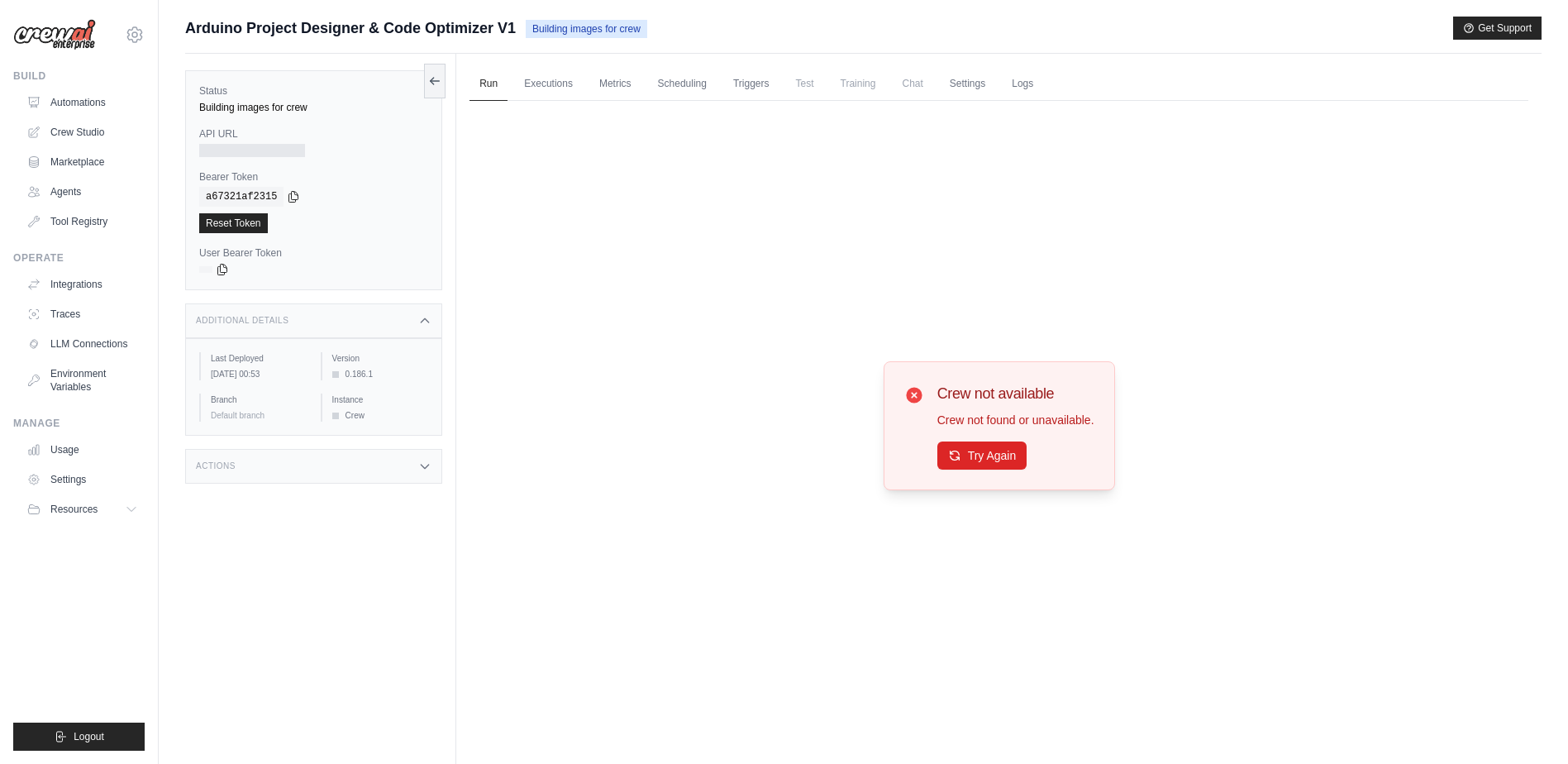
click at [298, 150] on div at bounding box center [251, 151] width 106 height 14
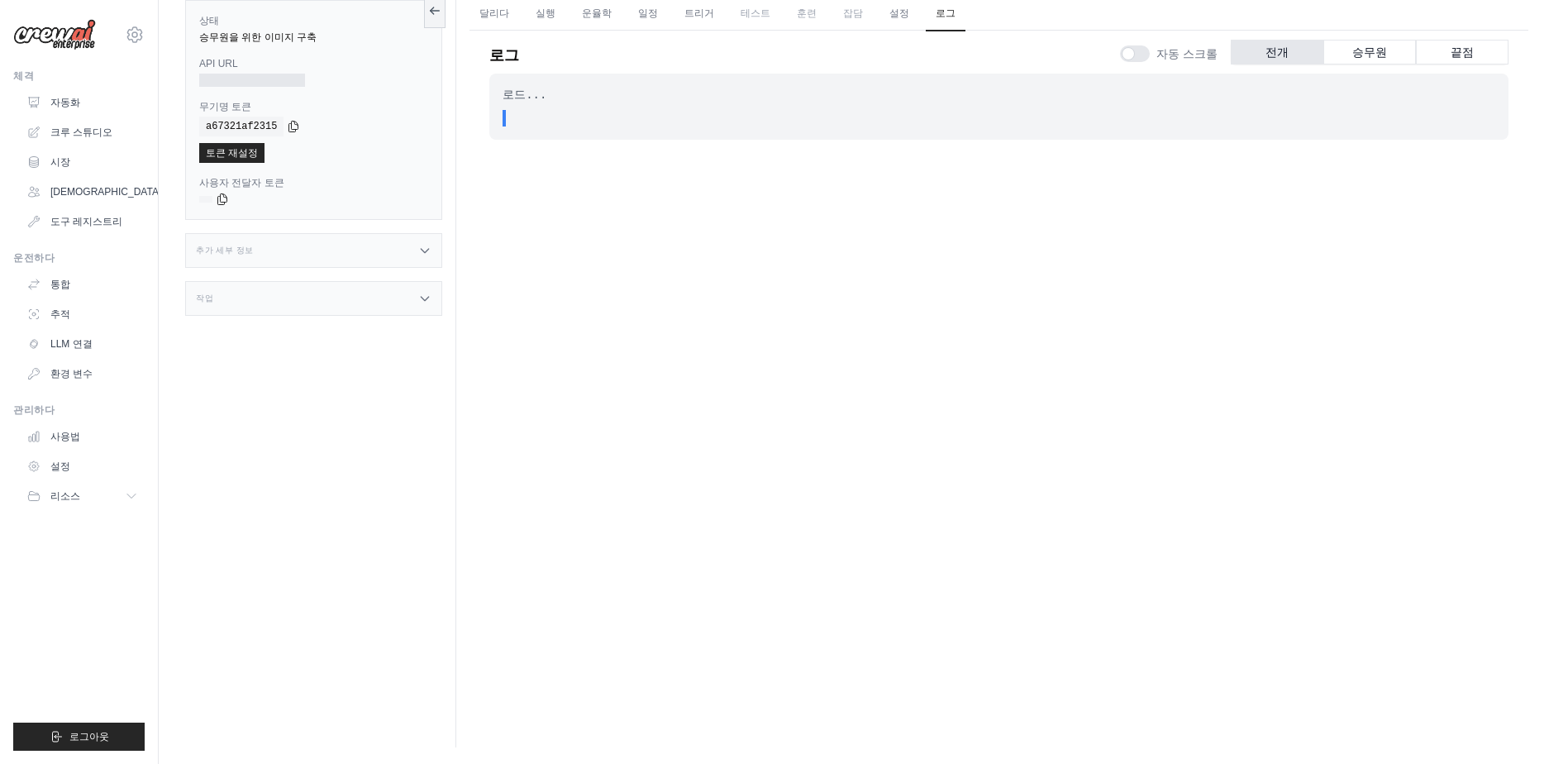
drag, startPoint x: 498, startPoint y: 120, endPoint x: 554, endPoint y: 118, distance: 56.0
click at [554, 118] on div "로드... . . . In Progress" at bounding box center [999, 106] width 1019 height 66
drag, startPoint x: 554, startPoint y: 118, endPoint x: 514, endPoint y: 119, distance: 40.0
click at [514, 119] on div ". . ." at bounding box center [1004, 118] width 982 height 17
click at [568, 113] on div ". . ." at bounding box center [1004, 118] width 982 height 17
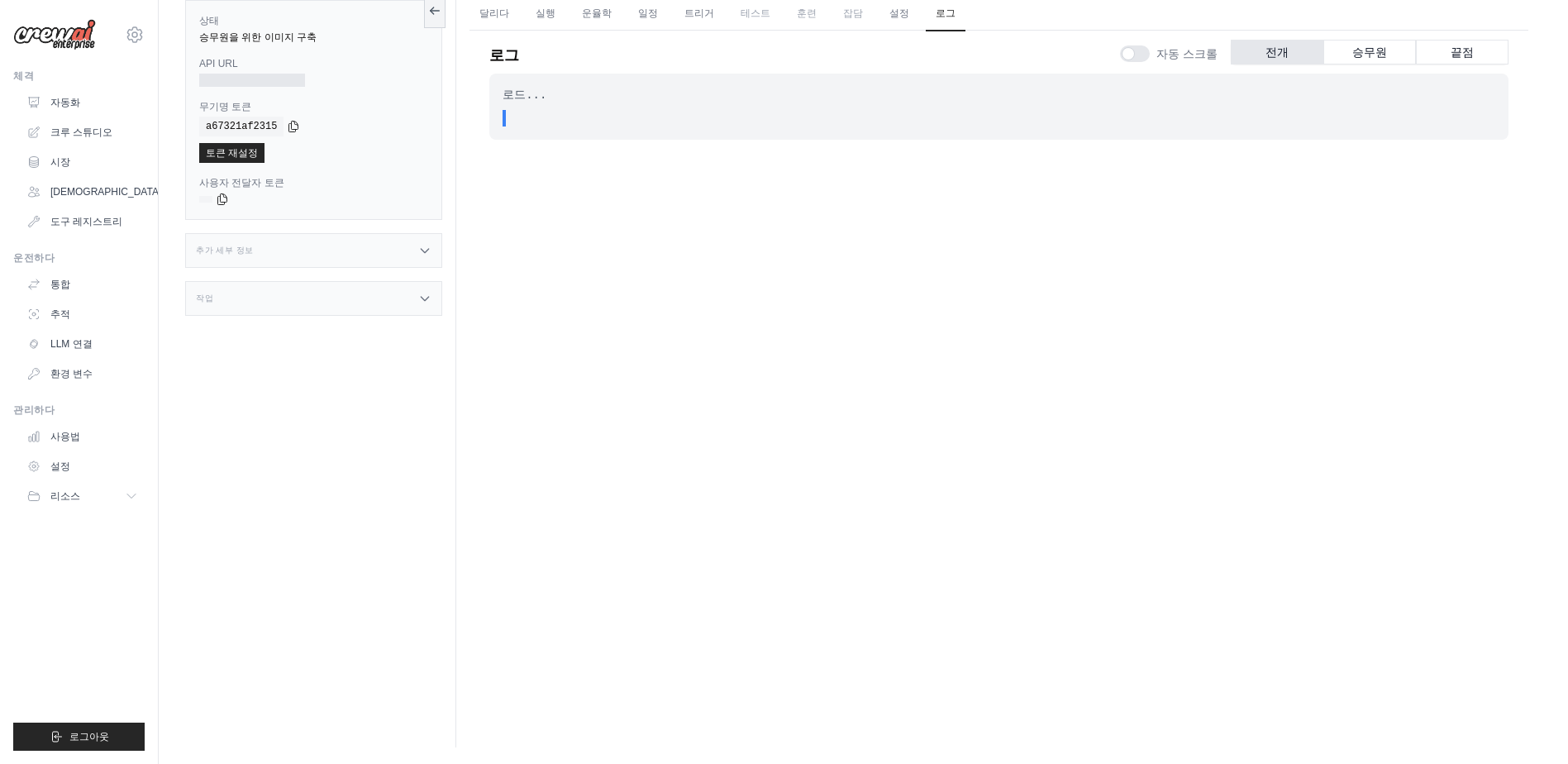
click at [501, 36] on div "로그 자동 스크롤 전개 승무원 끝점" at bounding box center [999, 50] width 1019 height 46
click at [499, 26] on link "달리다" at bounding box center [494, 15] width 50 height 35
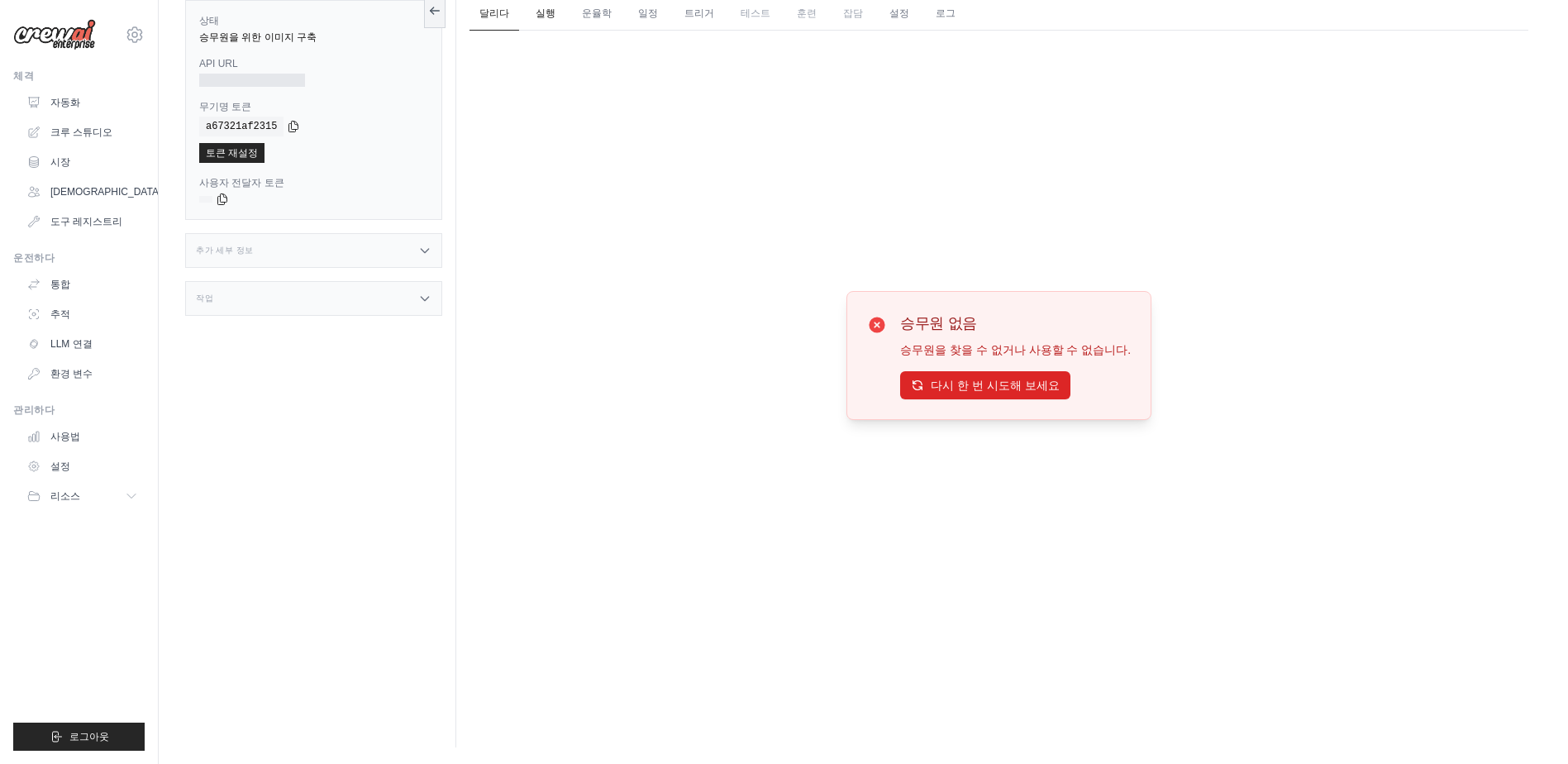
click at [530, 20] on link "실행" at bounding box center [545, 15] width 40 height 35
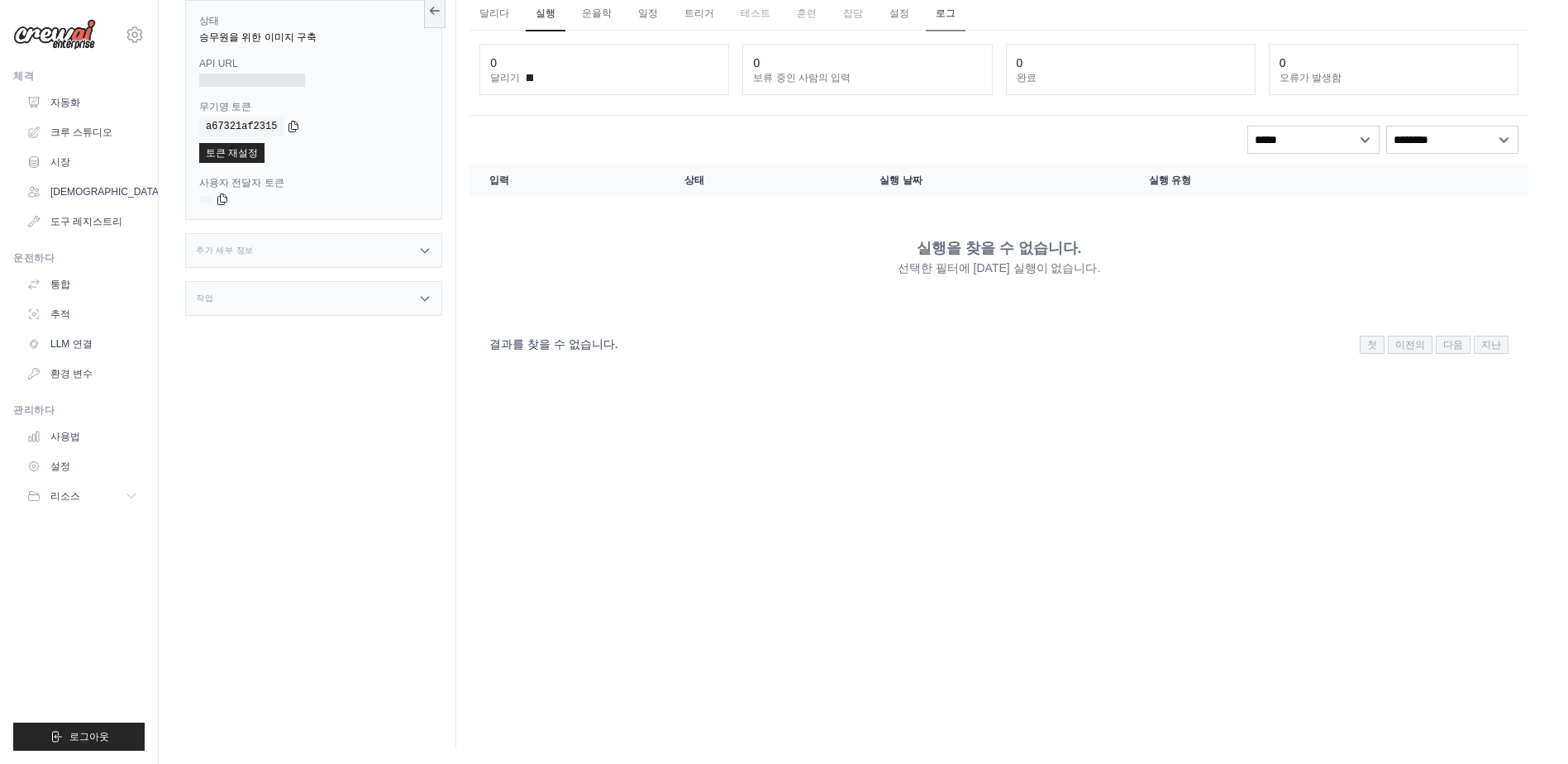
click at [936, 15] on link "로그" at bounding box center [945, 15] width 40 height 35
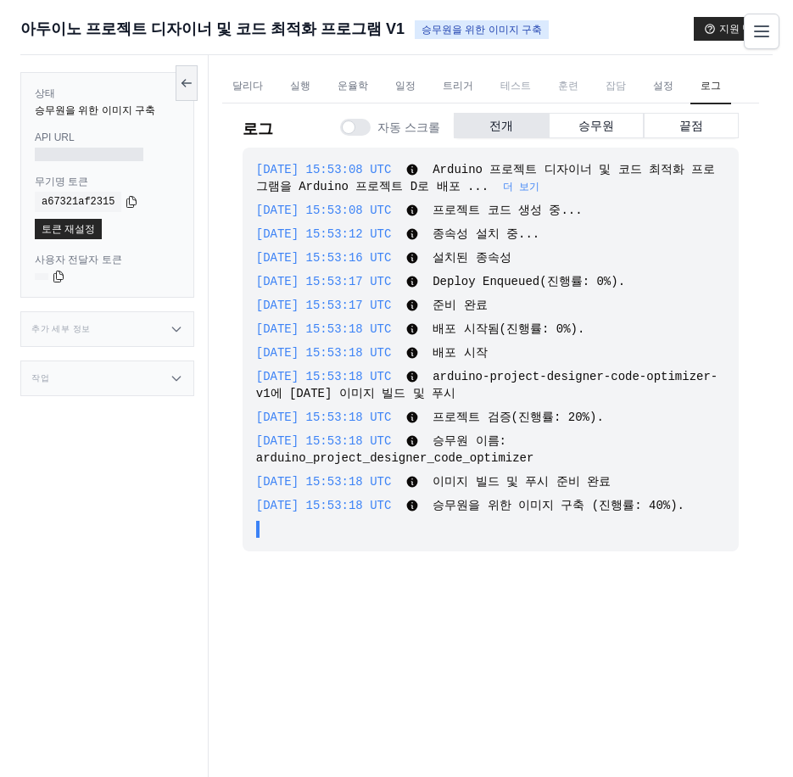
click at [402, 527] on div ". . ." at bounding box center [495, 529] width 459 height 17
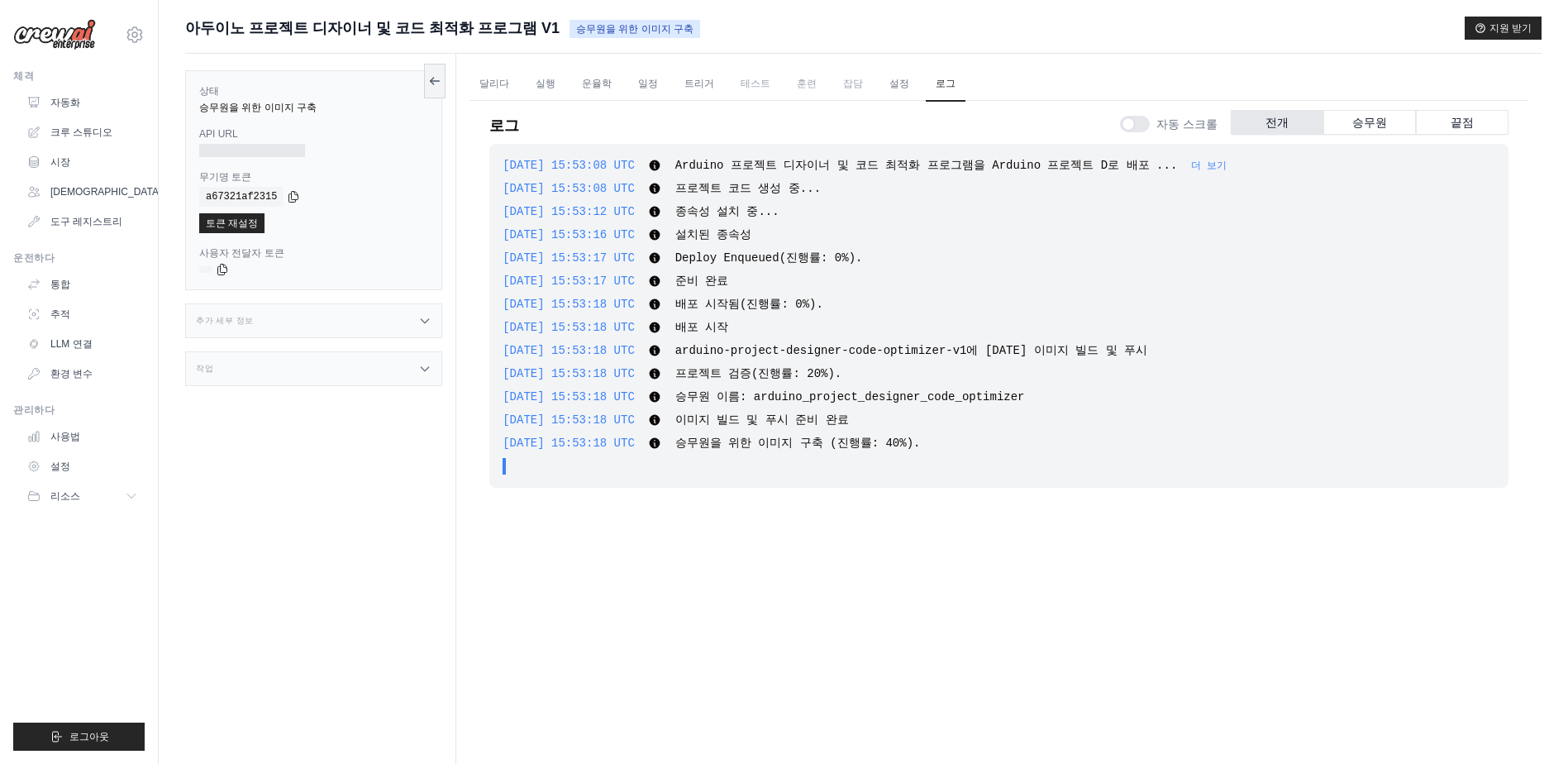
click at [514, 469] on div ". . ." at bounding box center [1004, 466] width 982 height 17
click at [533, 471] on span "." at bounding box center [536, 466] width 7 height 17
click at [499, 80] on link "달리다" at bounding box center [494, 85] width 50 height 35
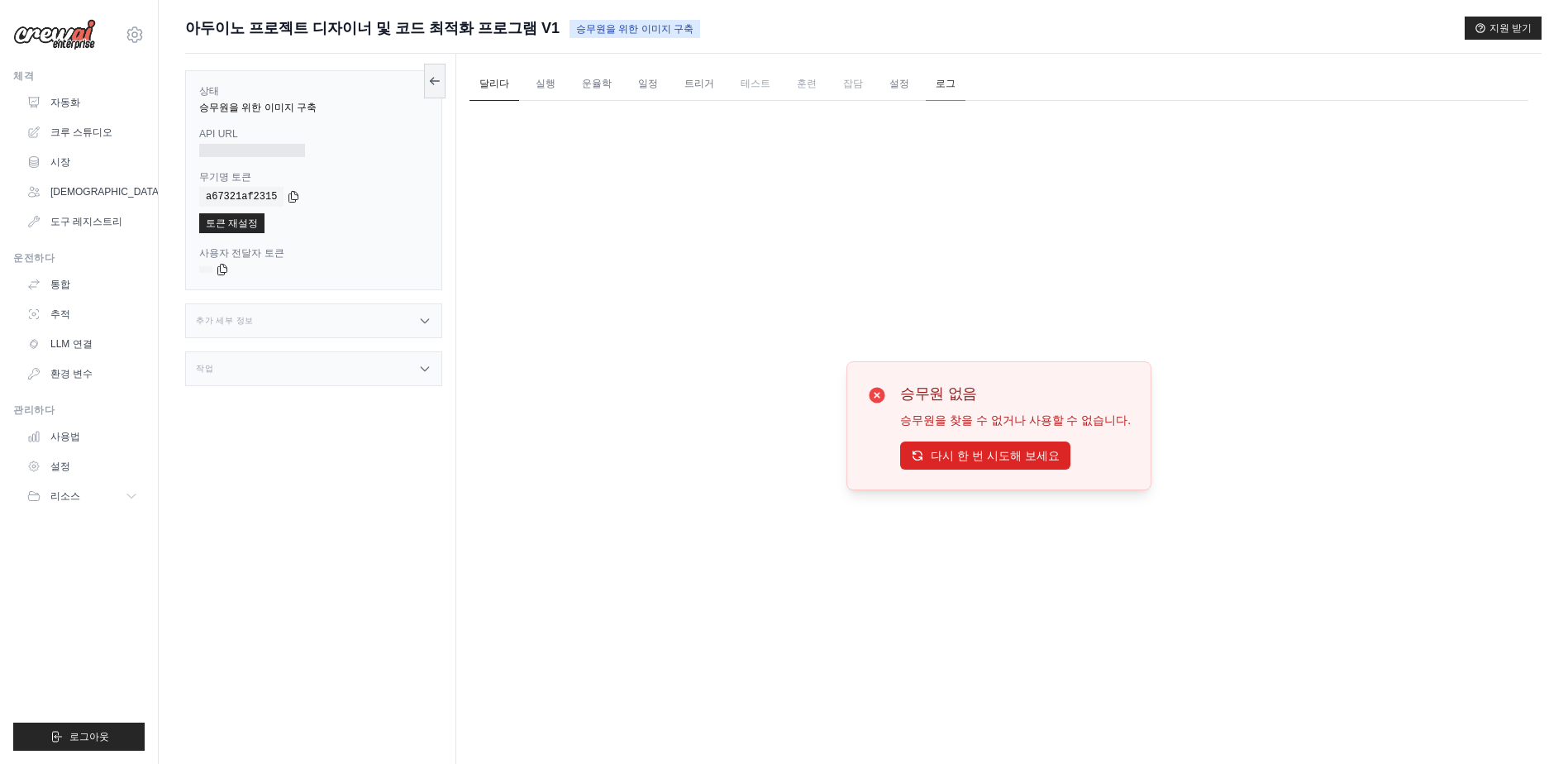
click at [926, 82] on link "로그" at bounding box center [945, 85] width 40 height 35
